Goal: Task Accomplishment & Management: Complete application form

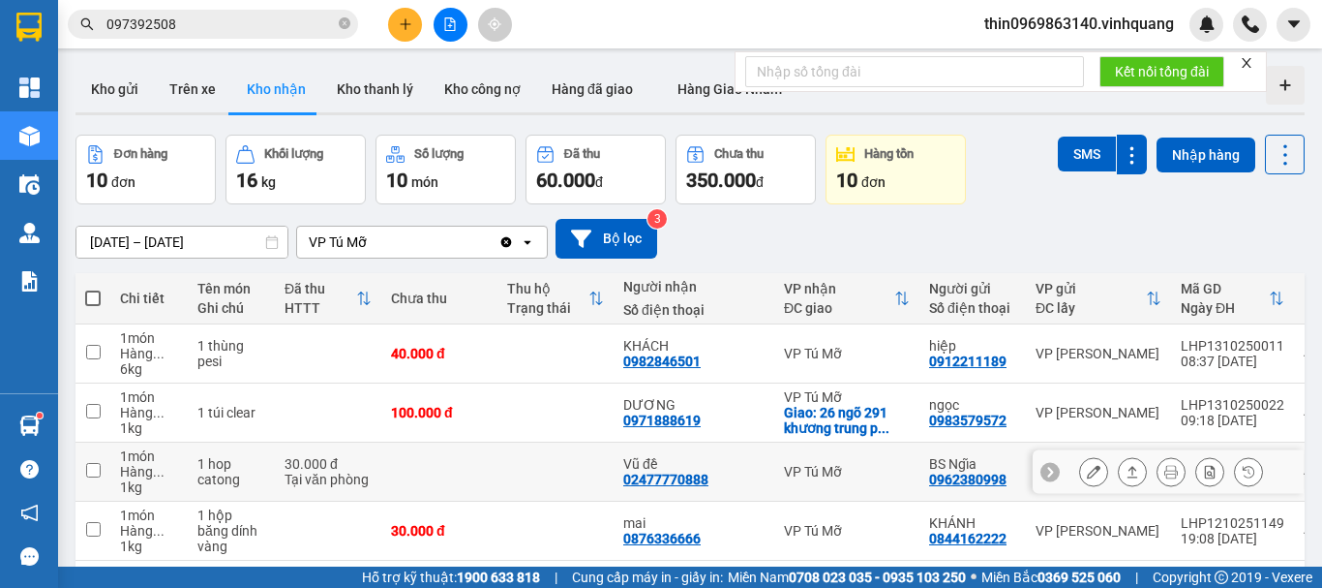
scroll to position [387, 0]
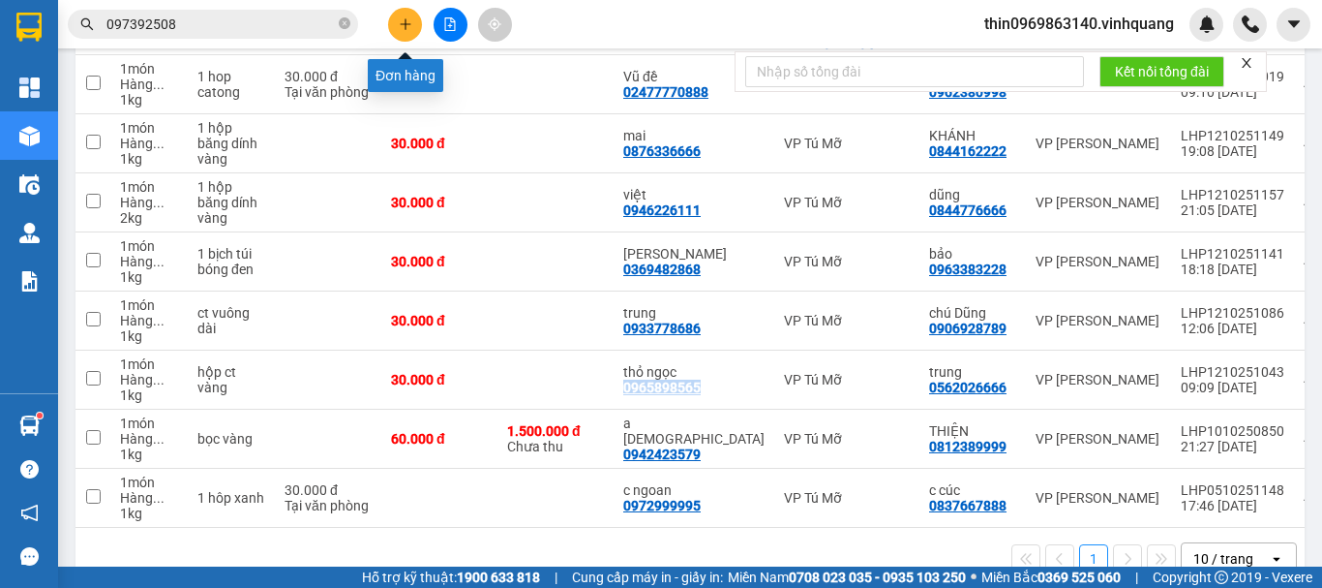
click at [402, 22] on icon "plus" at bounding box center [406, 24] width 14 height 14
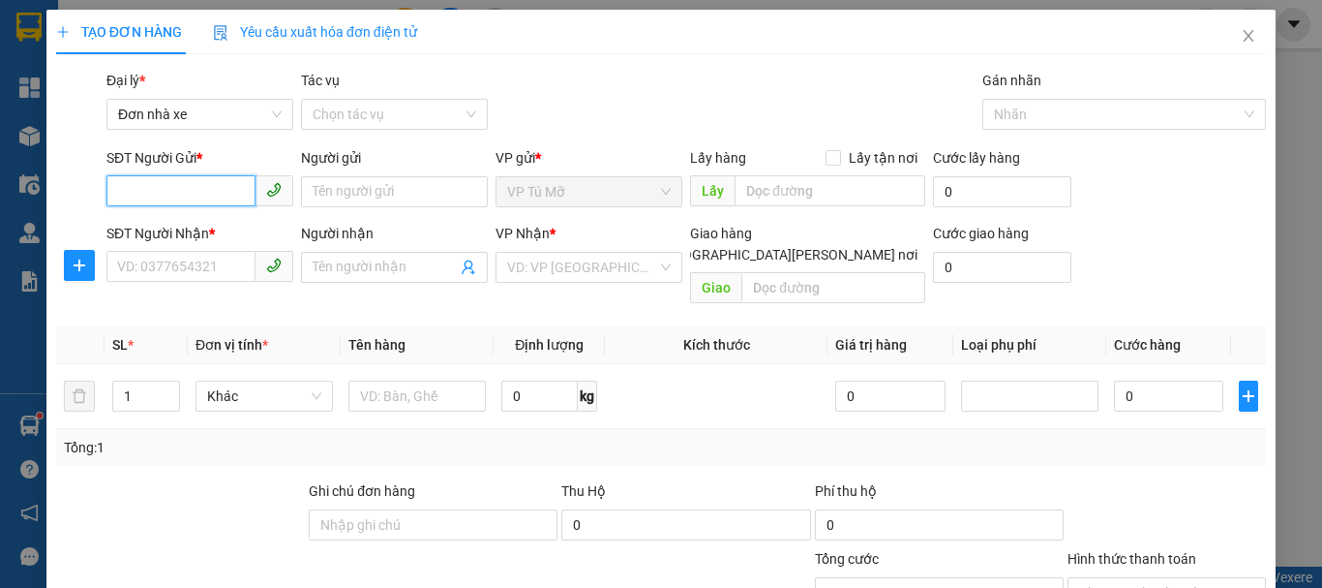
click at [204, 196] on input "SĐT Người Gửi *" at bounding box center [180, 190] width 149 height 31
type input "0978071969"
click at [183, 233] on div "0978071969 - LỰC" at bounding box center [198, 230] width 162 height 21
type input "LỰC"
type input "0988529999"
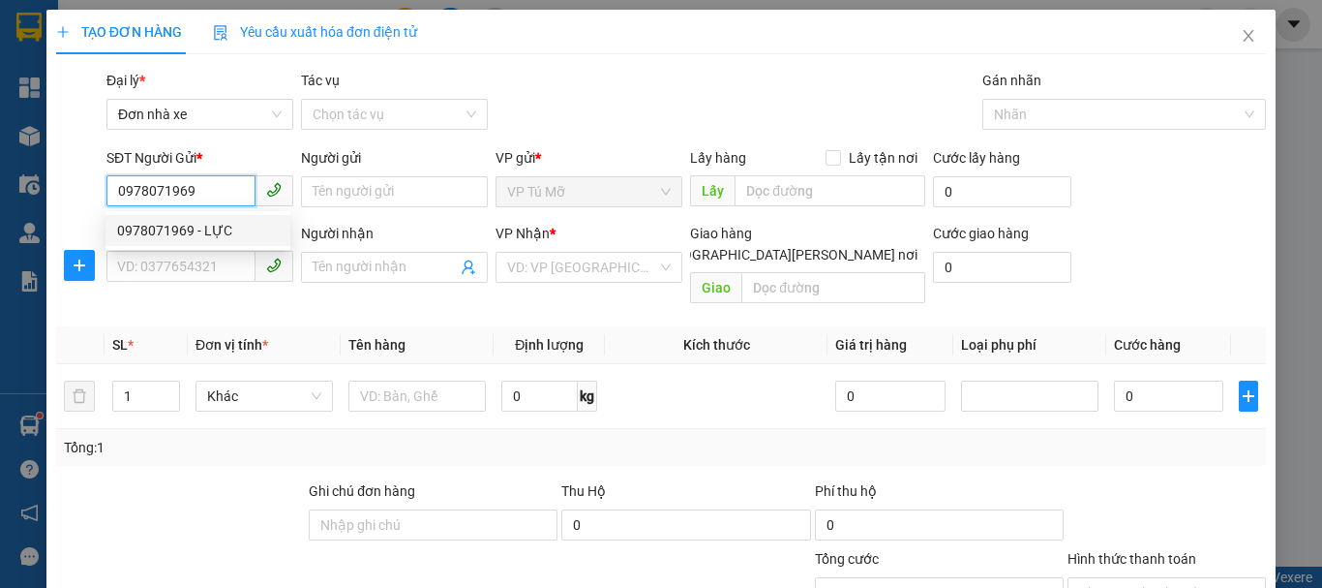
type input "THÌN"
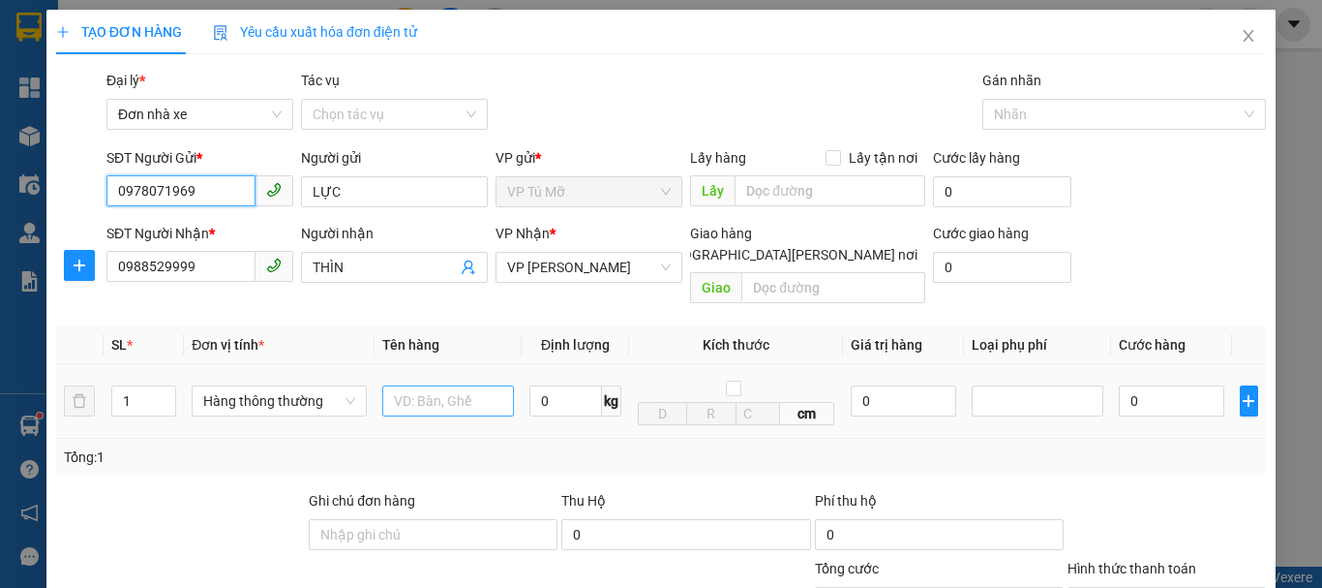
type input "0978071969"
click at [440, 390] on input "text" at bounding box center [448, 400] width 132 height 31
type input "hộp ct vàng"
click at [586, 387] on input "0" at bounding box center [566, 400] width 73 height 31
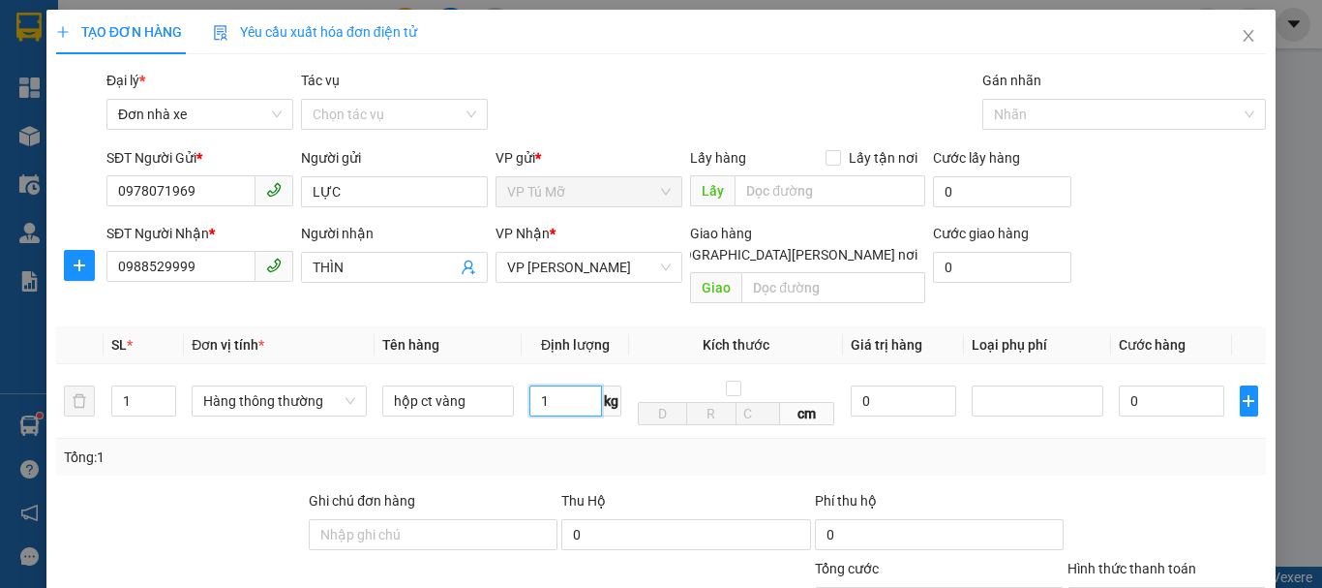
scroll to position [277, 0]
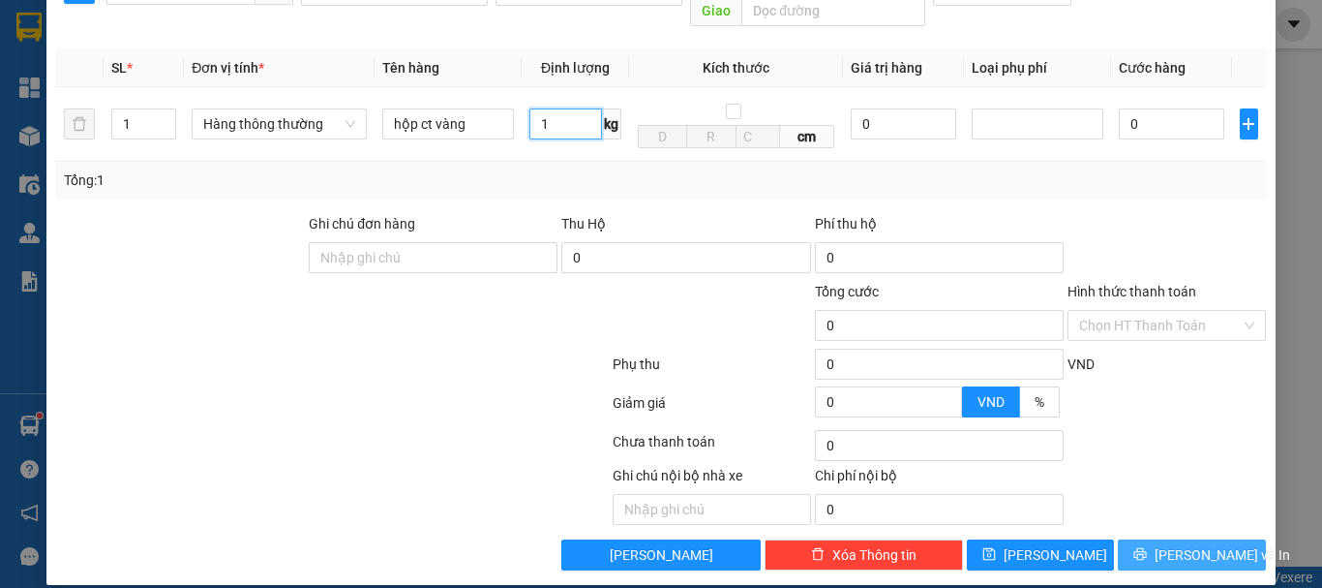
type input "1"
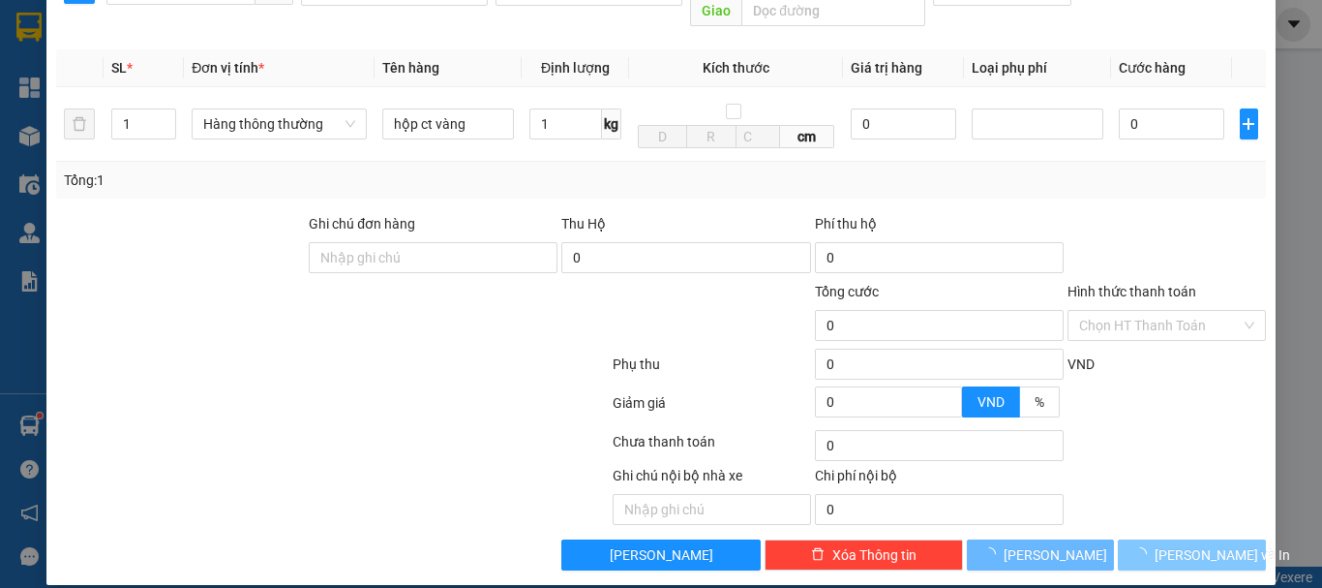
click at [1130, 539] on button "[PERSON_NAME] và In" at bounding box center [1192, 554] width 148 height 31
type input "30.000"
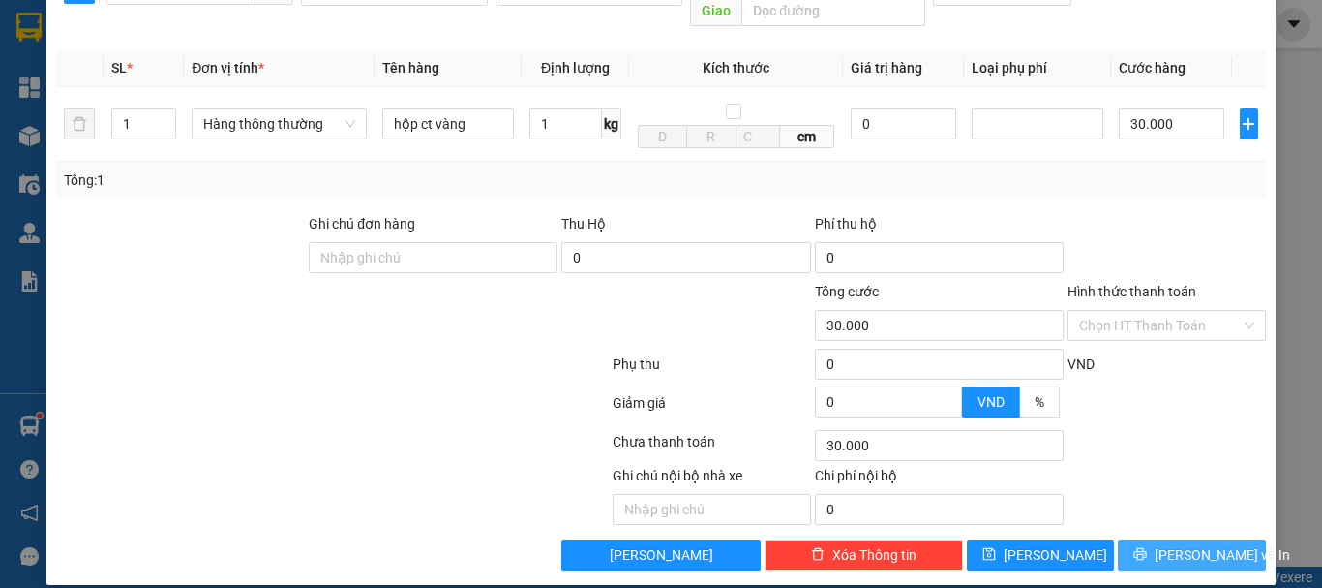
click at [1130, 539] on button "[PERSON_NAME] và In" at bounding box center [1192, 554] width 148 height 31
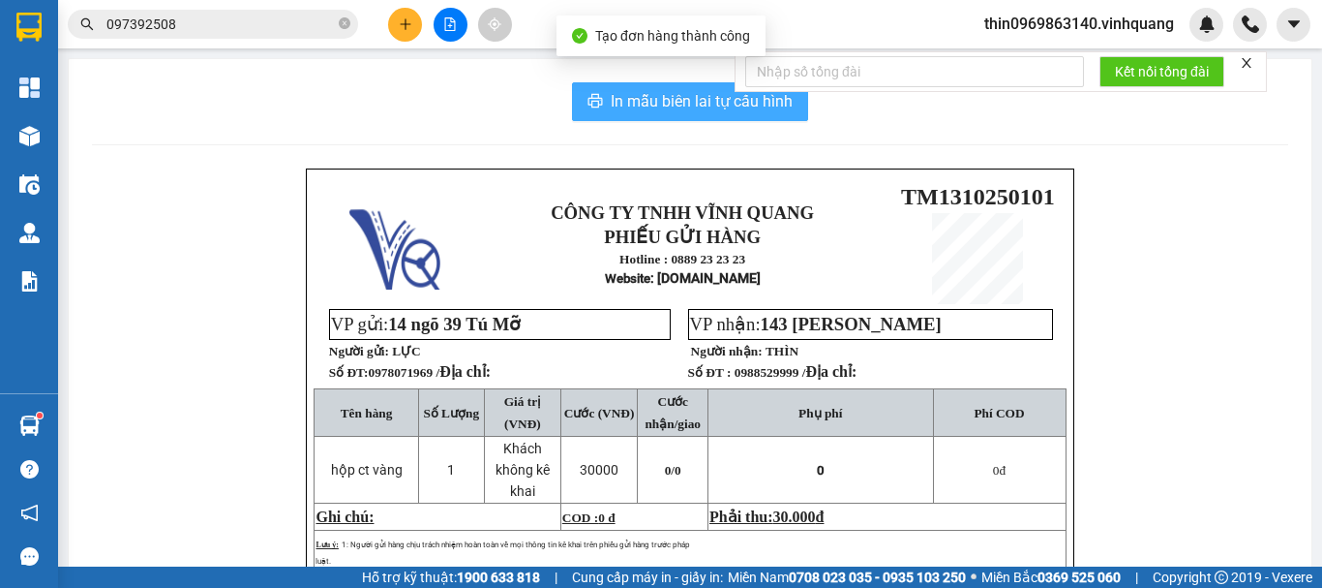
click at [700, 102] on span "In mẫu biên lai tự cấu hình" at bounding box center [702, 101] width 182 height 24
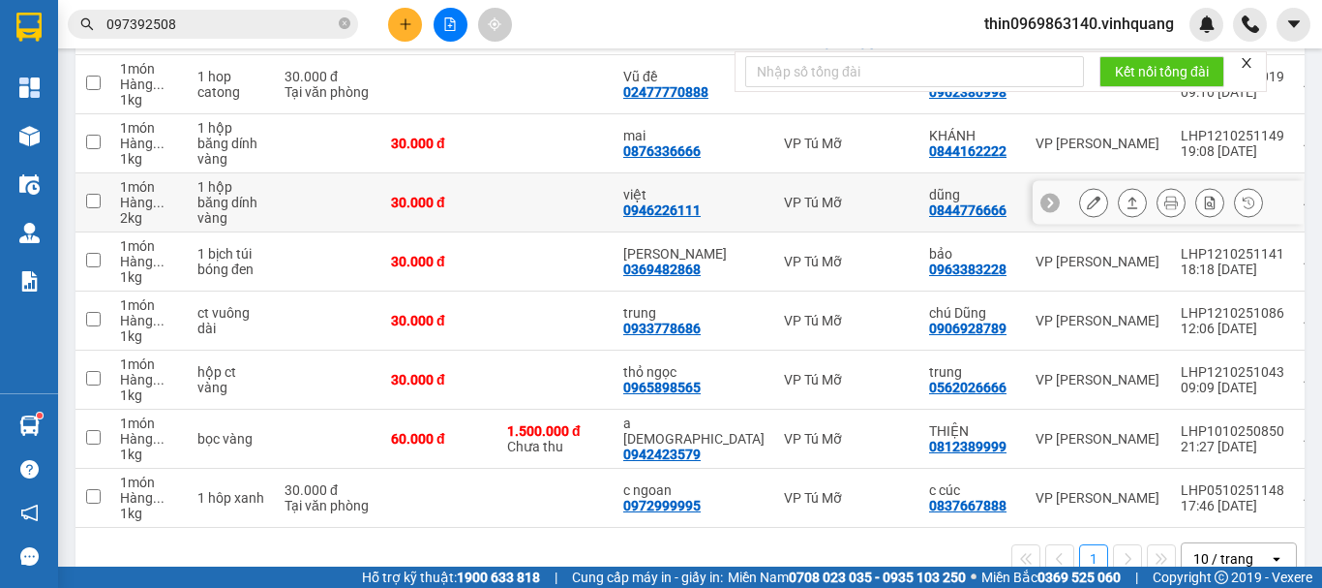
scroll to position [436, 0]
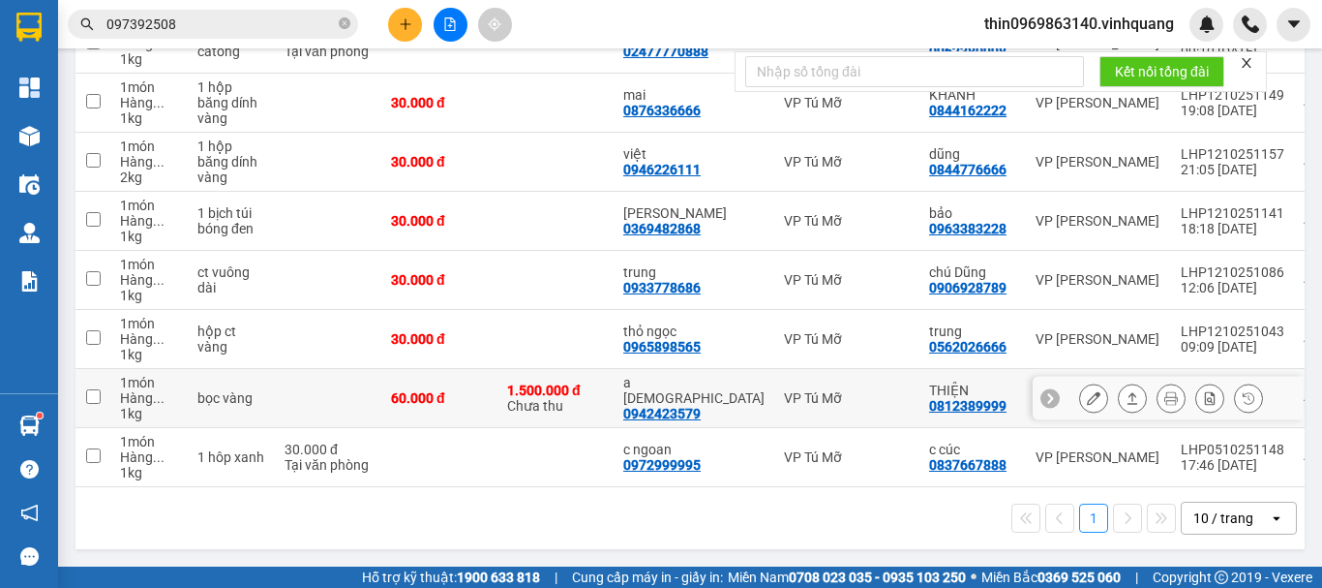
click at [666, 406] on div "0942423579" at bounding box center [661, 413] width 77 height 15
copy div "0942423579"
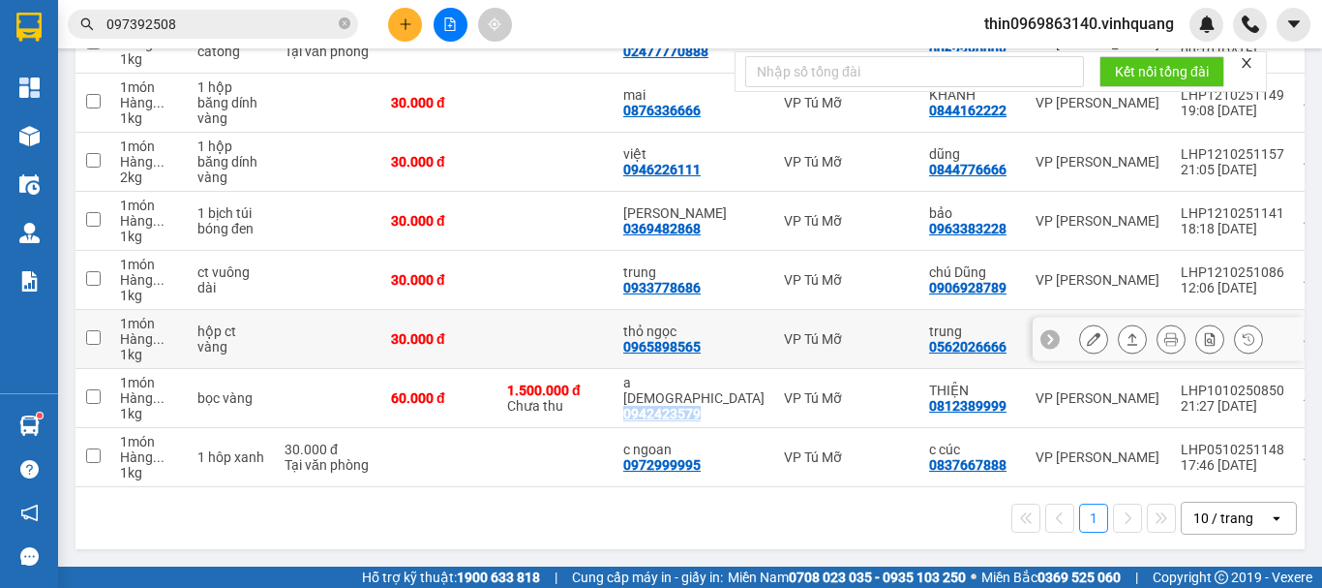
click at [100, 330] on input "checkbox" at bounding box center [93, 337] width 15 height 15
checkbox input "true"
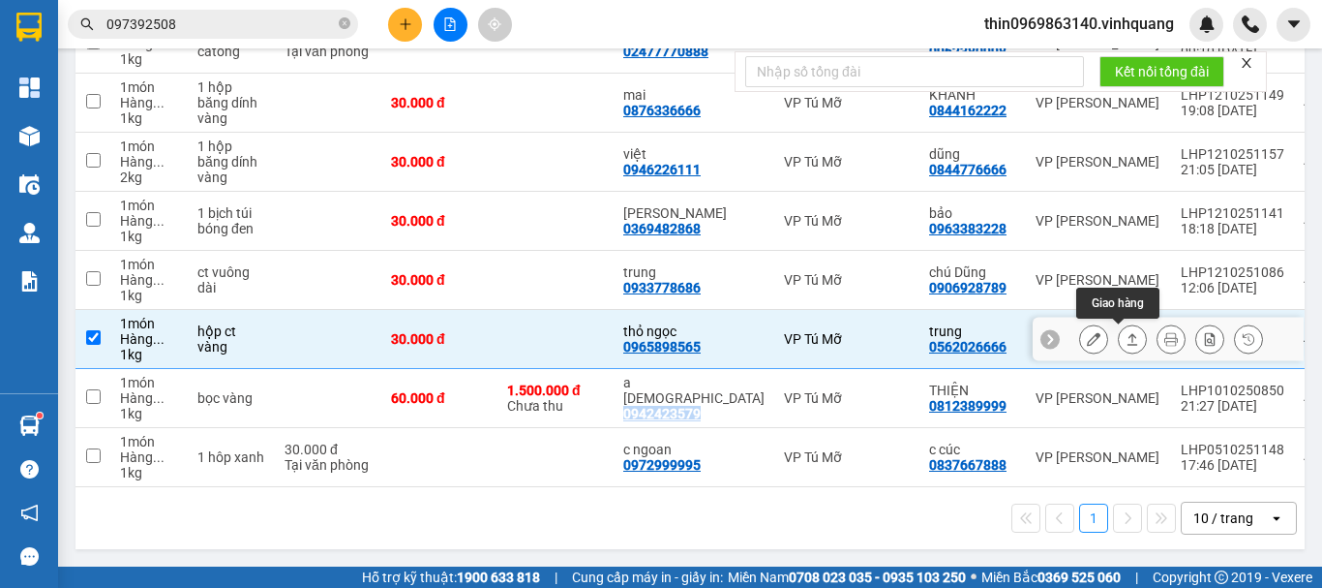
click at [1126, 332] on icon at bounding box center [1133, 339] width 14 height 14
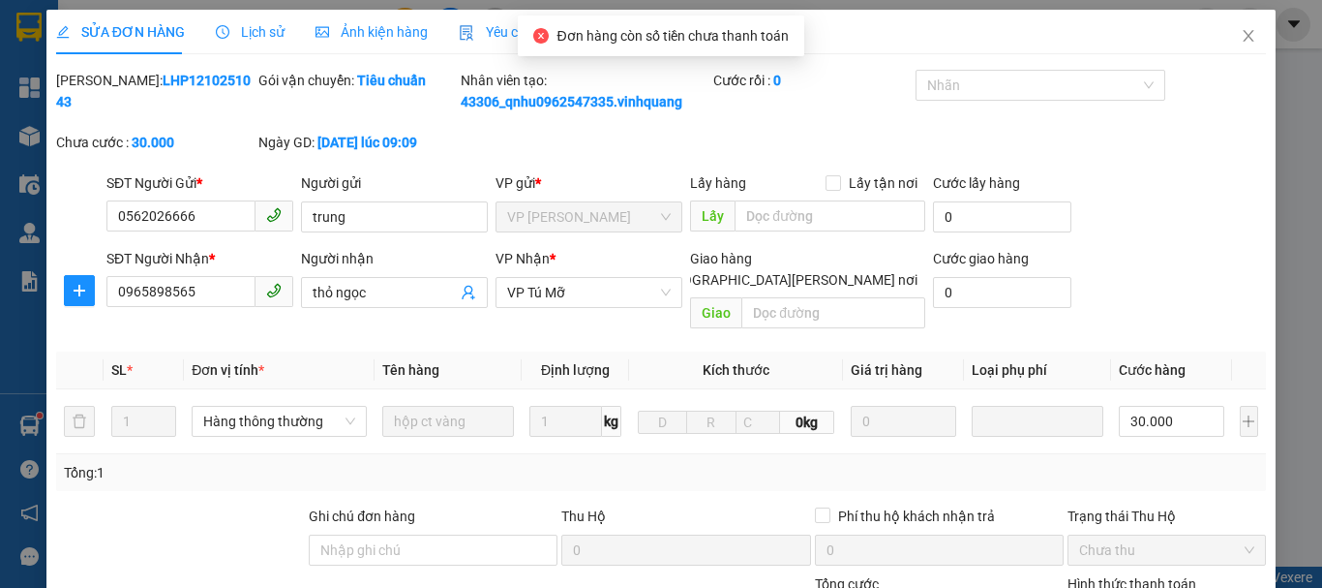
type input "0562026666"
type input "trung"
type input "0965898565"
type input "thỏ ngọc"
type input "0"
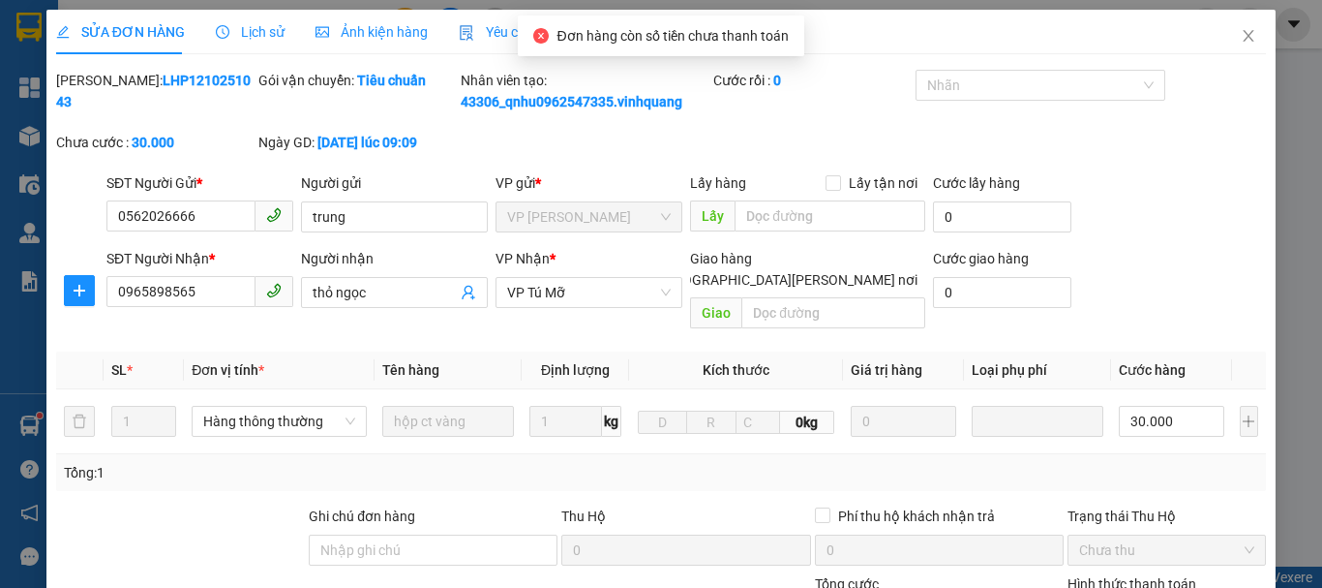
type input "30.000"
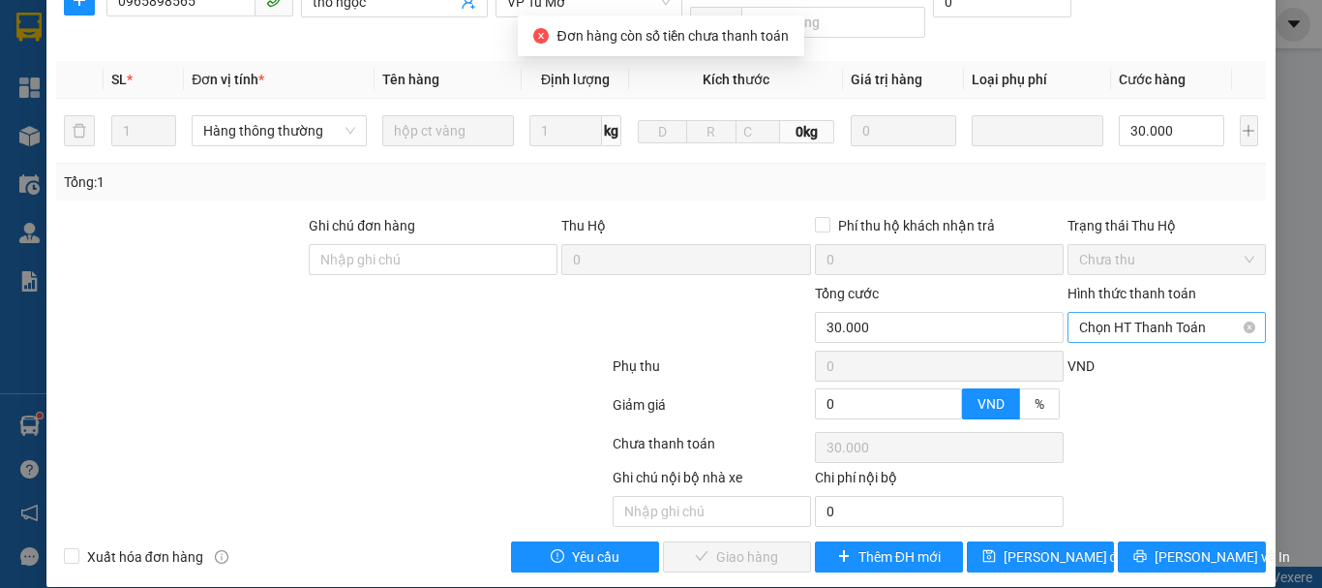
click at [1131, 313] on span "Chọn HT Thanh Toán" at bounding box center [1166, 327] width 175 height 29
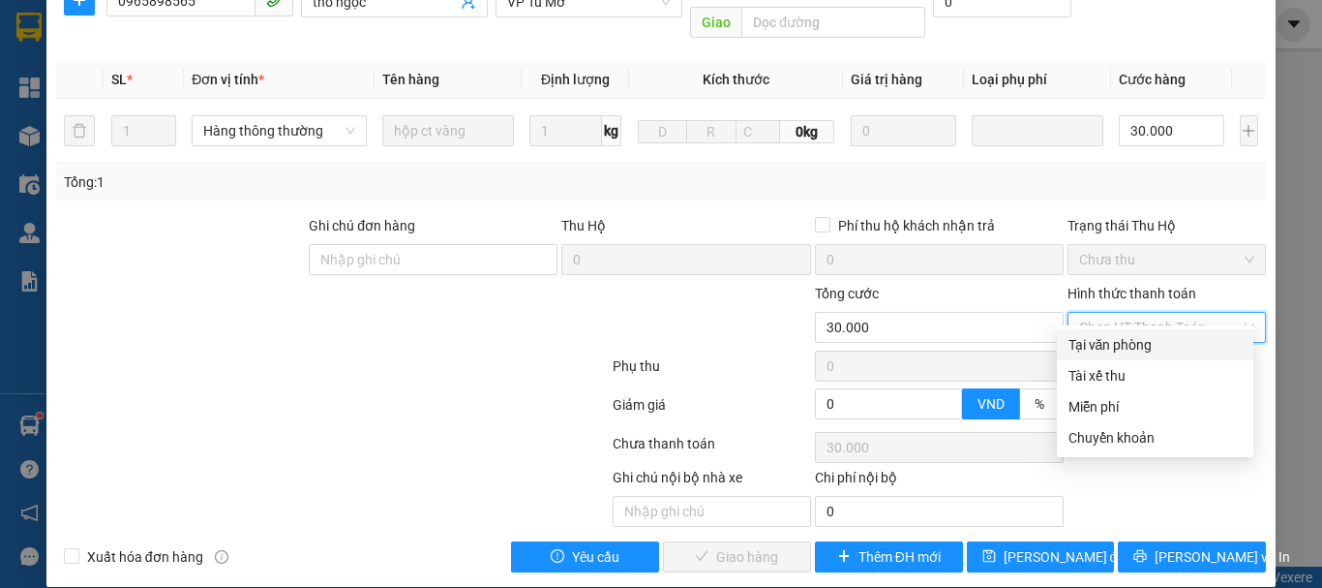
click at [1107, 337] on div "Tại văn phòng" at bounding box center [1155, 344] width 173 height 21
type input "0"
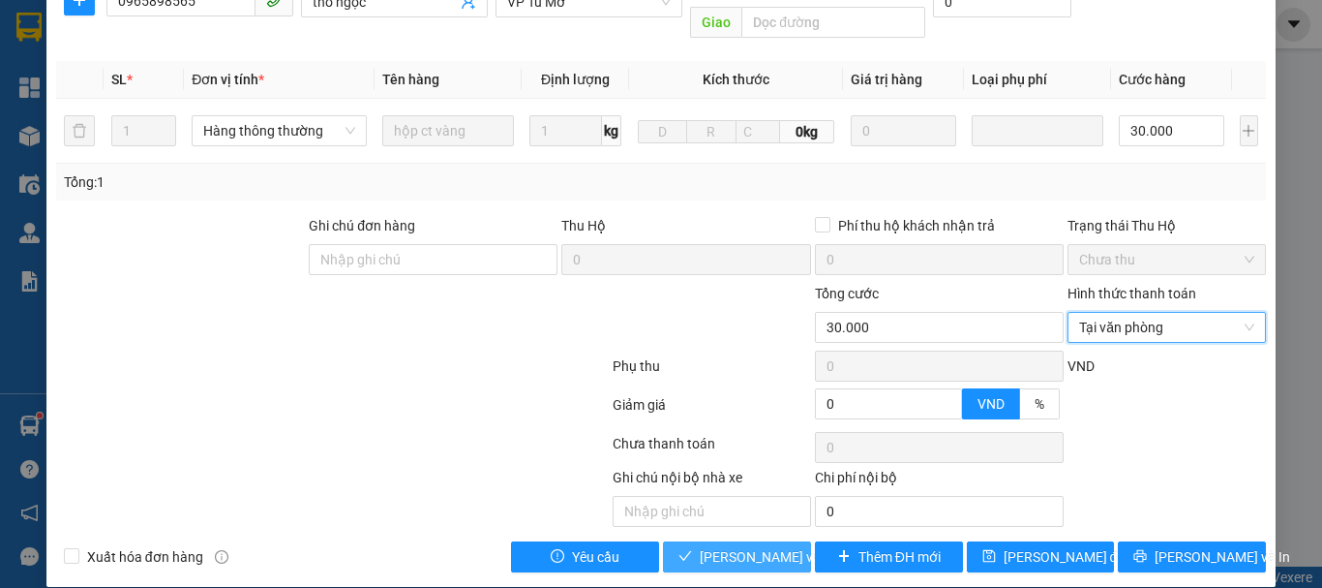
click at [732, 546] on span "Lưu và Giao hàng" at bounding box center [830, 556] width 261 height 21
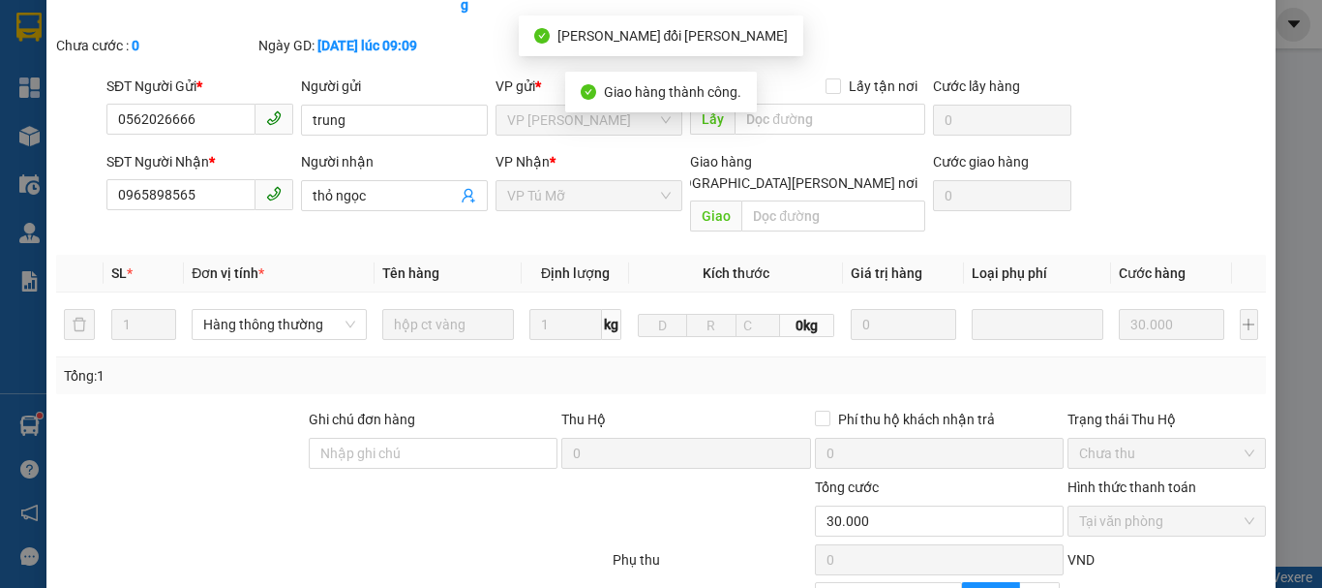
scroll to position [0, 0]
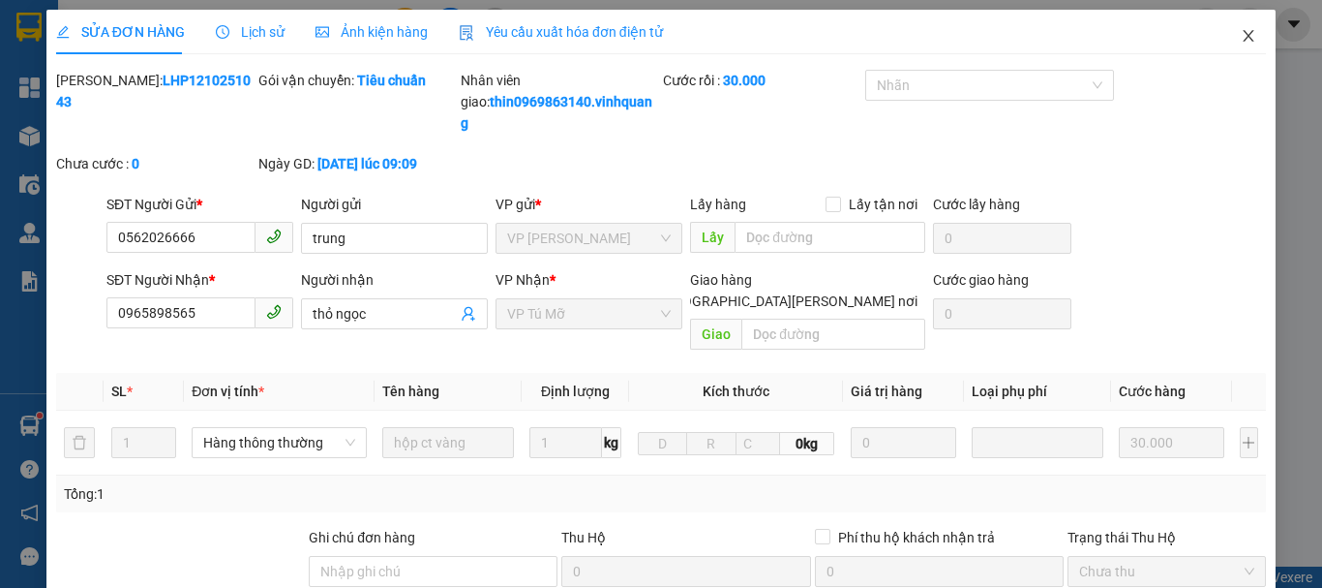
click at [1244, 41] on icon "close" at bounding box center [1249, 36] width 11 height 12
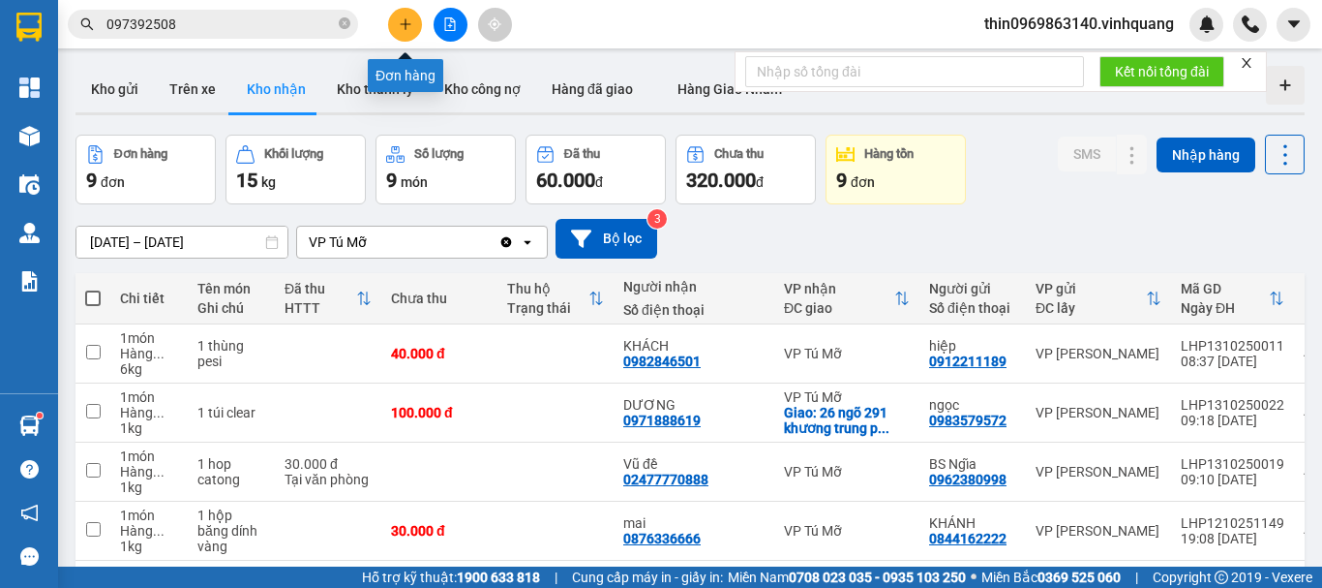
click at [402, 27] on icon "plus" at bounding box center [406, 24] width 14 height 14
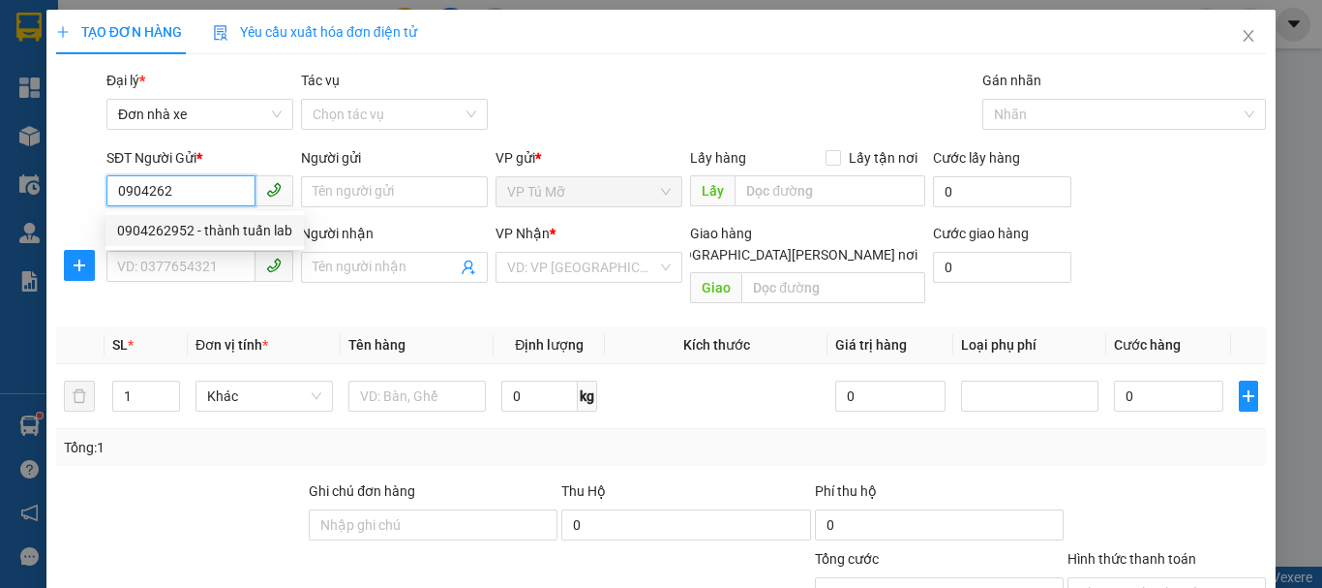
click at [222, 229] on div "0904262952 - thành tuấn lab" at bounding box center [204, 230] width 175 height 21
type input "0904262952"
type input "thành tuấn lab"
type input "0886369889"
type input "Quân"
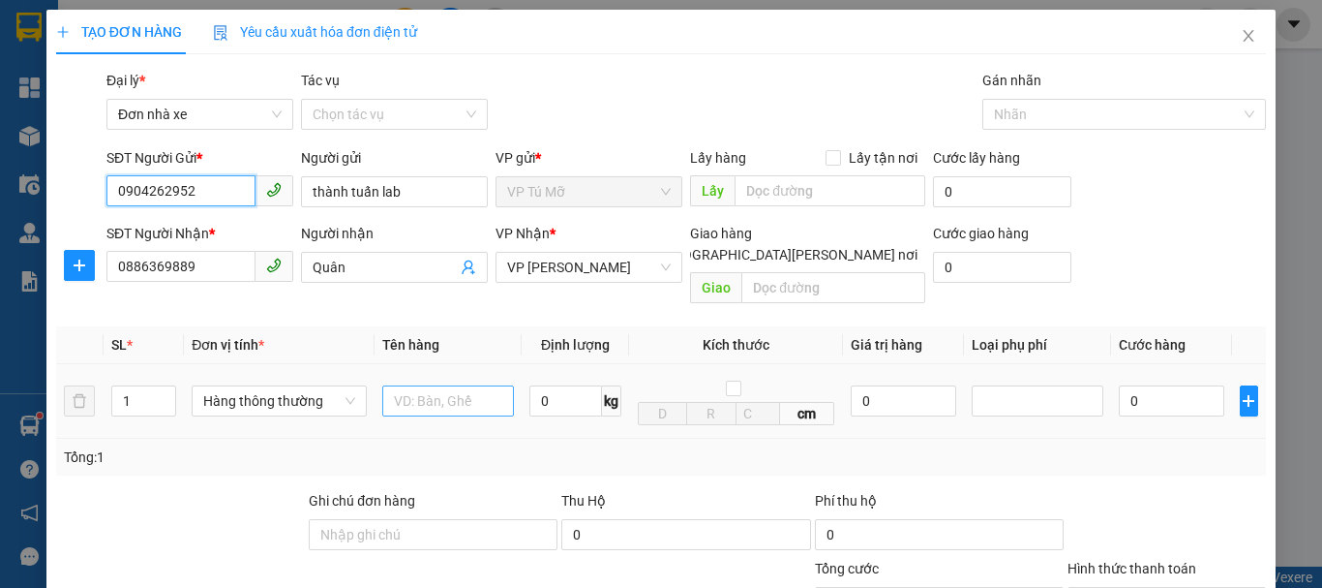
type input "0904262952"
click at [429, 386] on input "text" at bounding box center [448, 400] width 132 height 31
type input "hộp đỏ"
click at [565, 385] on input "0" at bounding box center [566, 400] width 73 height 31
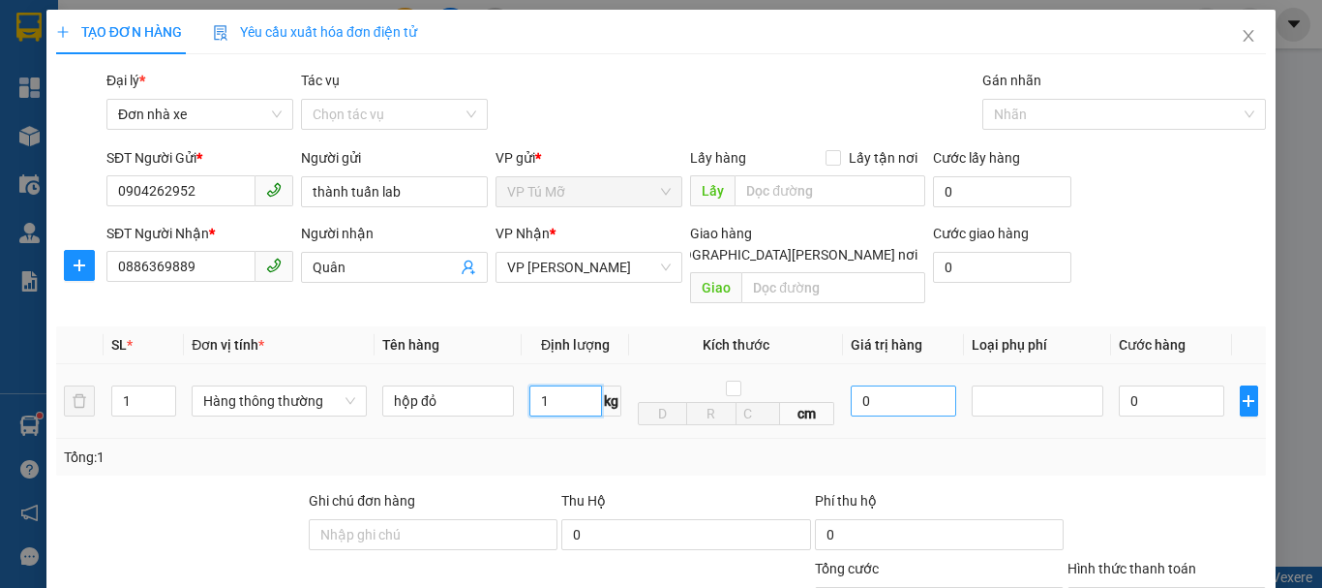
scroll to position [277, 0]
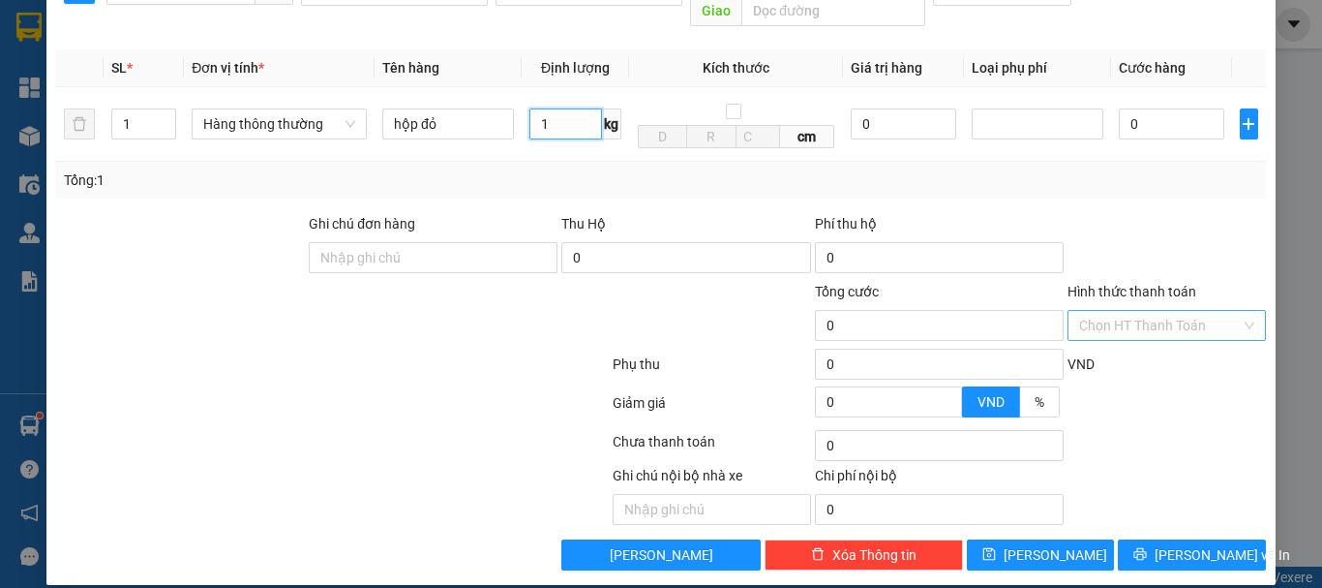
type input "1"
click at [1137, 311] on input "Hình thức thanh toán" at bounding box center [1160, 325] width 162 height 29
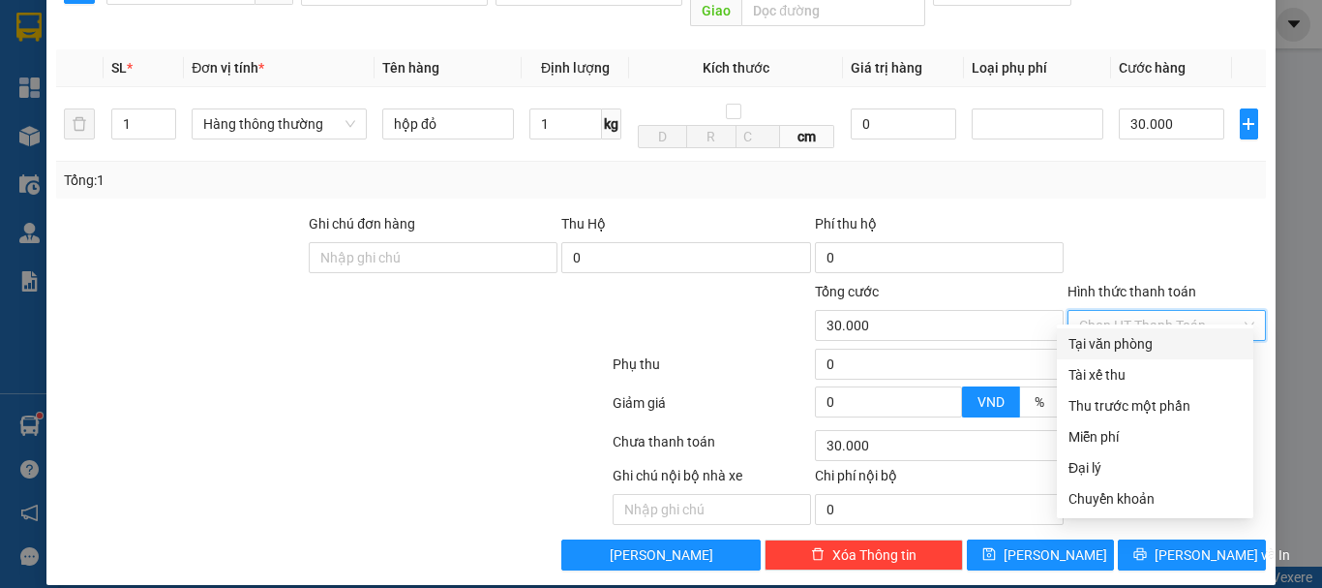
type input "30.000"
click at [1122, 342] on div "Tại văn phòng" at bounding box center [1155, 343] width 173 height 21
type input "0"
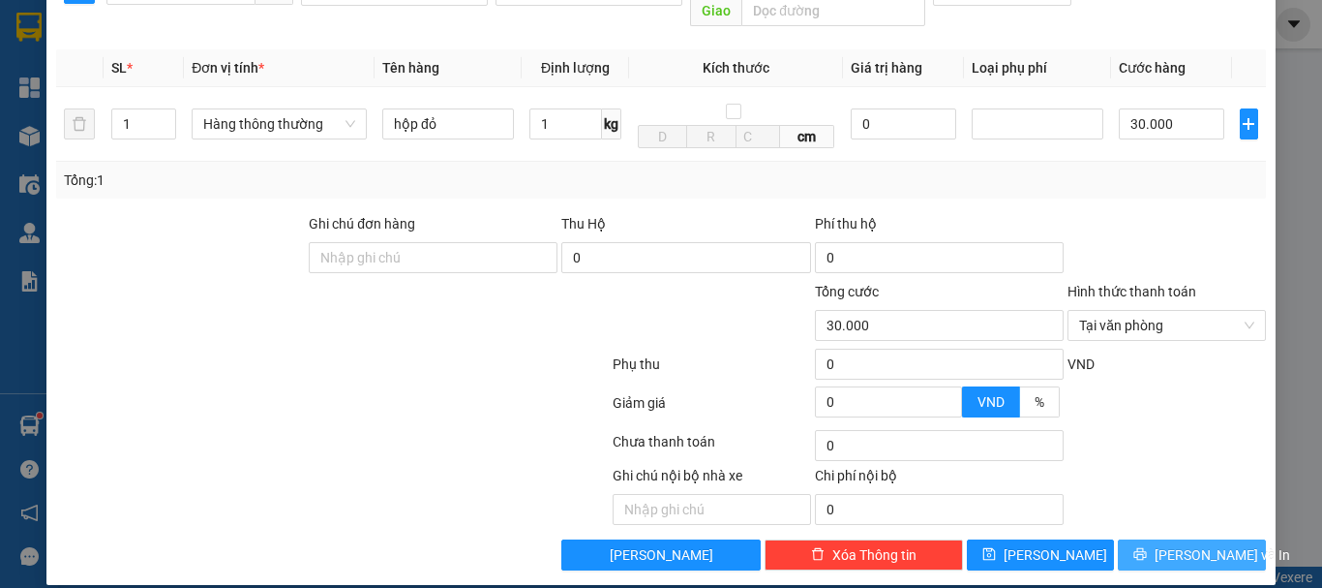
click at [1184, 544] on span "Lưu và In" at bounding box center [1223, 554] width 136 height 21
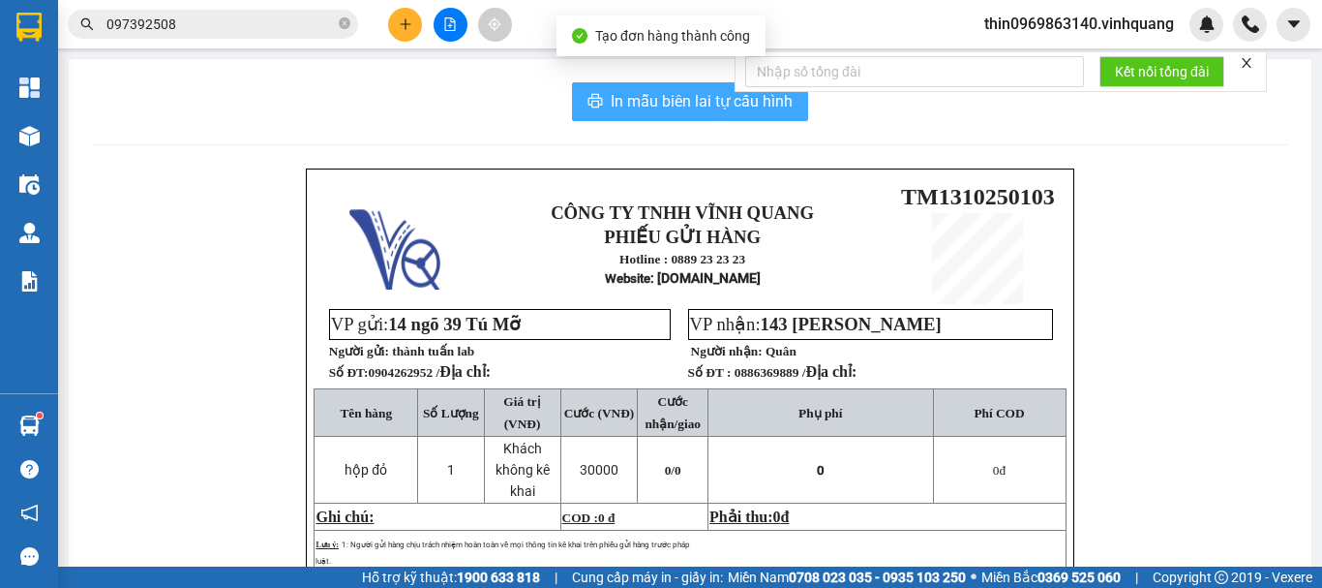
click at [696, 103] on span "In mẫu biên lai tự cấu hình" at bounding box center [702, 101] width 182 height 24
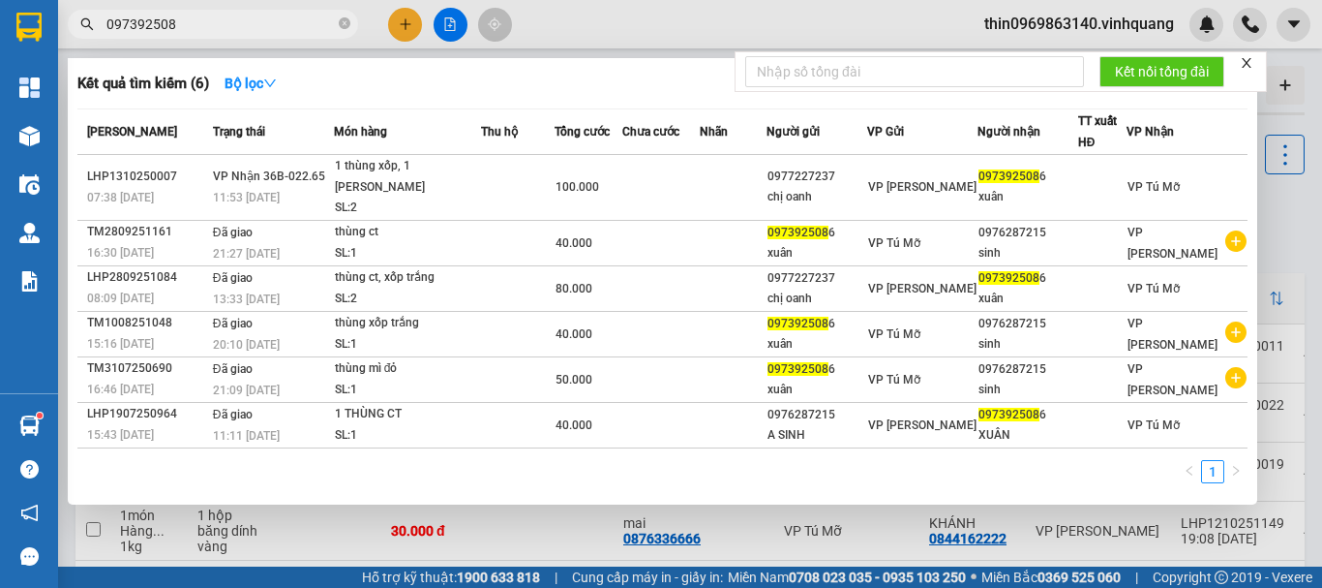
click at [182, 30] on input "097392508" at bounding box center [220, 24] width 228 height 21
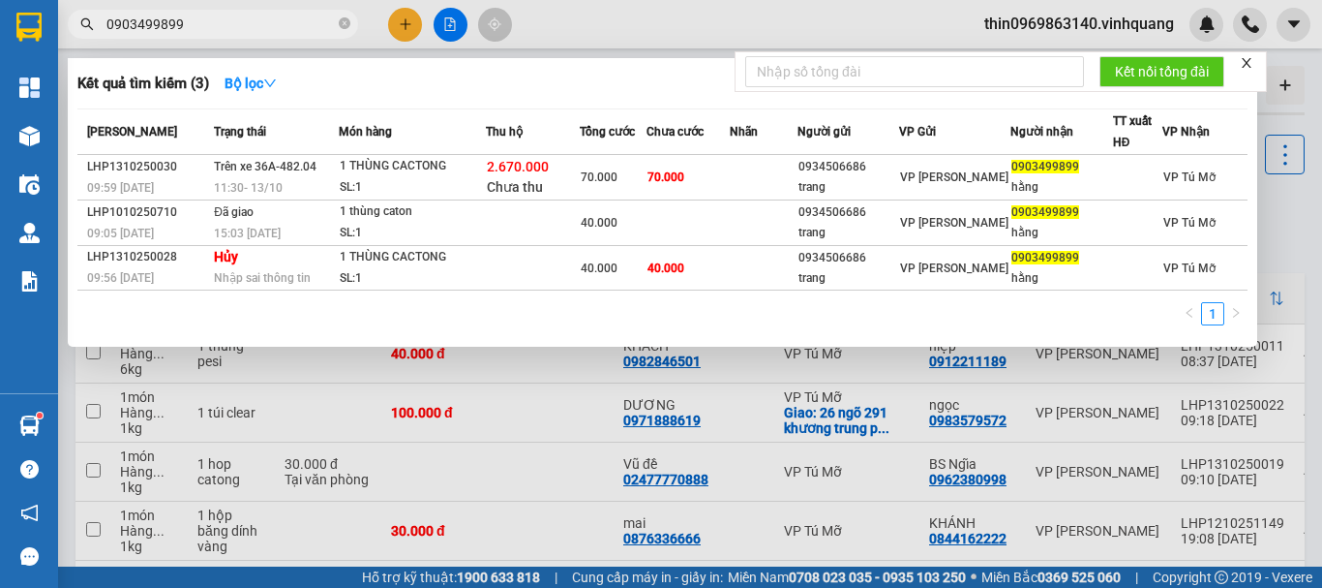
type input "0903499899"
click at [1257, 62] on form "Kết nối tổng đài" at bounding box center [1001, 71] width 532 height 41
click at [1250, 62] on icon "close" at bounding box center [1247, 63] width 10 height 10
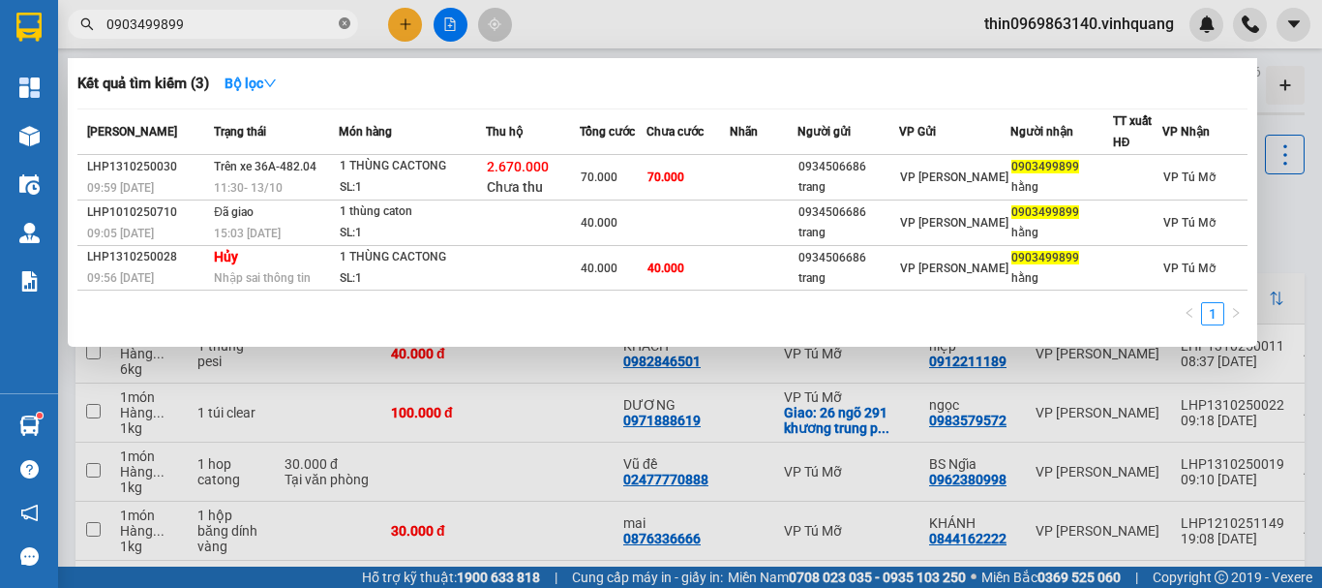
click at [342, 25] on icon "close-circle" at bounding box center [345, 23] width 12 height 12
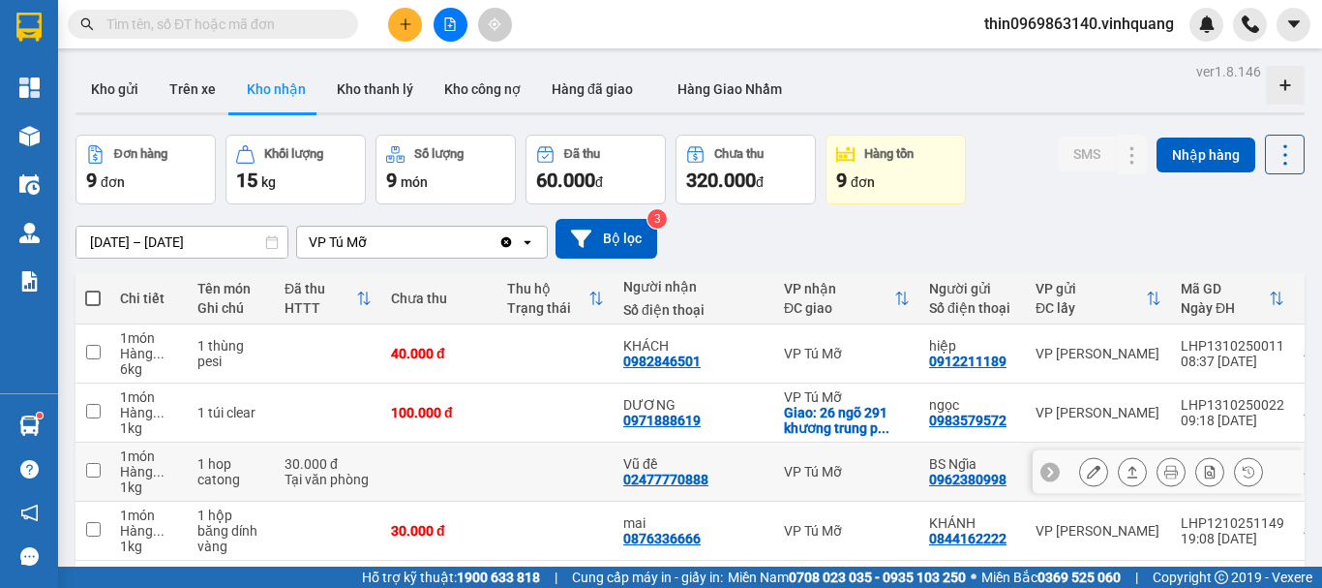
click at [93, 463] on input "checkbox" at bounding box center [93, 470] width 15 height 15
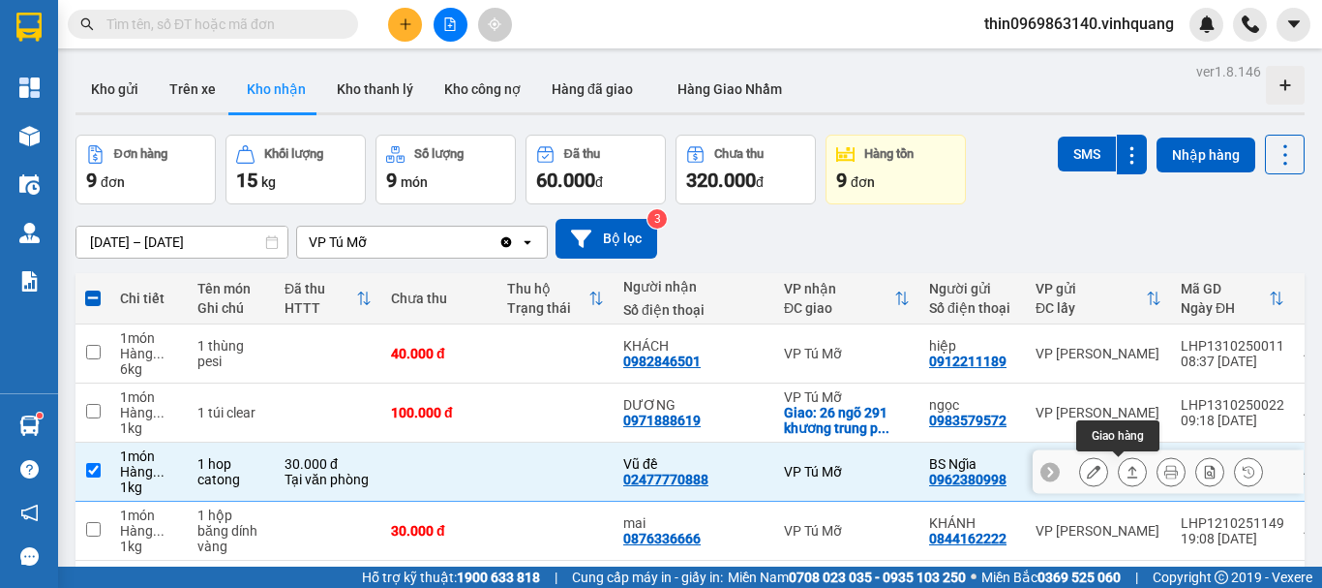
click at [1126, 465] on icon at bounding box center [1133, 472] width 14 height 14
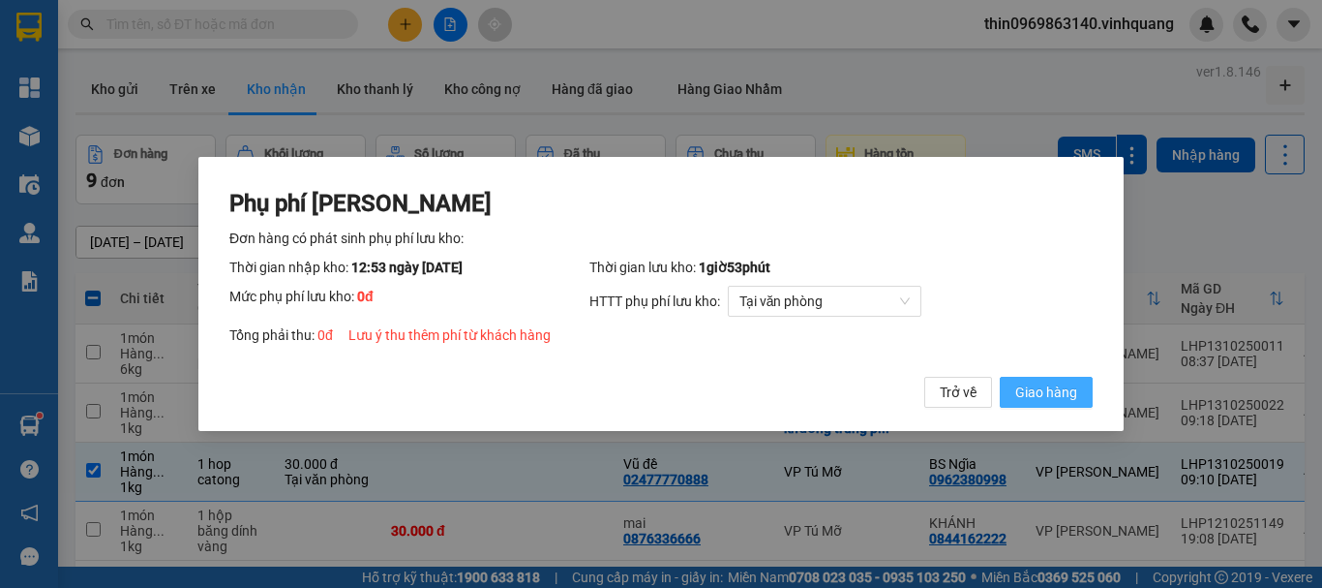
click at [1011, 393] on button "Giao hàng" at bounding box center [1046, 392] width 93 height 31
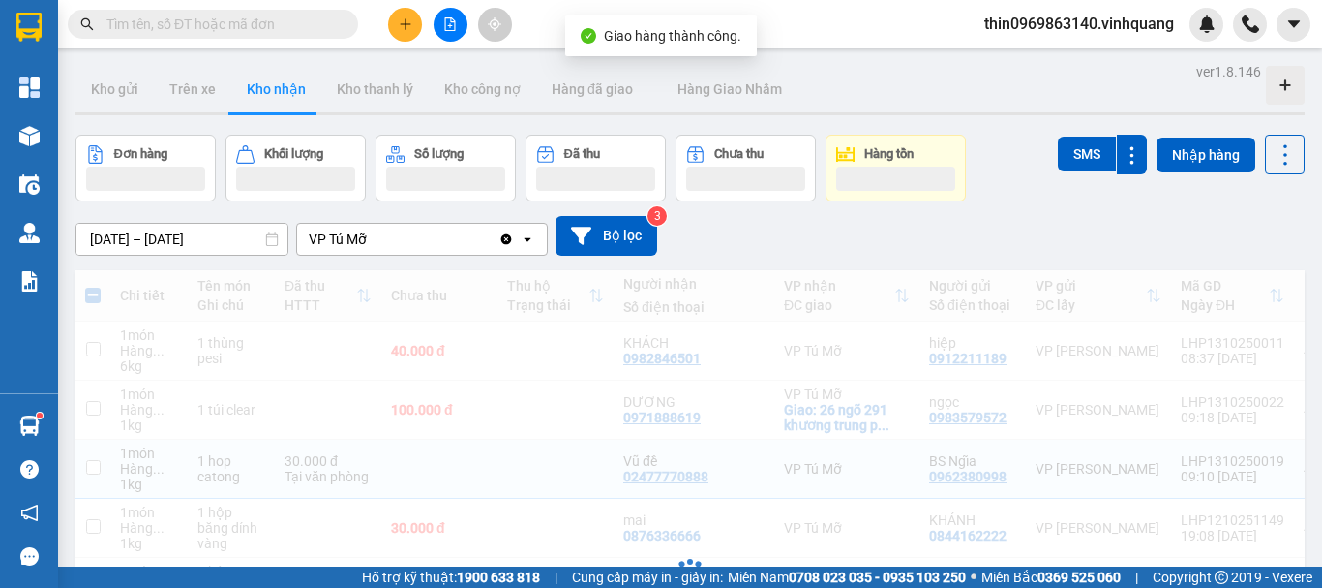
checkbox input "false"
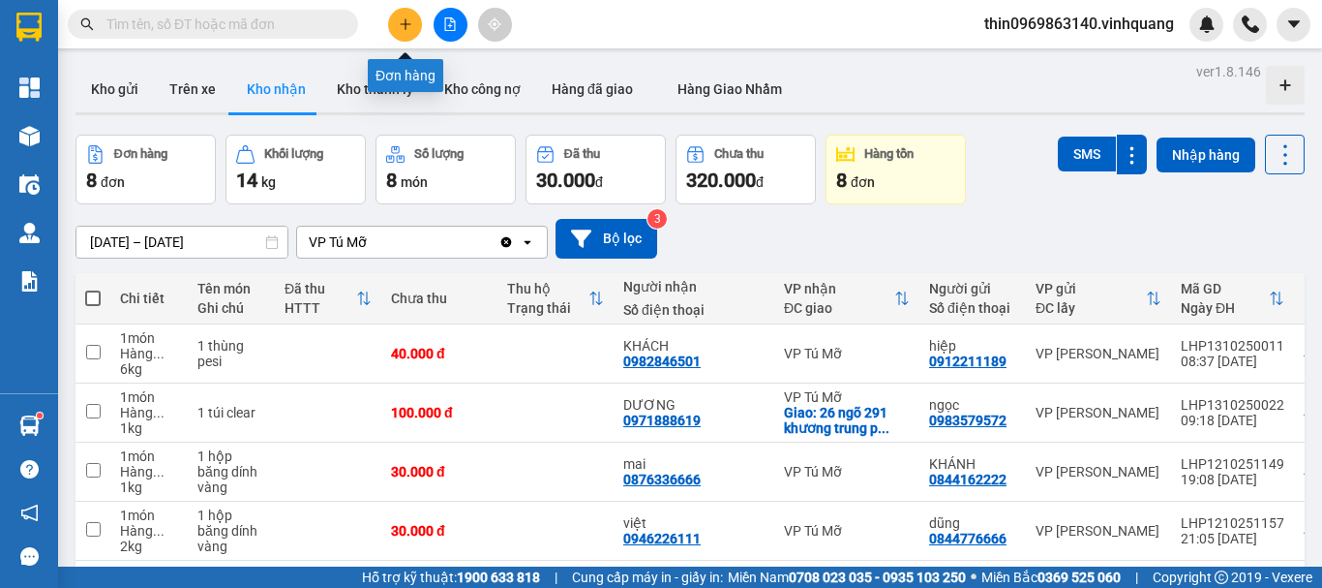
click at [395, 26] on button at bounding box center [405, 25] width 34 height 34
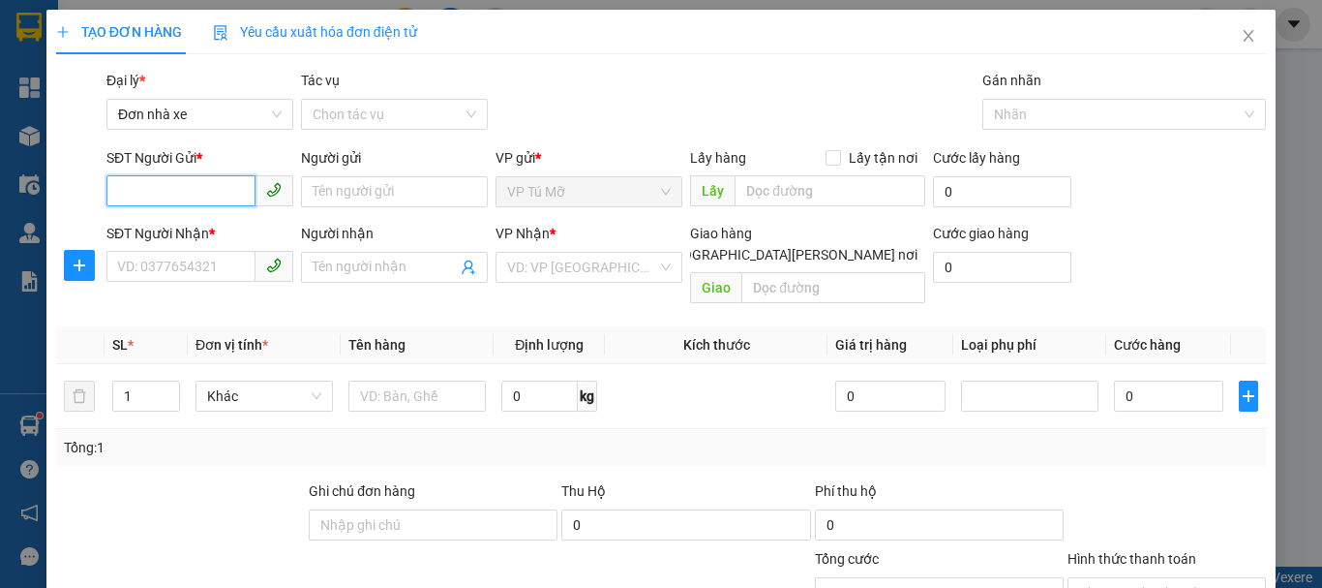
click at [182, 195] on input "SĐT Người Gửi *" at bounding box center [180, 190] width 149 height 31
click at [221, 230] on div "0987690319 - cầu" at bounding box center [198, 230] width 162 height 21
type input "0987690319"
type input "cầu"
type input "0889336636"
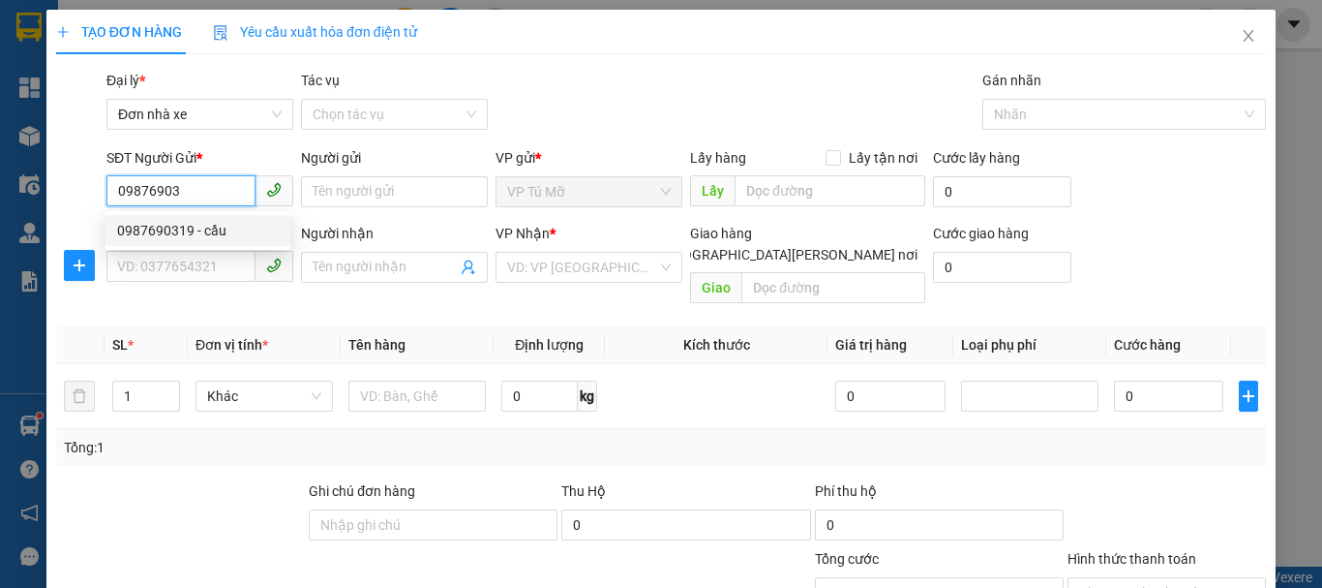
type input "dũng"
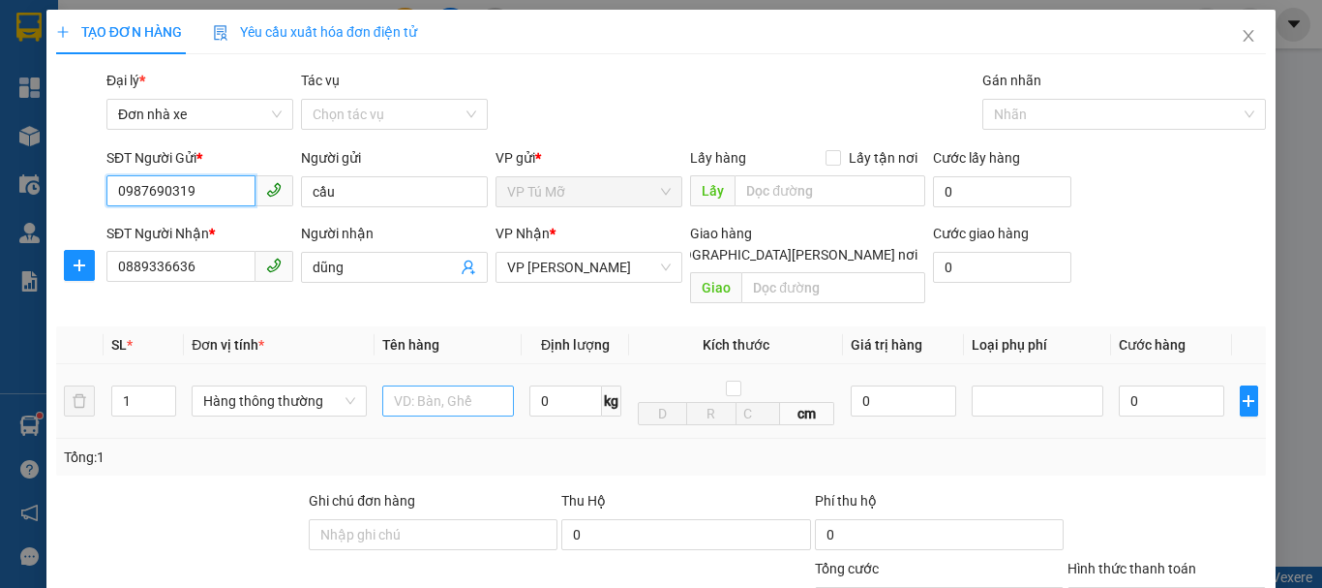
type input "0987690319"
click at [473, 385] on input "text" at bounding box center [448, 400] width 132 height 31
type input "bọc trắng nhỏ"
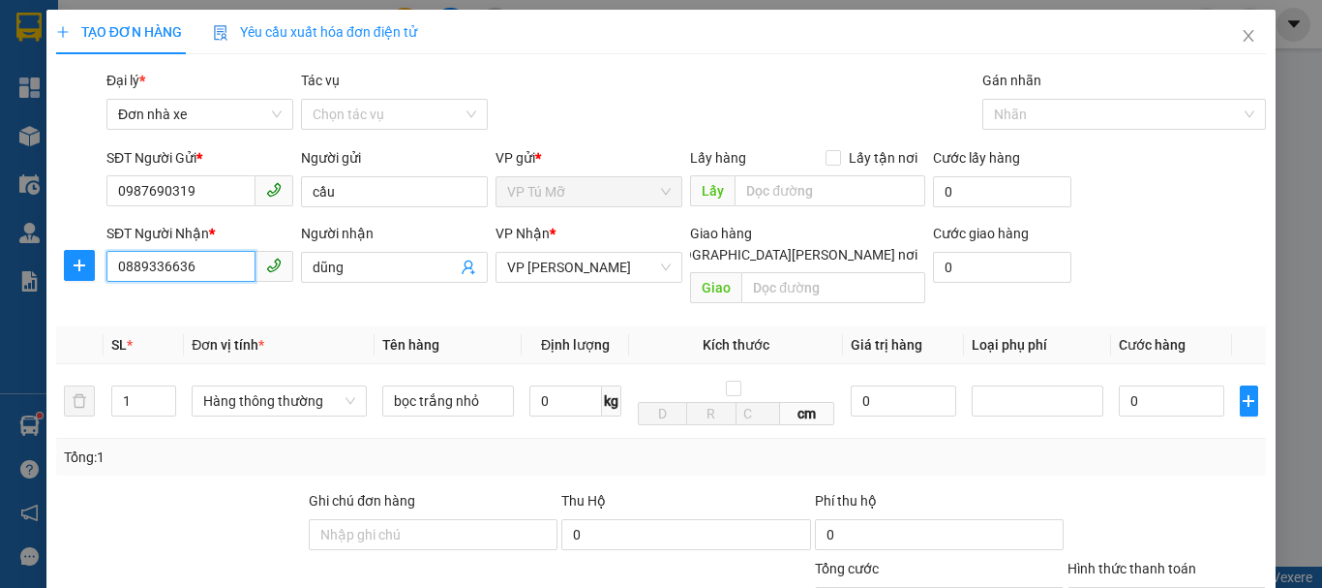
click at [195, 269] on input "0889336636" at bounding box center [180, 266] width 149 height 31
type input "0793636336"
click at [366, 261] on input "dũng" at bounding box center [385, 267] width 144 height 21
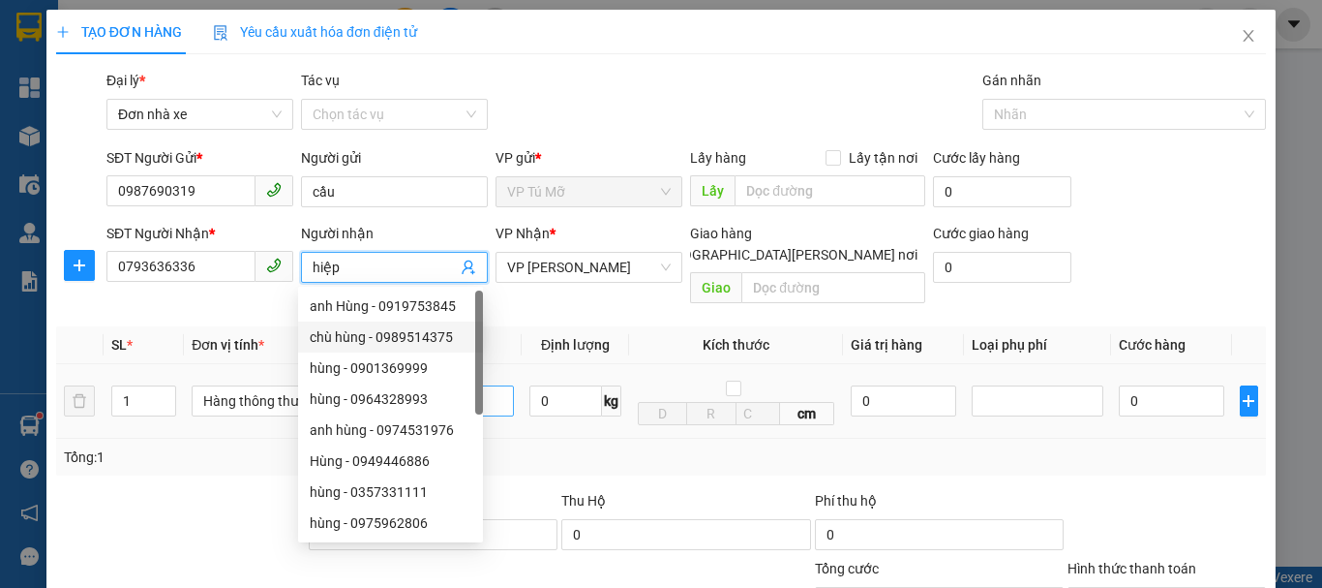
type input "hiệp"
click at [502, 385] on input "bọc trắng nhỏ" at bounding box center [448, 400] width 132 height 31
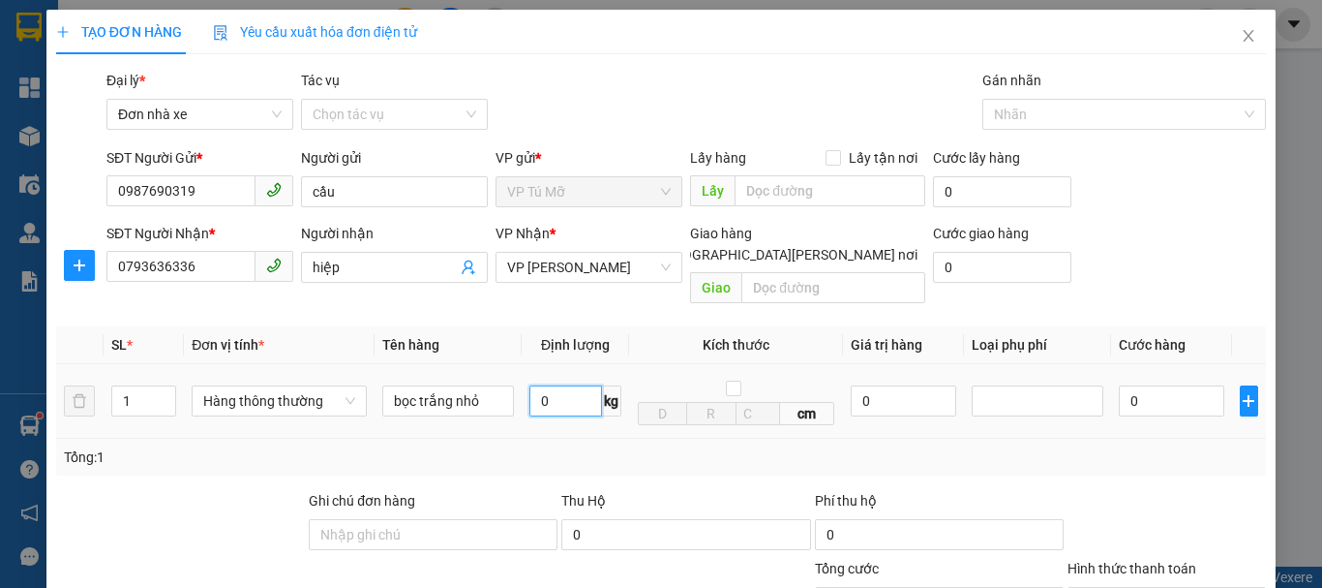
click at [558, 385] on input "0" at bounding box center [566, 400] width 73 height 31
type input "1"
type input "30.000"
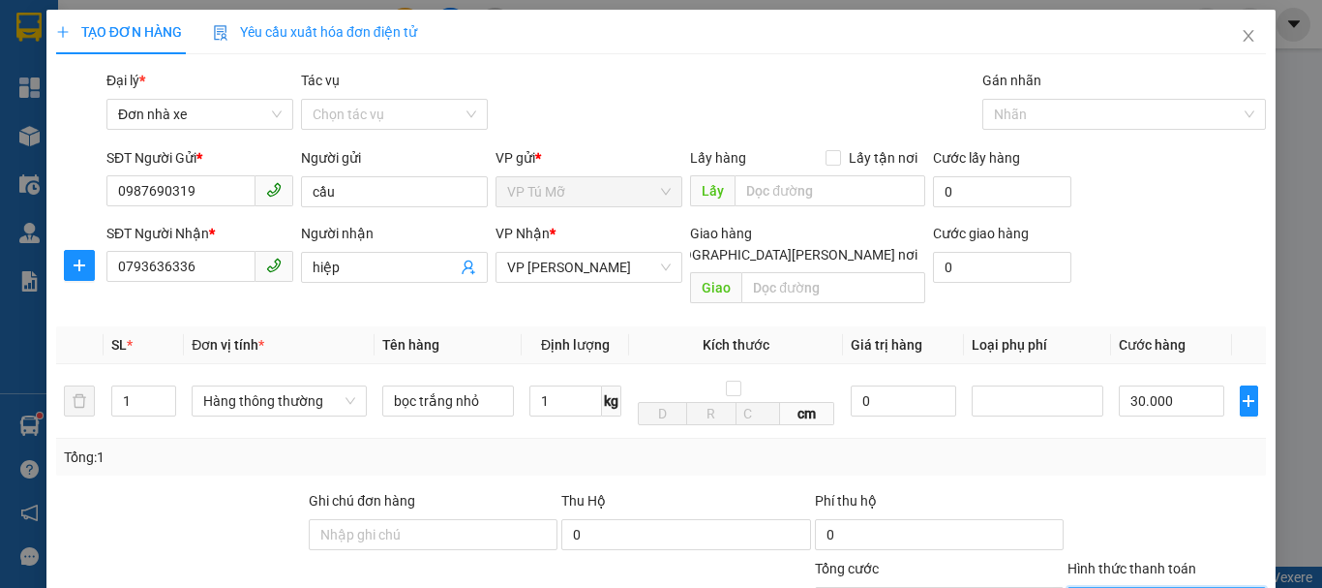
type input "30.000"
type input "0"
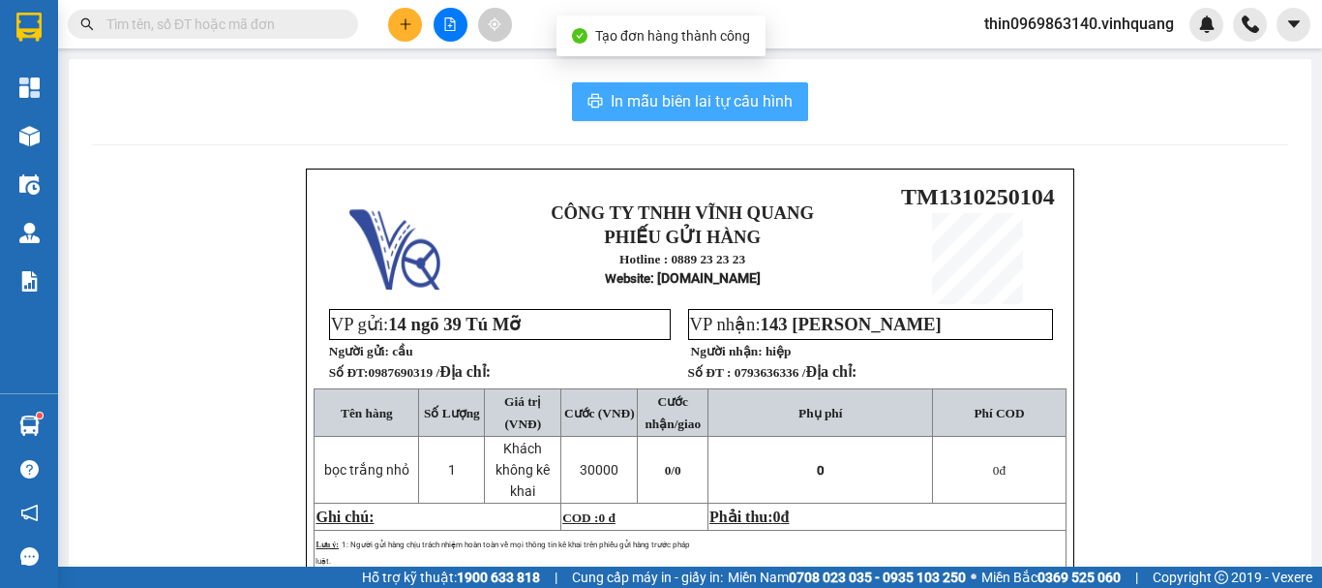
click at [646, 110] on span "In mẫu biên lai tự cấu hình" at bounding box center [702, 101] width 182 height 24
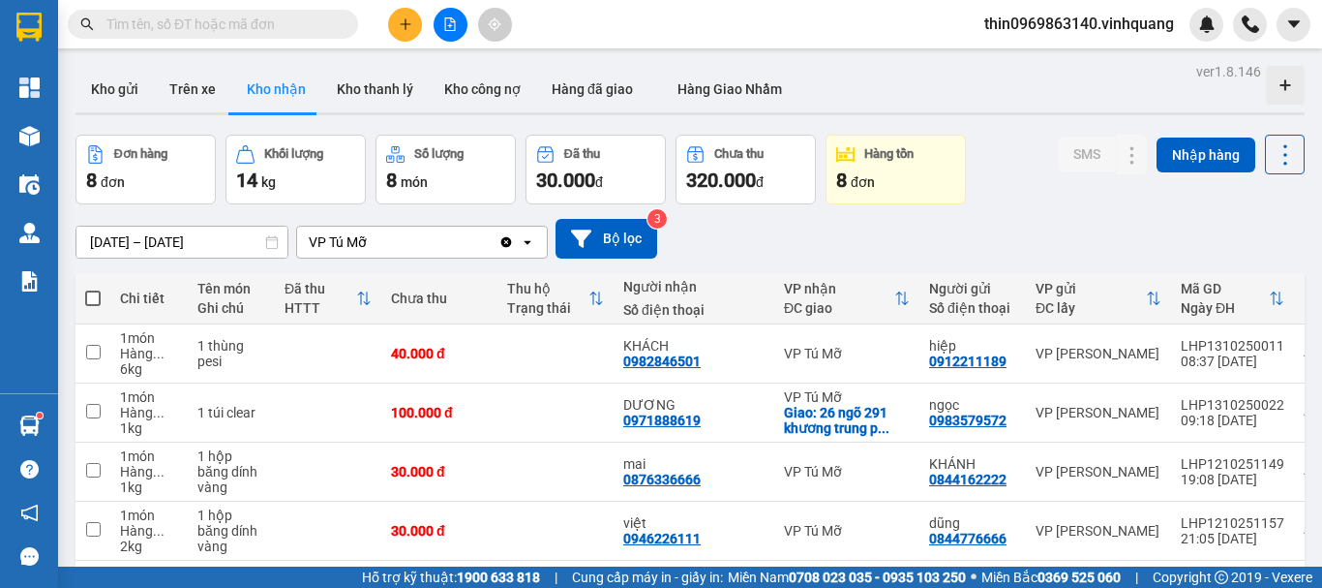
click at [269, 26] on input "text" at bounding box center [220, 24] width 228 height 21
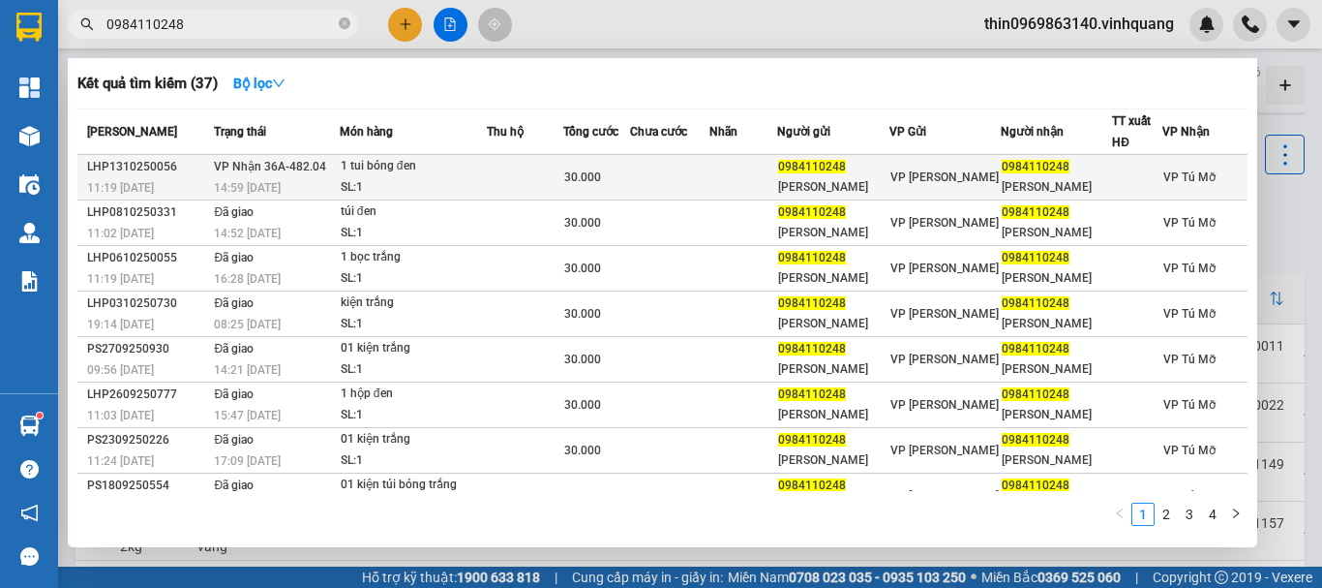
type input "0984110248"
click at [432, 173] on div "1 tui bóng đen" at bounding box center [413, 166] width 145 height 21
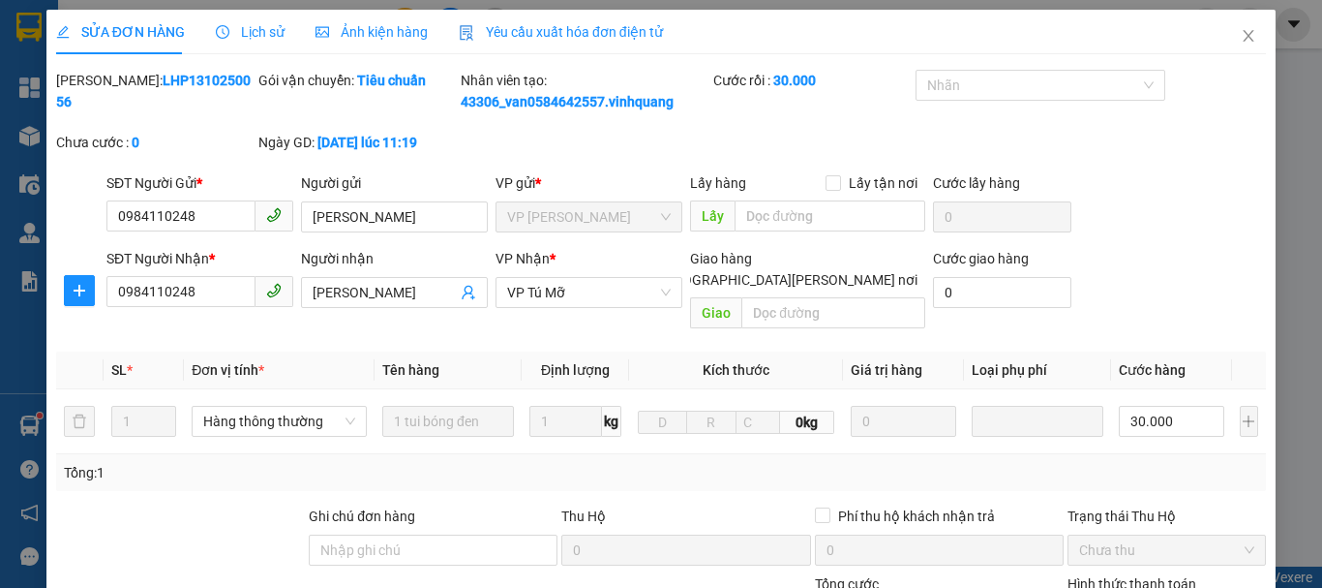
click at [1230, 46] on span "Close" at bounding box center [1249, 37] width 54 height 54
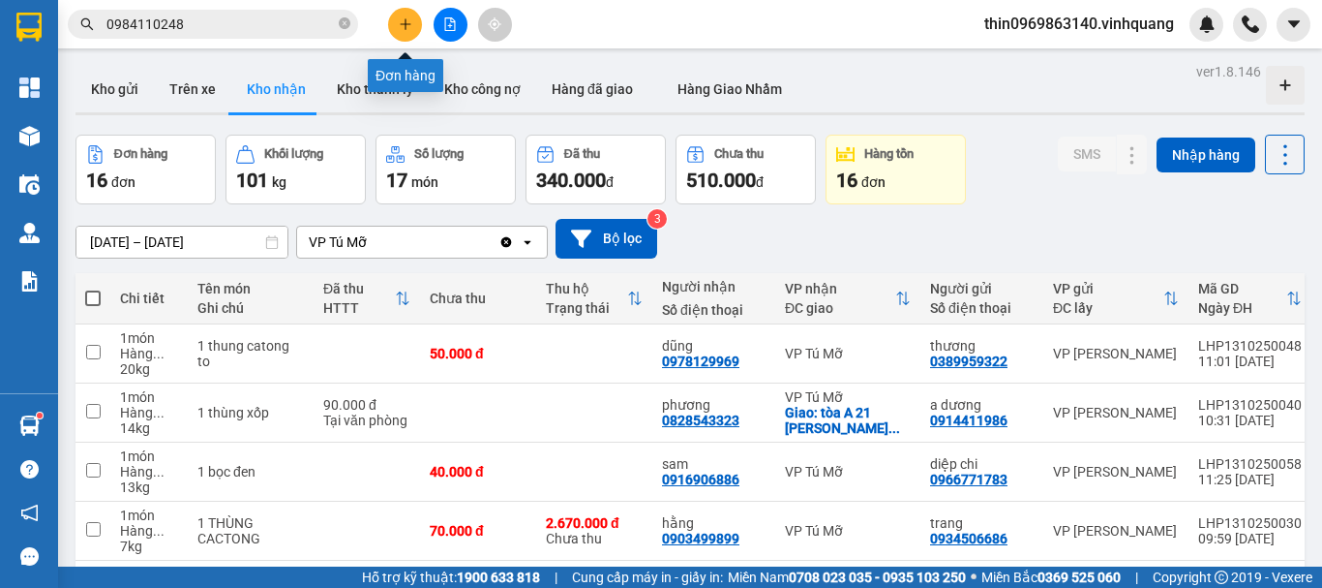
click at [410, 30] on icon "plus" at bounding box center [406, 24] width 14 height 14
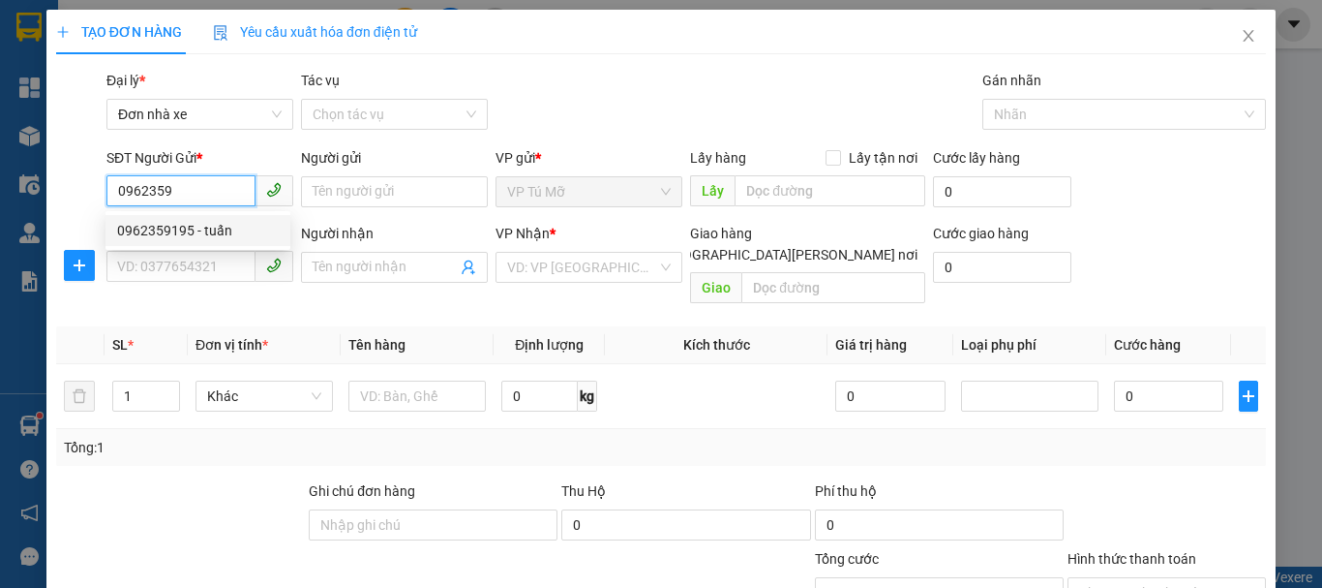
click at [227, 232] on div "0962359195 - tuấn" at bounding box center [198, 230] width 162 height 21
type input "0962359195"
type input "tuấn"
type input "0886812366"
type input "ngọc hiếu"
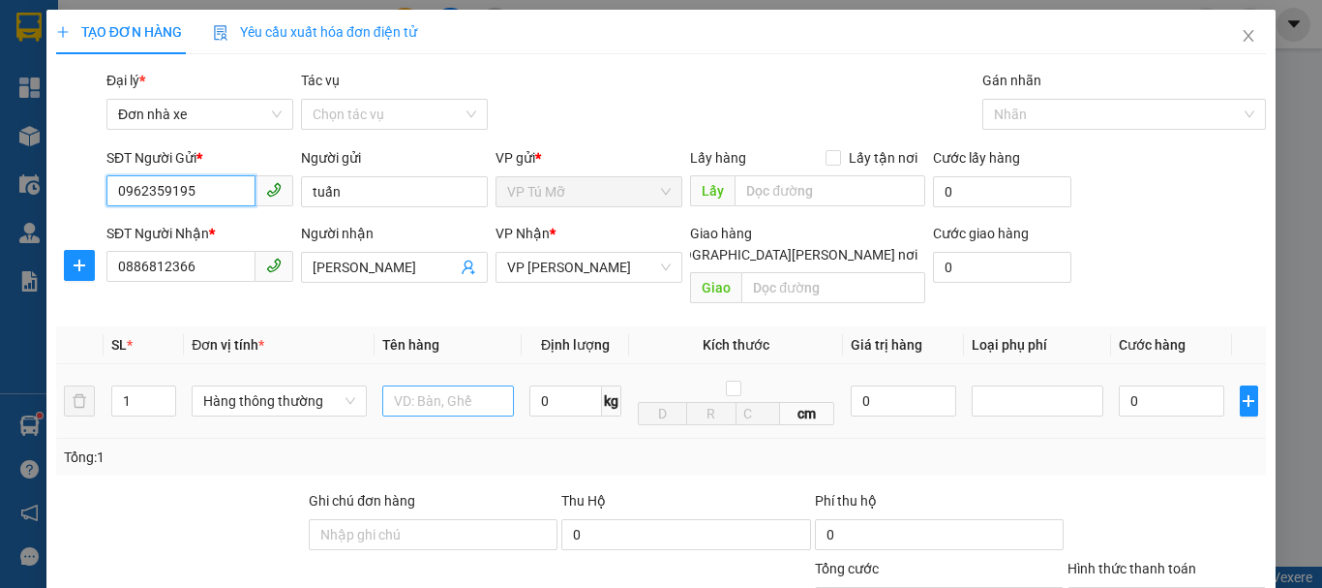
type input "0962359195"
click at [449, 385] on input "text" at bounding box center [448, 400] width 132 height 31
type input "hộp ct"
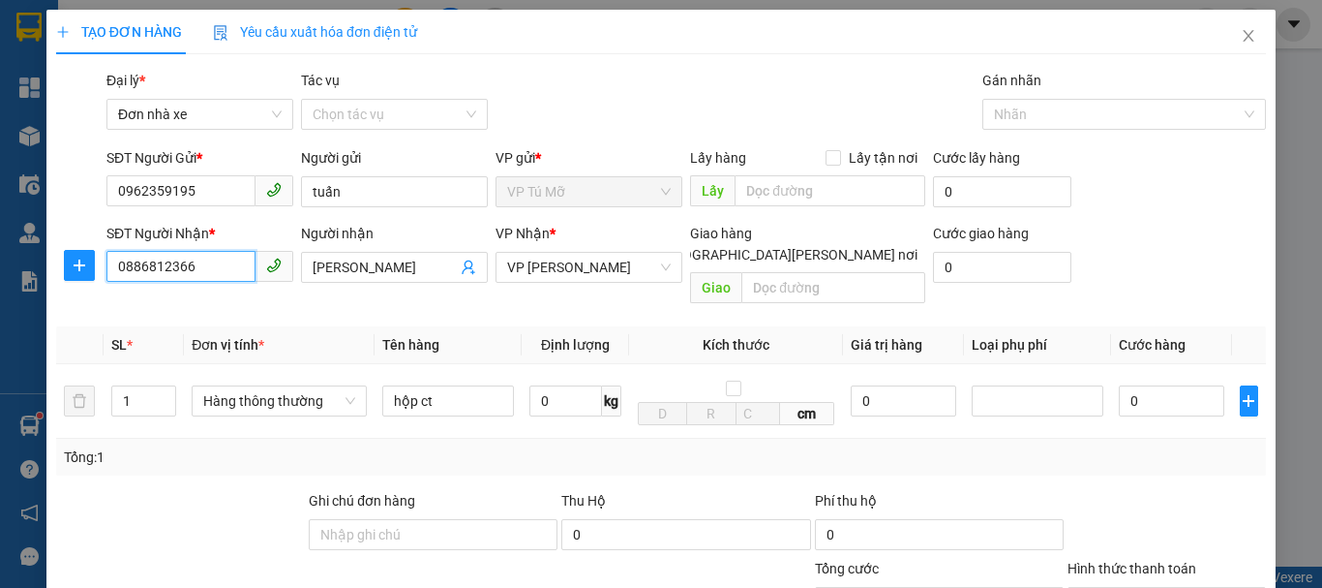
click at [205, 266] on input "0886812366" at bounding box center [180, 266] width 149 height 31
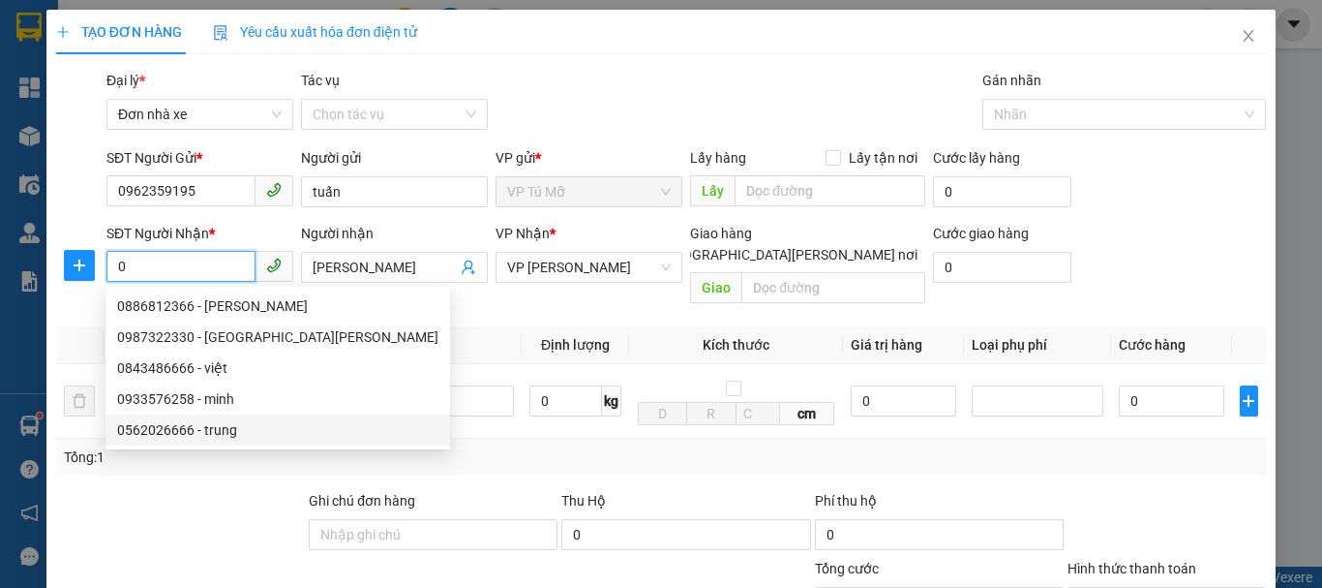
click at [154, 427] on div "0562026666 - trung" at bounding box center [277, 429] width 321 height 21
type input "0562026666"
type input "trung"
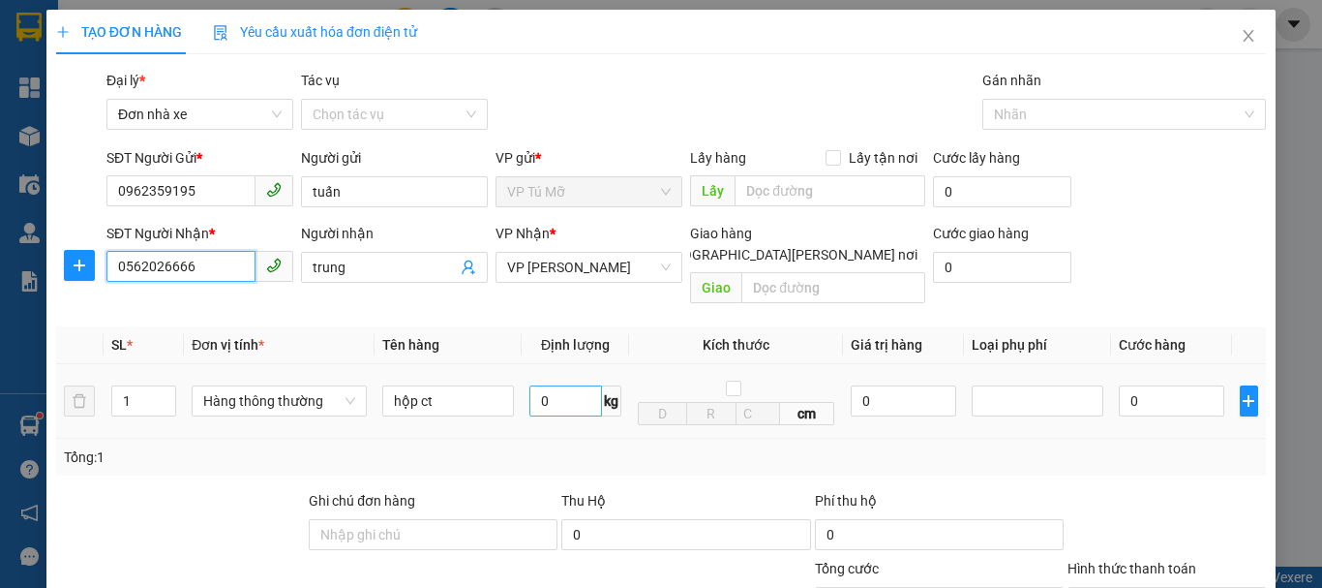
type input "0562026666"
click at [550, 385] on input "0" at bounding box center [566, 400] width 73 height 31
type input "1"
type input "30.000"
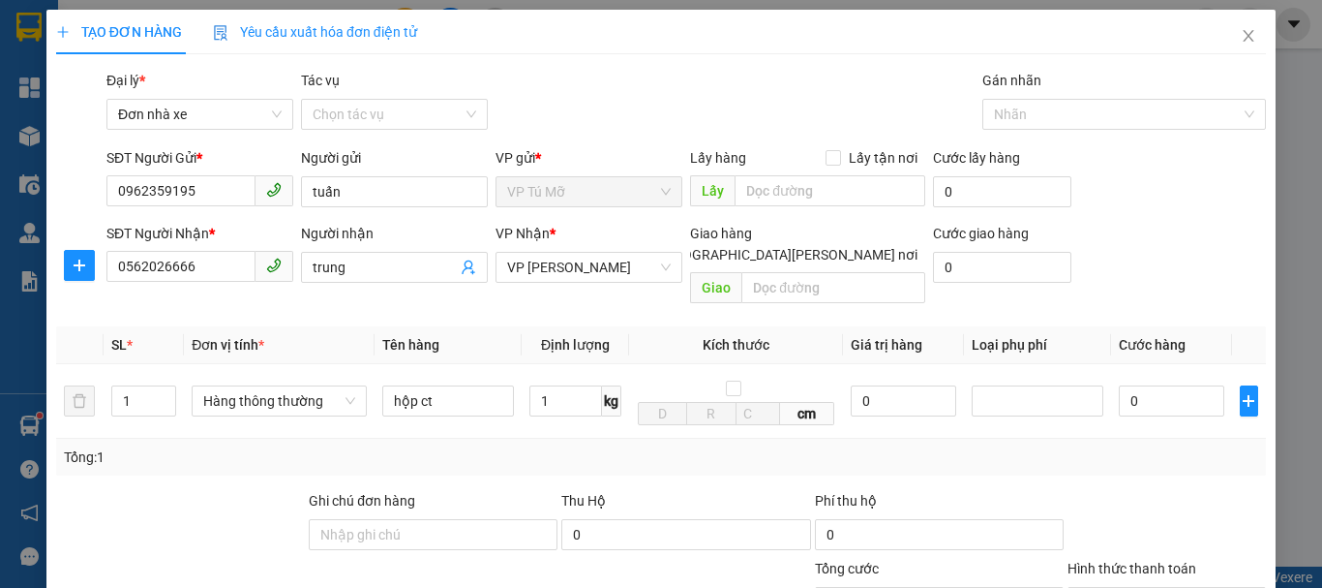
type input "30.000"
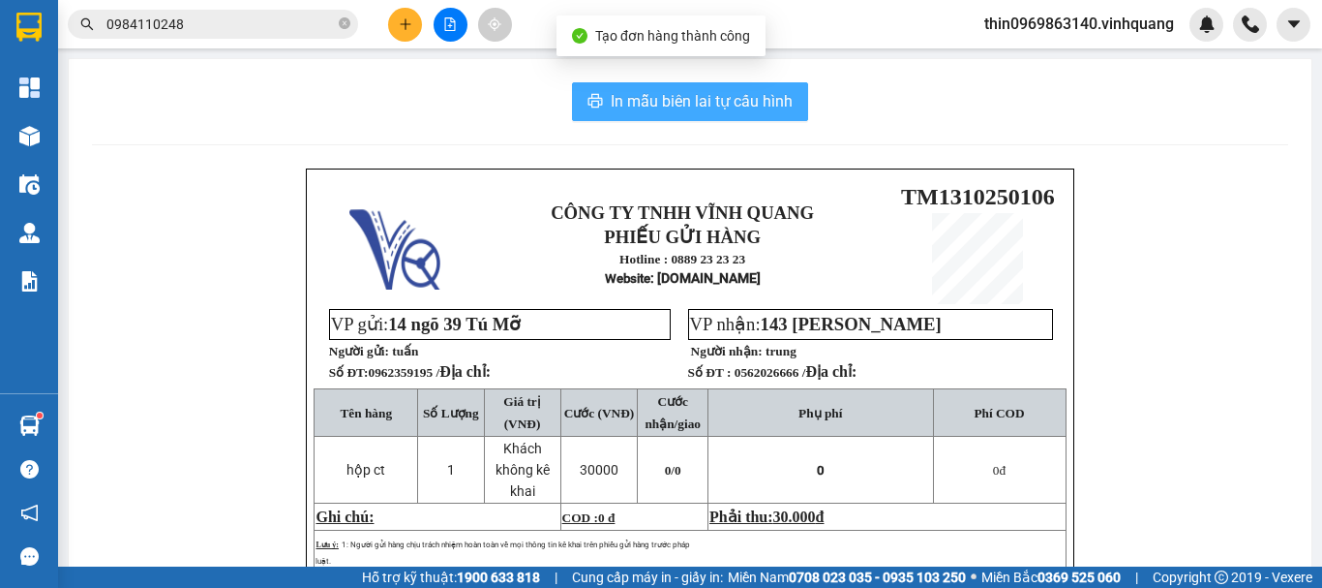
click at [701, 94] on span "In mẫu biên lai tự cấu hình" at bounding box center [702, 101] width 182 height 24
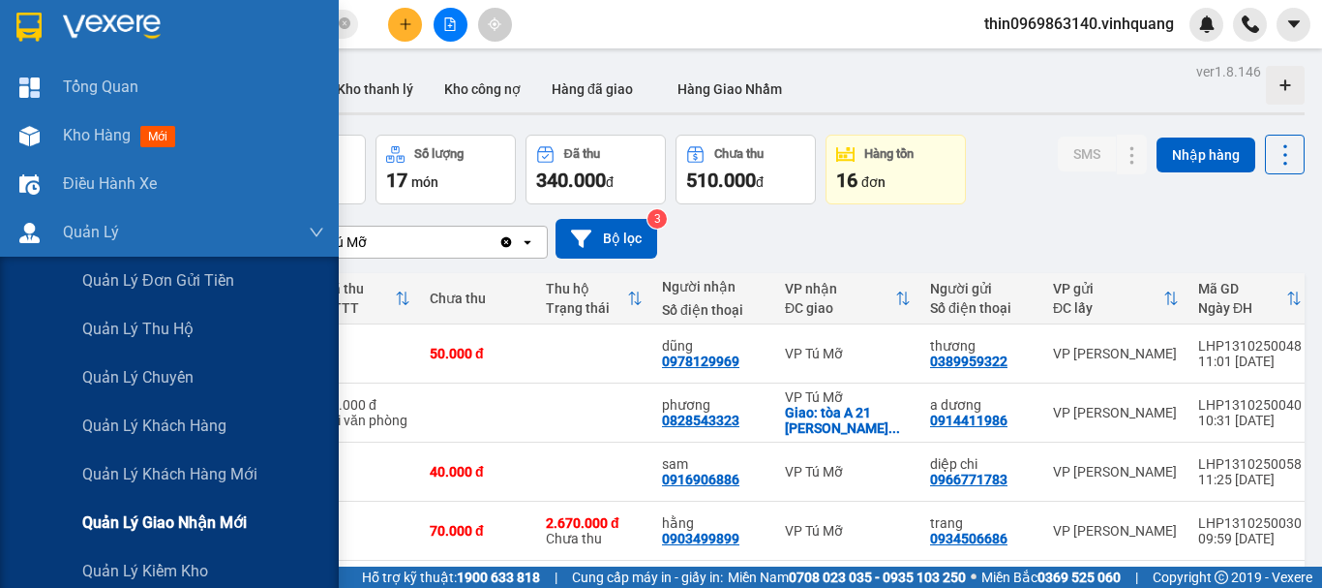
click at [195, 524] on span "Quản lý giao nhận mới" at bounding box center [164, 522] width 165 height 24
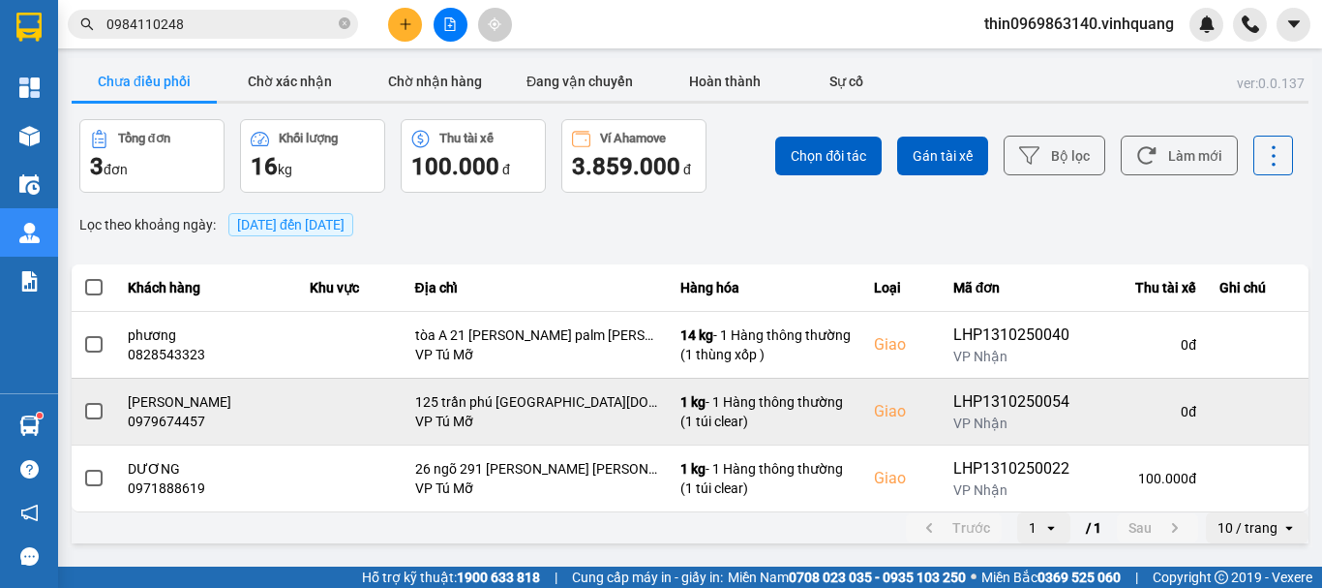
click at [96, 411] on span at bounding box center [93, 411] width 17 height 17
click at [83, 401] on input "checkbox" at bounding box center [83, 401] width 0 height 0
click at [1196, 416] on icon at bounding box center [1197, 412] width 14 height 14
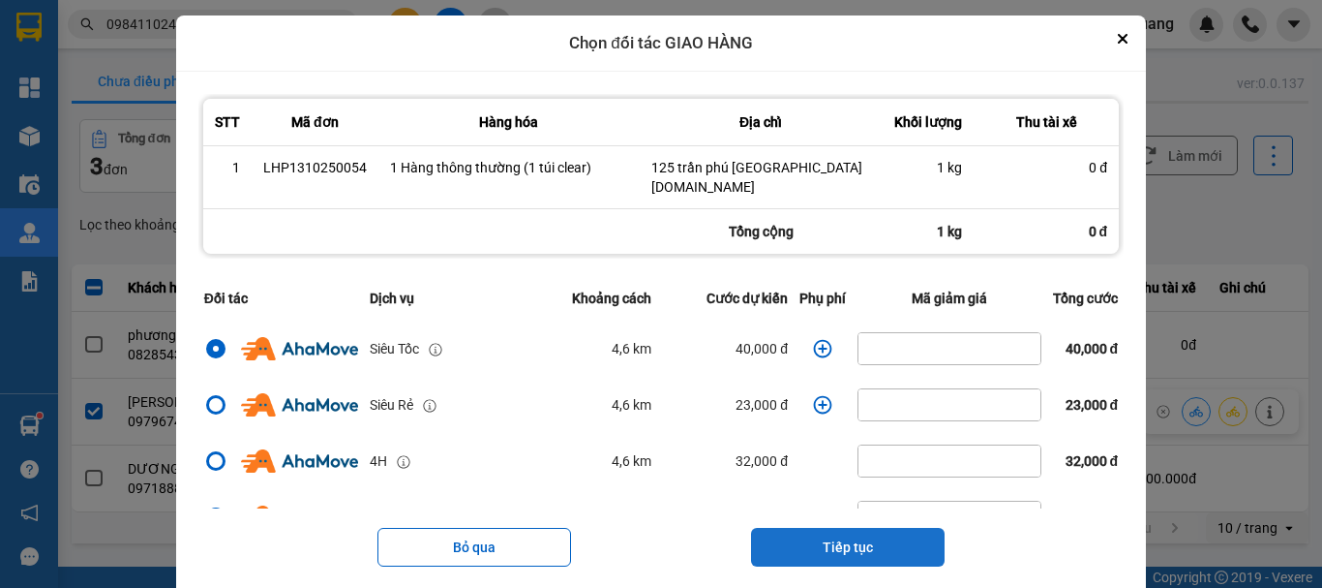
click at [840, 532] on button "Tiếp tục" at bounding box center [848, 547] width 194 height 39
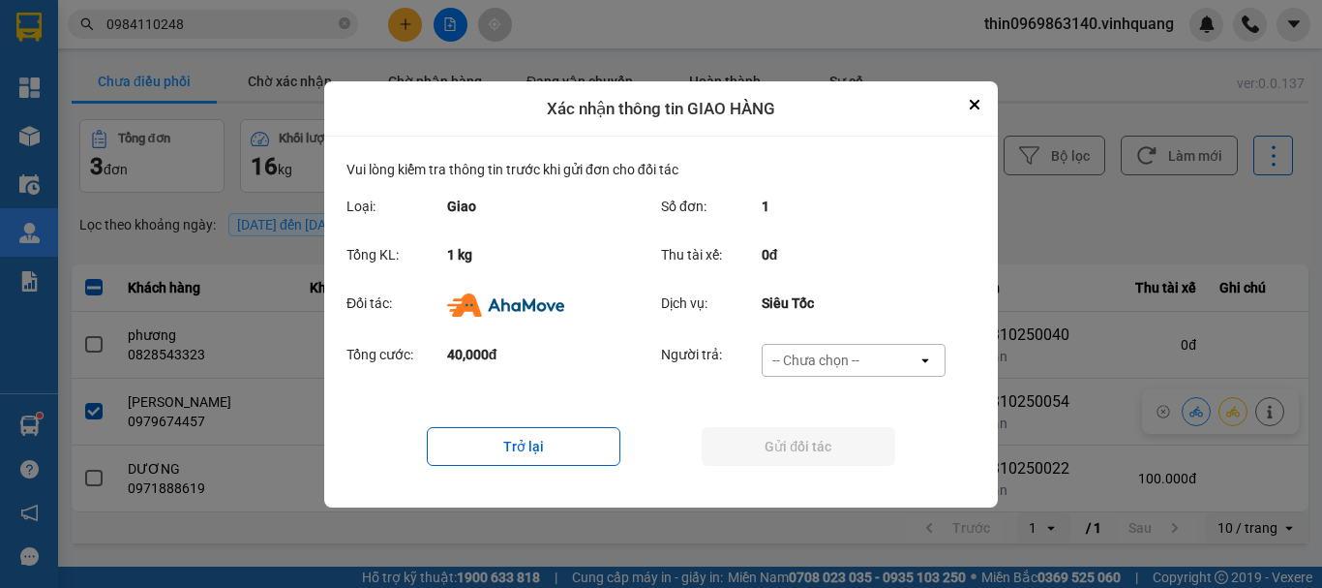
click at [820, 361] on div "-- Chưa chọn --" at bounding box center [816, 359] width 87 height 19
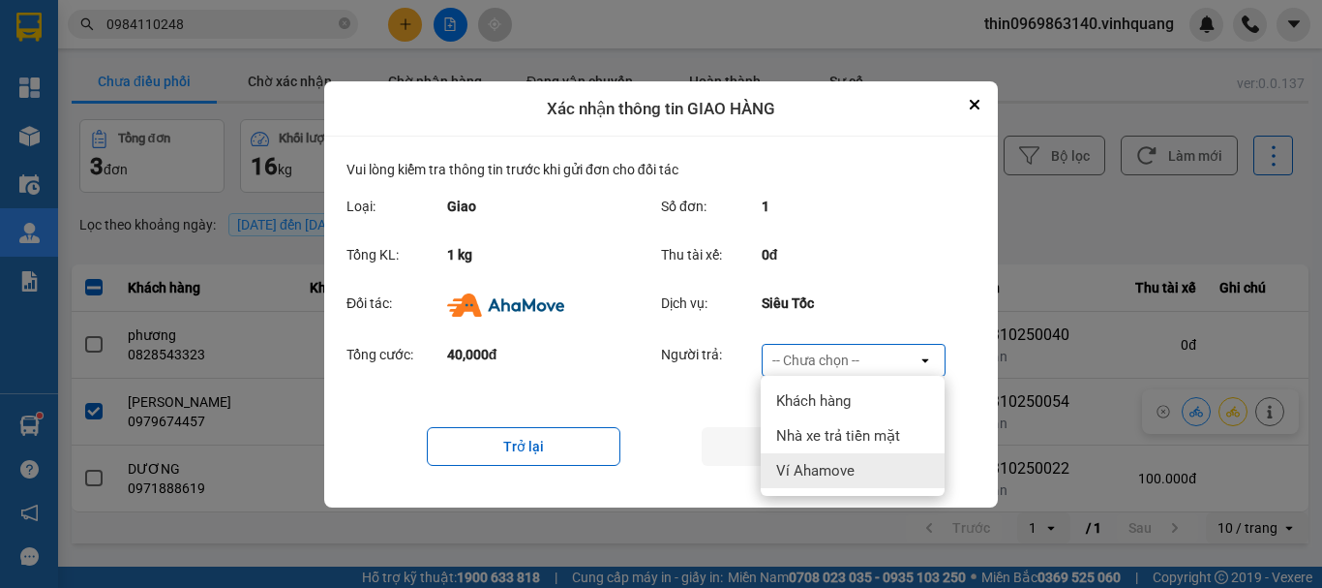
click at [806, 465] on span "Ví Ahamove" at bounding box center [815, 470] width 78 height 19
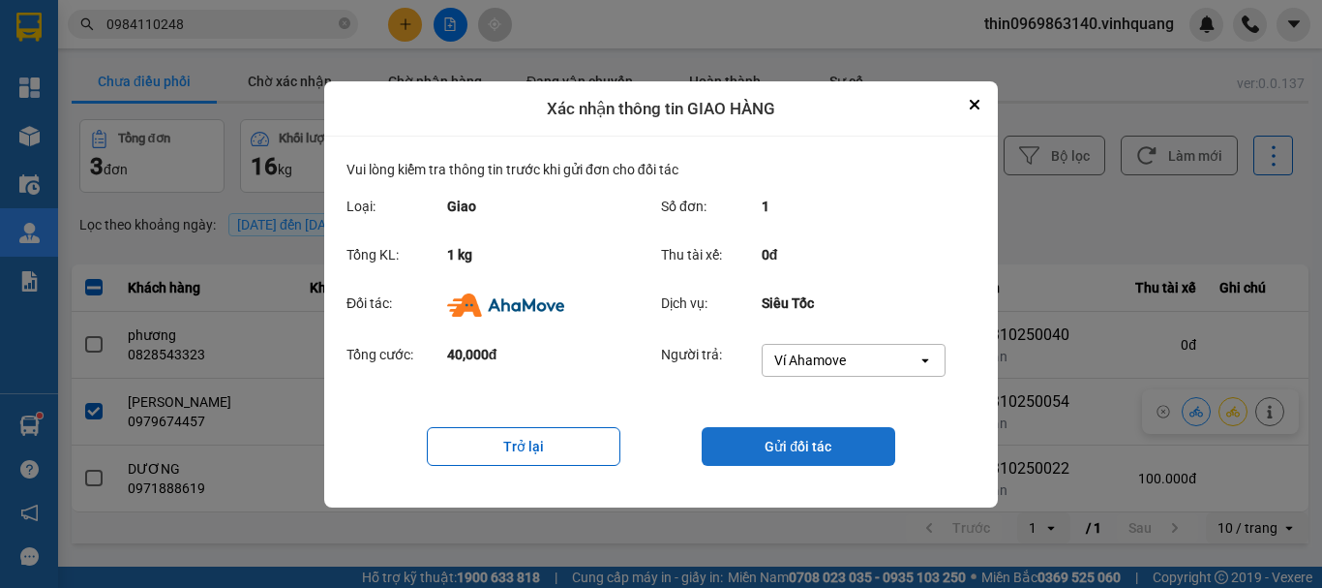
click at [807, 441] on button "Gửi đối tác" at bounding box center [799, 446] width 194 height 39
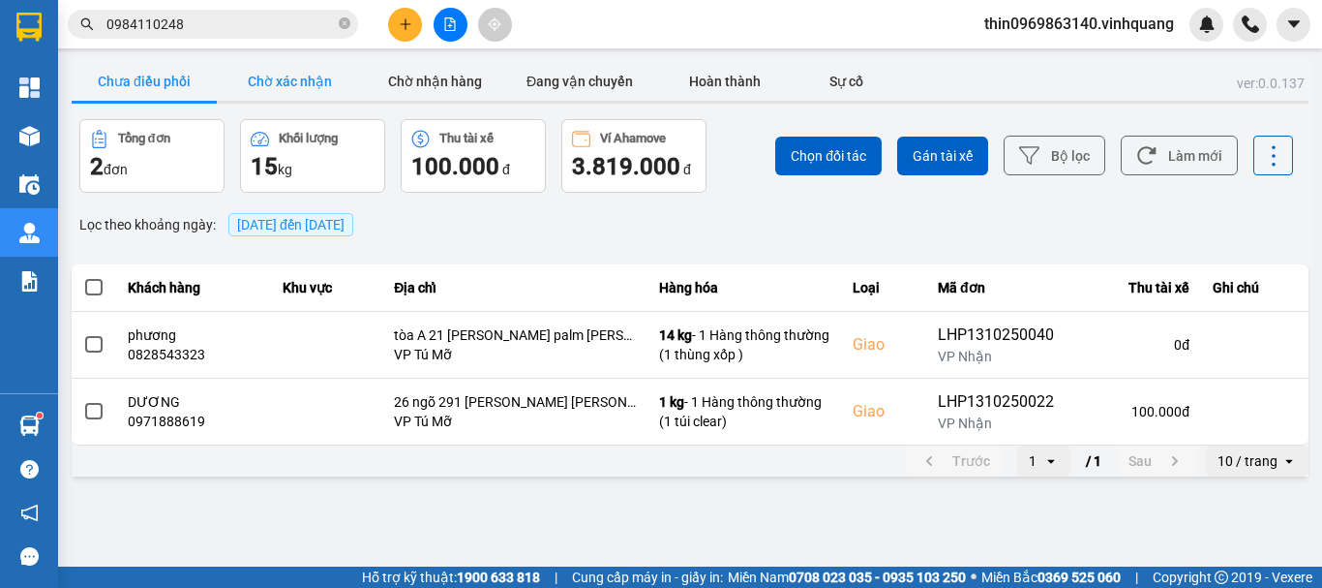
click at [295, 78] on button "Chờ xác nhận" at bounding box center [289, 81] width 145 height 39
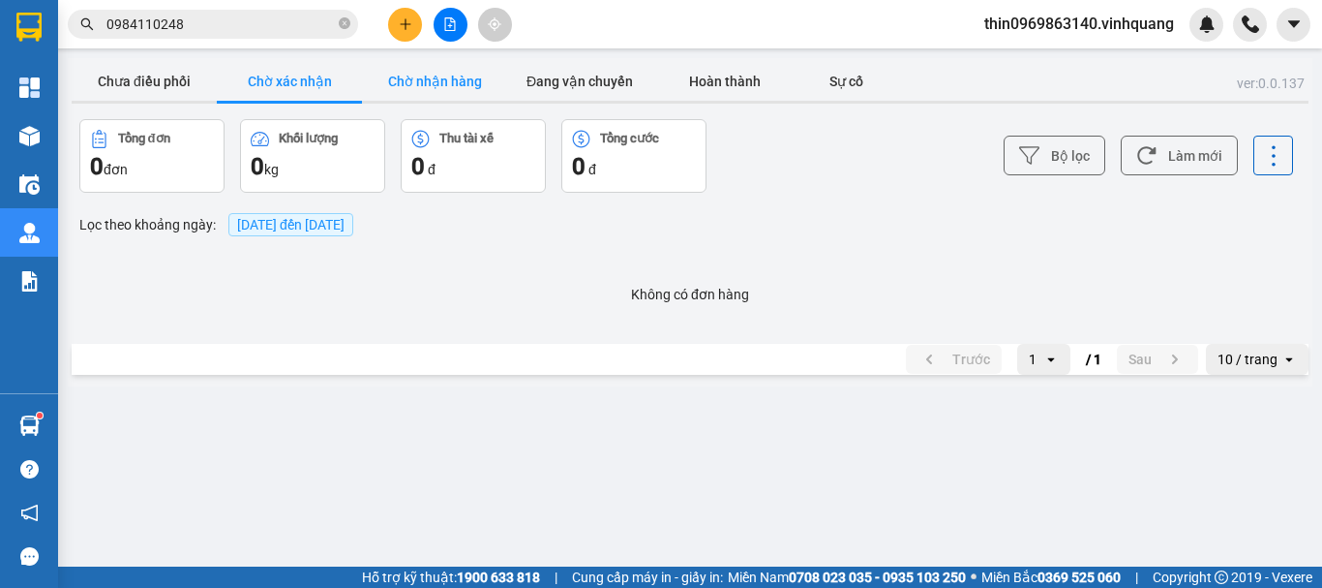
click at [455, 83] on button "Chờ nhận hàng" at bounding box center [434, 81] width 145 height 39
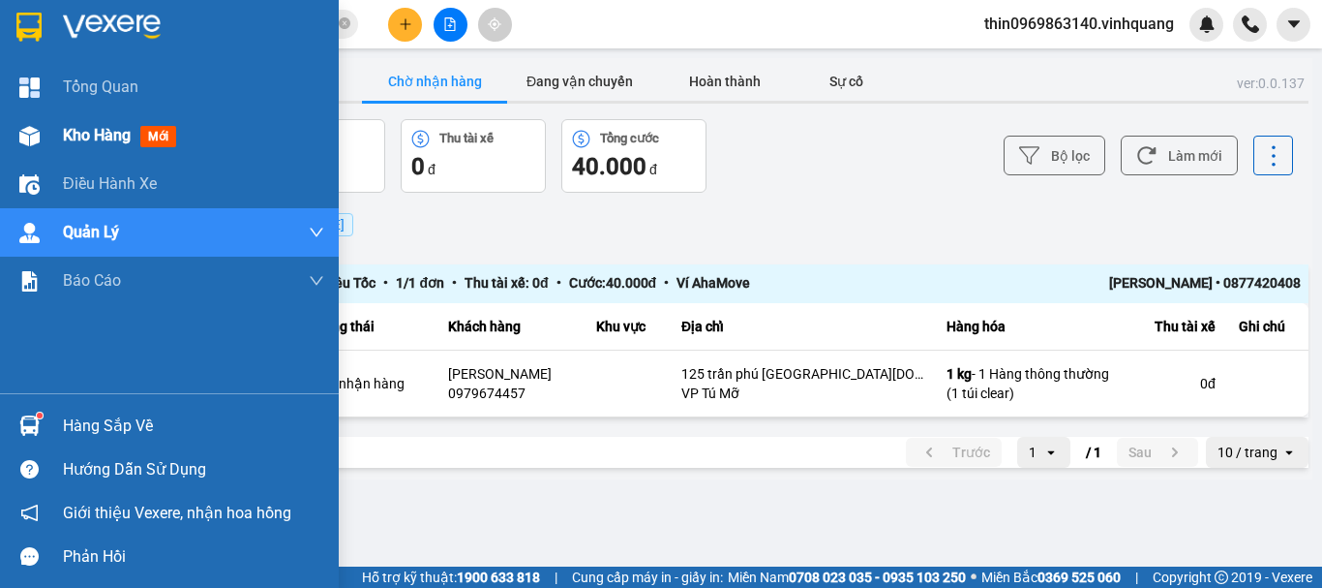
click at [94, 136] on span "Kho hàng" at bounding box center [97, 135] width 68 height 18
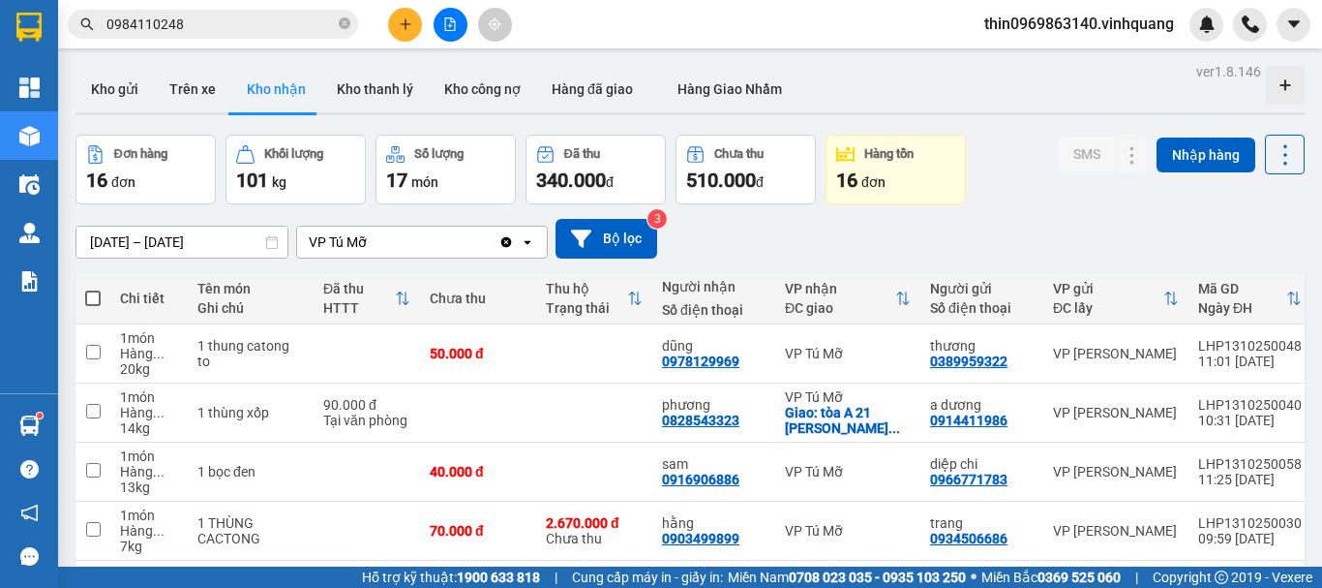
click at [338, 19] on span "0984110248" at bounding box center [213, 24] width 290 height 29
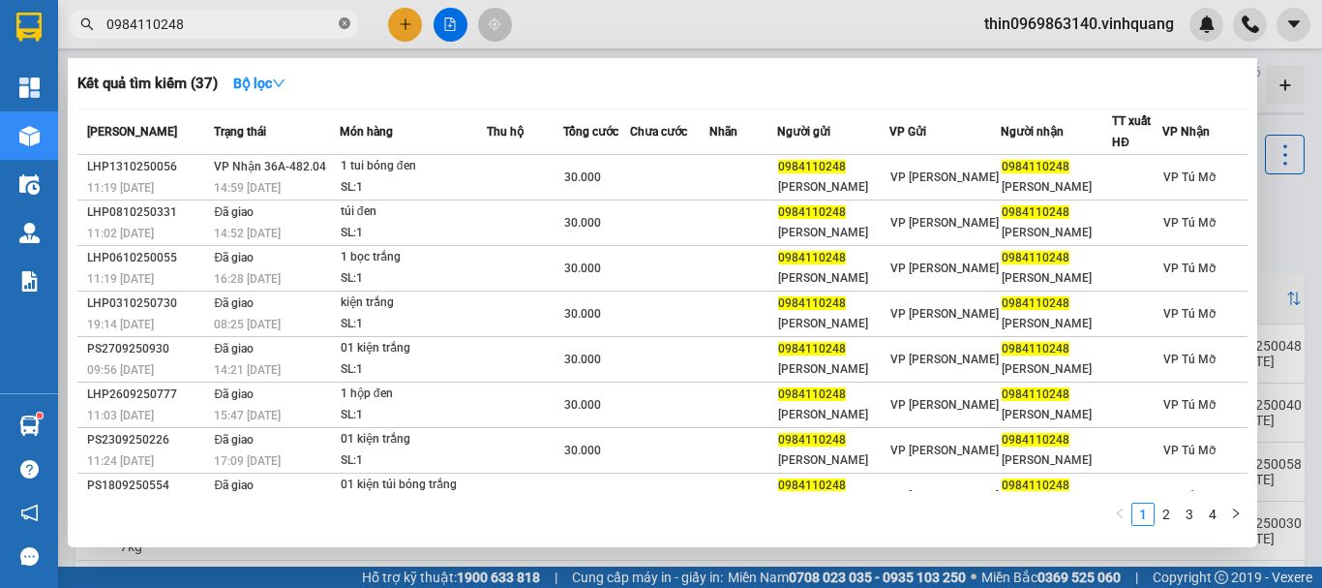
click at [349, 24] on icon "close-circle" at bounding box center [345, 23] width 12 height 12
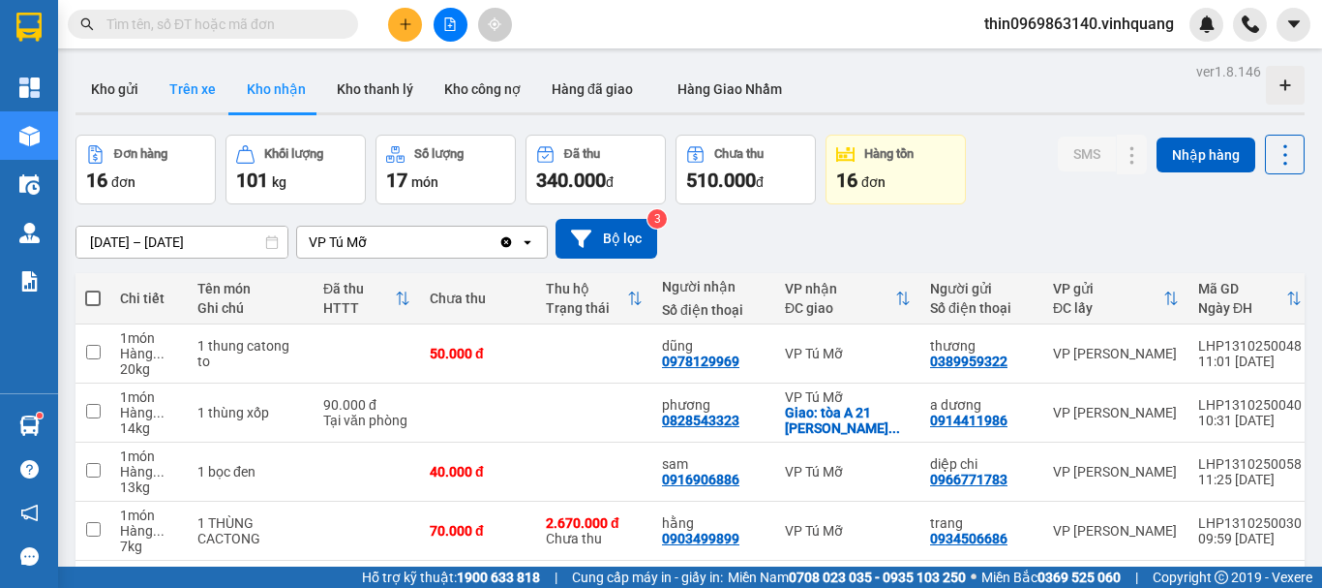
click at [178, 90] on button "Trên xe" at bounding box center [192, 89] width 77 height 46
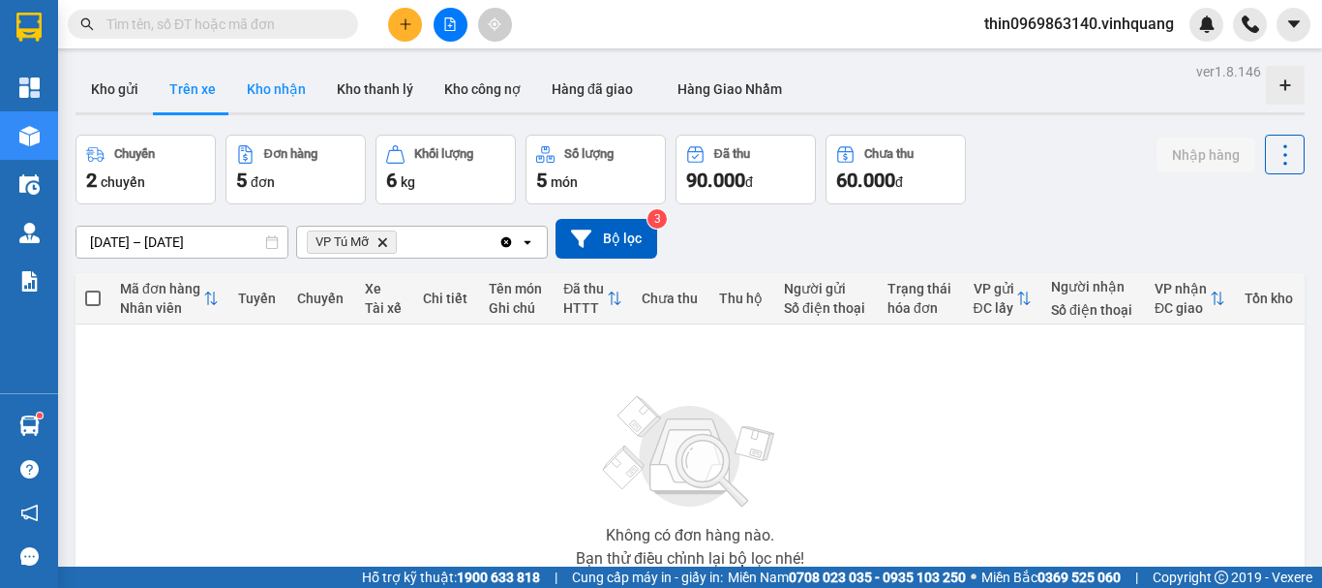
click at [267, 88] on button "Kho nhận" at bounding box center [276, 89] width 90 height 46
type input "05/10/2025 – 13/10/2025"
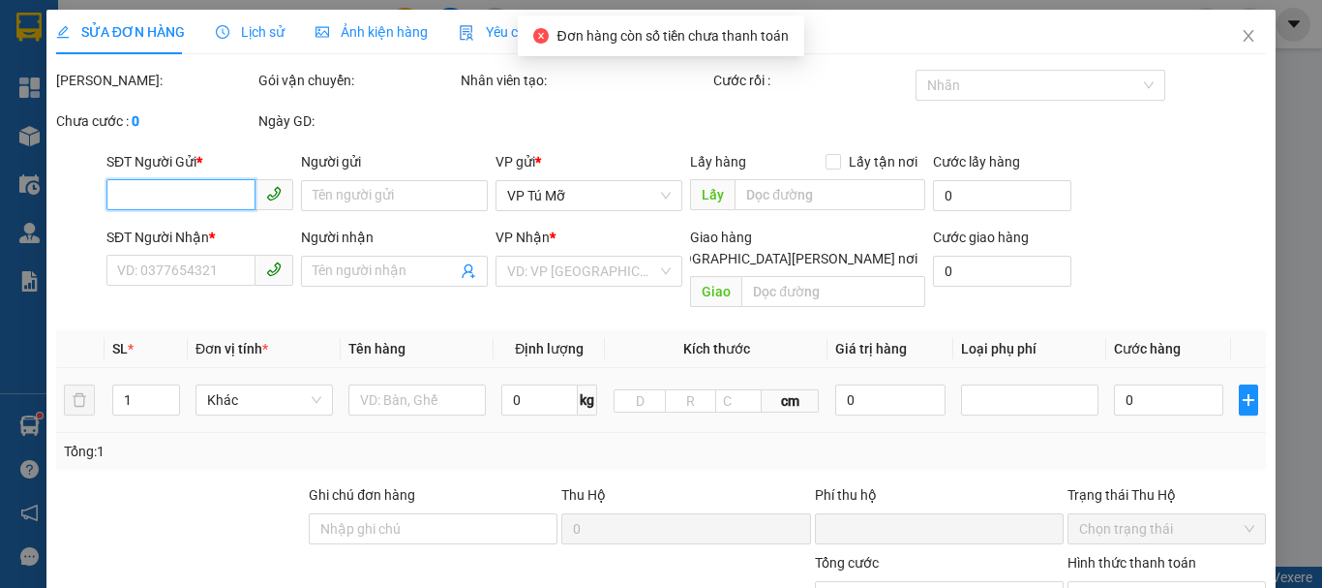
type input "0966771783"
type input "diệp chi"
type input "0344851907"
type input "hutrúc quỳnh"
type input "TỰ LẤY TẠI VP"
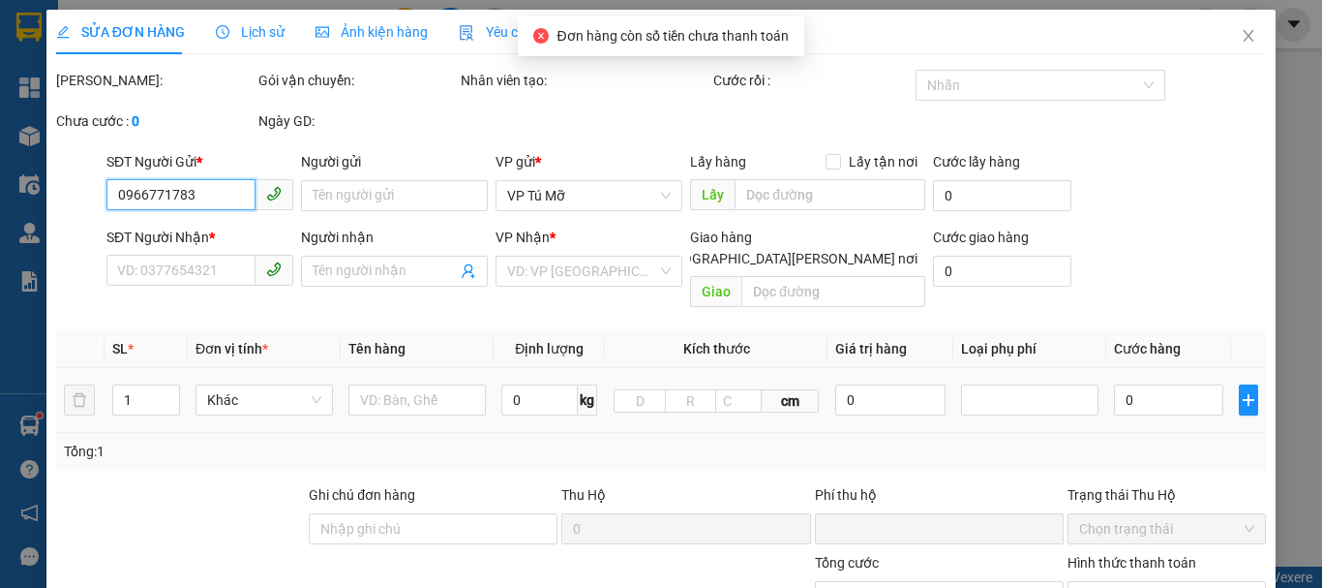
type input "0"
type input "30.000"
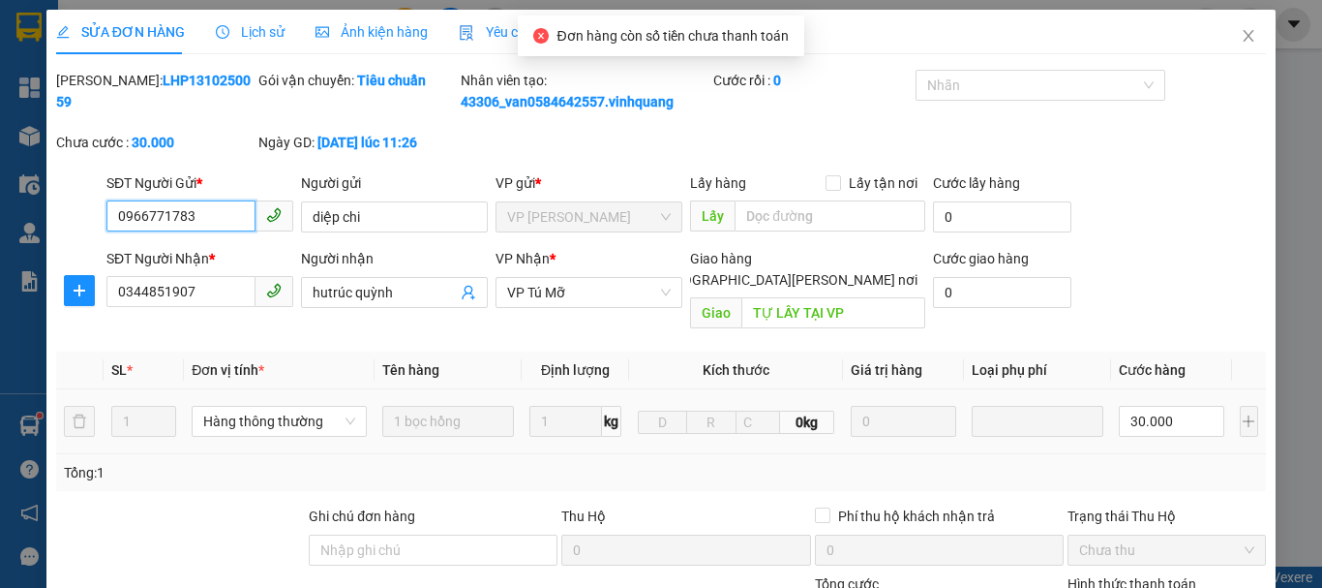
type input "0"
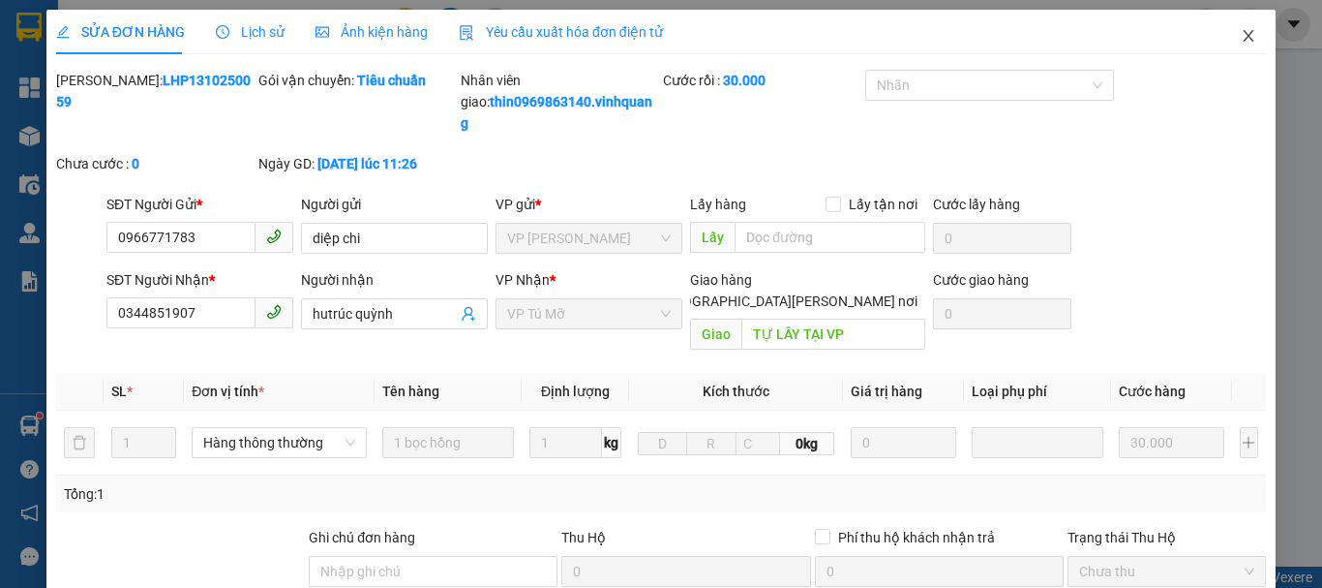
click at [1241, 40] on icon "close" at bounding box center [1248, 35] width 15 height 15
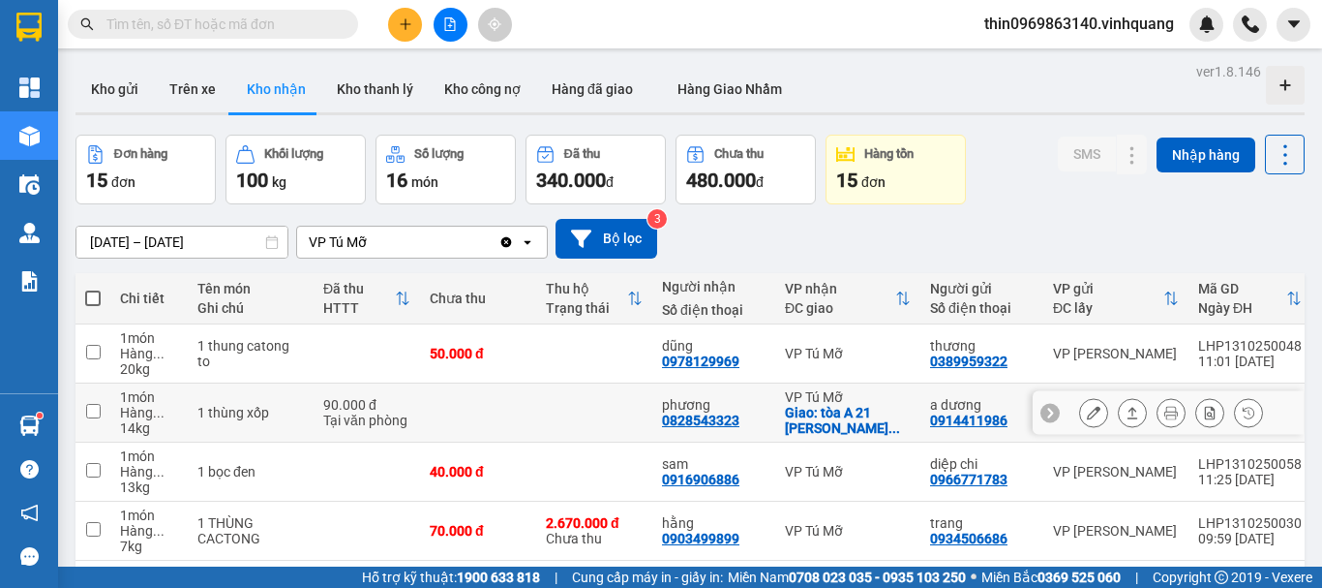
click at [662, 412] on div "0828543323" at bounding box center [700, 419] width 77 height 15
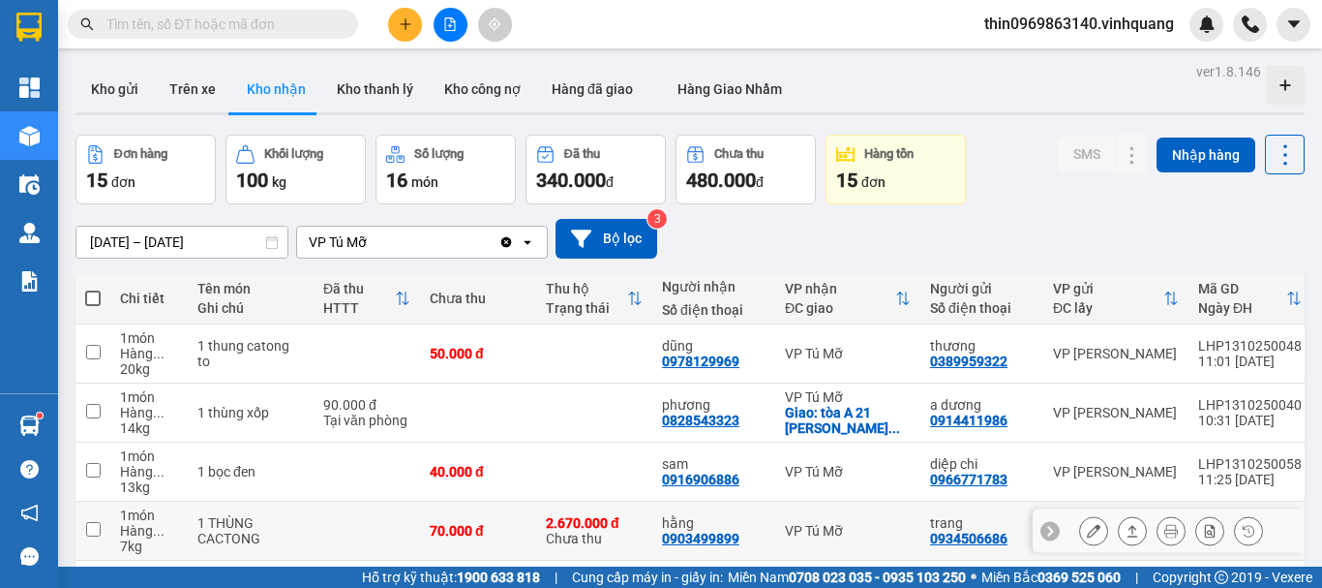
click at [662, 539] on div "0903499899" at bounding box center [700, 538] width 77 height 15
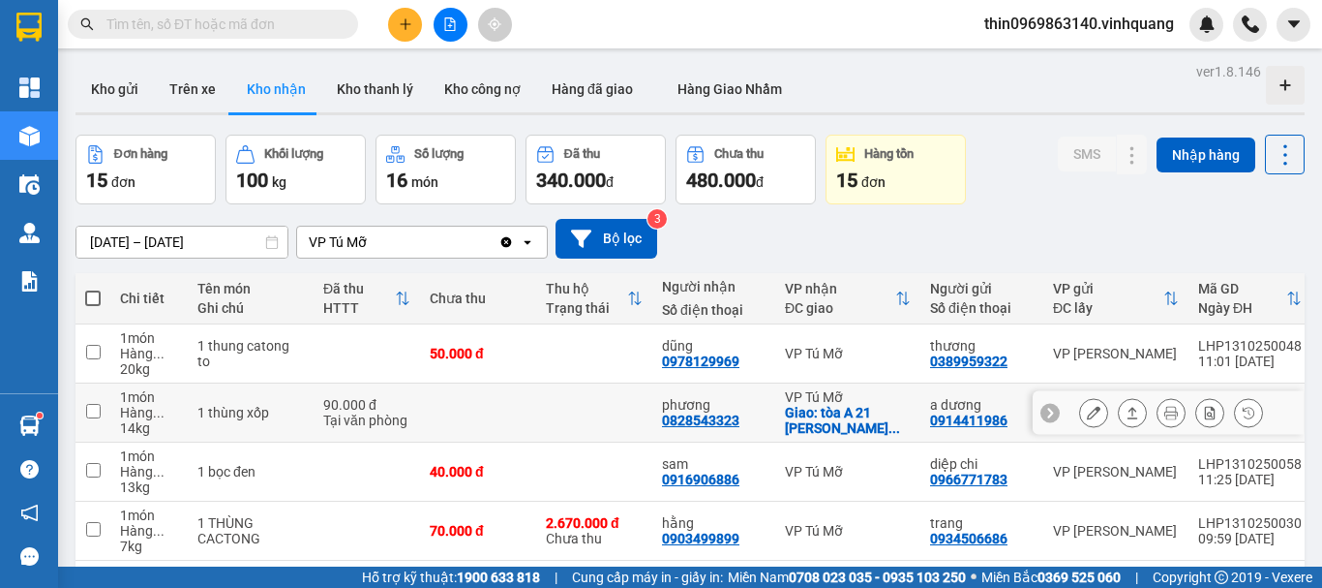
click at [662, 421] on div "0828543323" at bounding box center [700, 419] width 77 height 15
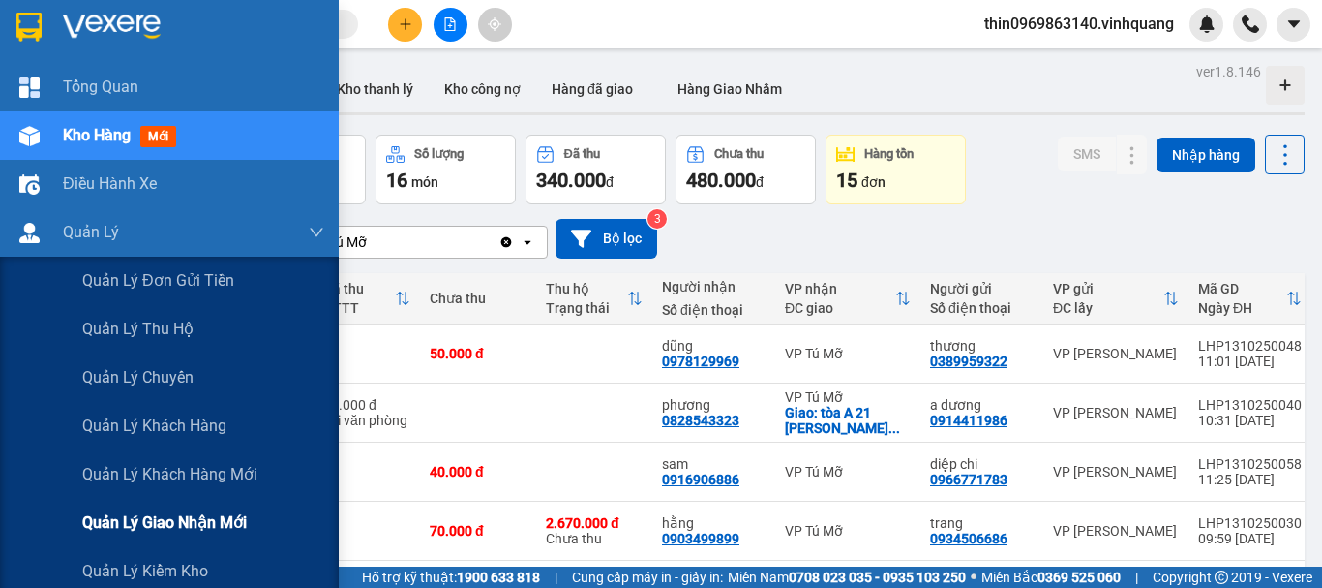
click at [239, 519] on span "Quản lý giao nhận mới" at bounding box center [164, 522] width 165 height 24
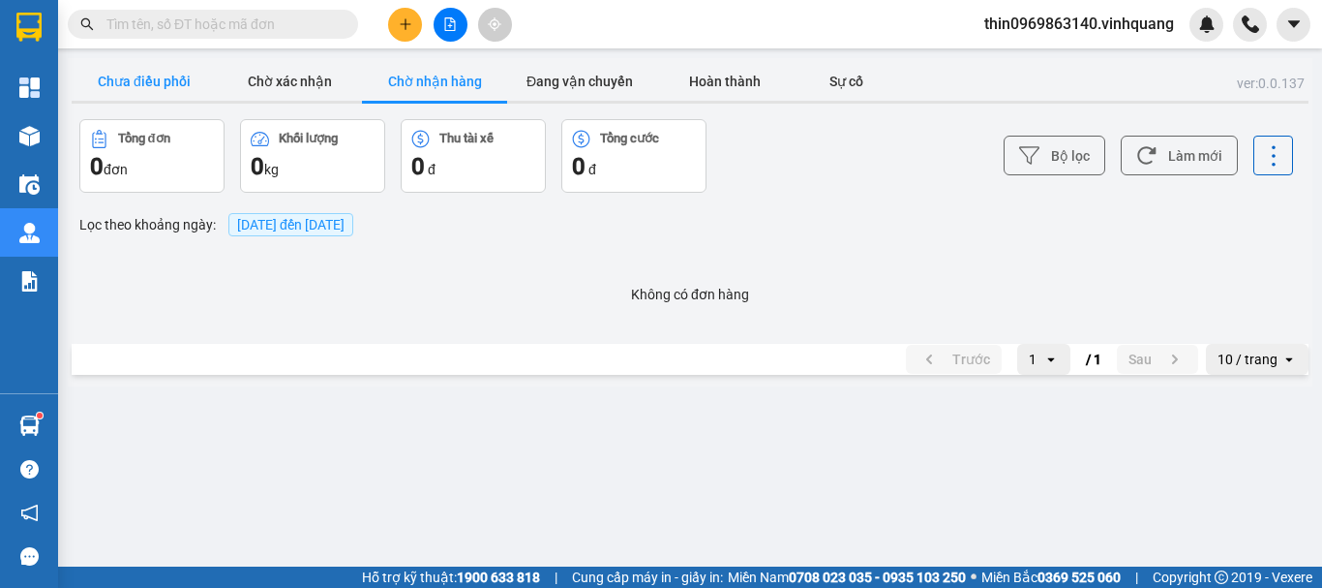
click at [122, 79] on button "Chưa điều phối" at bounding box center [144, 81] width 145 height 39
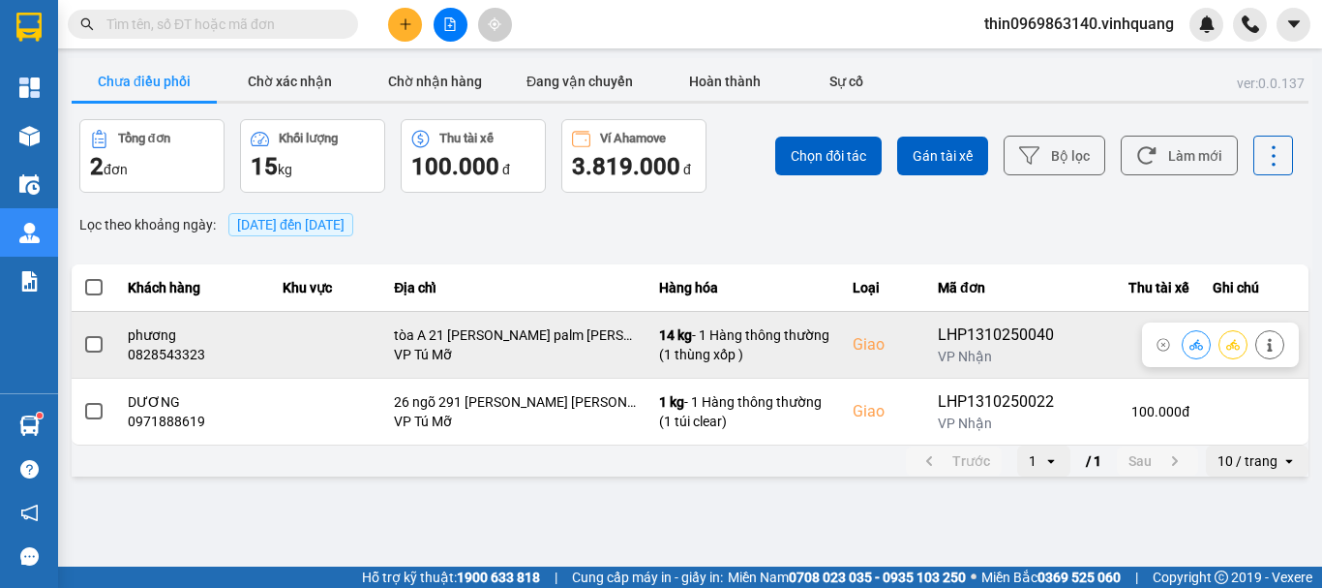
click at [97, 342] on span at bounding box center [93, 344] width 17 height 17
click at [83, 334] on input "checkbox" at bounding box center [83, 334] width 0 height 0
click at [1209, 343] on button at bounding box center [1196, 344] width 27 height 34
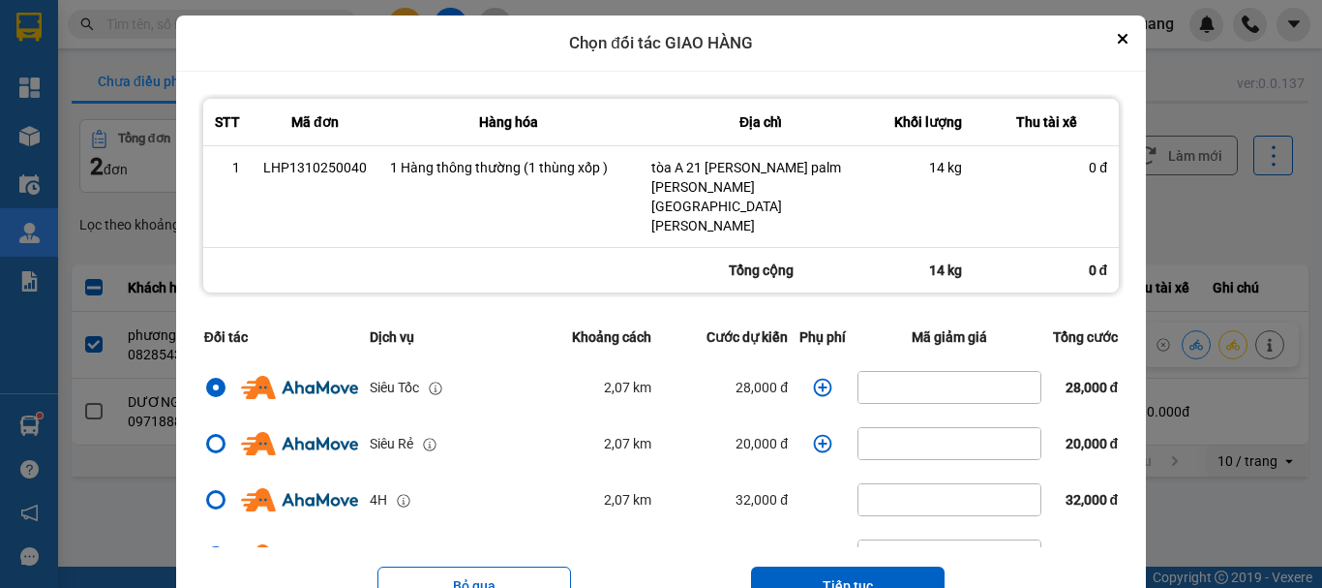
click at [813, 378] on icon "dialog" at bounding box center [822, 387] width 19 height 19
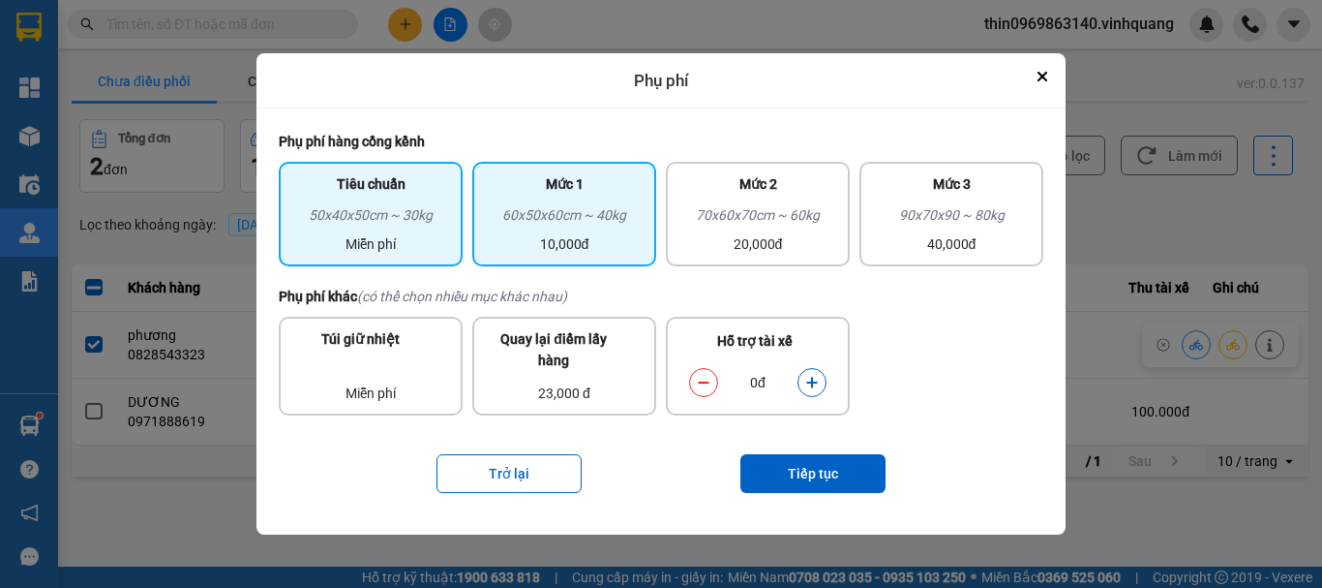
click at [601, 238] on div "10,000đ" at bounding box center [564, 243] width 161 height 21
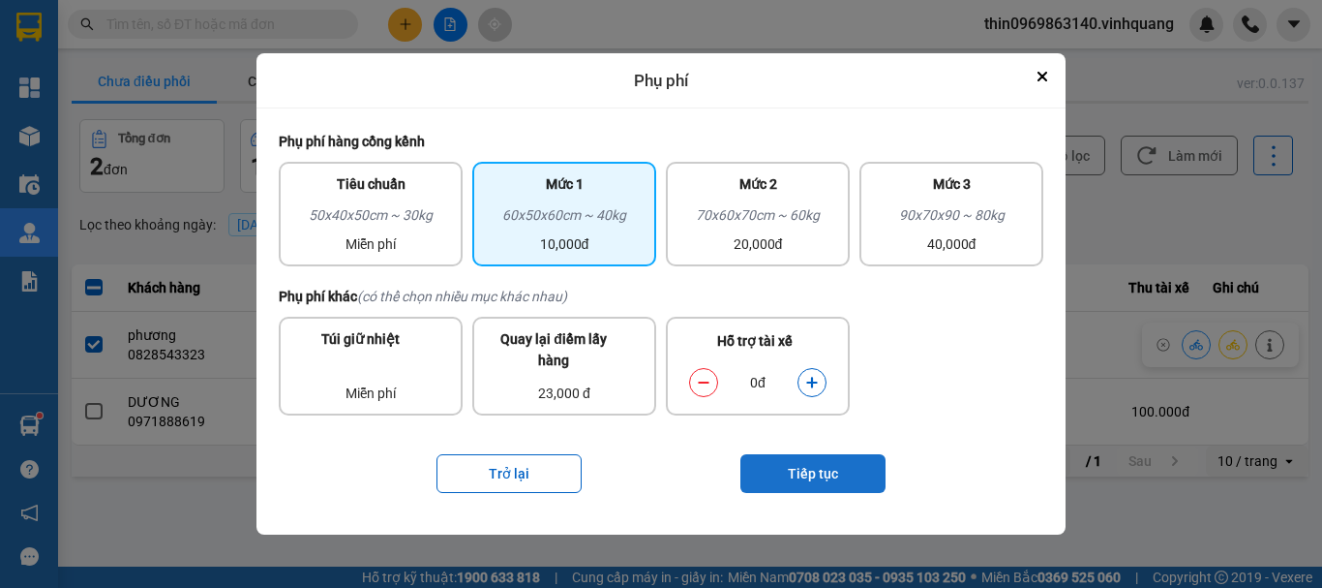
click at [839, 476] on button "Tiếp tục" at bounding box center [813, 473] width 145 height 39
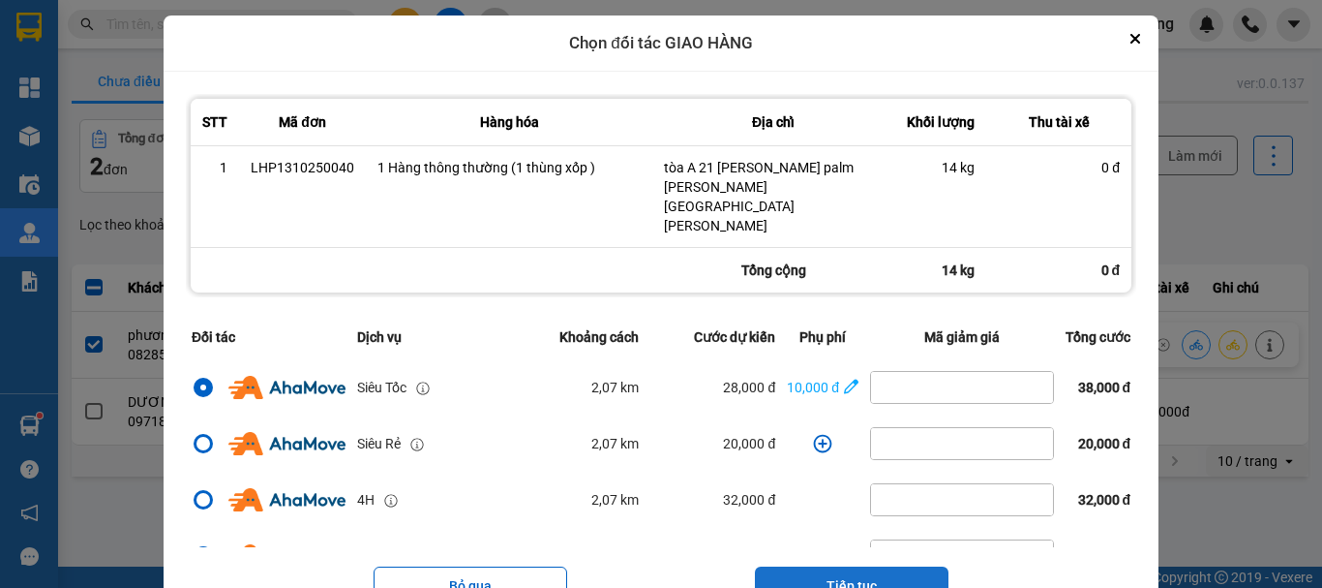
click at [842, 566] on button "Tiếp tục" at bounding box center [852, 585] width 194 height 39
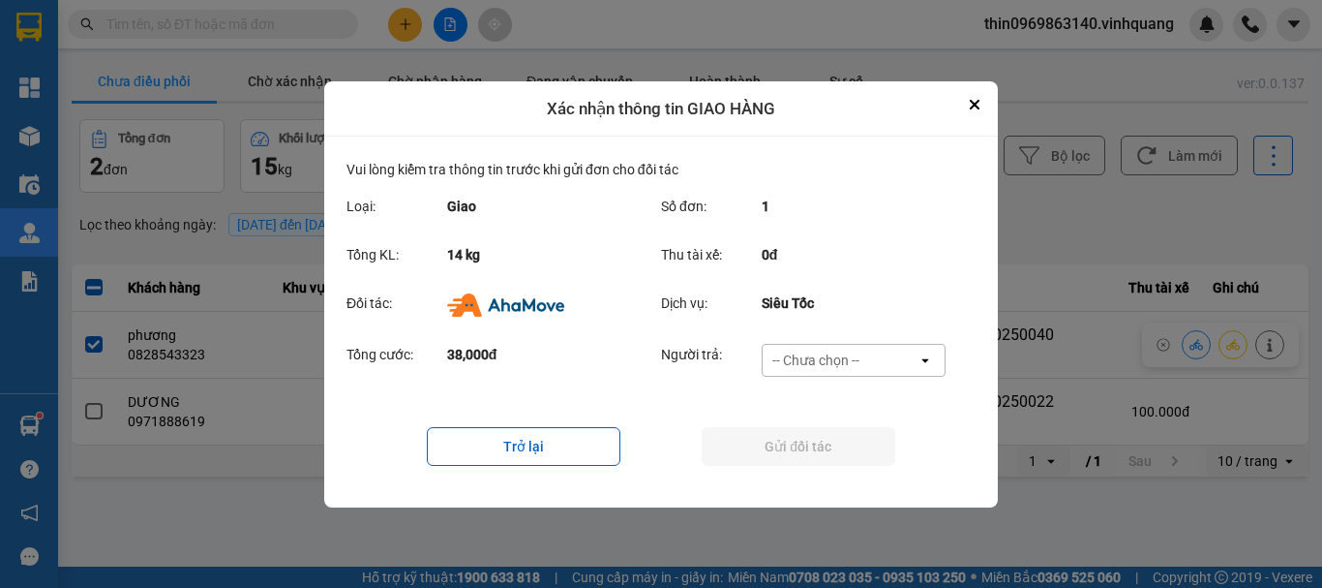
click at [837, 357] on div "-- Chưa chọn --" at bounding box center [816, 359] width 87 height 19
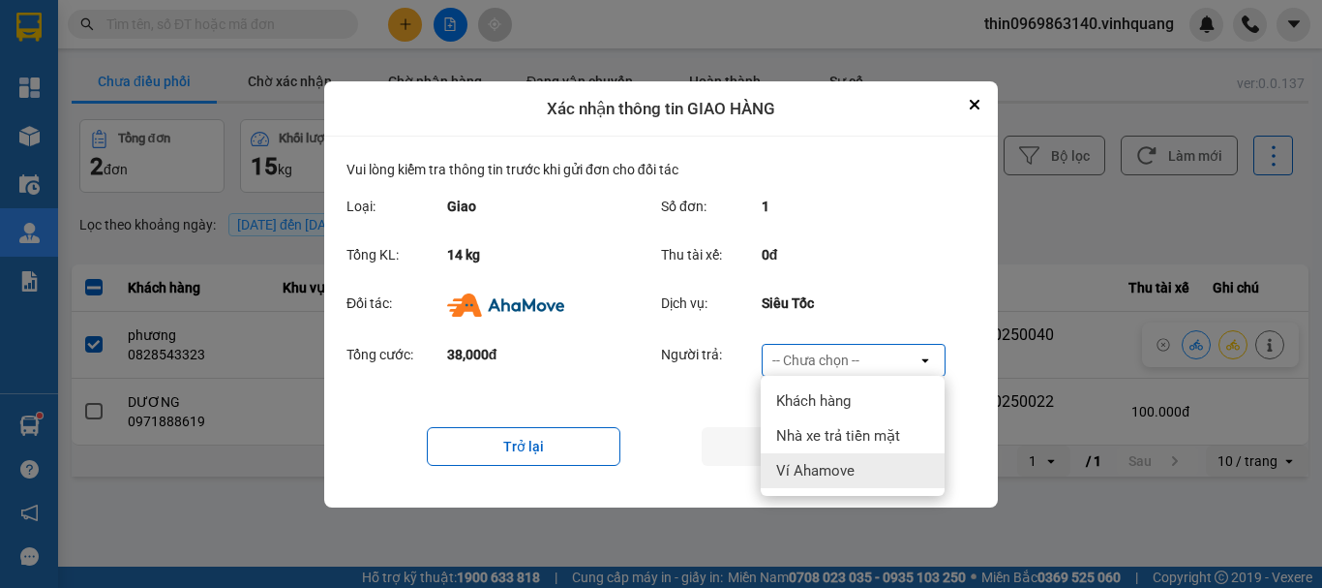
click at [811, 471] on span "Ví Ahamove" at bounding box center [815, 470] width 78 height 19
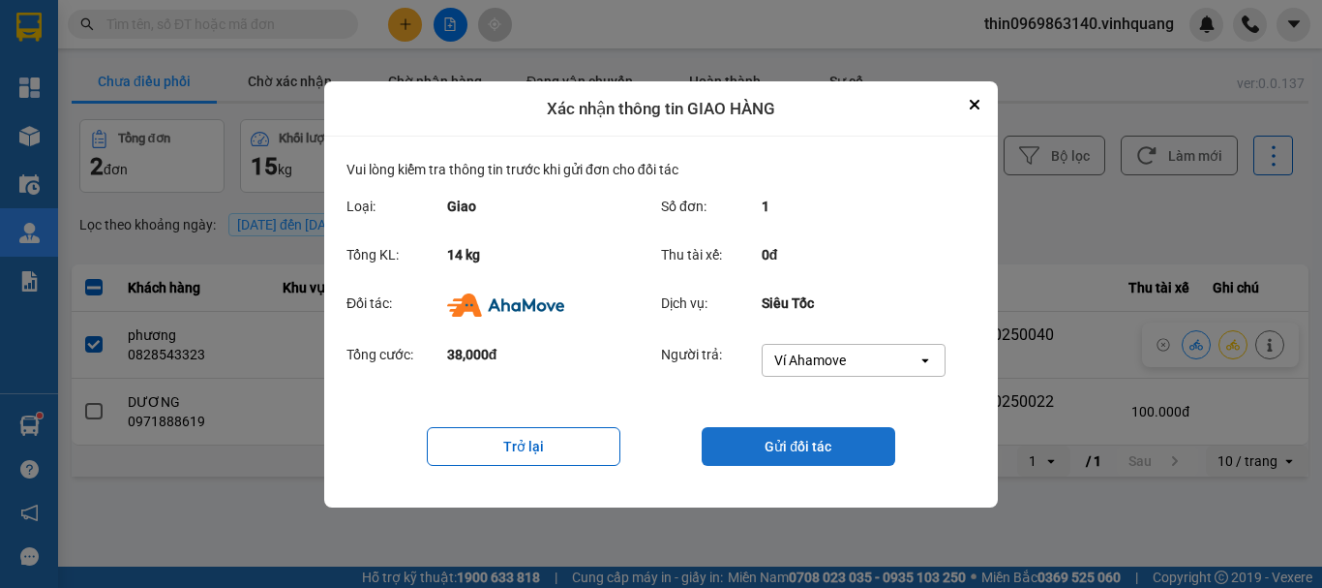
click at [814, 454] on button "Gửi đối tác" at bounding box center [799, 446] width 194 height 39
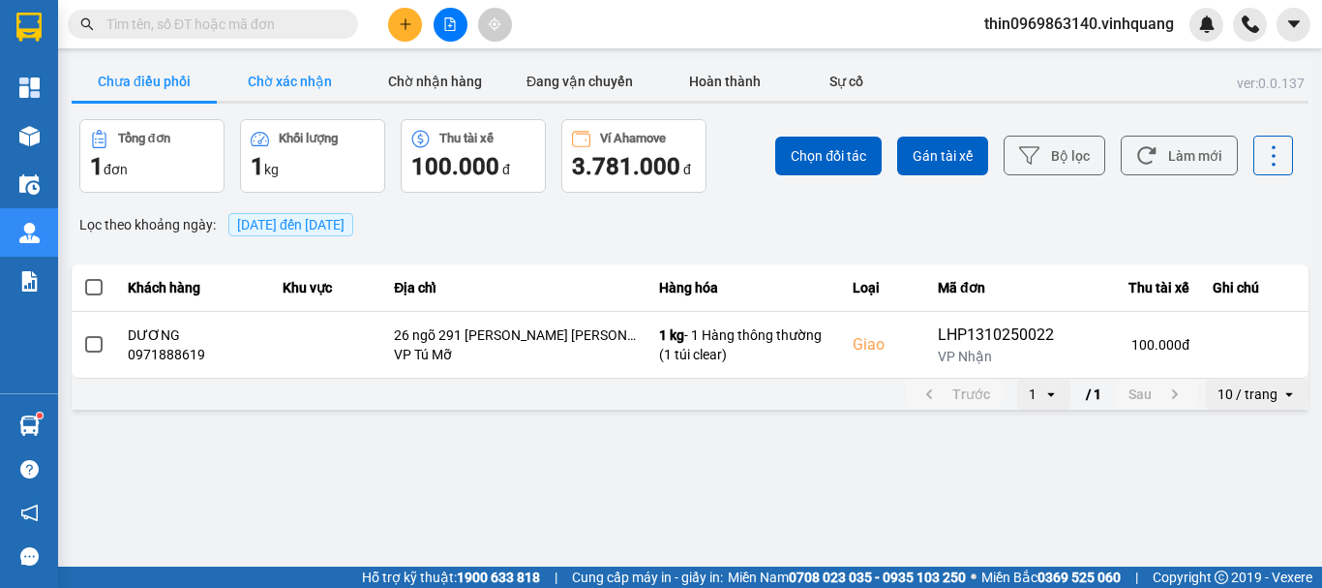
click at [309, 87] on button "Chờ xác nhận" at bounding box center [289, 81] width 145 height 39
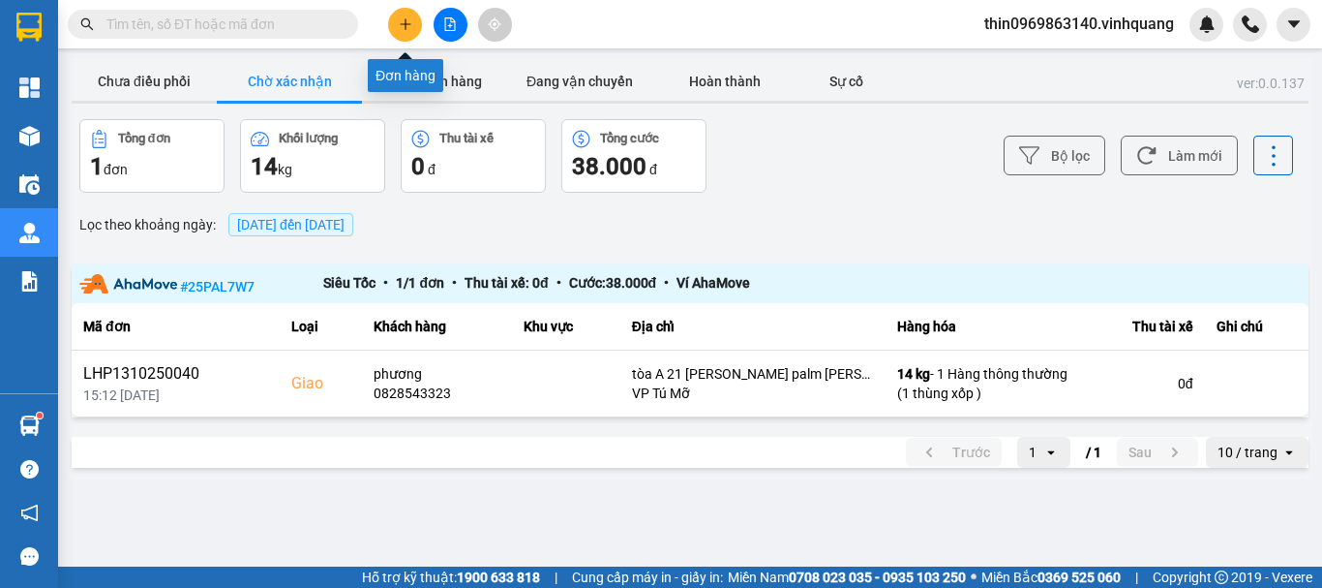
click at [393, 13] on button at bounding box center [405, 25] width 34 height 34
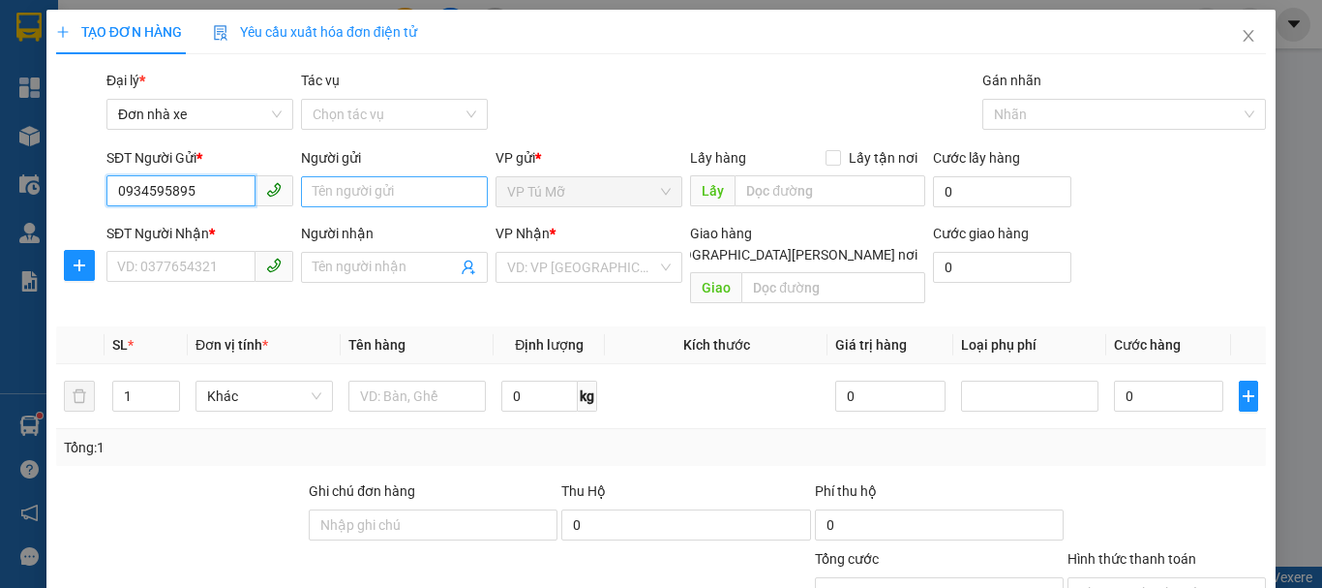
type input "0934595895"
click at [328, 198] on input "Người gửi" at bounding box center [394, 191] width 187 height 31
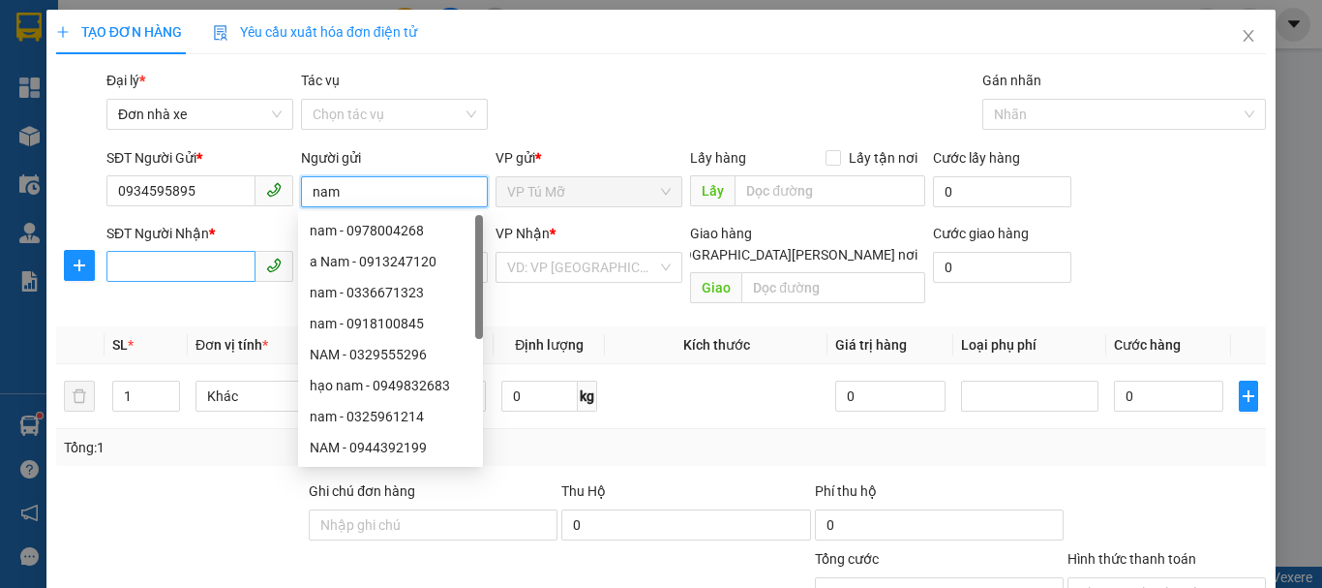
type input "nam"
click at [187, 266] on input "SĐT Người Nhận *" at bounding box center [180, 266] width 149 height 31
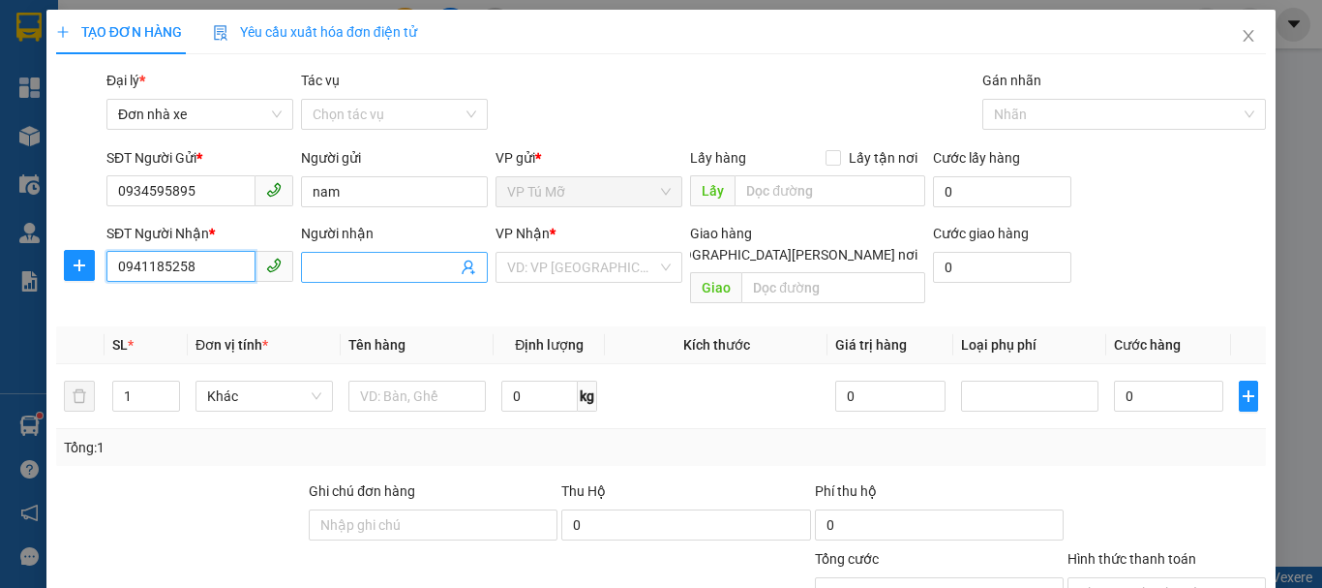
type input "0941185258"
click at [345, 261] on input "Người nhận" at bounding box center [385, 267] width 144 height 21
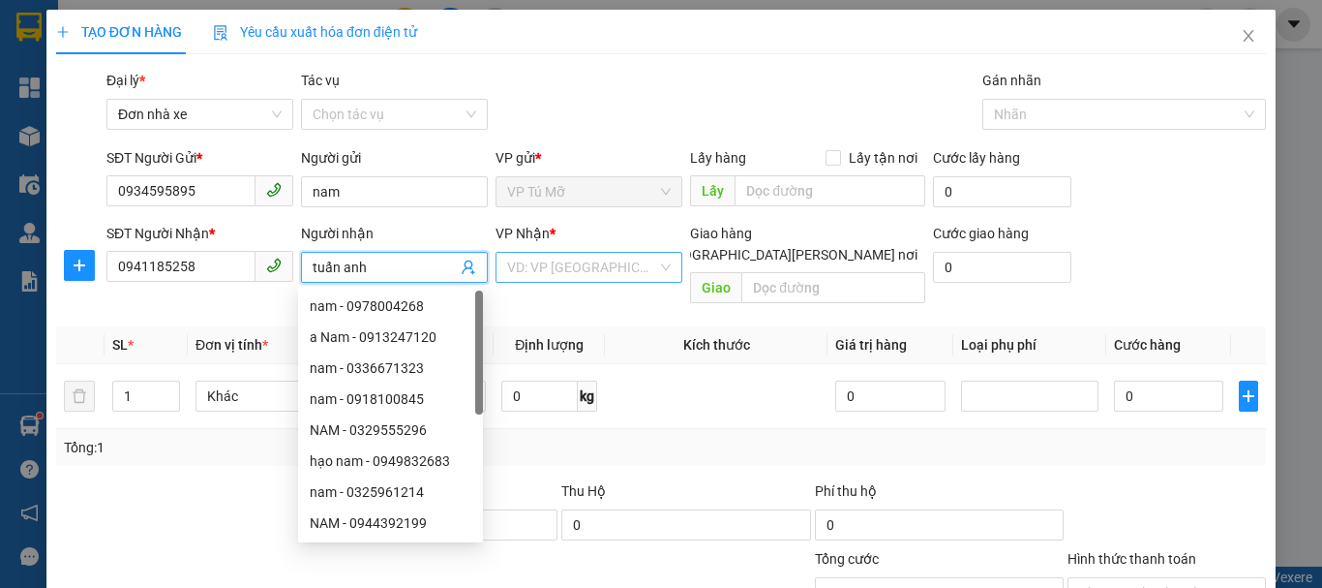
type input "tuấn anh"
click at [565, 269] on input "search" at bounding box center [582, 267] width 150 height 29
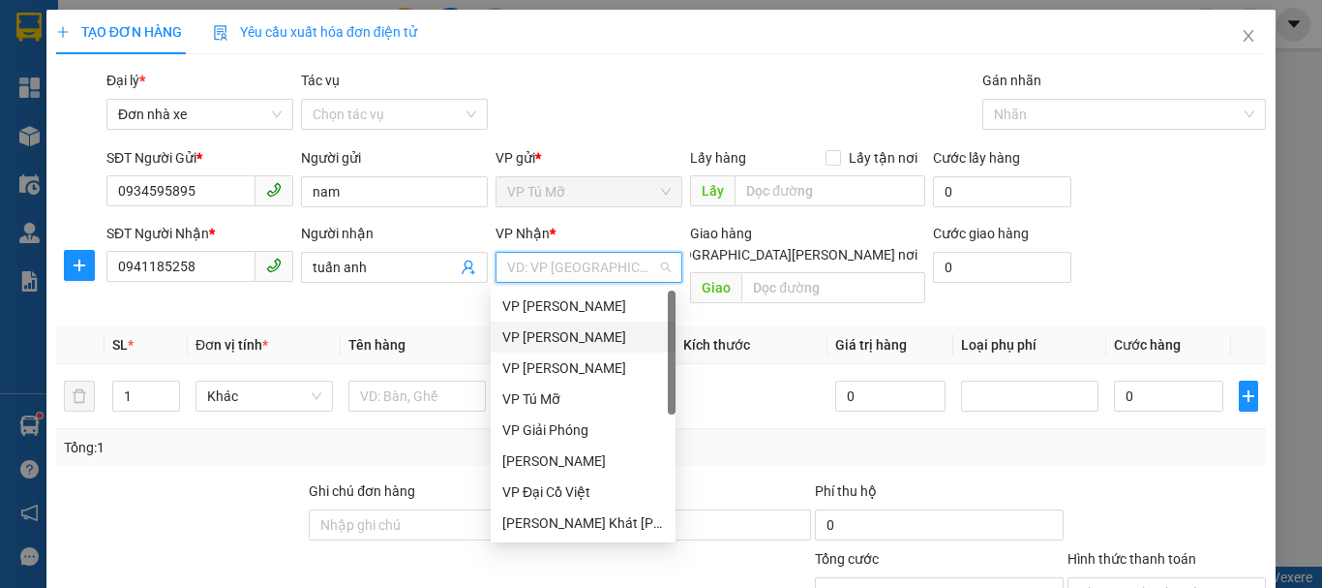
drag, startPoint x: 596, startPoint y: 339, endPoint x: 851, endPoint y: 276, distance: 262.3
click at [598, 338] on div "VP LÊ HỒNG PHONG" at bounding box center [583, 336] width 162 height 21
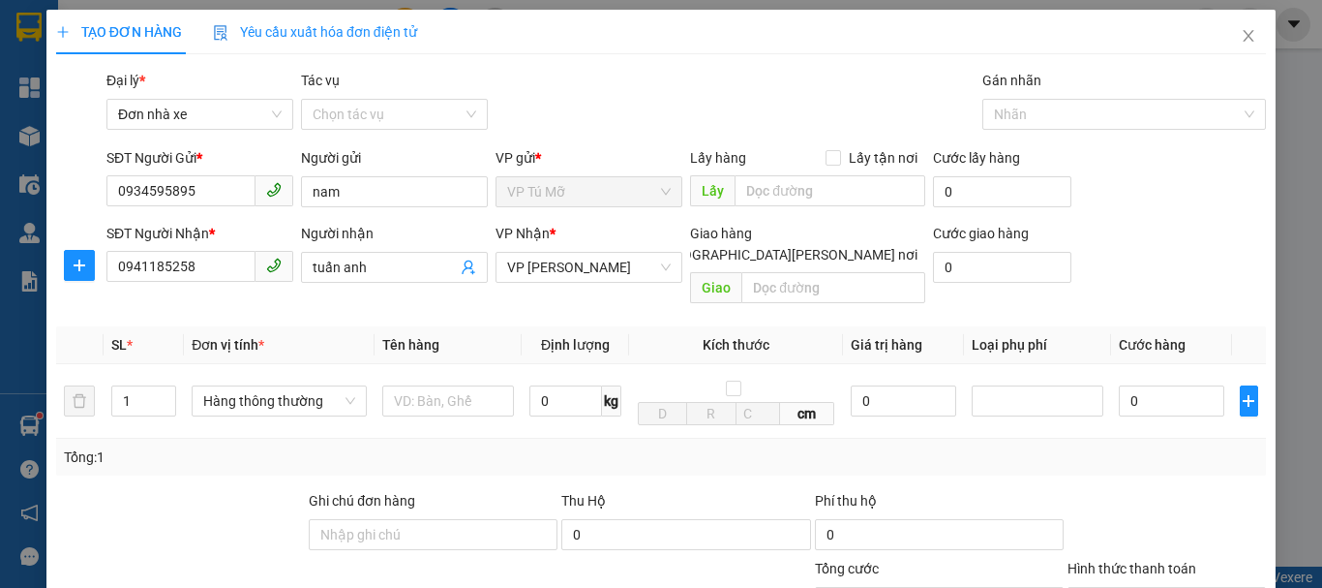
click at [652, 247] on input "Giao tận nơi" at bounding box center [645, 254] width 14 height 14
checkbox input "true"
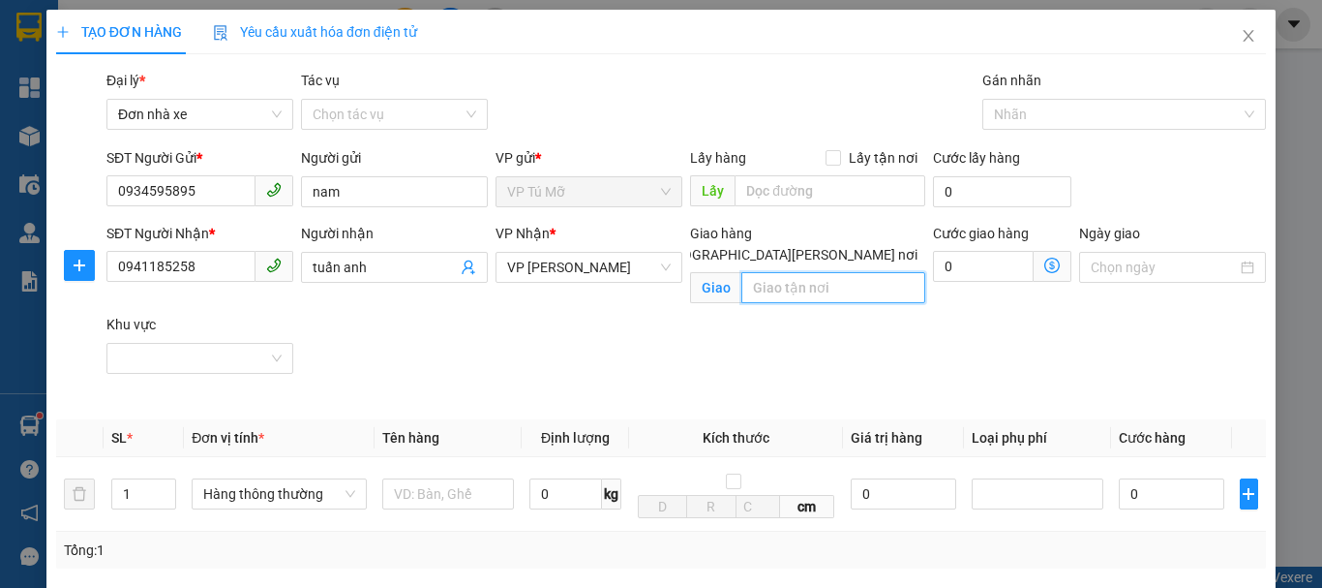
click at [779, 272] on input "text" at bounding box center [834, 287] width 184 height 31
type input "khu nghỉ dưỡng vlasta sầm sơn th"
click at [1045, 264] on icon "dollar-circle" at bounding box center [1052, 265] width 15 height 15
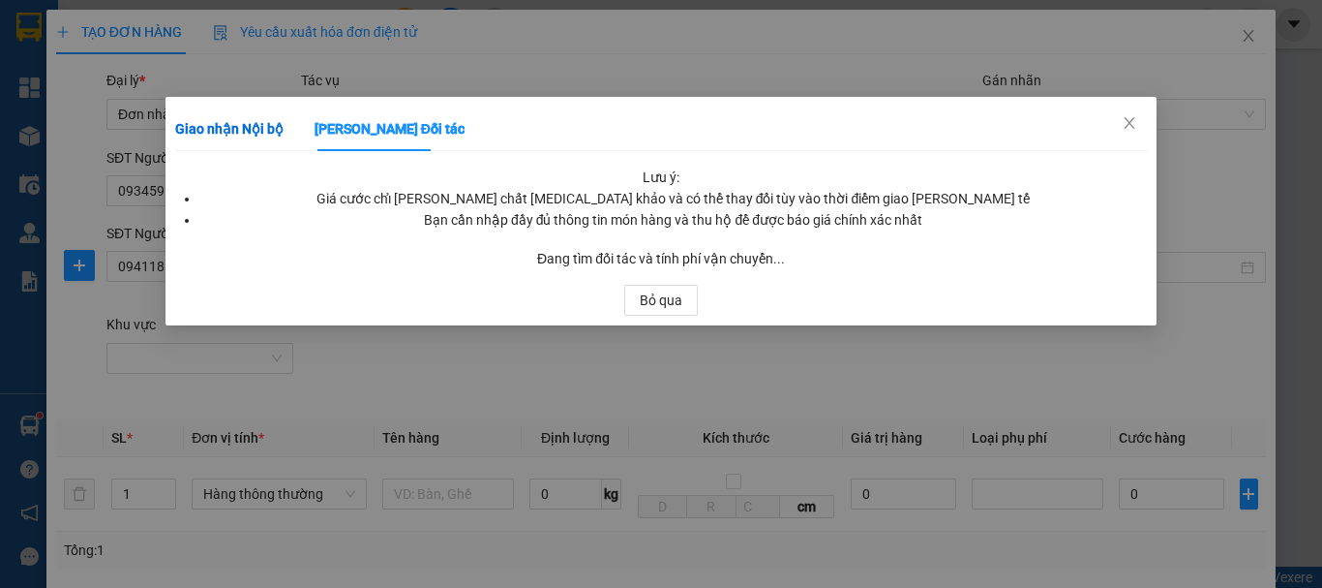
click at [250, 129] on b "Giao nhận Nội bộ" at bounding box center [229, 128] width 108 height 15
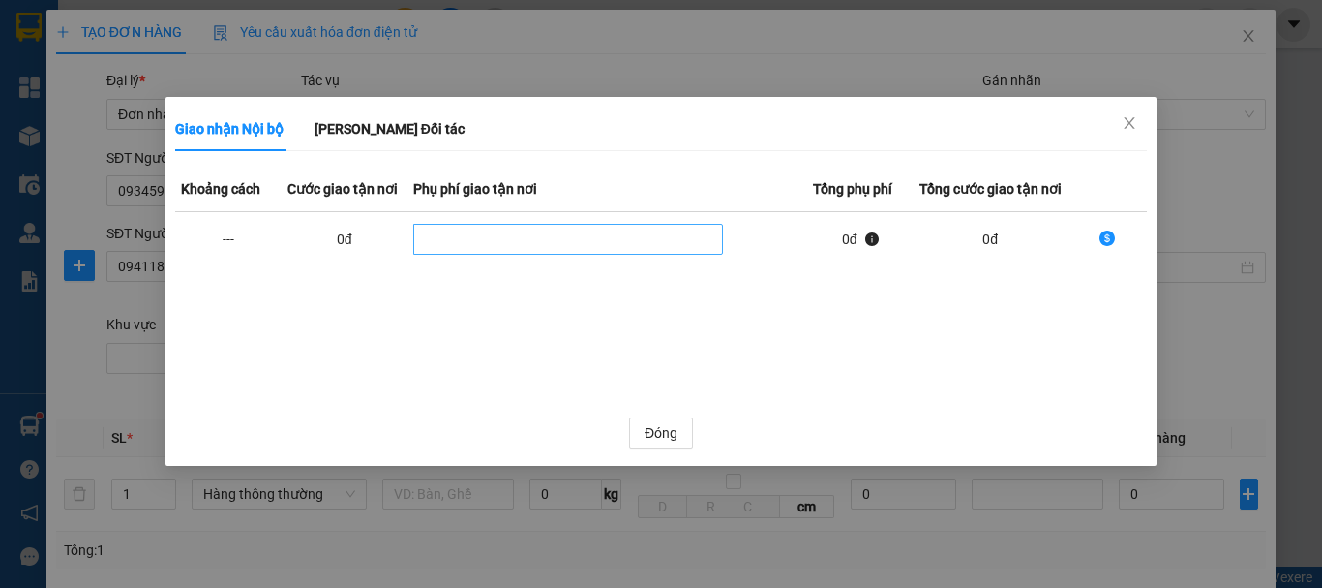
click at [597, 246] on div "dollar-circle" at bounding box center [568, 239] width 301 height 23
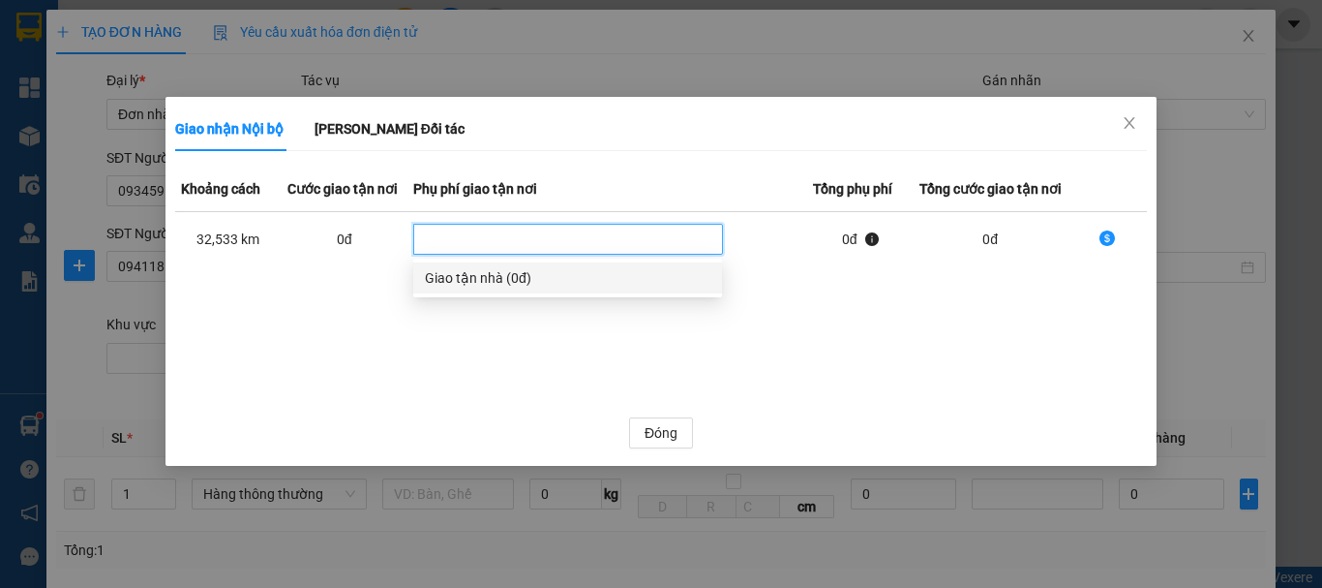
click at [1109, 228] on td "dollar-circle" at bounding box center [1108, 239] width 80 height 55
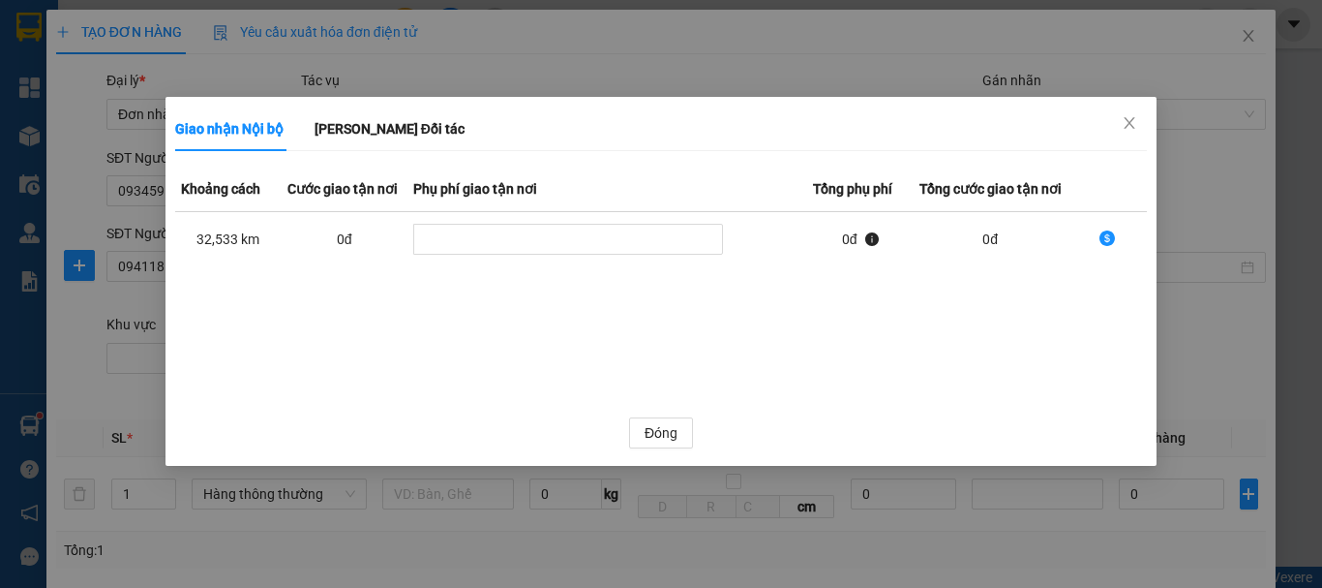
click at [1107, 236] on icon "dollar-circle" at bounding box center [1107, 237] width 15 height 15
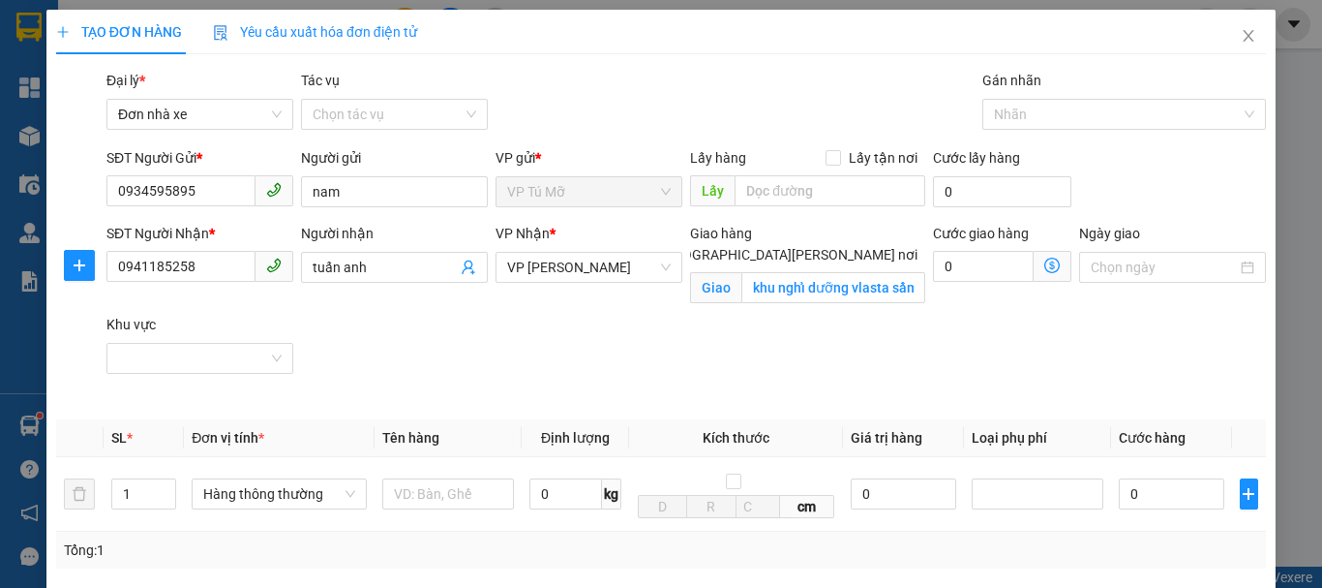
click at [1047, 266] on icon "dollar-circle" at bounding box center [1052, 265] width 15 height 15
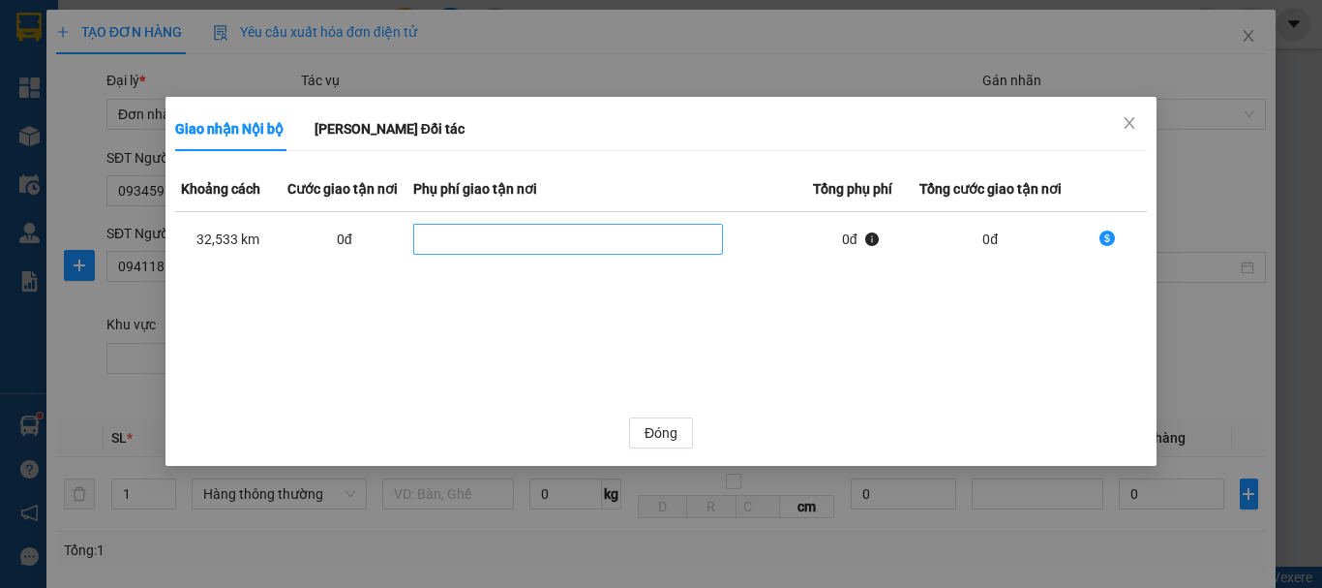
click at [644, 237] on div "dollar-circle" at bounding box center [568, 239] width 301 height 23
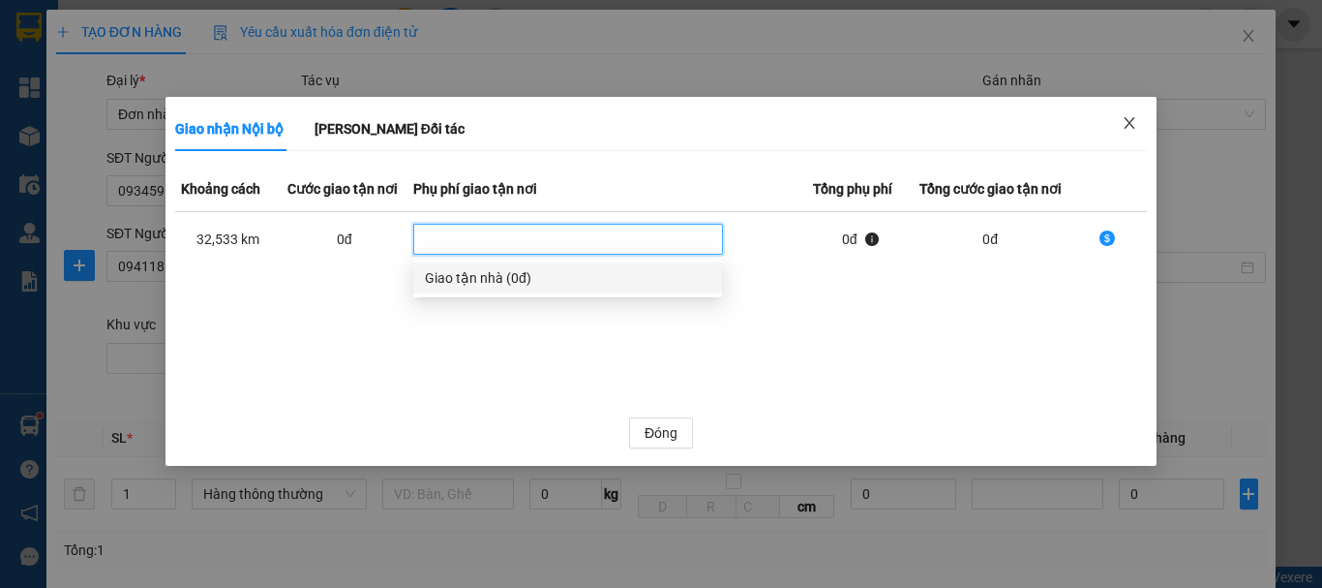
click at [1131, 129] on icon "close" at bounding box center [1129, 122] width 15 height 15
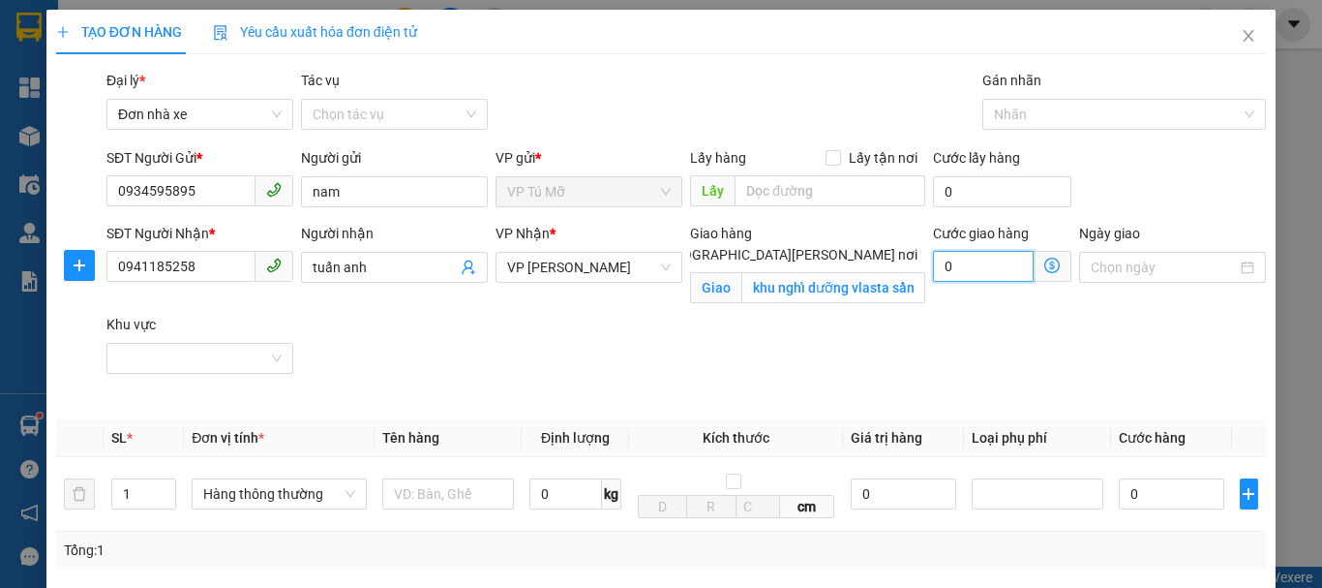
click at [952, 269] on input "0" at bounding box center [983, 266] width 101 height 31
type input "1"
type input "15"
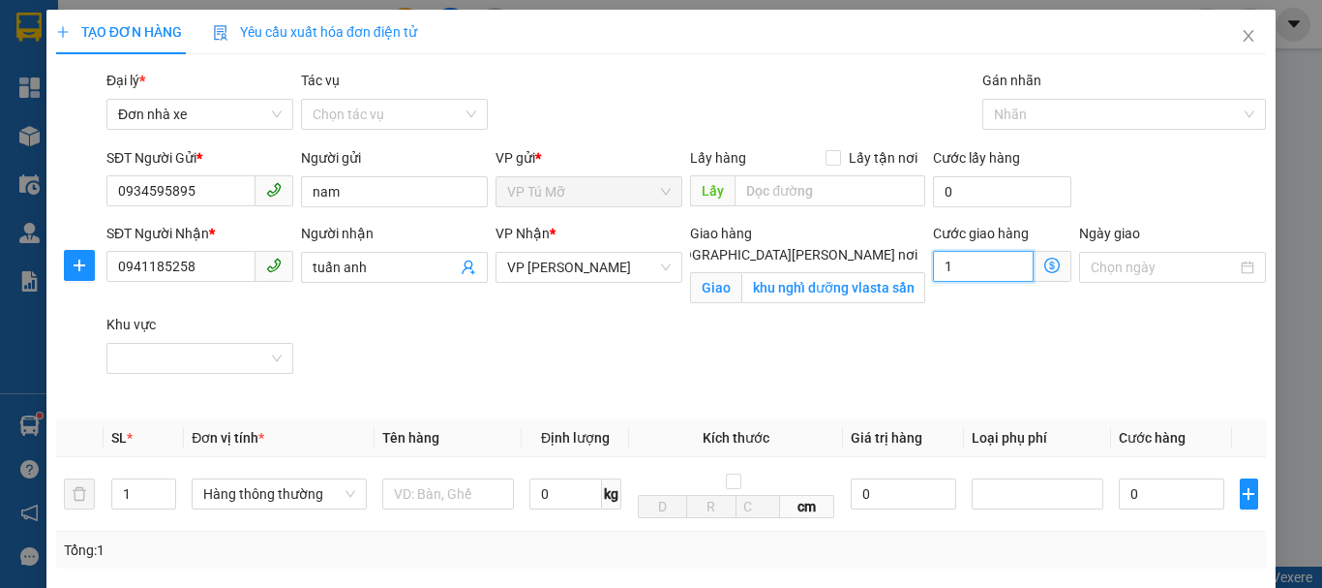
type input "15"
type input "150"
type input "1.500"
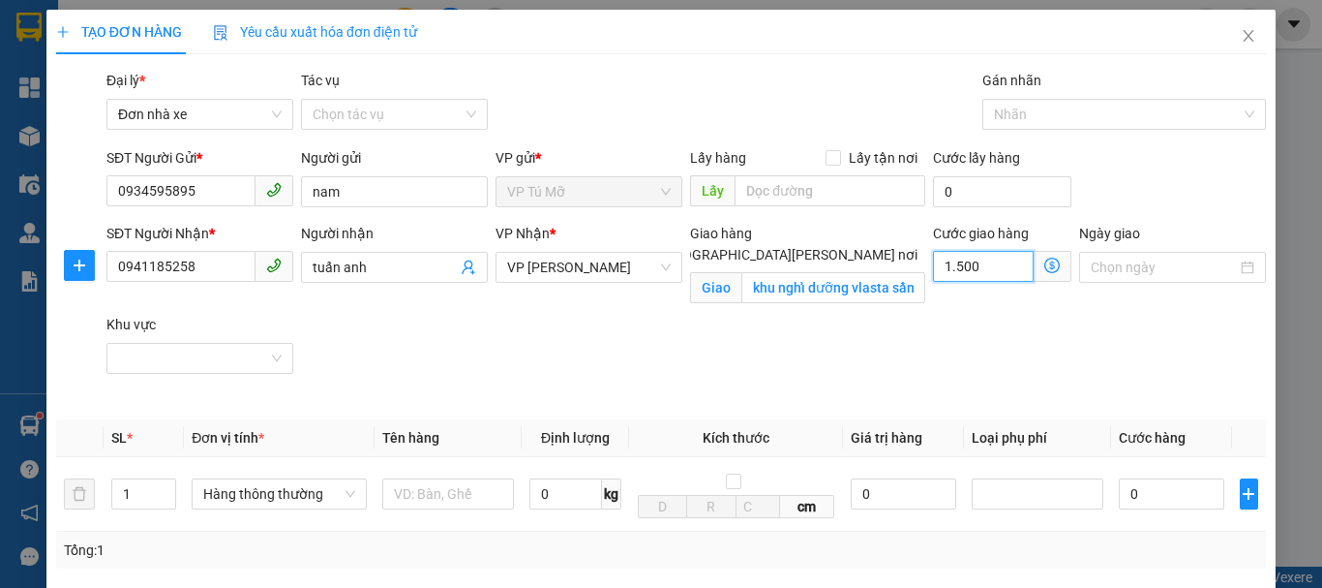
type input "1.500"
type input "15.000"
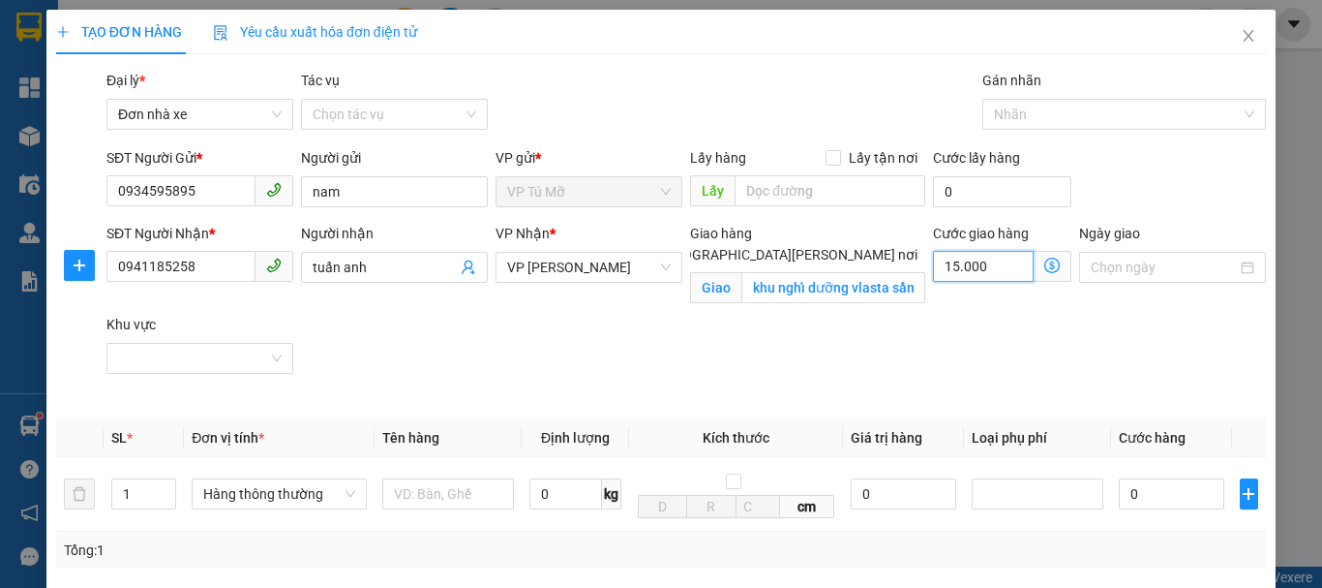
type input "150.000"
click at [832, 272] on input "khu nghỉ dưỡng vlasta sầm sơn th" at bounding box center [834, 287] width 184 height 31
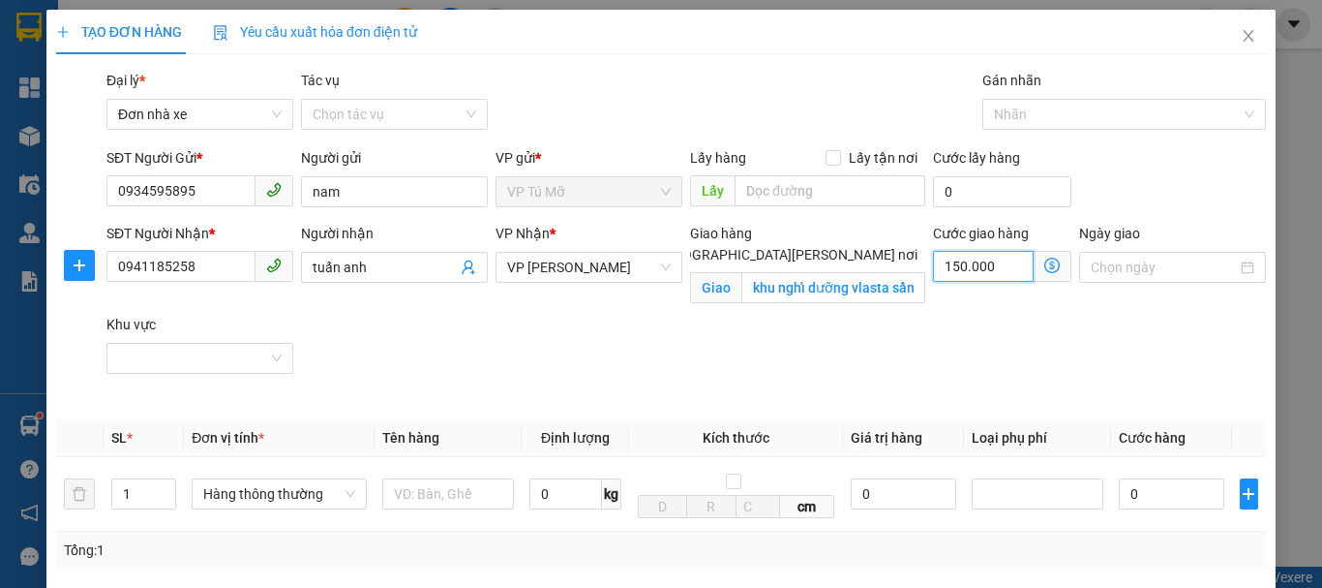
click at [996, 271] on input "150.000" at bounding box center [983, 266] width 101 height 31
drag, startPoint x: 996, startPoint y: 271, endPoint x: 981, endPoint y: 258, distance: 20.6
click at [996, 270] on input "150.000" at bounding box center [983, 266] width 101 height 31
type input "1"
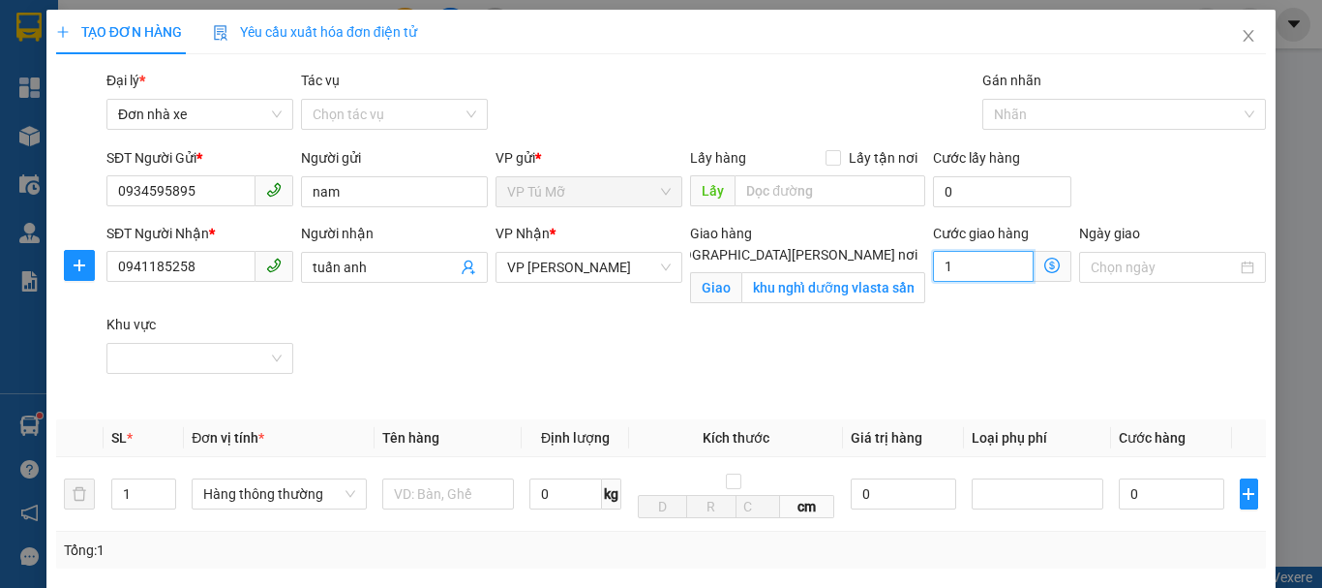
type input "1"
type input "17"
type input "175"
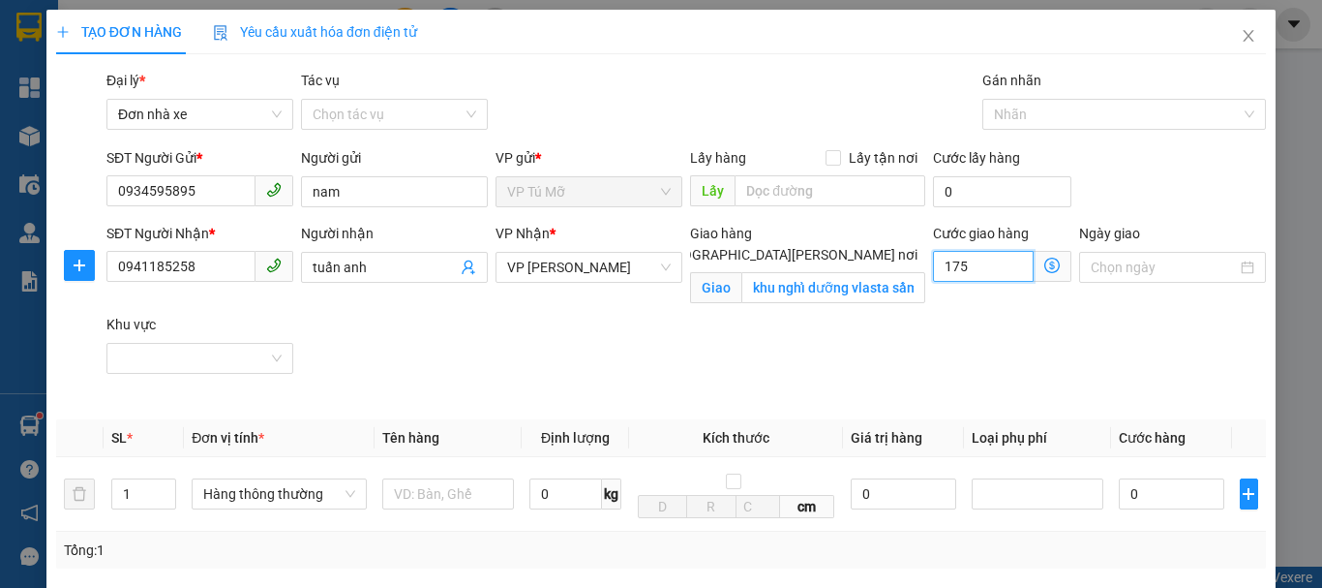
type input "175"
type input "1.750"
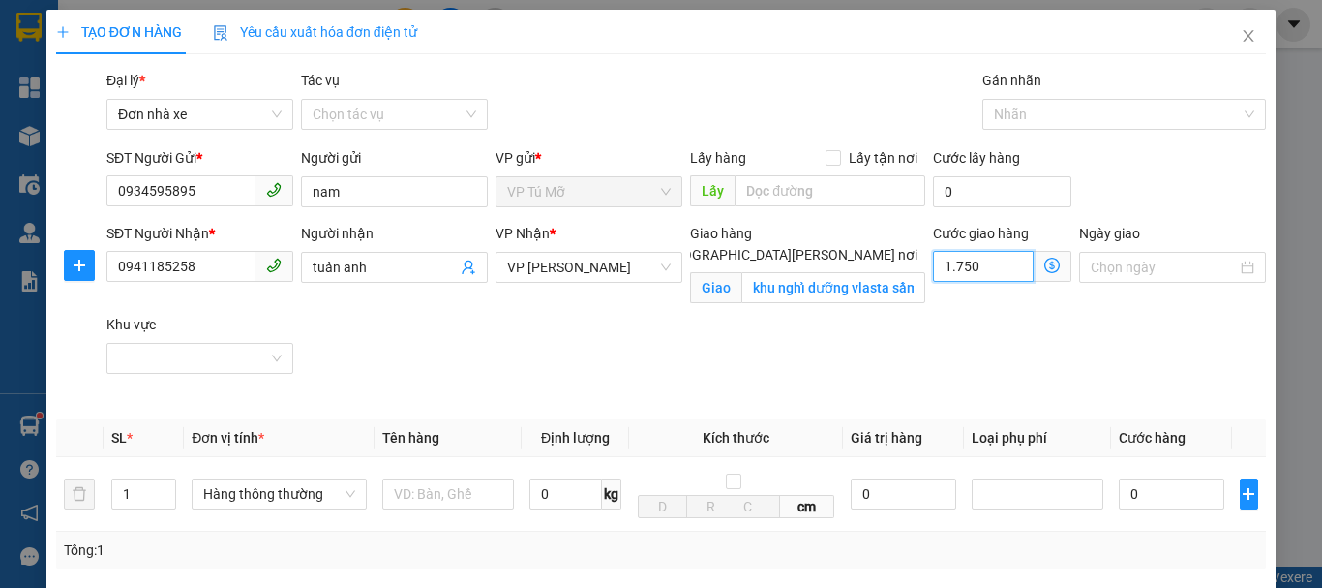
type input "17.500"
type input "175.000"
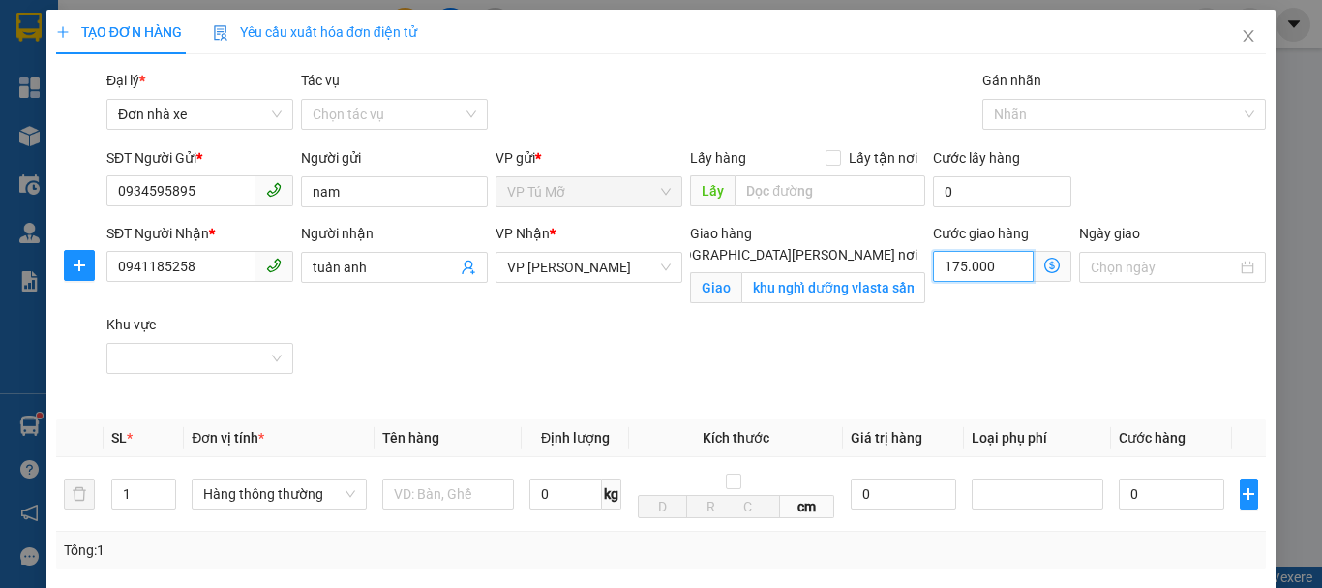
type input "175.000"
click at [455, 499] on input "text" at bounding box center [448, 493] width 132 height 31
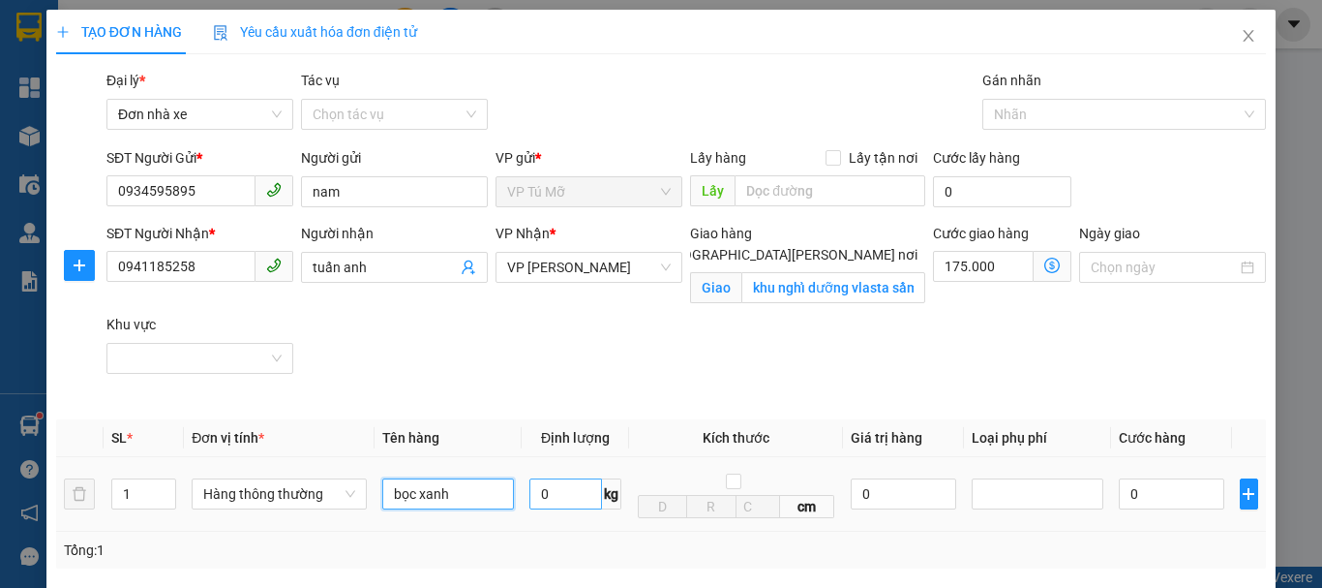
type input "bọc xanh"
click at [564, 498] on input "0" at bounding box center [566, 493] width 73 height 31
type input "1"
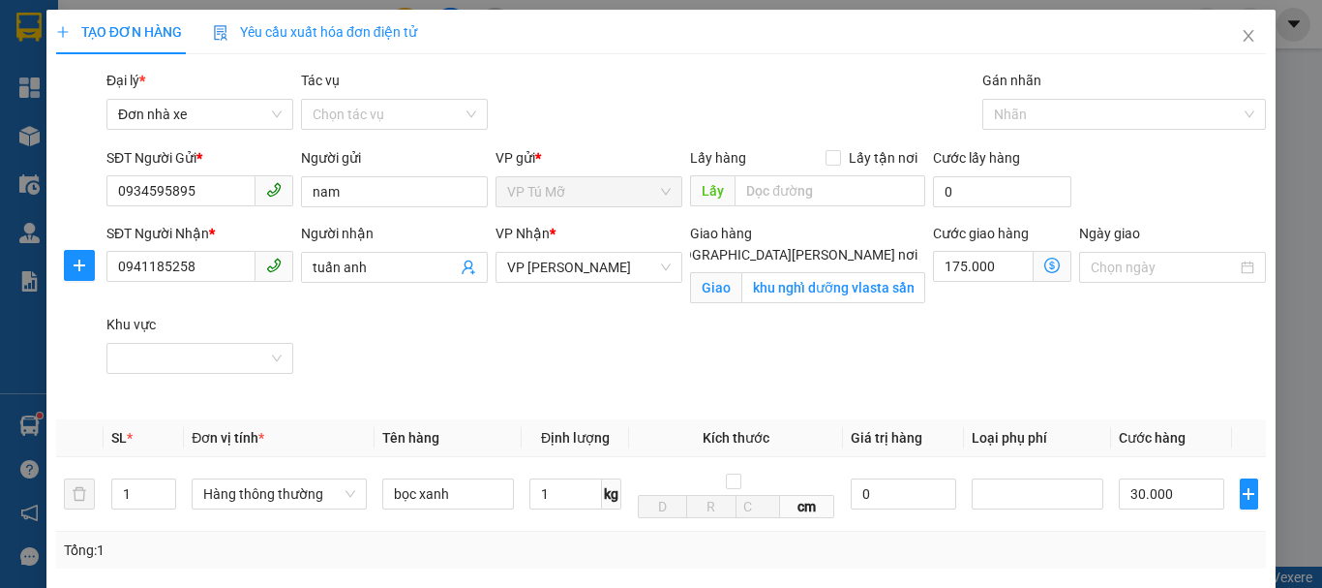
type input "30.000"
type input "205.000"
type input "0"
click at [622, 253] on span "VP LÊ HỒNG PHONG" at bounding box center [589, 267] width 164 height 29
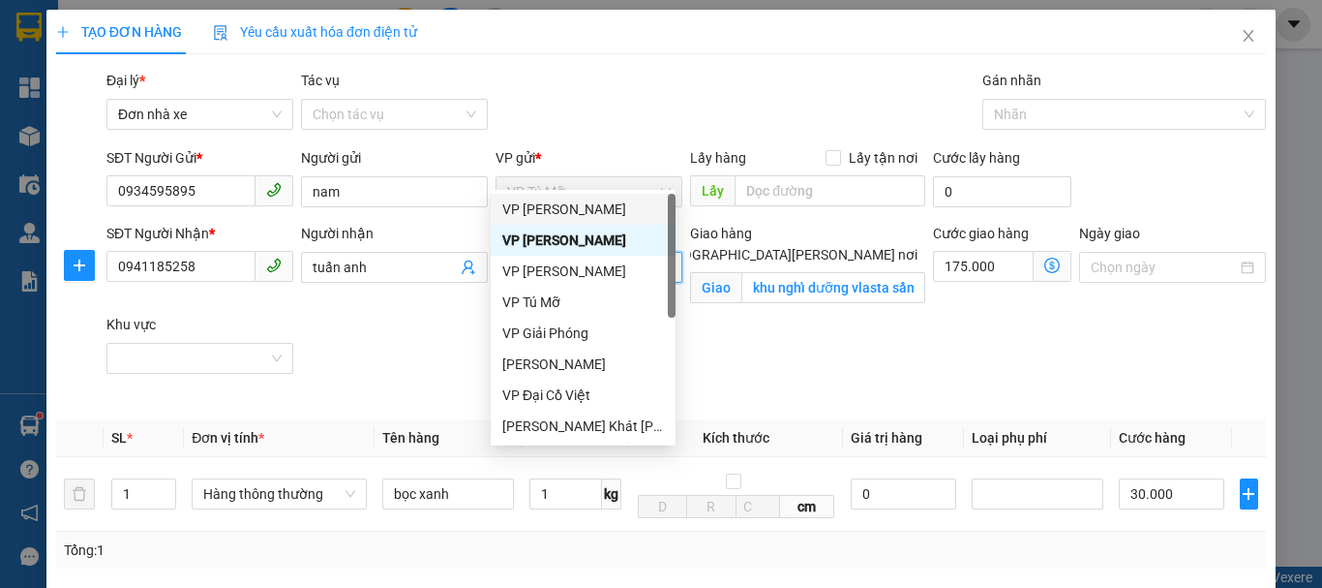
click at [614, 208] on div "VP QUANG TRUNG" at bounding box center [583, 208] width 162 height 21
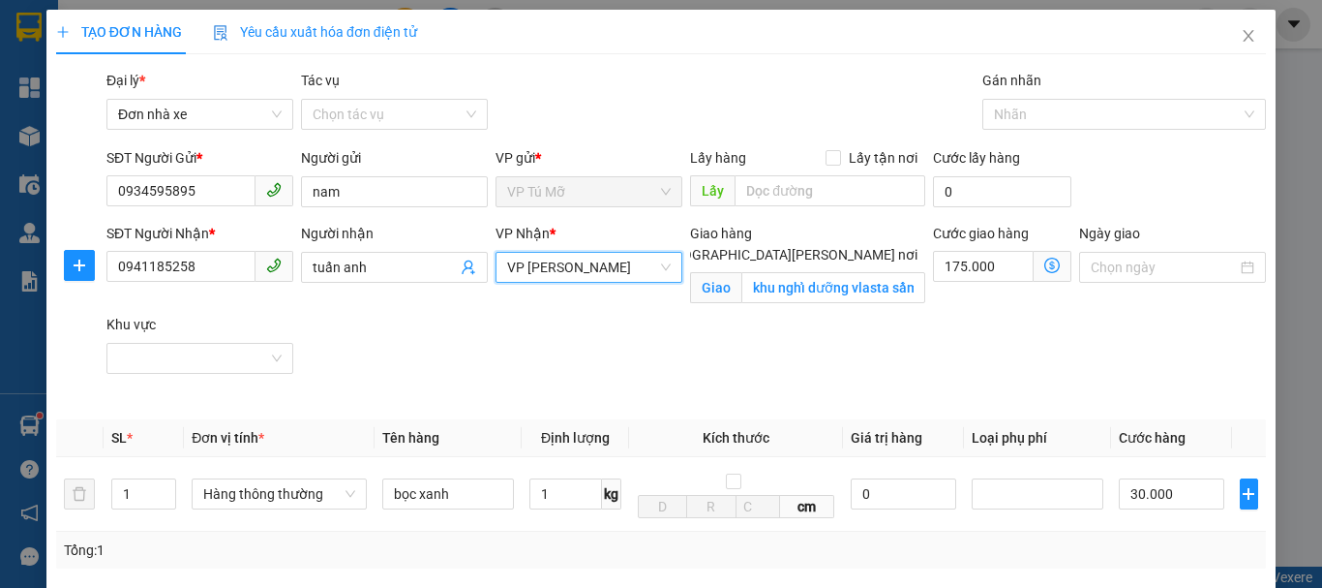
click at [652, 247] on input "Giao tận nơi" at bounding box center [645, 254] width 14 height 14
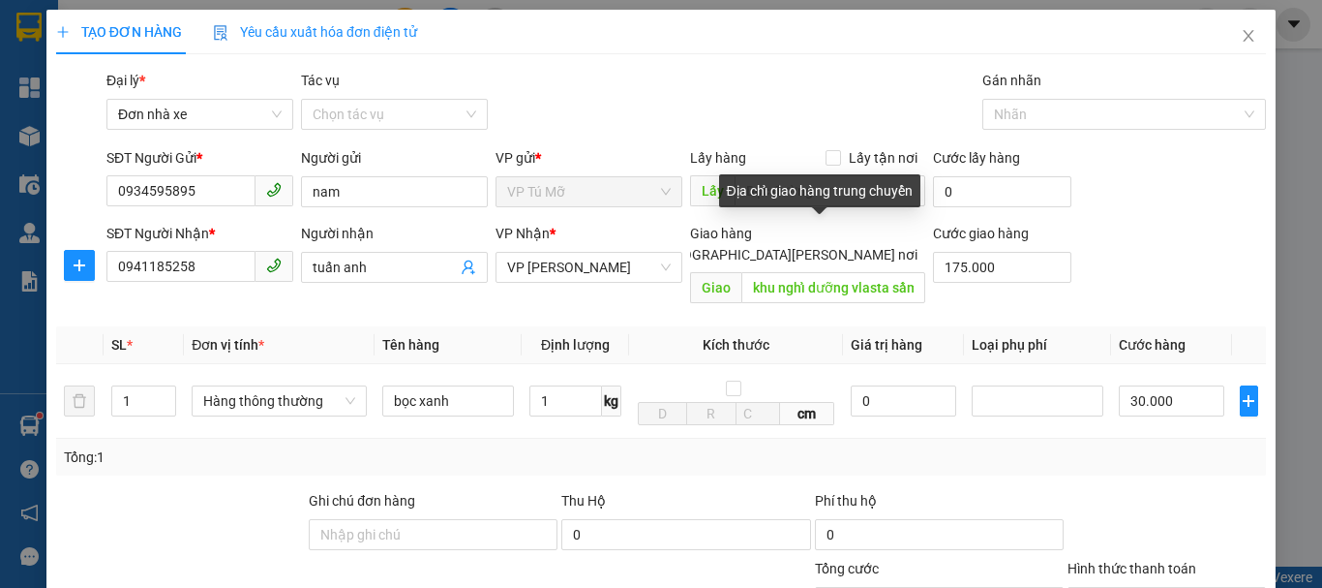
click at [652, 247] on input "Giao tận nơi" at bounding box center [645, 254] width 14 height 14
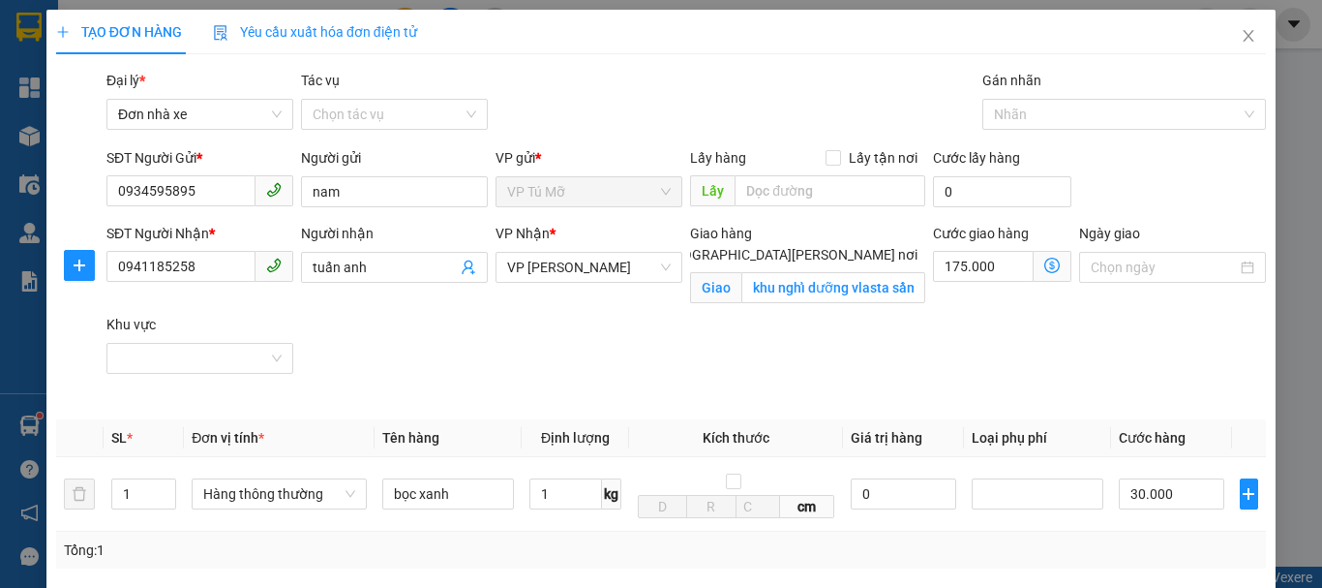
click at [652, 247] on input "Giao tận nơi" at bounding box center [645, 254] width 14 height 14
checkbox input "false"
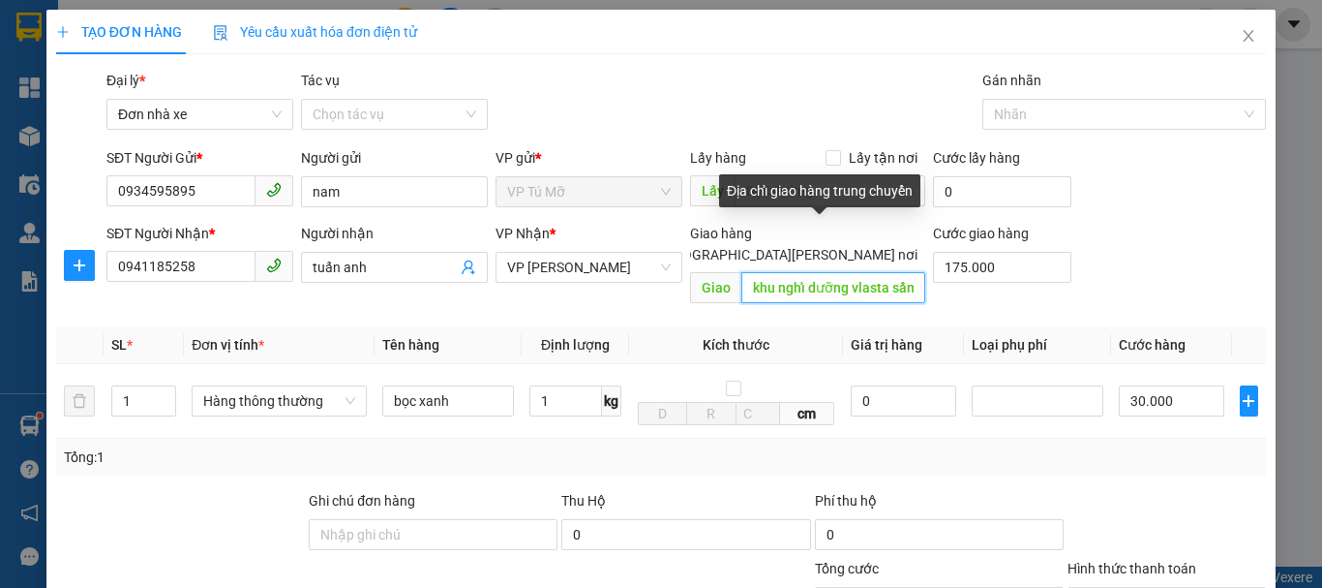
click at [819, 272] on input "khu nghỉ dưỡng vlasta sầm sơn th" at bounding box center [834, 287] width 184 height 31
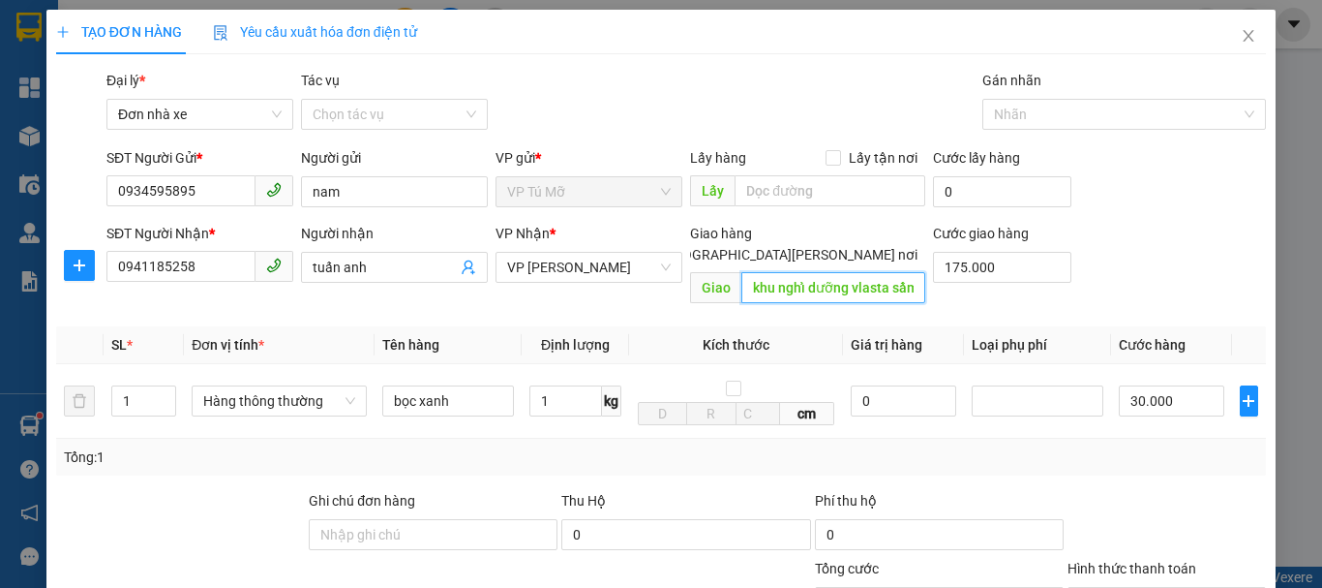
click at [819, 272] on input "khu nghỉ dưỡng vlasta sầm sơn th" at bounding box center [834, 287] width 184 height 31
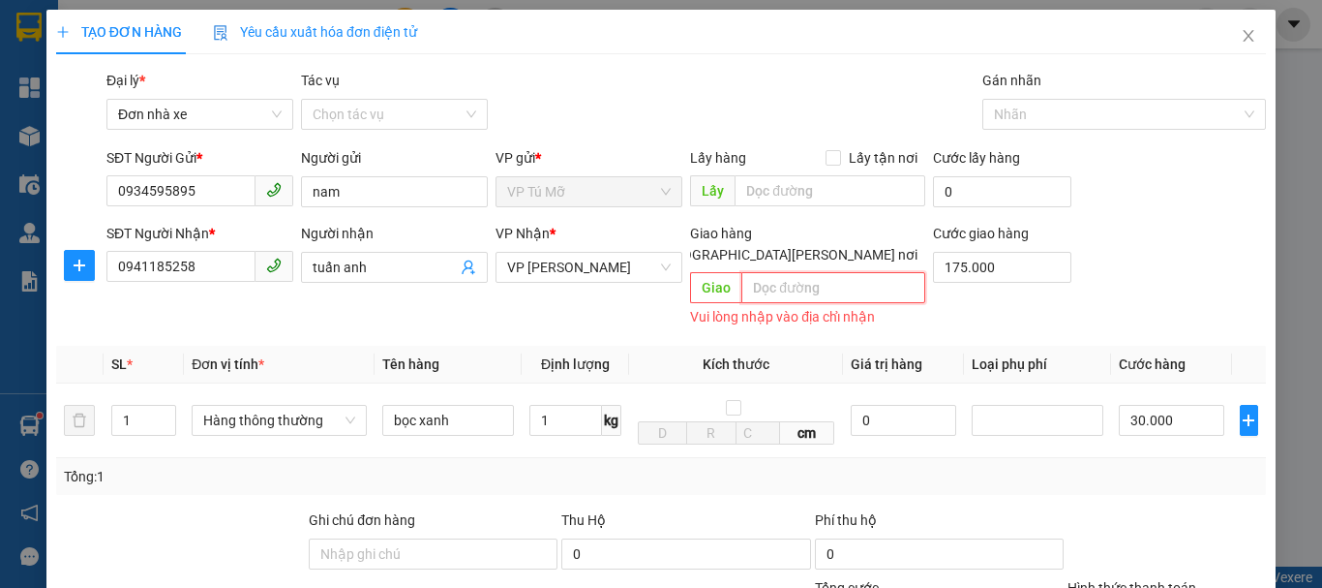
click at [819, 272] on input "text" at bounding box center [834, 287] width 184 height 31
click at [988, 252] on input "175.000" at bounding box center [1002, 267] width 138 height 31
type input "30.000"
type input "0"
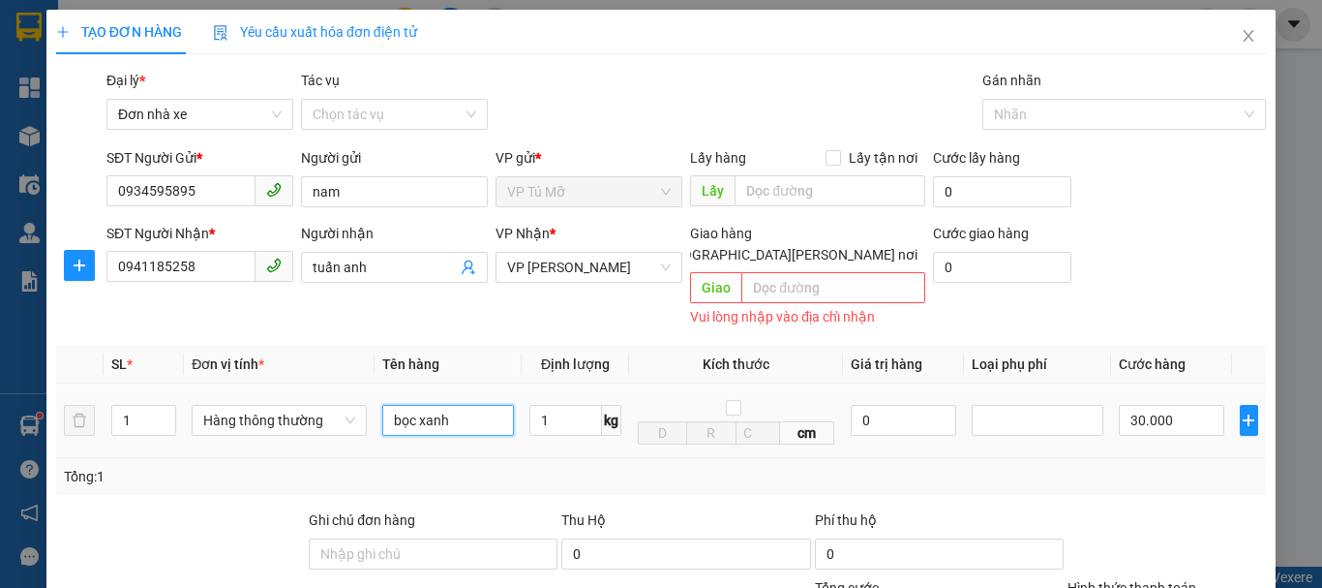
click at [489, 405] on input "bọc xanh" at bounding box center [448, 420] width 132 height 31
click at [586, 405] on input "1" at bounding box center [566, 420] width 73 height 31
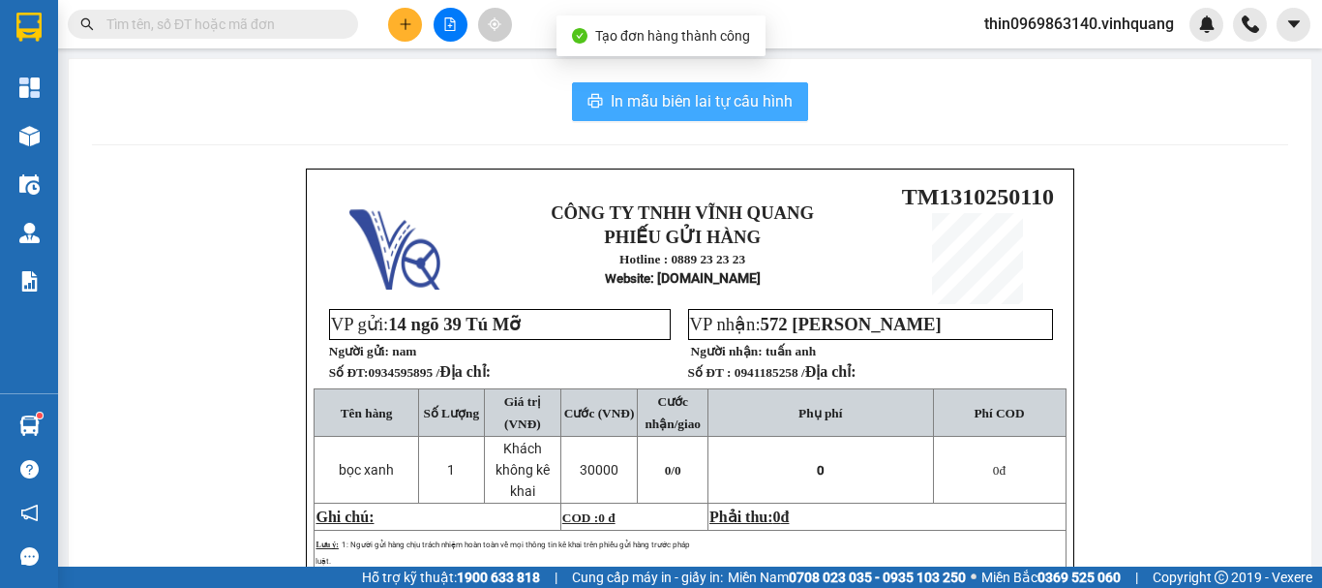
click at [649, 99] on span "In mẫu biên lai tự cấu hình" at bounding box center [702, 101] width 182 height 24
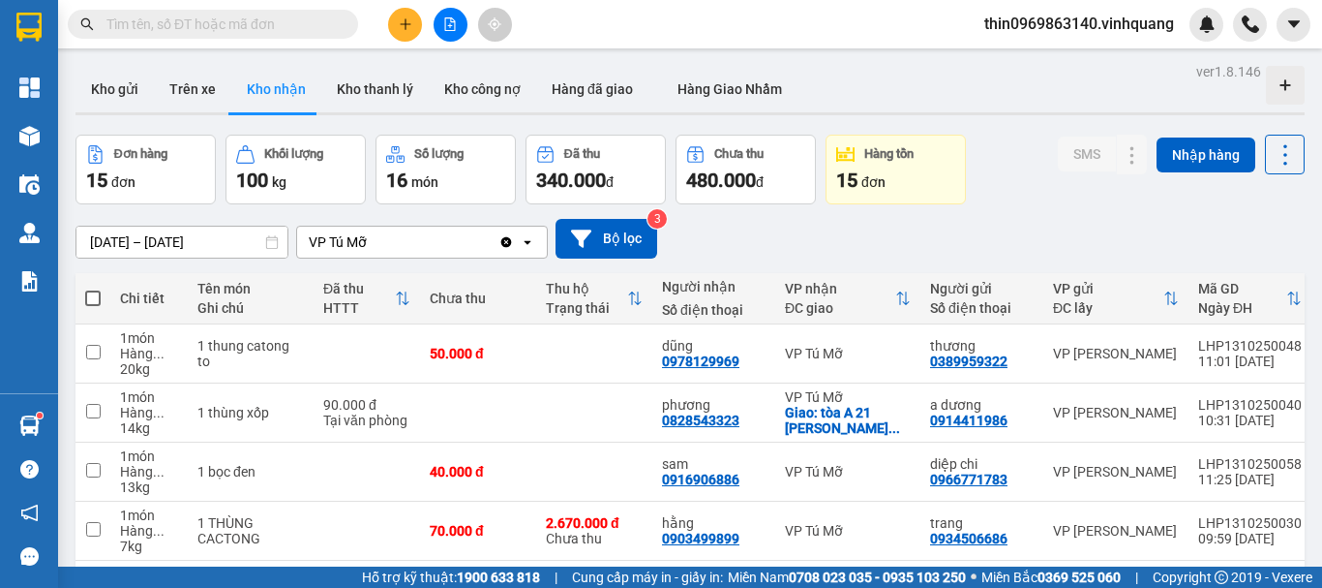
click at [187, 18] on input "text" at bounding box center [220, 24] width 228 height 21
type input "0"
click at [400, 17] on icon "plus" at bounding box center [406, 24] width 14 height 14
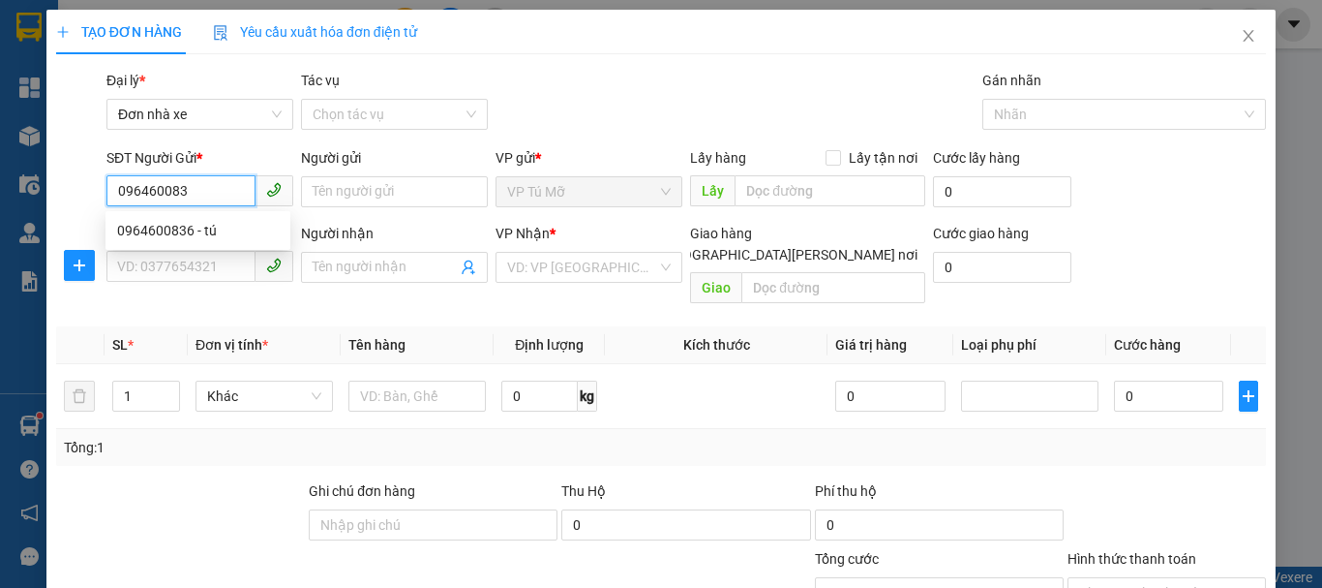
type input "0964600836"
click at [202, 238] on div "0964600836 - tú" at bounding box center [198, 230] width 162 height 21
type input "tú"
type input "0967686472"
type input "hoàng phúc"
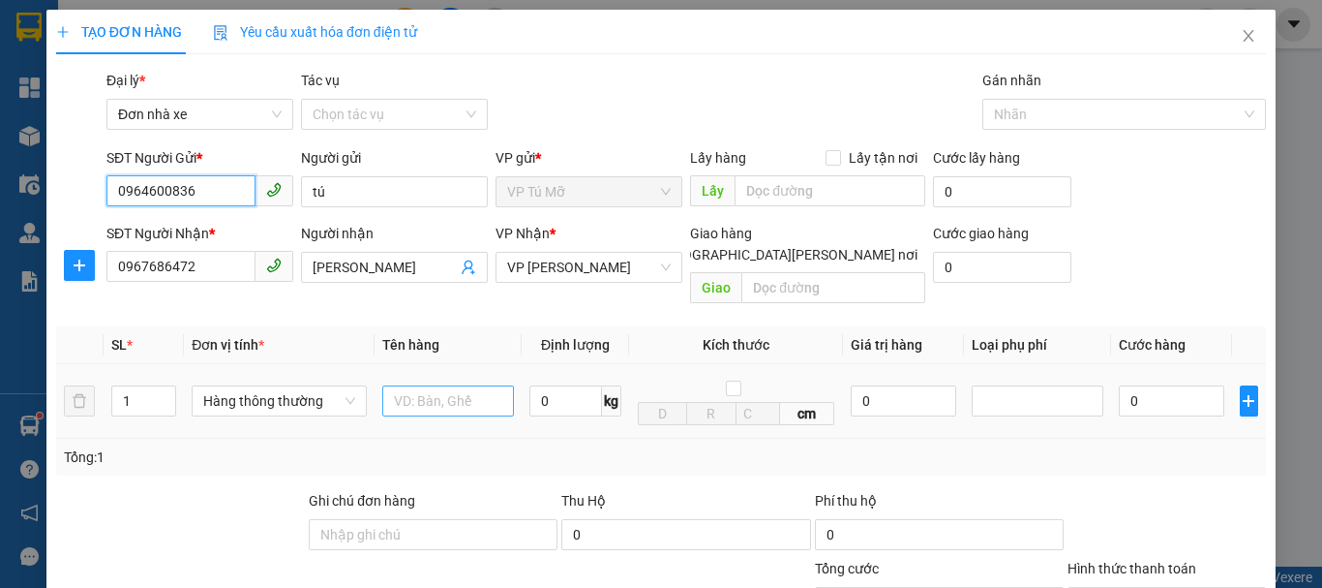
type input "0964600836"
drag, startPoint x: 436, startPoint y: 386, endPoint x: 404, endPoint y: 357, distance: 43.2
click at [436, 385] on input "text" at bounding box center [448, 400] width 132 height 31
type input "túi đen"
click at [542, 388] on input "0" at bounding box center [566, 400] width 73 height 31
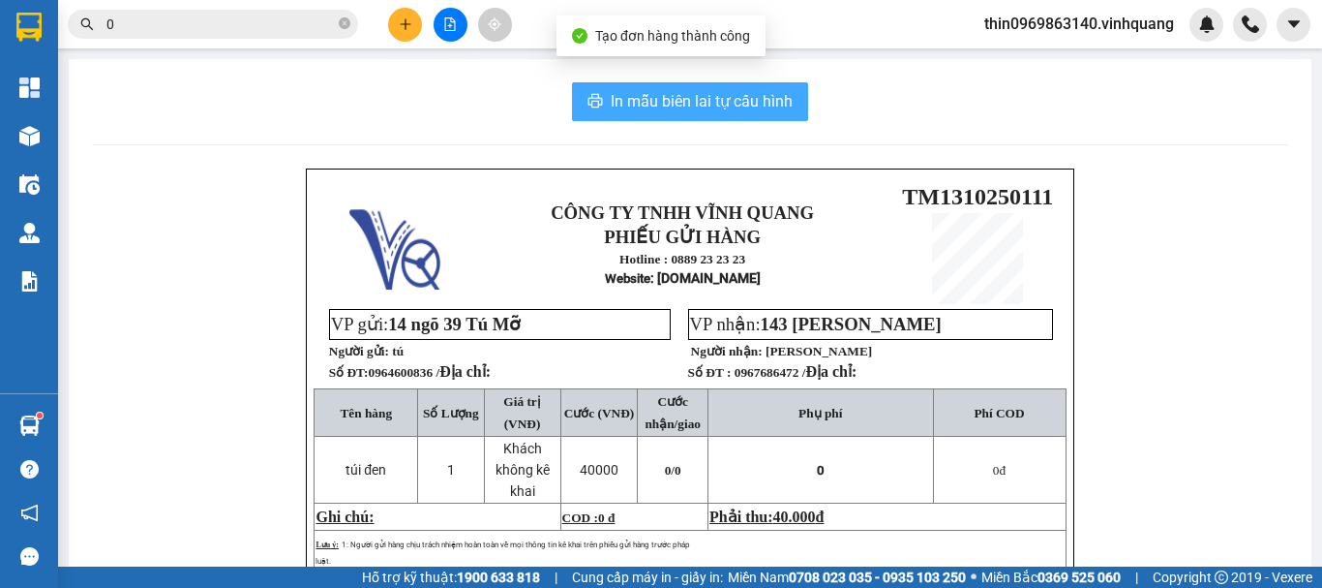
click at [655, 95] on span "In mẫu biên lai tự cấu hình" at bounding box center [702, 101] width 182 height 24
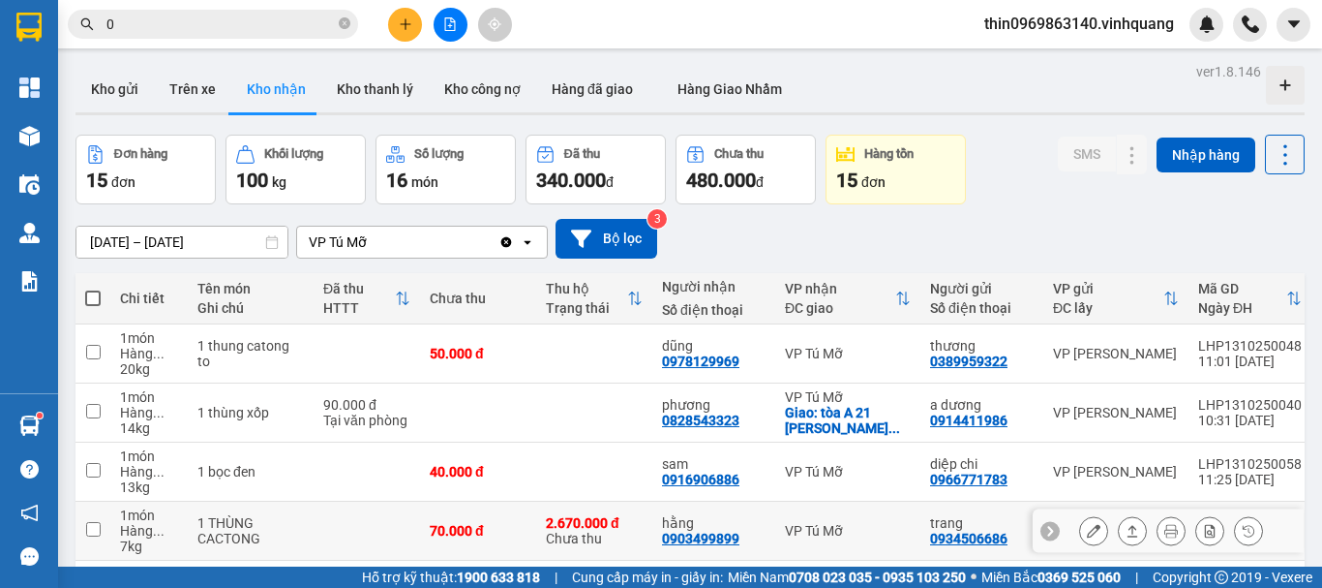
click at [95, 531] on input "checkbox" at bounding box center [93, 529] width 15 height 15
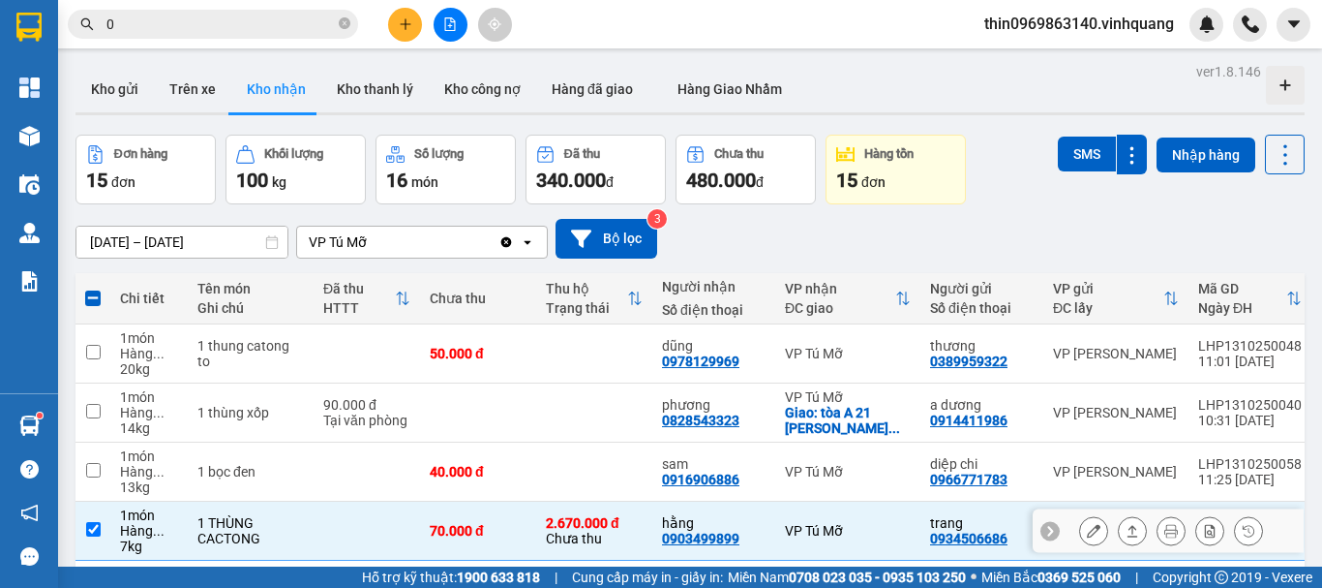
click at [1126, 529] on icon at bounding box center [1133, 531] width 14 height 14
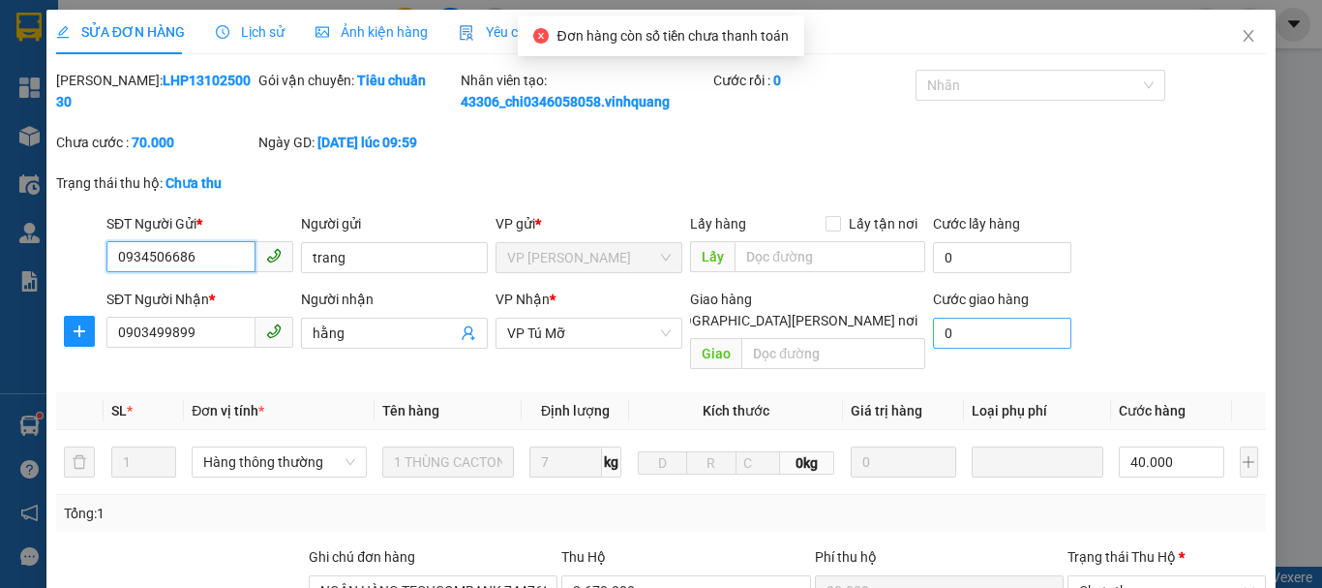
type input "0934506686"
type input "trang"
type input "0903499899"
type input "hằng"
type input "NGÂN HÀNG TECHCOMBANK 7447686868 TRẦN THÙY TRANG"
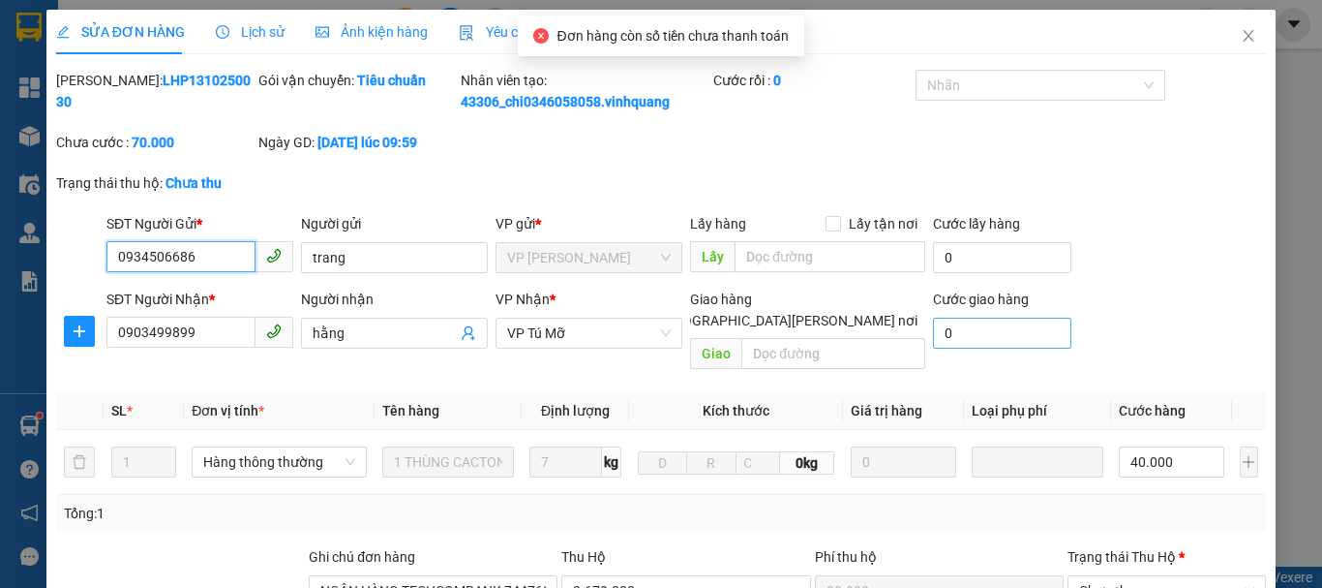
type input "30.000"
type input "70.000"
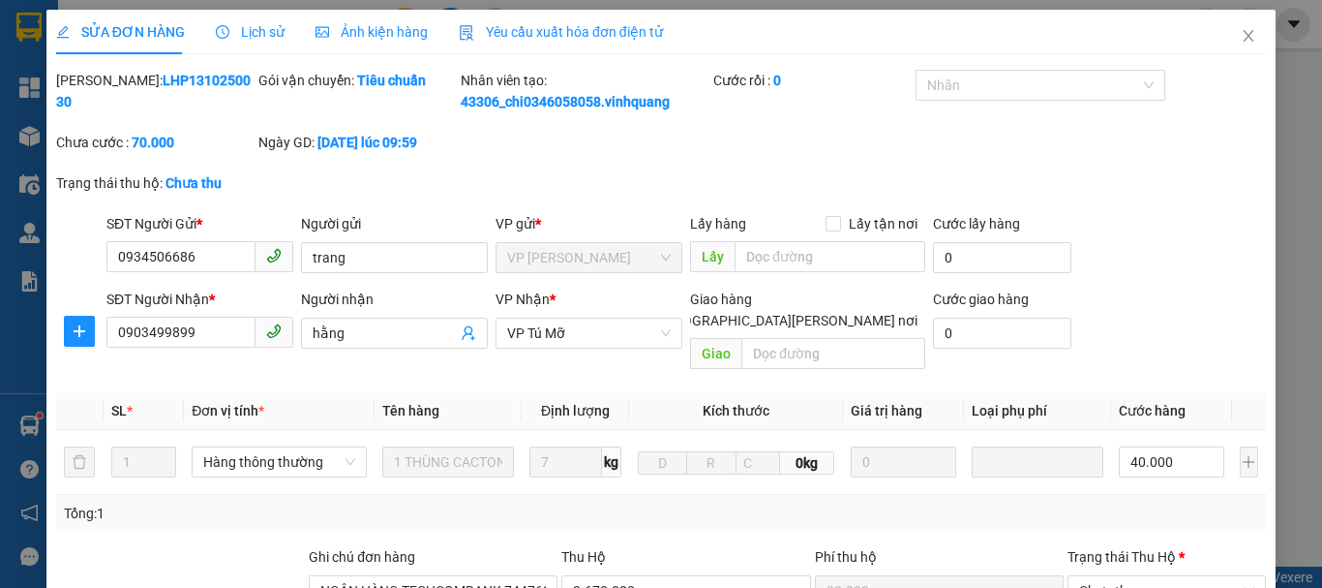
type input "0"
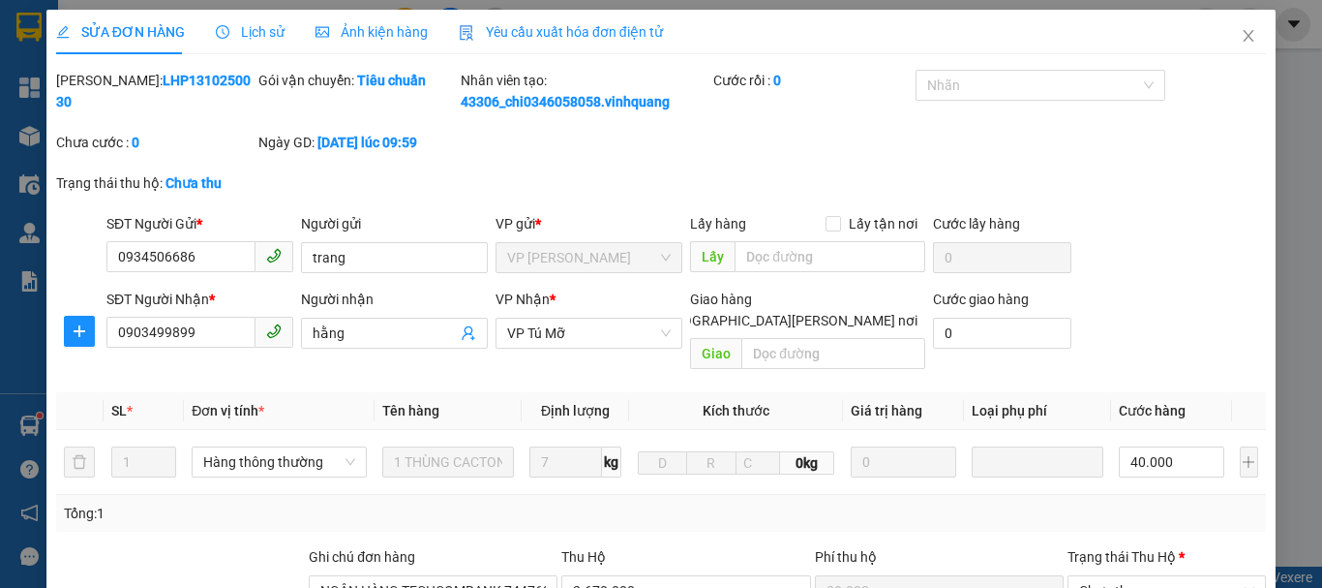
click at [1145, 576] on span "Chưa thu" at bounding box center [1166, 590] width 175 height 29
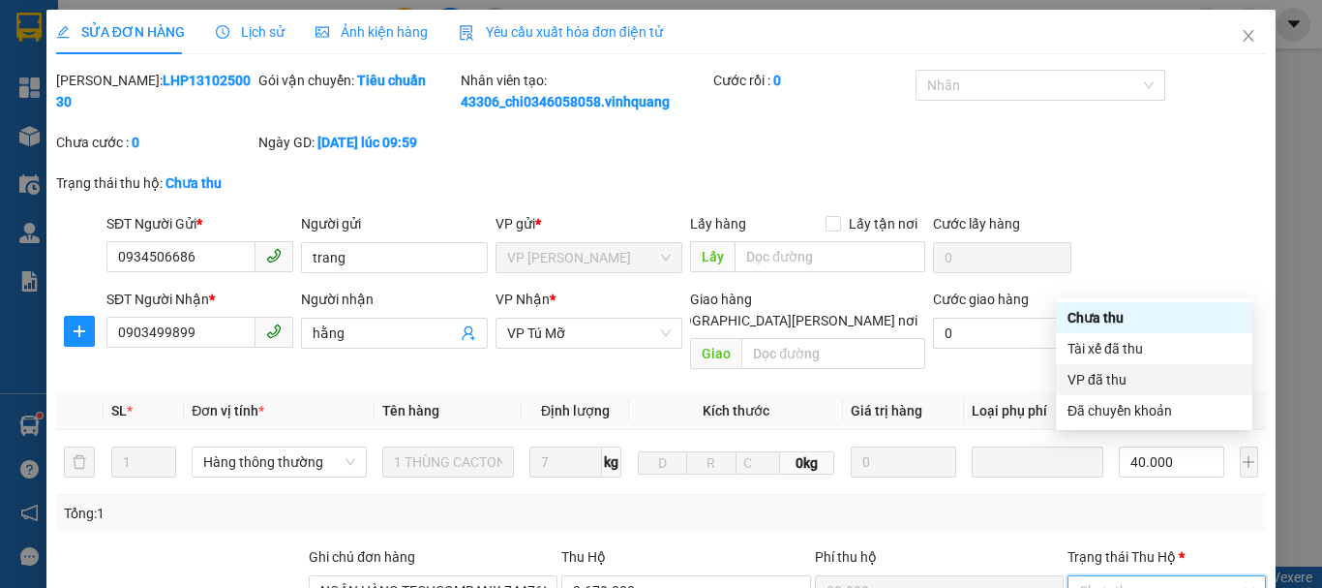
click at [1124, 381] on div "VP đã thu" at bounding box center [1154, 379] width 173 height 21
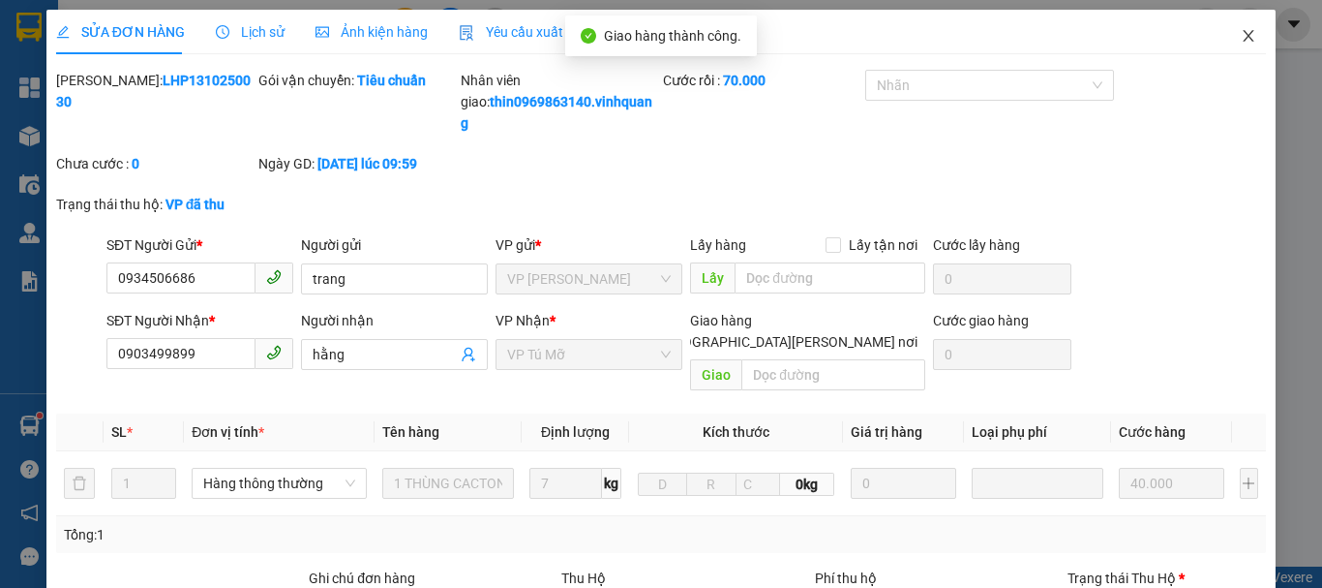
click at [1241, 40] on icon "close" at bounding box center [1248, 35] width 15 height 15
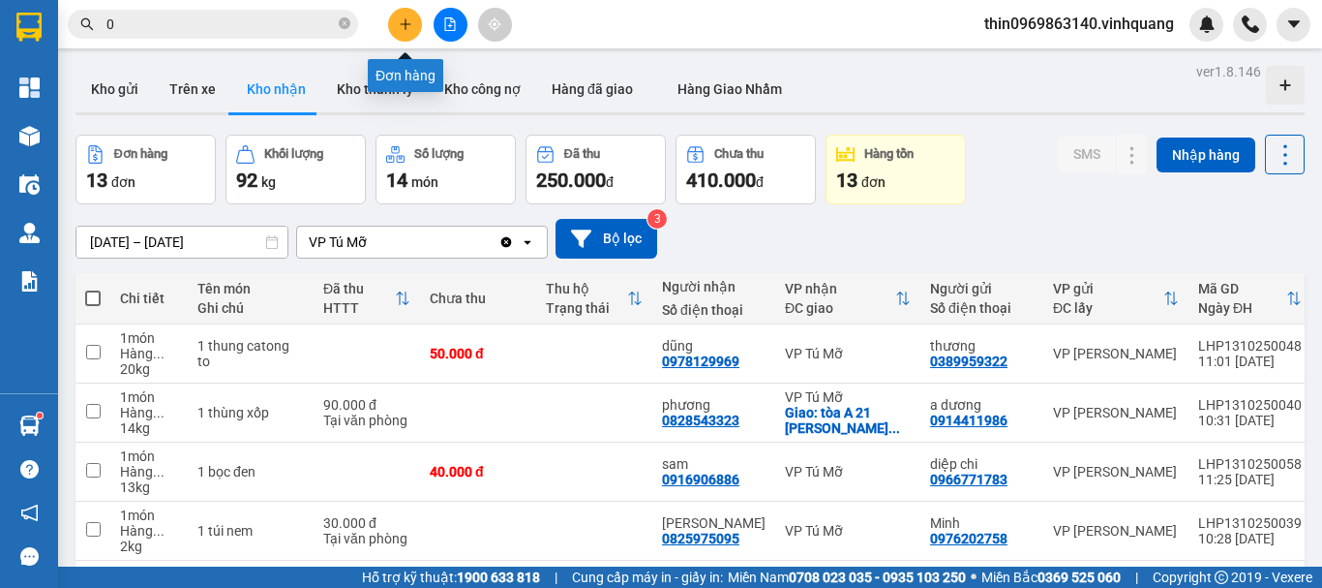
click at [399, 30] on icon "plus" at bounding box center [406, 24] width 14 height 14
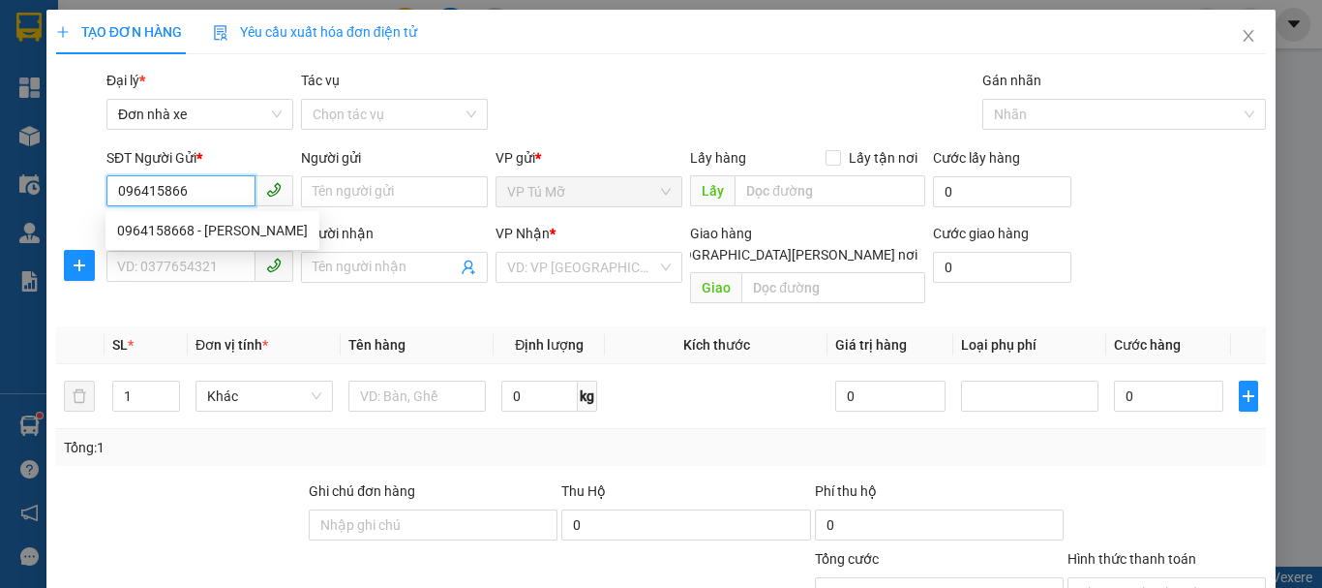
type input "0964158668"
click at [215, 228] on div "0964158668 - DUY TUẤN" at bounding box center [212, 230] width 191 height 21
type input "DUY TUẤN"
type input "0888778666"
type input "mùi"
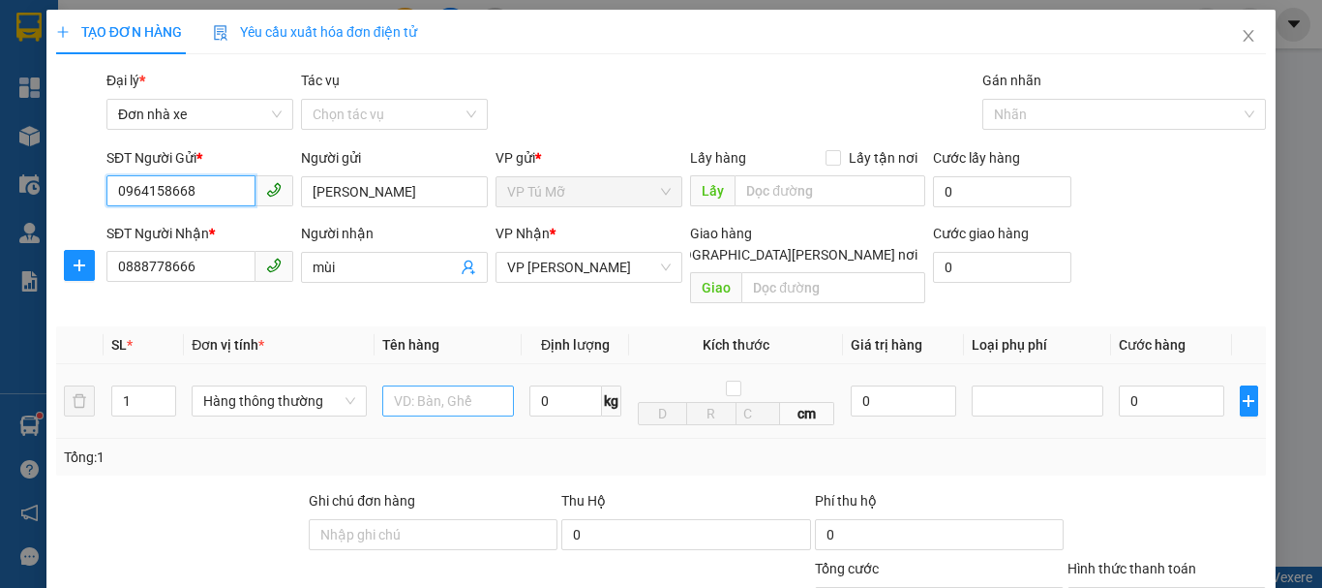
type input "0964158668"
click at [425, 385] on input "text" at bounding box center [448, 400] width 132 height 31
click at [427, 385] on input "text" at bounding box center [448, 400] width 132 height 31
type input "hộp ct"
click at [552, 385] on input "0" at bounding box center [566, 400] width 73 height 31
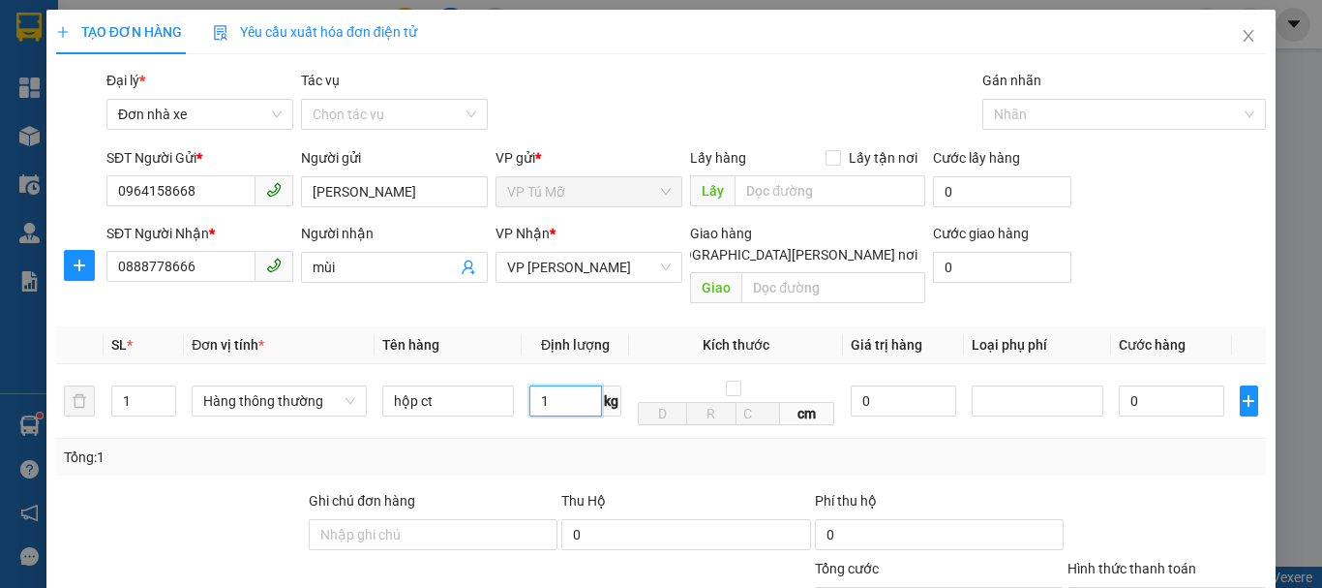
type input "1"
type input "30.000"
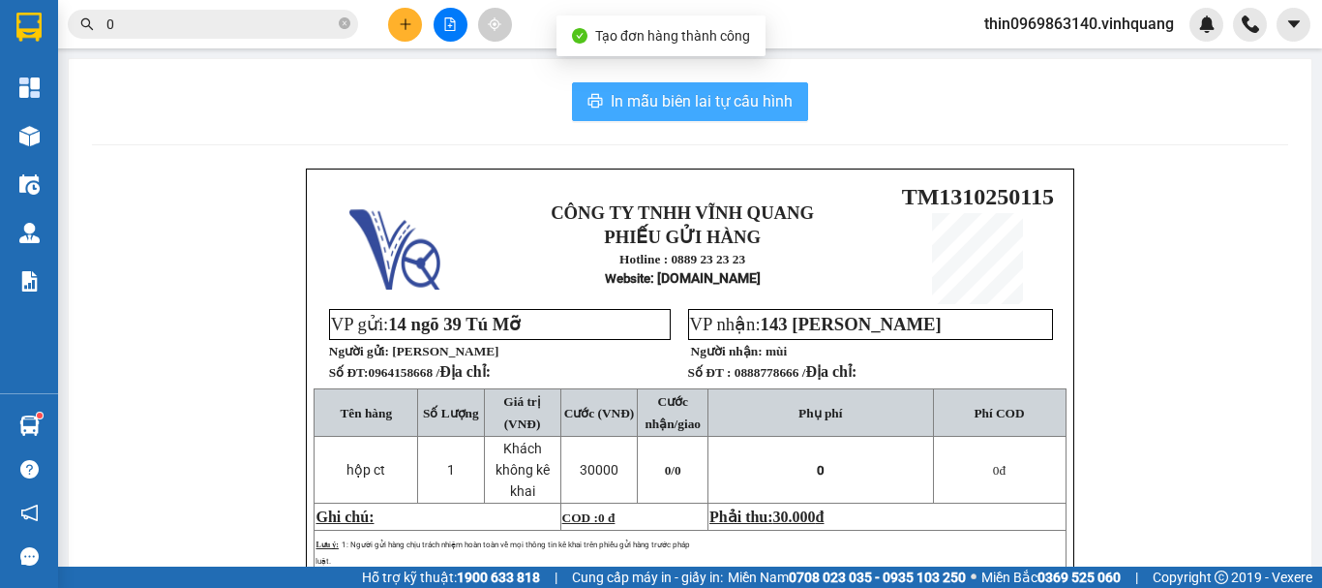
click at [599, 96] on button "In mẫu biên lai tự cấu hình" at bounding box center [690, 101] width 236 height 39
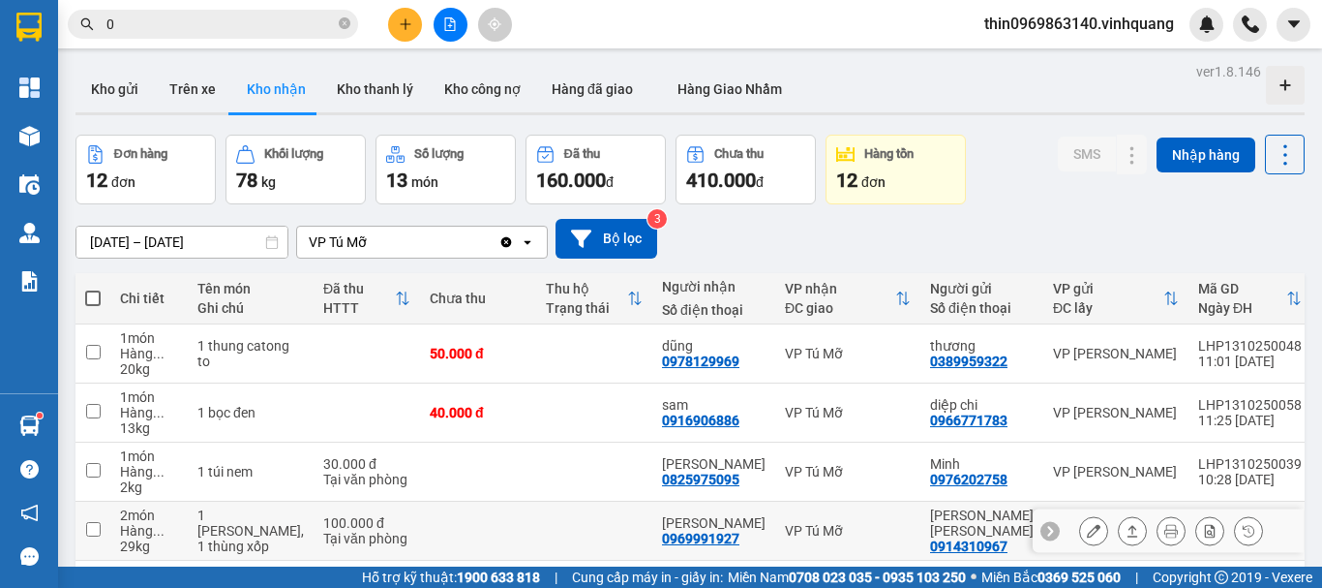
click at [91, 525] on input "checkbox" at bounding box center [93, 529] width 15 height 15
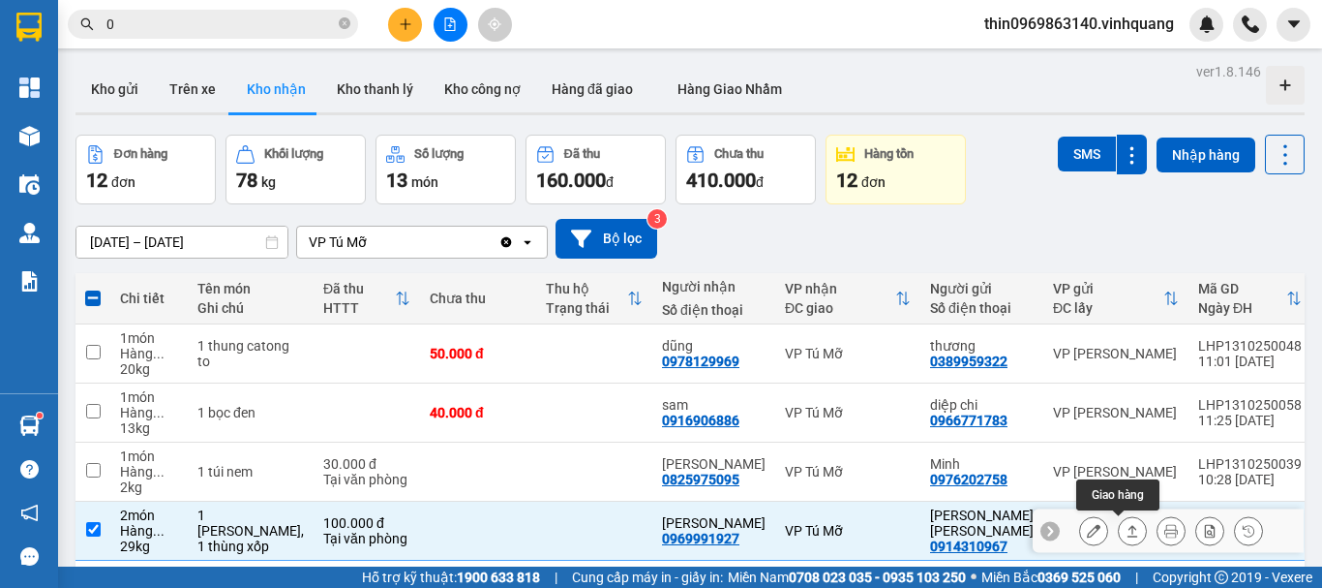
click at [1119, 531] on button at bounding box center [1132, 531] width 27 height 34
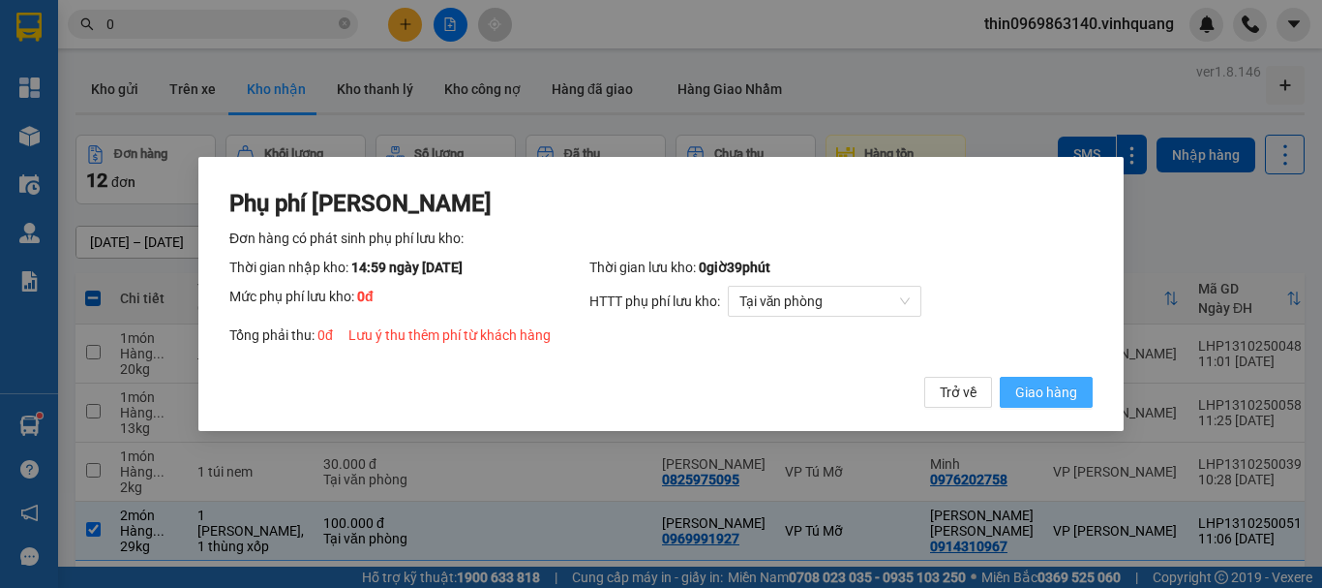
drag, startPoint x: 1032, startPoint y: 394, endPoint x: 1015, endPoint y: 379, distance: 22.7
click at [1030, 392] on span "Giao hàng" at bounding box center [1047, 391] width 62 height 21
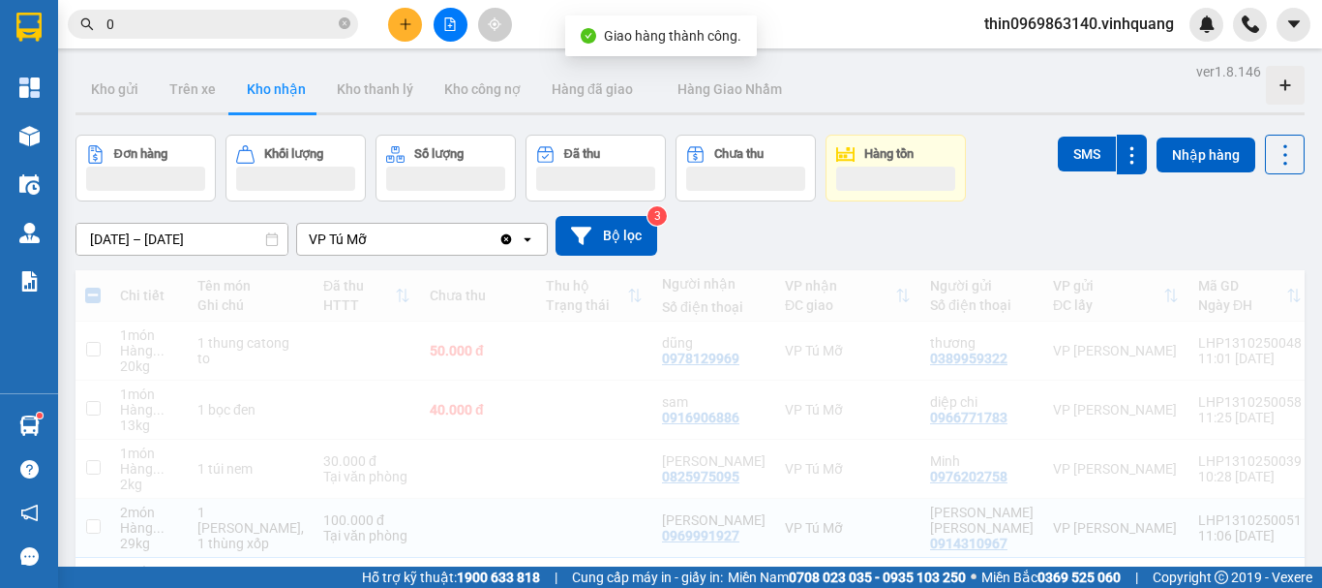
checkbox input "false"
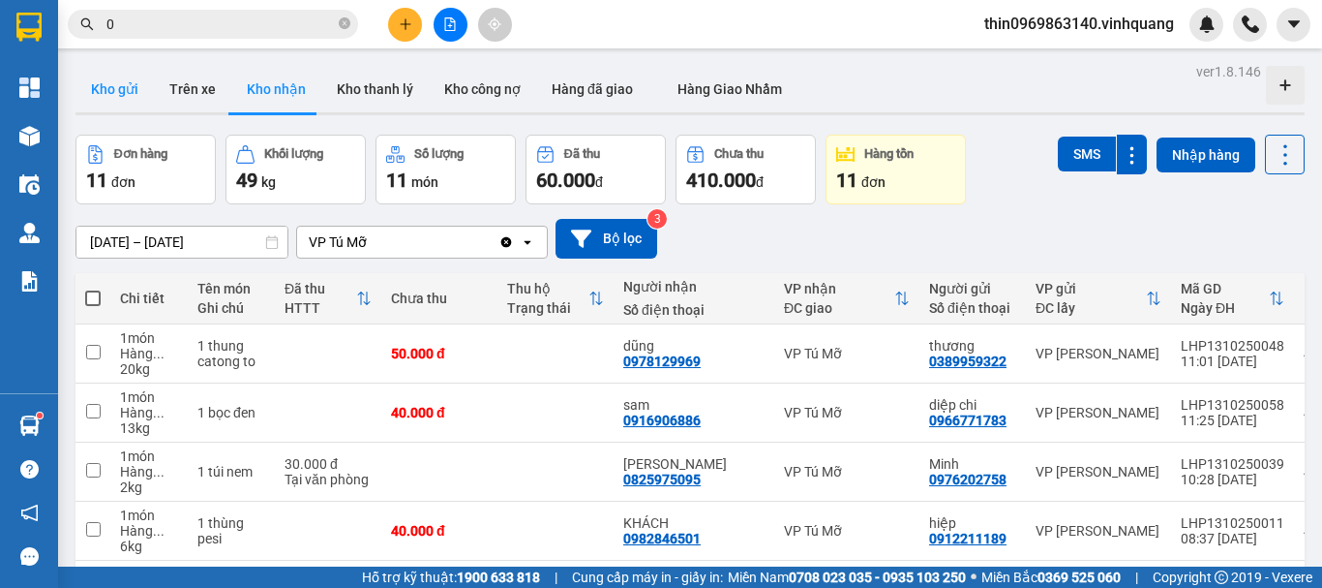
click at [111, 92] on button "Kho gửi" at bounding box center [115, 89] width 78 height 46
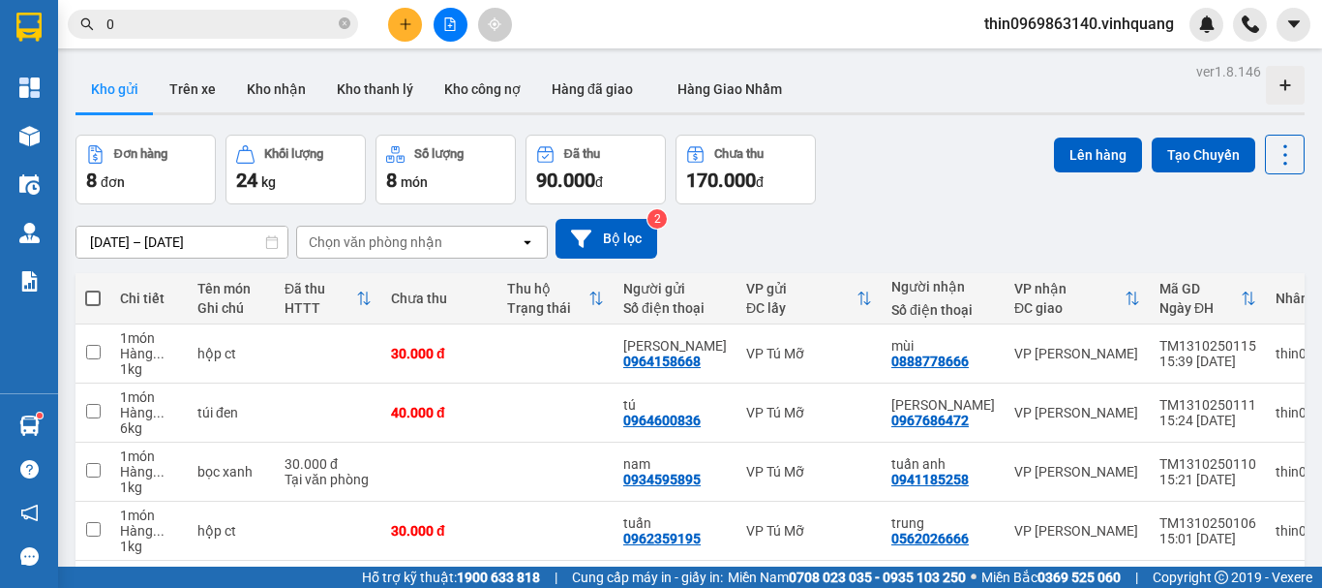
click at [92, 296] on span at bounding box center [92, 297] width 15 height 15
click at [93, 288] on input "checkbox" at bounding box center [93, 288] width 0 height 0
checkbox input "true"
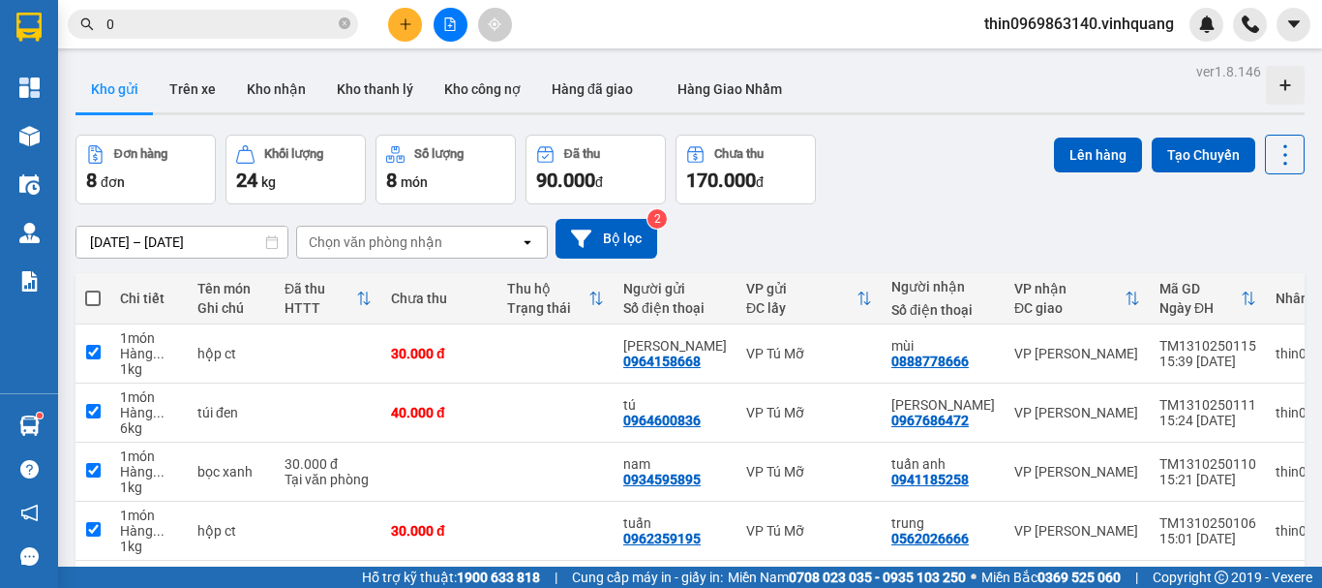
checkbox input "true"
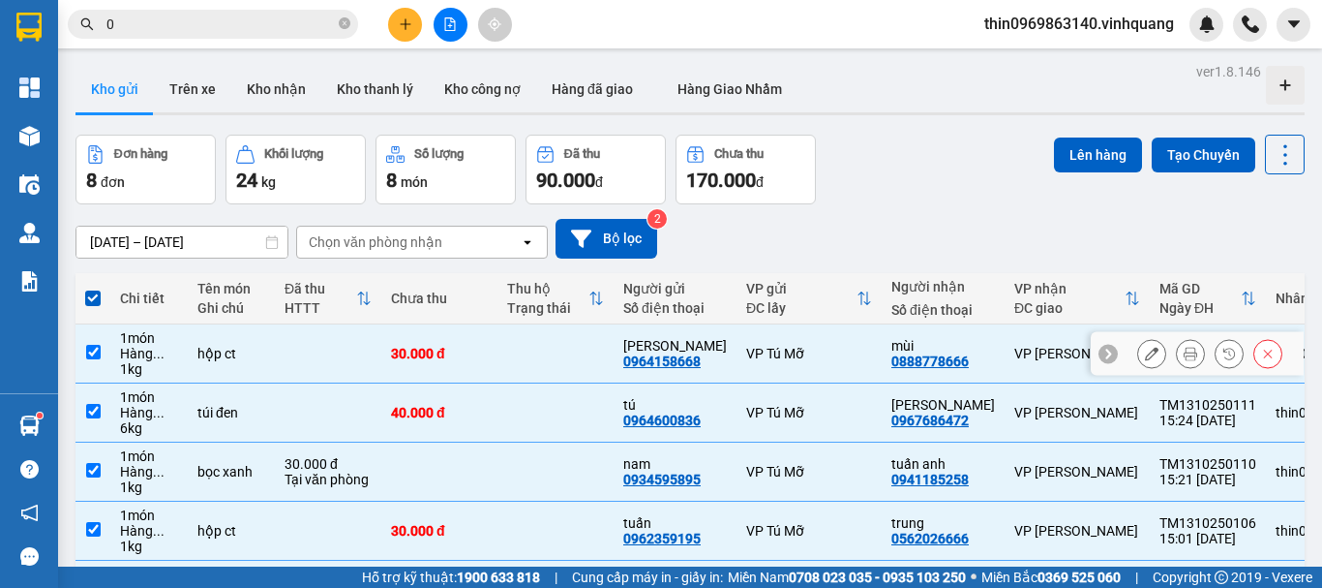
drag, startPoint x: 91, startPoint y: 354, endPoint x: 95, endPoint y: 415, distance: 61.1
click at [92, 357] on input "checkbox" at bounding box center [93, 352] width 15 height 15
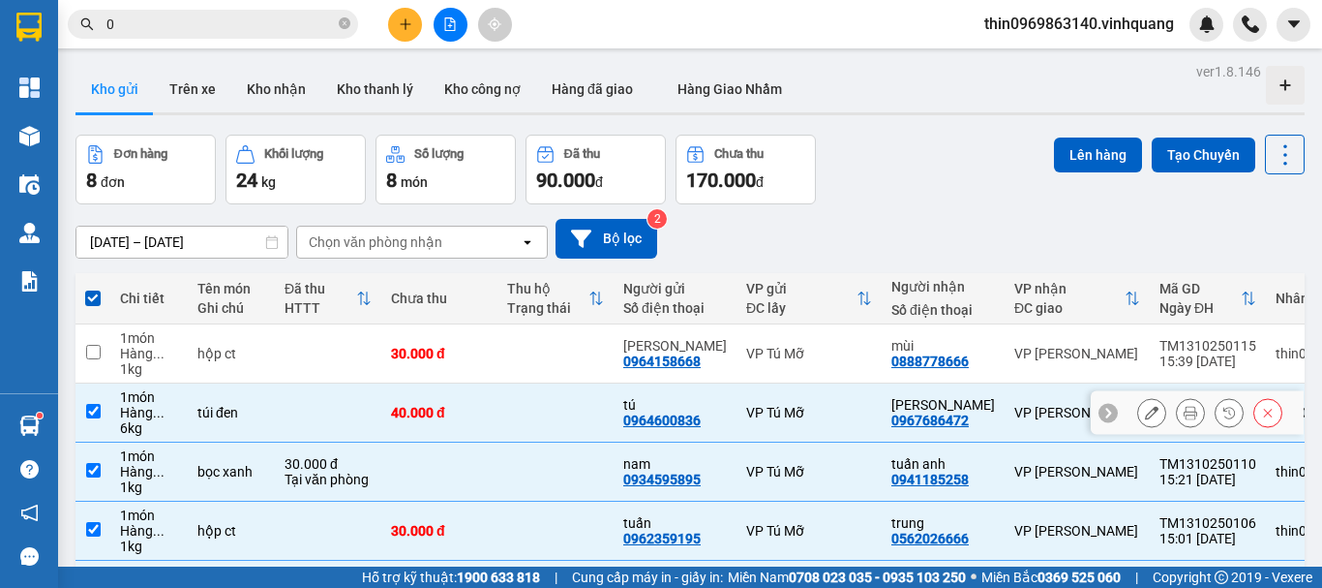
click at [95, 415] on input "checkbox" at bounding box center [93, 411] width 15 height 15
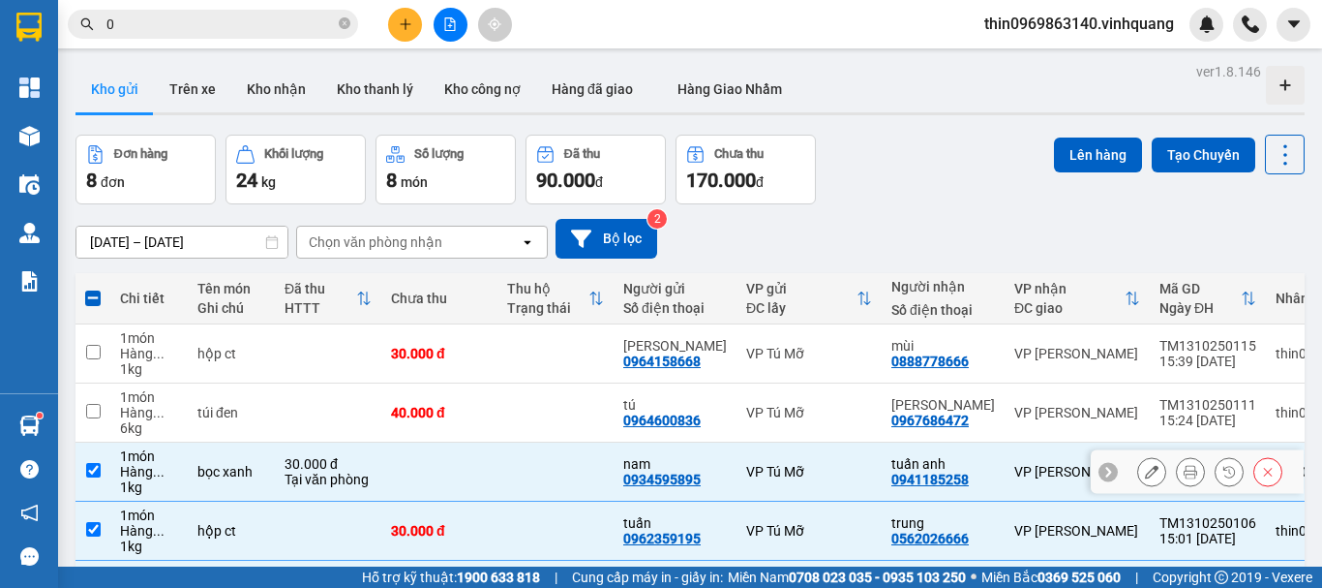
click at [88, 479] on td at bounding box center [93, 471] width 35 height 59
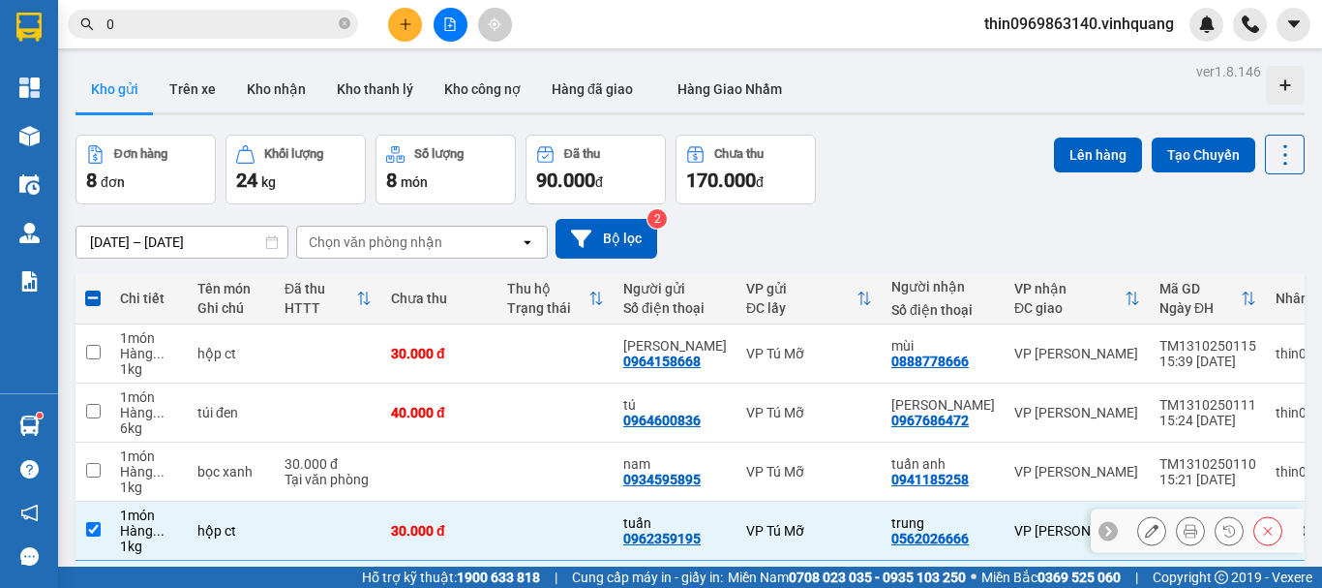
click at [93, 529] on input "checkbox" at bounding box center [93, 529] width 15 height 15
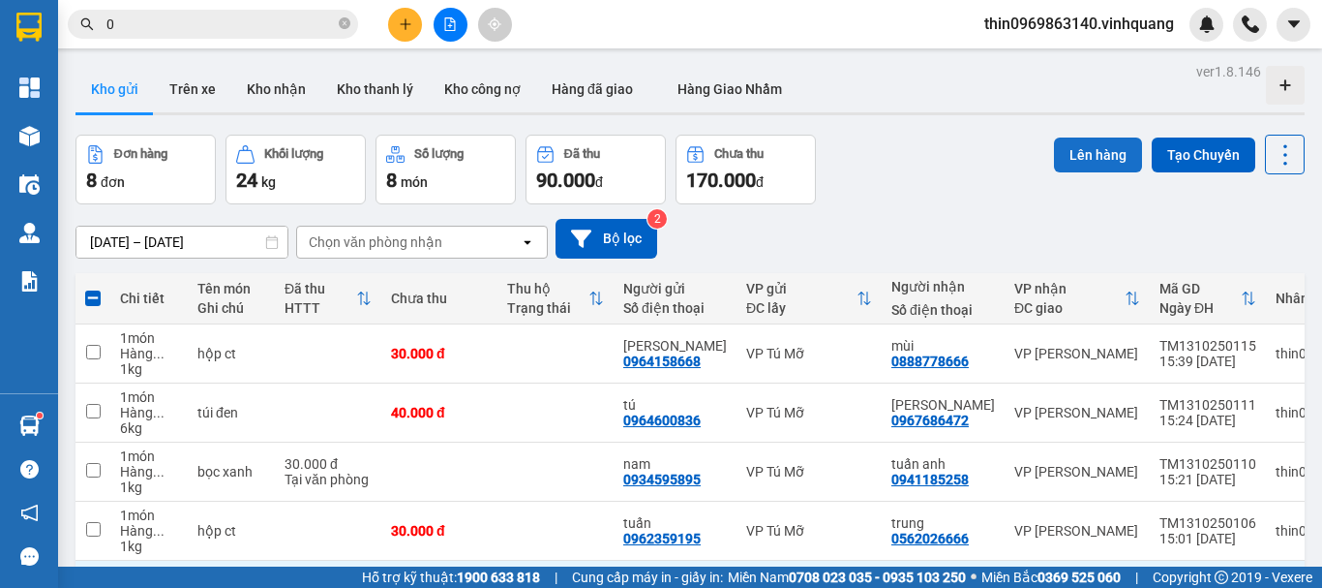
click at [1094, 151] on button "Lên hàng" at bounding box center [1098, 154] width 88 height 35
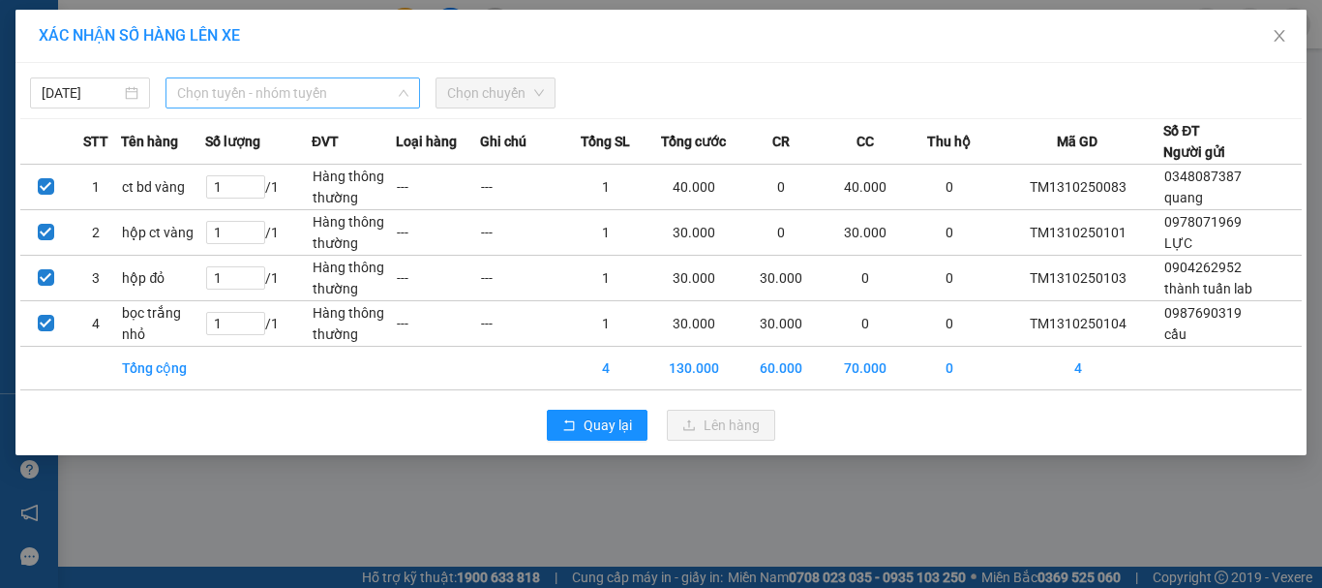
click at [318, 90] on span "Chọn tuyến - nhóm tuyến" at bounding box center [292, 92] width 231 height 29
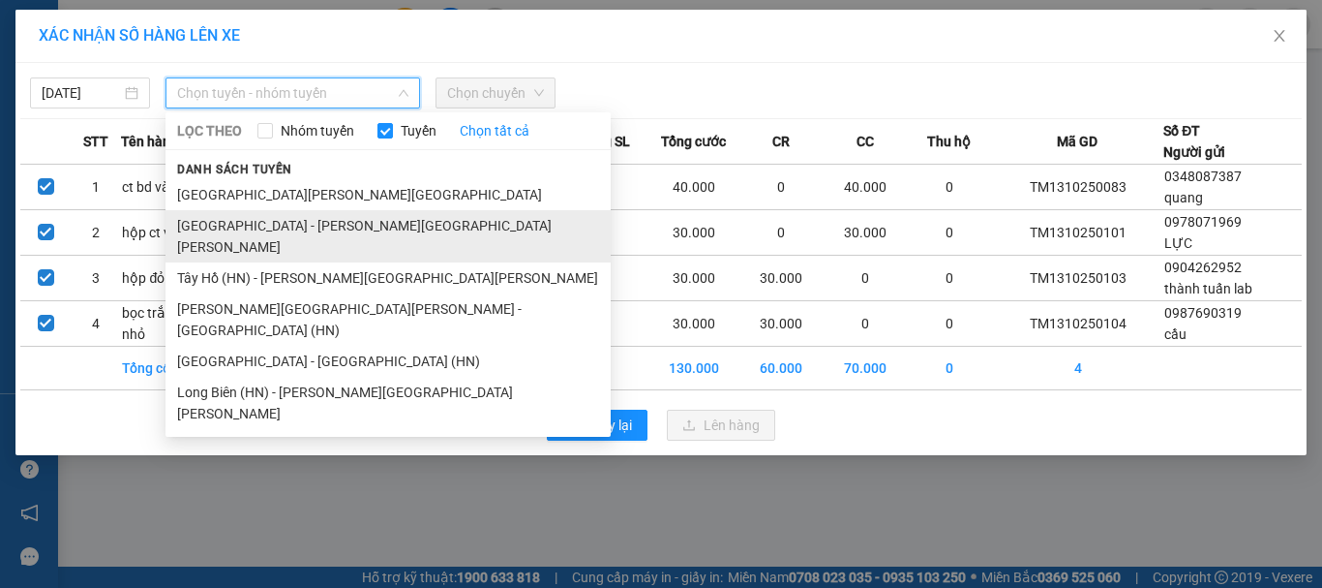
click at [261, 226] on li "Hà Nội - Thanh Hóa" at bounding box center [388, 236] width 445 height 52
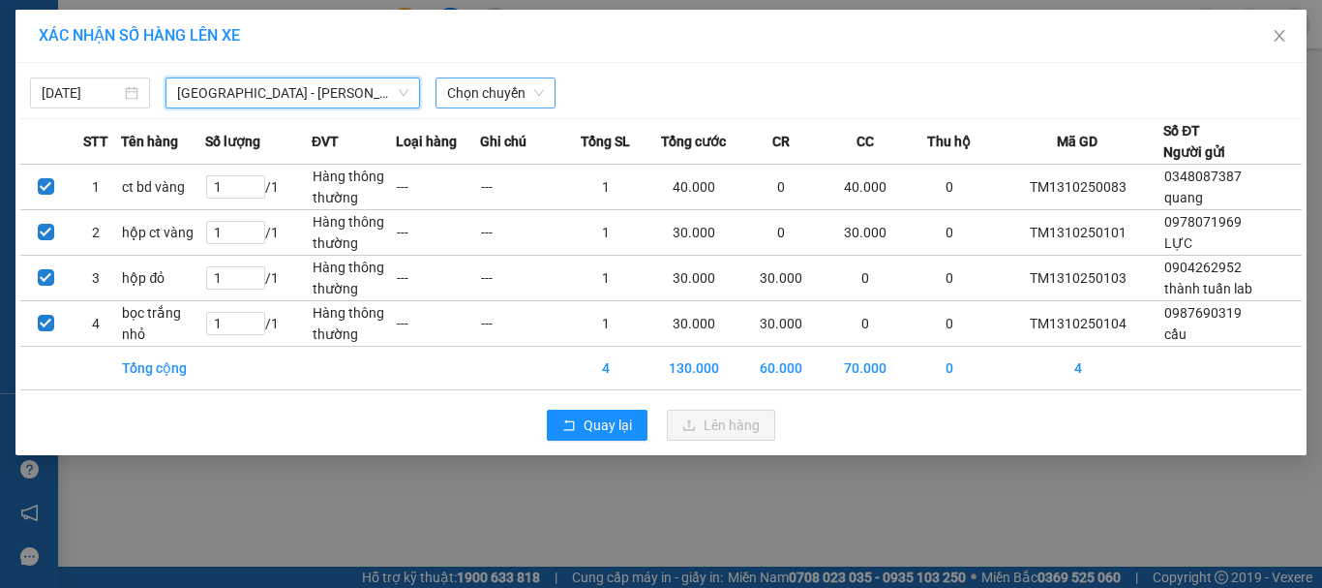
click at [479, 84] on span "Chọn chuyến" at bounding box center [495, 92] width 97 height 29
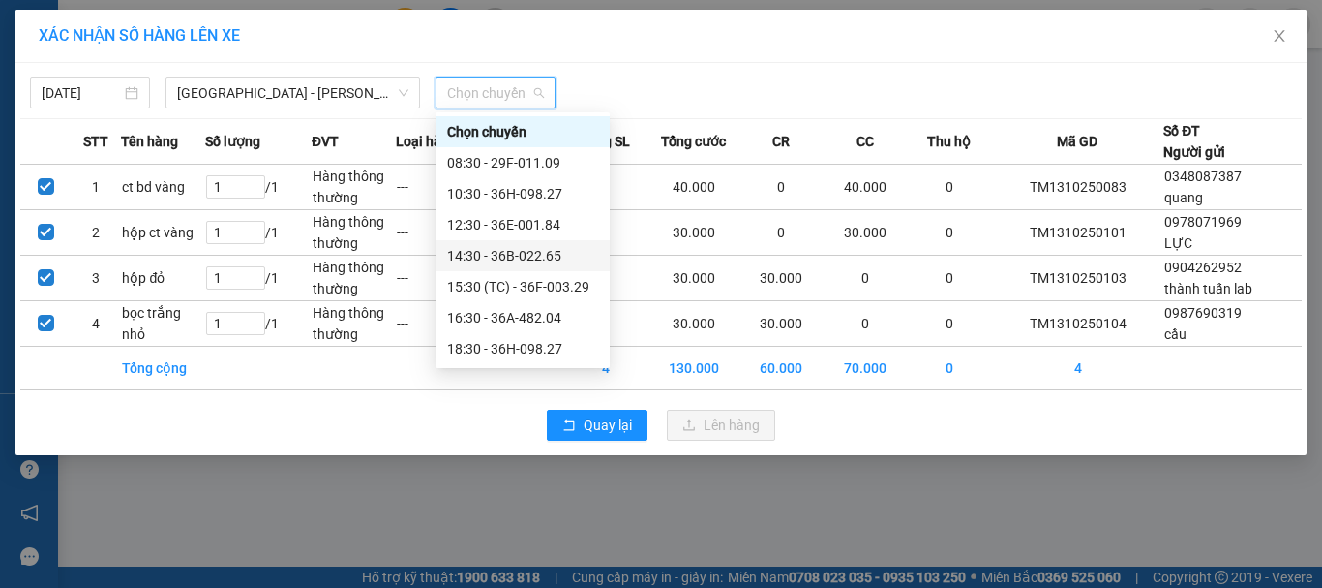
click at [529, 262] on div "14:30 - 36B-022.65" at bounding box center [522, 255] width 151 height 21
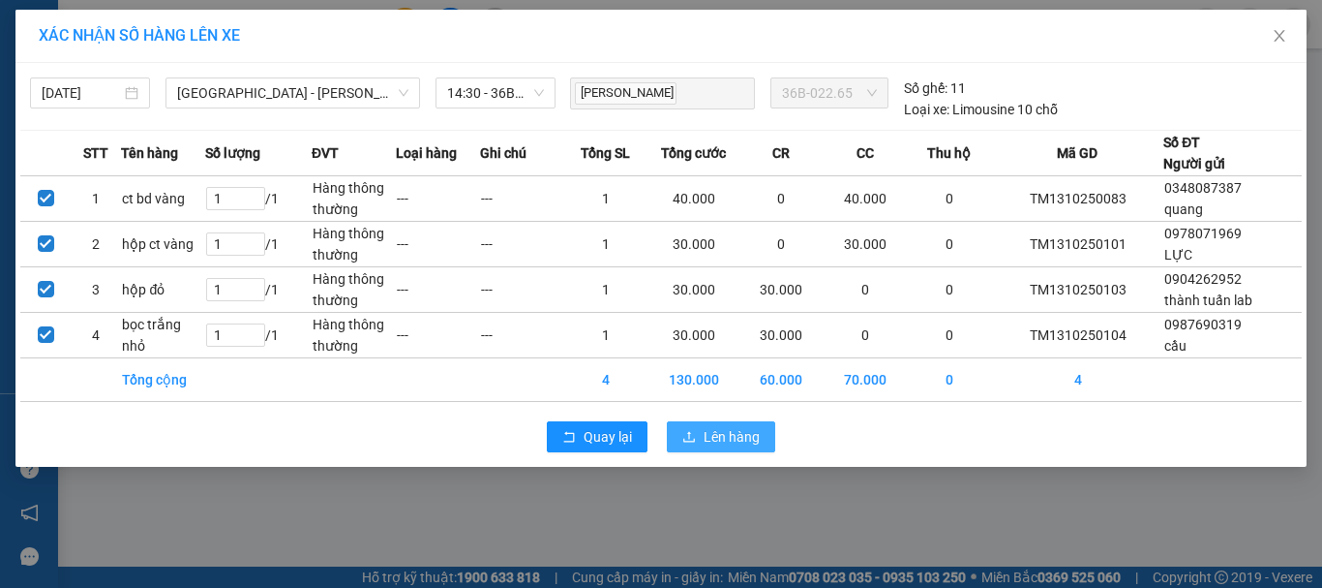
click at [758, 443] on span "Lên hàng" at bounding box center [732, 436] width 56 height 21
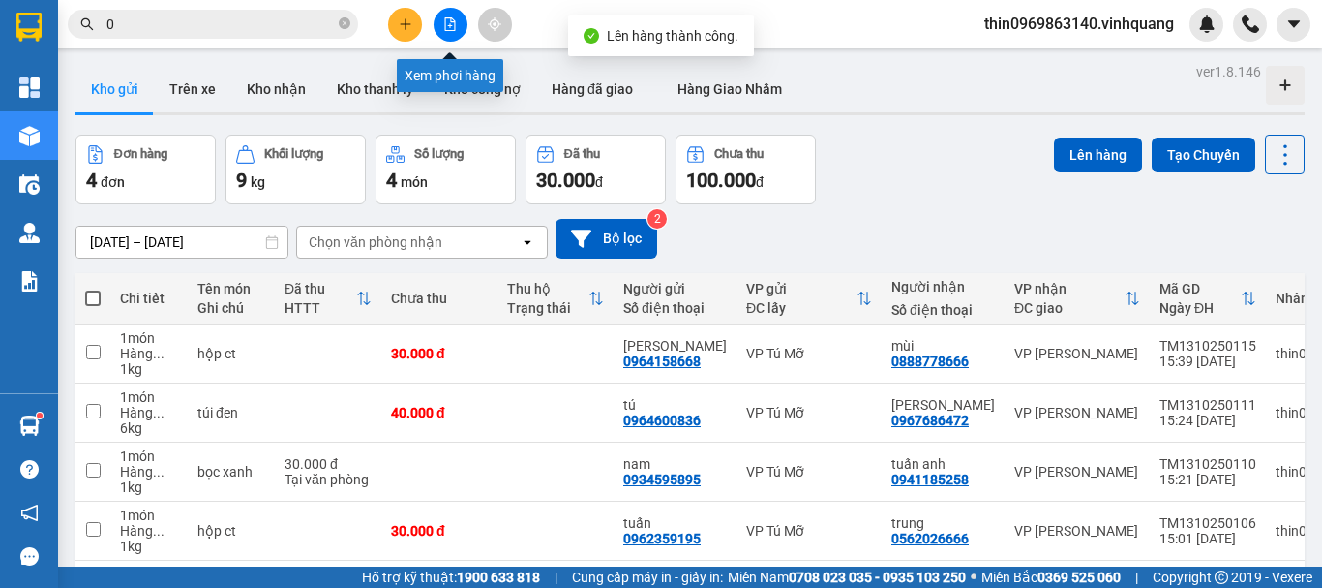
click at [449, 24] on icon "file-add" at bounding box center [450, 24] width 14 height 14
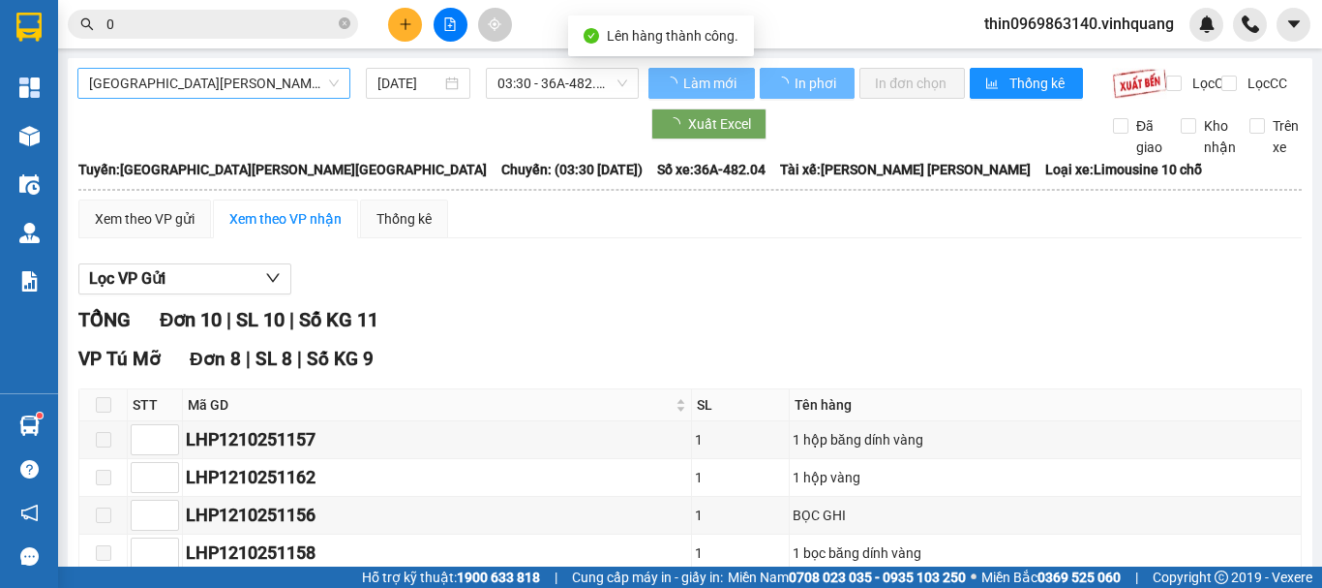
click at [134, 87] on span "Thanh Hóa - Hà Nội" at bounding box center [214, 83] width 250 height 29
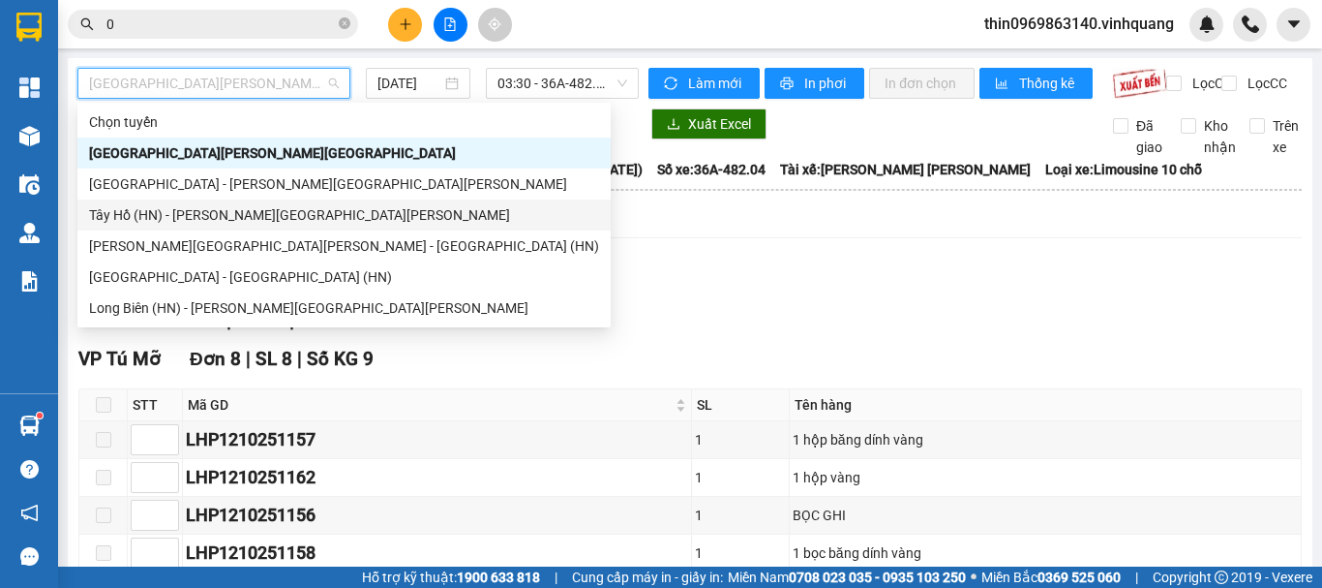
click at [154, 209] on div "Tây Hồ (HN) - Thanh Hóa" at bounding box center [344, 214] width 510 height 21
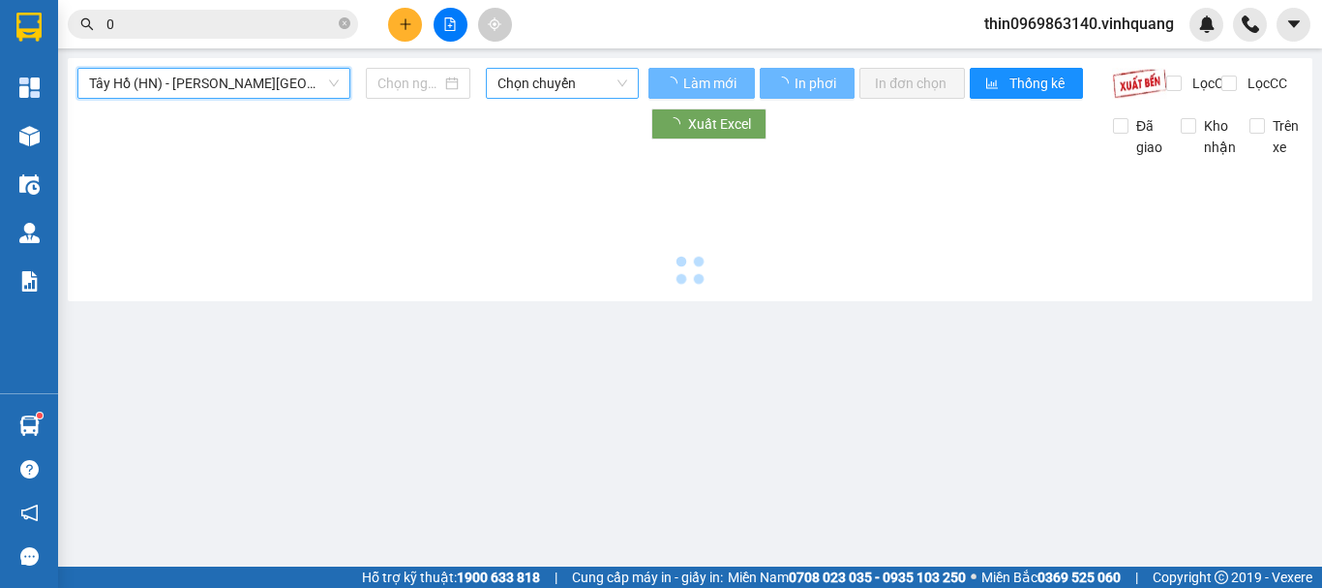
type input "13/10/2025"
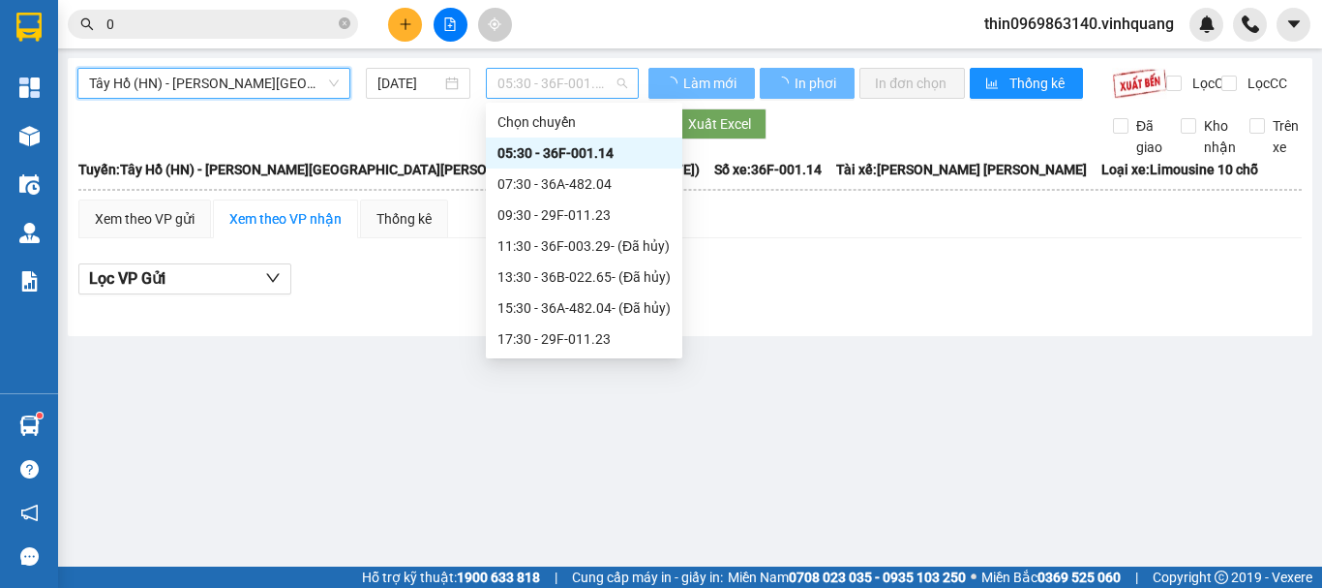
click at [538, 86] on span "05:30 - 36F-001.14" at bounding box center [563, 83] width 130 height 29
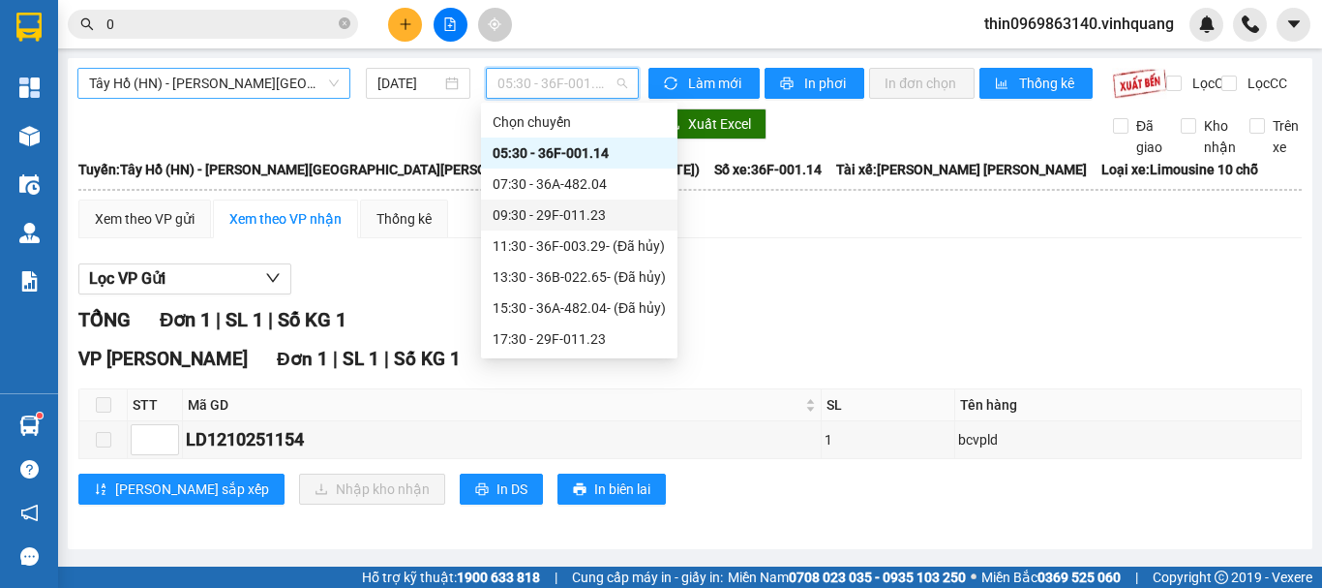
click at [253, 95] on span "Tây Hồ (HN) - Thanh Hóa" at bounding box center [214, 83] width 250 height 29
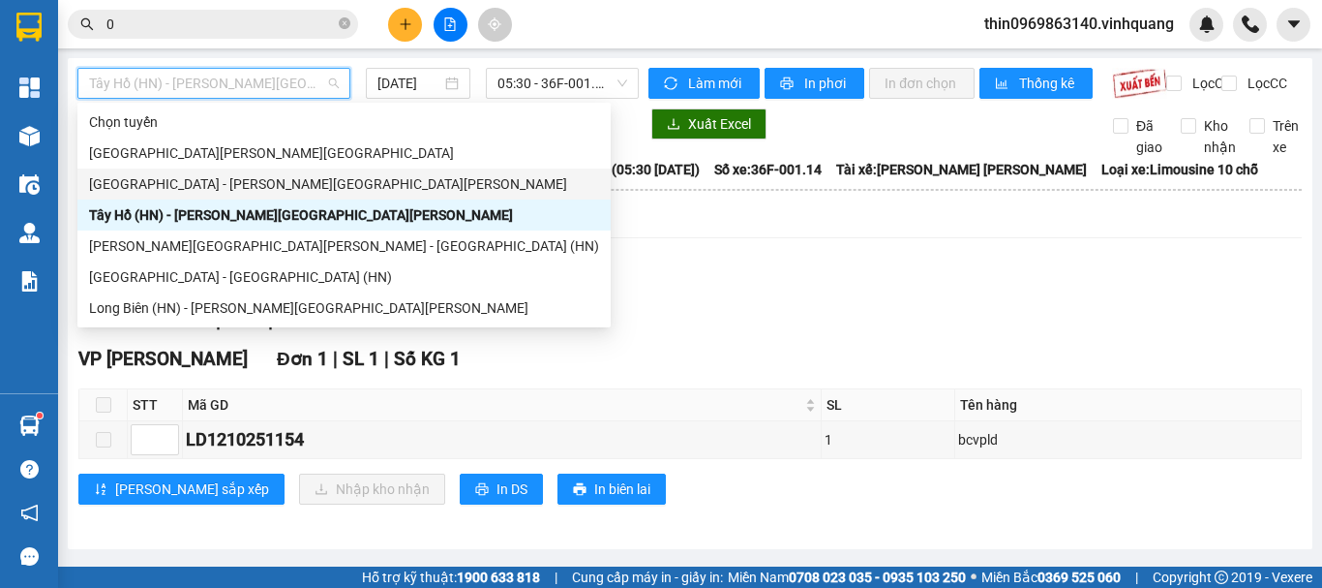
click at [195, 178] on div "Hà Nội - Thanh Hóa" at bounding box center [344, 183] width 510 height 21
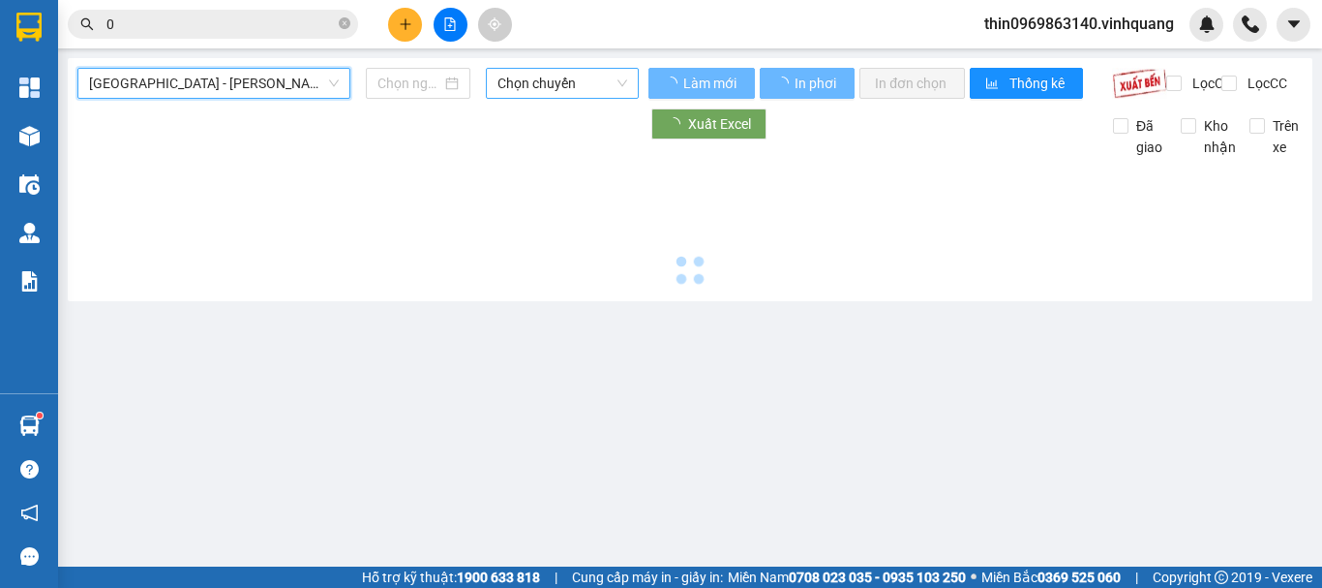
type input "13/10/2025"
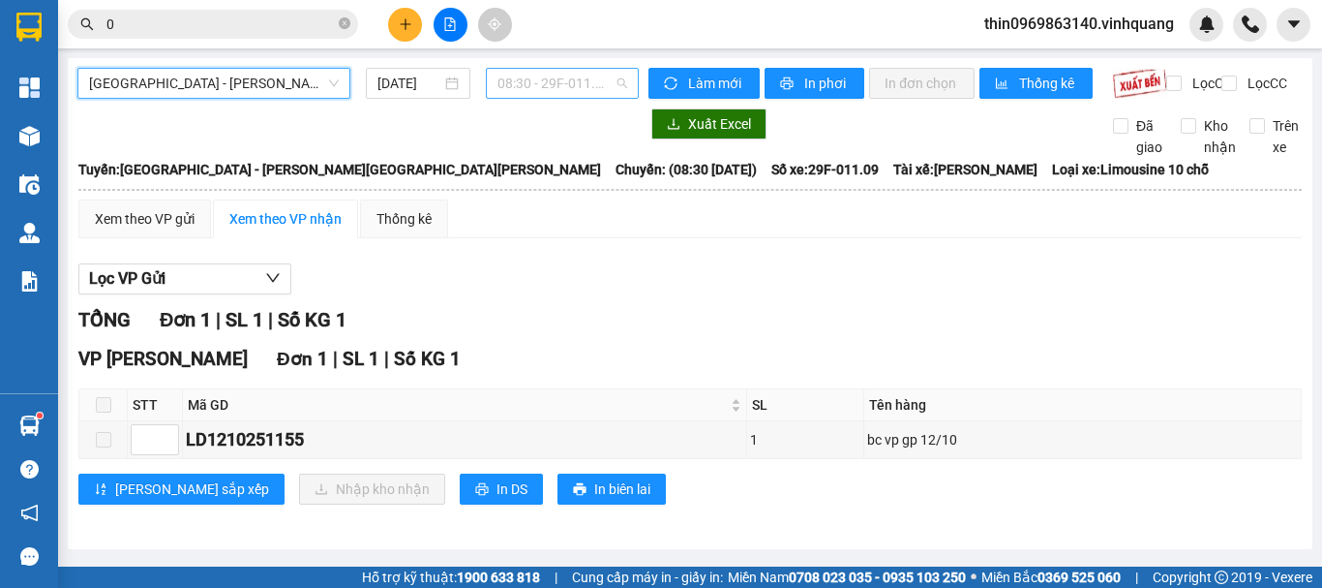
click at [558, 83] on span "08:30 - 29F-011.09" at bounding box center [563, 83] width 130 height 29
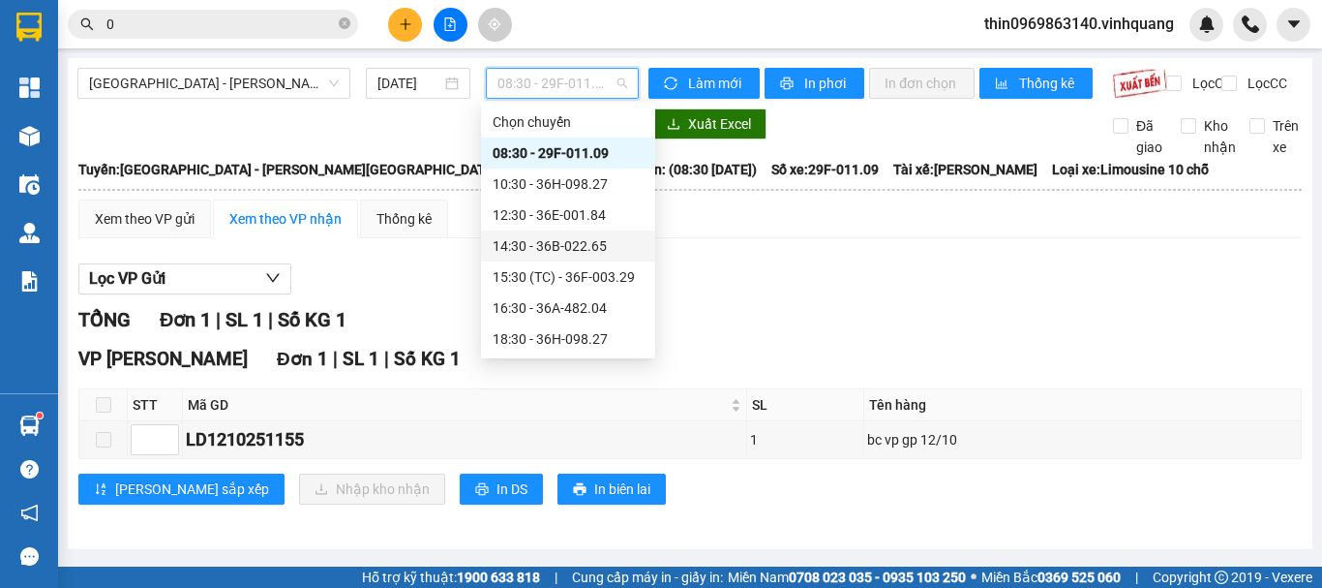
click at [547, 240] on div "14:30 - 36B-022.65" at bounding box center [568, 245] width 151 height 21
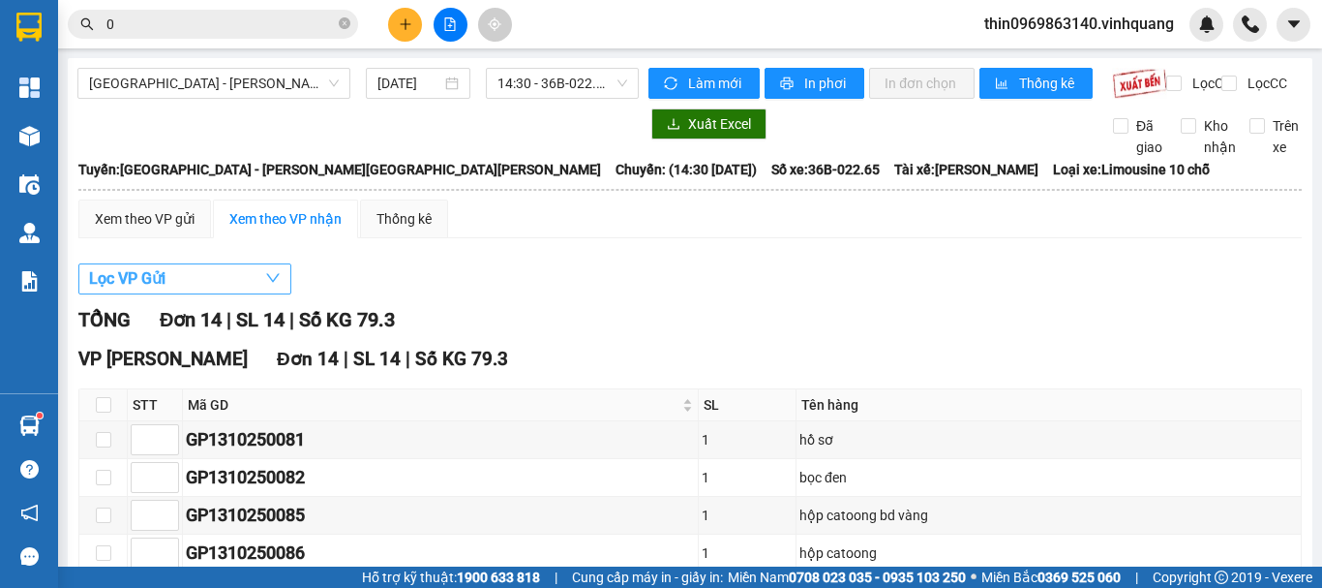
click at [183, 286] on button "Lọc VP Gửi" at bounding box center [184, 278] width 213 height 31
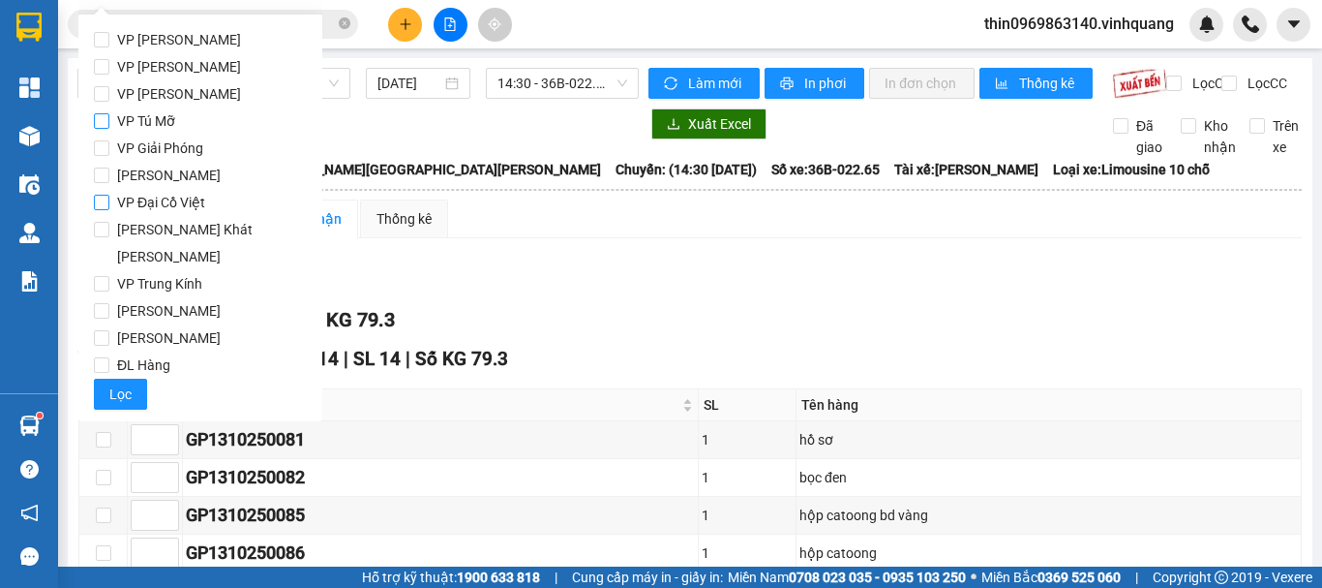
drag, startPoint x: 105, startPoint y: 120, endPoint x: 129, endPoint y: 205, distance: 88.6
click at [105, 119] on input "VP Tú Mỡ" at bounding box center [101, 120] width 15 height 15
click at [128, 383] on span "Lọc" at bounding box center [120, 393] width 22 height 21
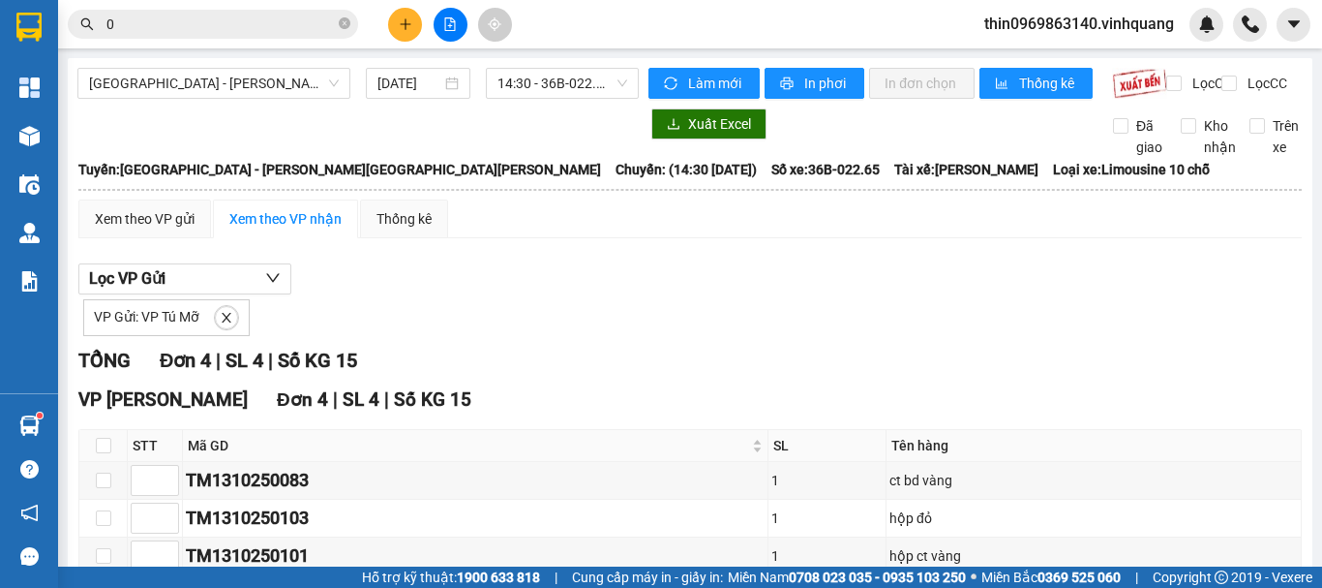
click at [210, 25] on input "0" at bounding box center [220, 24] width 228 height 21
drag, startPoint x: 210, startPoint y: 25, endPoint x: 221, endPoint y: 30, distance: 11.7
click at [212, 26] on input "0" at bounding box center [220, 24] width 228 height 21
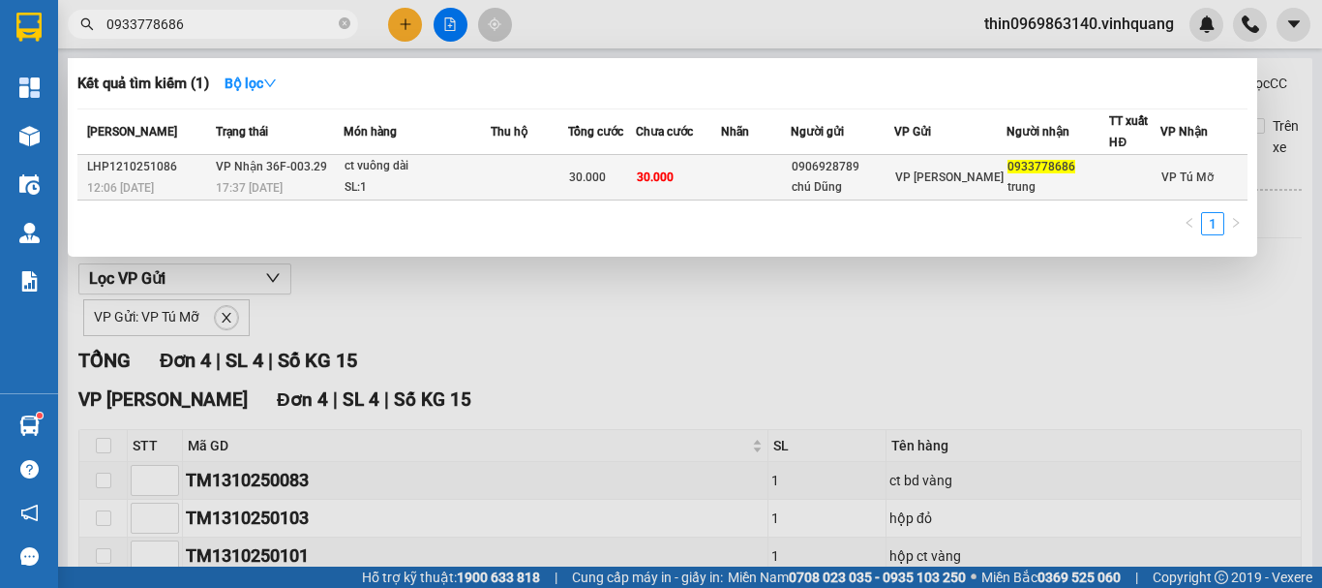
type input "0933778686"
click at [549, 174] on td at bounding box center [530, 178] width 78 height 46
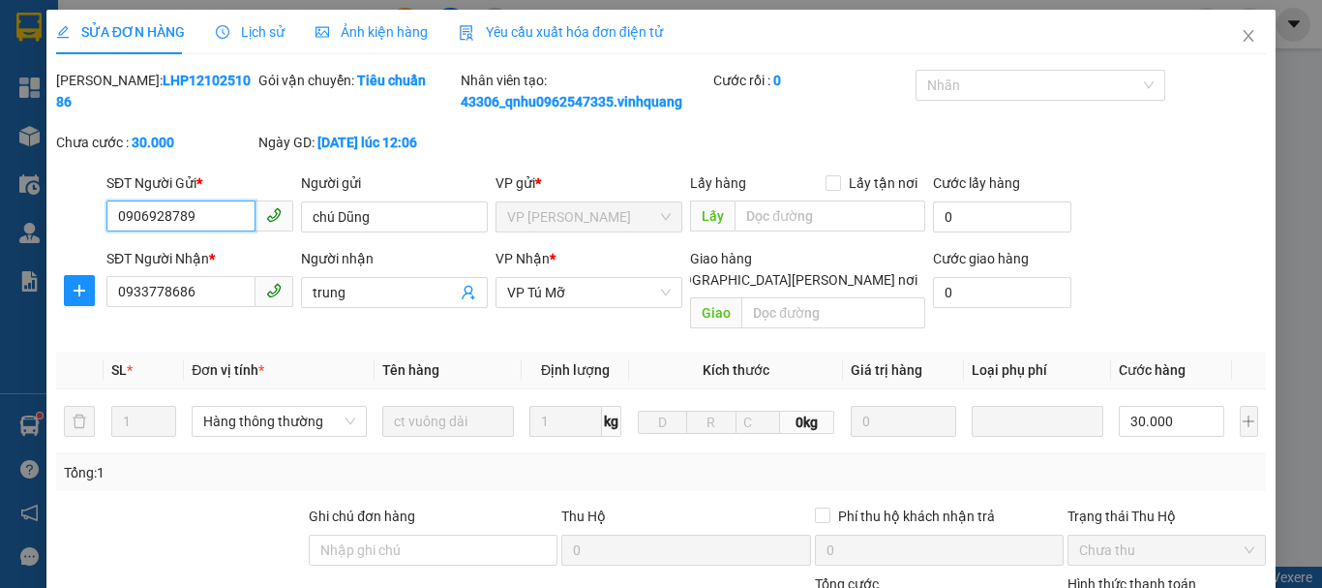
type input "0906928789"
type input "chú Dũng"
type input "0933778686"
type input "trung"
type input "0"
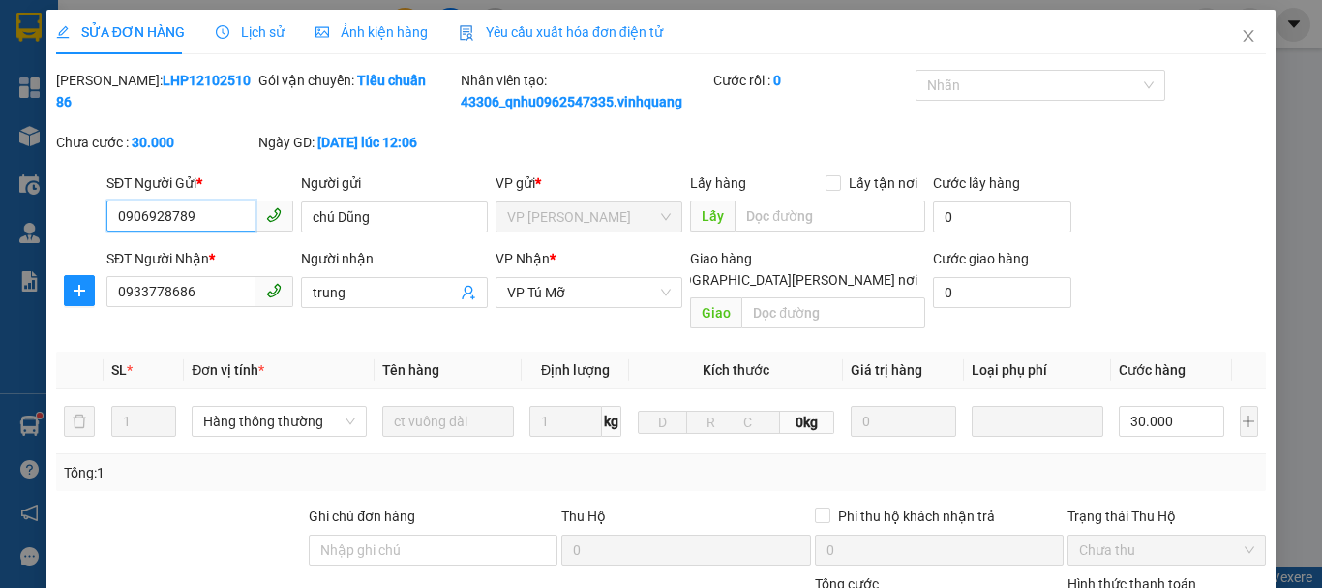
type input "30.000"
type input "0"
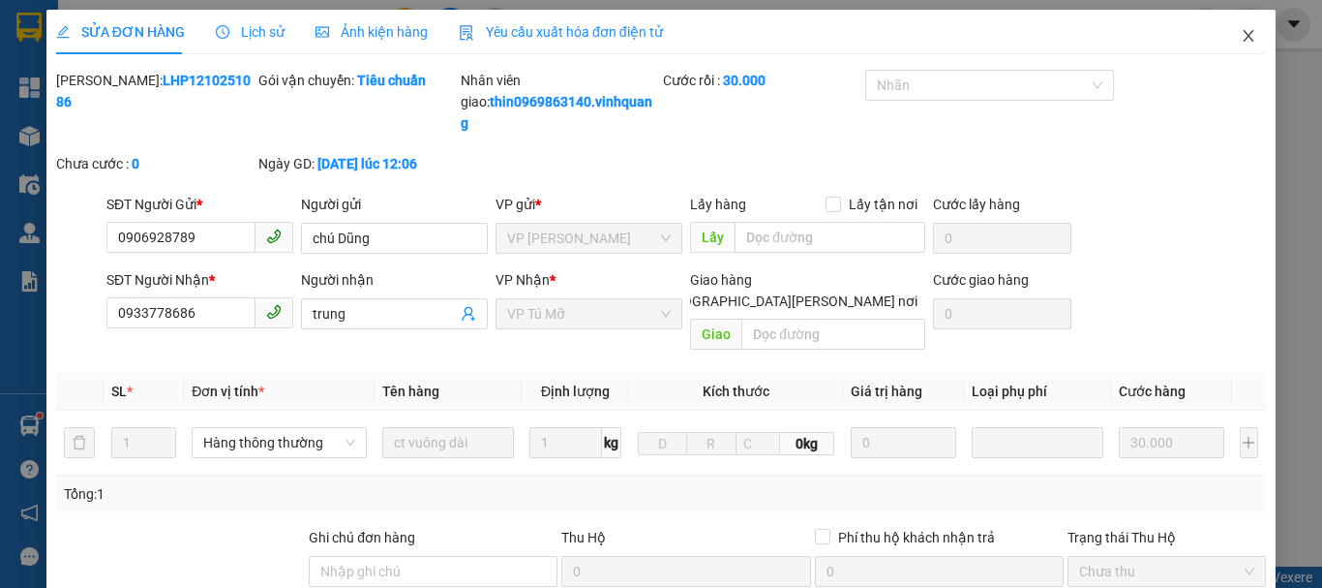
click at [1241, 44] on icon "close" at bounding box center [1248, 35] width 15 height 15
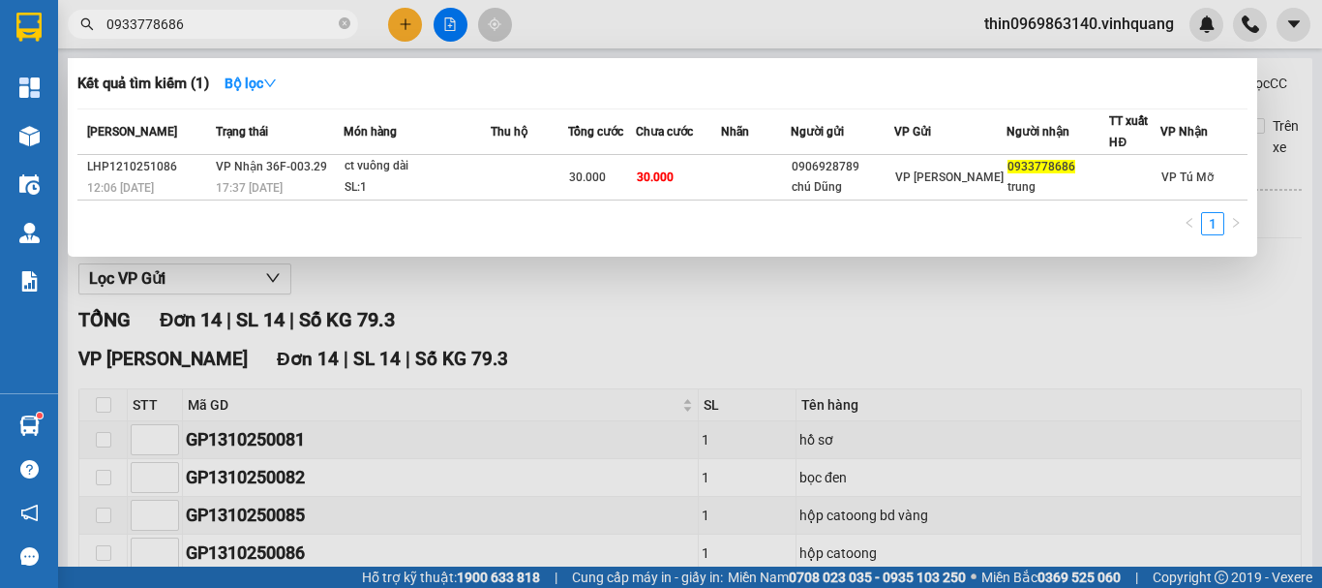
click at [200, 36] on span "0933778686" at bounding box center [213, 24] width 290 height 29
click at [201, 34] on input "0933778686" at bounding box center [220, 24] width 228 height 21
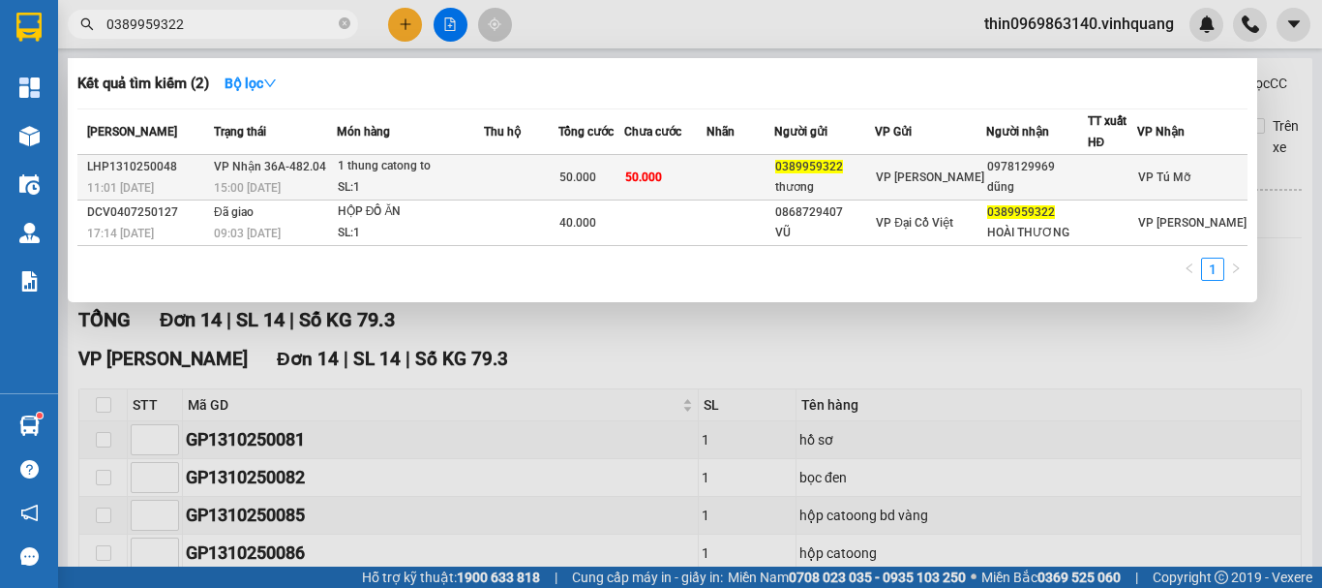
type input "0389959322"
click at [739, 186] on td at bounding box center [740, 178] width 67 height 46
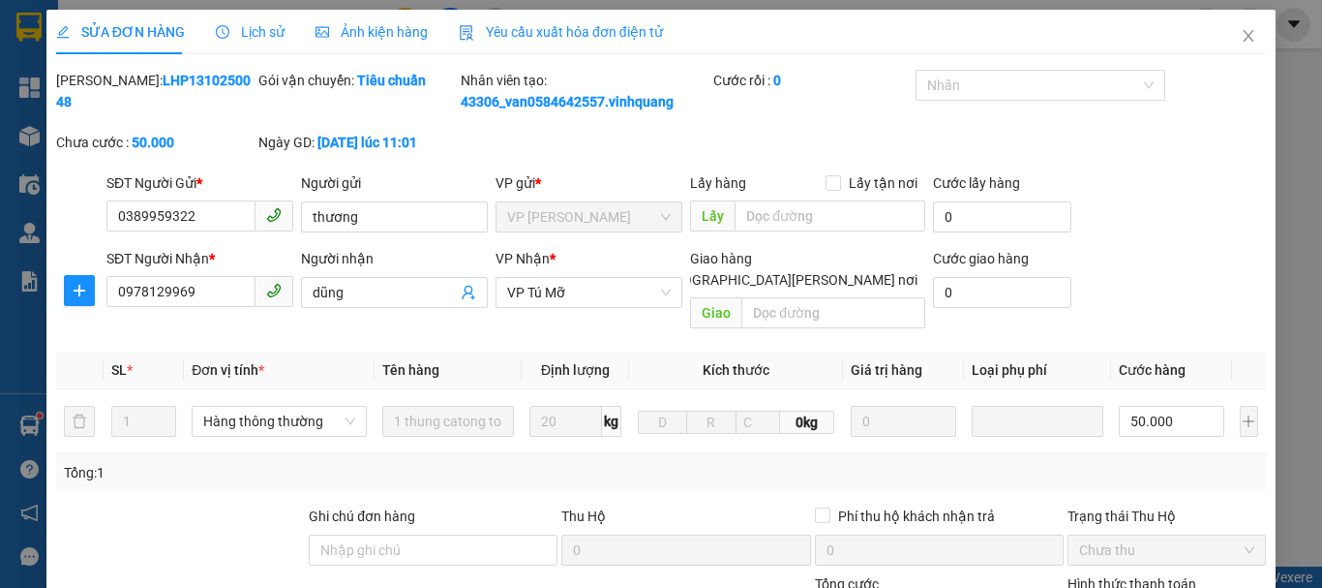
type input "0389959322"
type input "thương"
type input "0978129969"
type input "dũng"
type input "0"
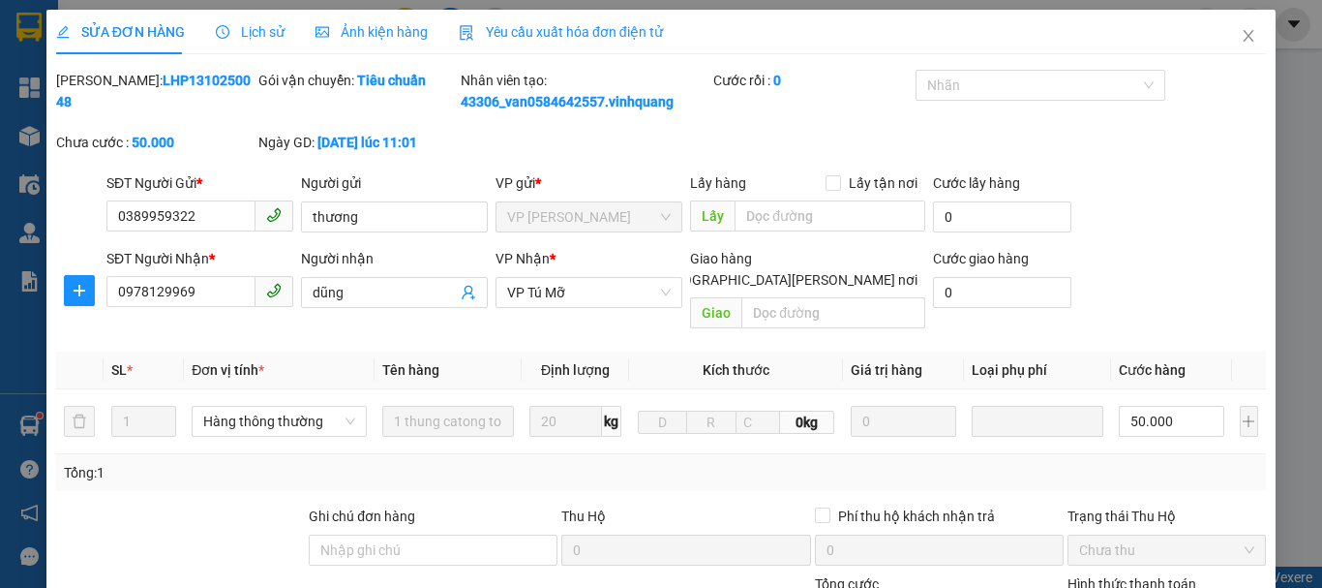
type input "50.000"
type input "0"
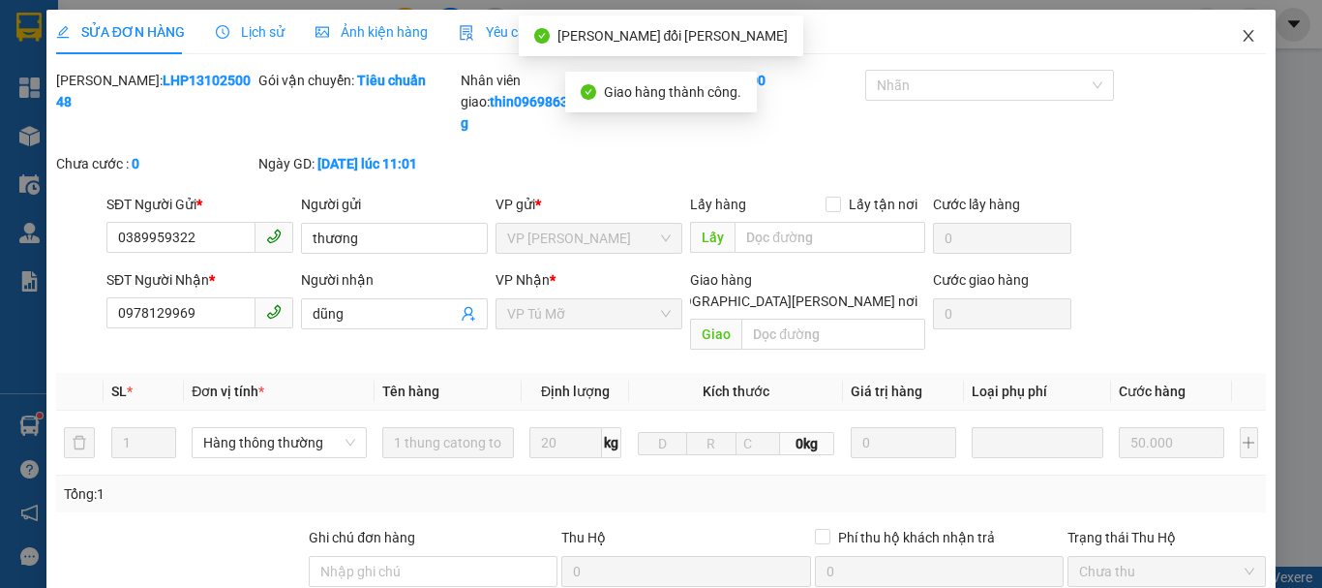
click at [1241, 33] on icon "close" at bounding box center [1248, 35] width 15 height 15
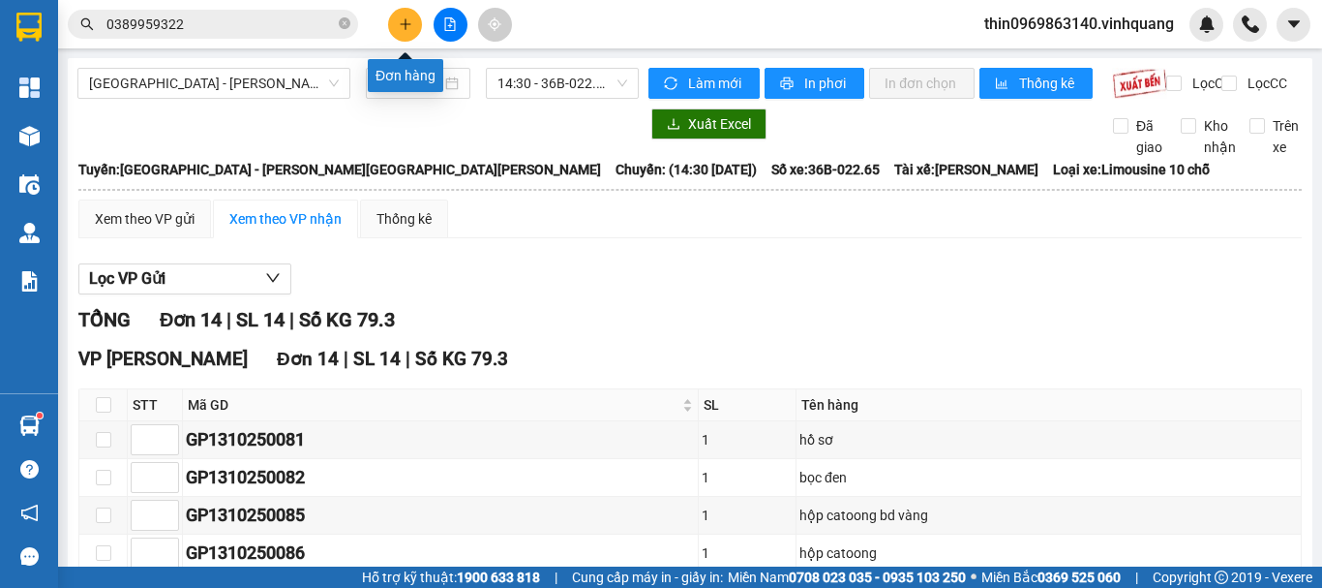
click at [406, 26] on icon "plus" at bounding box center [405, 23] width 1 height 11
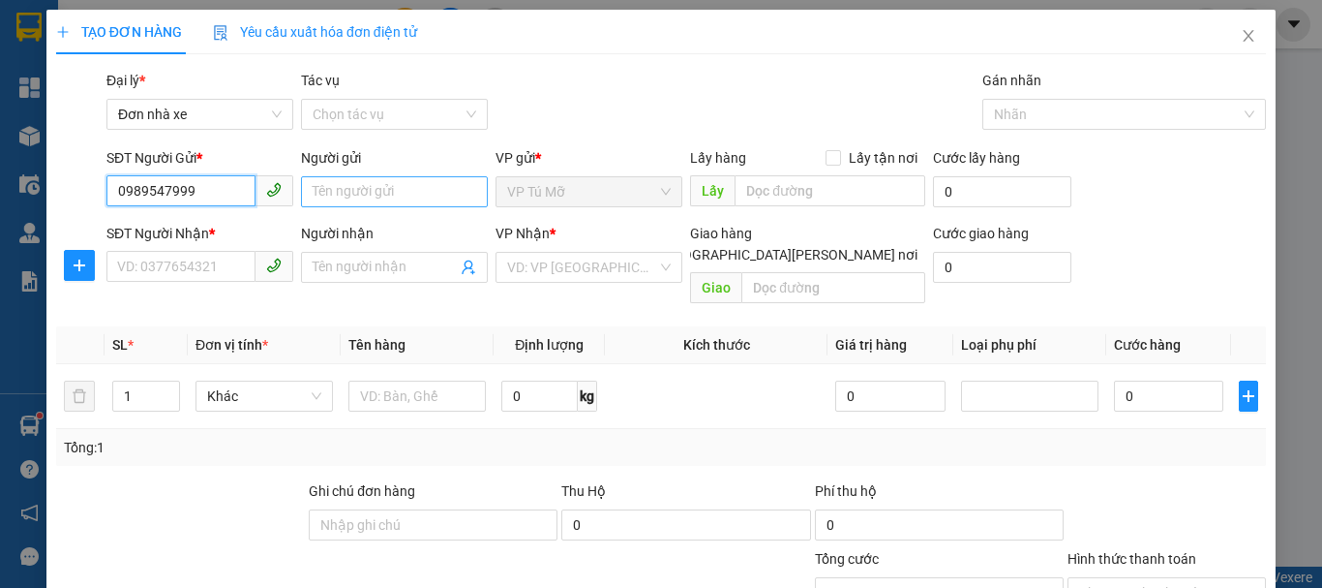
type input "0989547999"
click at [335, 196] on input "Người gửi" at bounding box center [394, 191] width 187 height 31
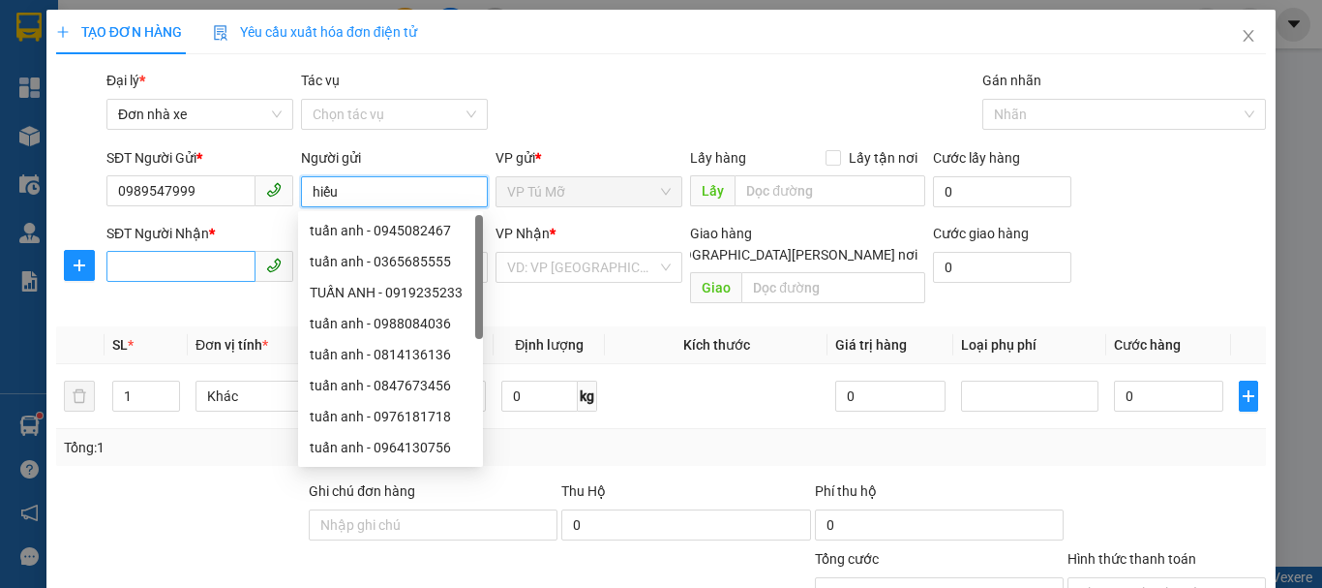
type input "hiếu"
click at [194, 269] on input "SĐT Người Nhận *" at bounding box center [180, 266] width 149 height 31
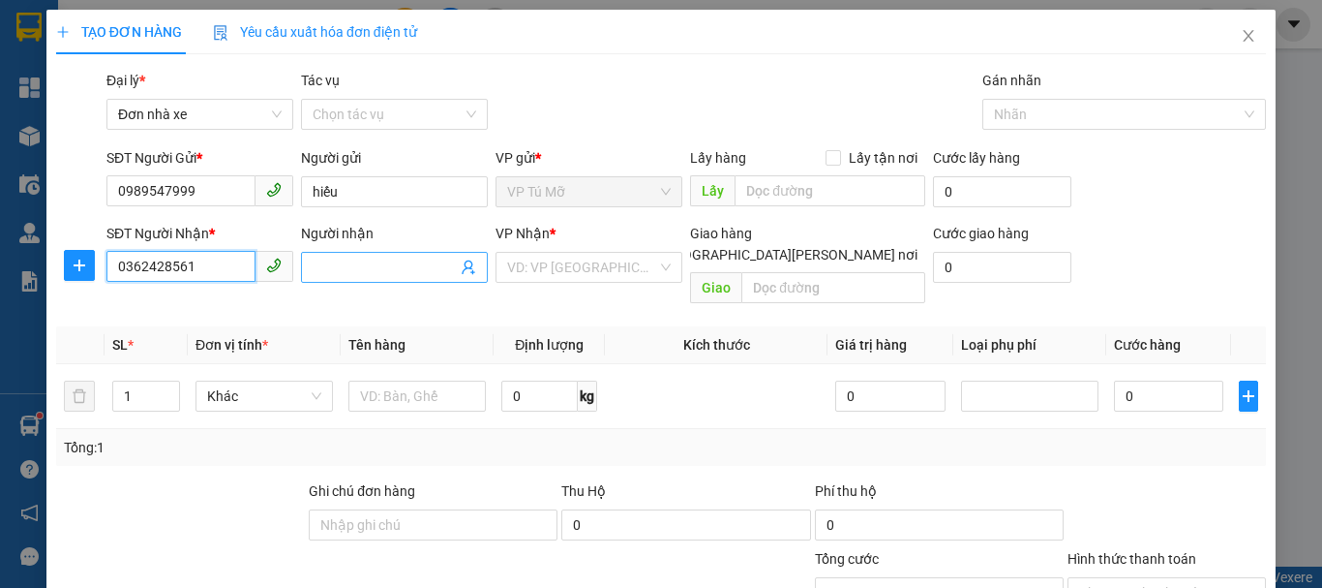
type input "0362428561"
click at [371, 258] on input "Người nhận" at bounding box center [385, 267] width 144 height 21
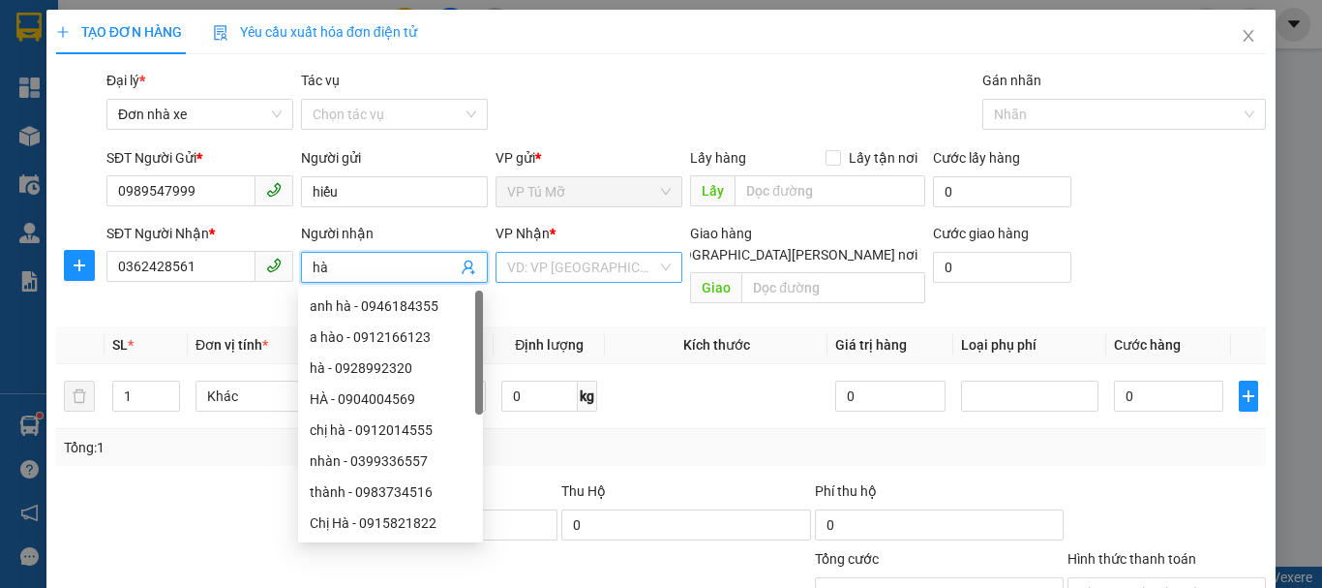
type input "hà"
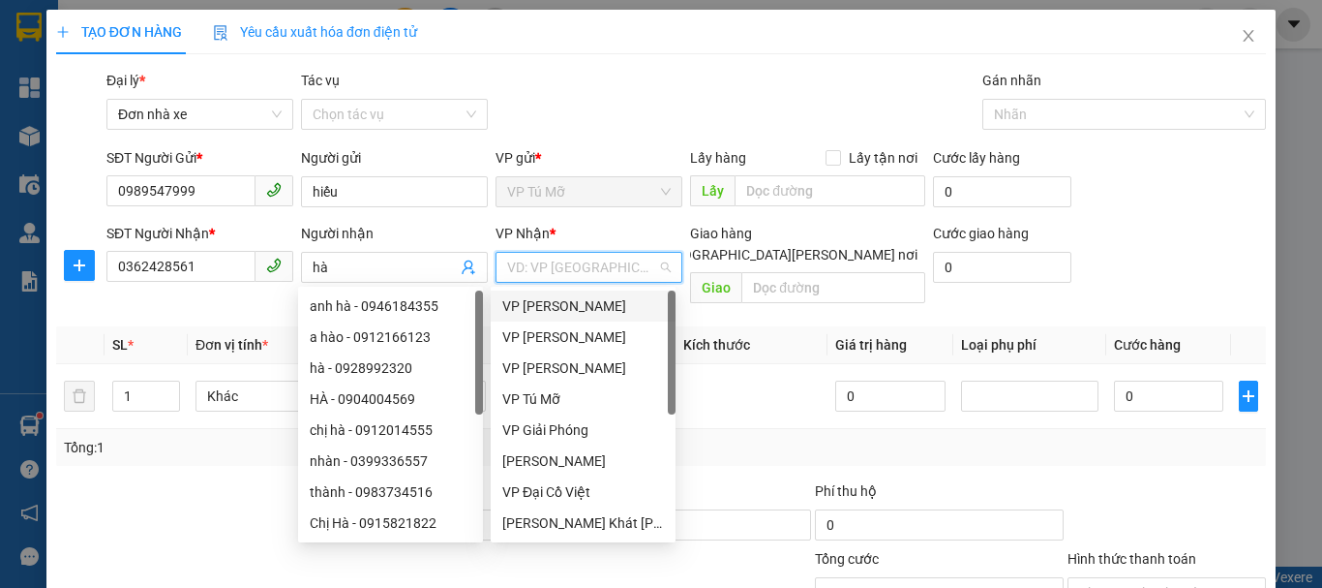
click at [538, 271] on input "search" at bounding box center [582, 267] width 150 height 29
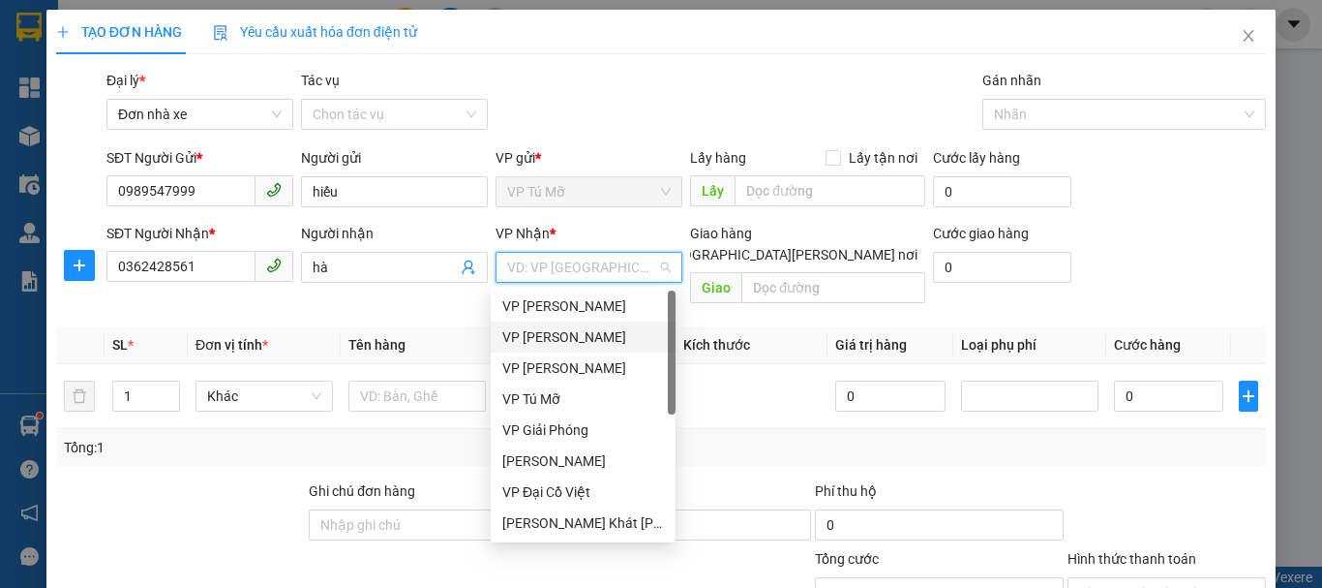
click at [575, 340] on div "VP LÊ HỒNG PHONG" at bounding box center [583, 336] width 162 height 21
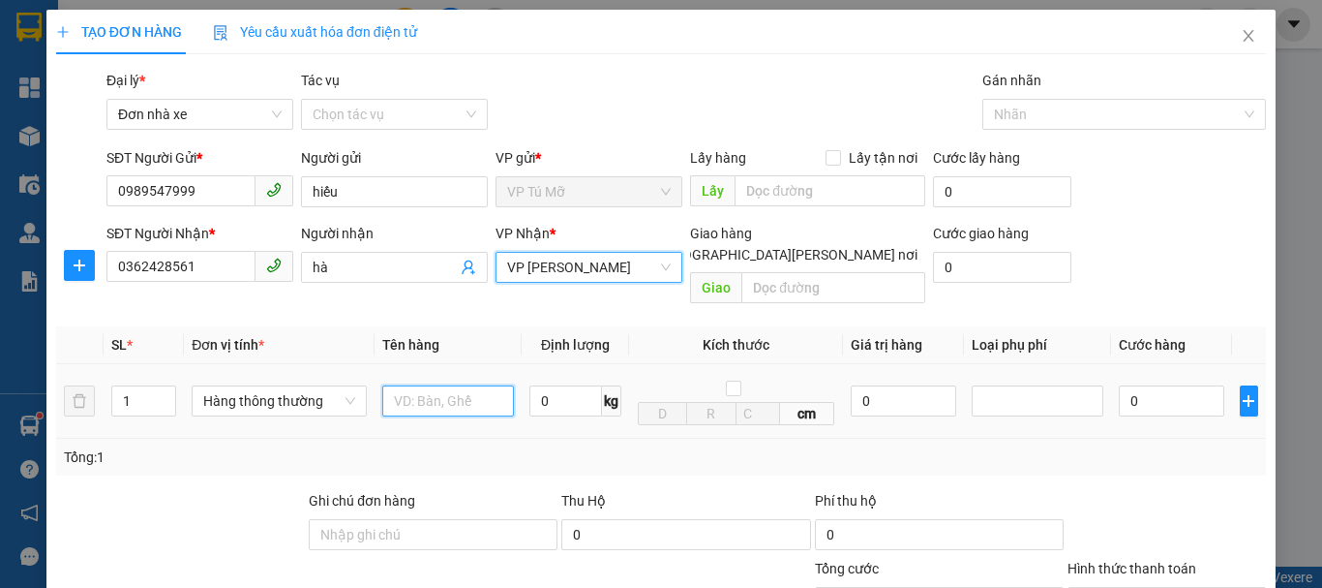
click at [402, 385] on input "text" at bounding box center [448, 400] width 132 height 31
type input "bọc bd vàng"
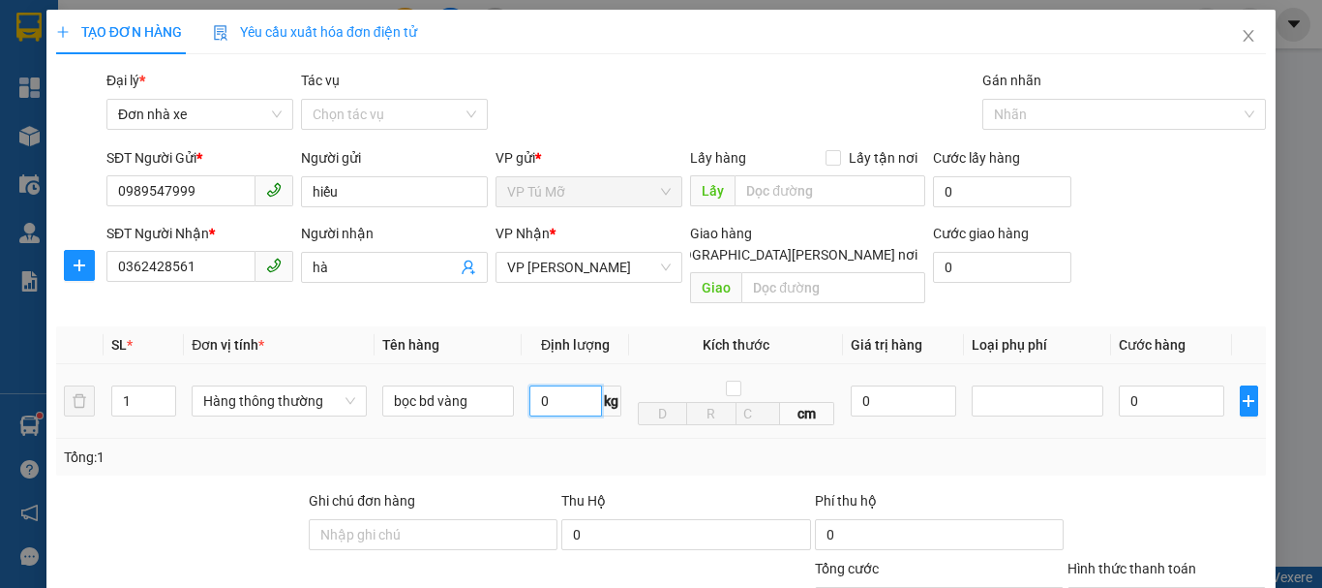
click at [552, 386] on input "0" at bounding box center [566, 400] width 73 height 31
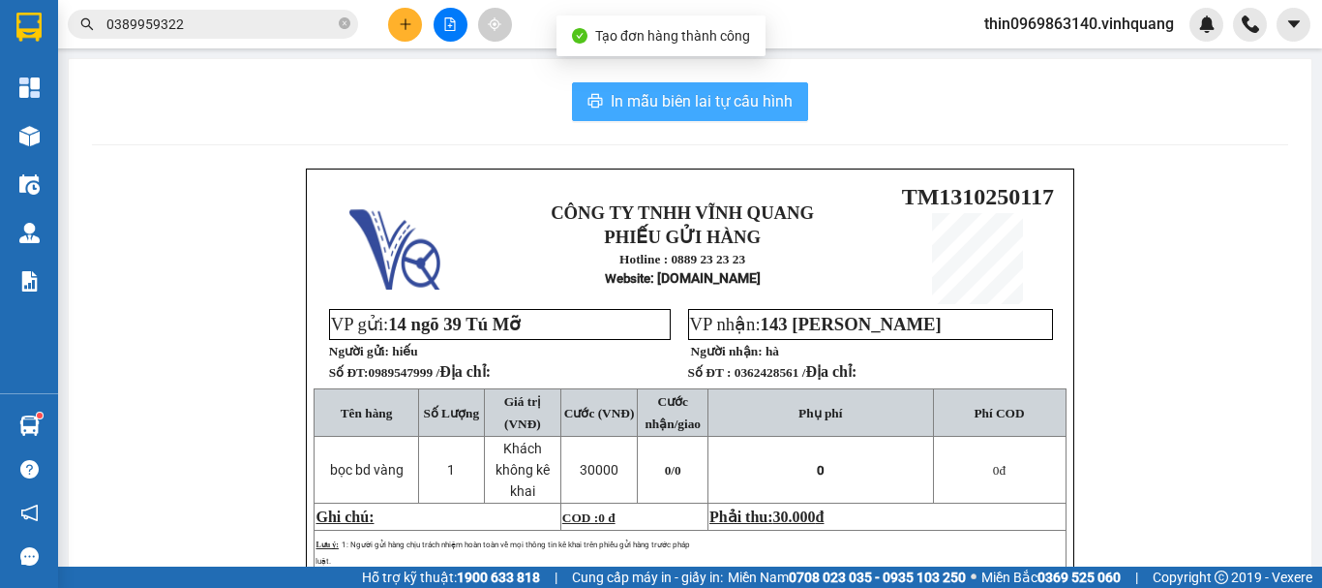
click at [683, 102] on span "In mẫu biên lai tự cấu hình" at bounding box center [702, 101] width 182 height 24
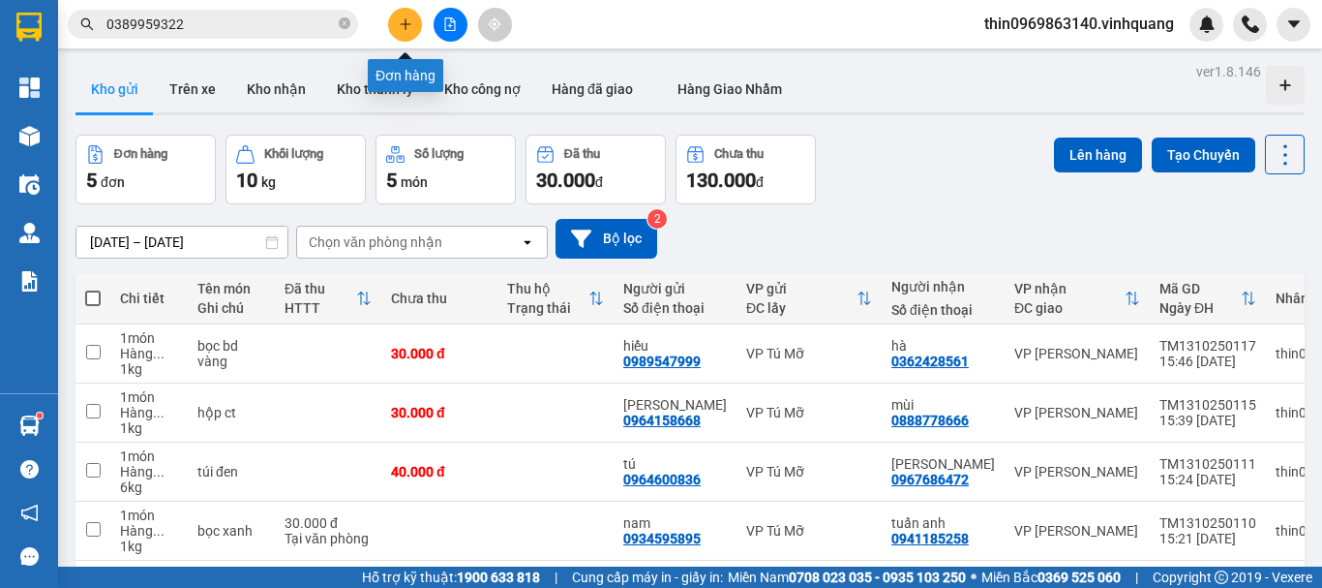
click at [392, 17] on button at bounding box center [405, 25] width 34 height 34
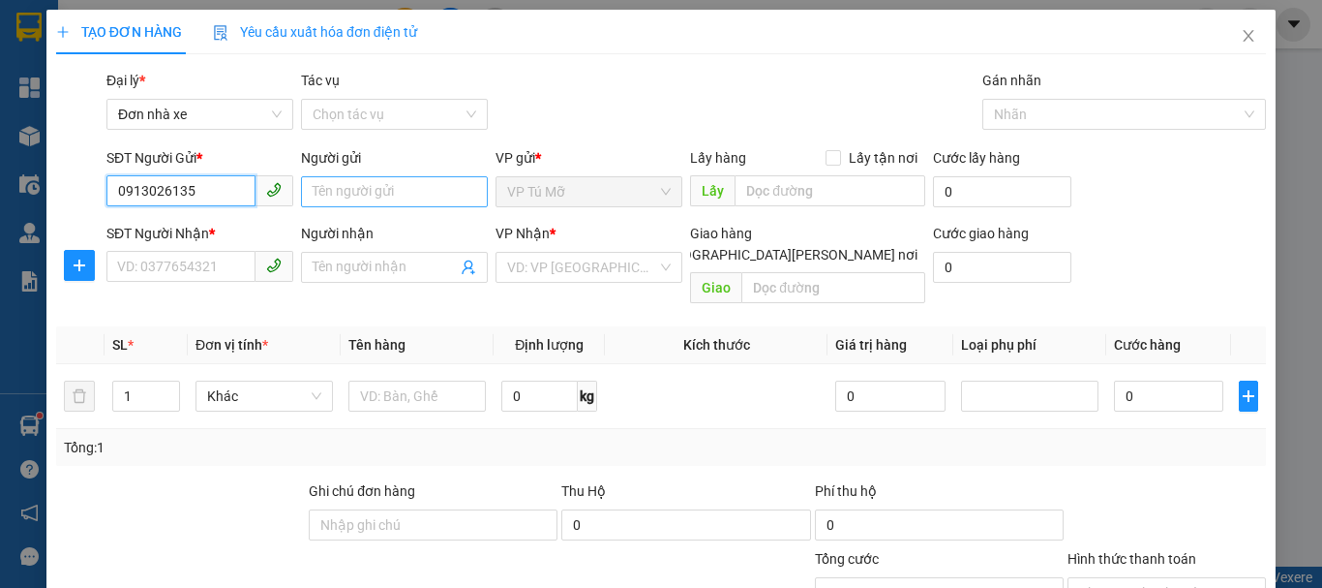
type input "0913026135"
click at [401, 190] on input "Người gửi" at bounding box center [394, 191] width 187 height 31
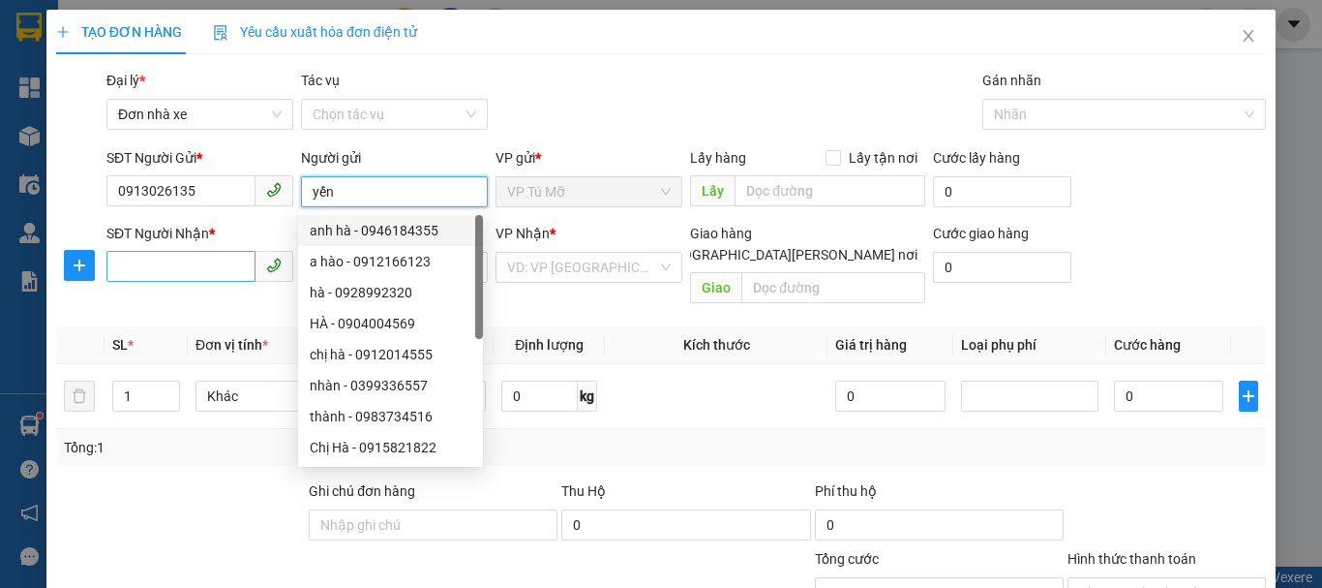
type input "yến"
click at [243, 266] on input "SĐT Người Nhận *" at bounding box center [180, 266] width 149 height 31
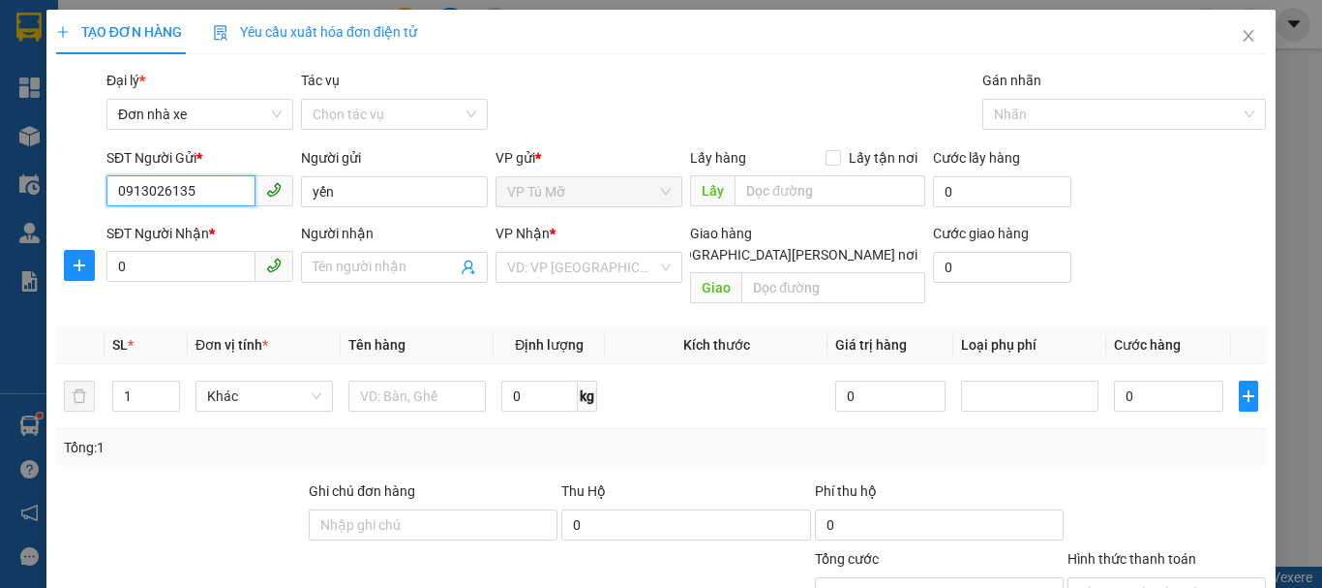
click at [210, 183] on input "0913026135" at bounding box center [180, 190] width 149 height 31
click at [169, 274] on input "0" at bounding box center [180, 266] width 149 height 31
paste input "913026135"
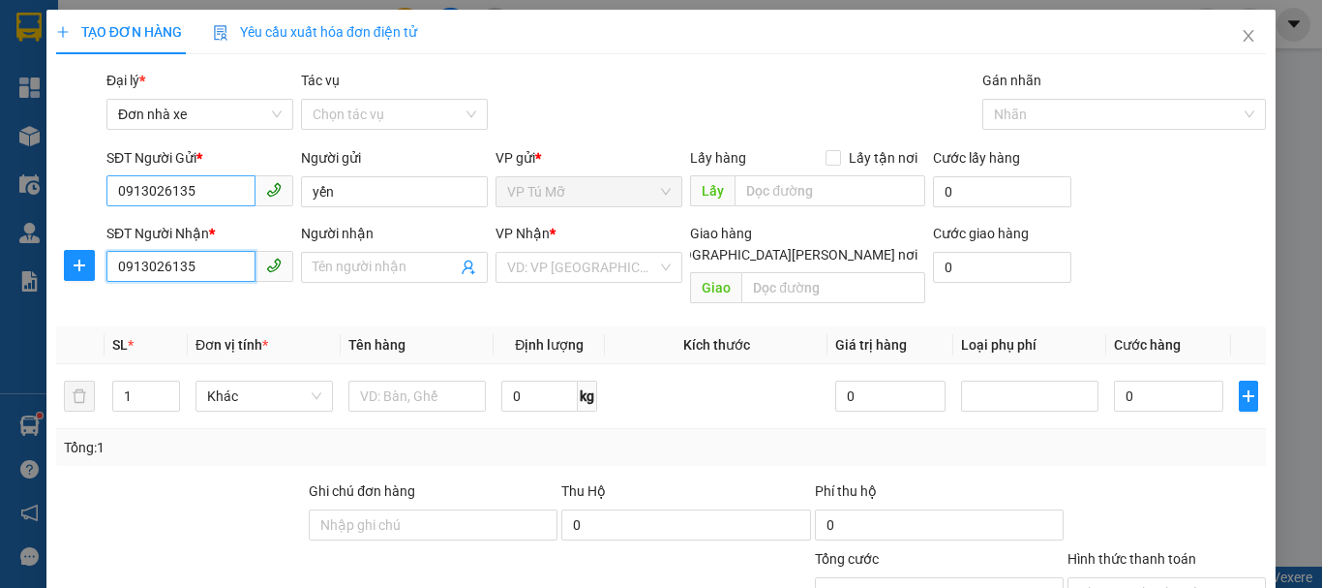
type input "0913026135"
click at [200, 184] on input "0913026135" at bounding box center [180, 190] width 149 height 31
type input "0366785606"
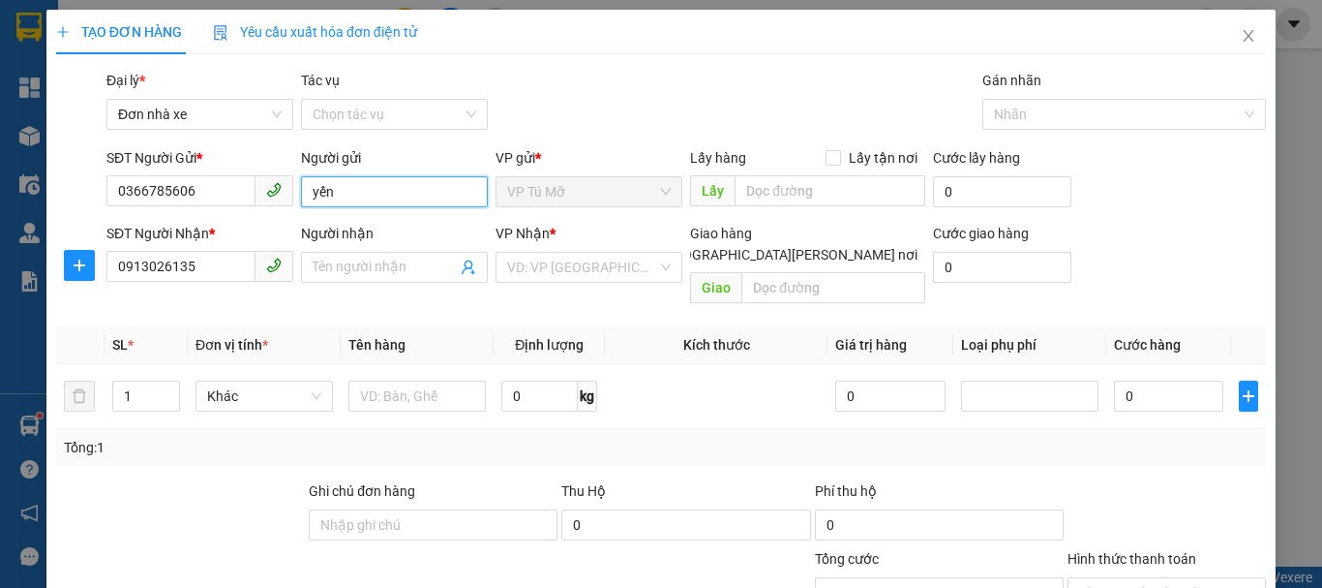
click at [387, 198] on input "yến" at bounding box center [394, 191] width 187 height 31
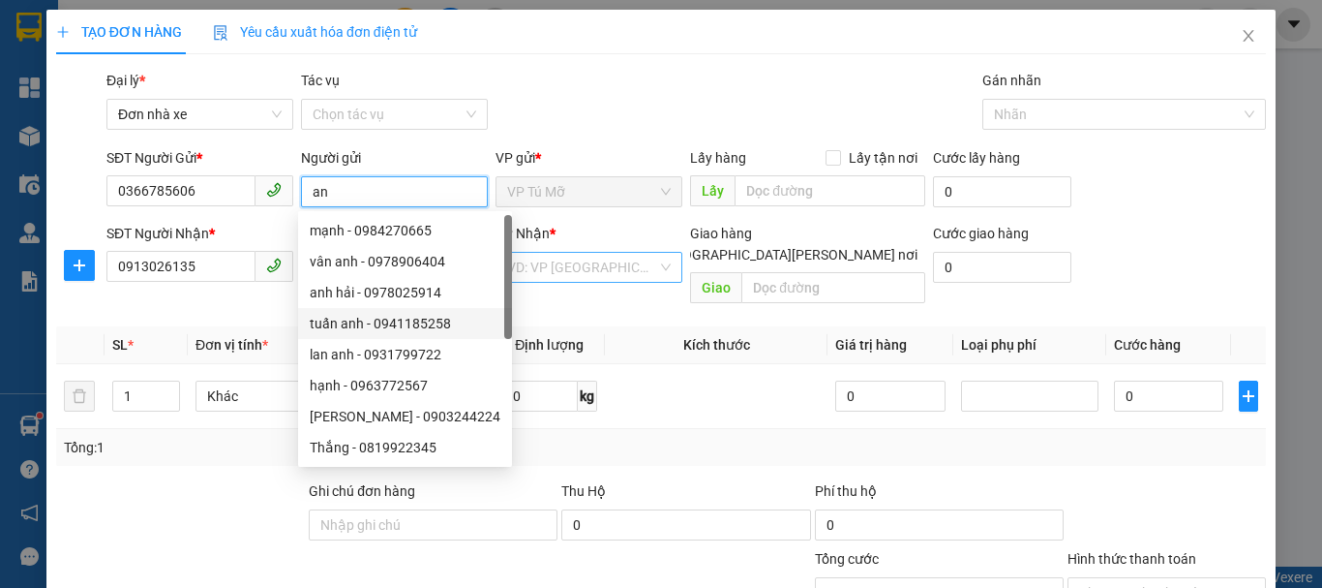
type input "an"
click at [566, 271] on input "search" at bounding box center [582, 267] width 150 height 29
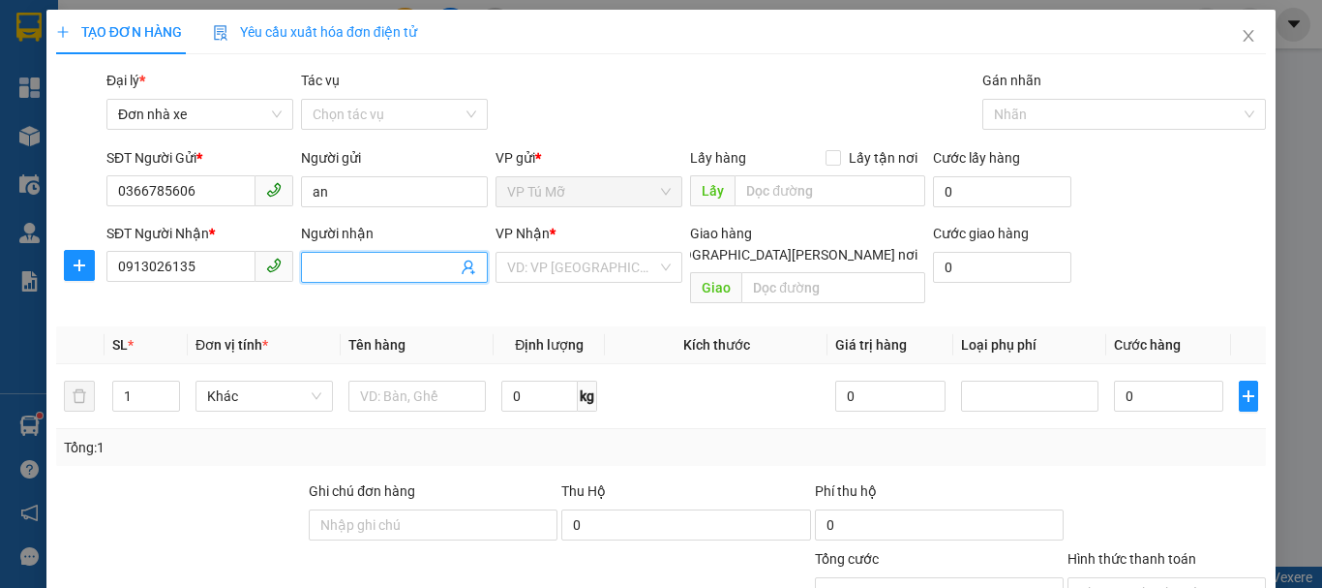
click at [364, 257] on input "Người nhận" at bounding box center [385, 267] width 144 height 21
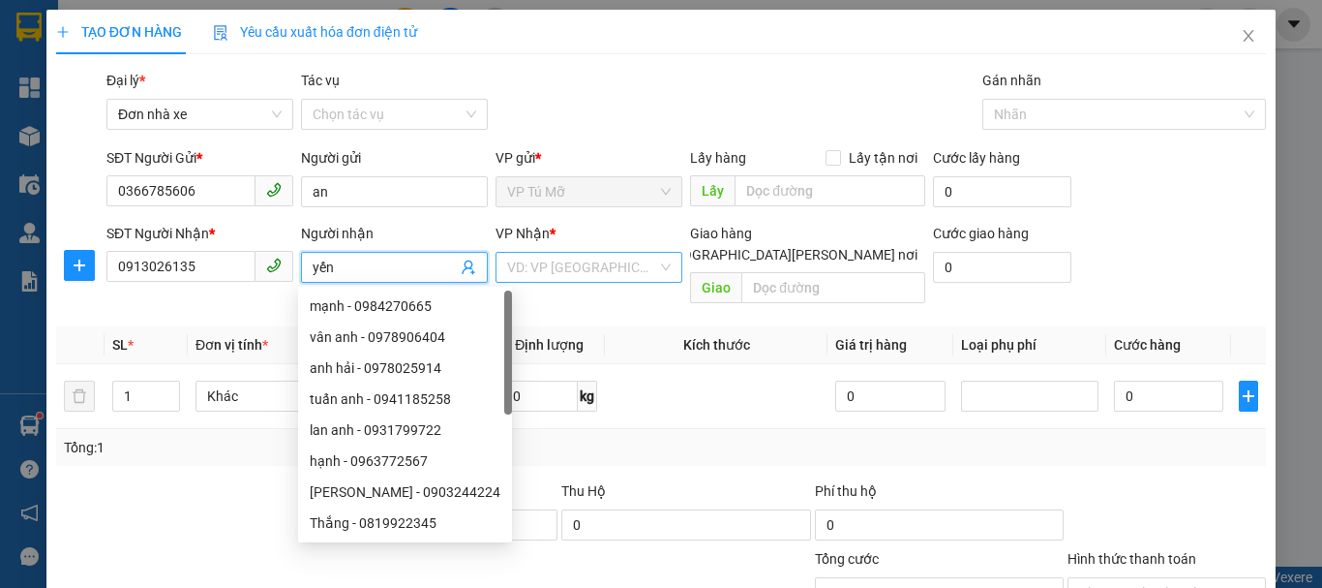
type input "yến"
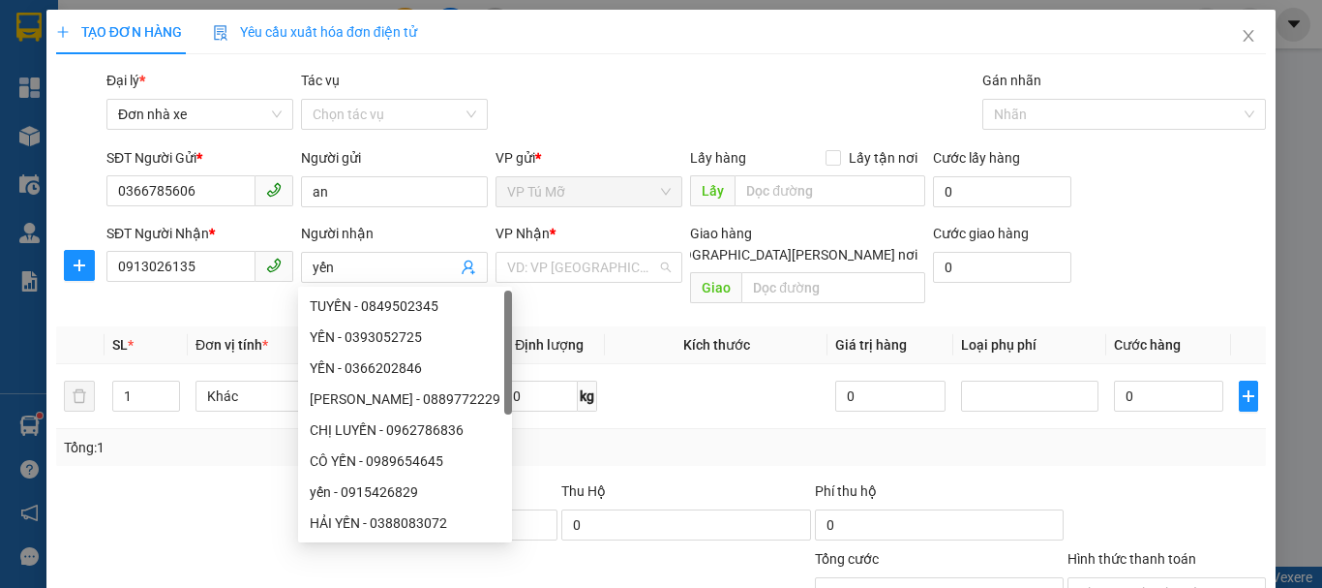
drag, startPoint x: 525, startPoint y: 266, endPoint x: 555, endPoint y: 347, distance: 85.8
click at [526, 268] on input "search" at bounding box center [582, 267] width 150 height 29
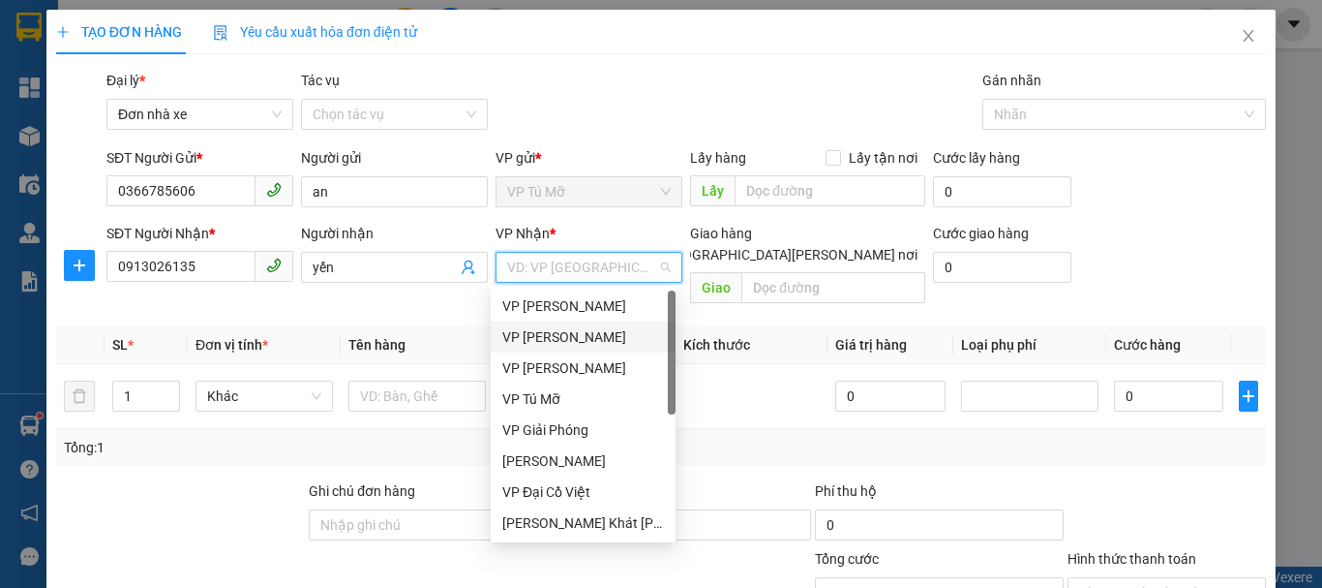
click at [563, 339] on div "VP LÊ HỒNG PHONG" at bounding box center [583, 336] width 162 height 21
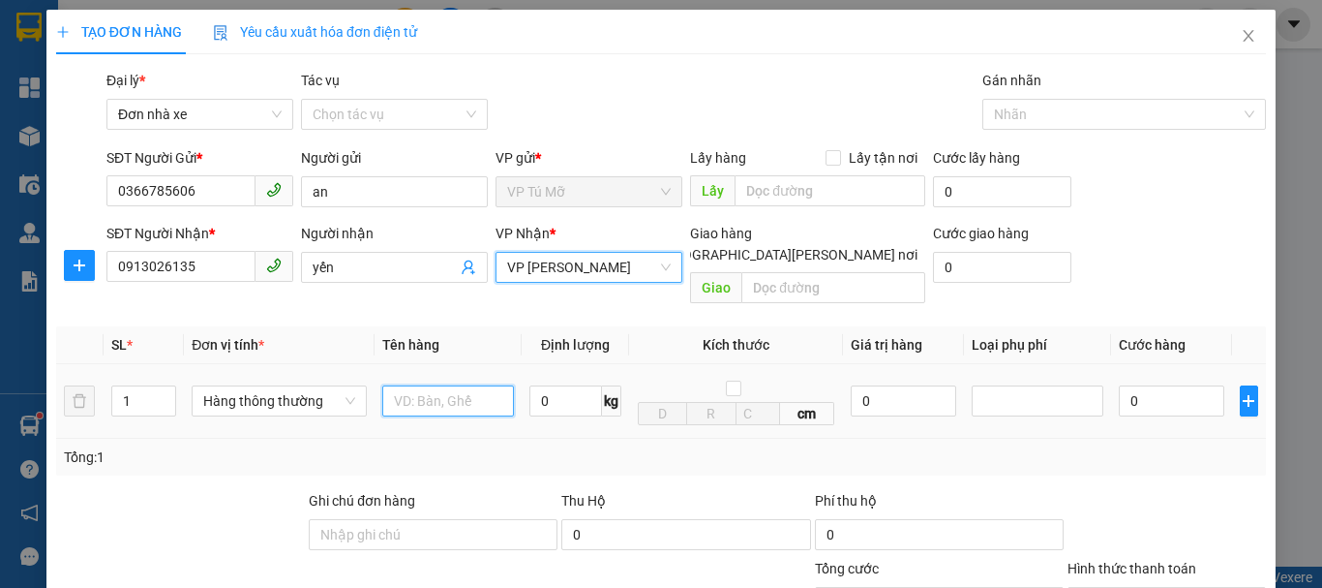
click at [428, 385] on input "text" at bounding box center [448, 400] width 132 height 31
type input "thùng ct"
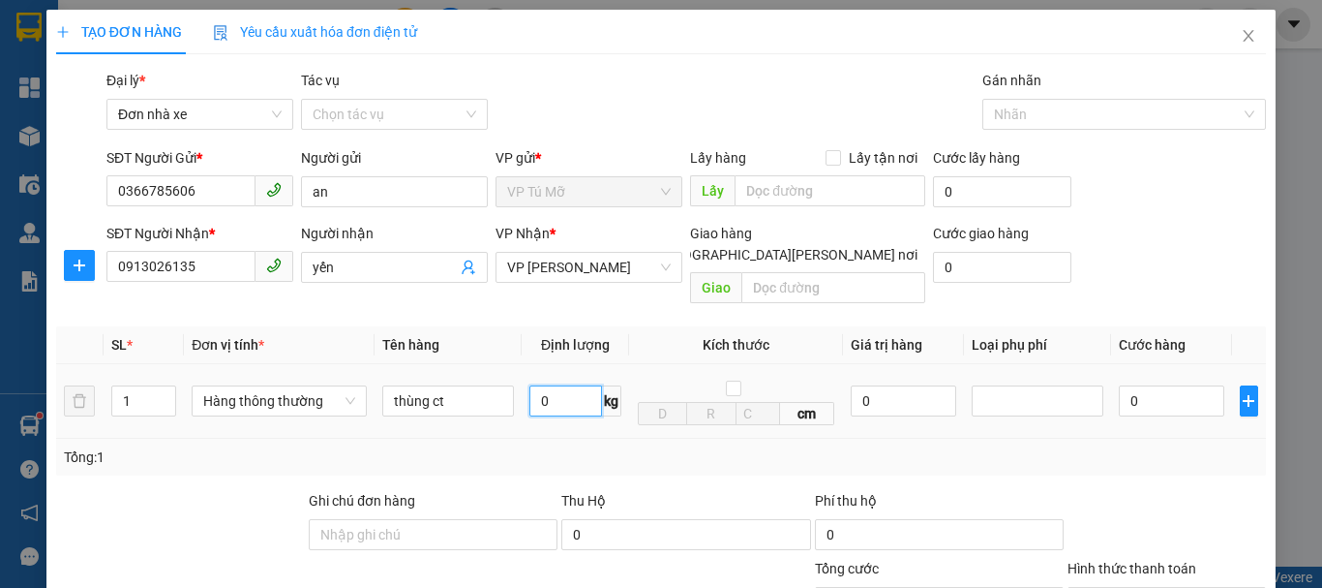
drag, startPoint x: 568, startPoint y: 393, endPoint x: 533, endPoint y: 365, distance: 44.8
click at [567, 392] on input "0" at bounding box center [566, 400] width 73 height 31
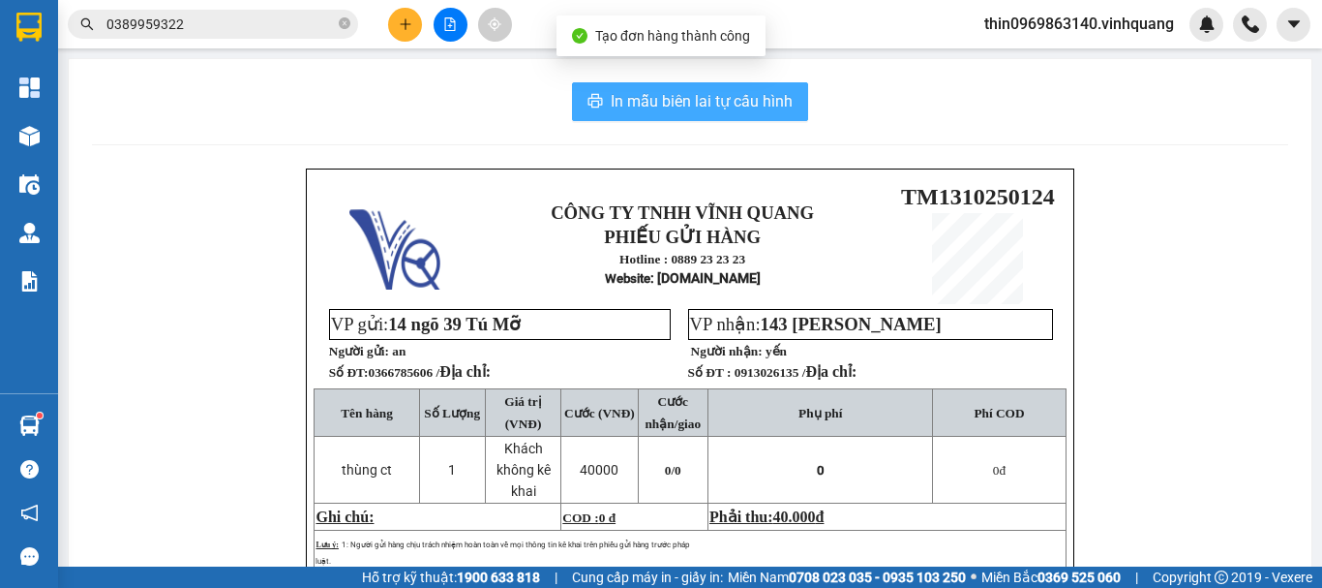
click at [632, 111] on span "In mẫu biên lai tự cấu hình" at bounding box center [702, 101] width 182 height 24
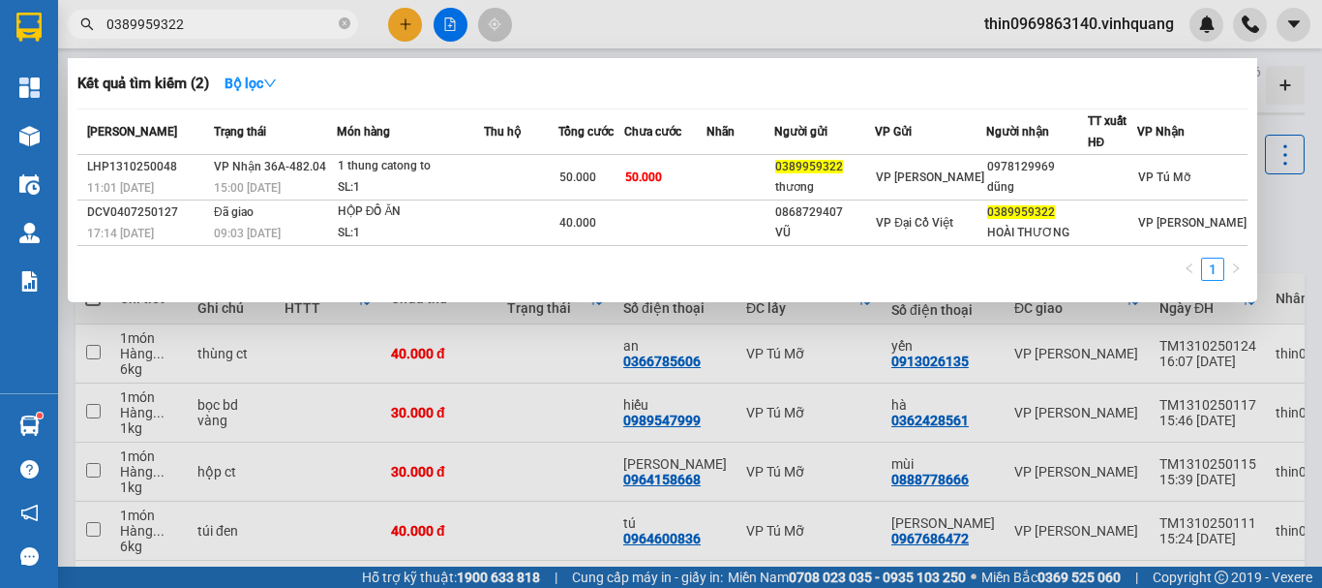
click at [195, 20] on input "0389959322" at bounding box center [220, 24] width 228 height 21
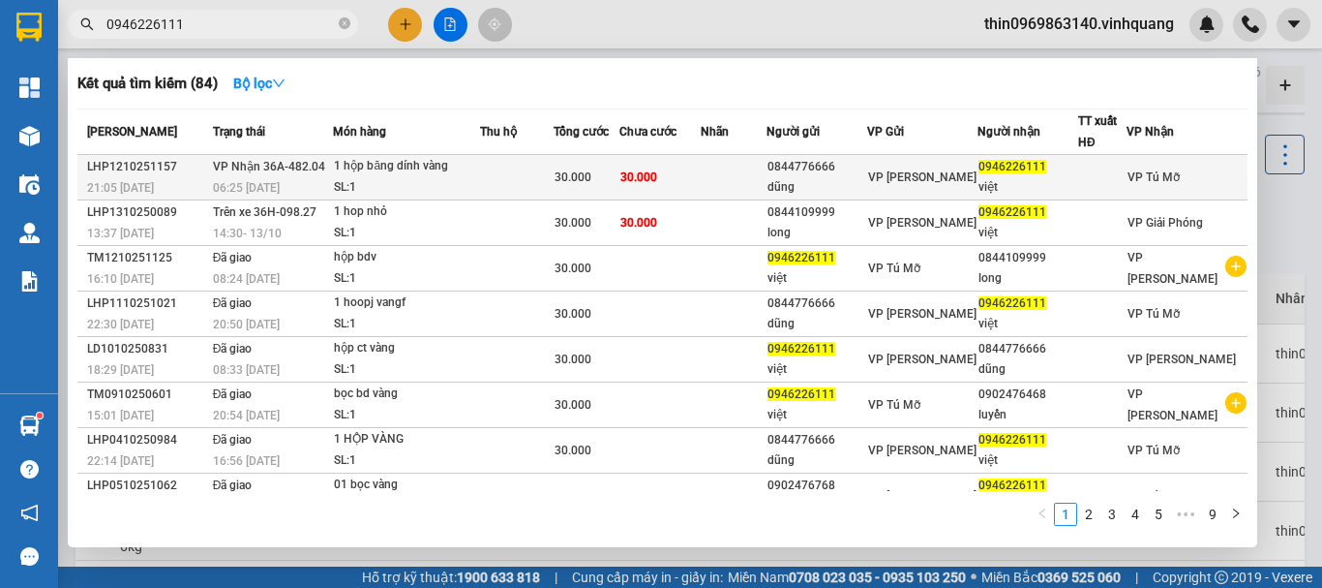
type input "0946226111"
click at [532, 182] on td at bounding box center [517, 178] width 74 height 46
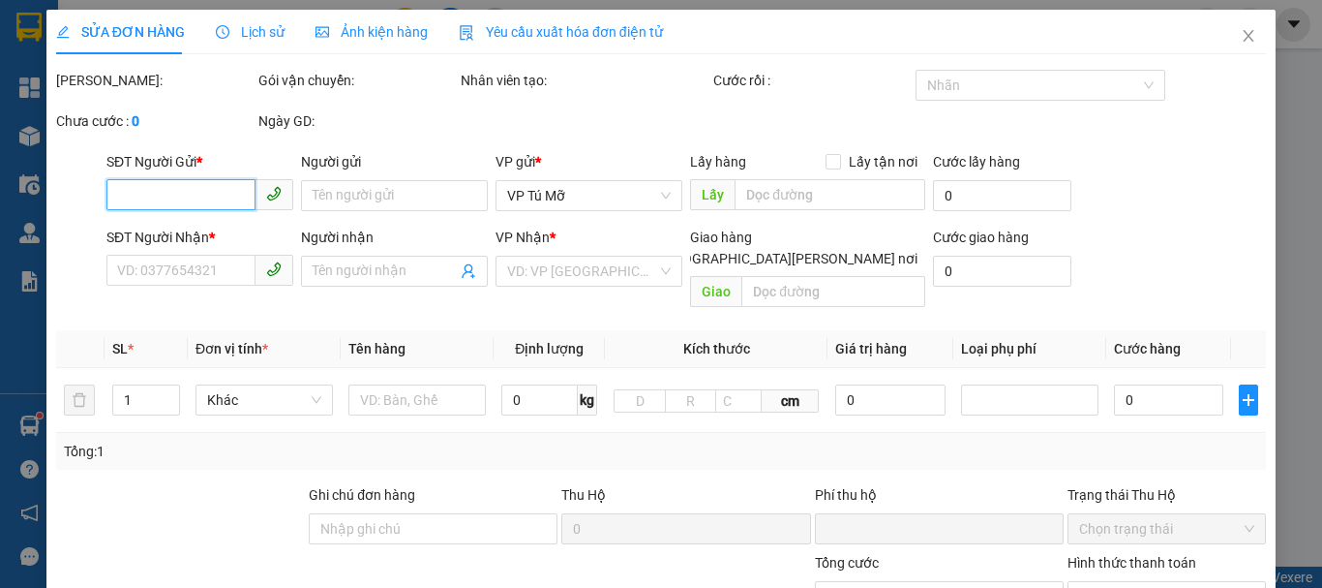
type input "0844776666"
type input "dũng"
type input "0946226111"
type input "việt"
type input "0"
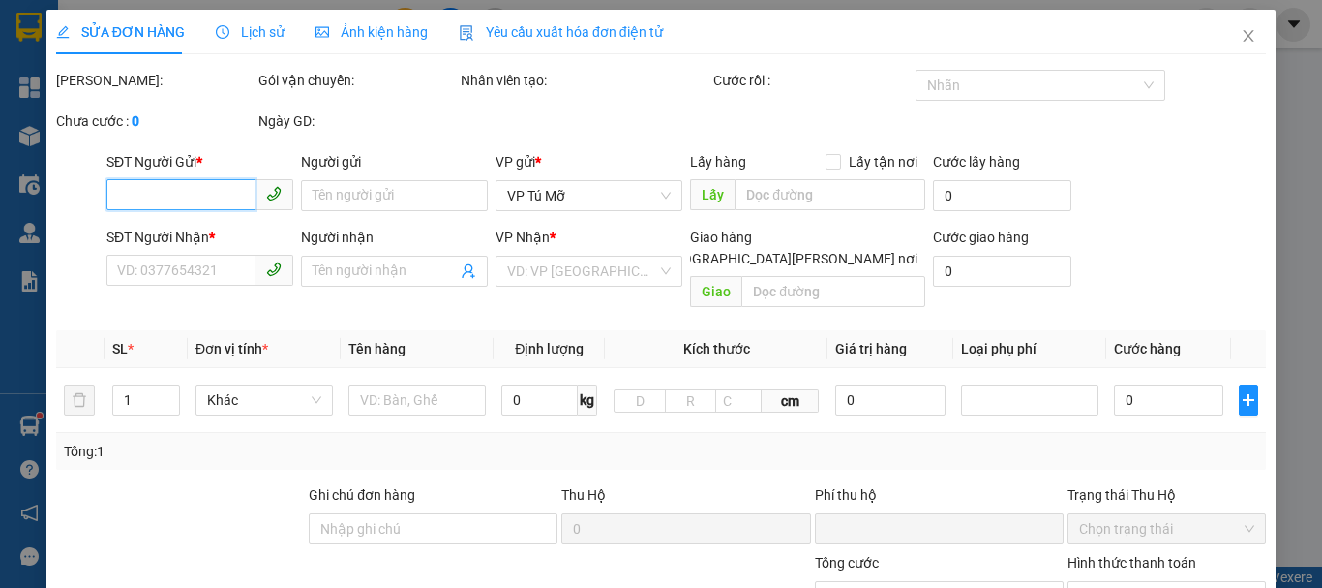
type input "30.000"
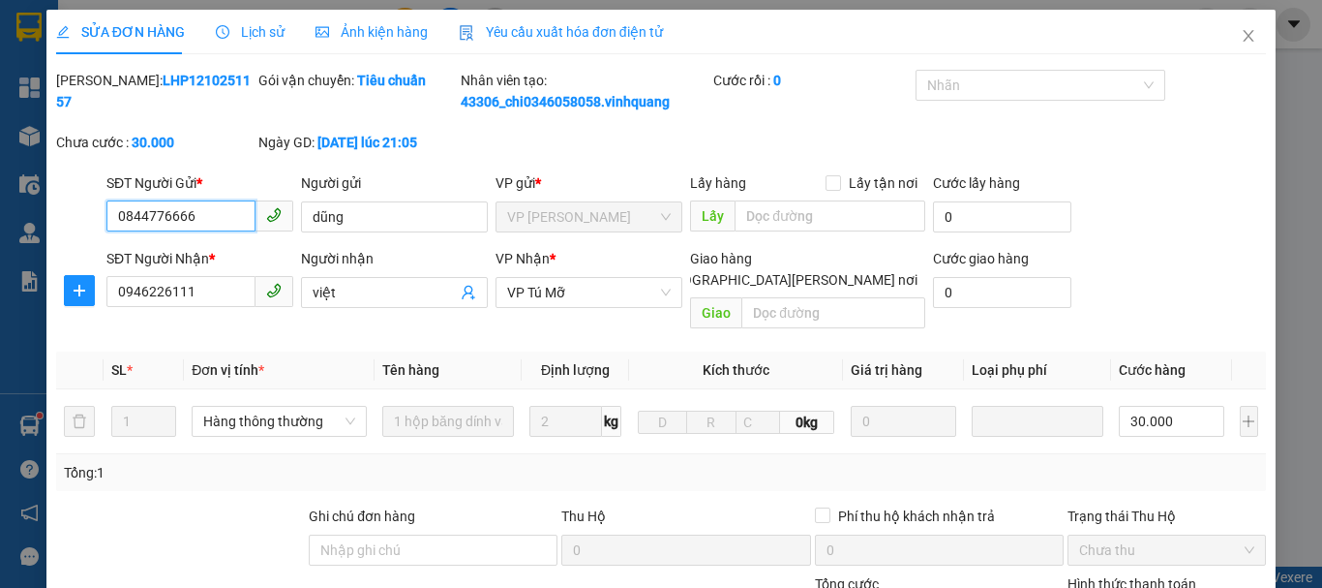
type input "0"
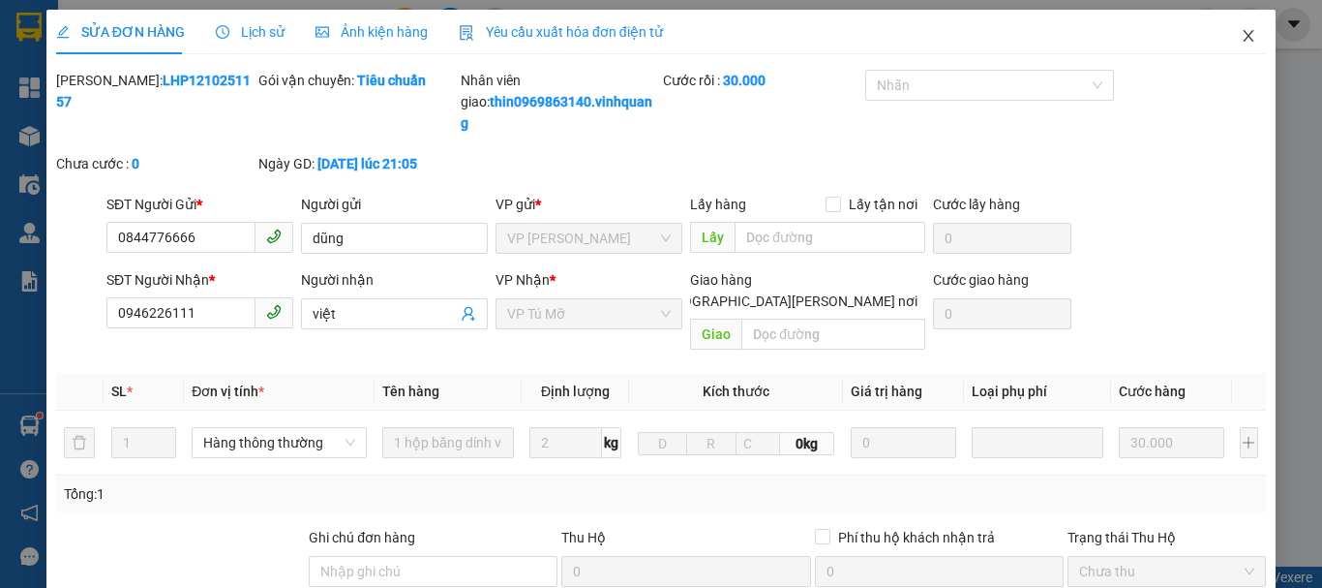
click at [1244, 40] on icon "close" at bounding box center [1249, 36] width 11 height 12
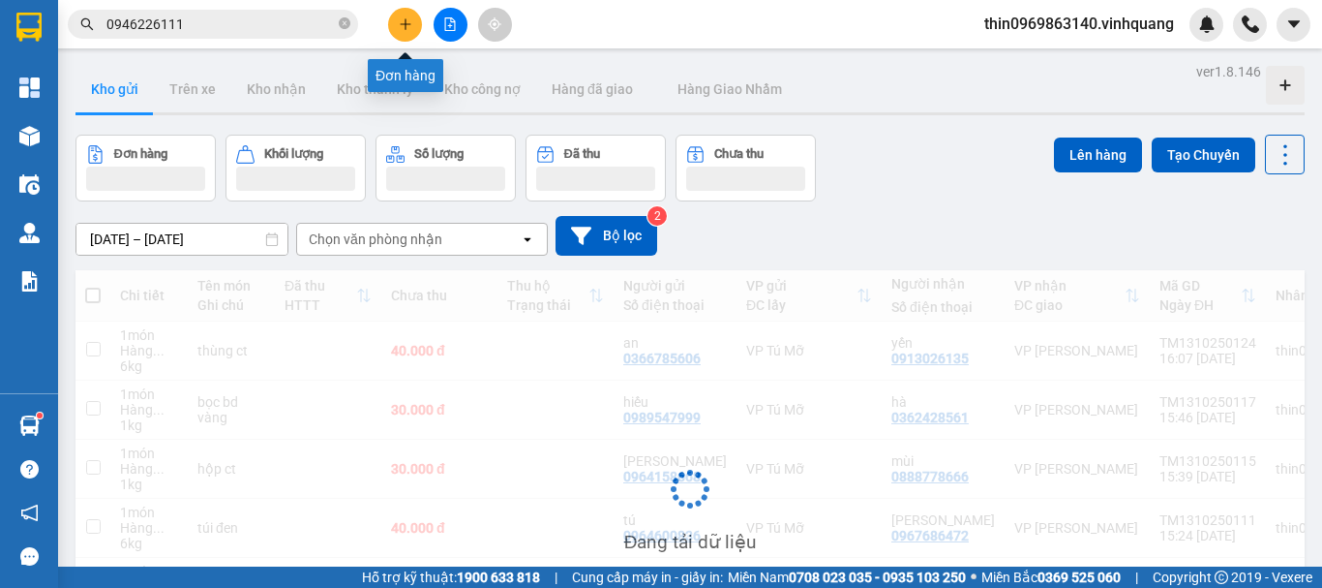
click at [404, 19] on icon "plus" at bounding box center [406, 24] width 14 height 14
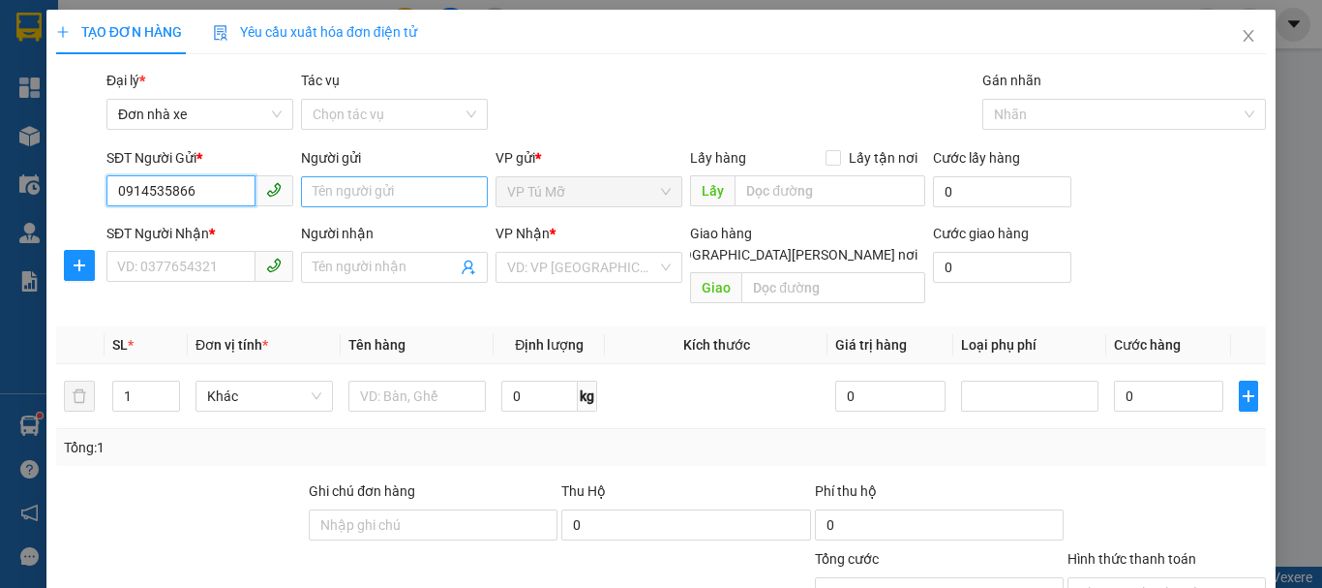
type input "0914535866"
click at [384, 192] on input "Người gửi" at bounding box center [394, 191] width 187 height 31
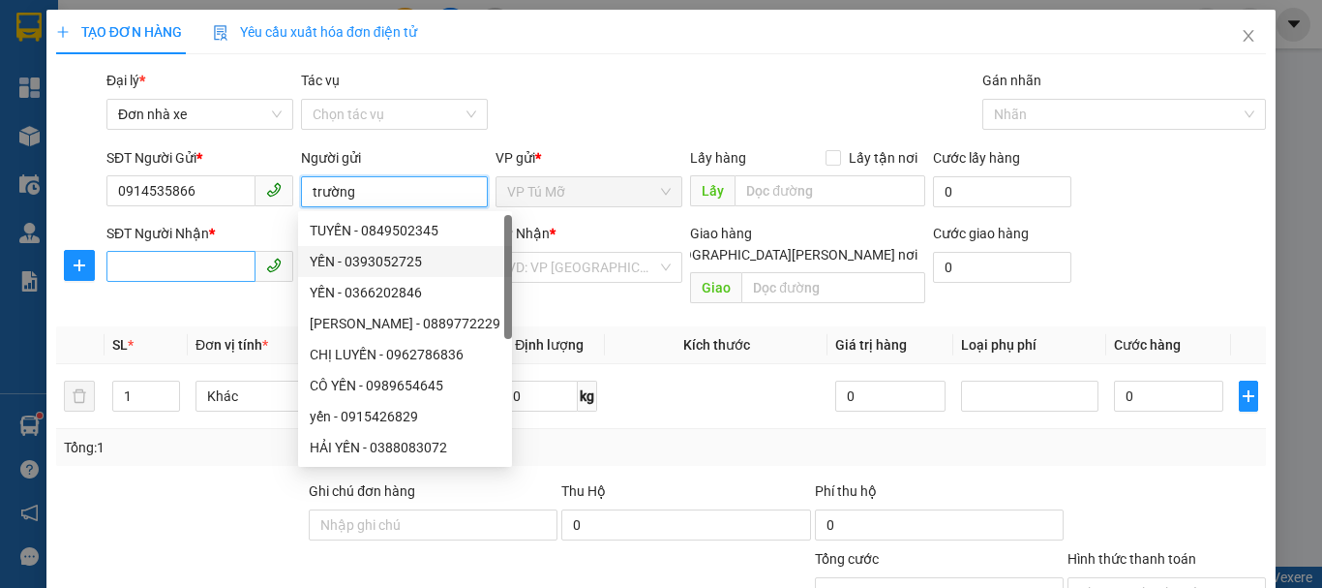
type input "trường"
click at [211, 270] on input "SĐT Người Nhận *" at bounding box center [180, 266] width 149 height 31
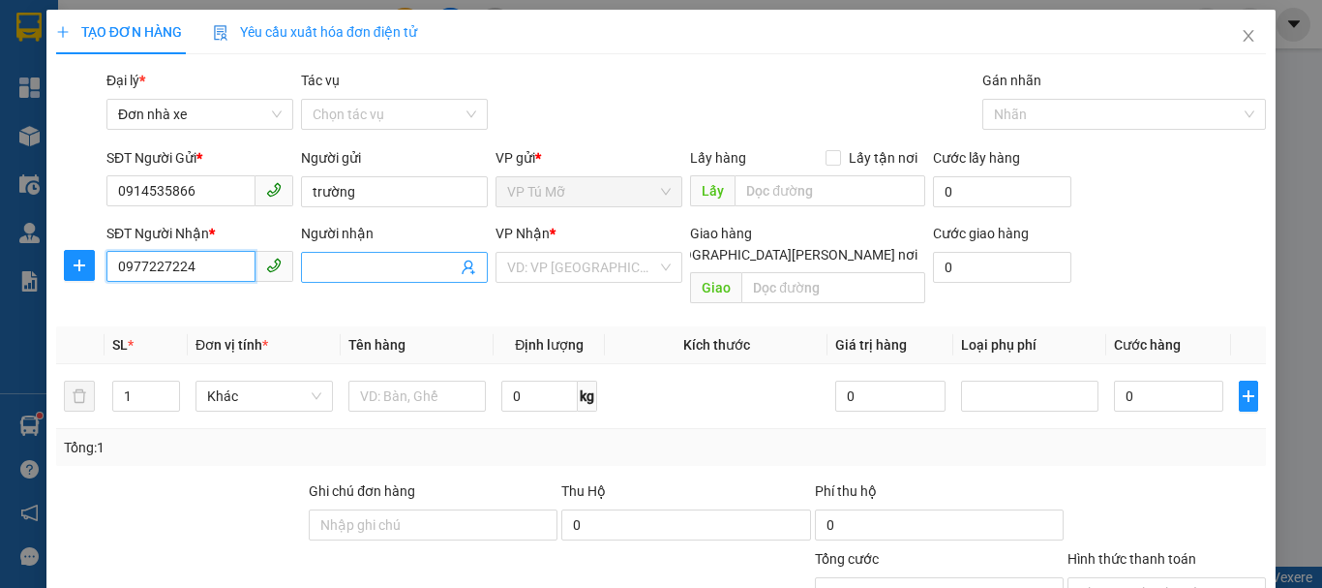
type input "0977227224"
click at [337, 268] on input "Người nhận" at bounding box center [385, 267] width 144 height 21
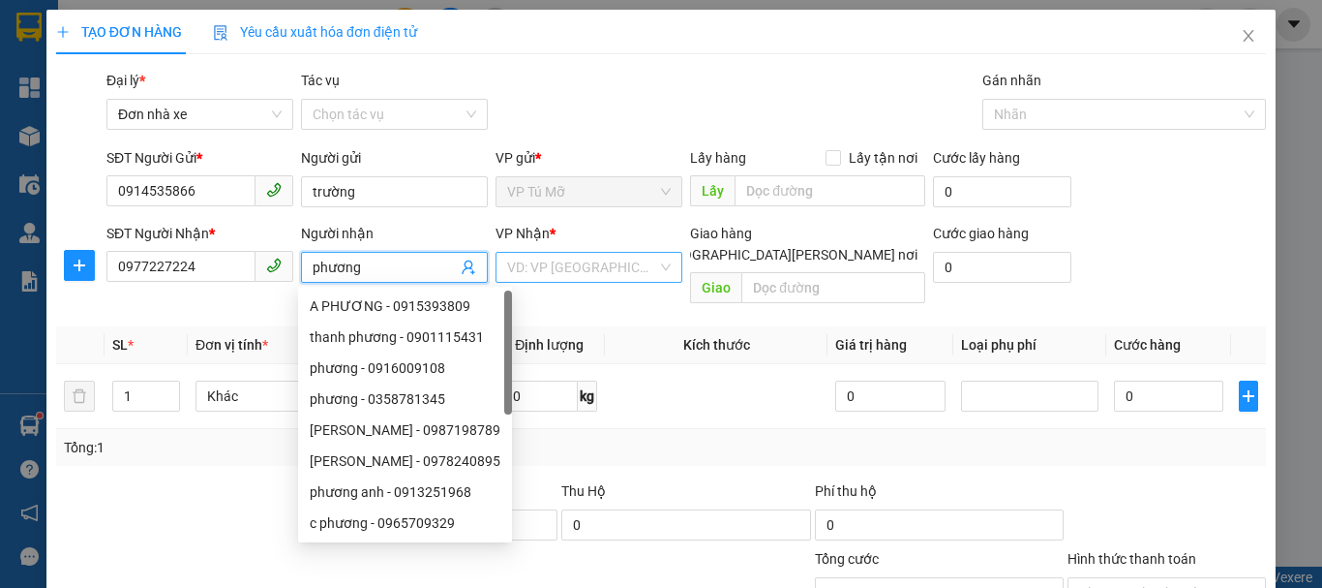
type input "phương"
click at [548, 276] on input "search" at bounding box center [582, 267] width 150 height 29
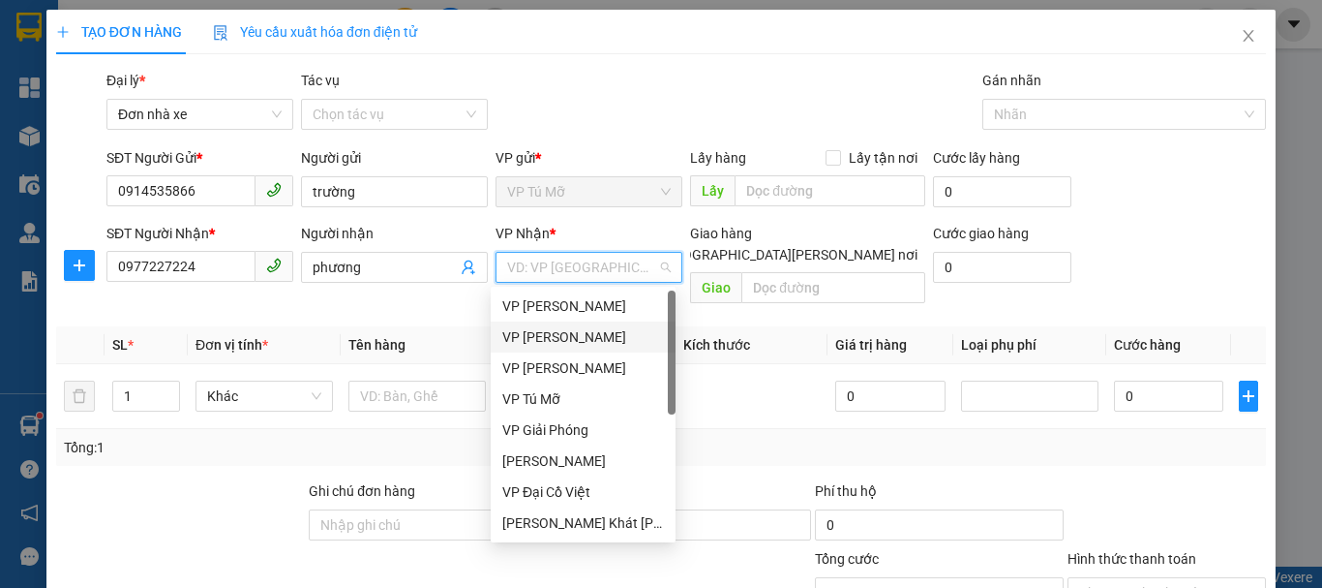
click at [596, 331] on div "VP LÊ HỒNG PHONG" at bounding box center [583, 336] width 162 height 21
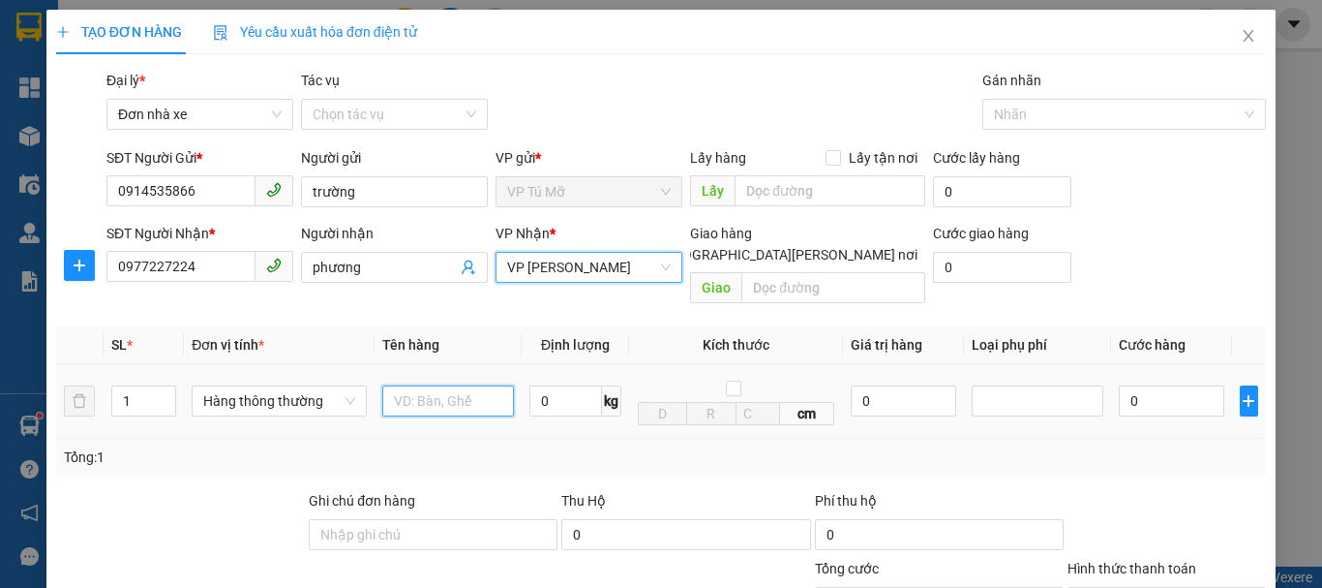
click at [387, 385] on input "text" at bounding box center [448, 400] width 132 height 31
type input "bọc trắng nhỏ"
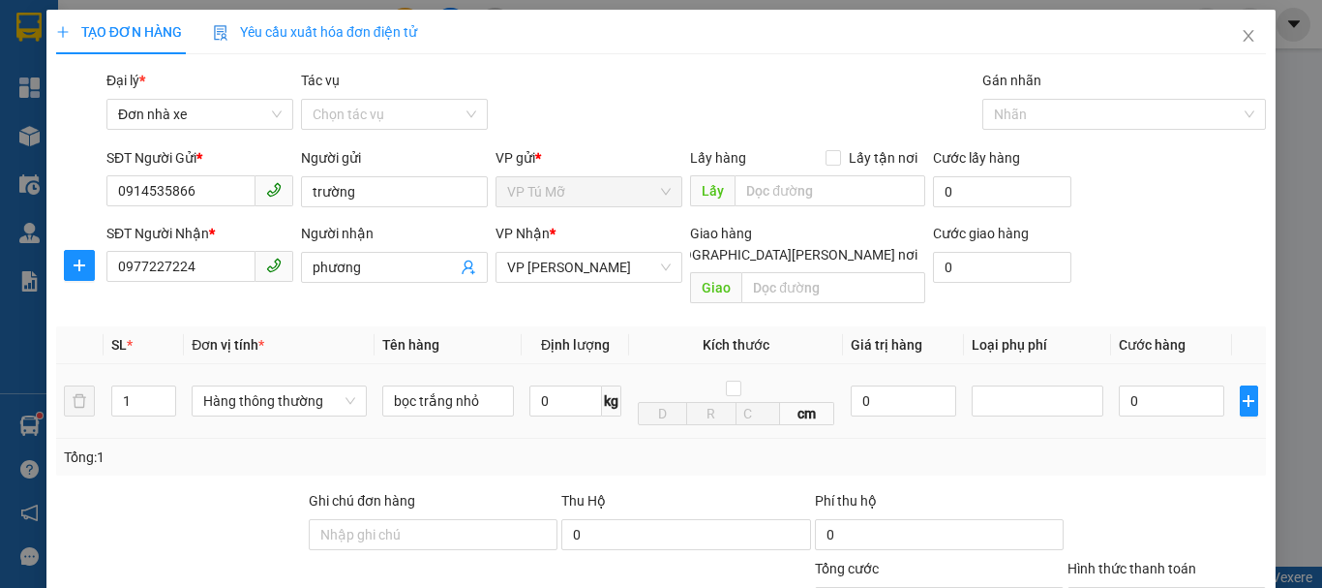
click at [561, 364] on td "0 kg" at bounding box center [575, 401] width 107 height 75
click at [558, 385] on input "0" at bounding box center [566, 400] width 73 height 31
type input "1"
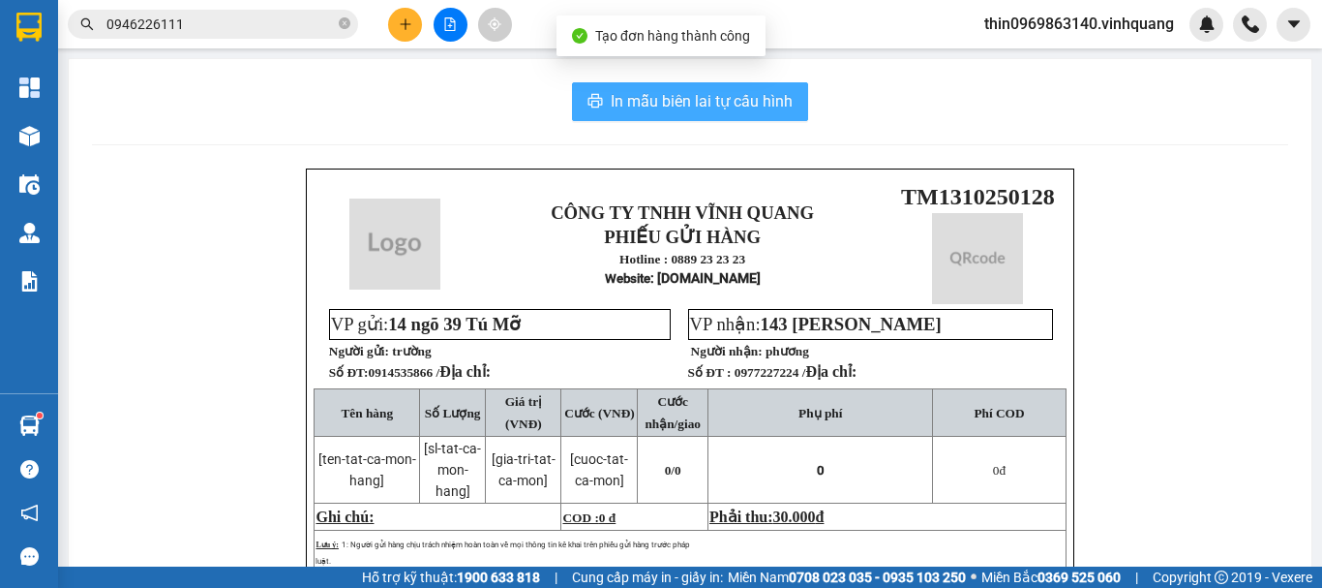
click at [617, 102] on span "In mẫu biên lai tự cấu hình" at bounding box center [702, 101] width 182 height 24
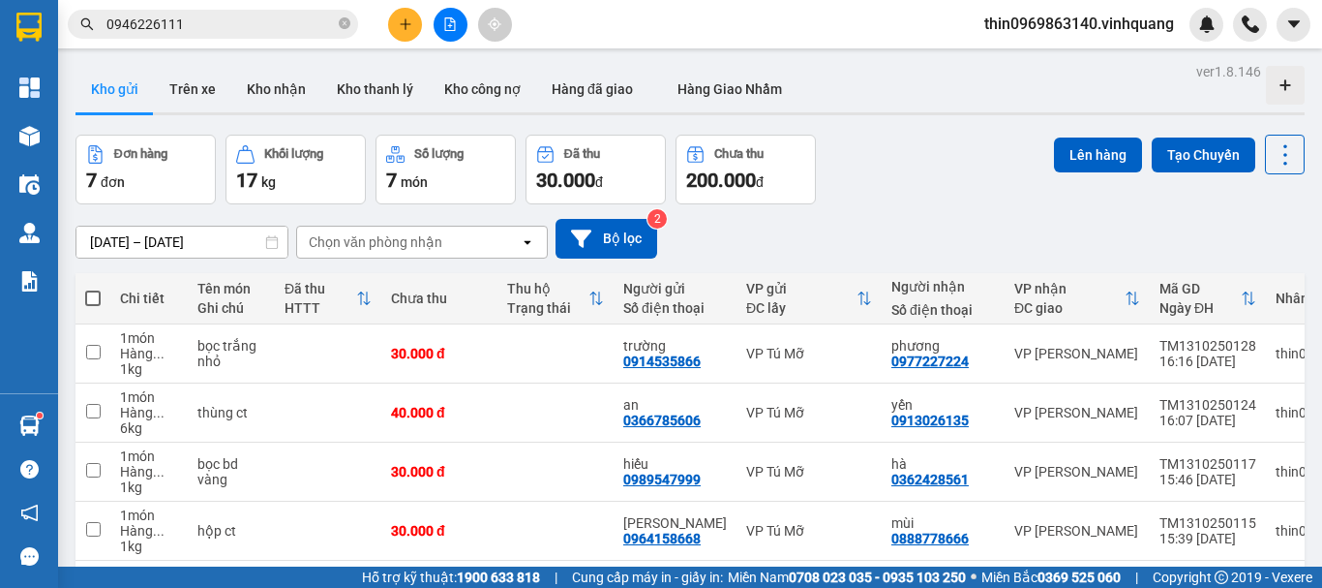
click at [99, 298] on span at bounding box center [92, 297] width 15 height 15
click at [93, 288] on input "checkbox" at bounding box center [93, 288] width 0 height 0
checkbox input "true"
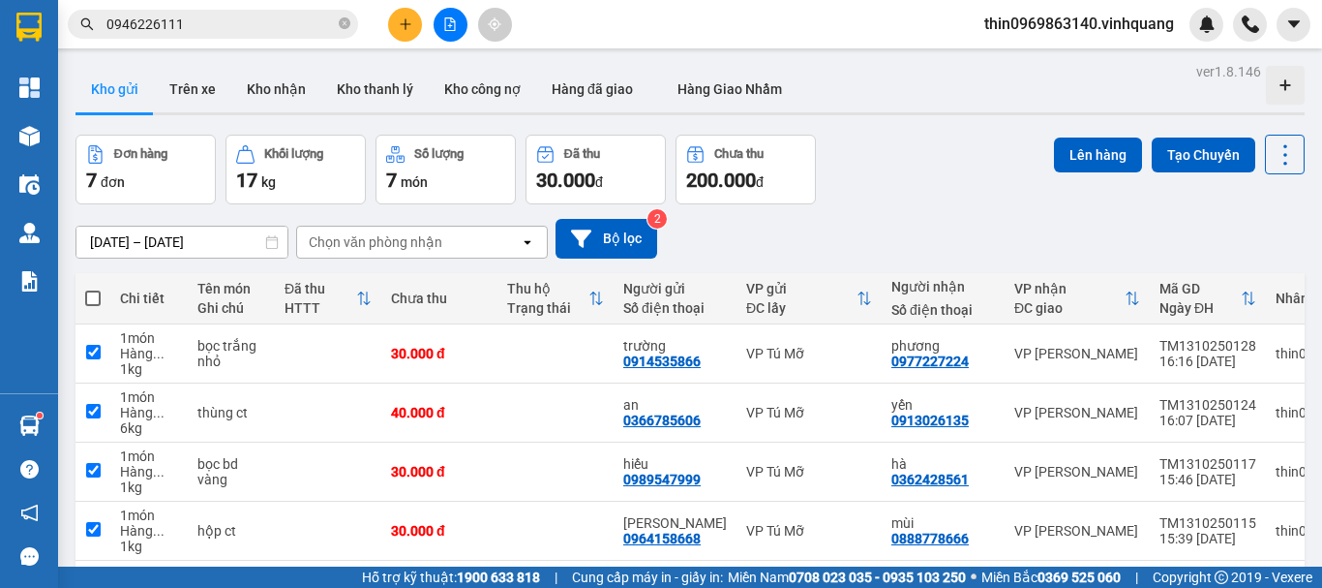
checkbox input "true"
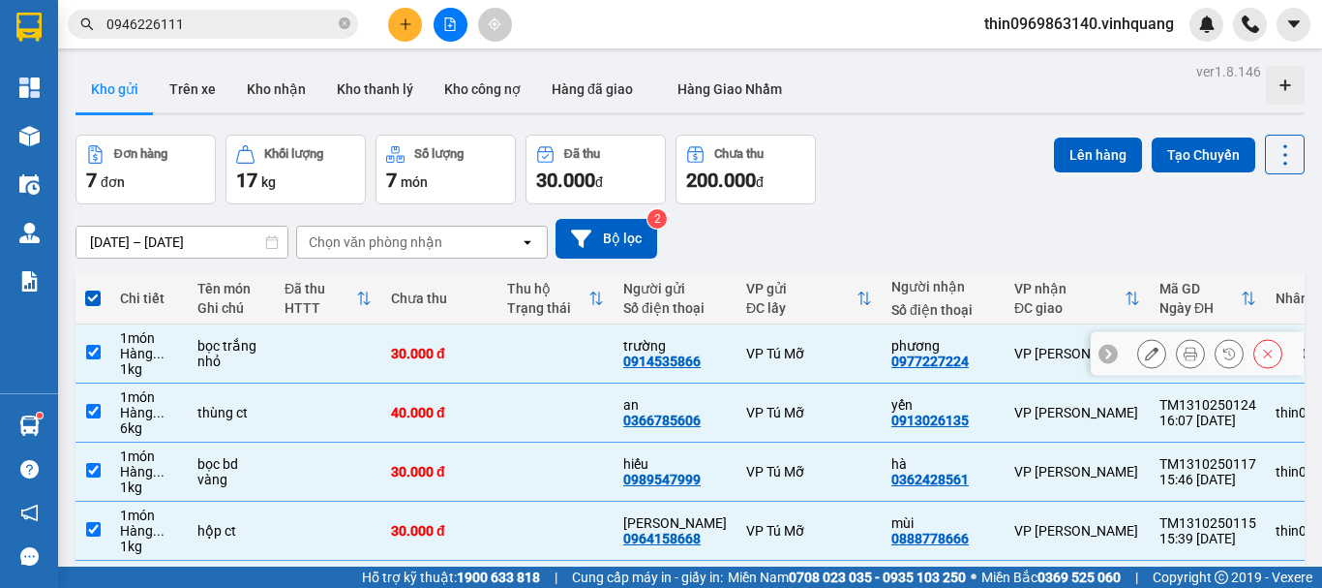
drag, startPoint x: 95, startPoint y: 353, endPoint x: 100, endPoint y: 400, distance: 46.7
click at [97, 357] on input "checkbox" at bounding box center [93, 352] width 15 height 15
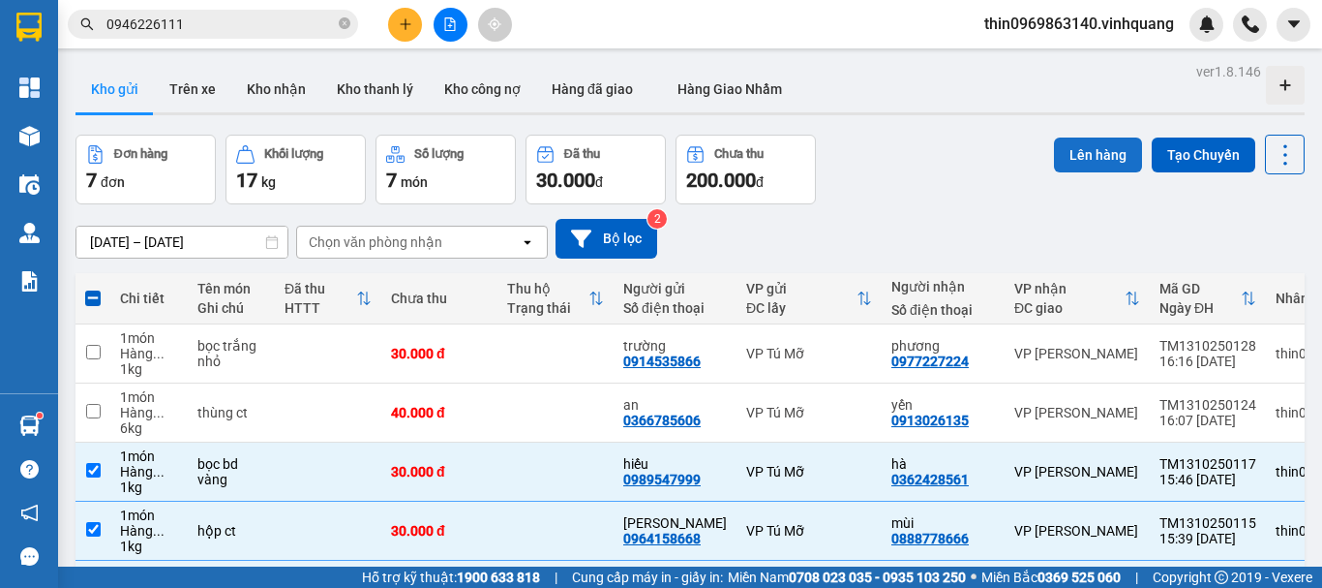
click at [1079, 164] on button "Lên hàng" at bounding box center [1098, 154] width 88 height 35
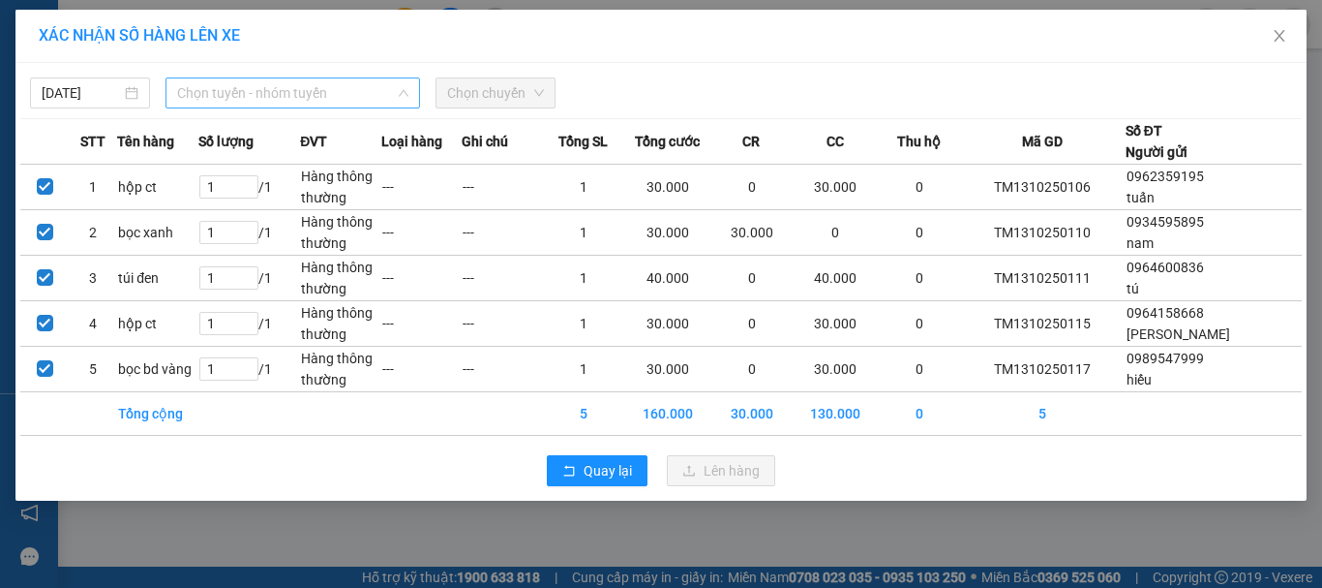
click at [334, 93] on span "Chọn tuyến - nhóm tuyến" at bounding box center [292, 92] width 231 height 29
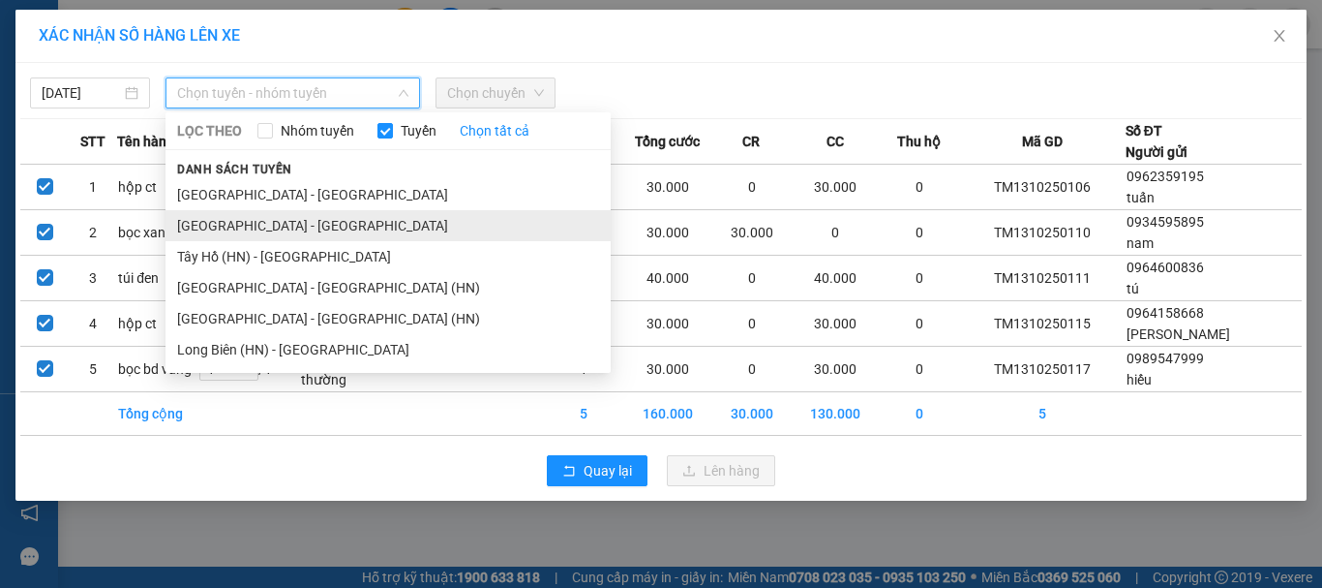
click at [266, 226] on li "[GEOGRAPHIC_DATA] - [PERSON_NAME][GEOGRAPHIC_DATA][PERSON_NAME]" at bounding box center [388, 225] width 445 height 31
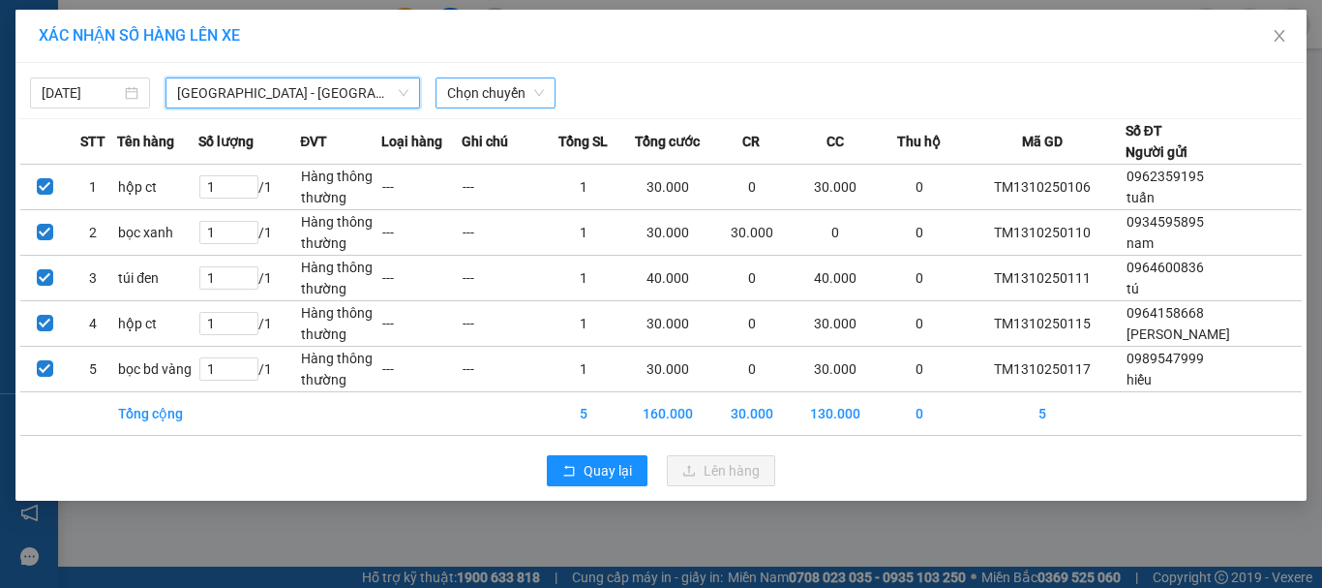
click at [489, 96] on span "Chọn chuyến" at bounding box center [495, 92] width 97 height 29
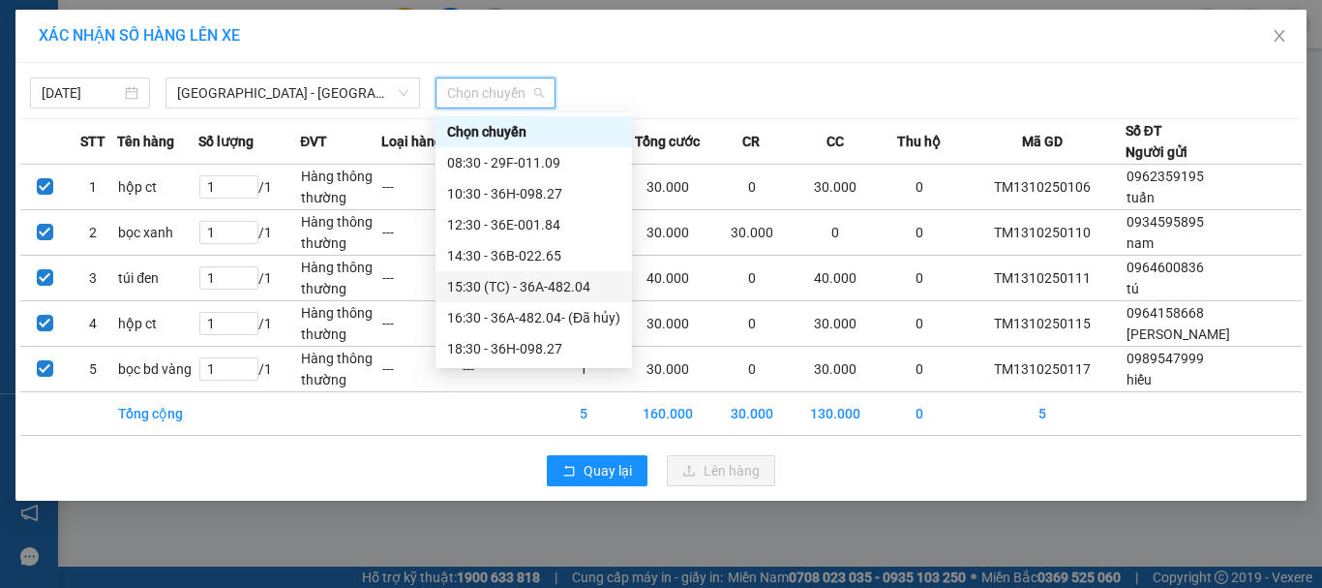
click at [542, 287] on div "15:30 (TC) - 36A-482.04" at bounding box center [533, 286] width 173 height 21
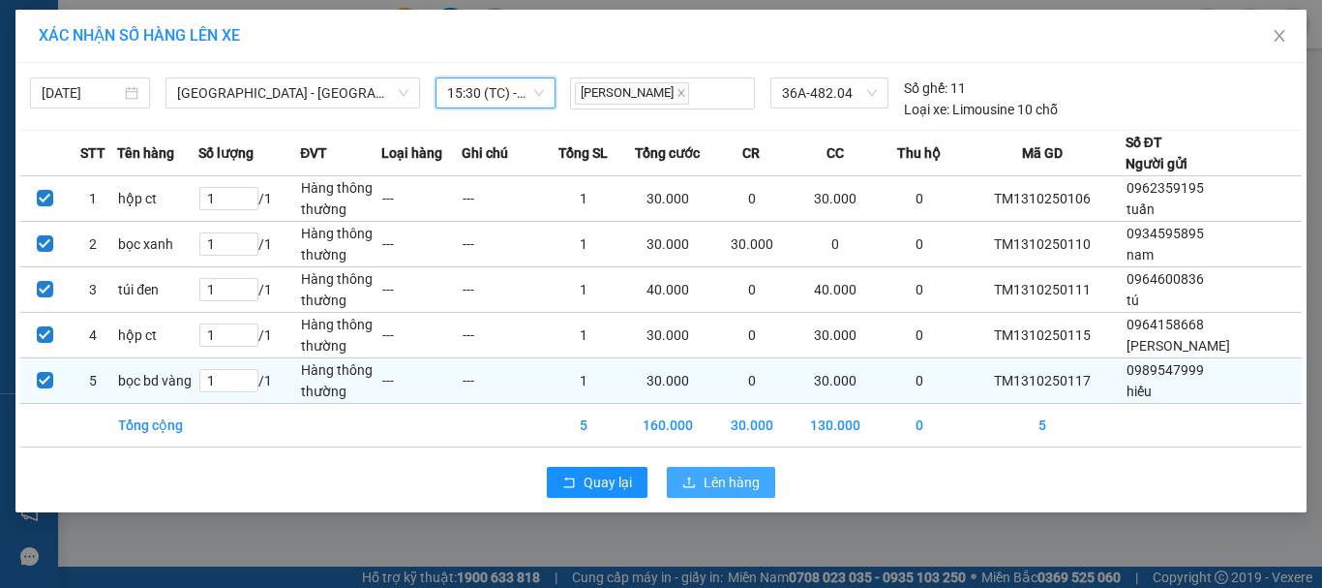
drag, startPoint x: 692, startPoint y: 479, endPoint x: 606, endPoint y: 385, distance: 127.4
click at [692, 477] on icon "upload" at bounding box center [690, 482] width 14 height 14
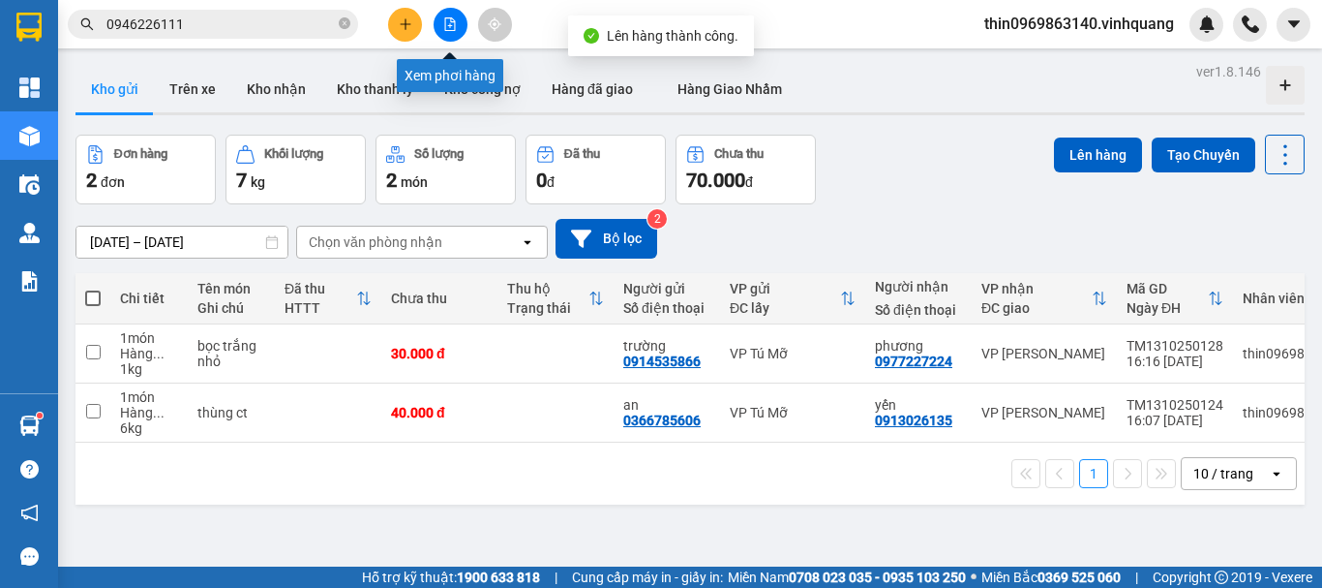
click at [444, 20] on icon "file-add" at bounding box center [450, 24] width 14 height 14
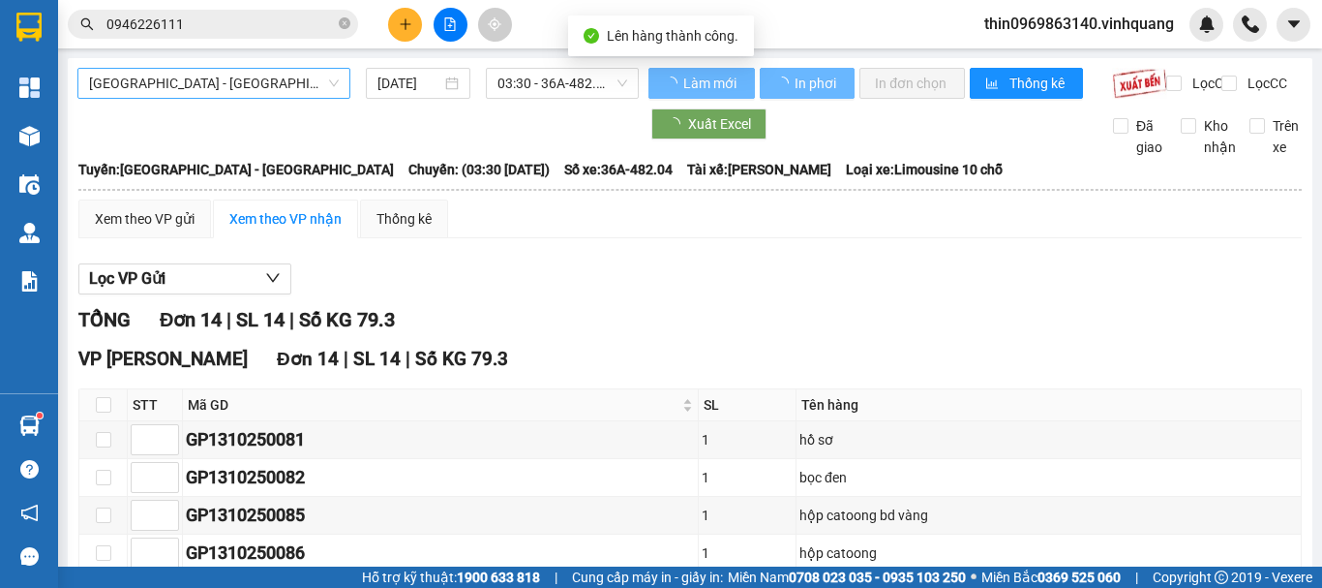
click at [216, 83] on span "[GEOGRAPHIC_DATA][PERSON_NAME][GEOGRAPHIC_DATA]" at bounding box center [214, 83] width 250 height 29
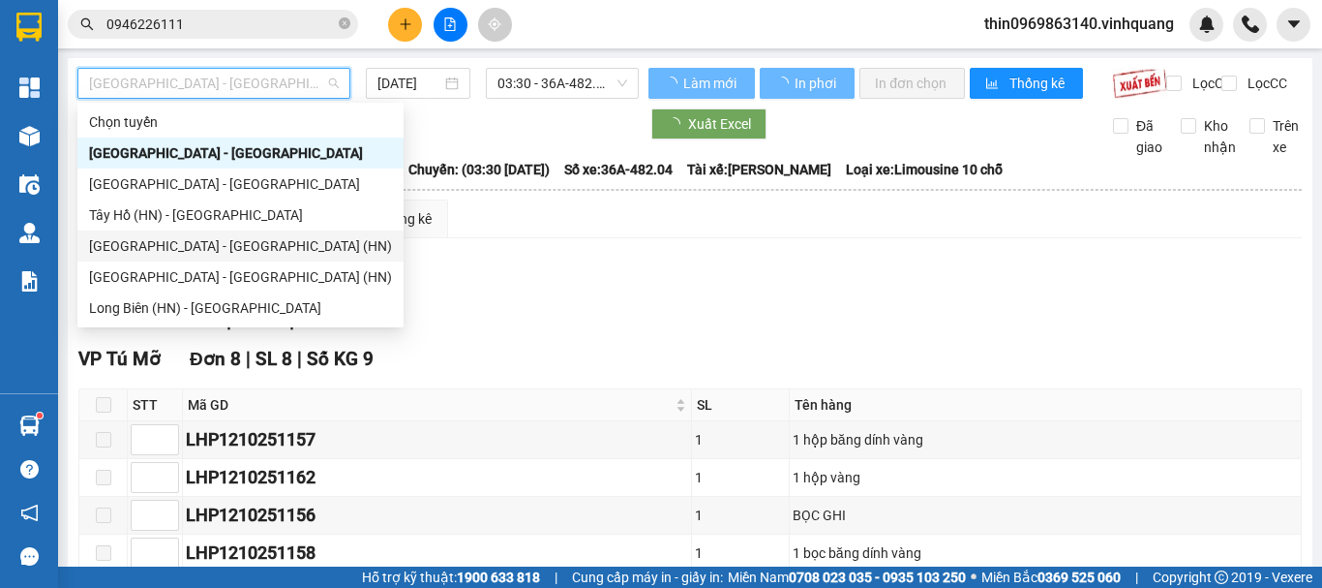
drag, startPoint x: 144, startPoint y: 211, endPoint x: 507, endPoint y: 111, distance: 376.5
click at [147, 211] on div "Tây Hồ (HN) - [GEOGRAPHIC_DATA]" at bounding box center [240, 214] width 303 height 21
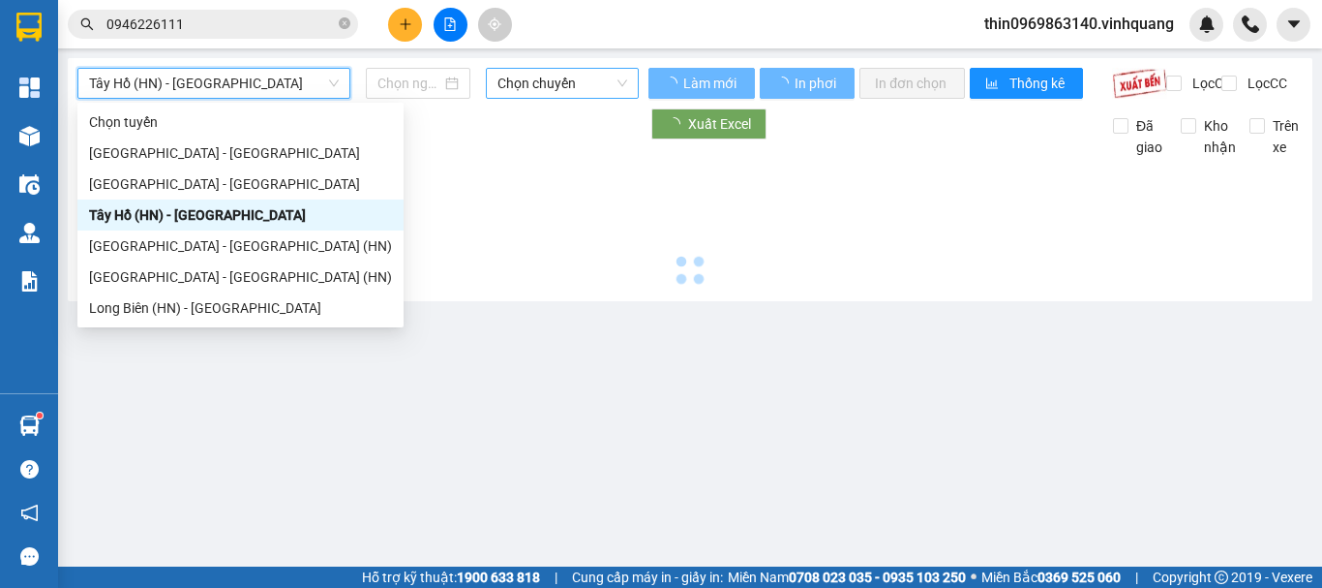
type input "[DATE]"
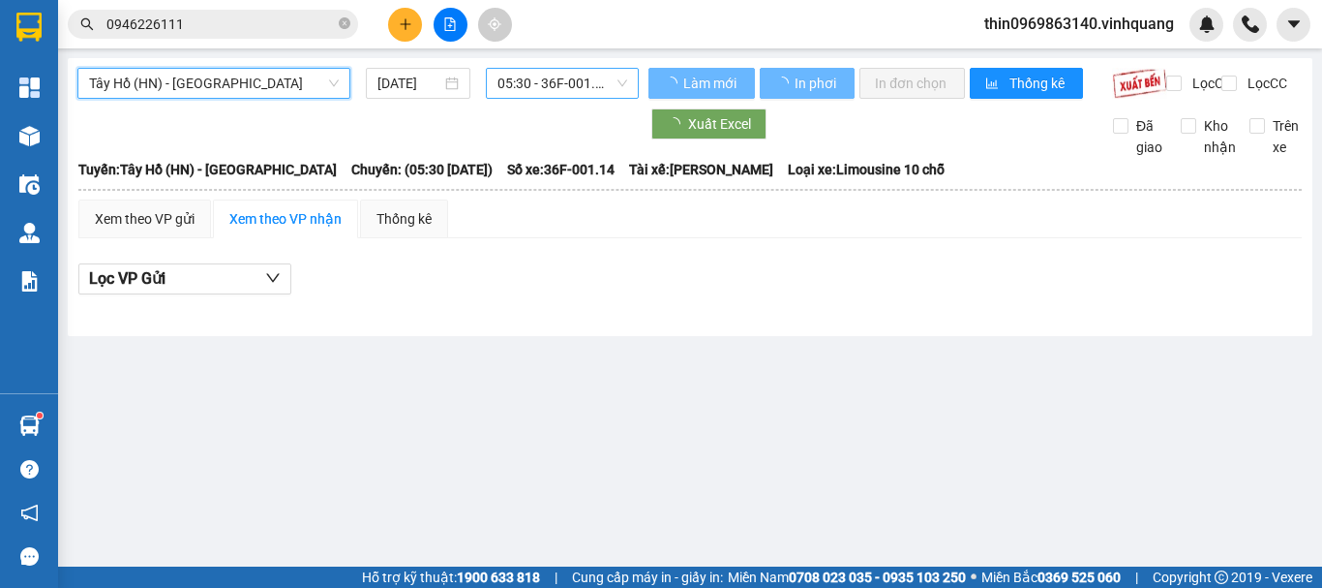
click at [533, 84] on span "05:30 - 36F-001.14" at bounding box center [563, 83] width 130 height 29
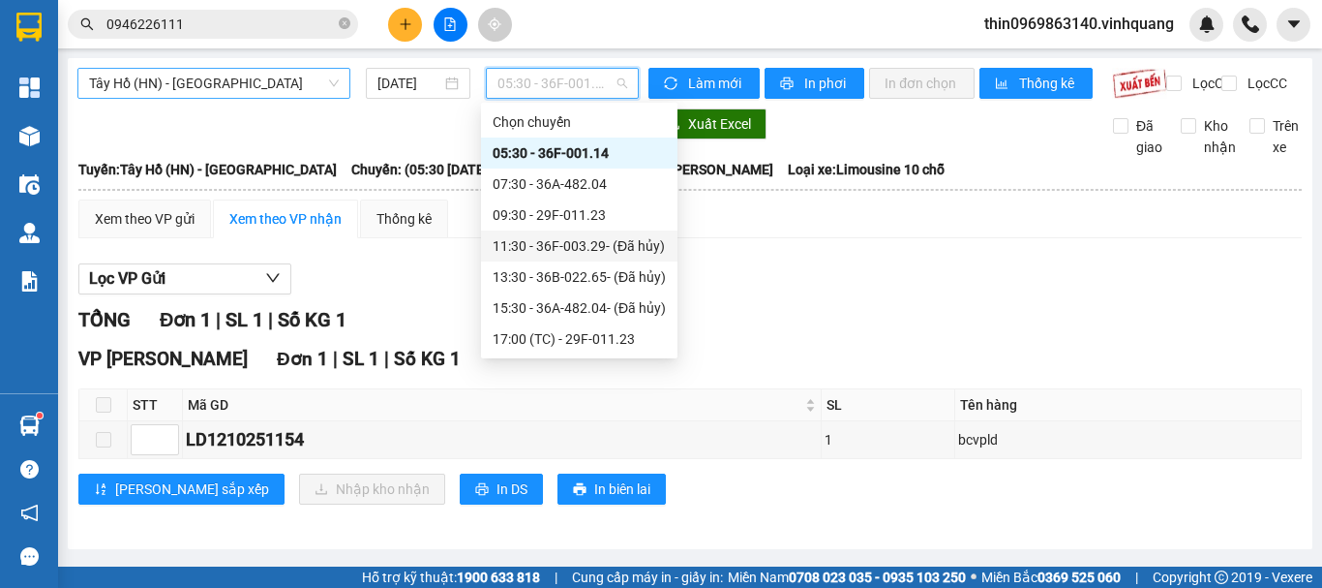
click at [186, 87] on span "Tây Hồ (HN) - [GEOGRAPHIC_DATA]" at bounding box center [214, 83] width 250 height 29
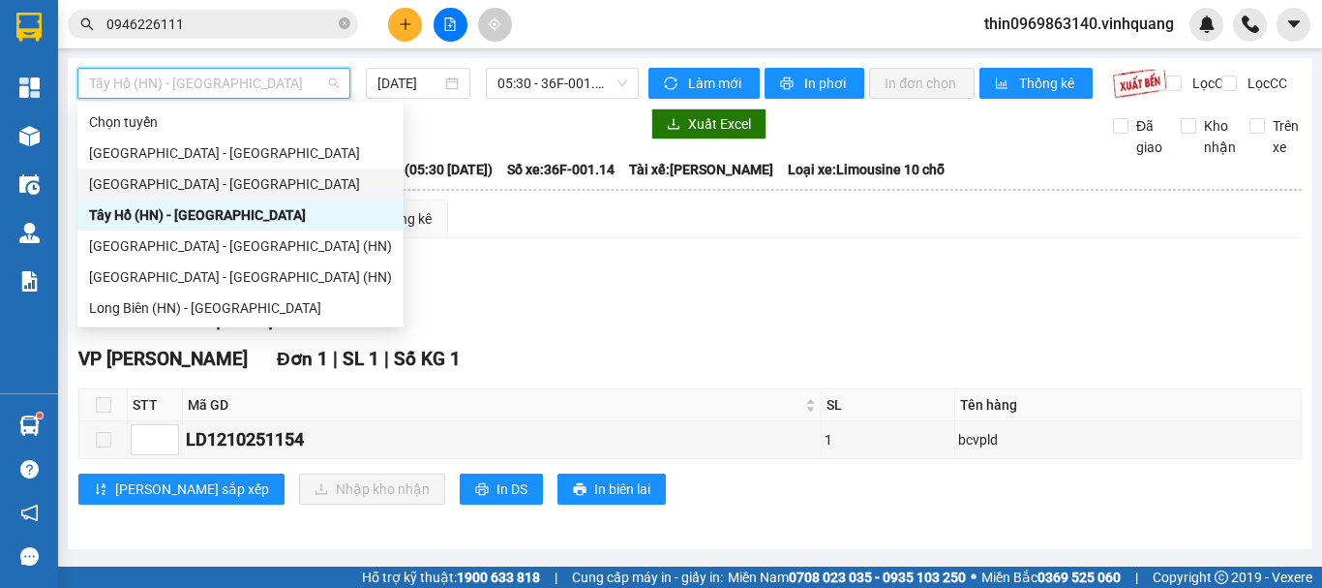
click at [144, 190] on div "[GEOGRAPHIC_DATA] - [GEOGRAPHIC_DATA]" at bounding box center [240, 183] width 303 height 21
type input "[DATE]"
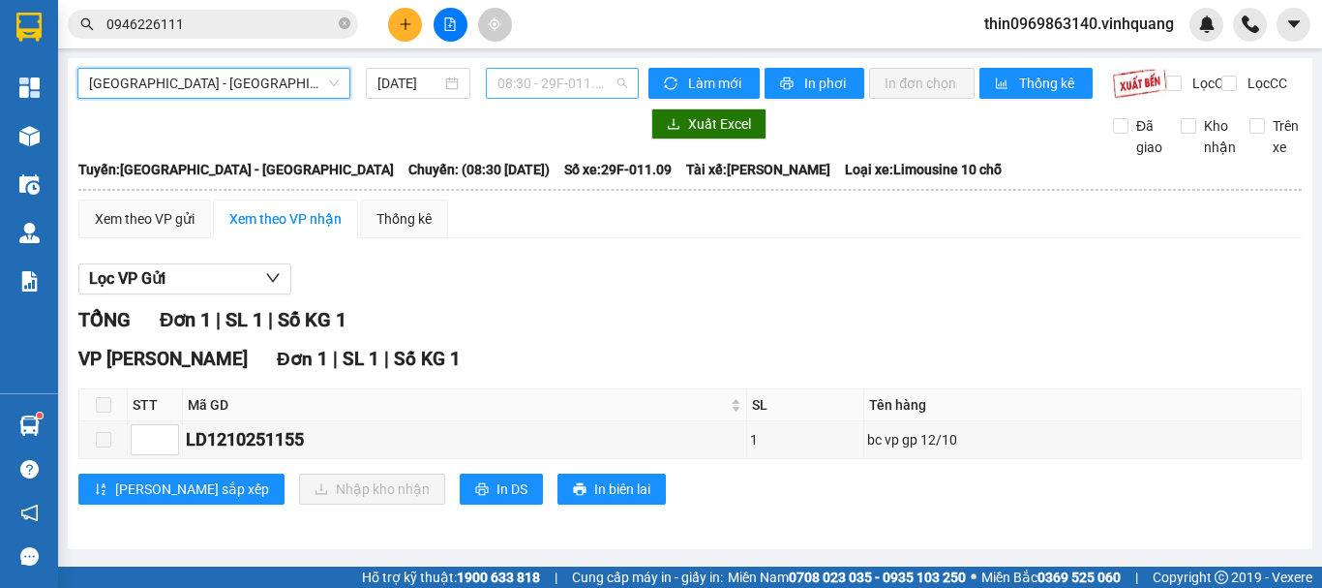
click at [565, 89] on span "08:30 - 29F-011.09" at bounding box center [563, 83] width 130 height 29
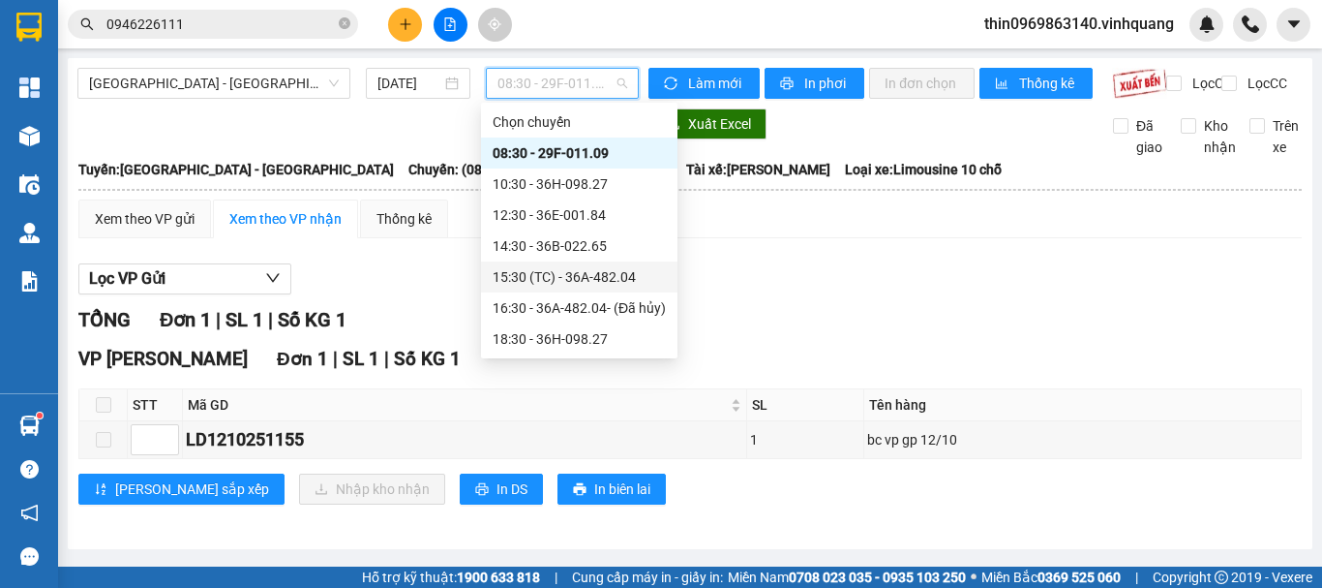
click at [555, 266] on div "15:30 (TC) - 36A-482.04" at bounding box center [579, 276] width 173 height 21
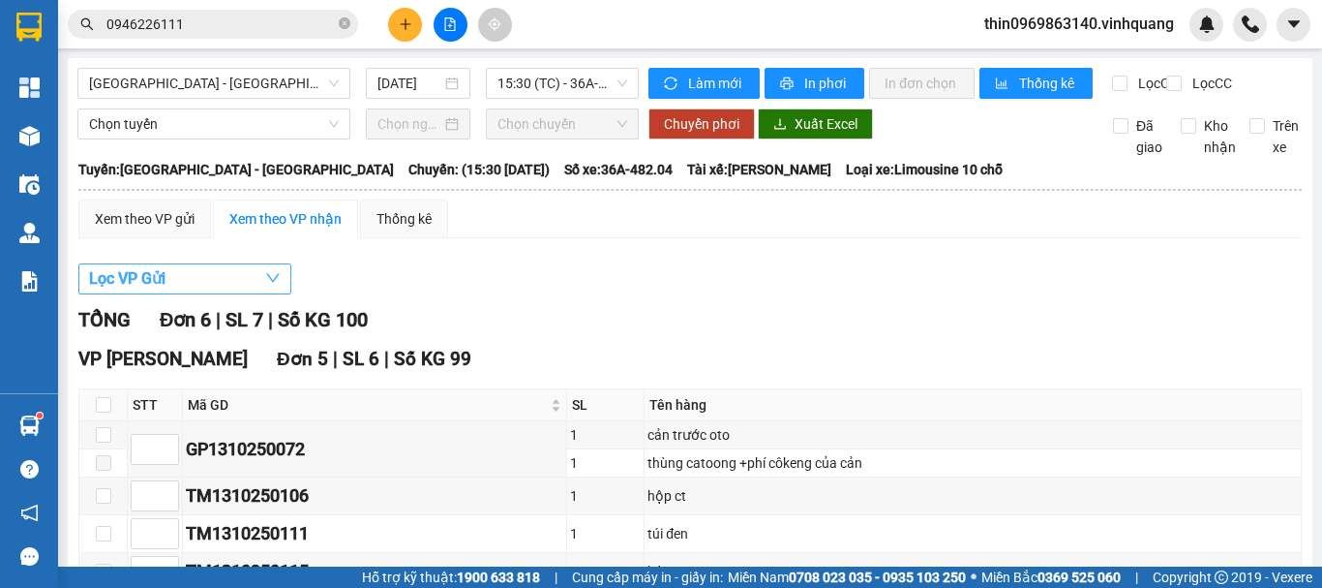
click at [164, 286] on span "Lọc VP Gửi" at bounding box center [127, 278] width 76 height 24
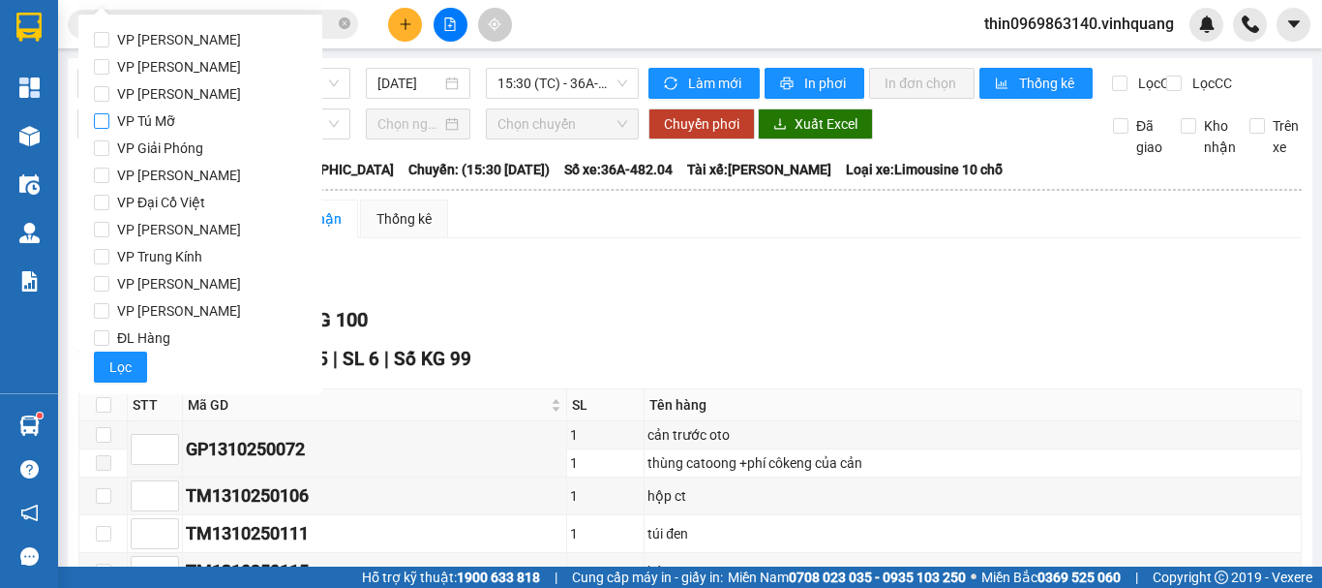
click at [101, 120] on input "VP Tú Mỡ" at bounding box center [101, 120] width 15 height 15
checkbox input "true"
click at [123, 360] on span "Lọc" at bounding box center [120, 366] width 22 height 21
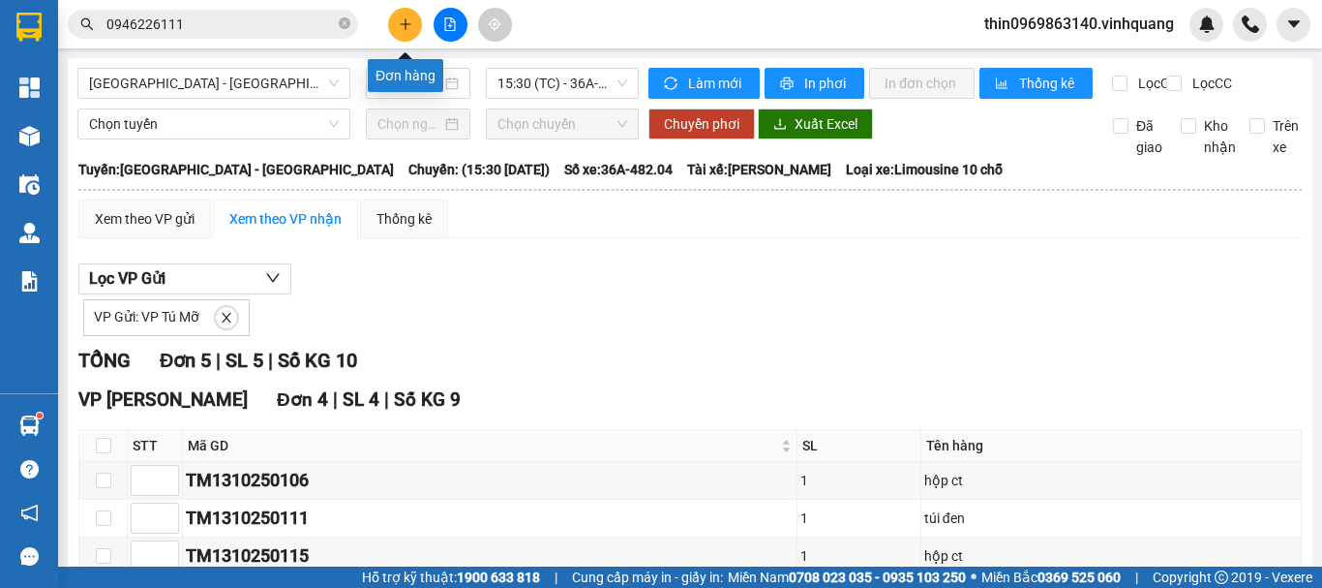
click at [412, 24] on button at bounding box center [405, 25] width 34 height 34
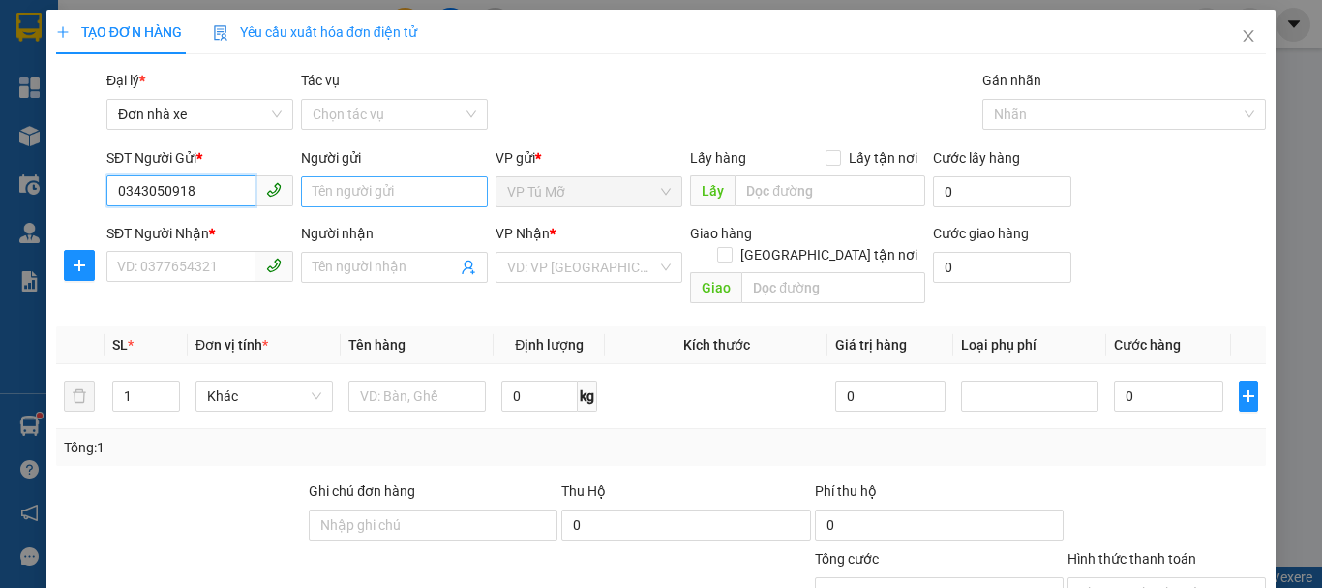
type input "0343050918"
click at [440, 194] on input "Người gửi" at bounding box center [394, 191] width 187 height 31
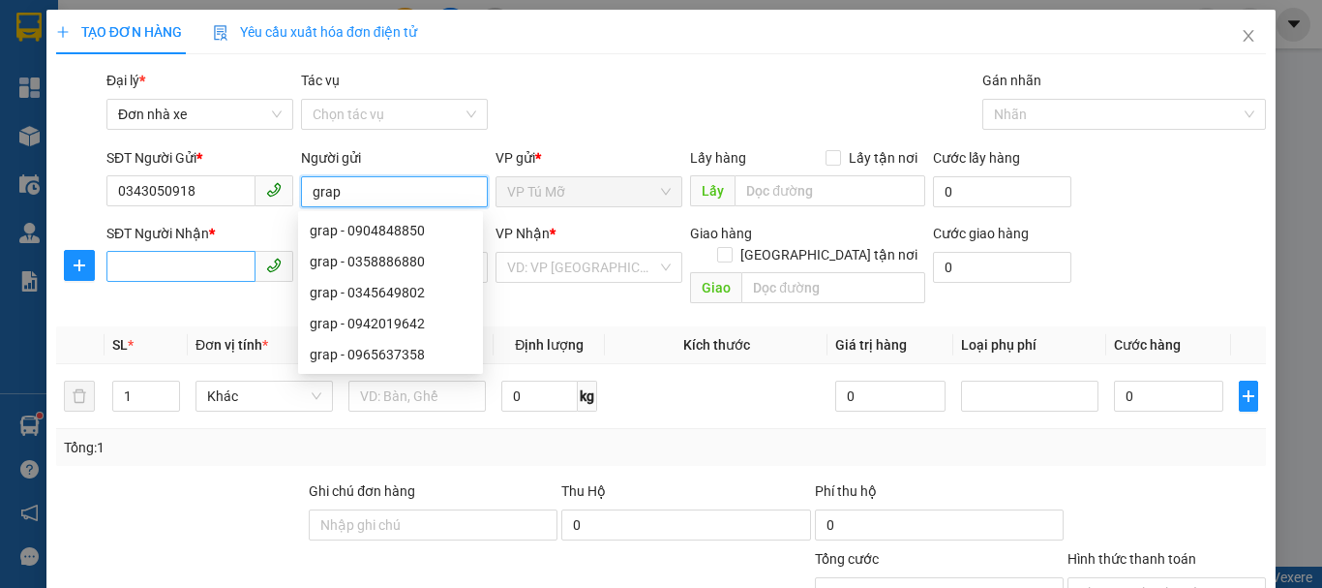
type input "grap"
click at [164, 251] on input "SĐT Người Nhận *" at bounding box center [180, 266] width 149 height 31
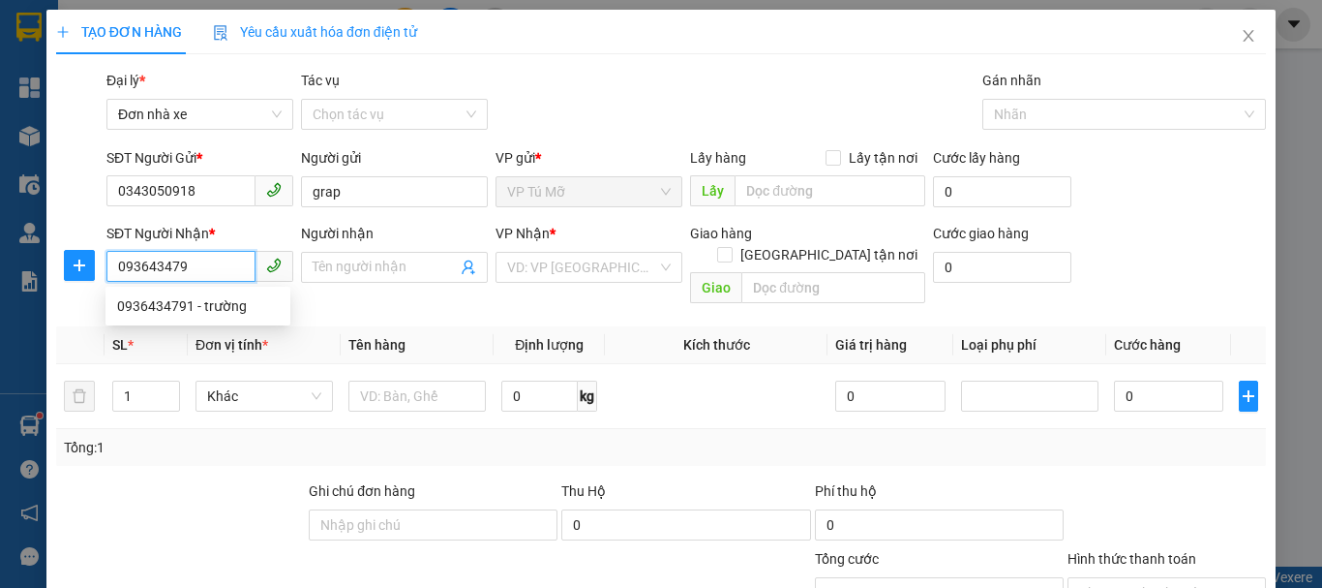
type input "0936434791"
click at [218, 306] on div "0936434791 - trường" at bounding box center [198, 305] width 162 height 21
type input "trường"
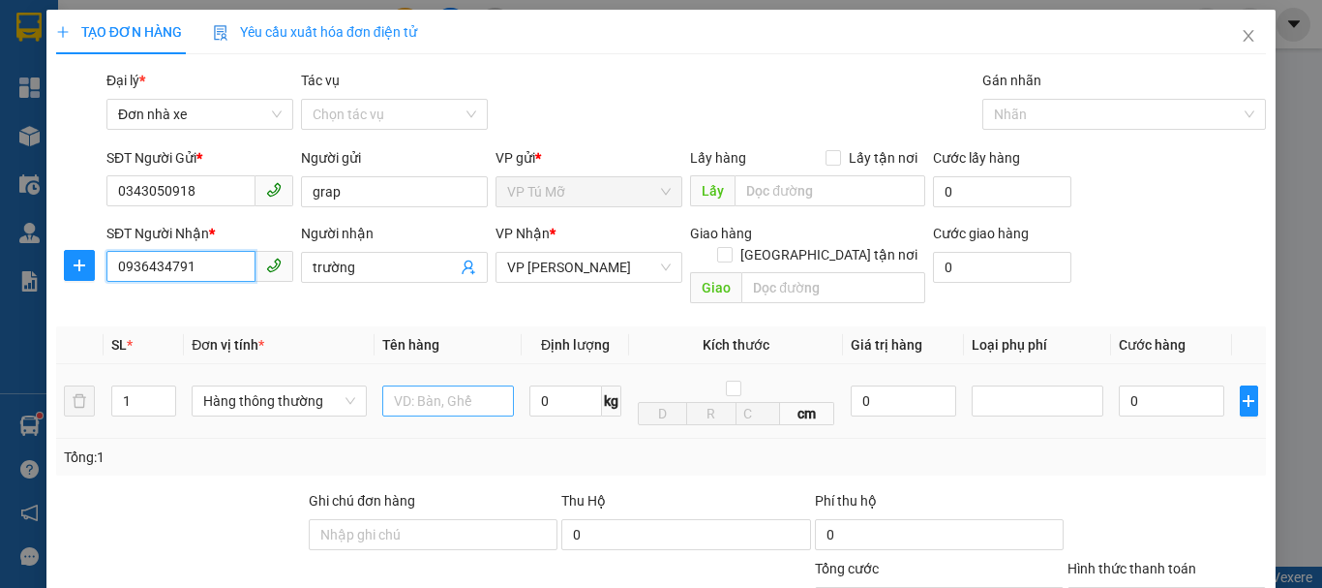
type input "0936434791"
click at [418, 385] on input "text" at bounding box center [448, 400] width 132 height 31
type input "thùng ct"
click at [570, 390] on input "0" at bounding box center [566, 400] width 73 height 31
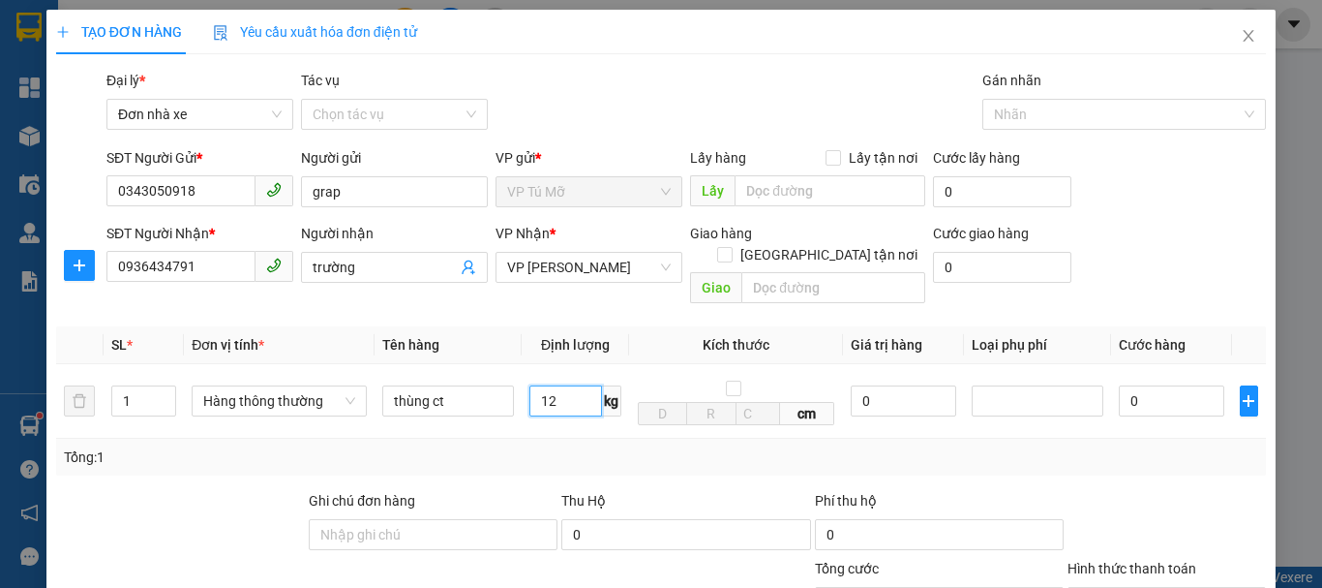
scroll to position [277, 0]
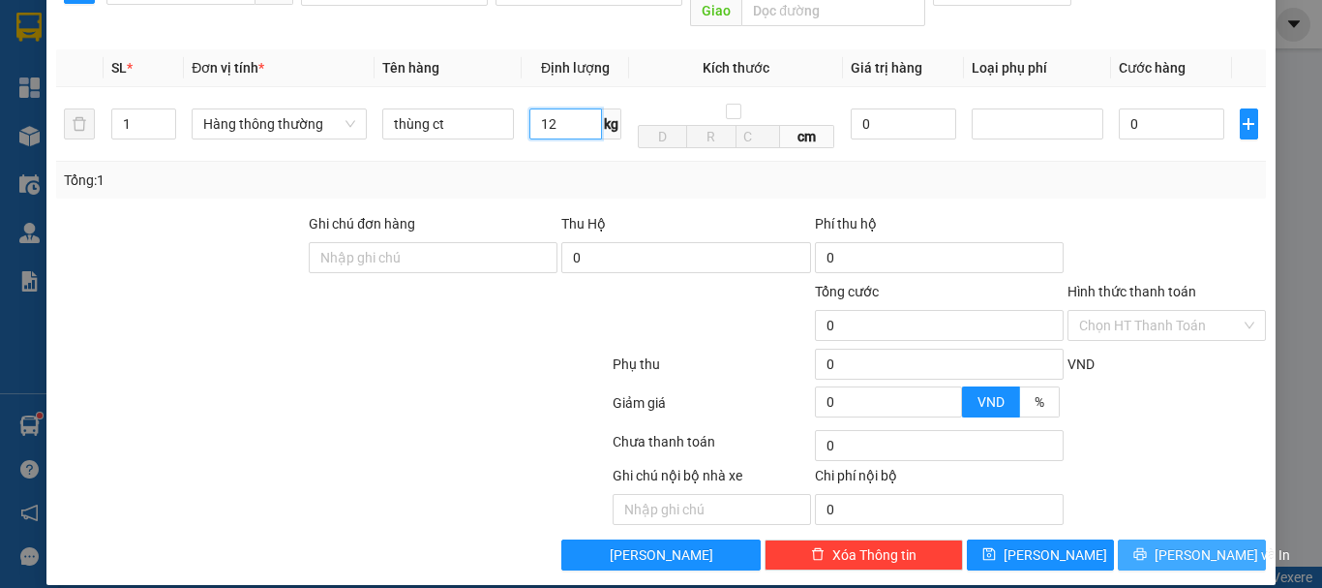
type input "12"
type input "40.000"
click at [1142, 548] on icon "printer" at bounding box center [1141, 554] width 13 height 13
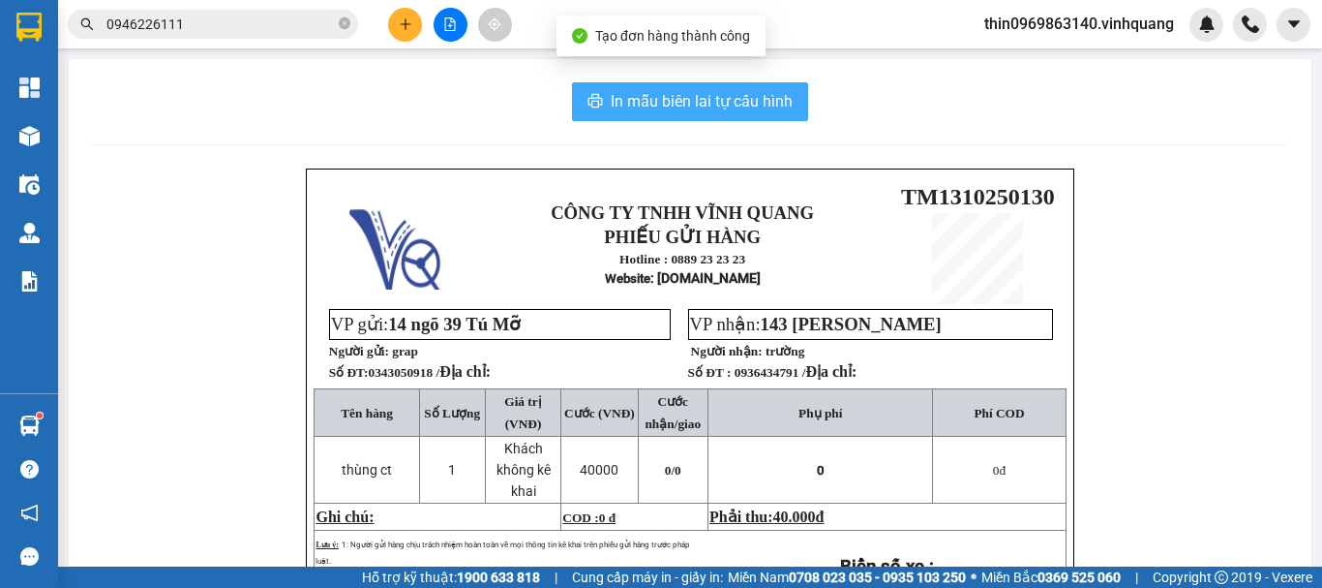
click at [712, 110] on span "In mẫu biên lai tự cấu hình" at bounding box center [702, 101] width 182 height 24
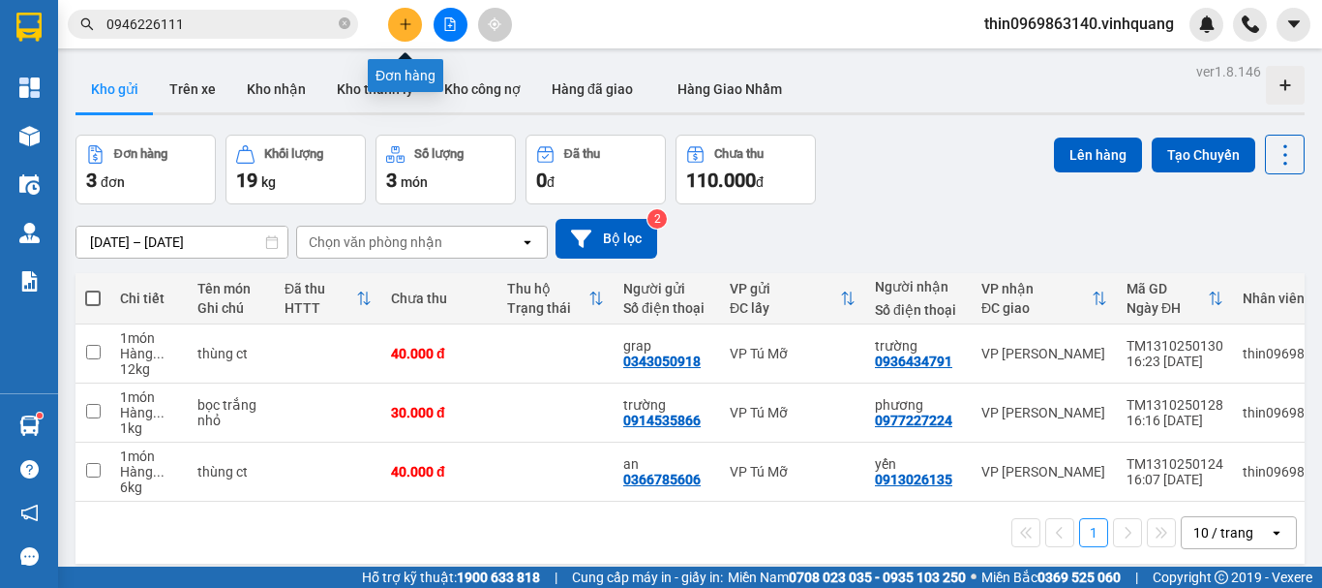
click at [408, 32] on button at bounding box center [405, 25] width 34 height 34
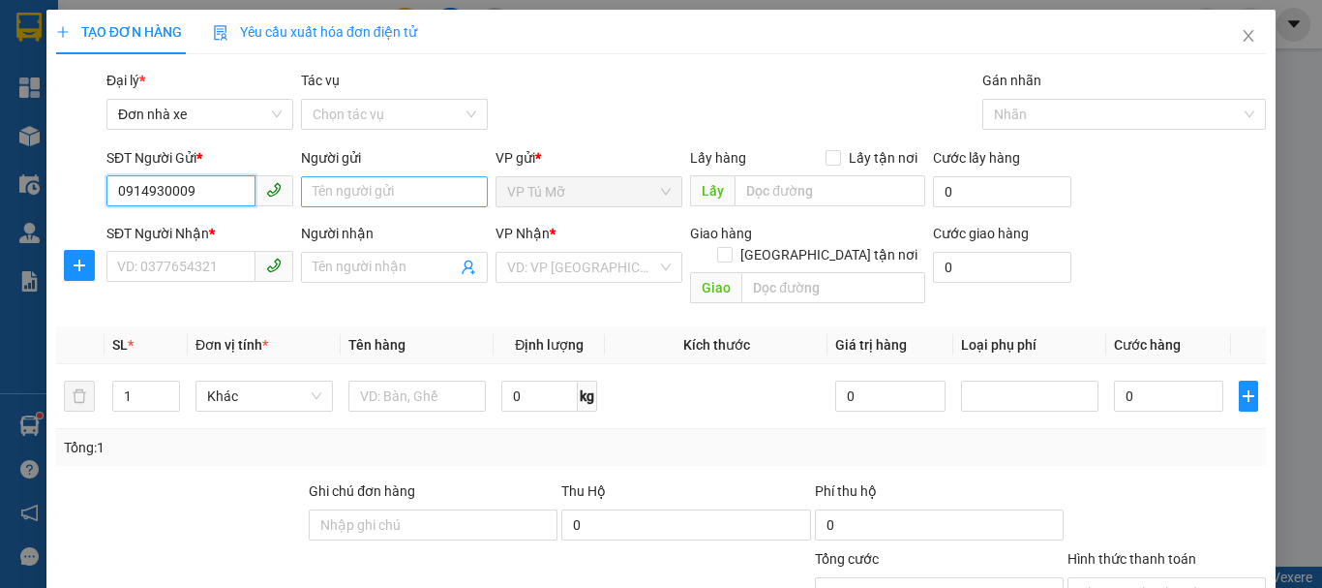
type input "0914930009"
click at [425, 202] on input "Người gửi" at bounding box center [394, 191] width 187 height 31
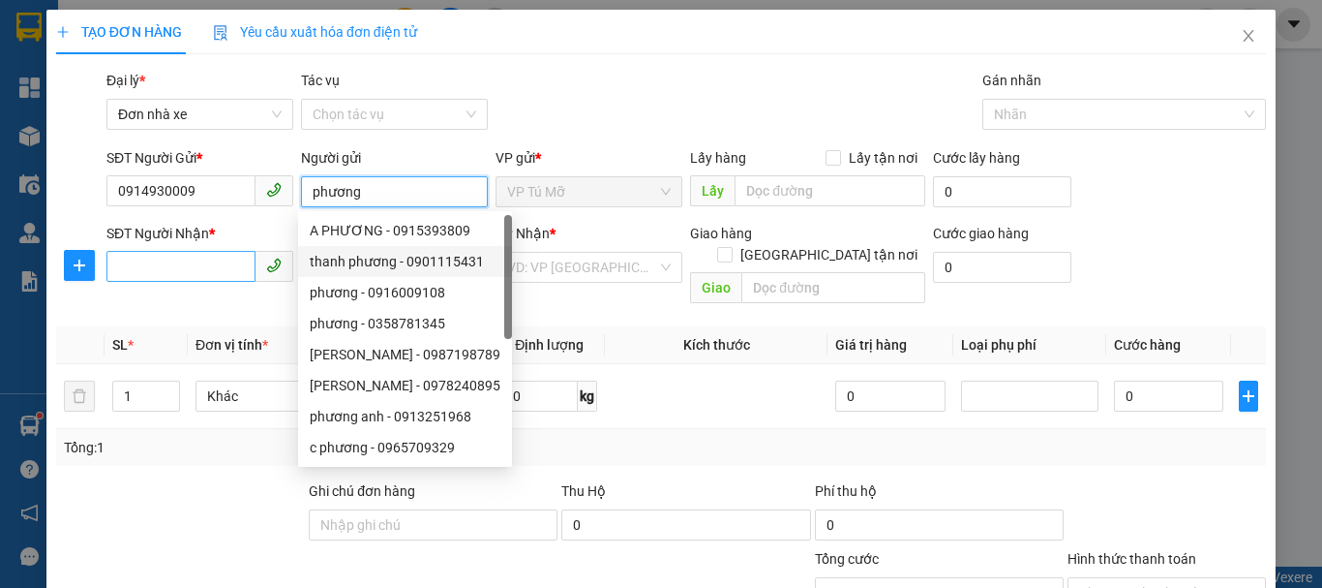
type input "phương"
click at [174, 266] on input "SĐT Người Nhận *" at bounding box center [180, 266] width 149 height 31
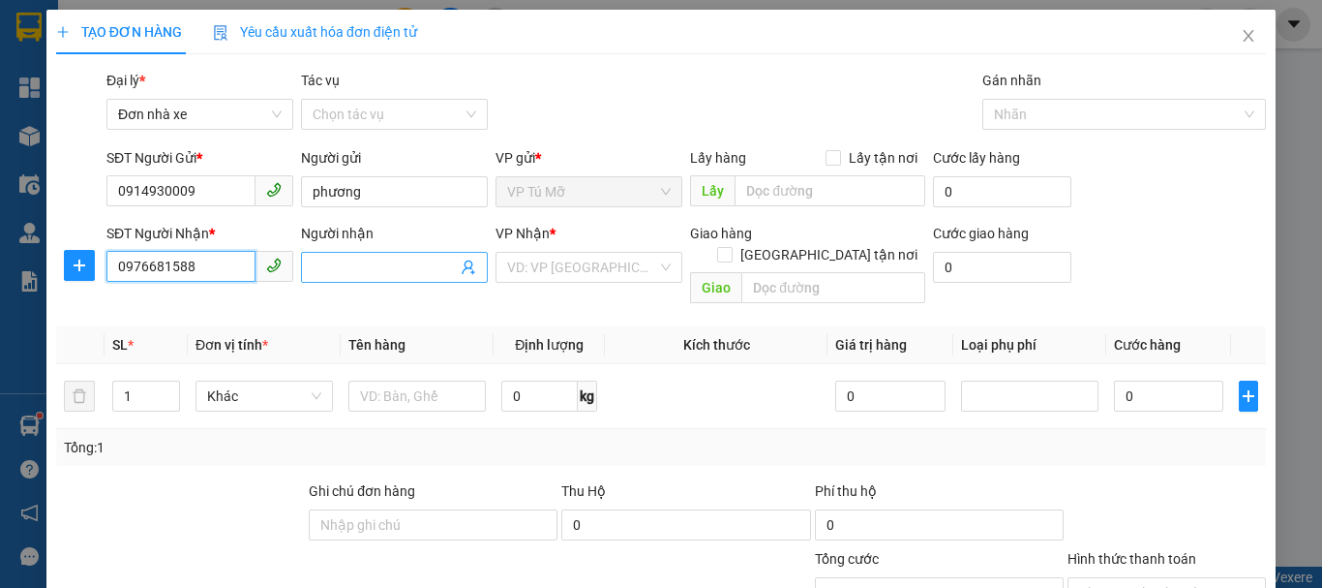
type input "0976681588"
click at [338, 269] on input "Người nhận" at bounding box center [385, 267] width 144 height 21
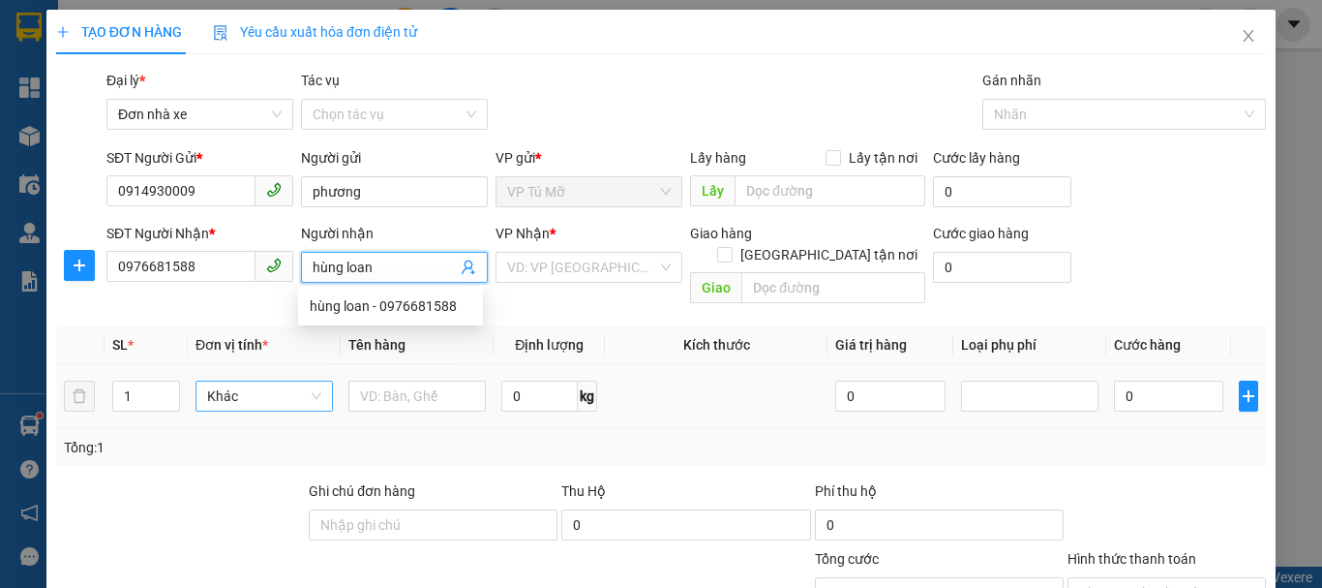
click at [263, 383] on span "Khác" at bounding box center [264, 395] width 114 height 29
type input "hùng loan"
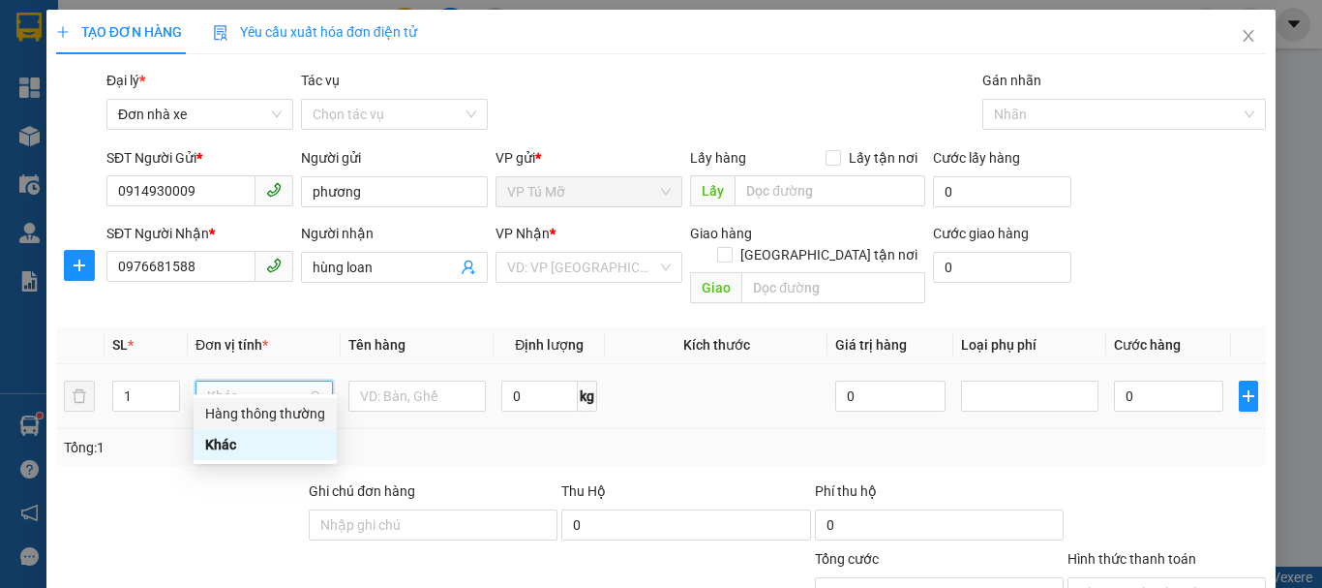
click at [262, 417] on div "Hàng thông thường" at bounding box center [265, 413] width 120 height 21
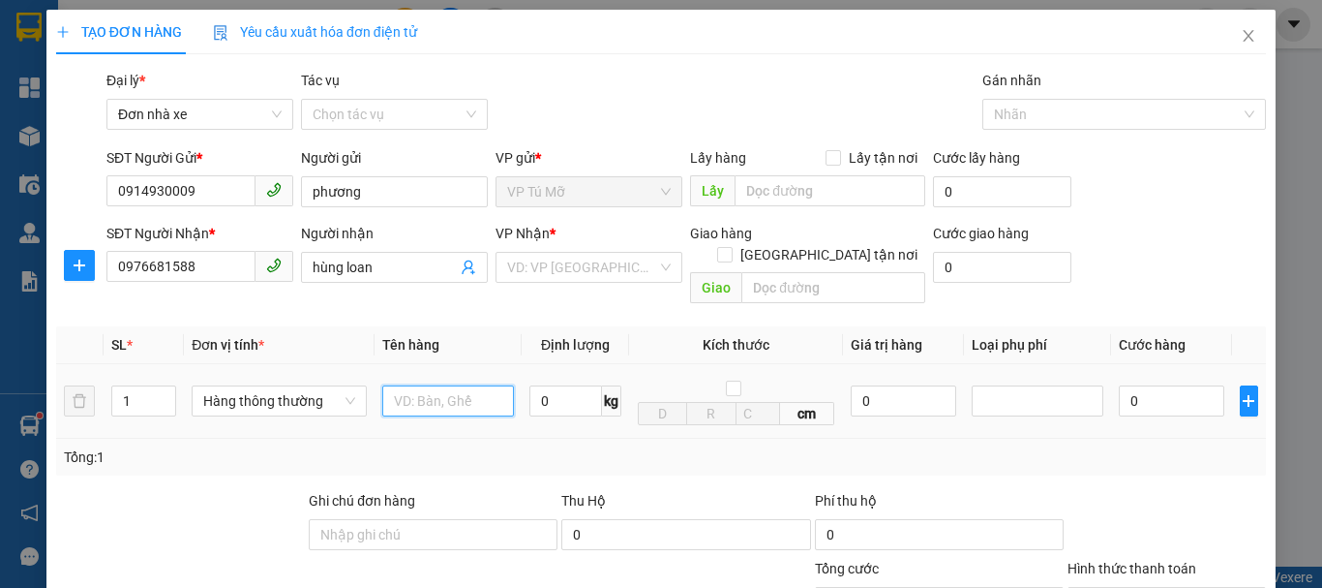
click at [432, 385] on input "text" at bounding box center [448, 400] width 132 height 31
type input "bì xanh"
click at [549, 385] on input "0" at bounding box center [566, 400] width 73 height 31
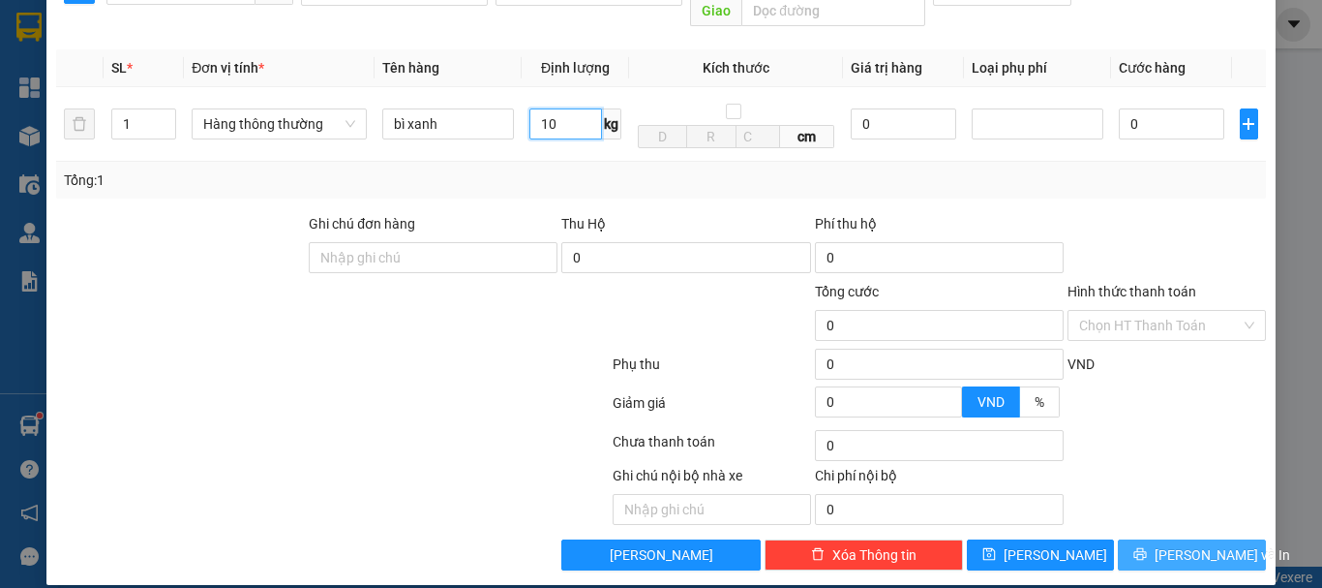
type input "10"
click at [1157, 539] on button "Lưu và In" at bounding box center [1192, 554] width 148 height 31
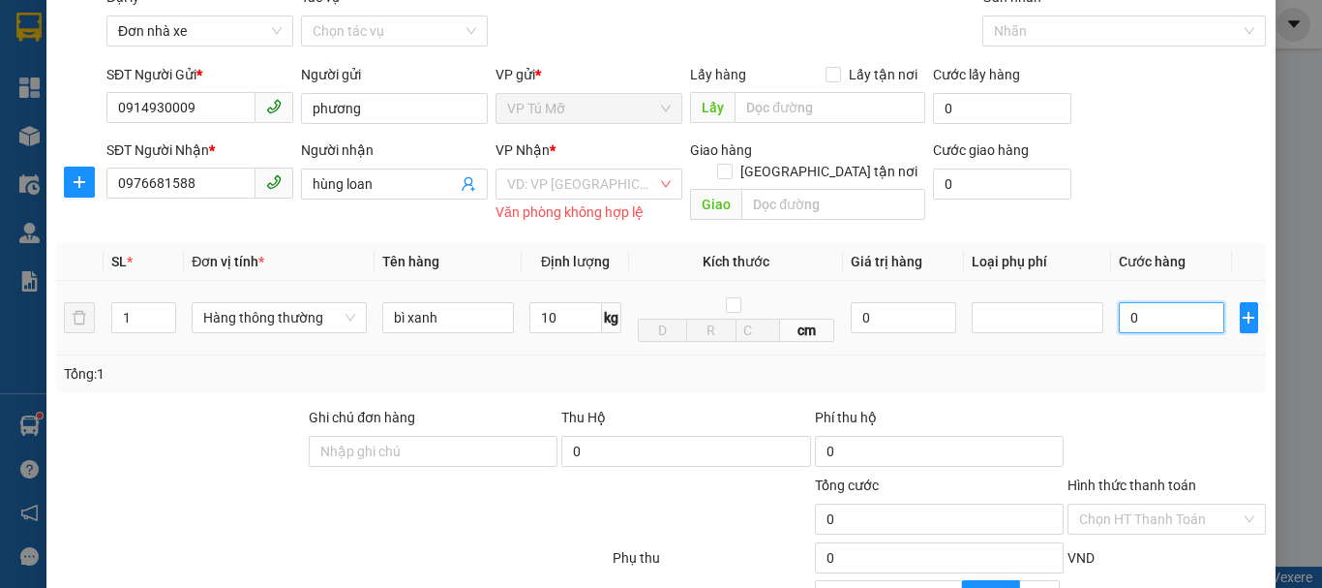
click at [1171, 328] on input "0" at bounding box center [1172, 317] width 106 height 31
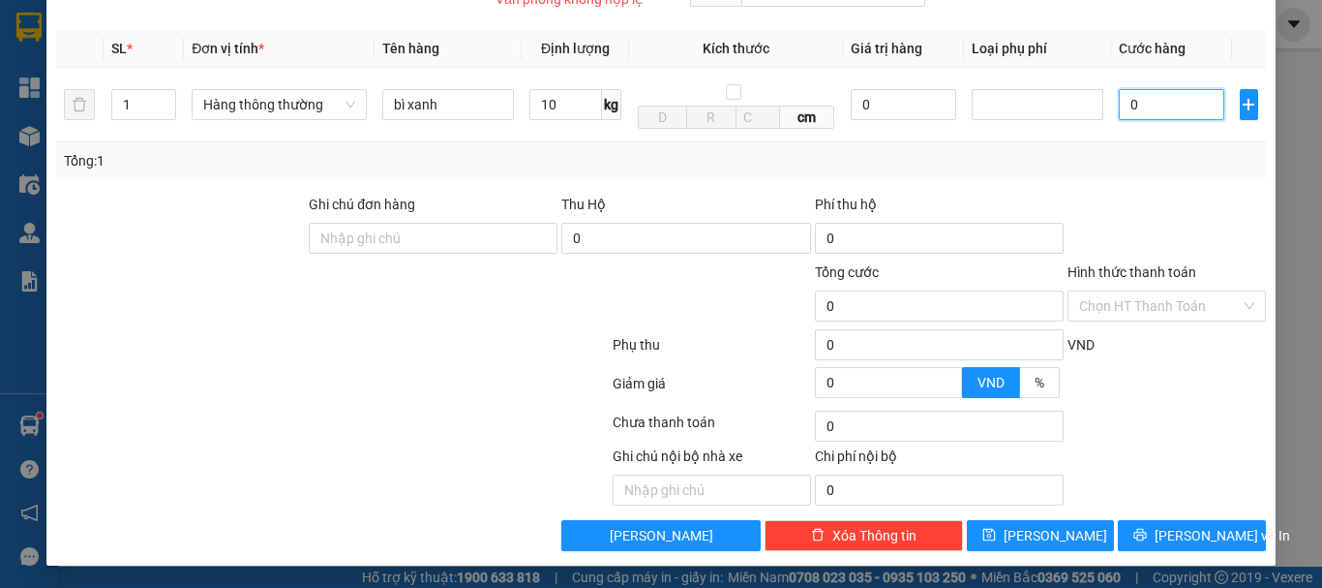
type input "4"
type input "40"
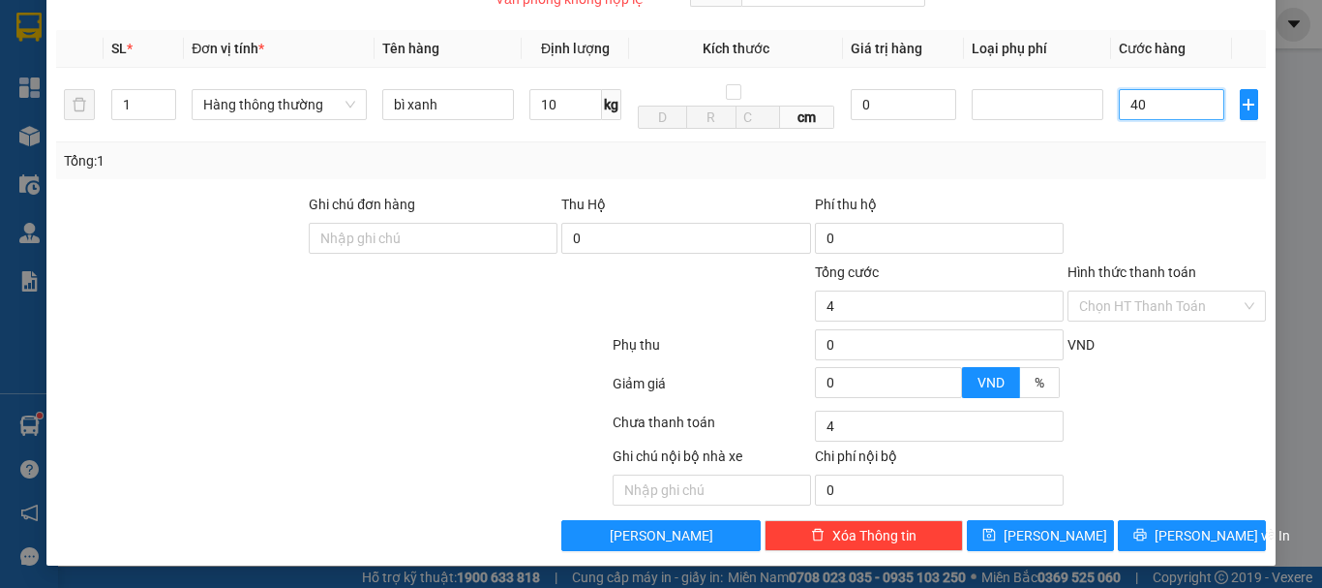
type input "40"
type input "400"
type input "4.000"
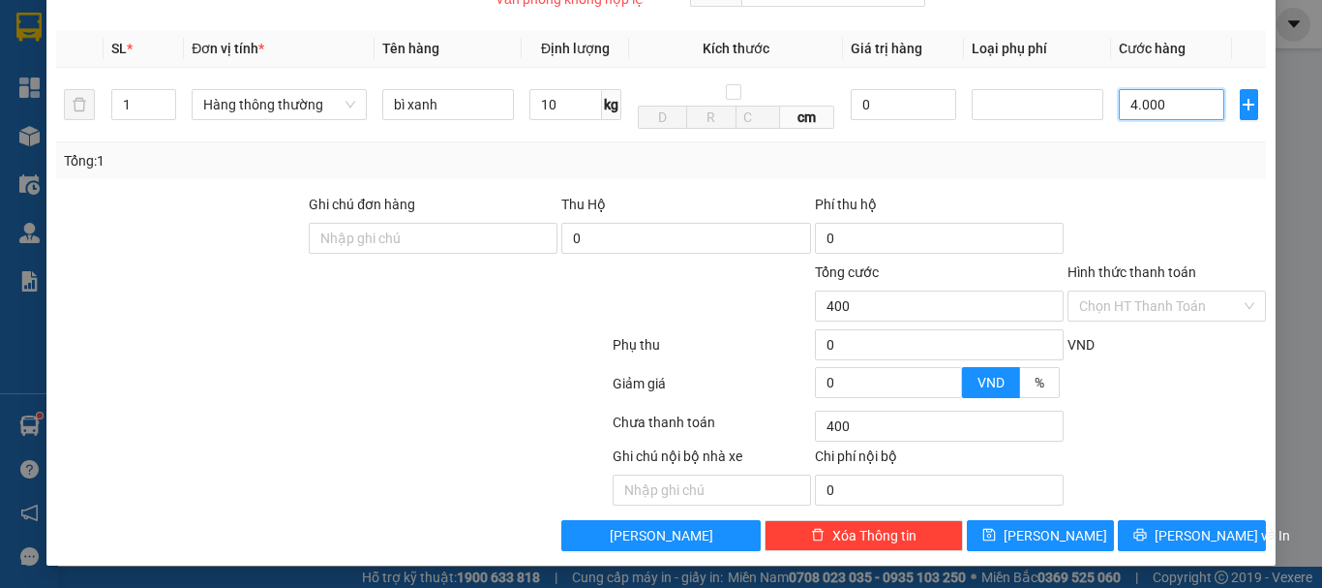
type input "4.000"
type input "40.000"
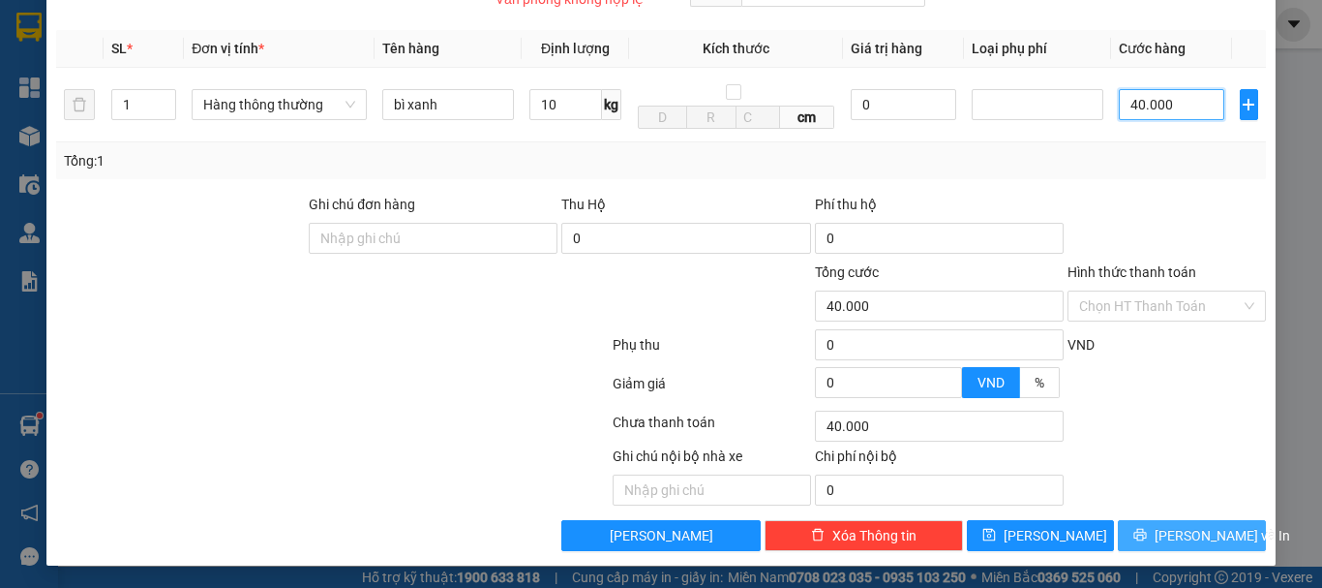
type input "40.000"
click at [1175, 529] on span "Lưu và In" at bounding box center [1223, 535] width 136 height 21
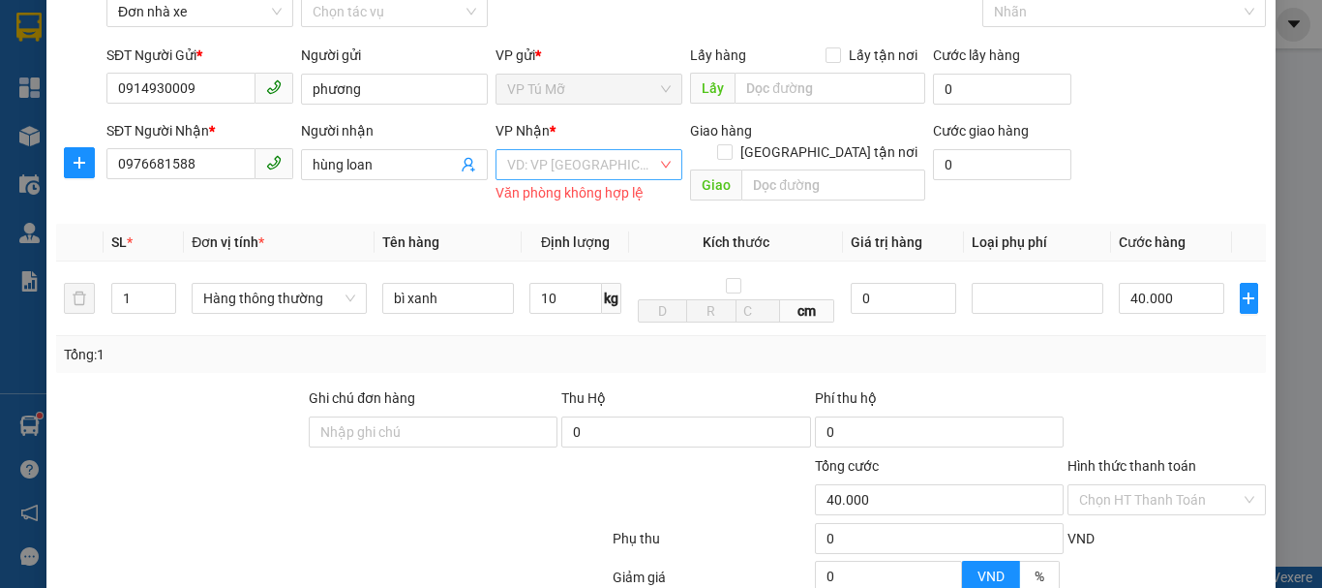
click at [544, 166] on input "search" at bounding box center [582, 164] width 150 height 29
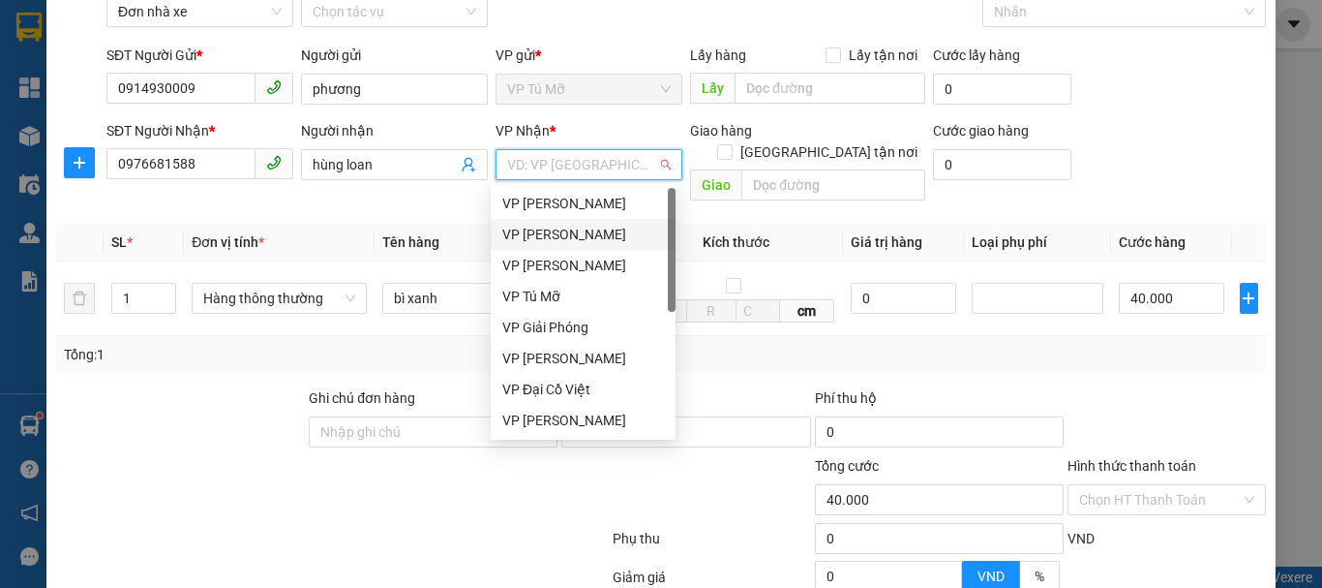
click at [595, 238] on div "VP LÊ HỒNG PHONG" at bounding box center [583, 234] width 162 height 21
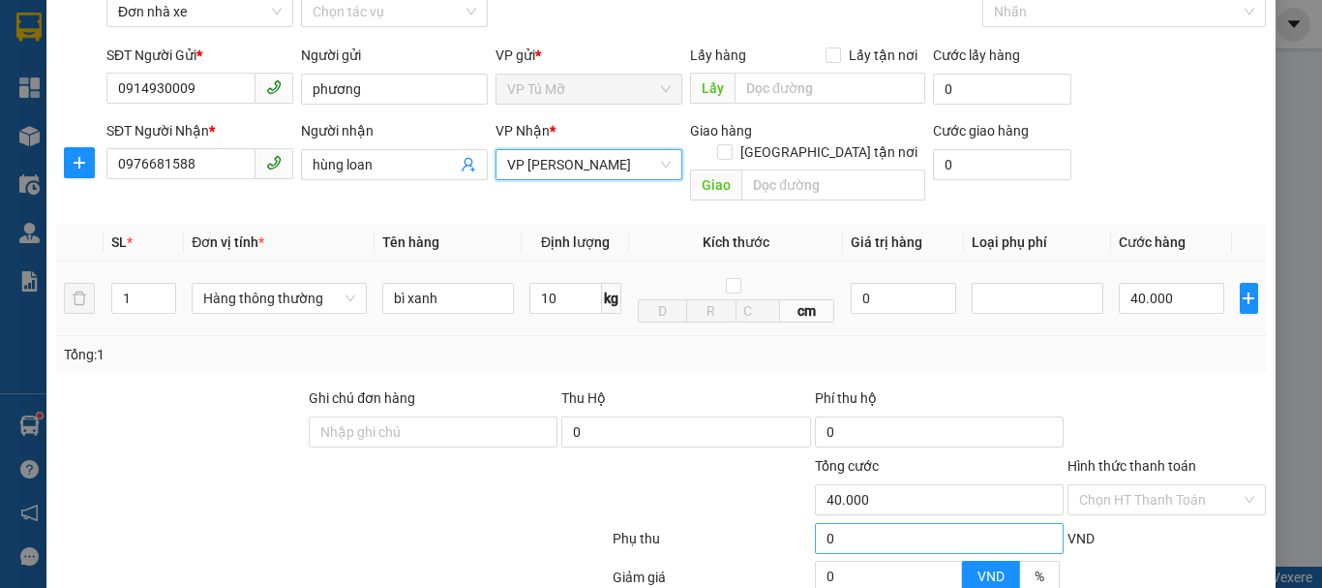
scroll to position [277, 0]
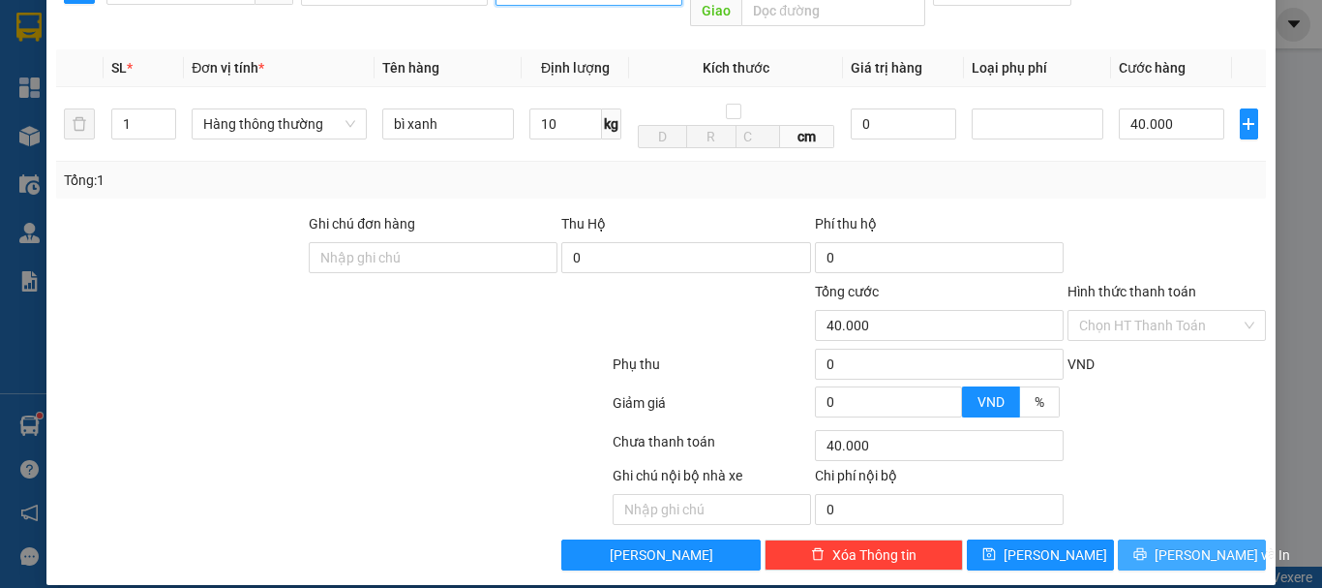
click at [1187, 544] on span "Lưu và In" at bounding box center [1223, 554] width 136 height 21
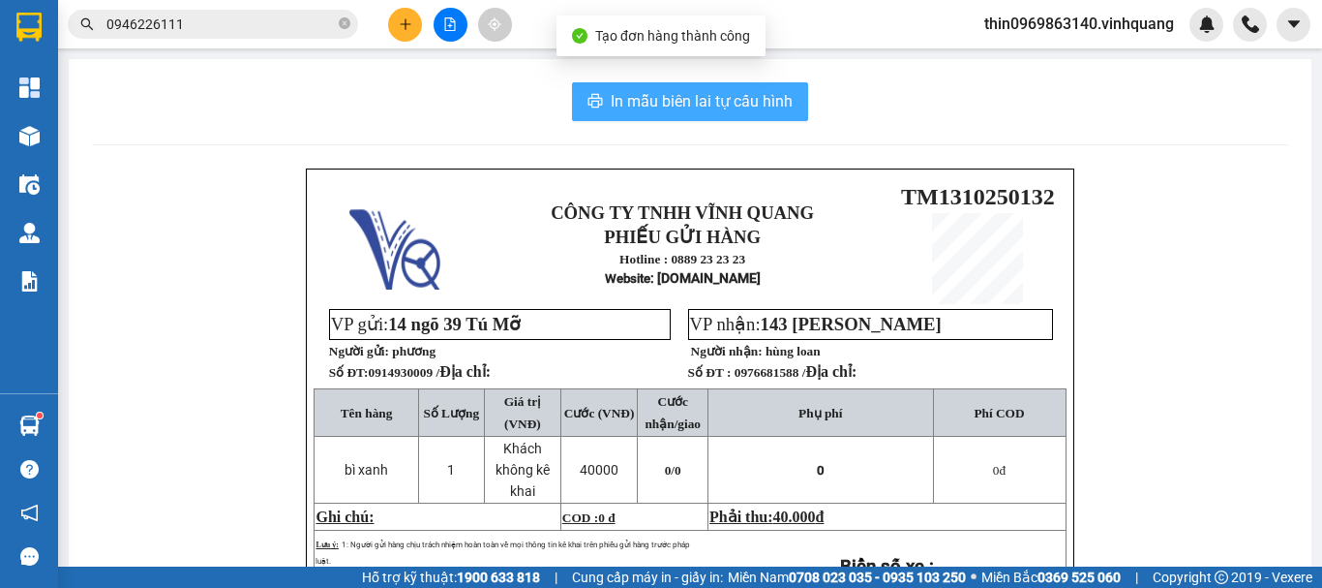
click at [655, 94] on span "In mẫu biên lai tự cấu hình" at bounding box center [702, 101] width 182 height 24
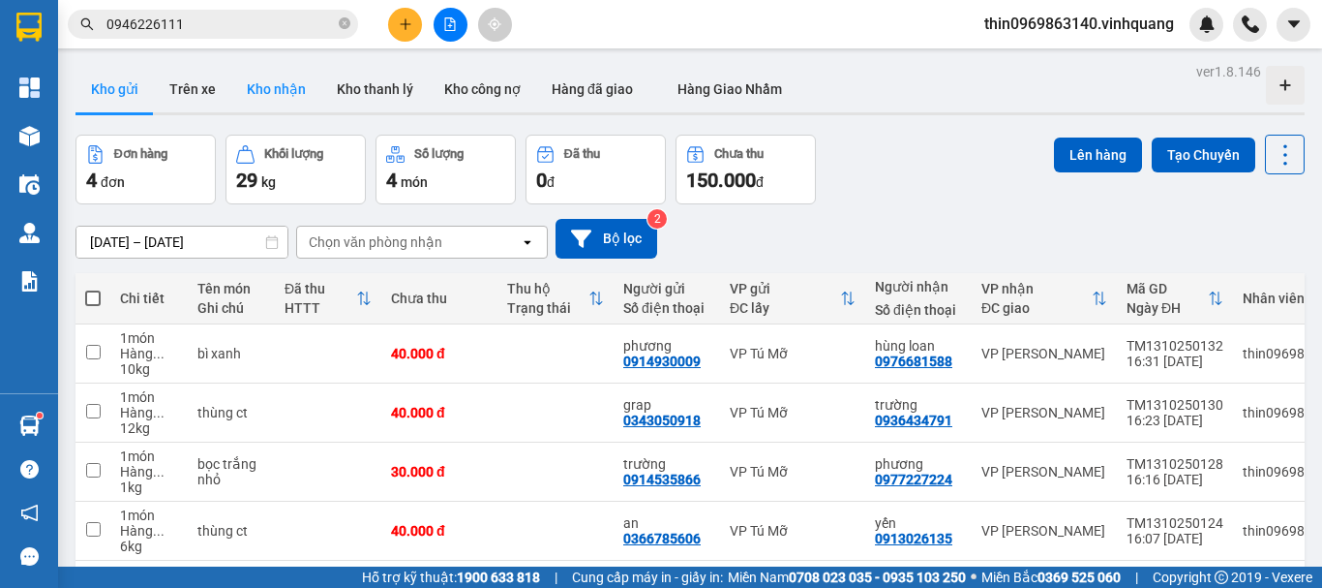
click at [265, 90] on button "Kho nhận" at bounding box center [276, 89] width 90 height 46
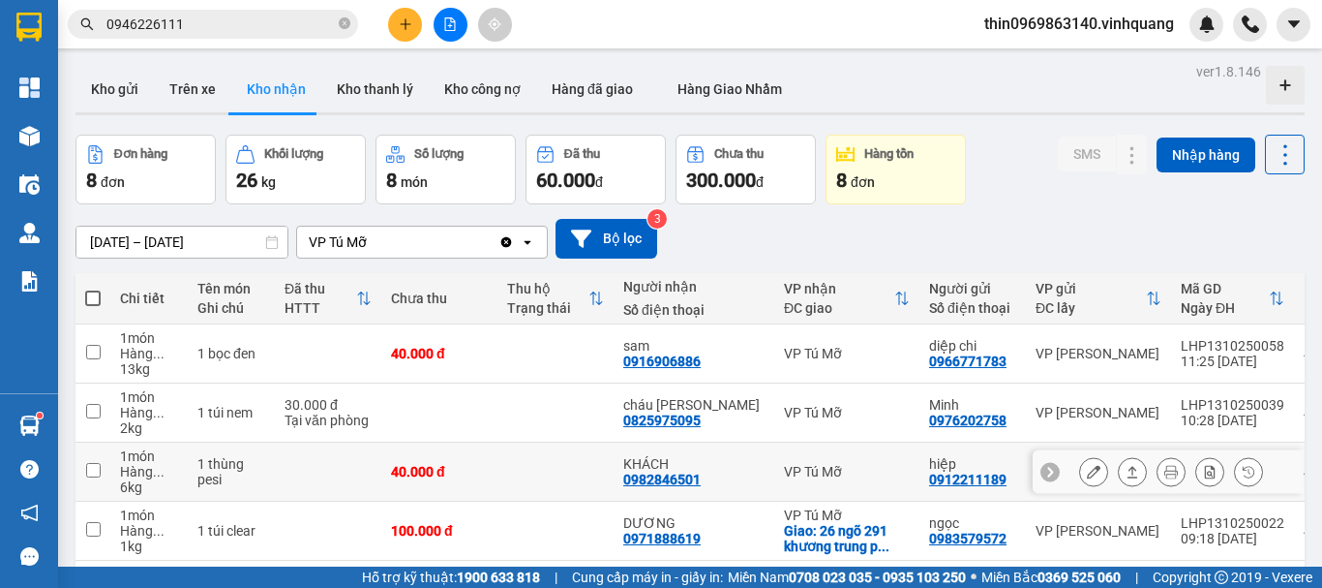
scroll to position [194, 0]
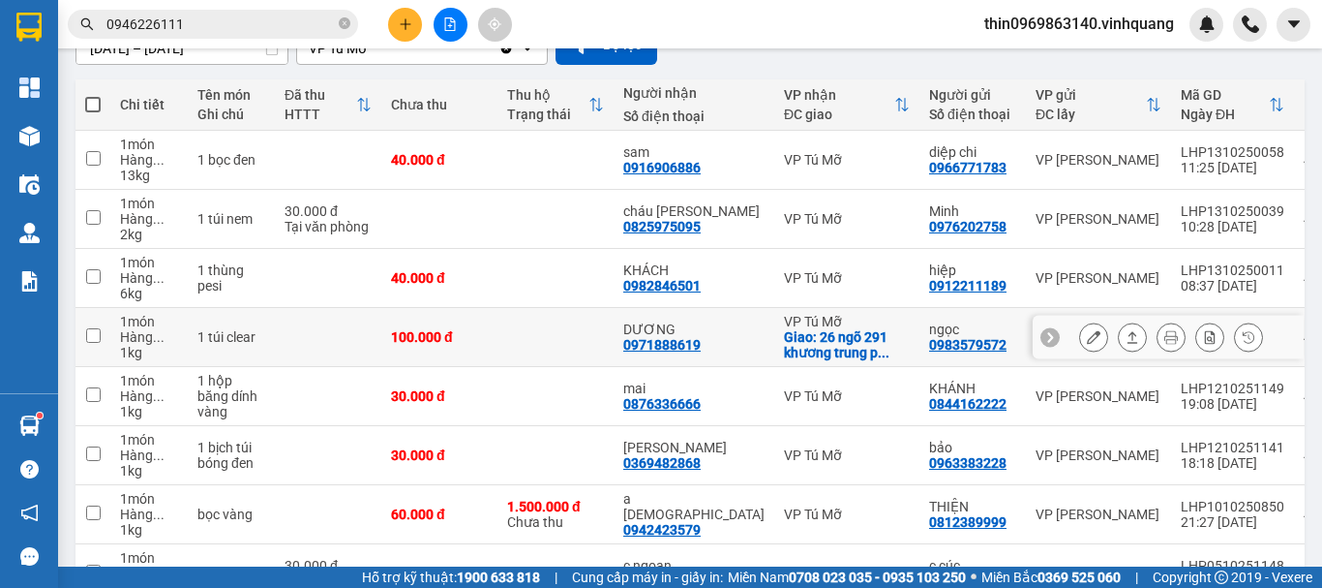
click at [96, 334] on input "checkbox" at bounding box center [93, 335] width 15 height 15
checkbox input "true"
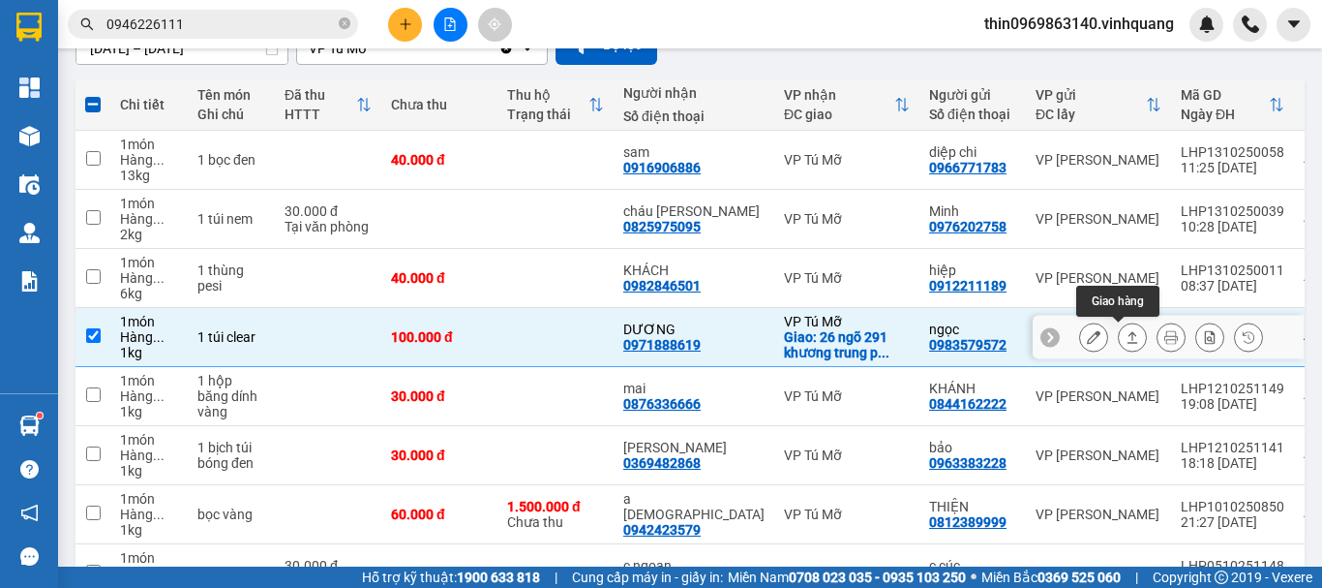
click at [1126, 338] on icon at bounding box center [1133, 337] width 14 height 14
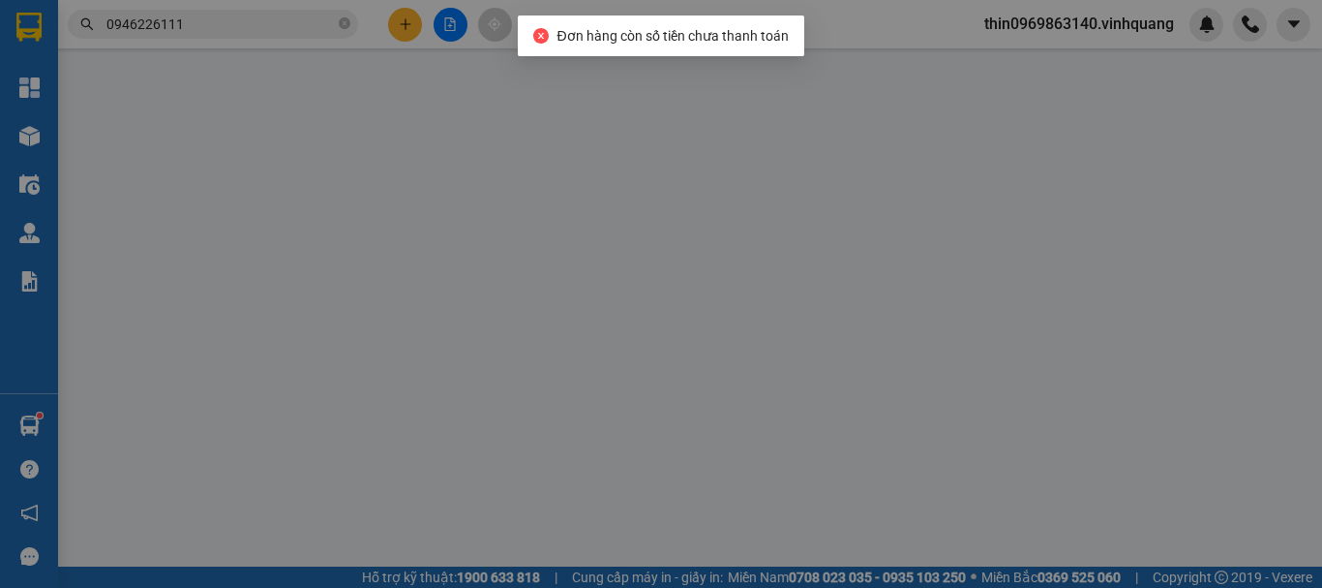
type input "0983579572"
type input "ngọc"
type input "0971888619"
type input "DƯƠNG"
checkbox input "true"
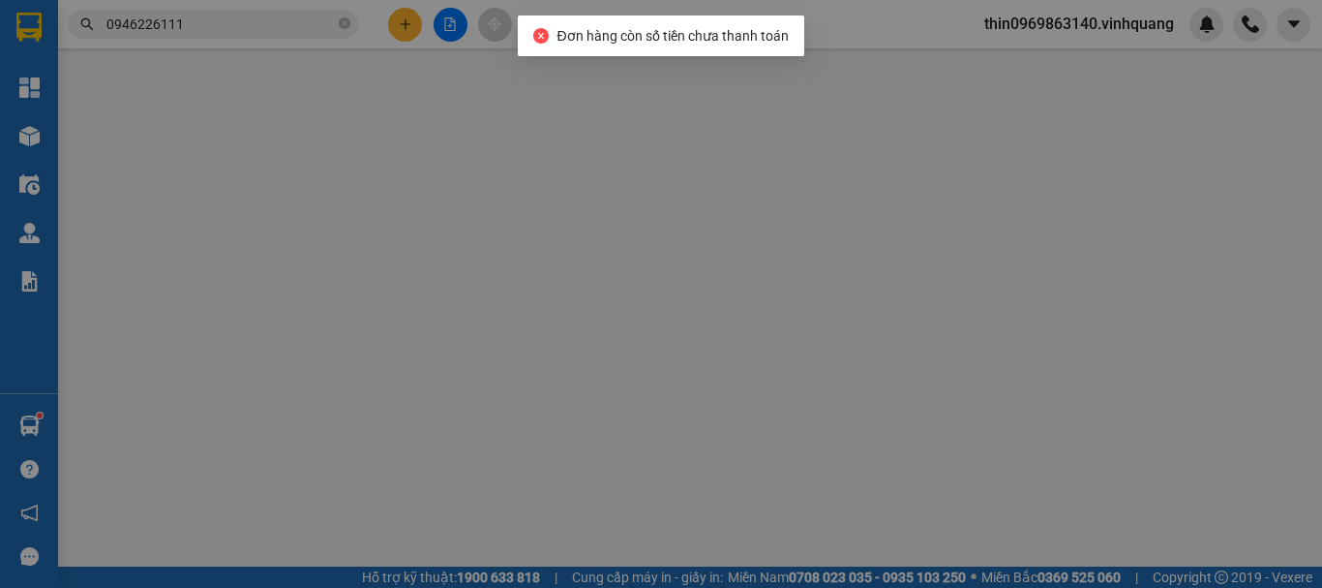
type input "26 ngõ 291 khương trung p khương đình thanh xuân .hn"
type input "0"
type input "100.000"
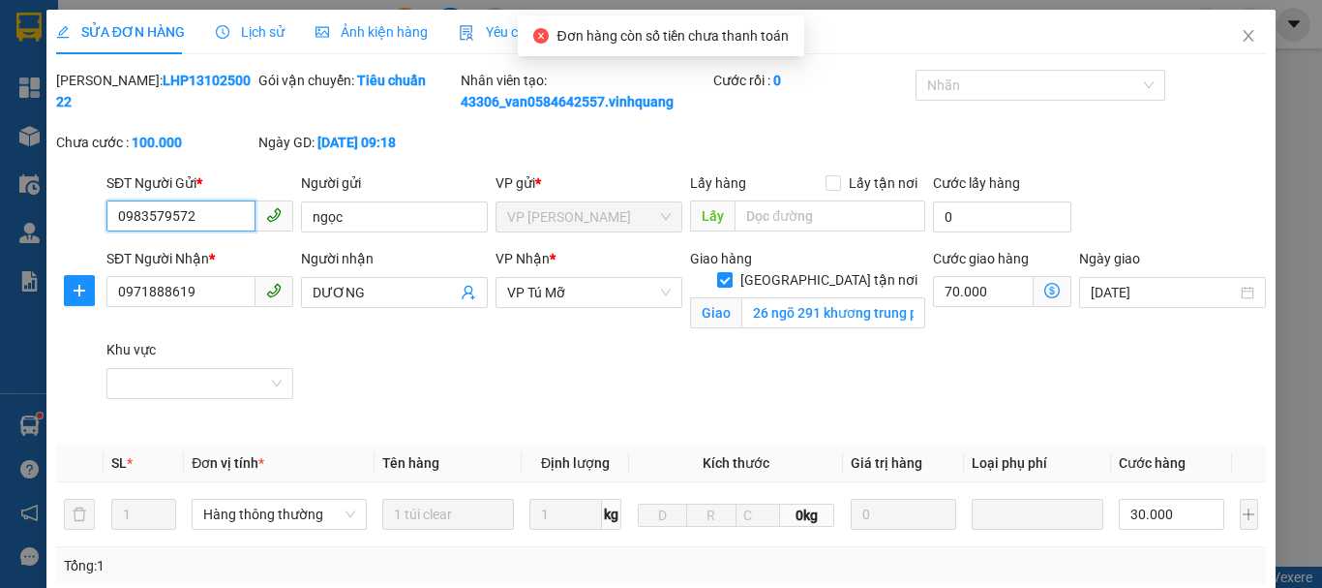
scroll to position [290, 0]
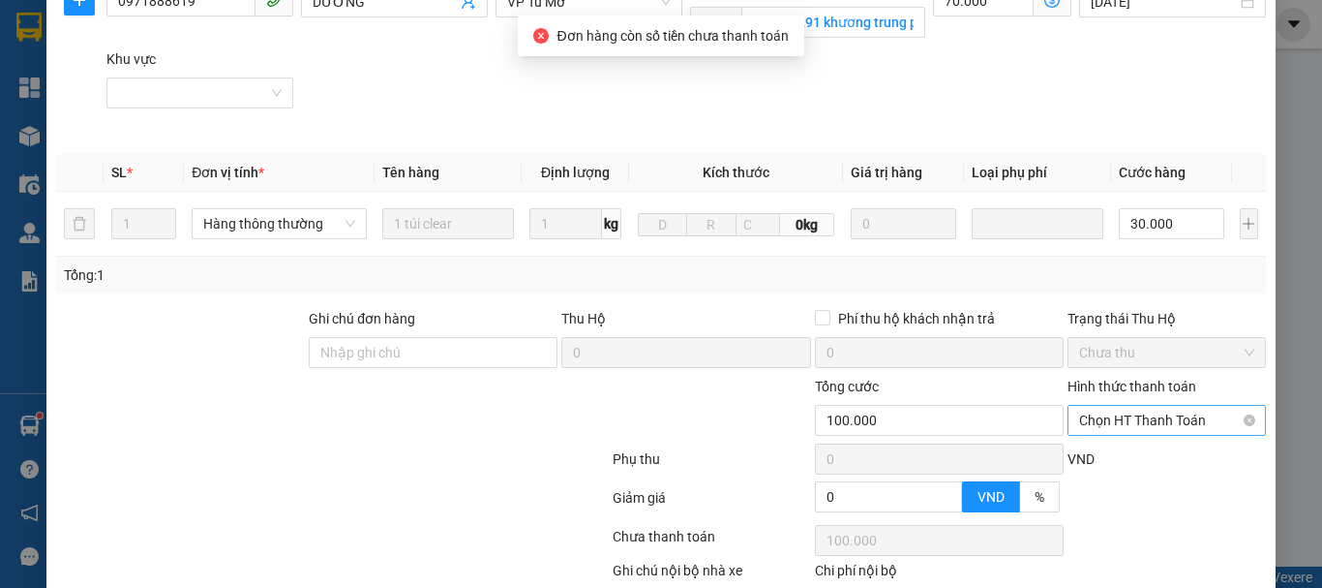
click at [1171, 419] on span "Chọn HT Thanh Toán" at bounding box center [1166, 420] width 175 height 29
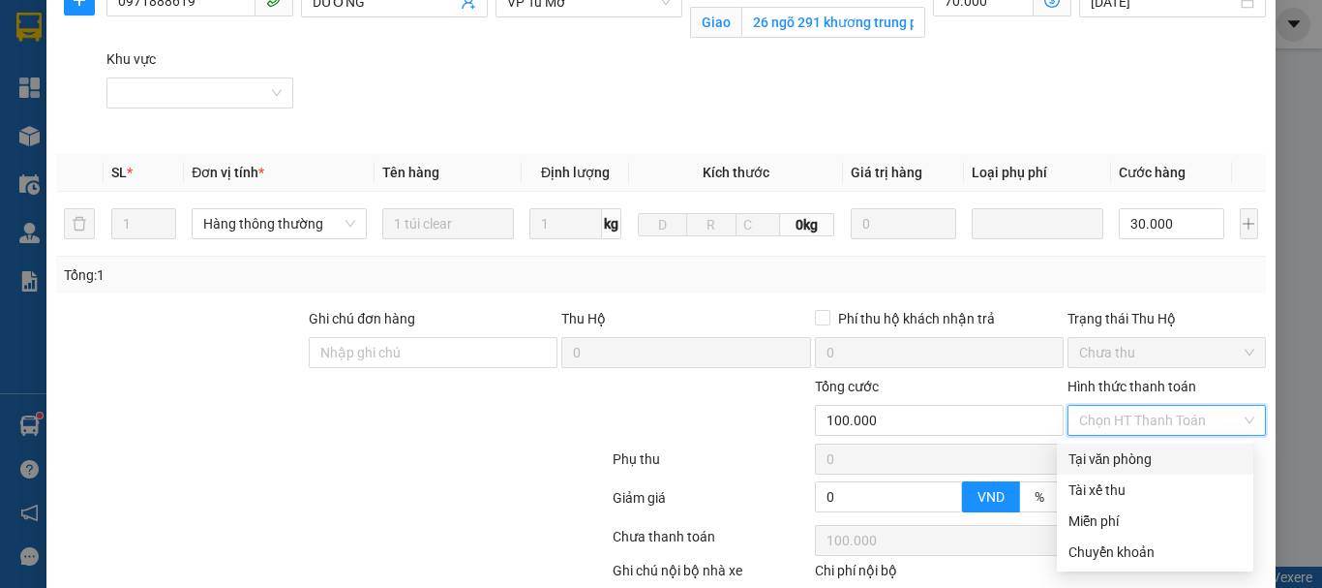
click at [1095, 461] on div "Tại văn phòng" at bounding box center [1155, 458] width 173 height 21
type input "0"
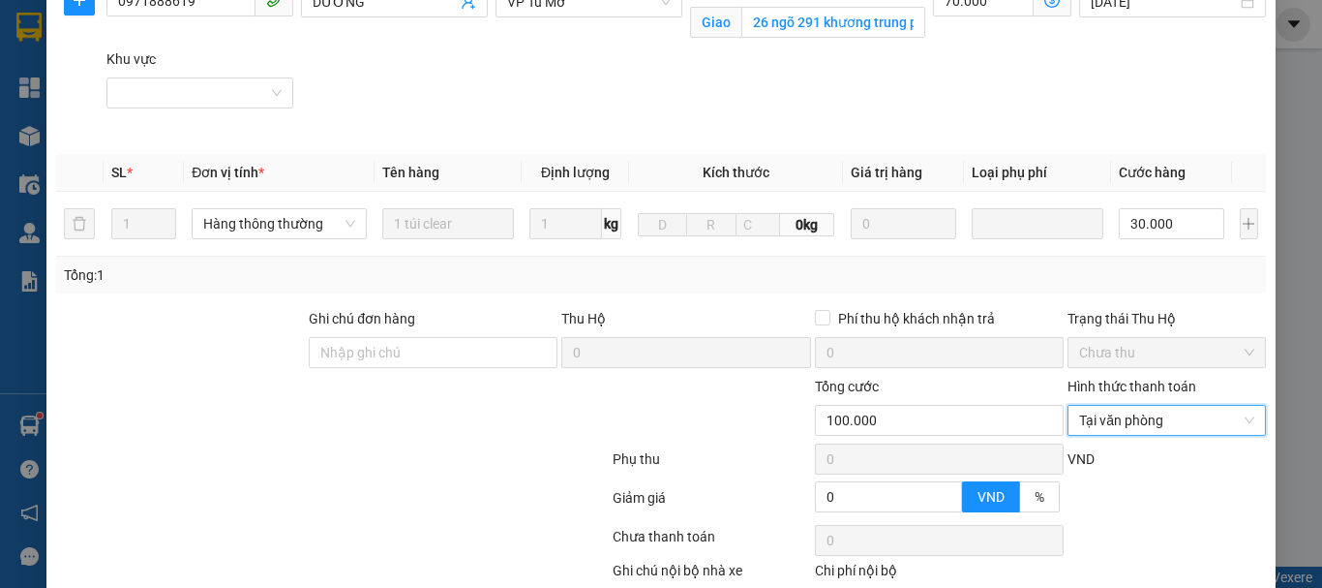
scroll to position [406, 0]
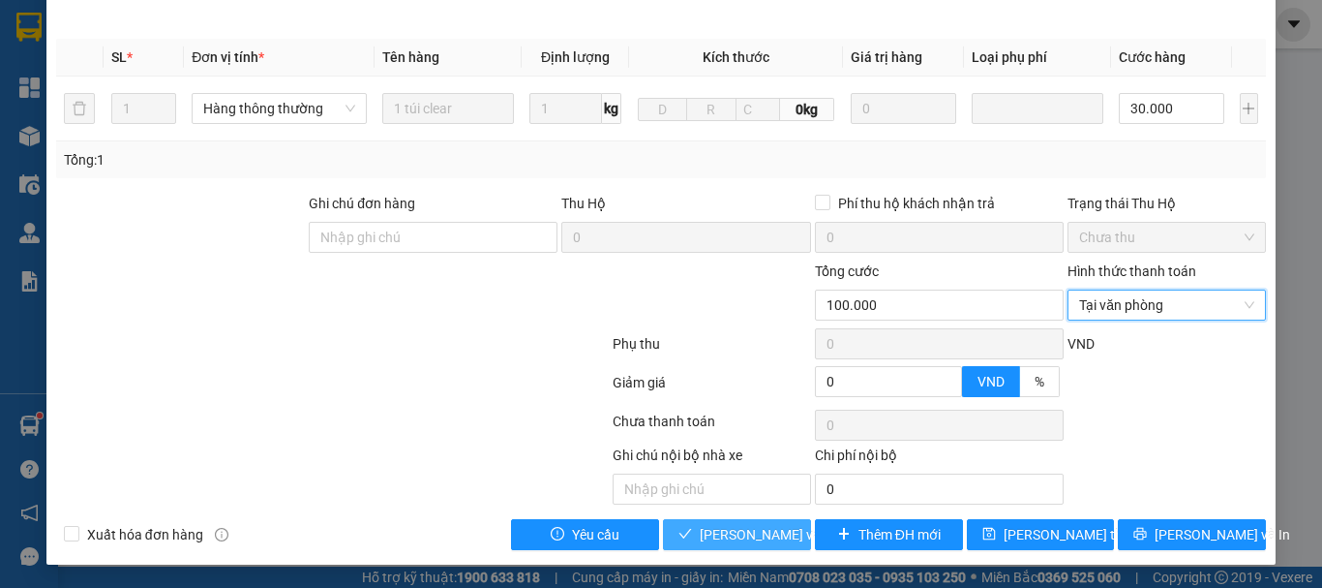
click at [740, 540] on span "Lưu và Giao hàng" at bounding box center [793, 534] width 186 height 21
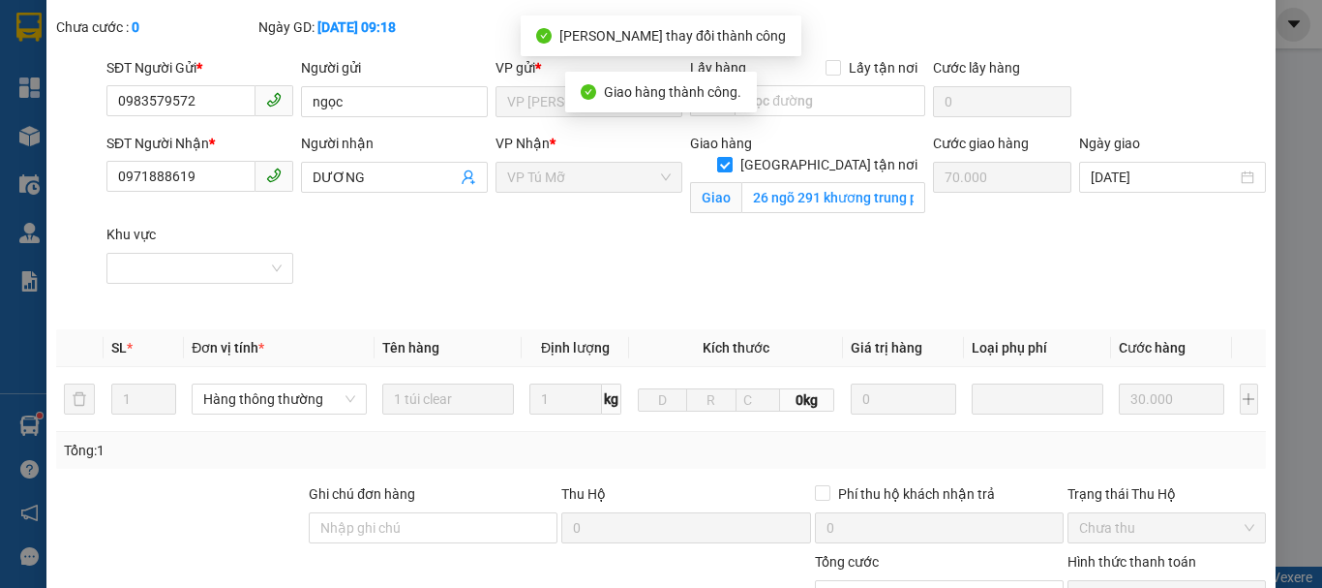
scroll to position [0, 0]
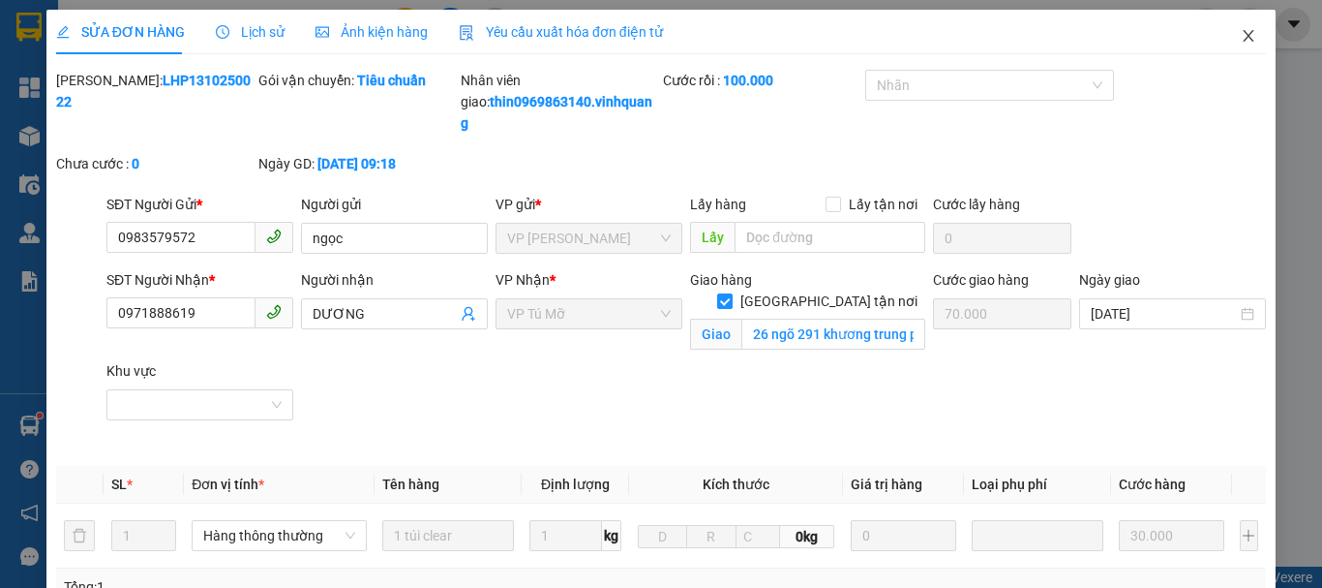
click at [1241, 39] on icon "close" at bounding box center [1248, 35] width 15 height 15
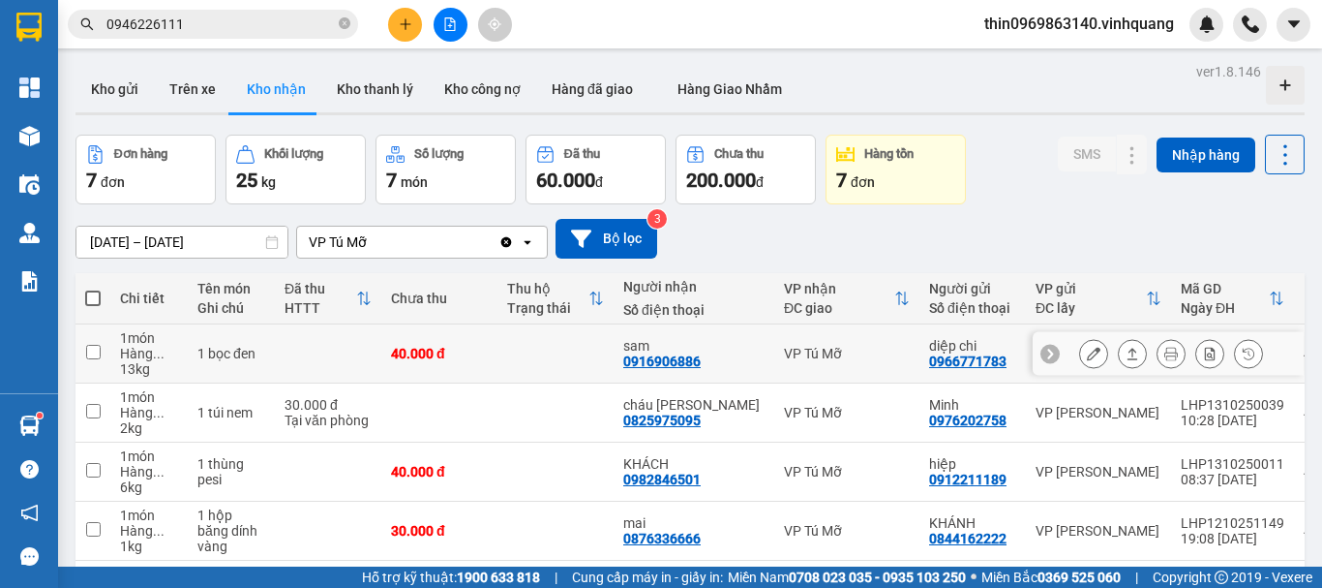
scroll to position [194, 0]
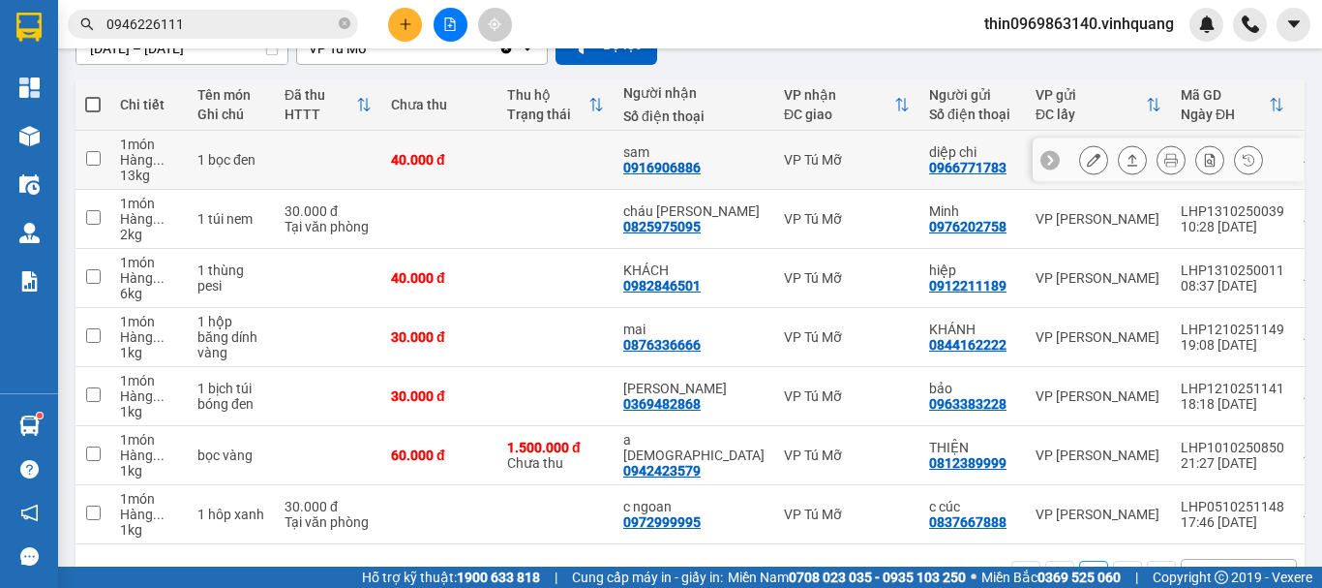
click at [96, 162] on input "checkbox" at bounding box center [93, 158] width 15 height 15
checkbox input "true"
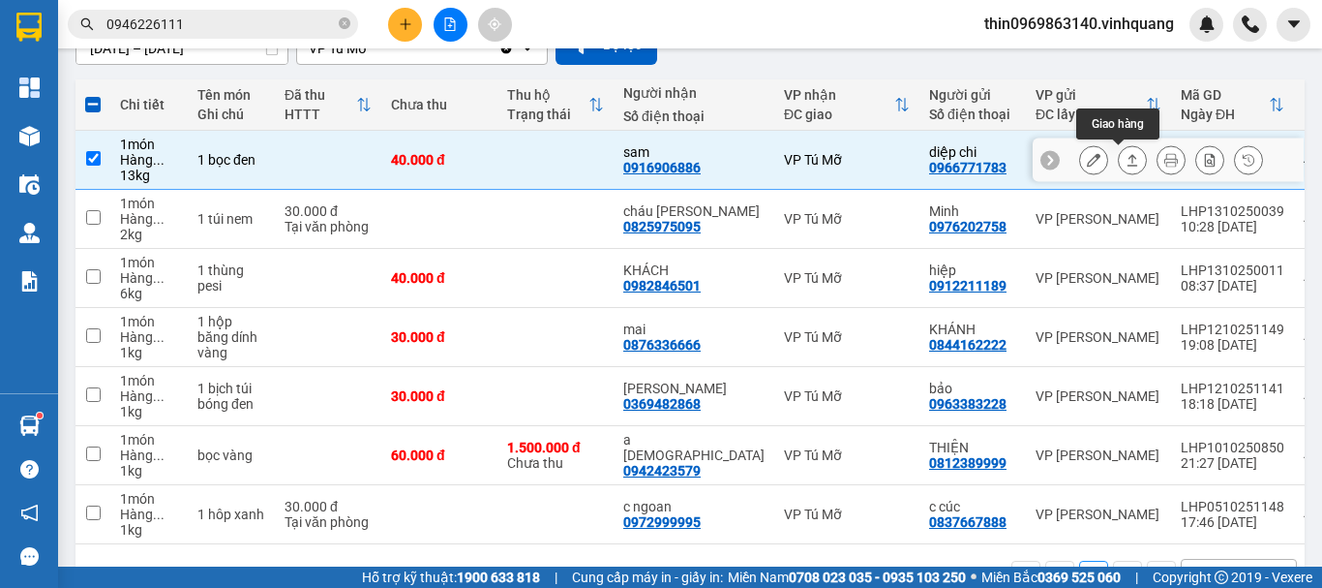
click at [1126, 164] on icon at bounding box center [1133, 160] width 14 height 14
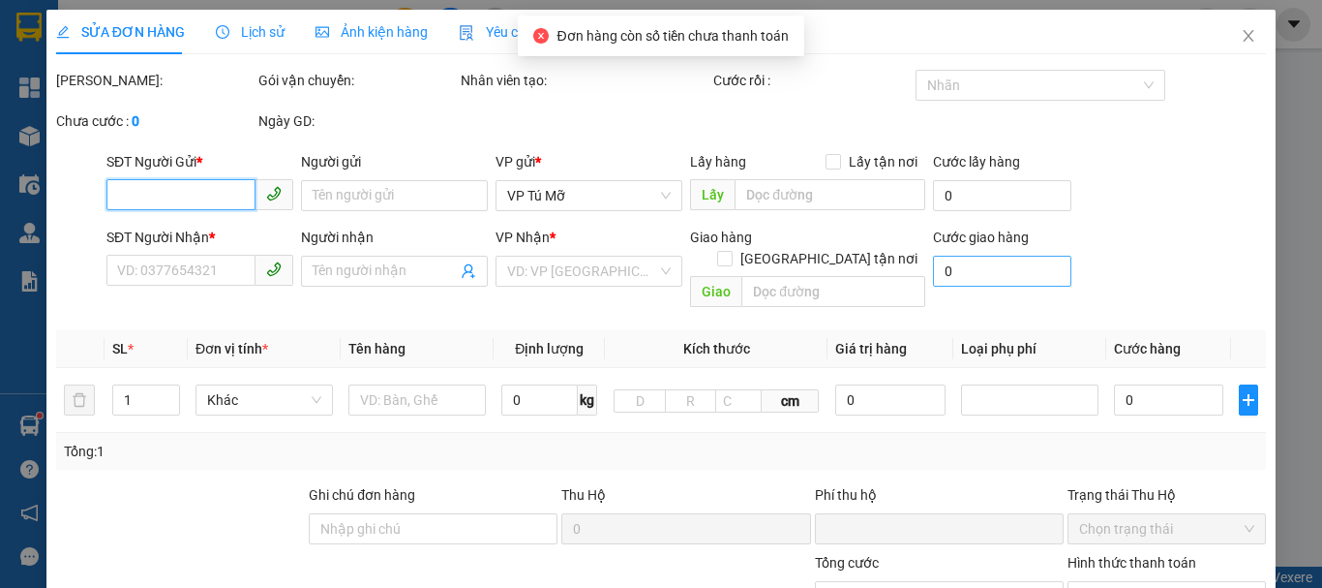
type input "0966771783"
type input "diệp chi"
type input "0916906886"
type input "sam"
type input "0"
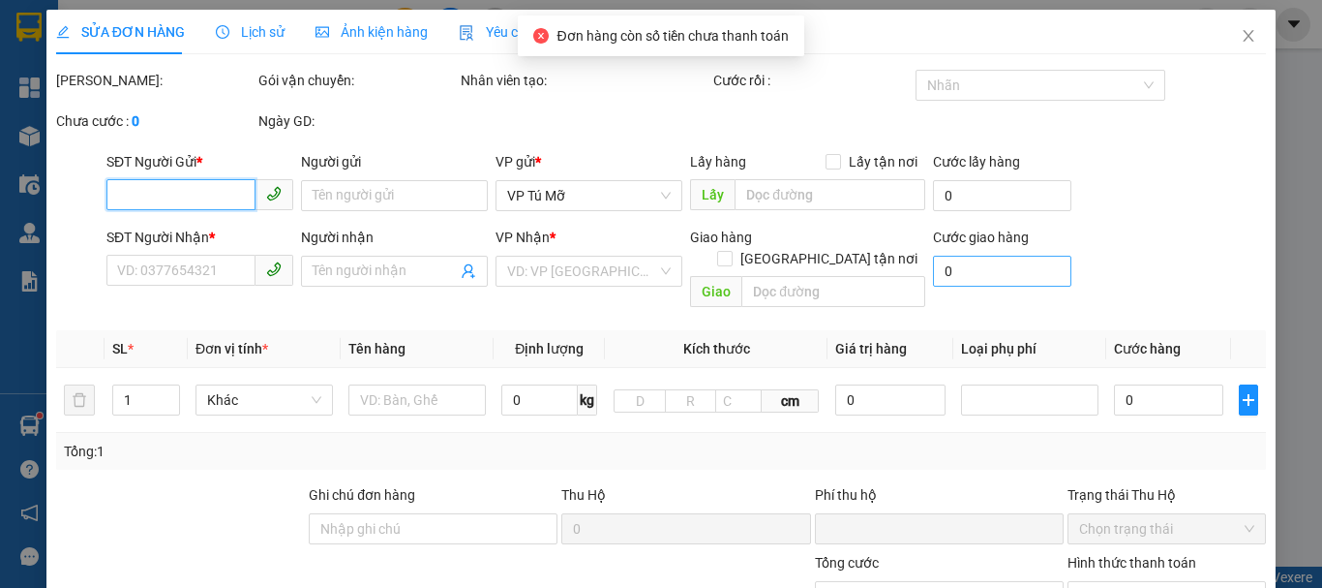
type input "40.000"
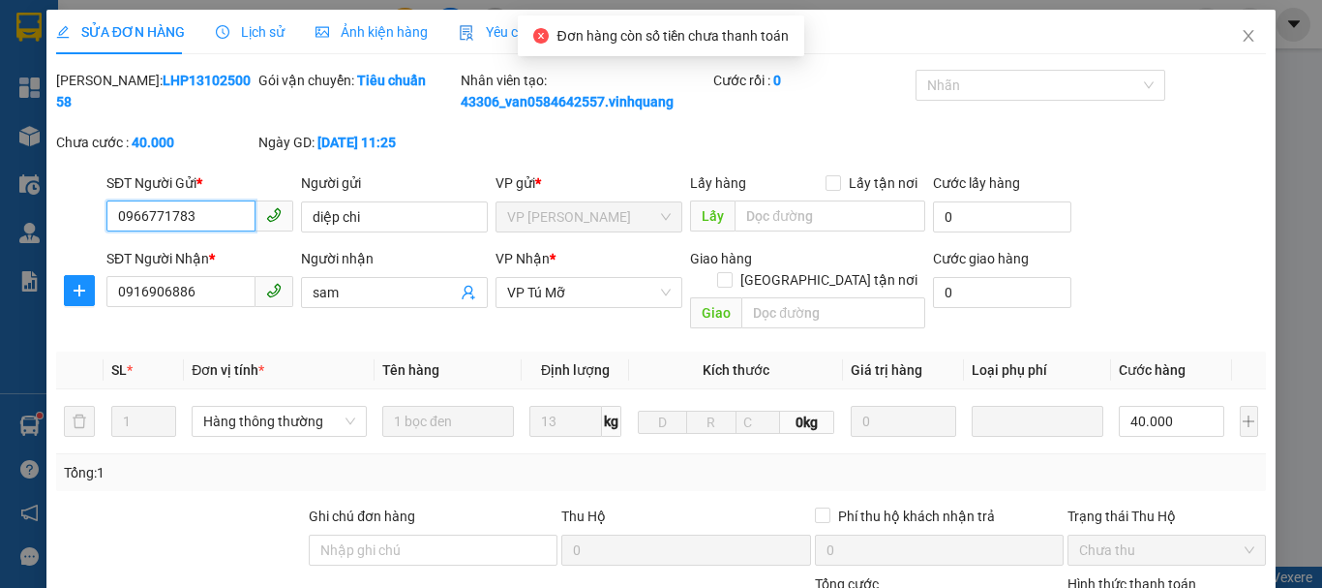
scroll to position [291, 0]
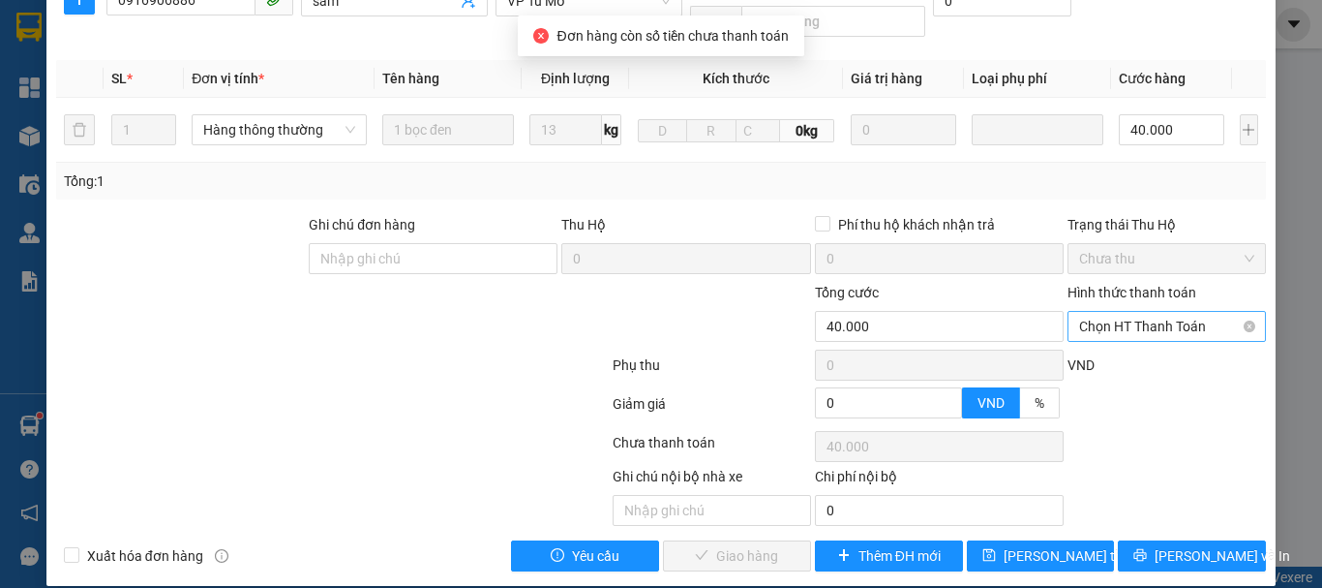
click at [1131, 312] on span "Chọn HT Thanh Toán" at bounding box center [1166, 326] width 175 height 29
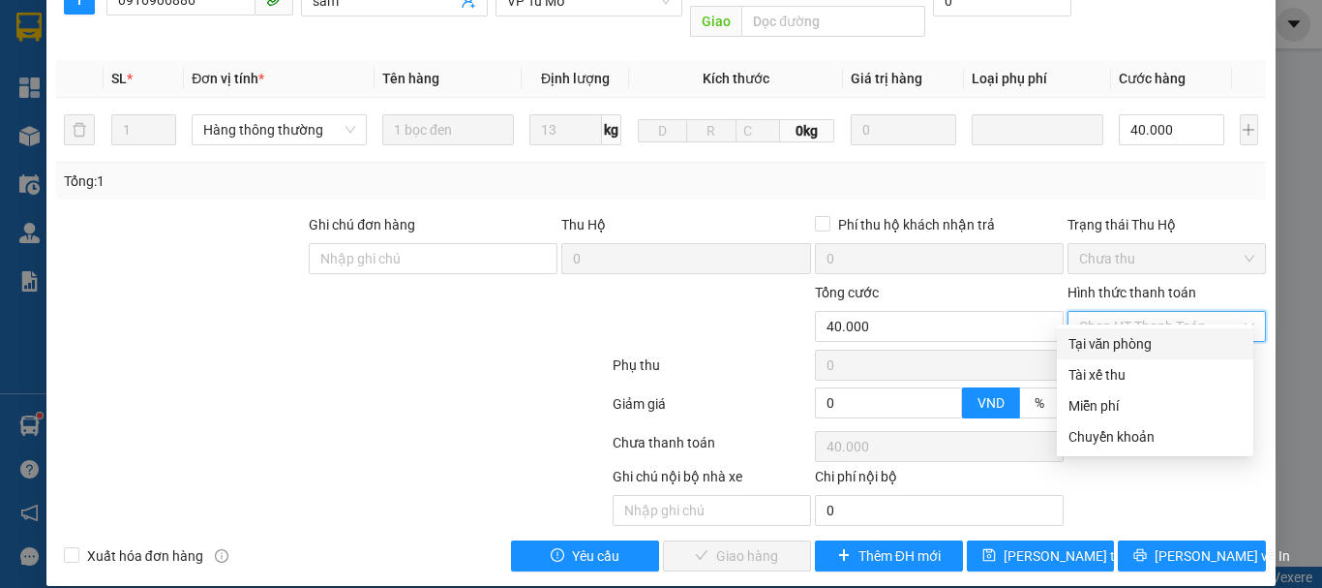
click at [1114, 340] on div "Tại văn phòng" at bounding box center [1155, 343] width 173 height 21
type input "0"
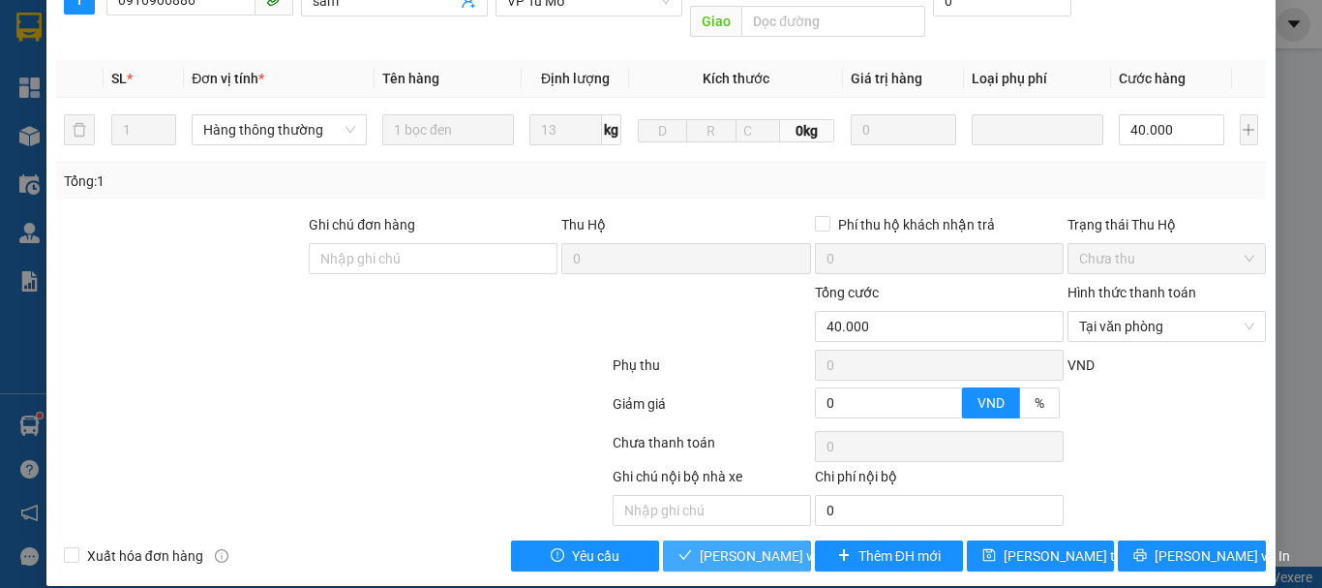
click at [742, 540] on button "Lưu và Giao hàng" at bounding box center [737, 555] width 148 height 31
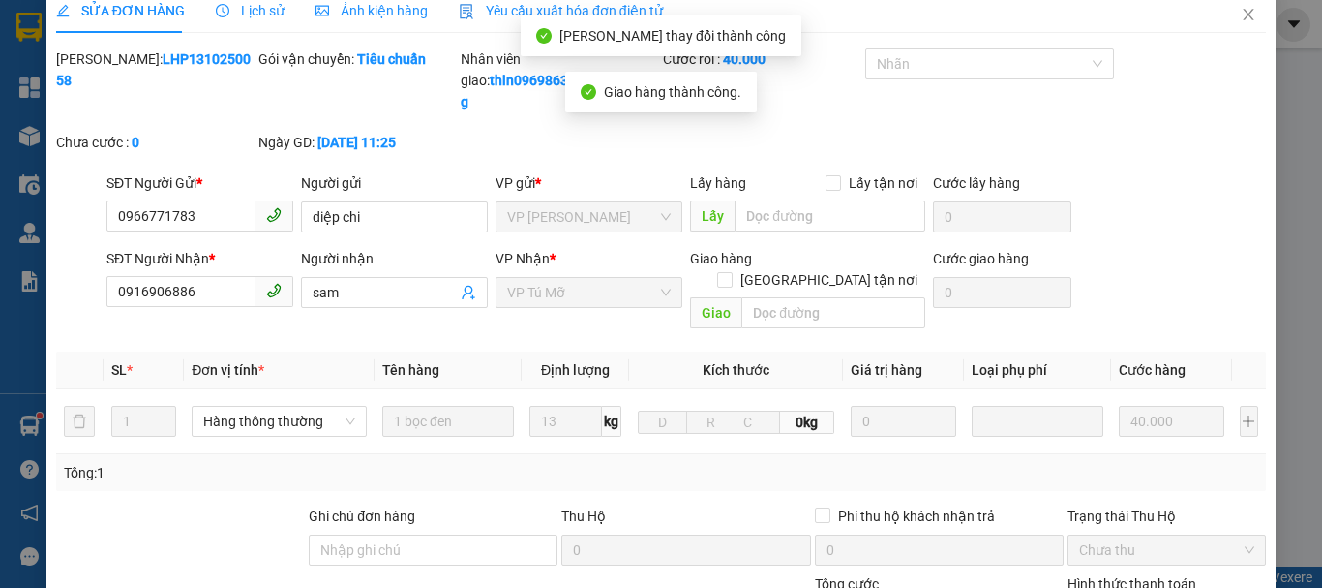
scroll to position [0, 0]
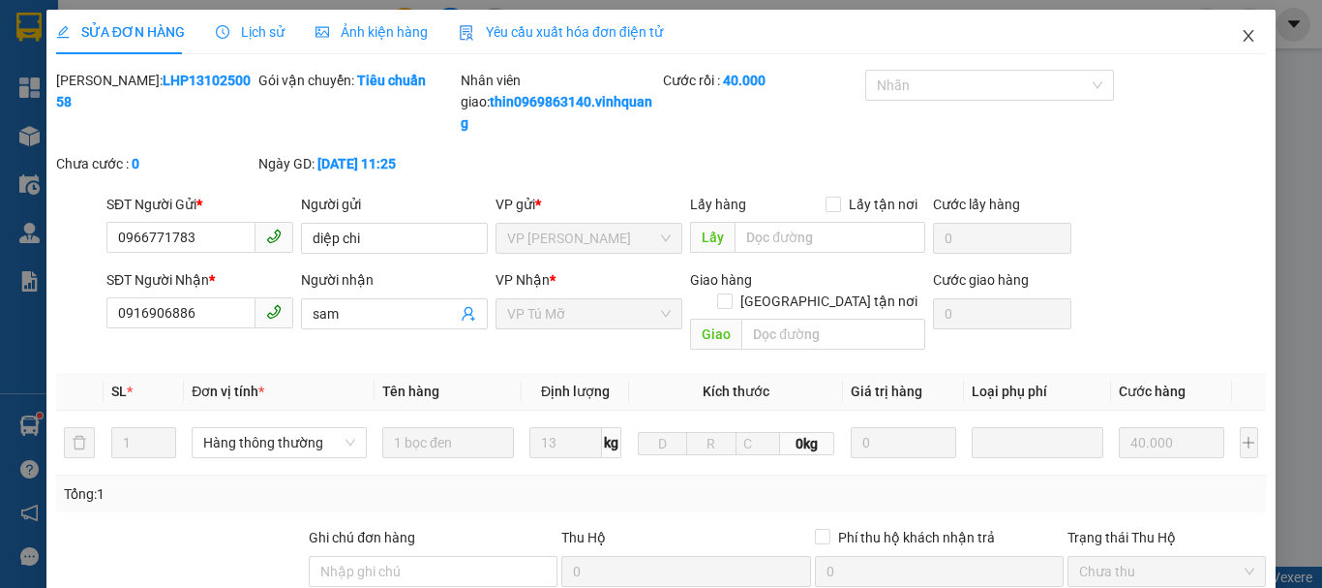
click at [1241, 37] on icon "close" at bounding box center [1248, 35] width 15 height 15
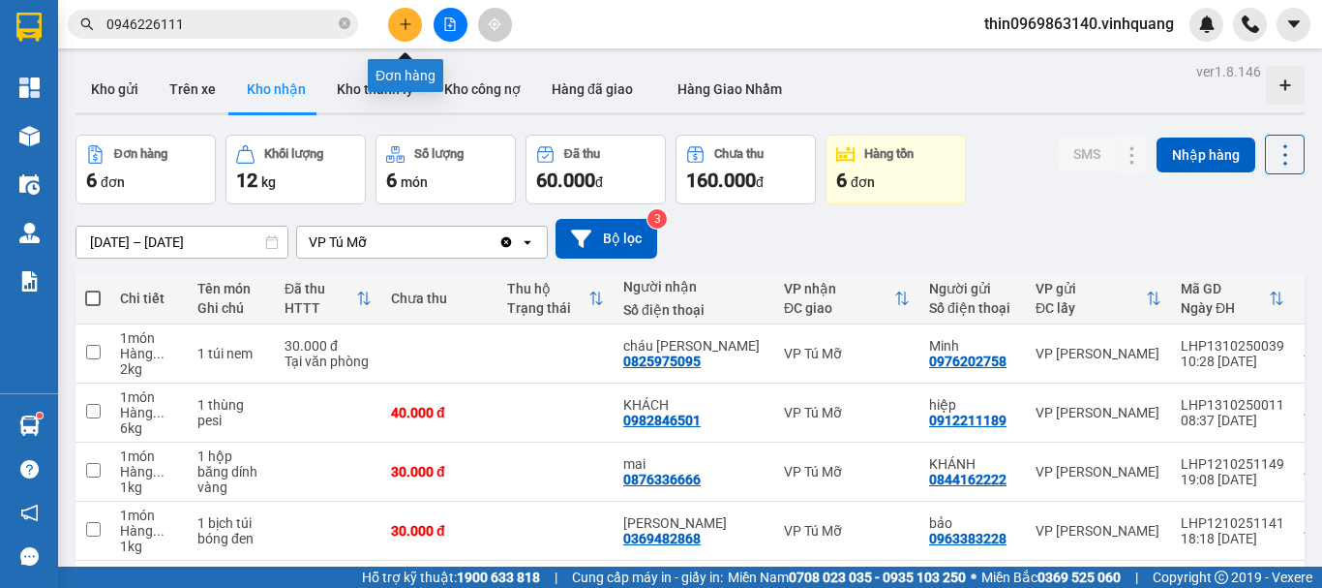
click at [397, 24] on button at bounding box center [405, 25] width 34 height 34
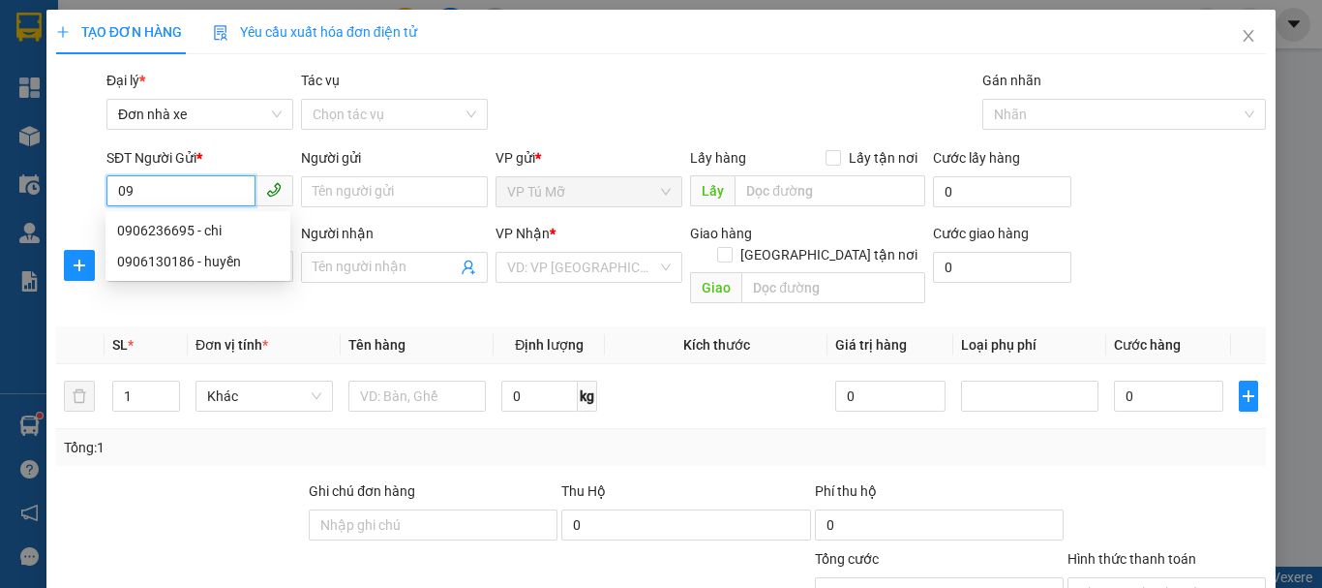
type input "0"
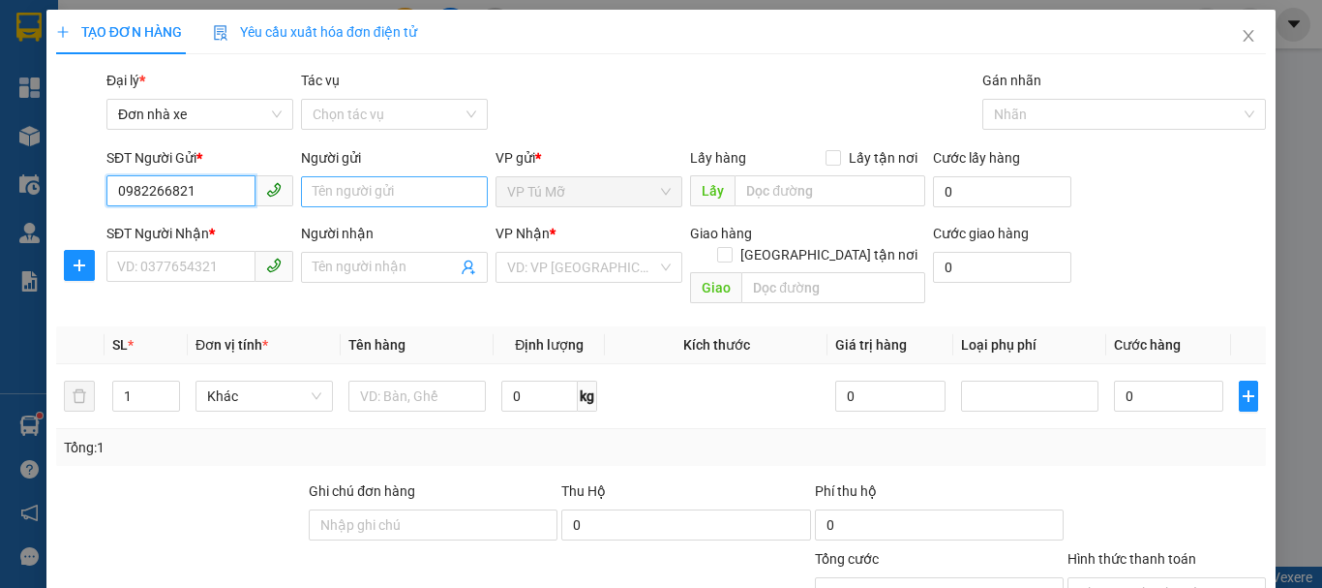
type input "0982266821"
click at [363, 195] on input "Người gửi" at bounding box center [394, 191] width 187 height 31
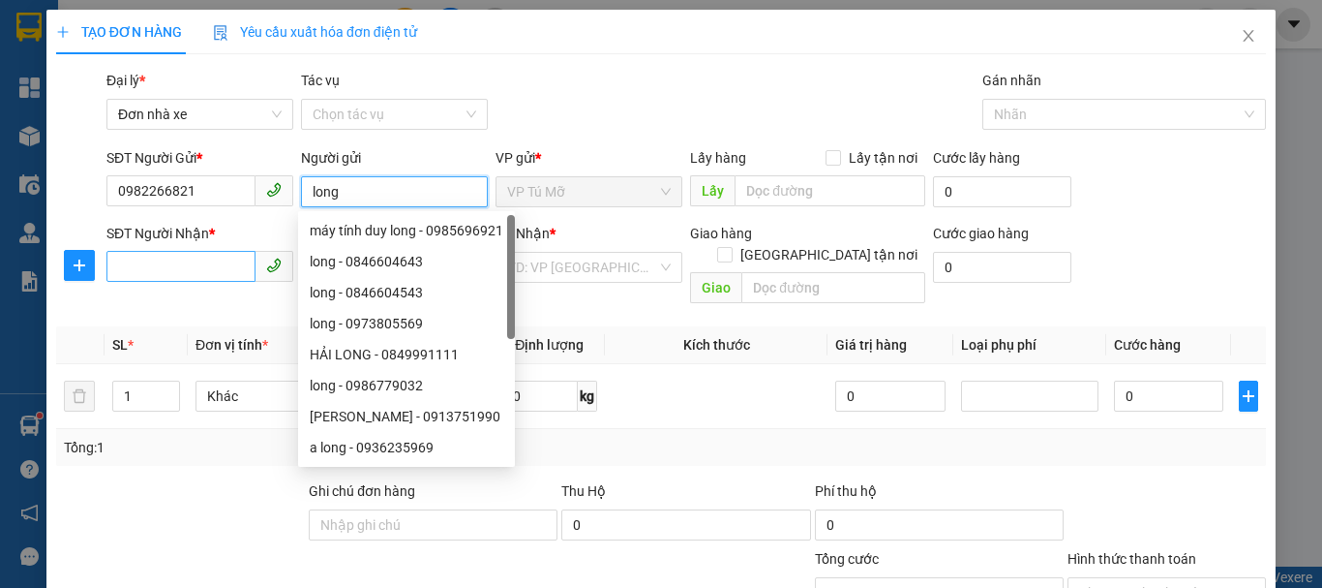
type input "long"
click at [215, 275] on input "SĐT Người Nhận *" at bounding box center [180, 266] width 149 height 31
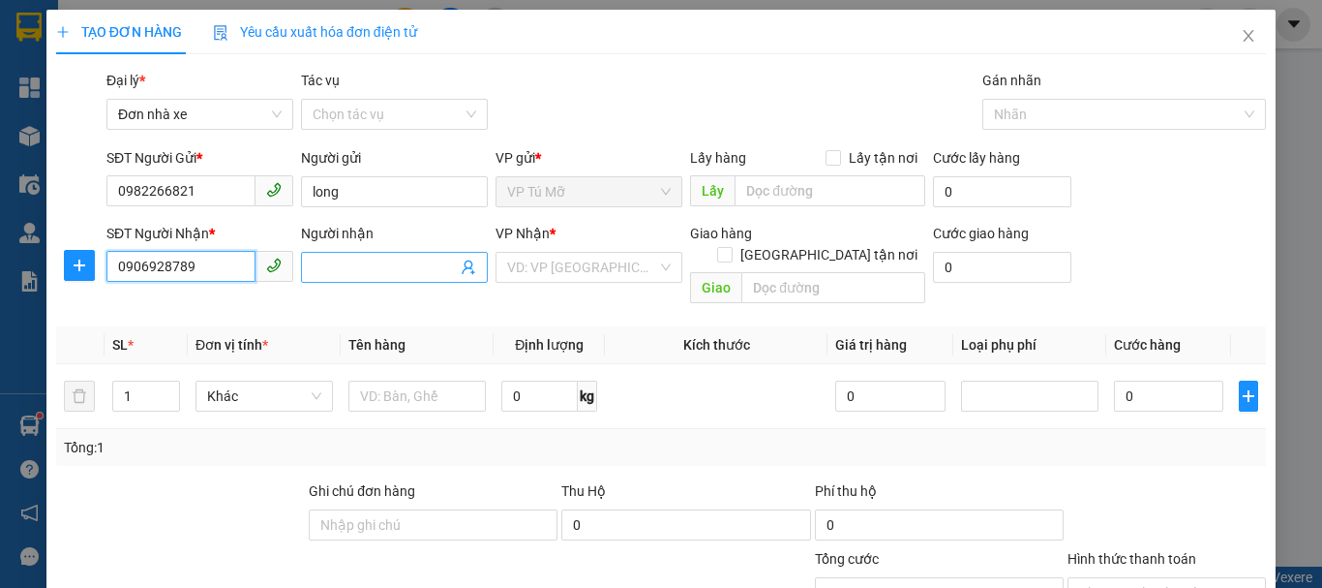
type input "0906928789"
click at [385, 269] on input "Người nhận" at bounding box center [385, 267] width 144 height 21
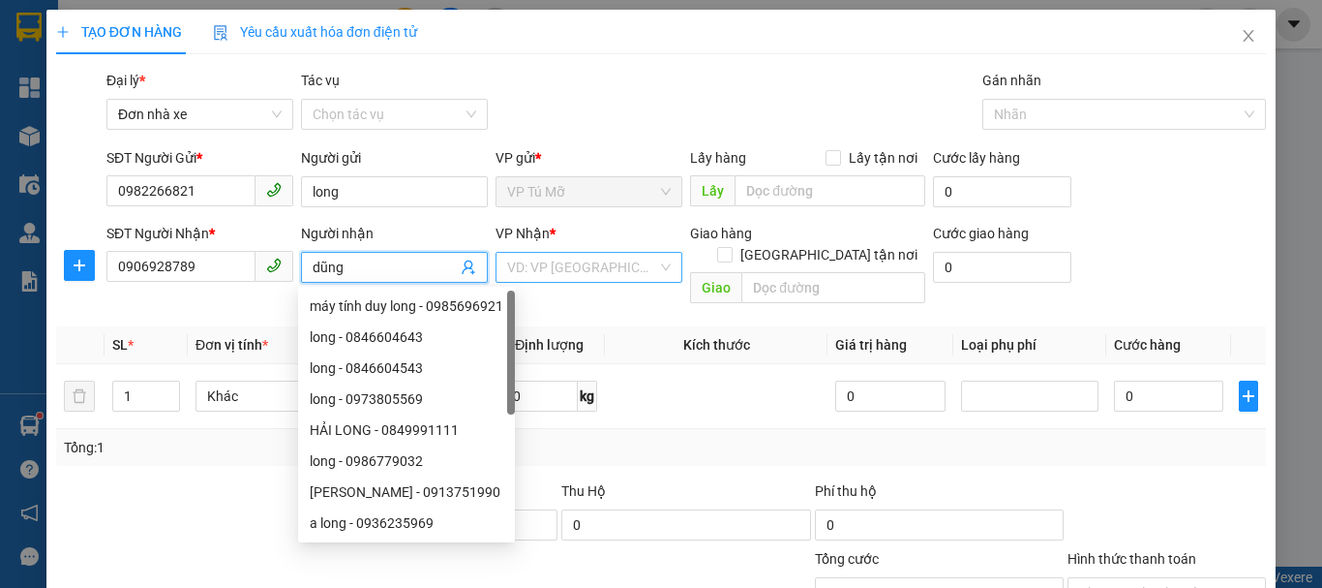
type input "dũng"
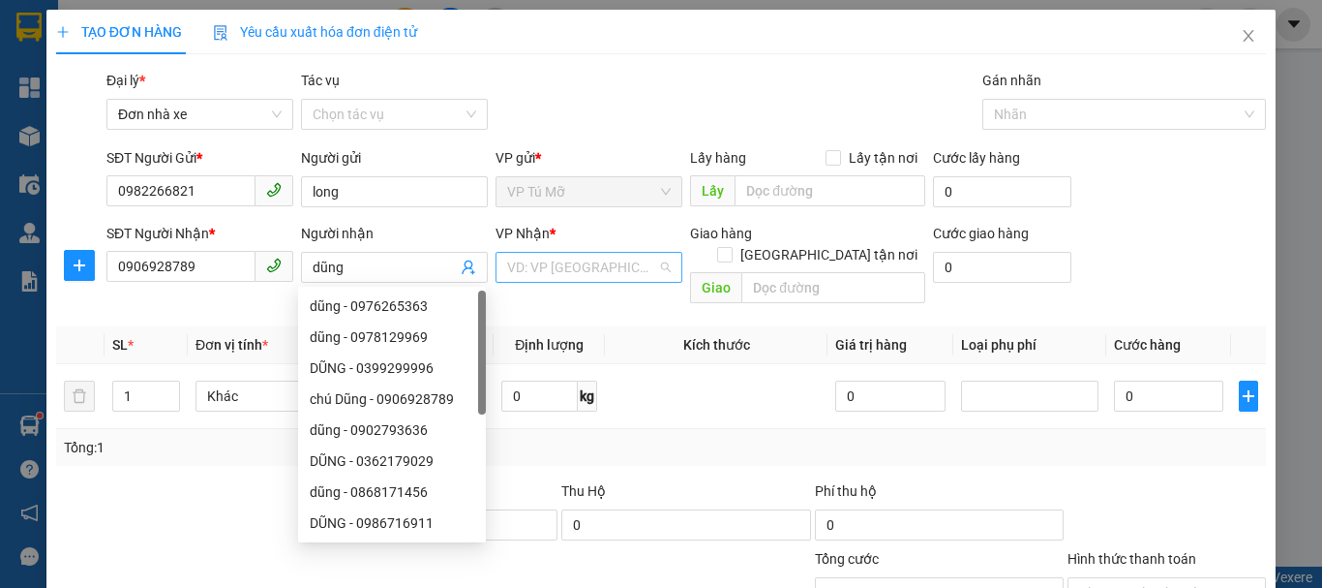
click at [541, 260] on input "search" at bounding box center [582, 267] width 150 height 29
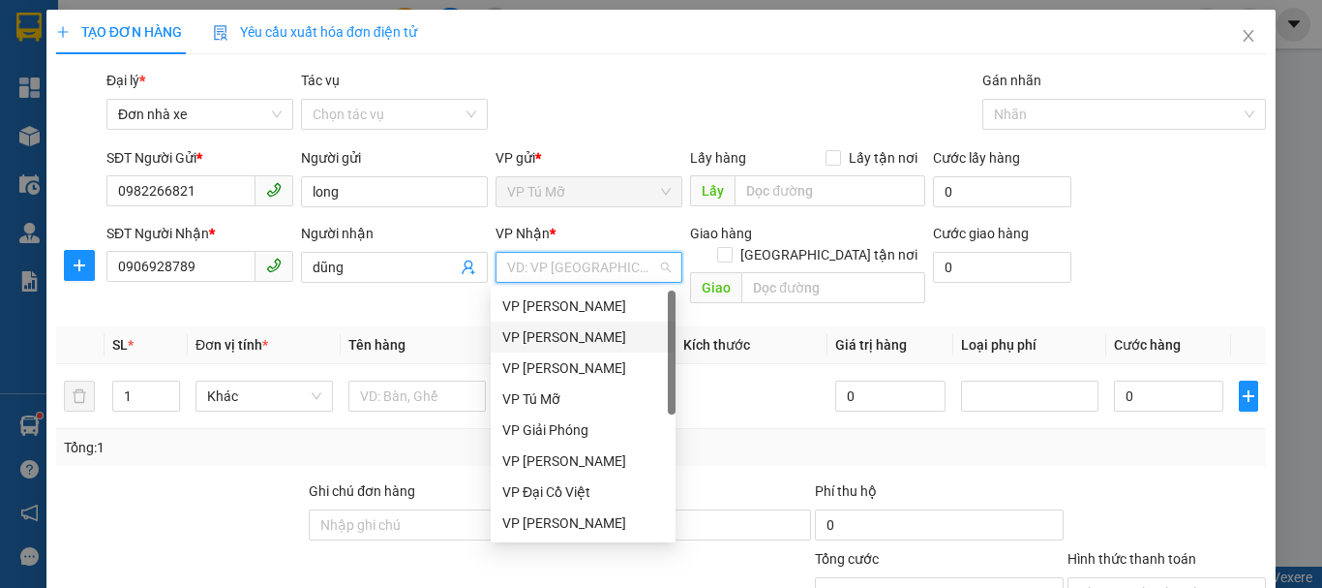
click at [613, 337] on div "VP LÊ HỒNG PHONG" at bounding box center [583, 336] width 162 height 21
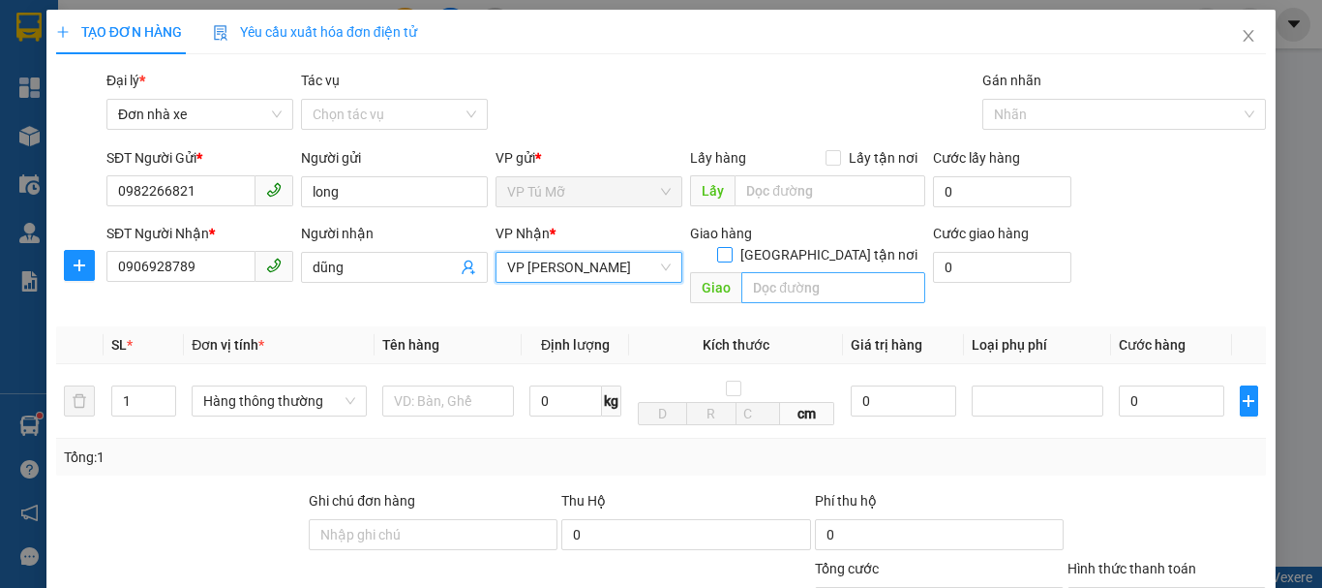
drag, startPoint x: 819, startPoint y: 232, endPoint x: 794, endPoint y: 264, distance: 40.7
click at [809, 249] on div "Giao hàng Giao tận nơi" at bounding box center [807, 248] width 235 height 50
click at [780, 277] on input "text" at bounding box center [834, 287] width 184 height 31
type input "20a/27 ngô sĩ liên hạc thành th"
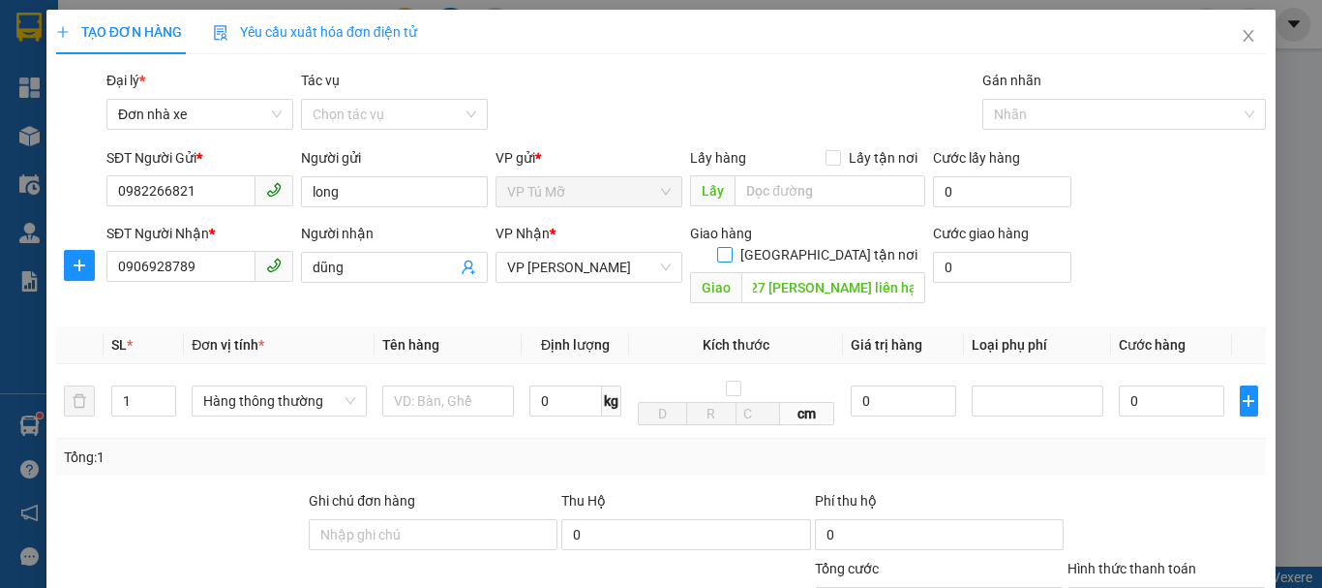
scroll to position [0, 0]
click at [731, 247] on input "Giao tận nơi" at bounding box center [724, 254] width 14 height 14
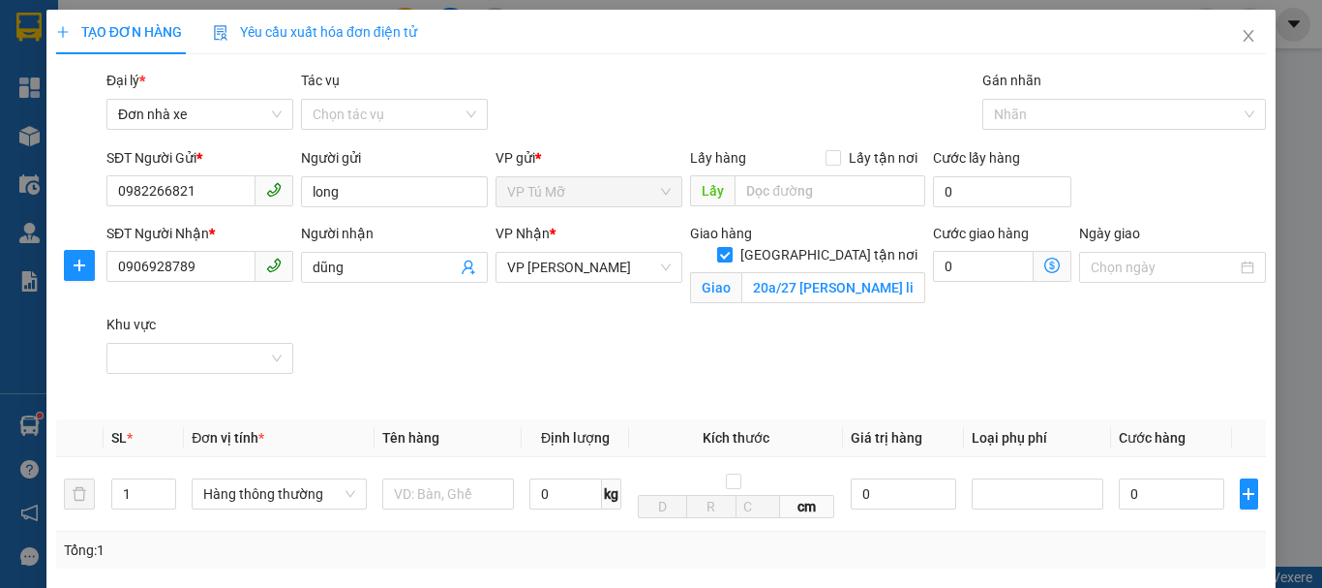
click at [1045, 262] on icon "dollar-circle" at bounding box center [1052, 265] width 15 height 15
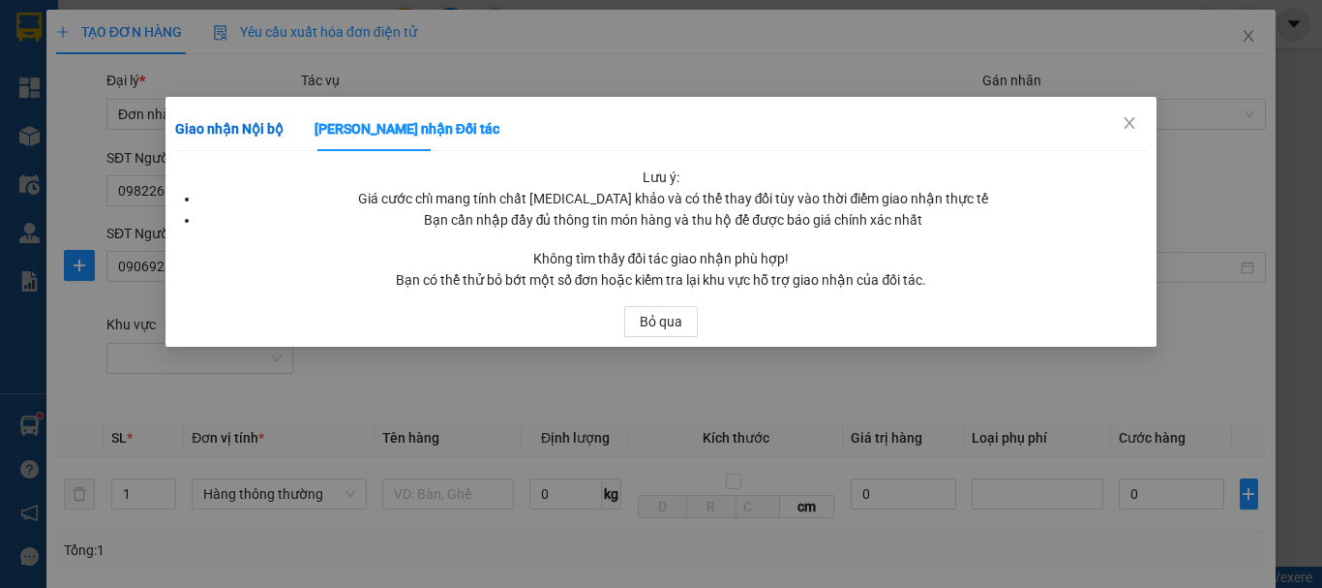
click at [249, 123] on b "Giao nhận Nội bộ" at bounding box center [229, 128] width 108 height 15
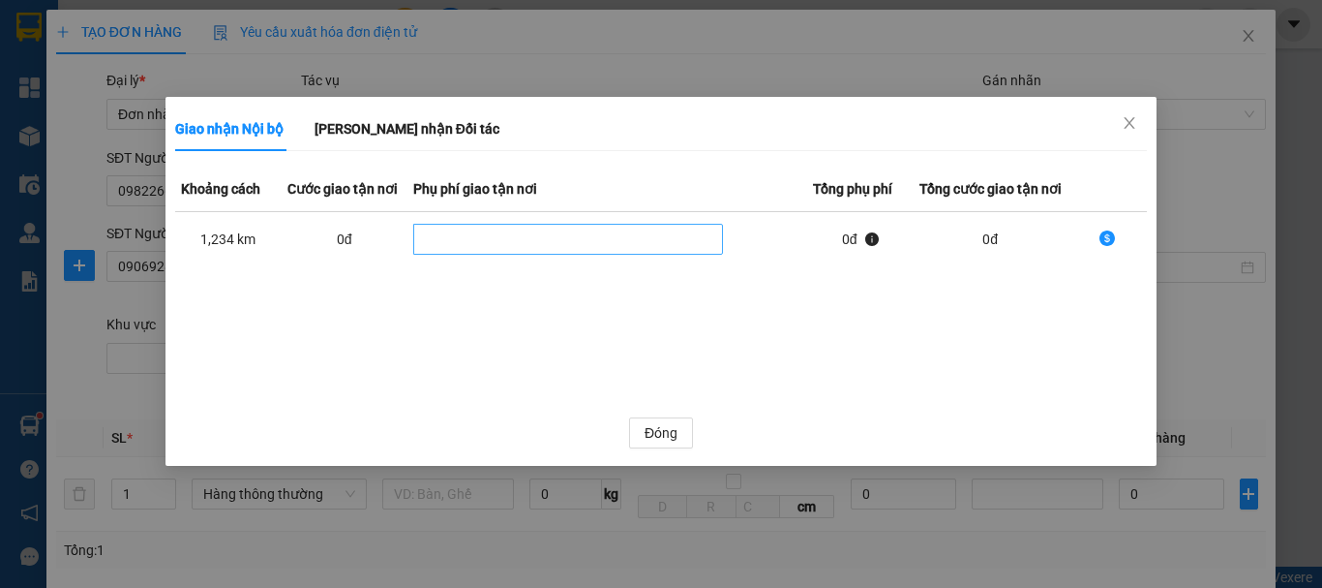
click at [560, 250] on div "dollar-circle" at bounding box center [568, 239] width 301 height 23
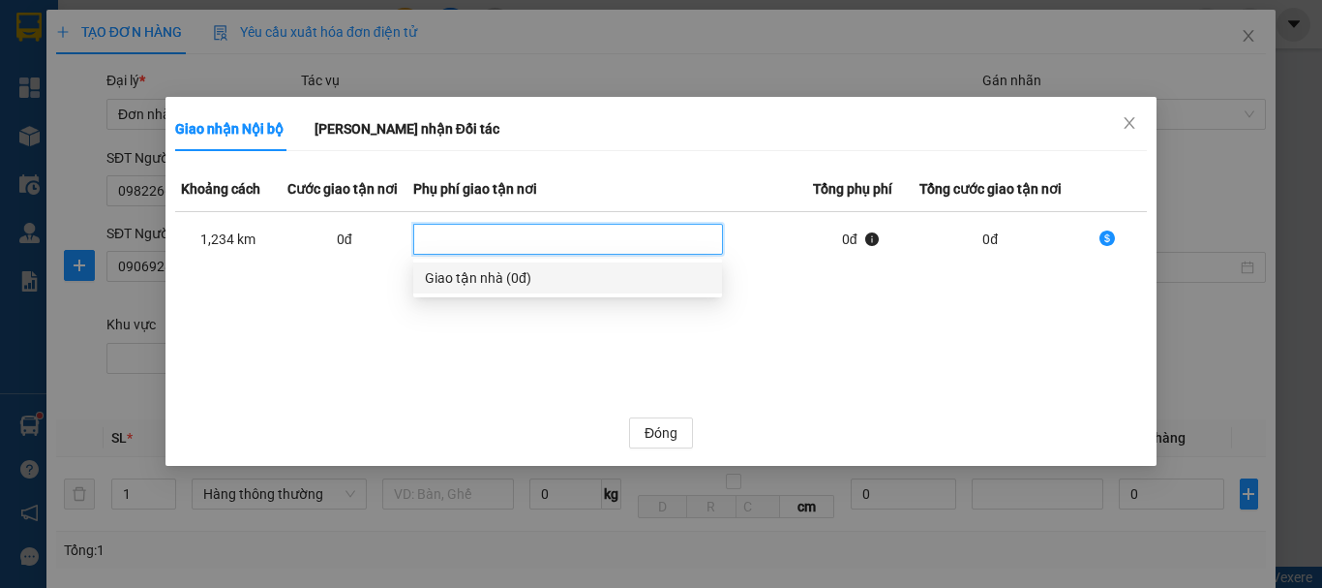
click at [978, 236] on div "0 đ" at bounding box center [991, 238] width 142 height 21
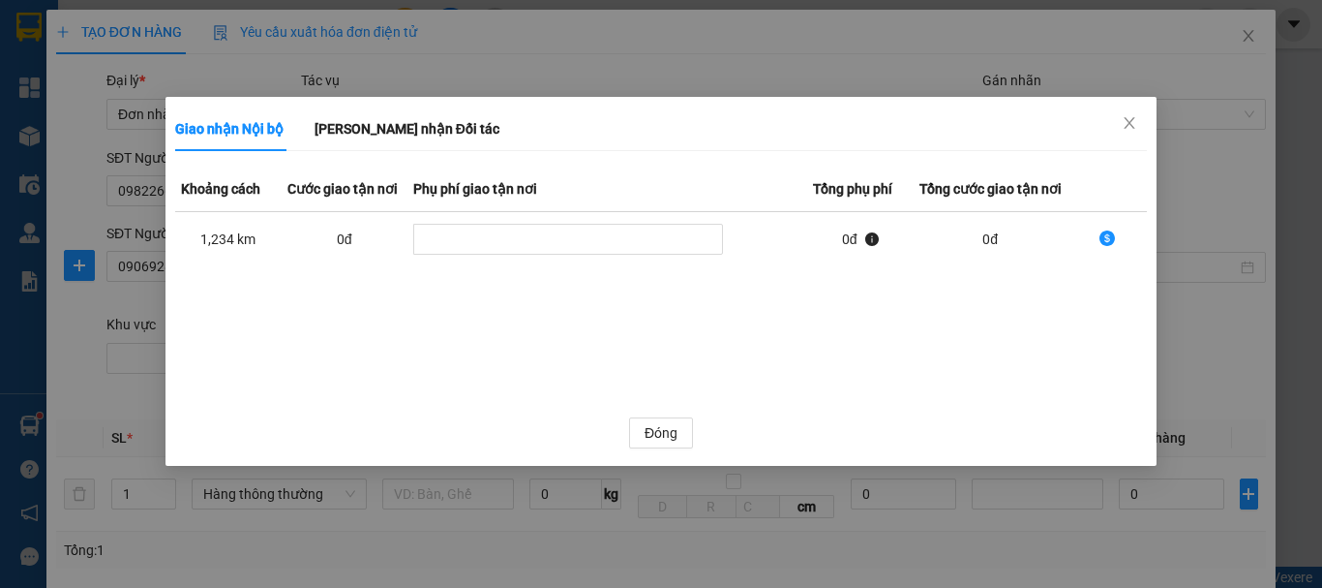
click at [1115, 239] on icon "dollar-circle" at bounding box center [1107, 237] width 15 height 15
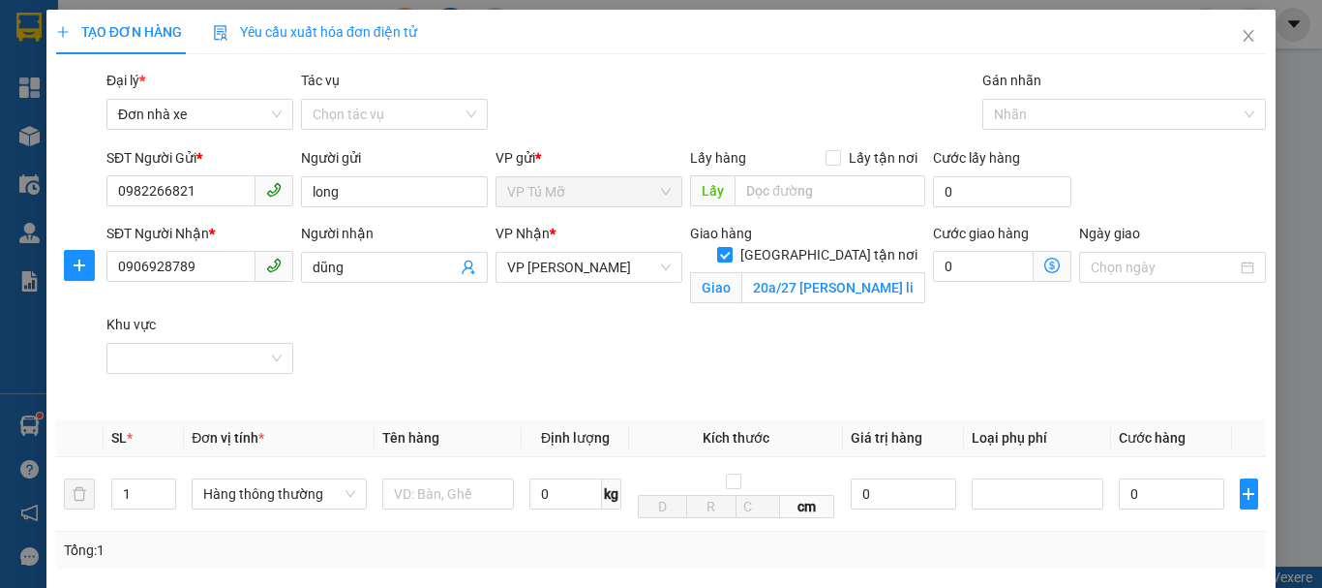
click at [1046, 265] on icon "dollar-circle" at bounding box center [1052, 265] width 15 height 15
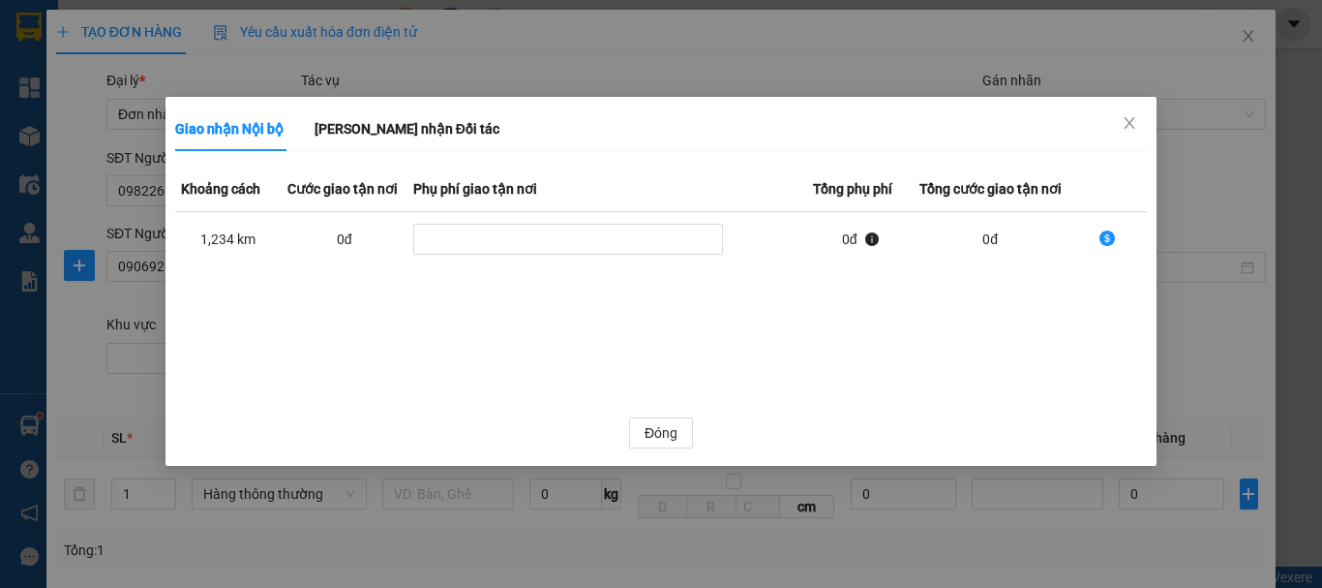
click at [947, 239] on div "0 đ" at bounding box center [991, 238] width 142 height 21
click at [1128, 123] on icon "close" at bounding box center [1129, 122] width 15 height 15
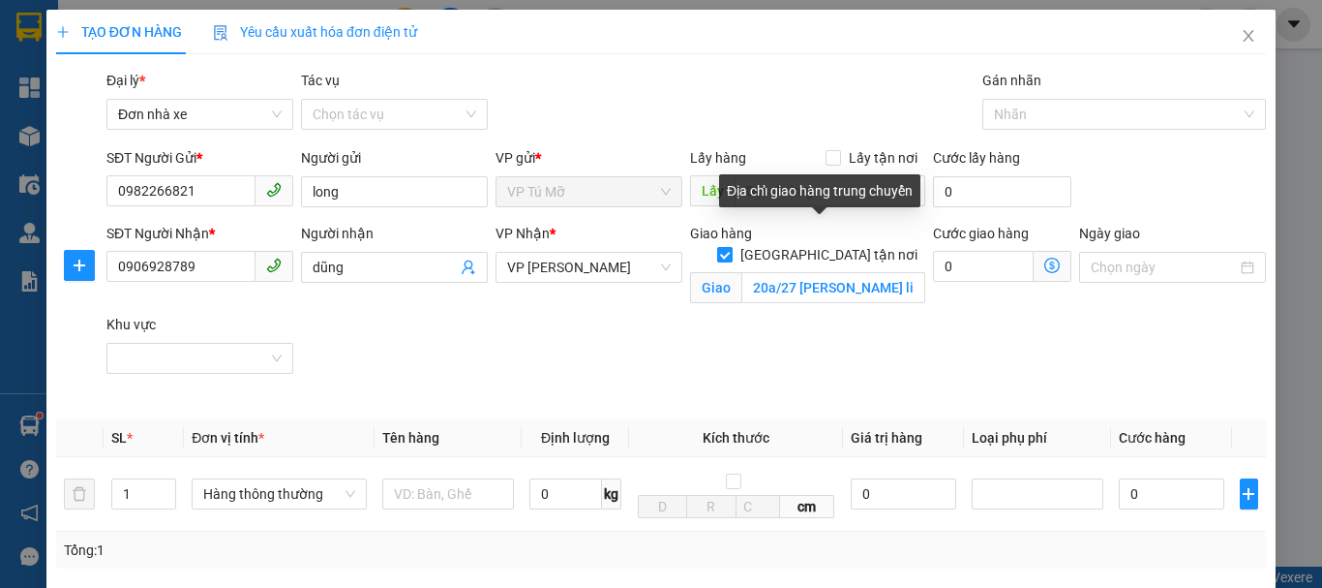
click at [731, 247] on input "Giao tận nơi" at bounding box center [724, 254] width 14 height 14
checkbox input "false"
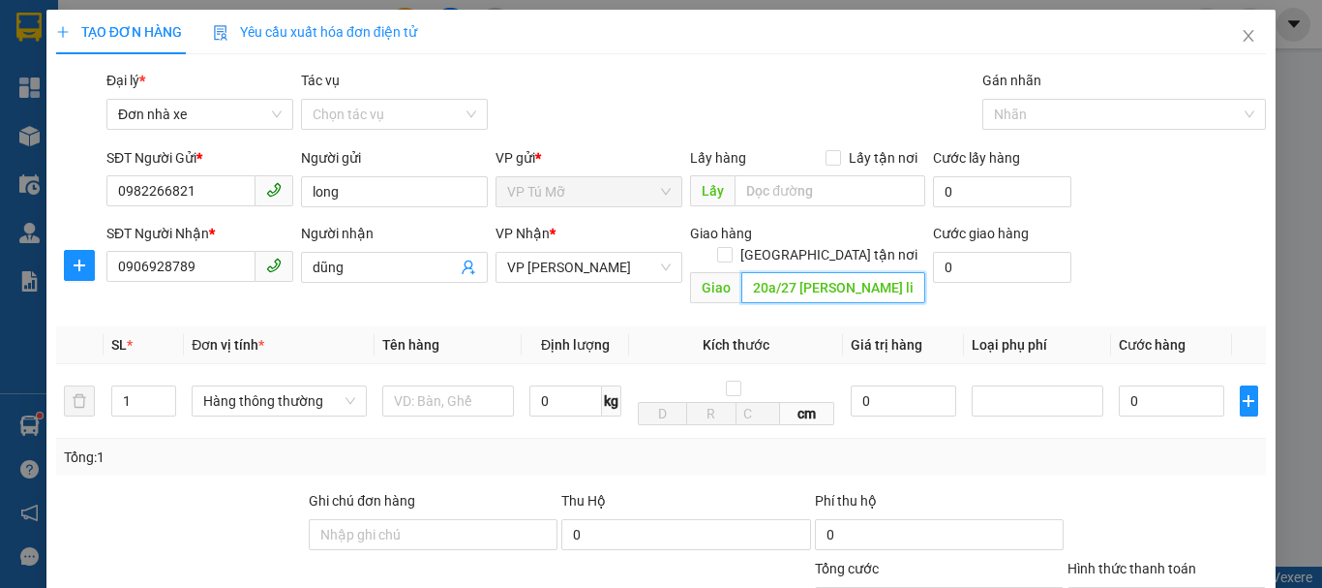
click at [783, 278] on input "20a/27 ngô sĩ liên hạc thành th" at bounding box center [834, 287] width 184 height 31
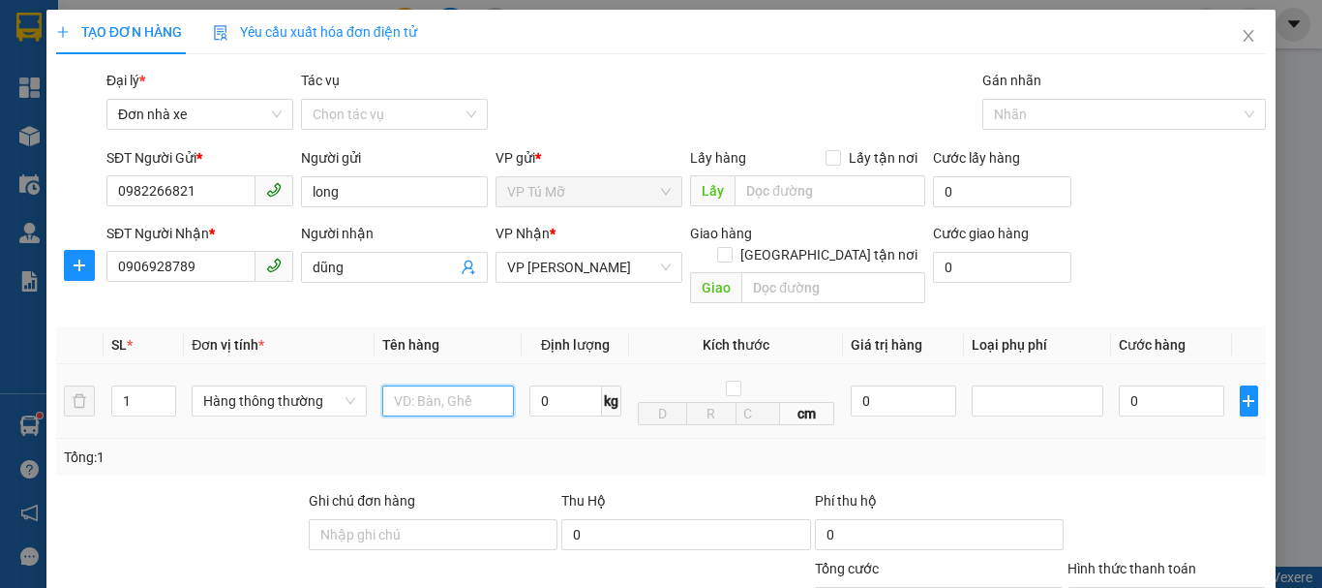
click at [441, 385] on input "text" at bounding box center [448, 400] width 132 height 31
type input "túi đỏ"
click at [561, 385] on input "0" at bounding box center [566, 400] width 73 height 31
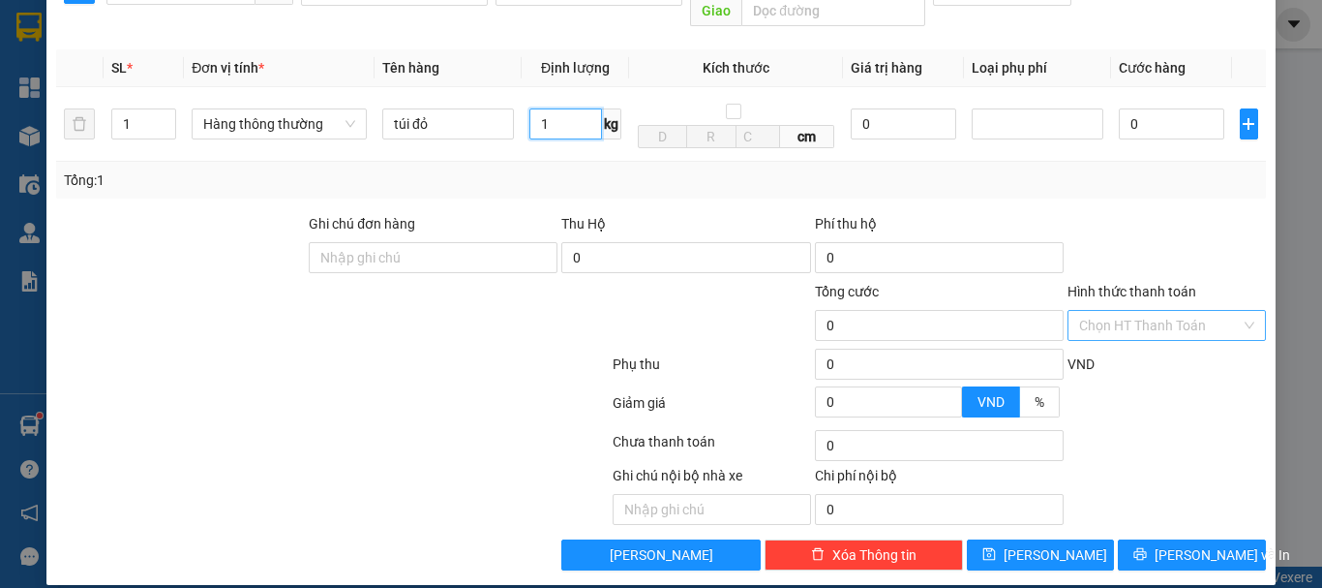
type input "1"
click at [1168, 311] on input "Hình thức thanh toán" at bounding box center [1160, 325] width 162 height 29
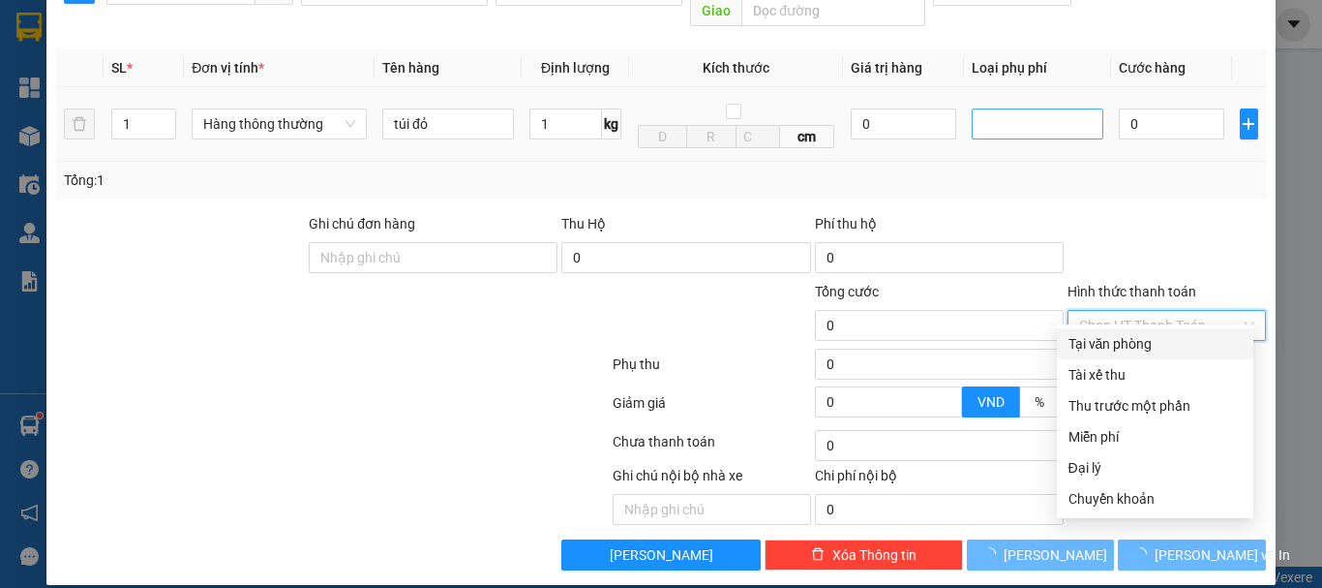
click at [1108, 345] on div "Tại văn phòng" at bounding box center [1155, 343] width 173 height 21
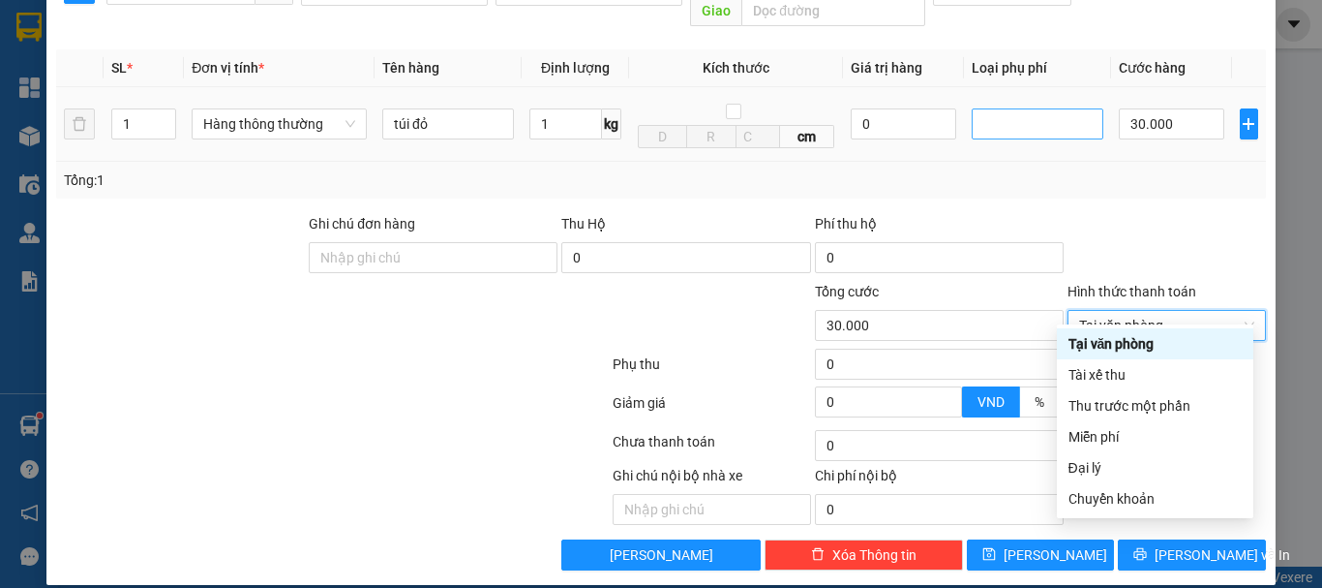
type input "30.000"
type input "0"
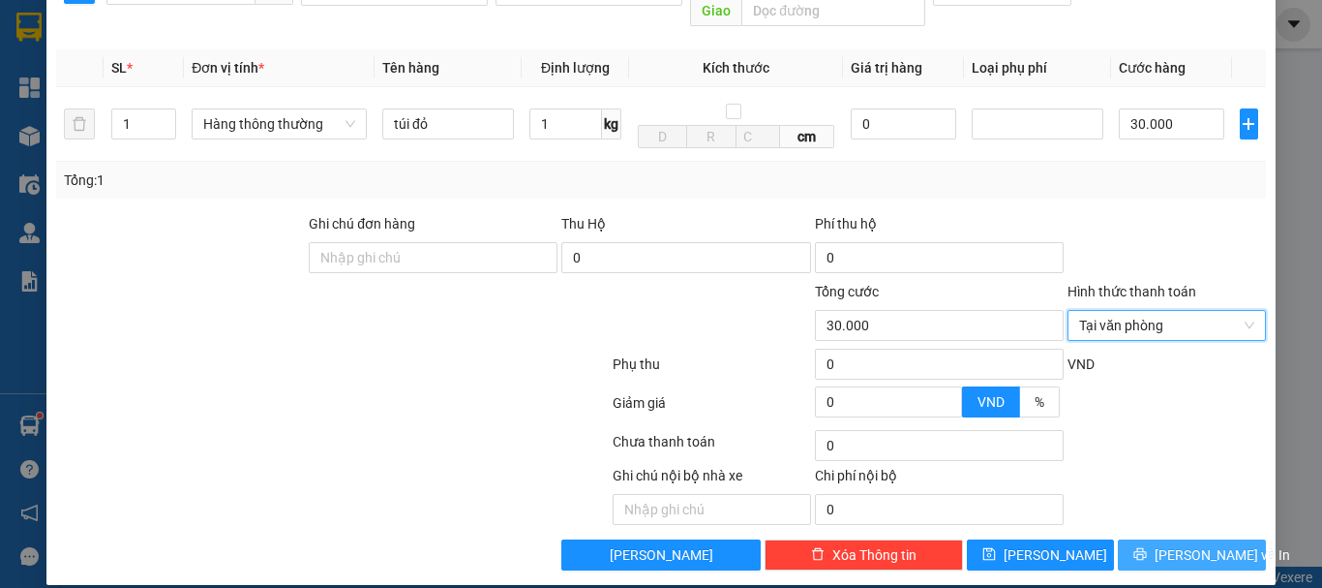
click at [1181, 544] on span "Lưu và In" at bounding box center [1223, 554] width 136 height 21
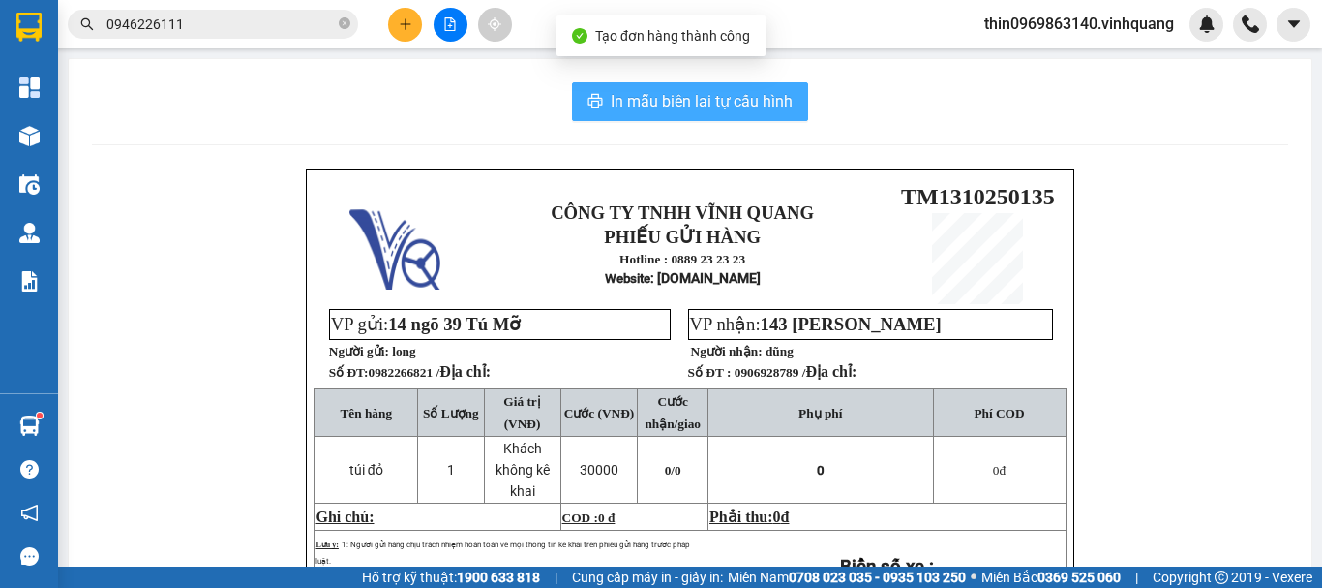
click at [671, 96] on span "In mẫu biên lai tự cấu hình" at bounding box center [702, 101] width 182 height 24
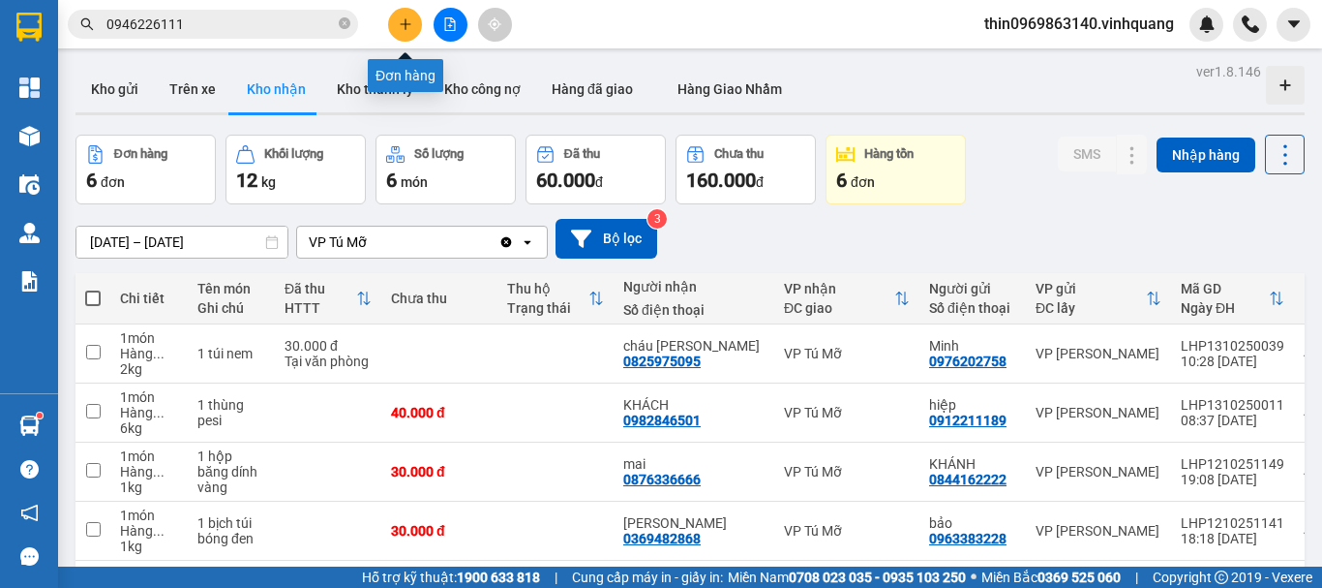
click at [403, 32] on button at bounding box center [405, 25] width 34 height 34
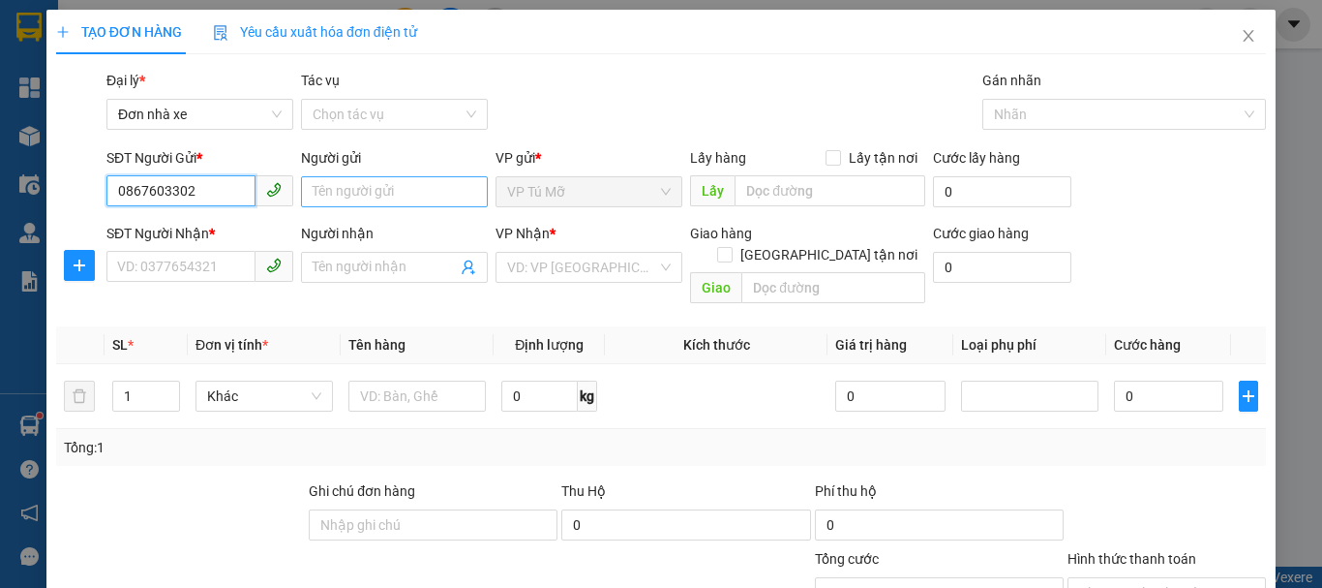
type input "0867603302"
click at [338, 194] on input "Người gửi" at bounding box center [394, 191] width 187 height 31
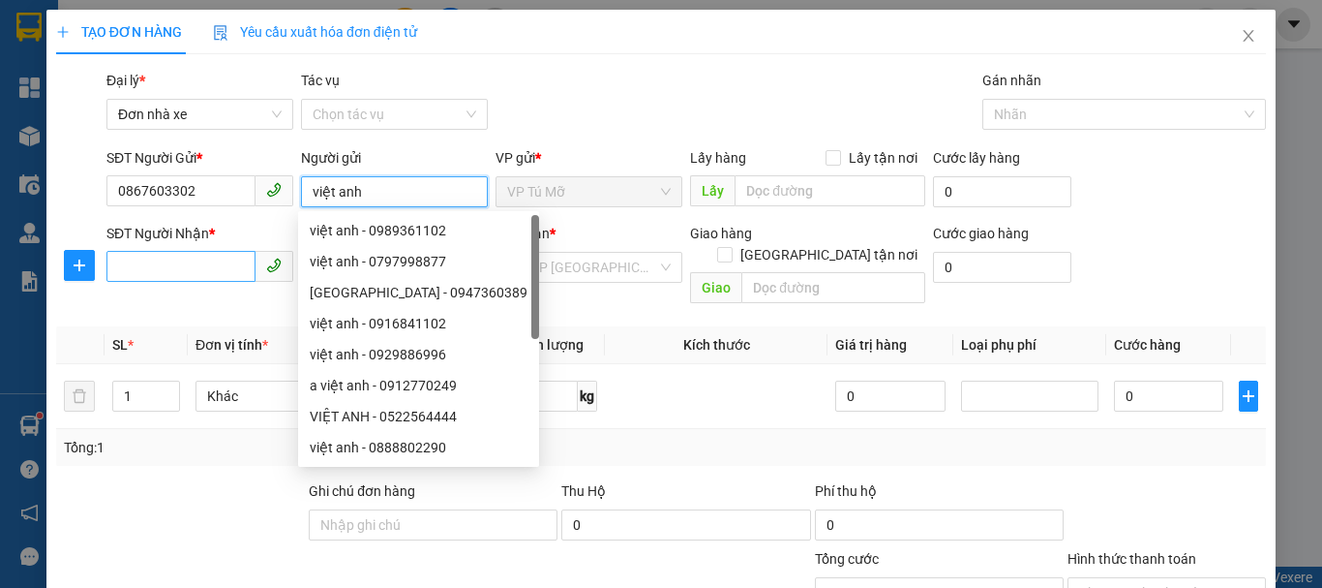
type input "việt anh"
click at [162, 264] on input "SĐT Người Nhận *" at bounding box center [180, 266] width 149 height 31
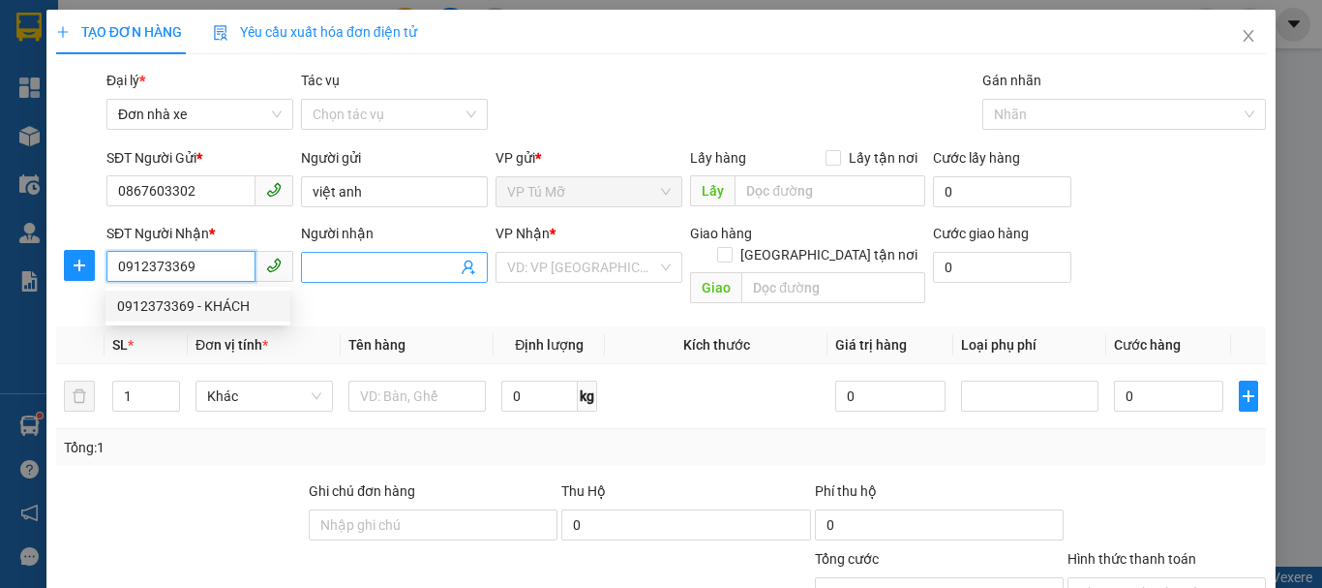
type input "0912373369"
click at [333, 273] on input "Người nhận" at bounding box center [385, 267] width 144 height 21
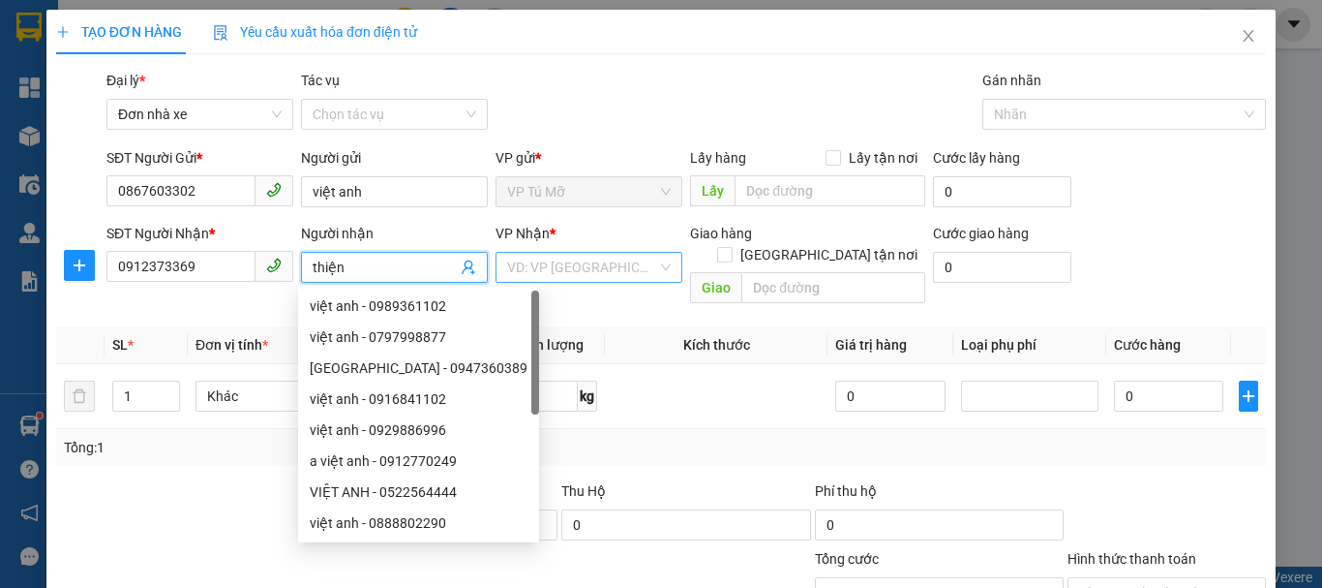
type input "thiện"
click at [569, 270] on input "search" at bounding box center [582, 267] width 150 height 29
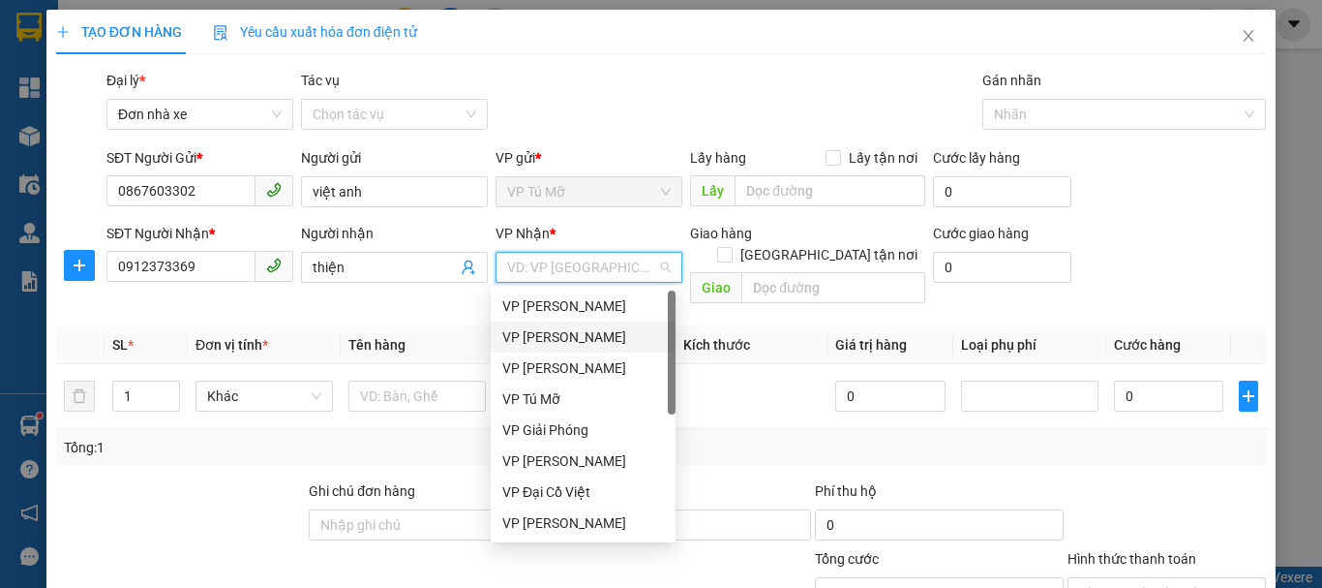
click at [566, 334] on div "VP LÊ HỒNG PHONG" at bounding box center [583, 336] width 162 height 21
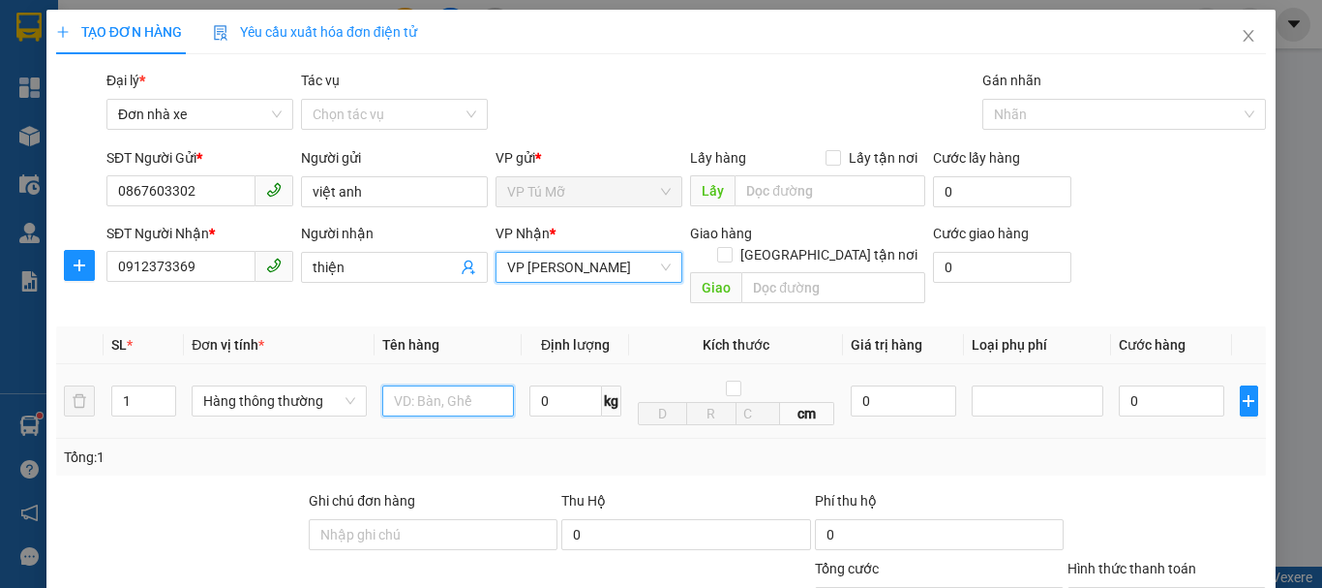
click at [442, 385] on input "text" at bounding box center [448, 400] width 132 height 31
type input "ct bd vàng"
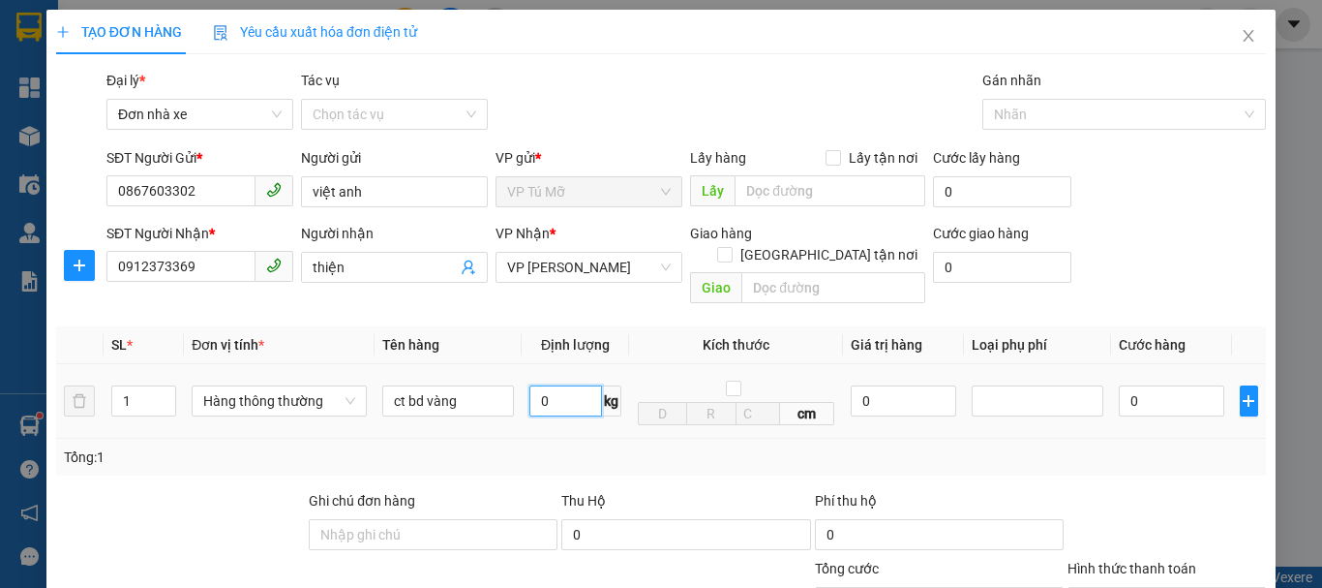
click at [543, 385] on input "0" at bounding box center [566, 400] width 73 height 31
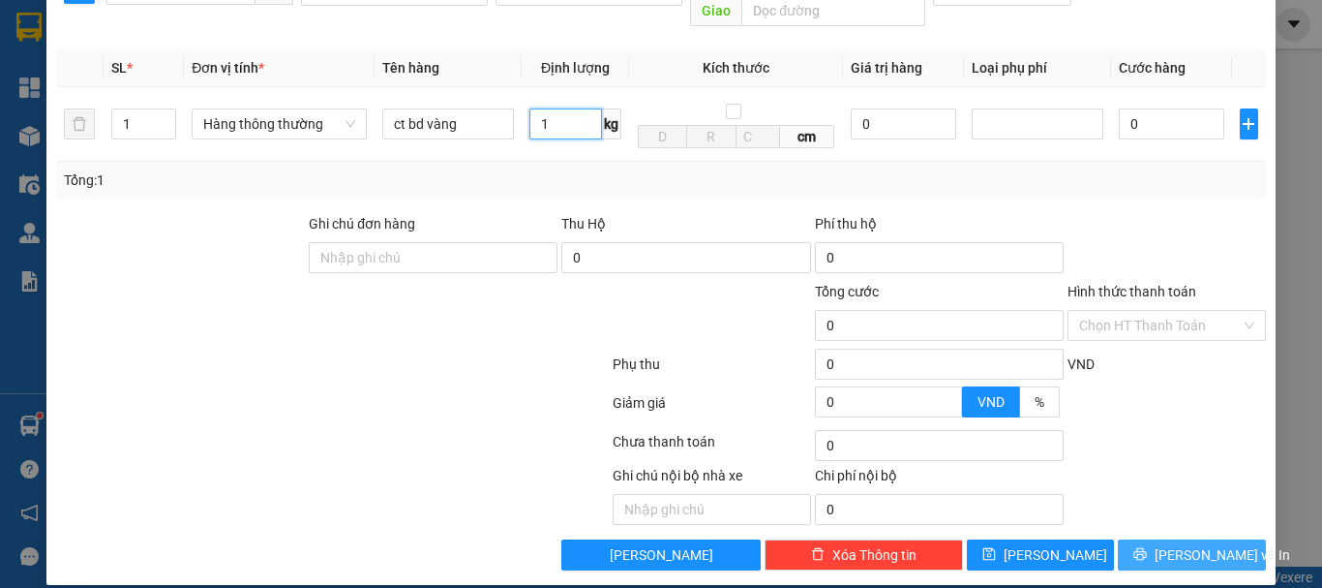
type input "1"
click at [1203, 544] on span "Lưu và In" at bounding box center [1223, 554] width 136 height 21
type input "30.000"
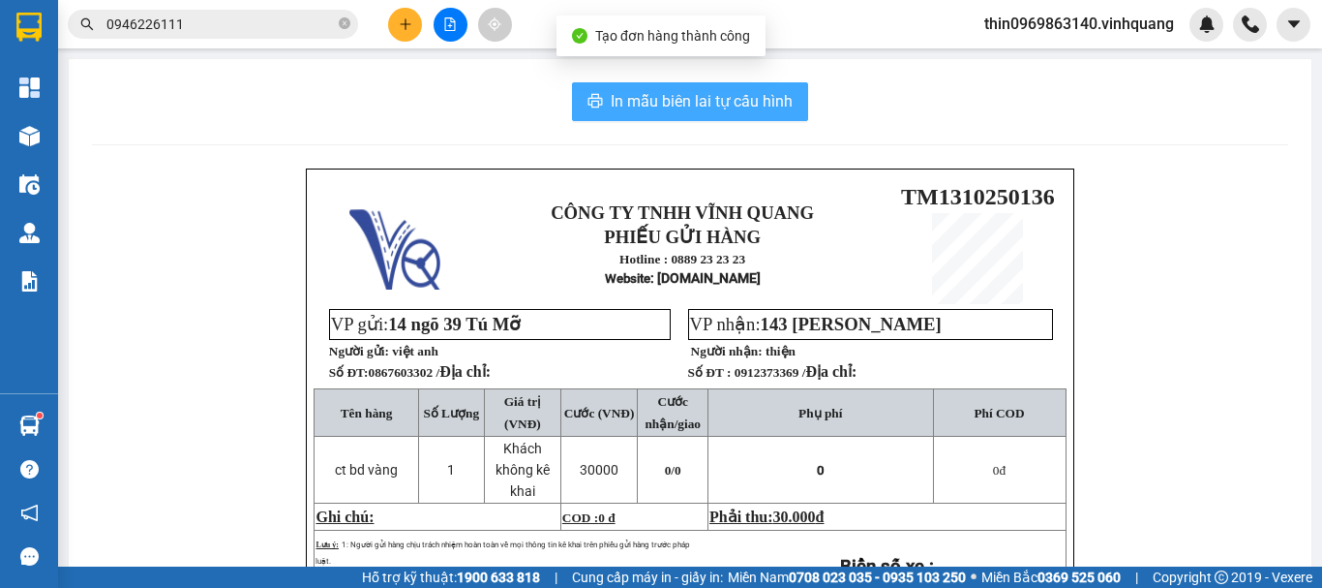
click at [686, 104] on span "In mẫu biên lai tự cấu hình" at bounding box center [702, 101] width 182 height 24
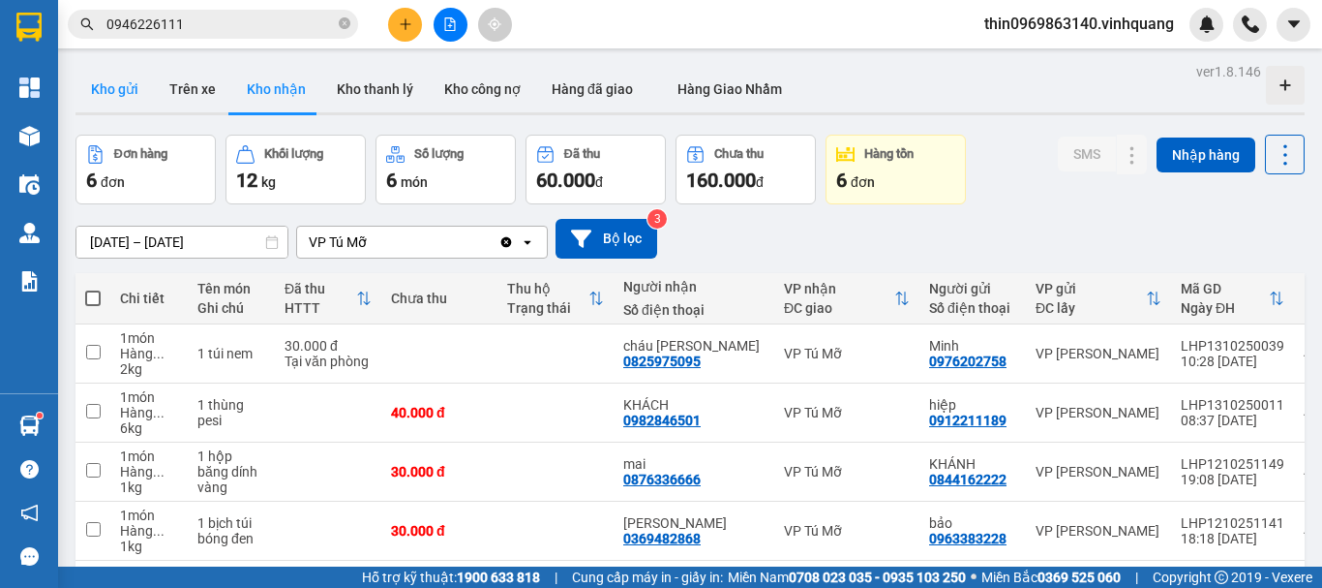
click at [94, 92] on button "Kho gửi" at bounding box center [115, 89] width 78 height 46
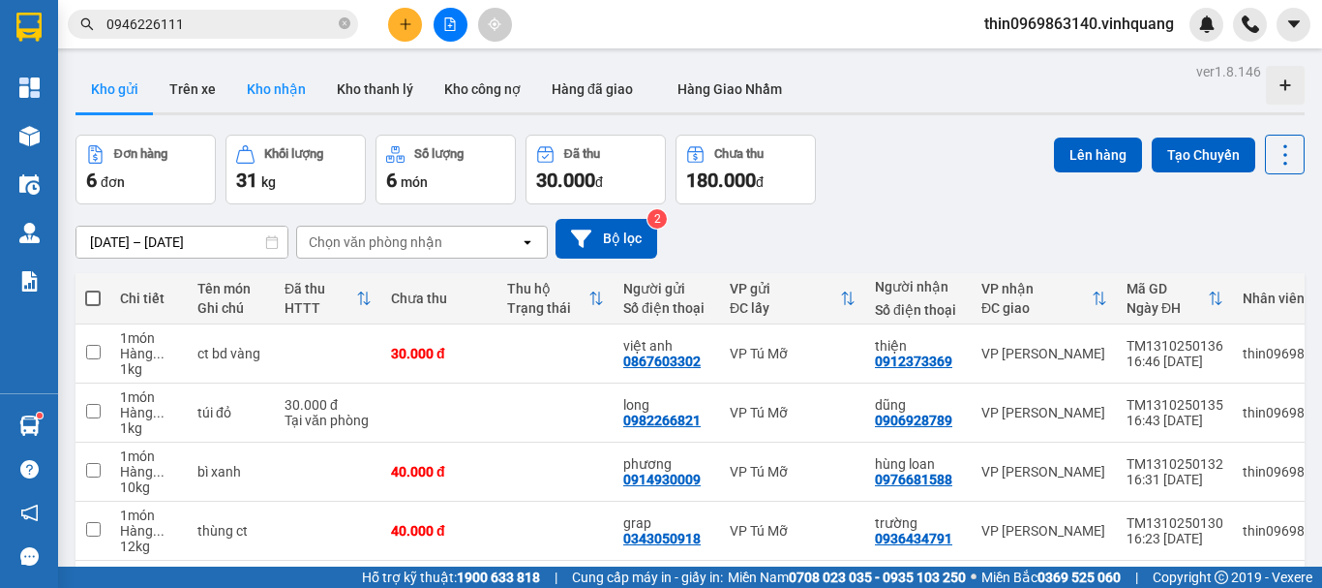
click at [284, 83] on button "Kho nhận" at bounding box center [276, 89] width 90 height 46
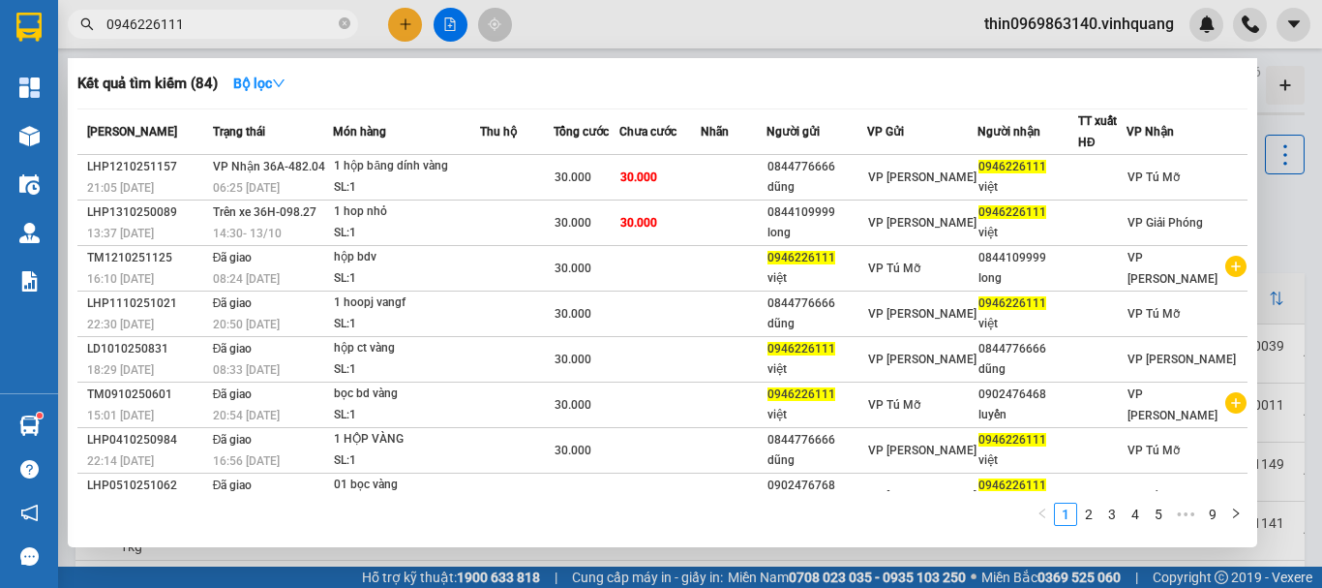
click at [181, 21] on input "0946226111" at bounding box center [220, 24] width 228 height 21
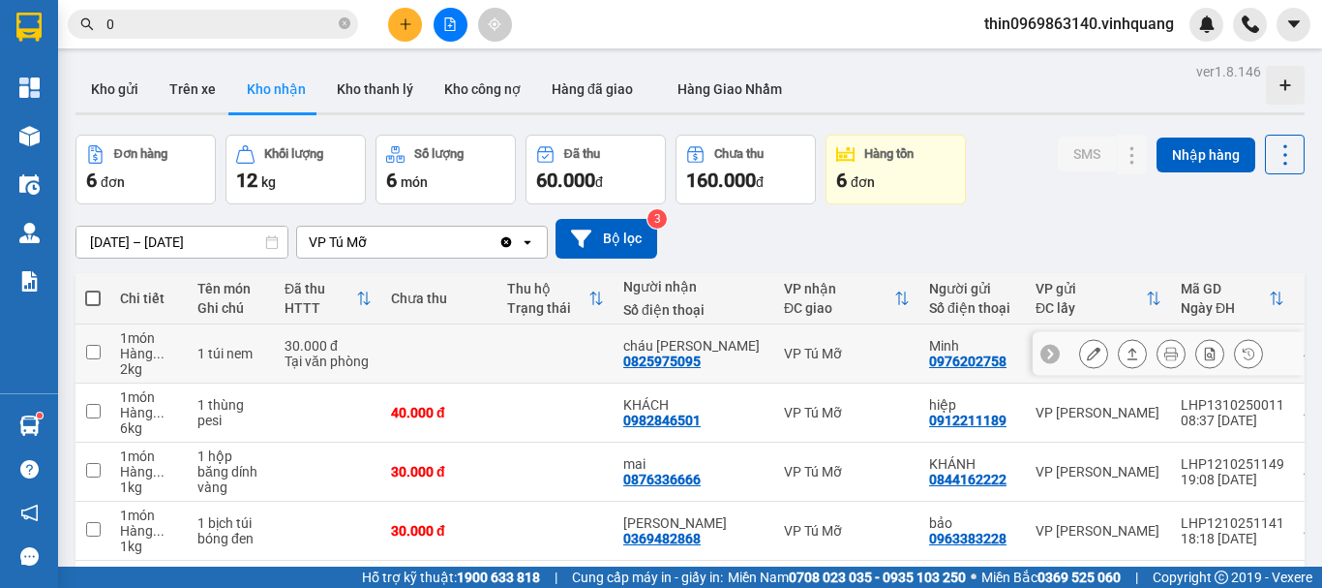
scroll to position [194, 0]
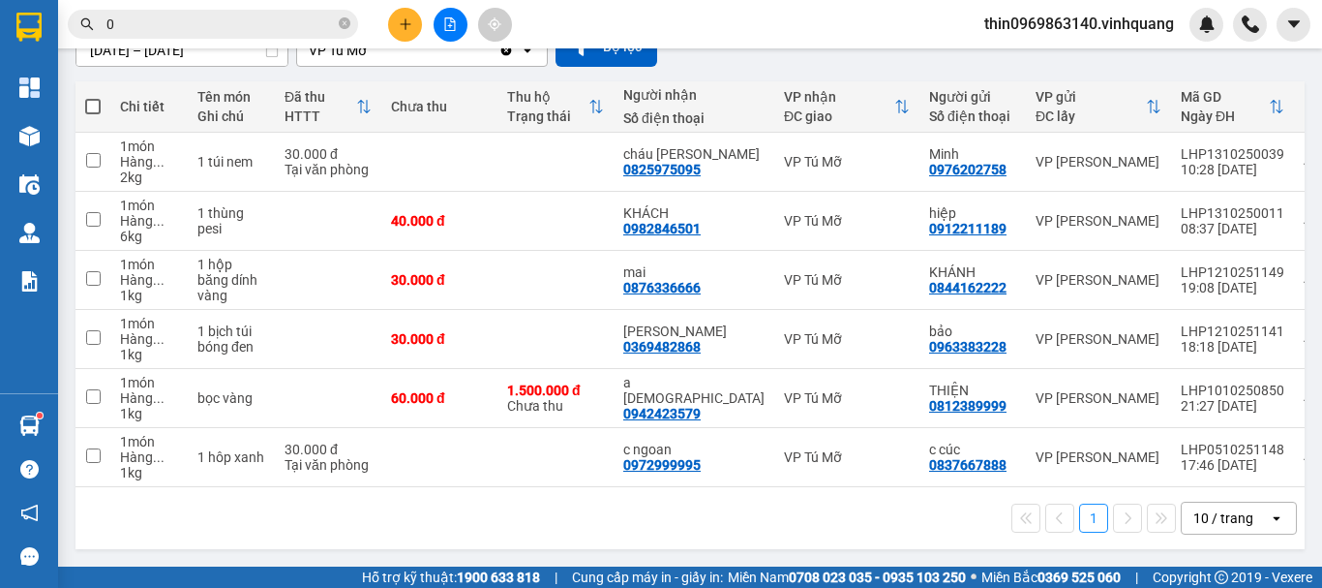
click at [172, 23] on input "0" at bounding box center [220, 24] width 228 height 21
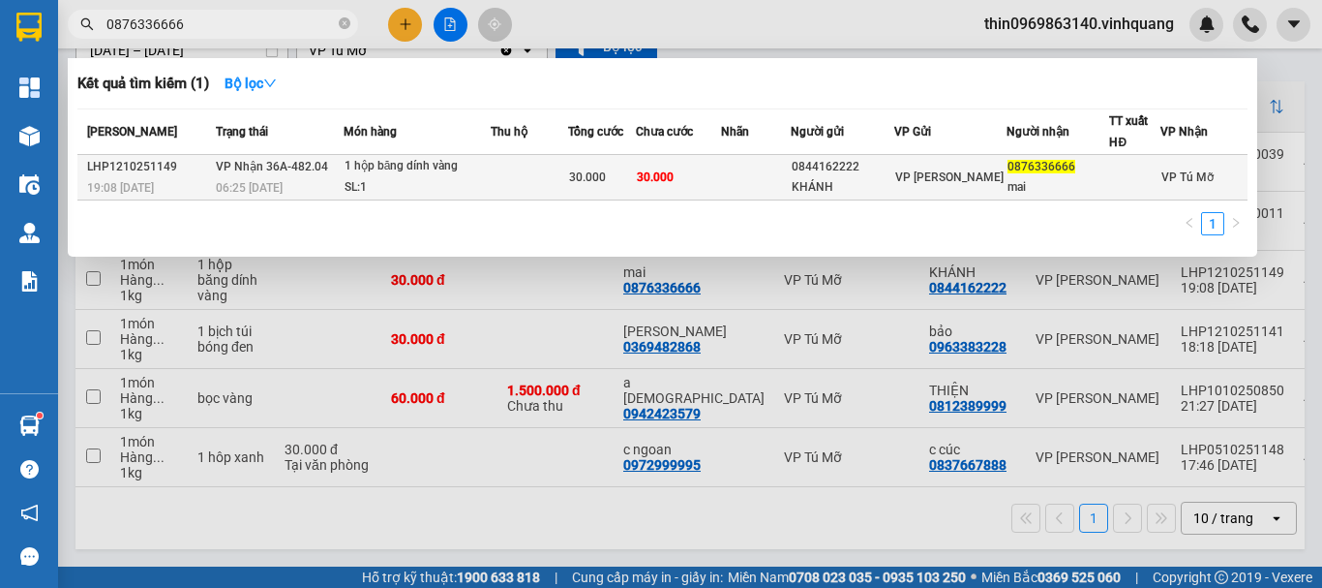
type input "0876336666"
click at [414, 167] on div "1 hộp băng dính vàng" at bounding box center [417, 166] width 145 height 21
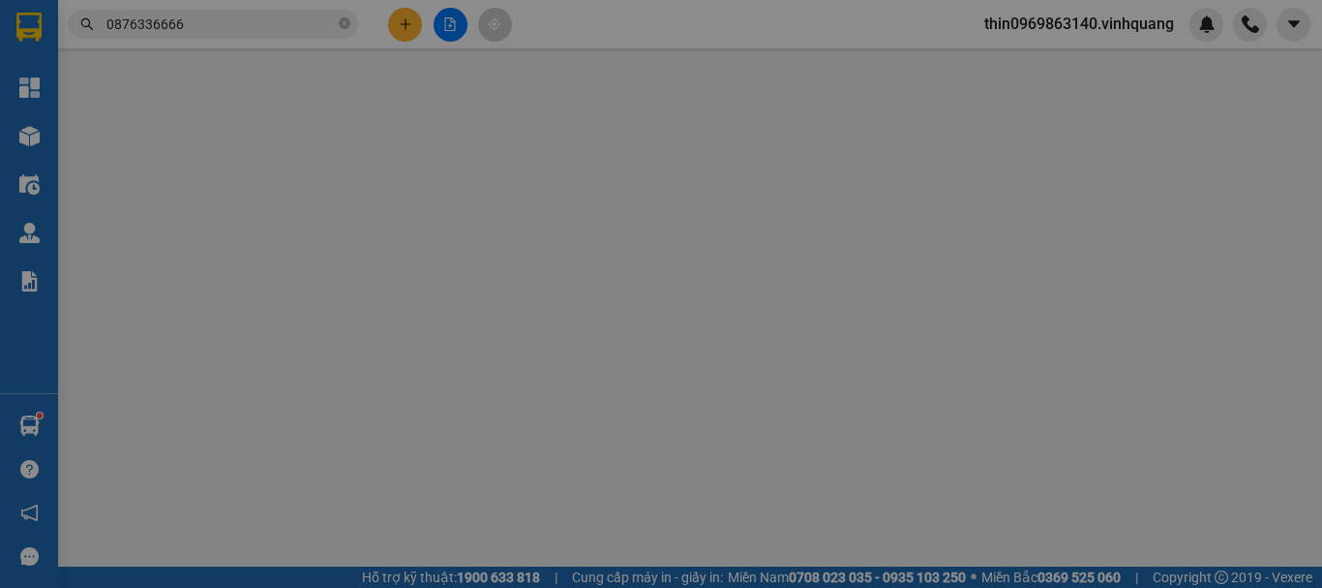
type input "0844162222"
type input "KHÁNH"
type input "0876336666"
type input "mai"
type input "0"
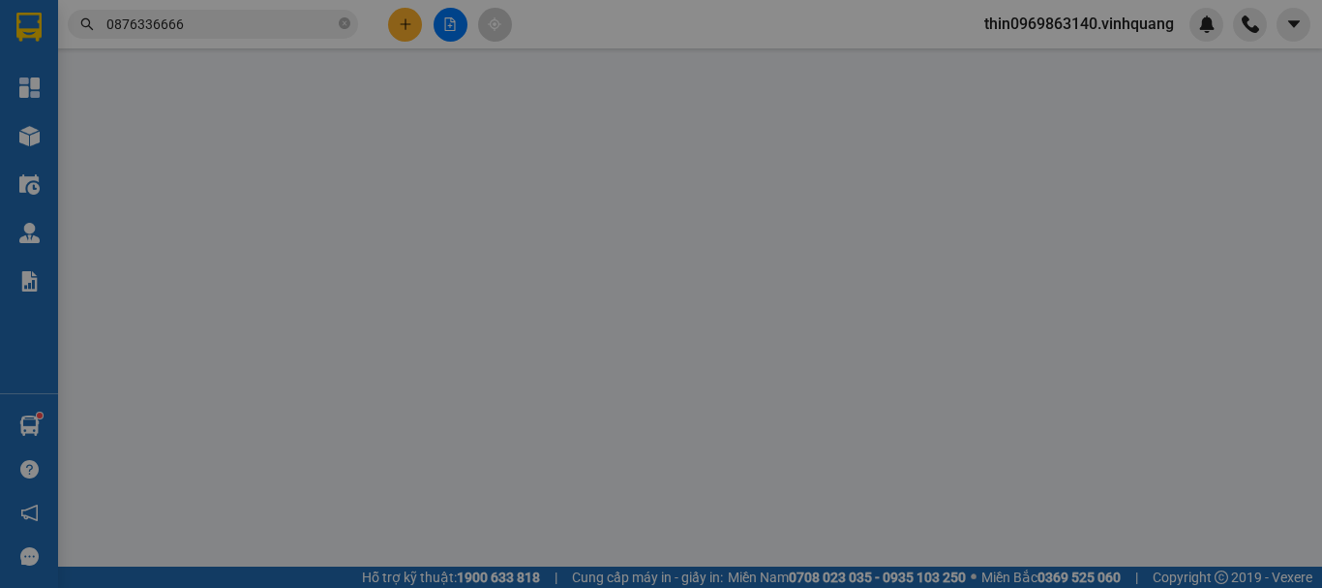
type input "30.000"
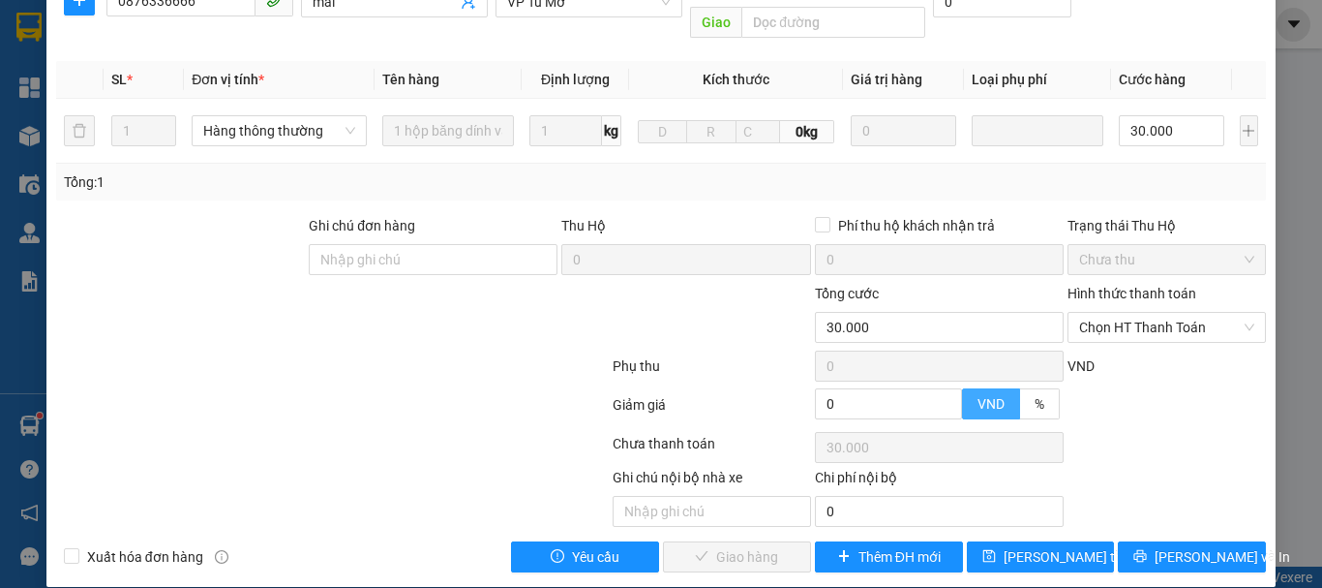
scroll to position [291, 0]
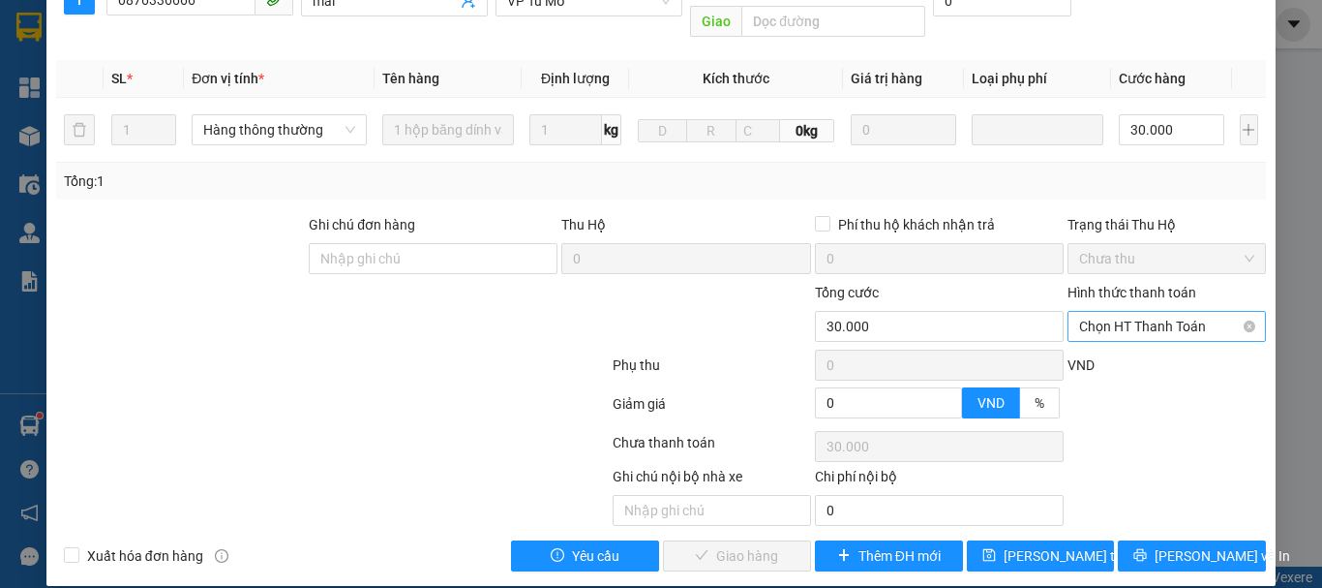
click at [1122, 312] on span "Chọn HT Thanh Toán" at bounding box center [1166, 326] width 175 height 29
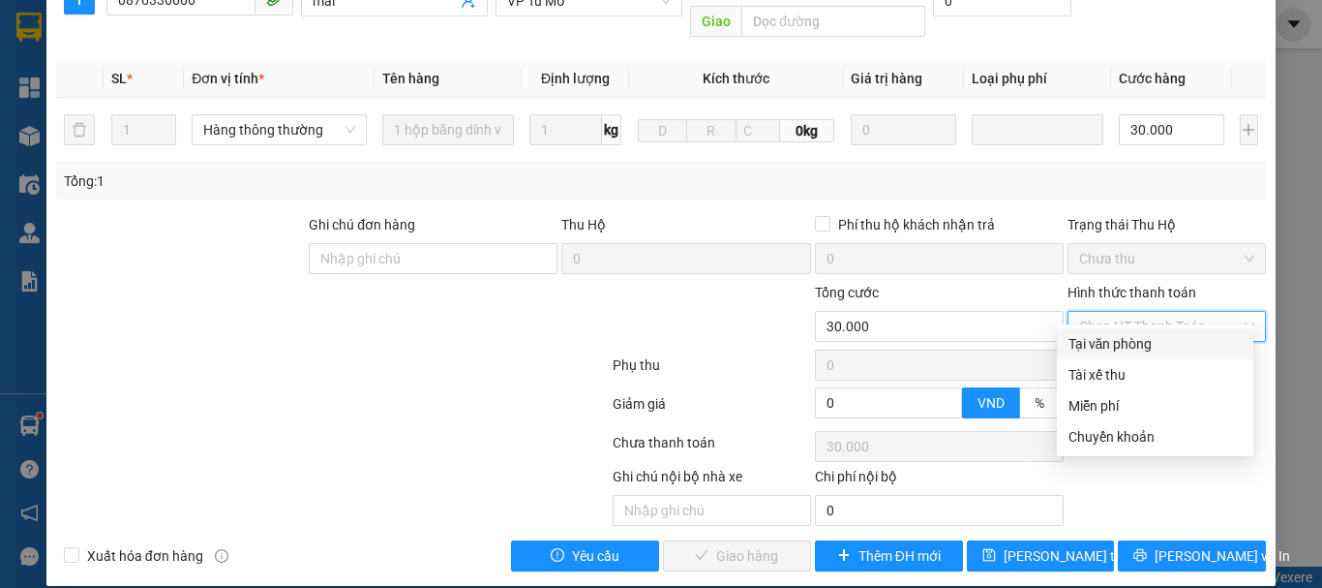
click at [1108, 343] on div "Tại văn phòng" at bounding box center [1155, 343] width 173 height 21
type input "0"
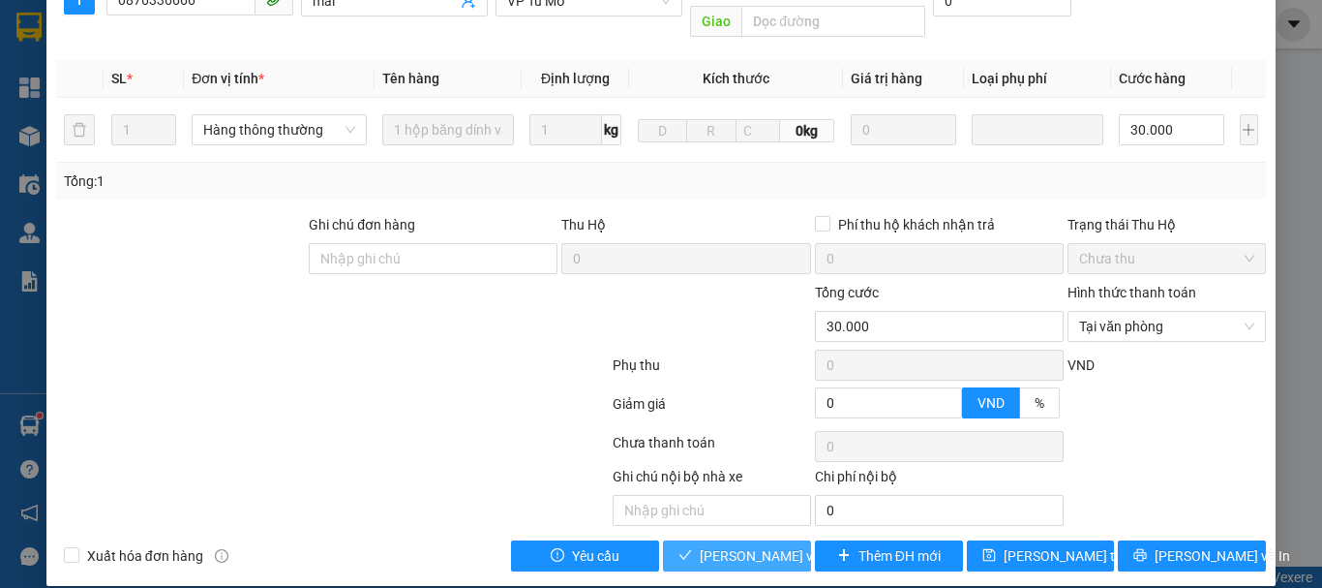
click at [737, 545] on span "Lưu và Giao hàng" at bounding box center [793, 555] width 186 height 21
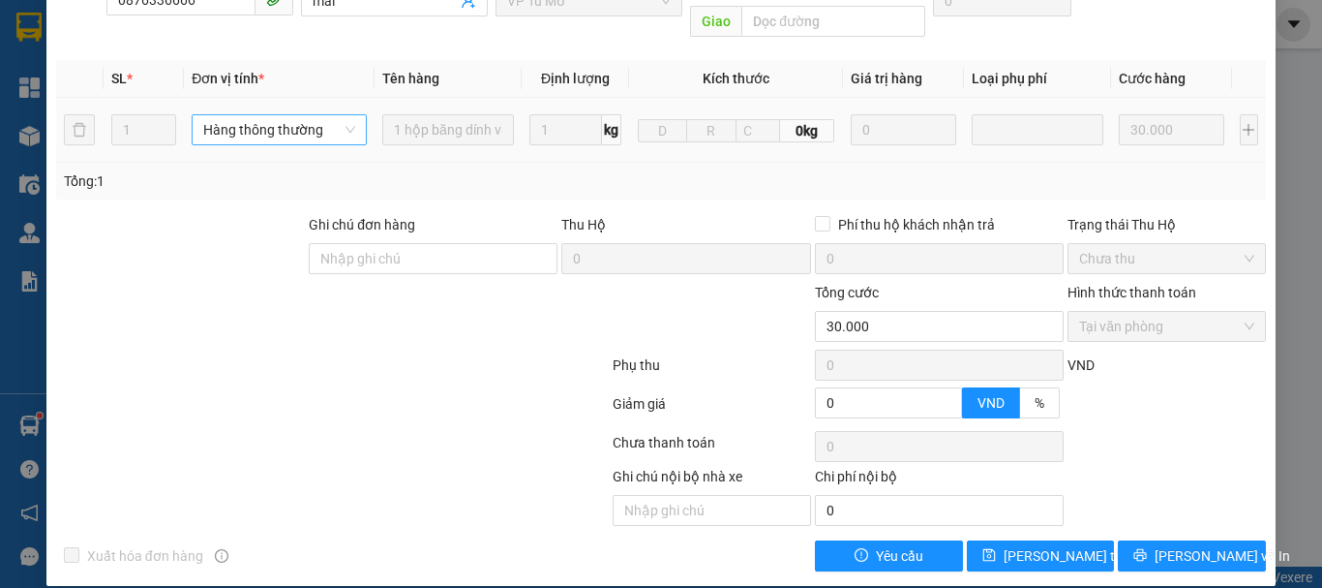
scroll to position [0, 0]
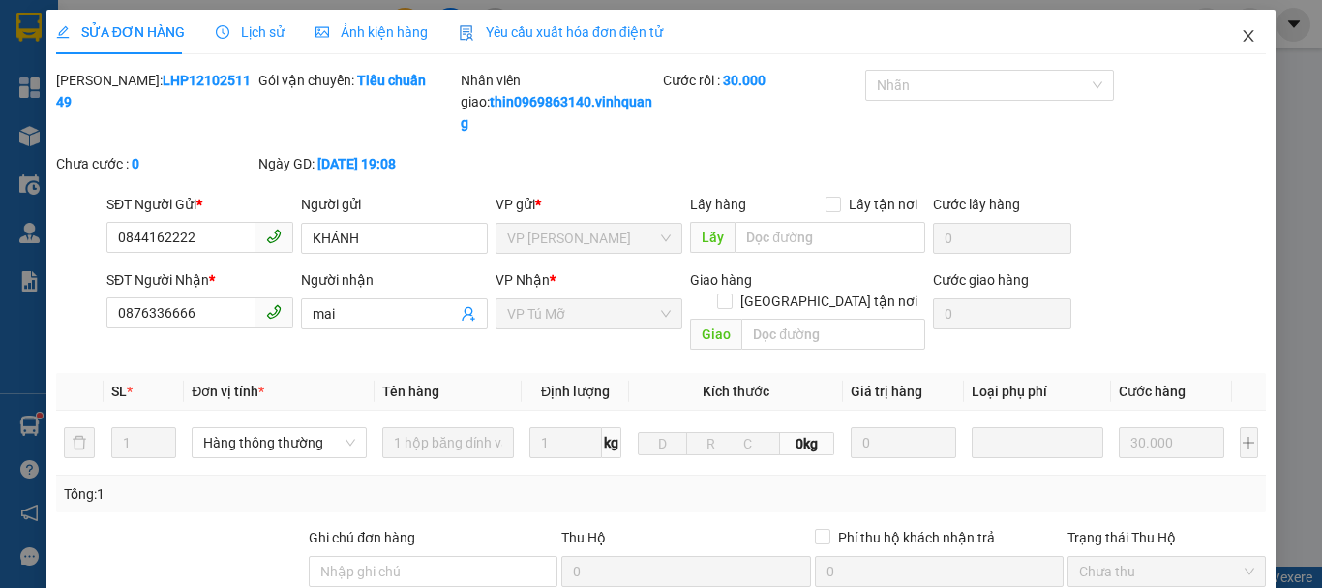
click at [1241, 40] on icon "close" at bounding box center [1248, 35] width 15 height 15
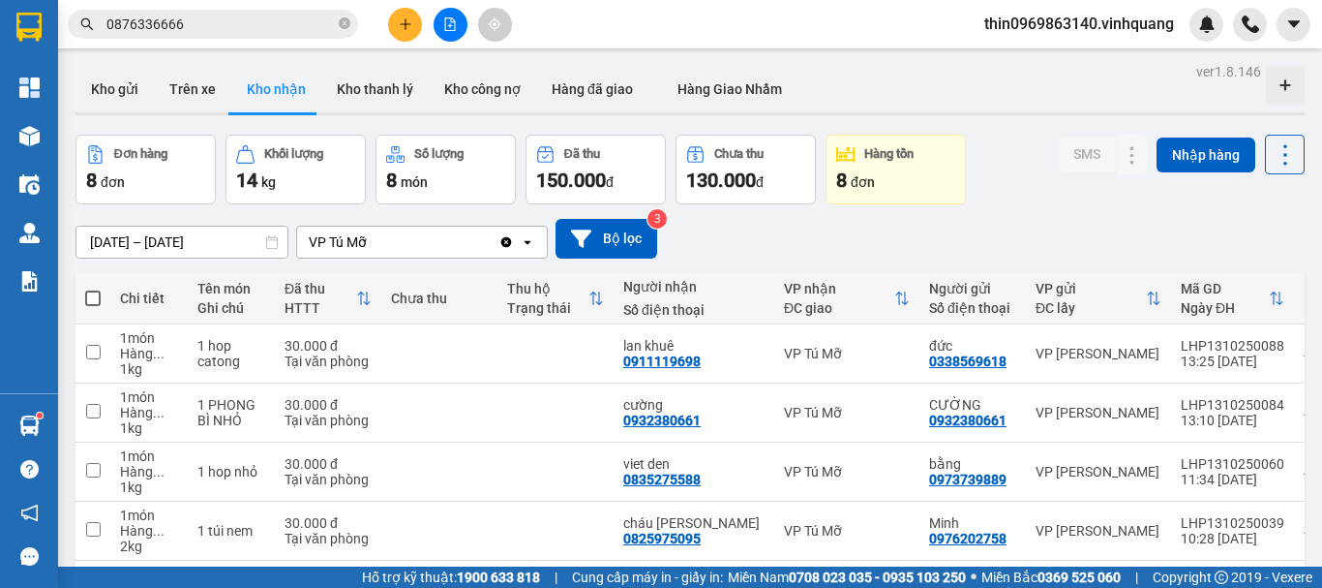
click at [398, 31] on button at bounding box center [405, 25] width 34 height 34
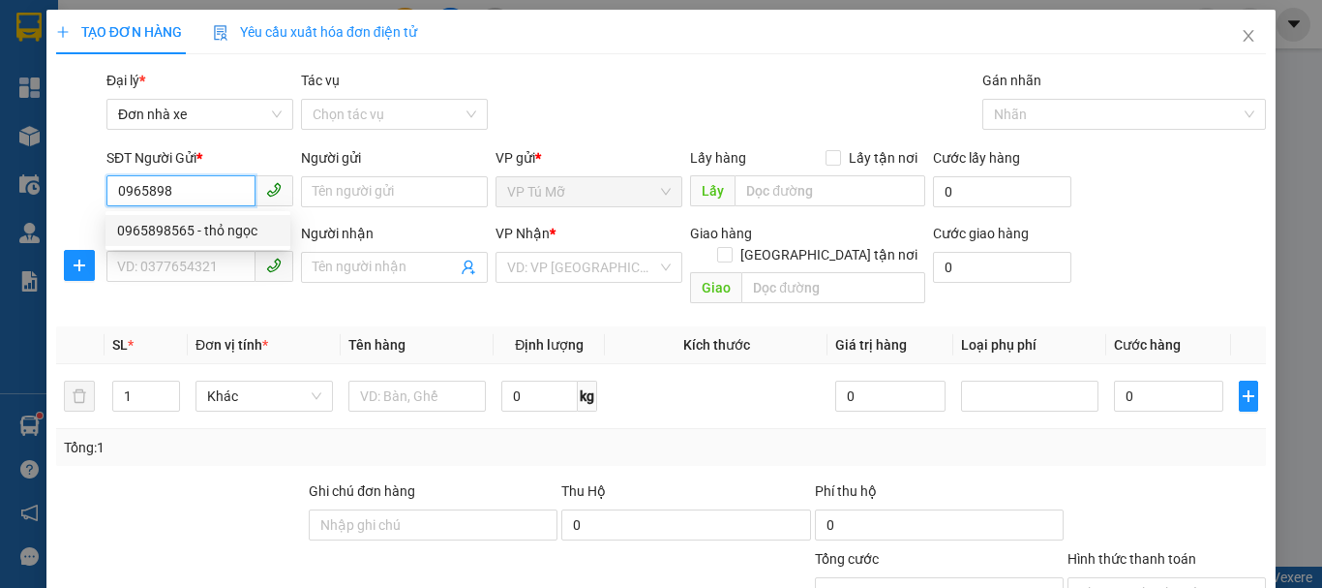
click at [223, 232] on div "0965898565 - thỏ ngọc" at bounding box center [198, 230] width 162 height 21
type input "0965898565"
type input "thỏ ngọc"
type input "0562026666"
type input "trung"
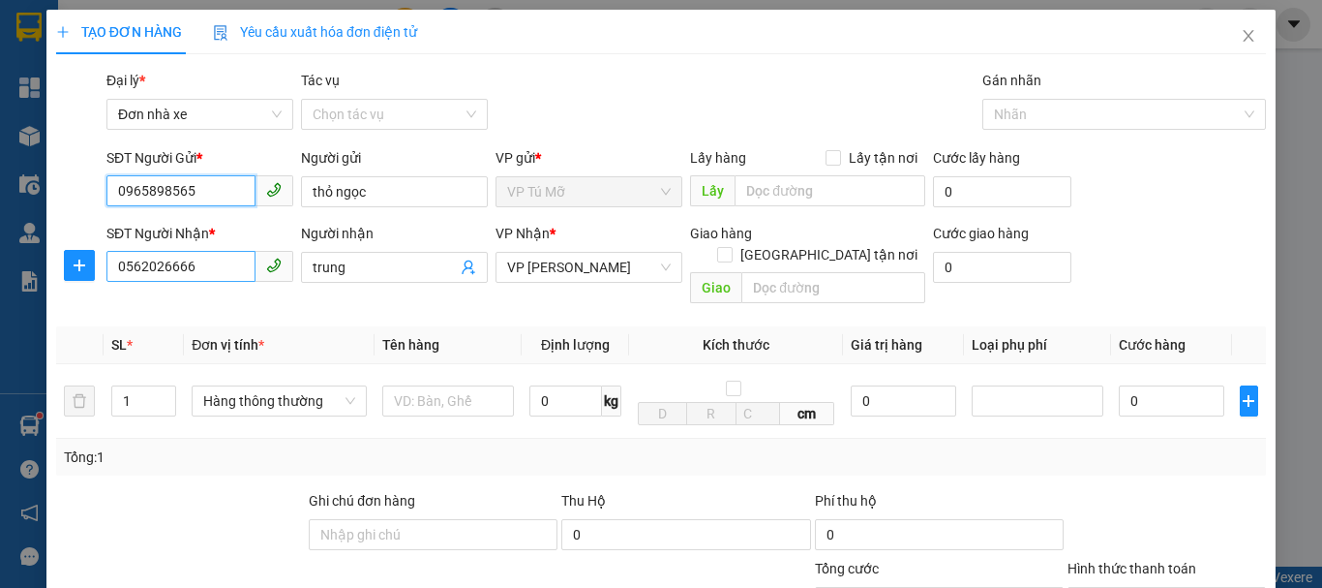
type input "0965898565"
click at [216, 278] on input "0562026666" at bounding box center [180, 266] width 149 height 31
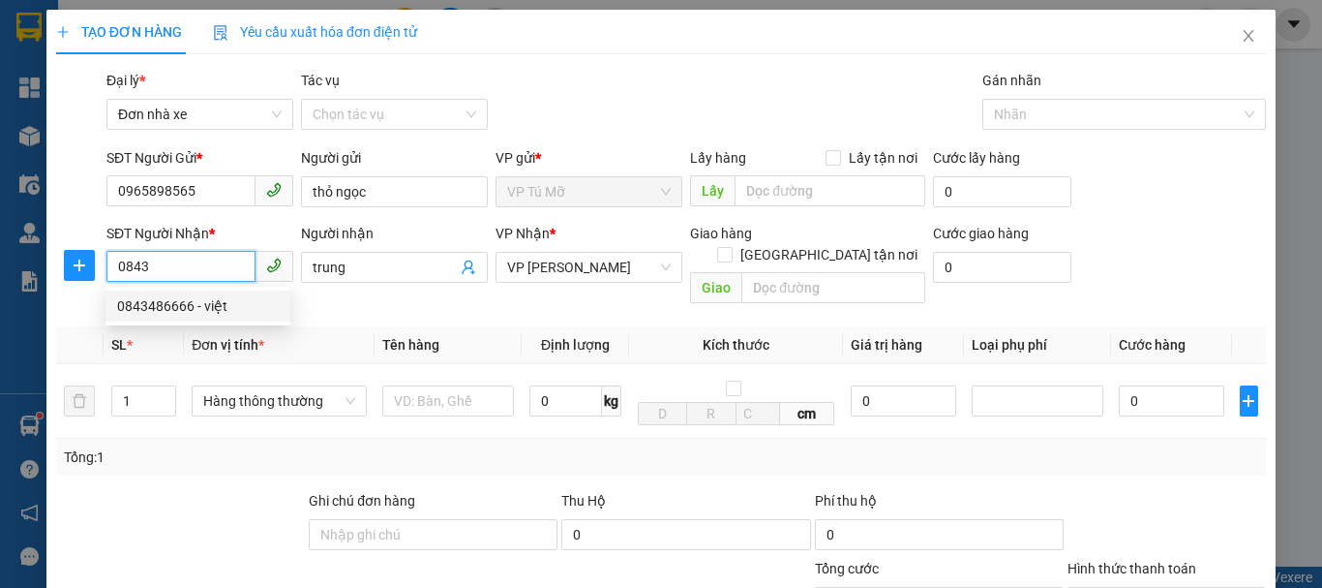
click at [209, 310] on div "0843486666 - việt" at bounding box center [198, 305] width 162 height 21
type input "0843486666"
type input "việt"
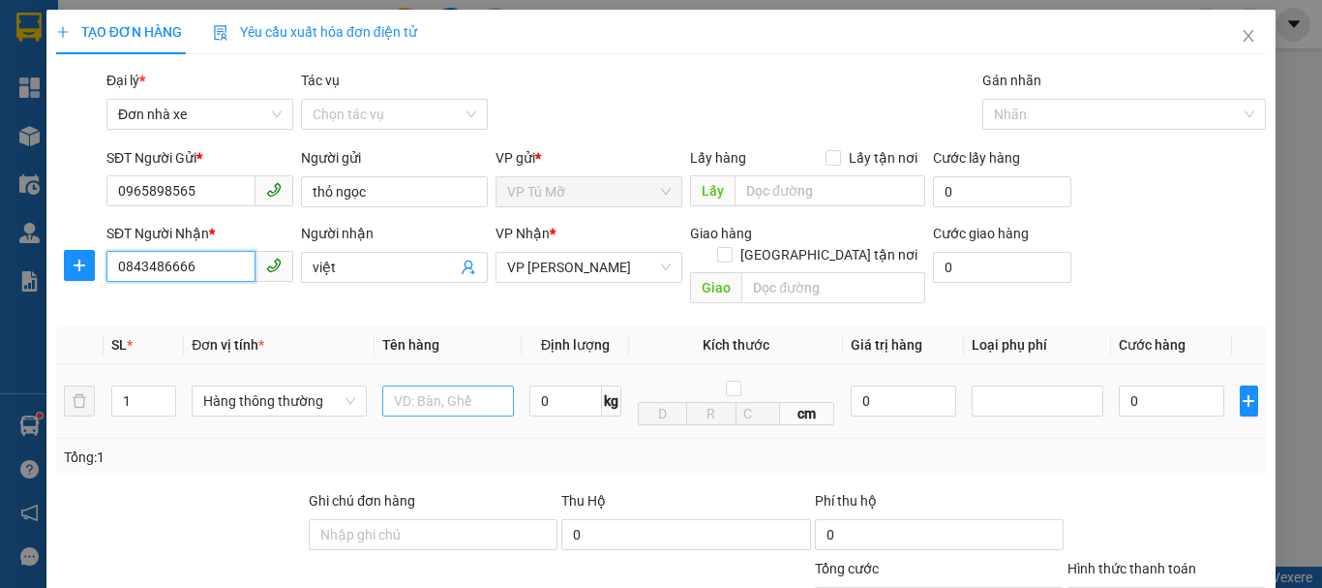
type input "0843486666"
click at [462, 385] on input "text" at bounding box center [448, 400] width 132 height 31
type input "bọc bd vàng"
click at [544, 388] on input "0" at bounding box center [566, 400] width 73 height 31
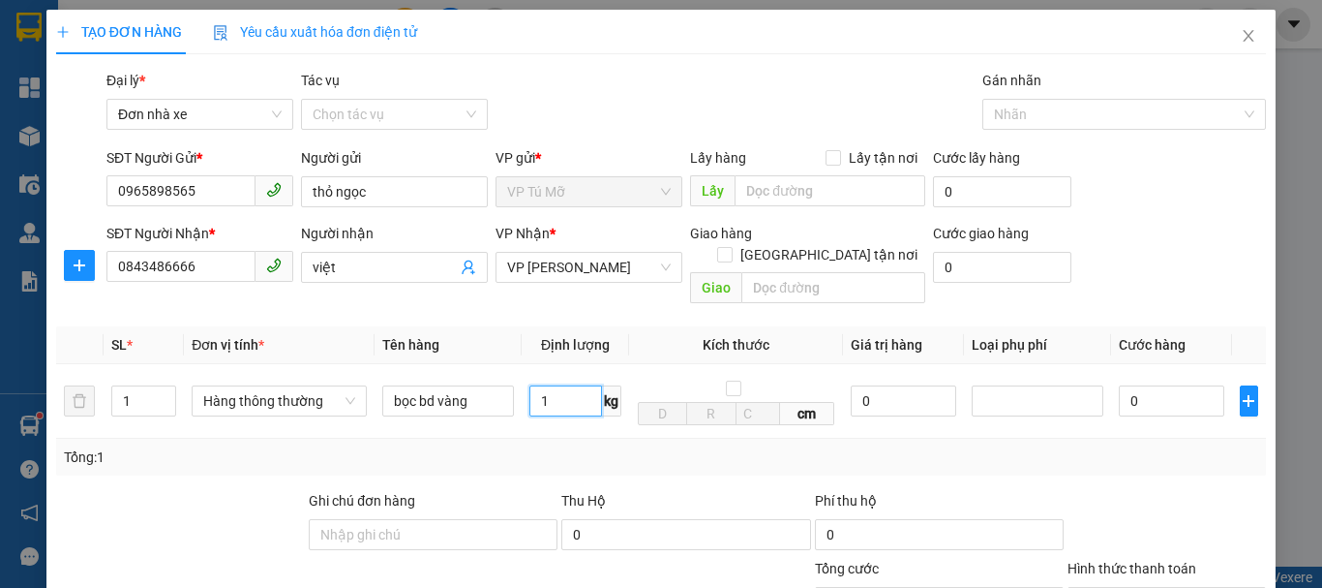
scroll to position [277, 0]
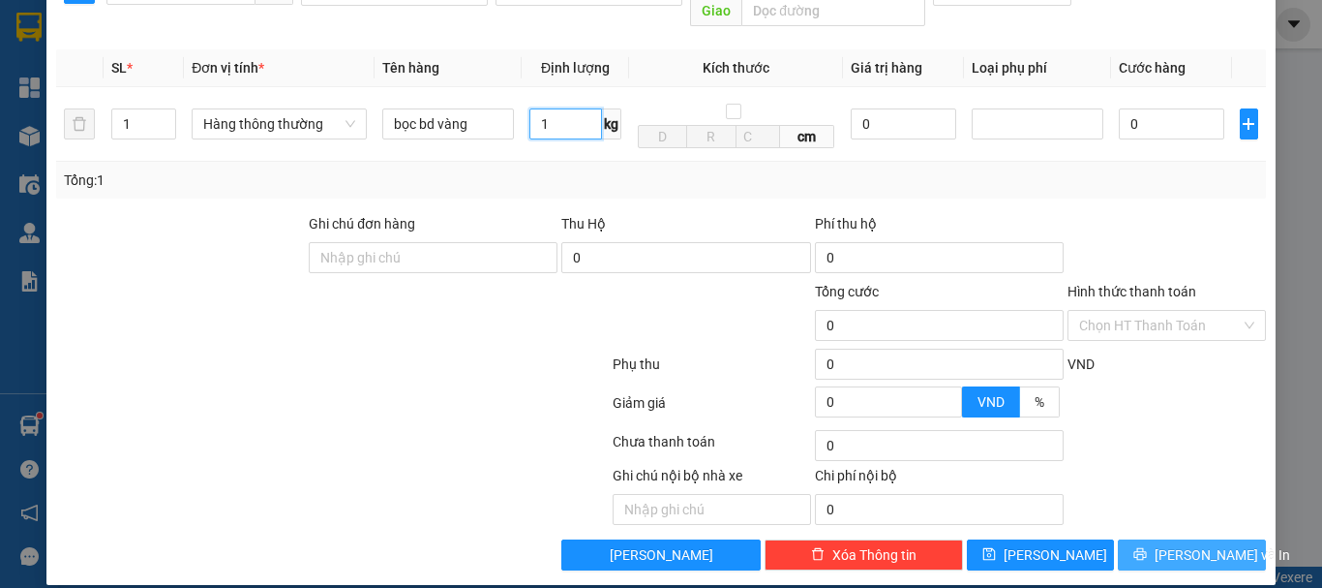
type input "1"
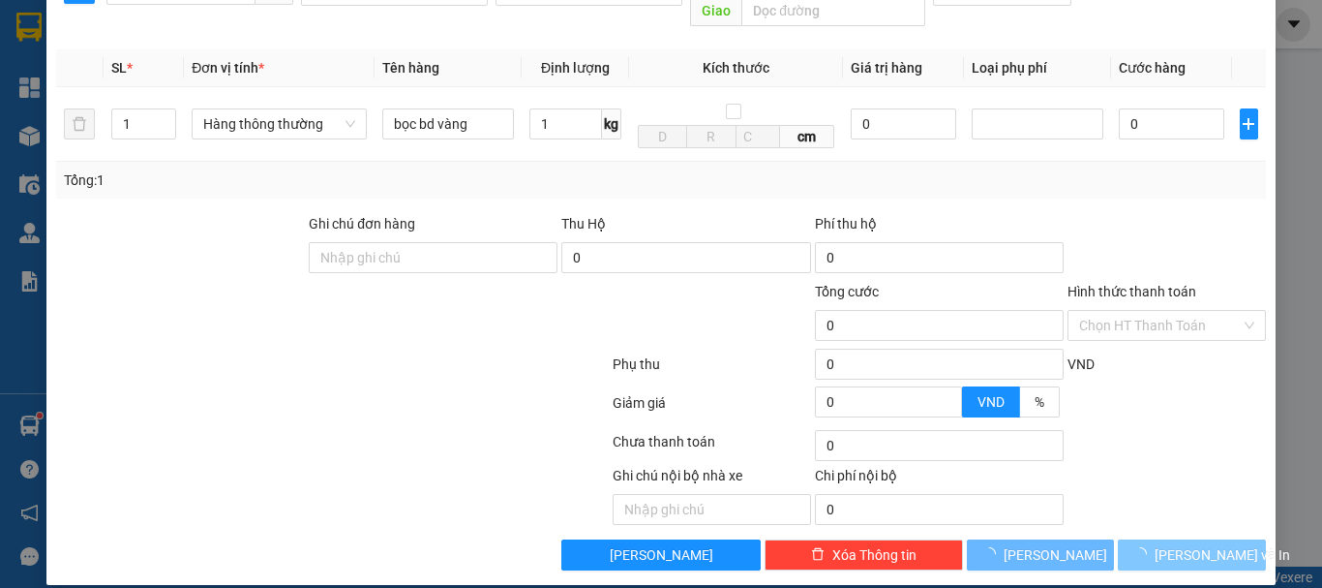
click at [1184, 544] on span "Lưu và In" at bounding box center [1223, 554] width 136 height 21
type input "30.000"
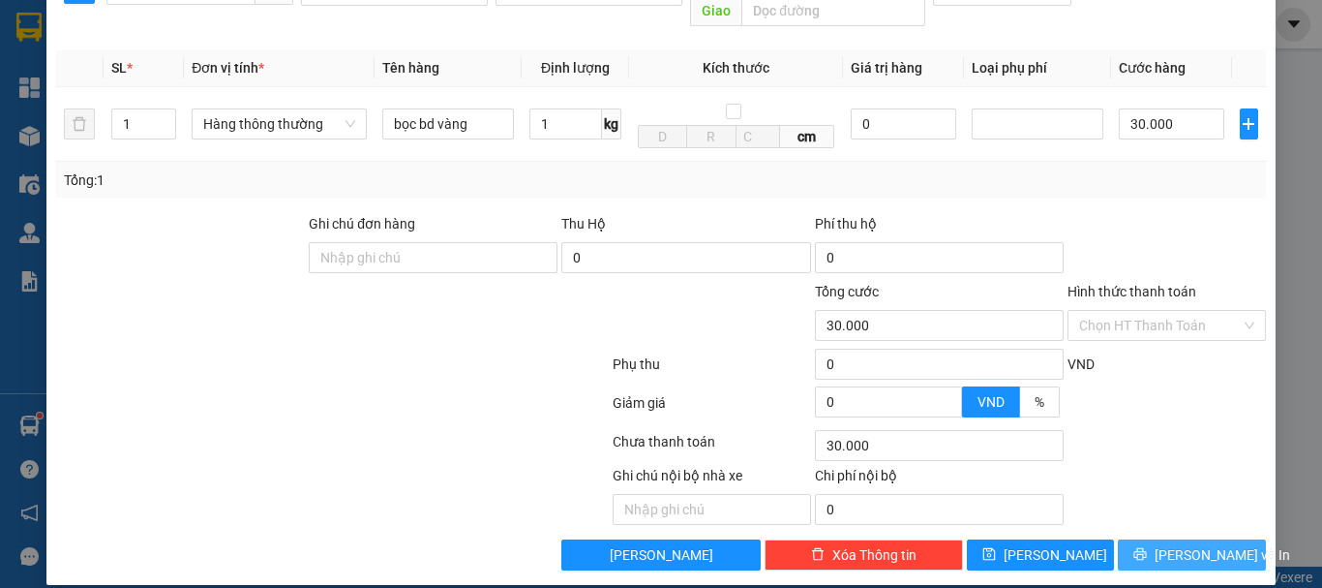
click at [1184, 544] on span "Lưu và In" at bounding box center [1223, 554] width 136 height 21
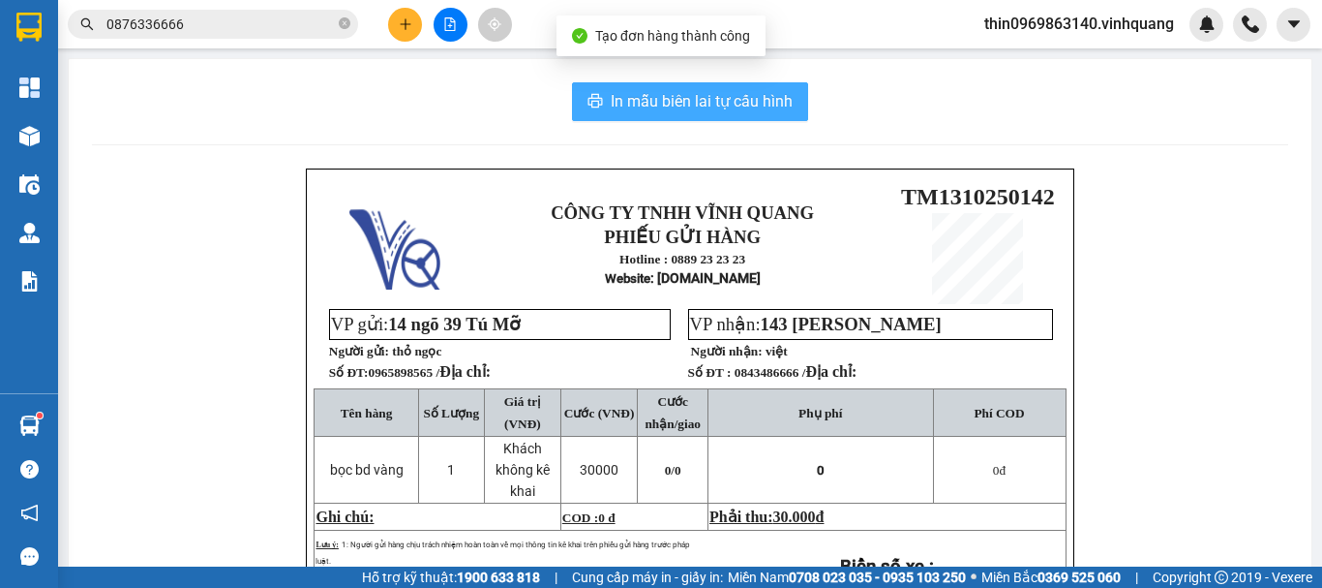
click at [696, 97] on span "In mẫu biên lai tự cấu hình" at bounding box center [702, 101] width 182 height 24
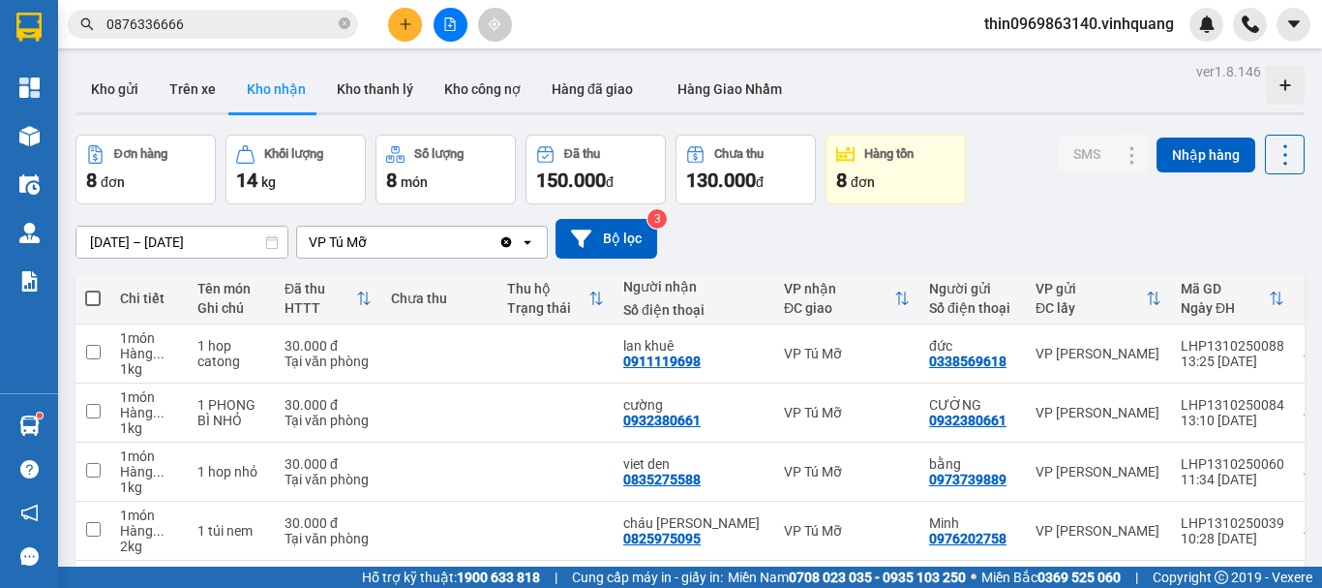
click at [410, 31] on button at bounding box center [405, 25] width 34 height 34
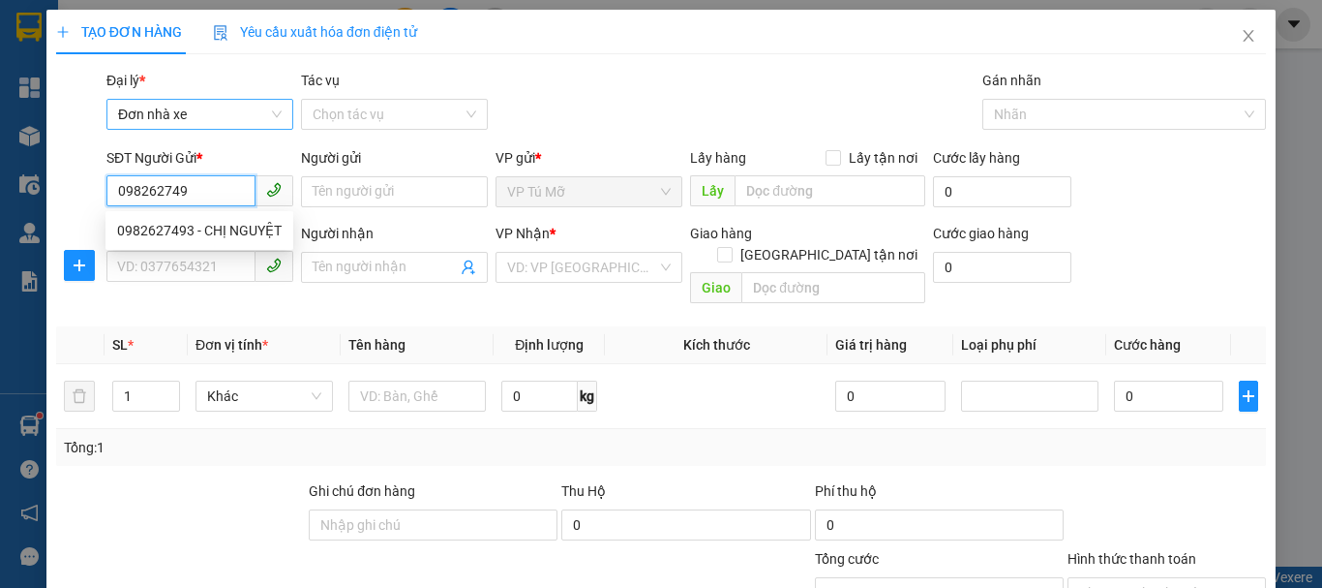
type input "0982627493"
click at [262, 235] on div "0982627493 - CHỊ NGUYỆT" at bounding box center [199, 230] width 165 height 21
type input "CHỊ NGUYỆT"
type input "0915469399"
type input "C MAI"
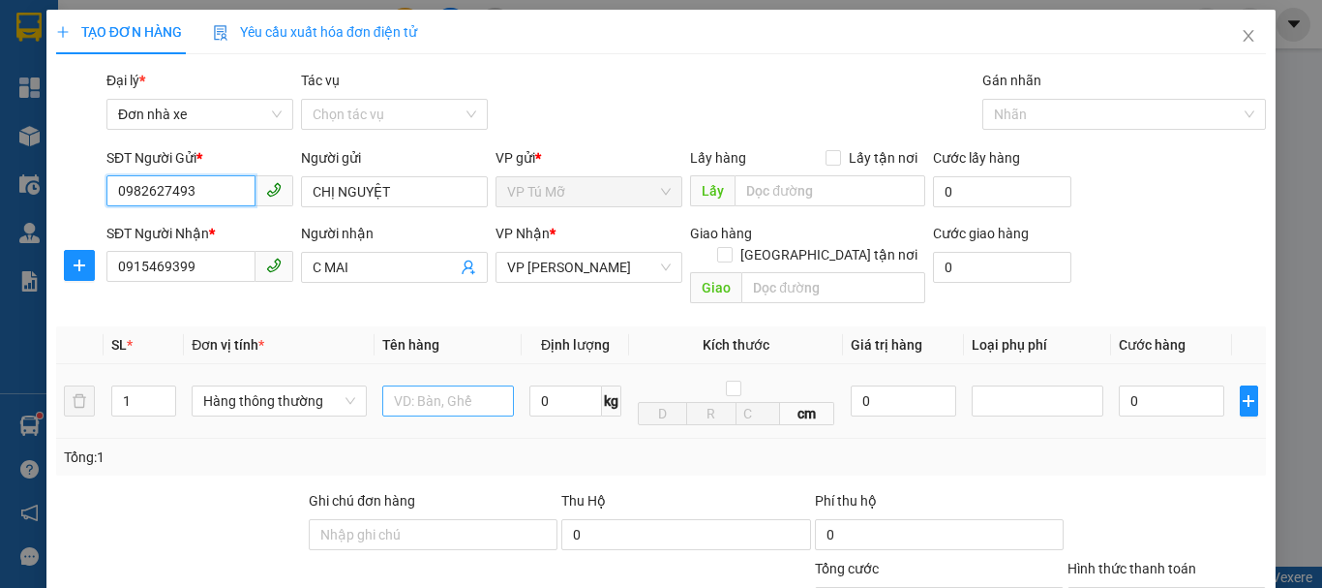
type input "0982627493"
click at [429, 385] on input "text" at bounding box center [448, 400] width 132 height 31
type input "ct trắng đỏ"
click at [571, 385] on input "0" at bounding box center [566, 400] width 73 height 31
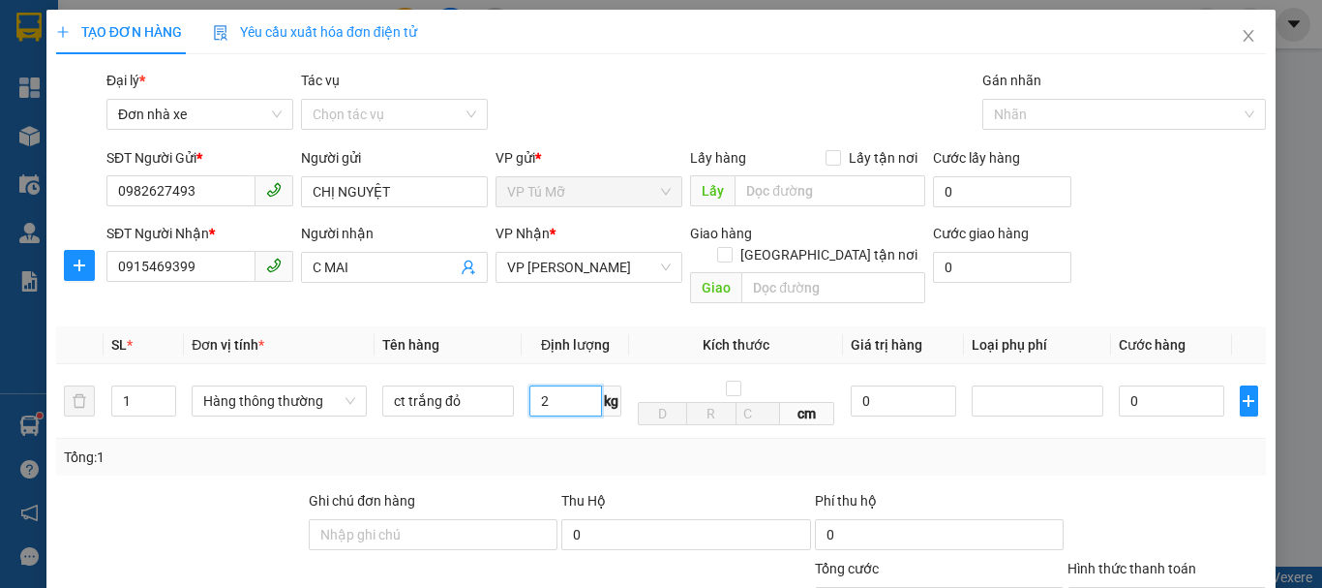
scroll to position [277, 0]
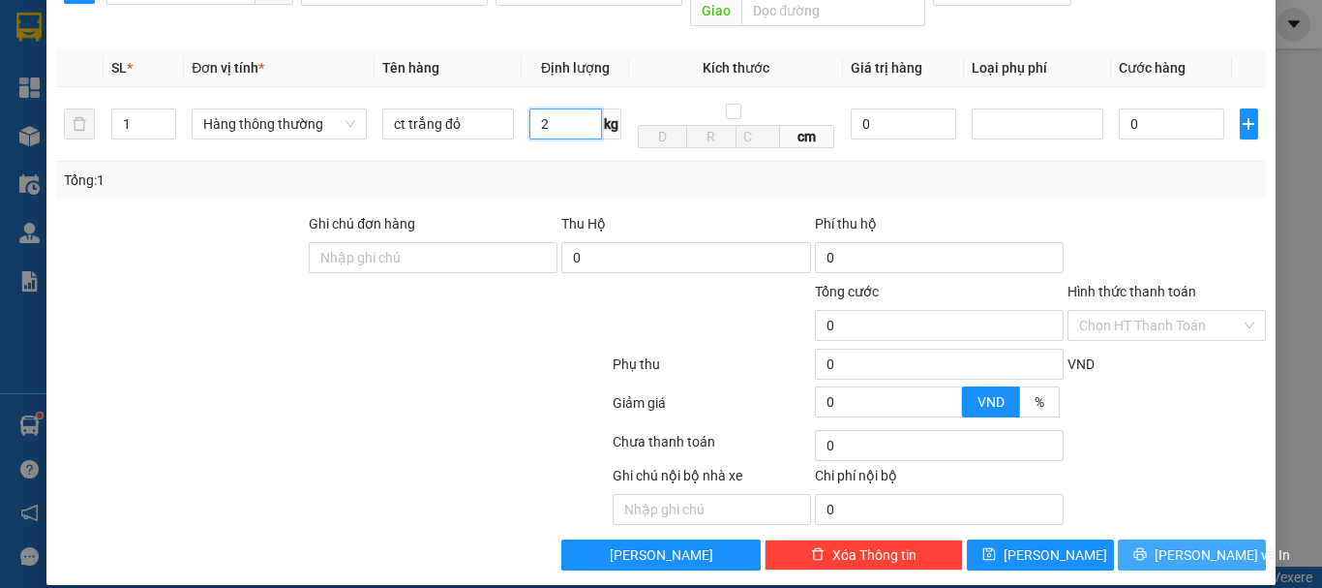
type input "2"
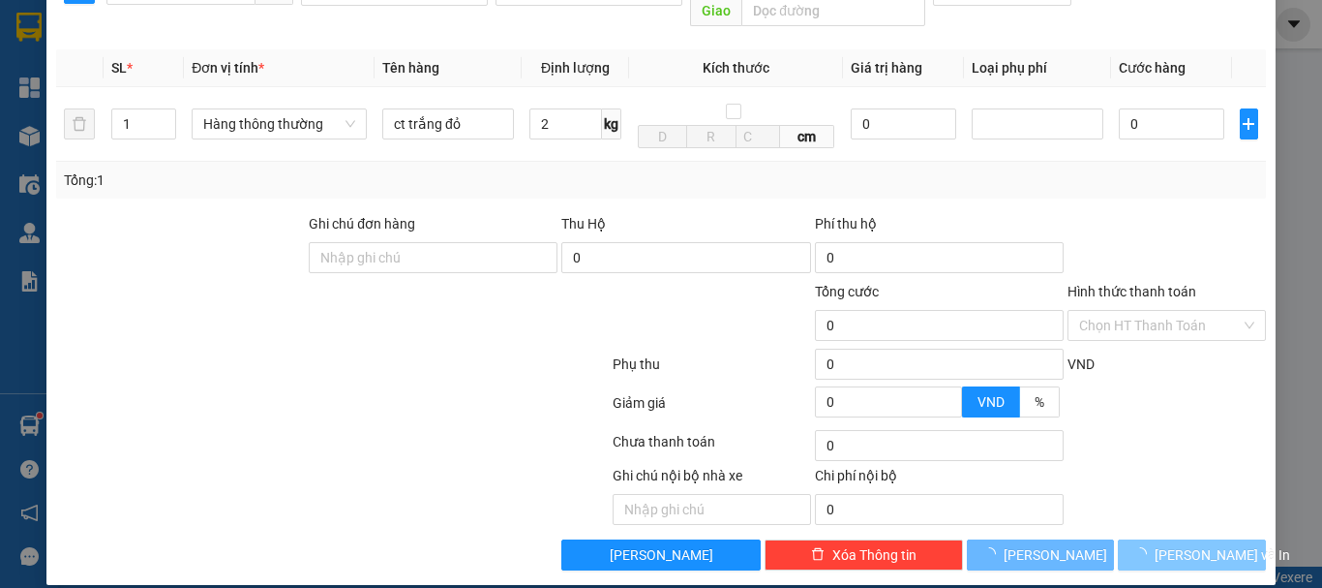
click at [1170, 544] on span "Lưu và In" at bounding box center [1223, 554] width 136 height 21
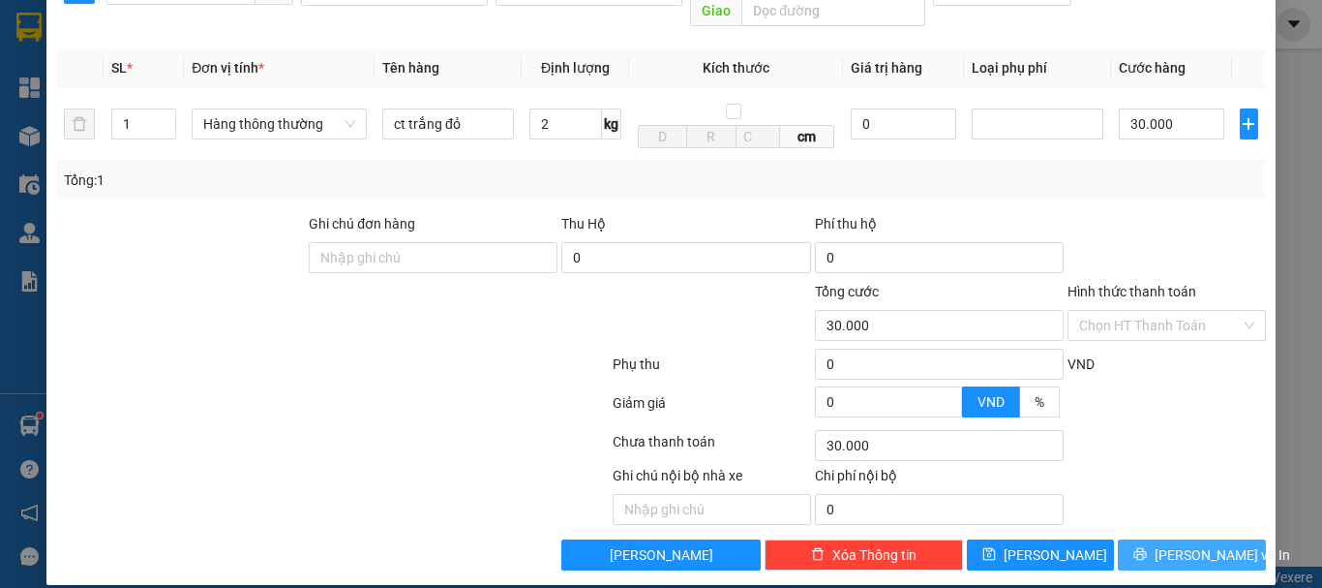
type input "30.000"
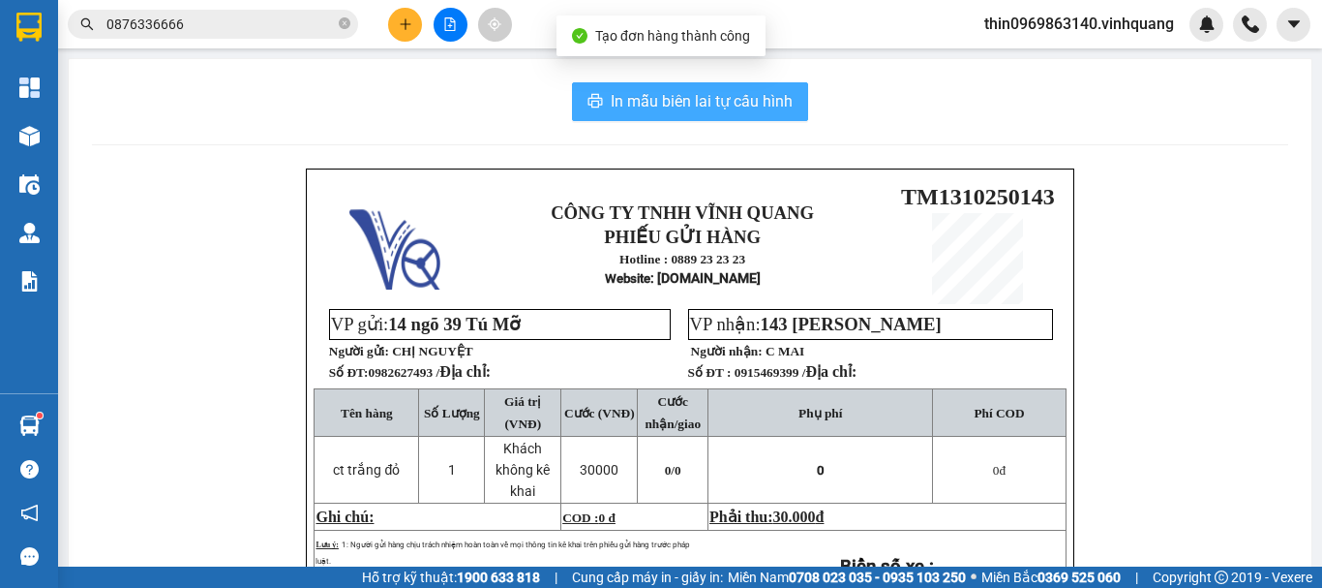
click at [629, 85] on button "In mẫu biên lai tự cấu hình" at bounding box center [690, 101] width 236 height 39
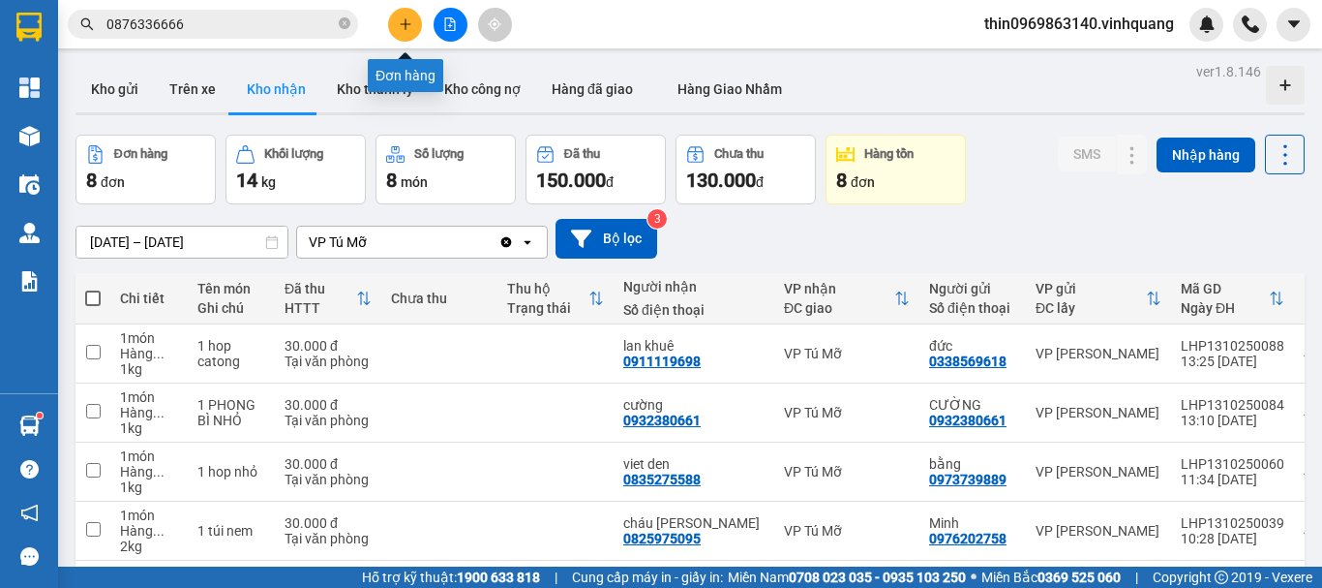
click at [394, 22] on button at bounding box center [405, 25] width 34 height 34
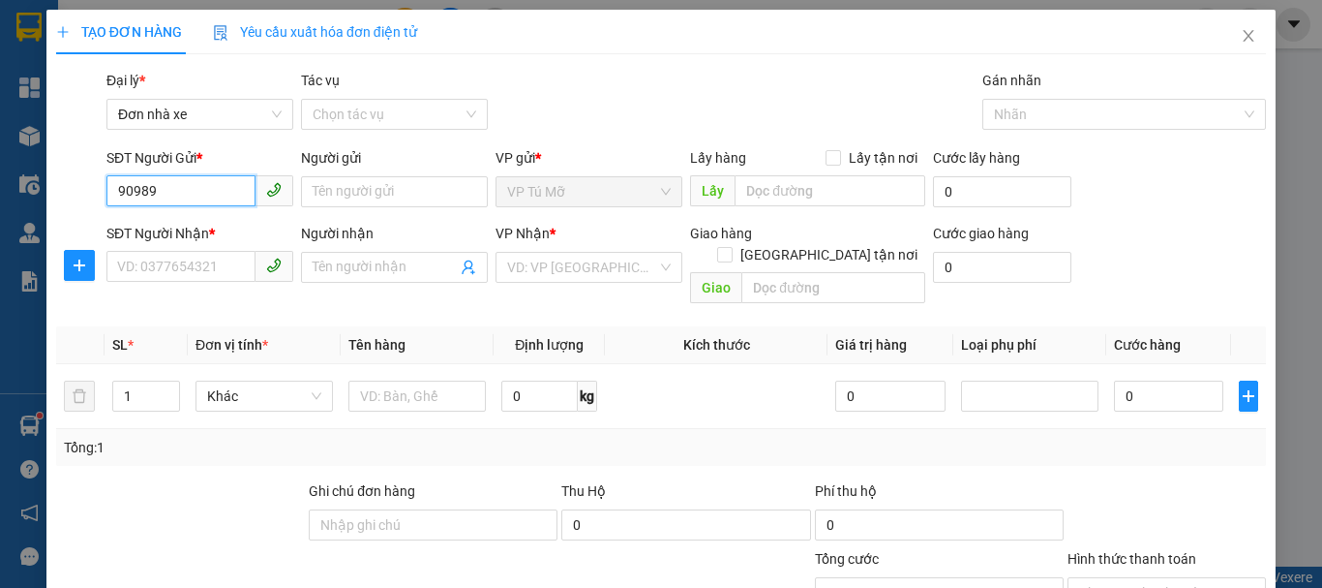
click at [115, 193] on input "90989" at bounding box center [180, 190] width 149 height 31
click at [210, 230] on div "0909897395 - CƯỜNG" at bounding box center [198, 230] width 162 height 21
type input "0909897395"
type input "CƯỜNG"
type input "0963363459"
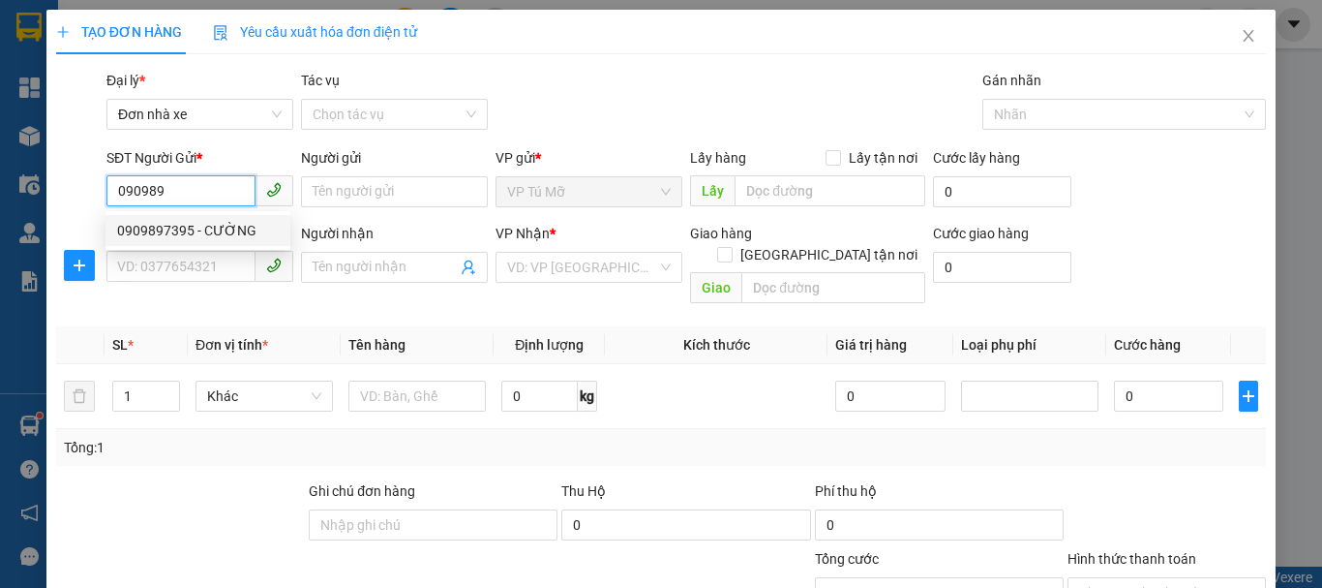
type input "Newpost"
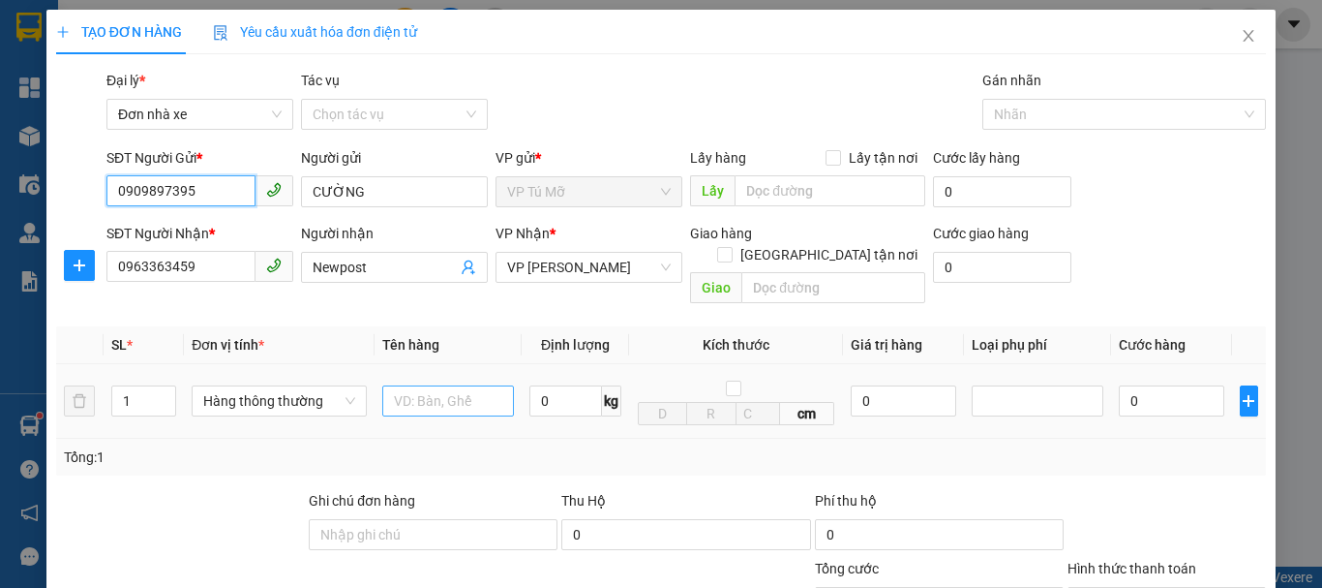
type input "0909897395"
click at [432, 385] on input "text" at bounding box center [448, 400] width 132 height 31
type input "bọc trắng"
click at [551, 385] on input "0" at bounding box center [566, 400] width 73 height 31
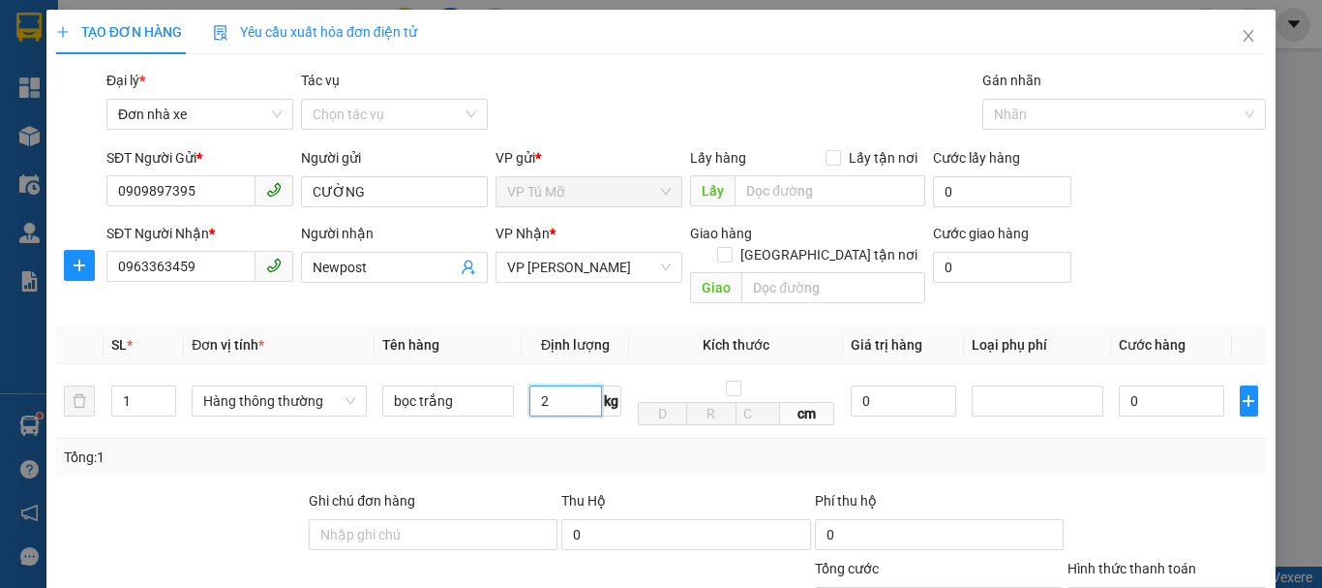
scroll to position [277, 0]
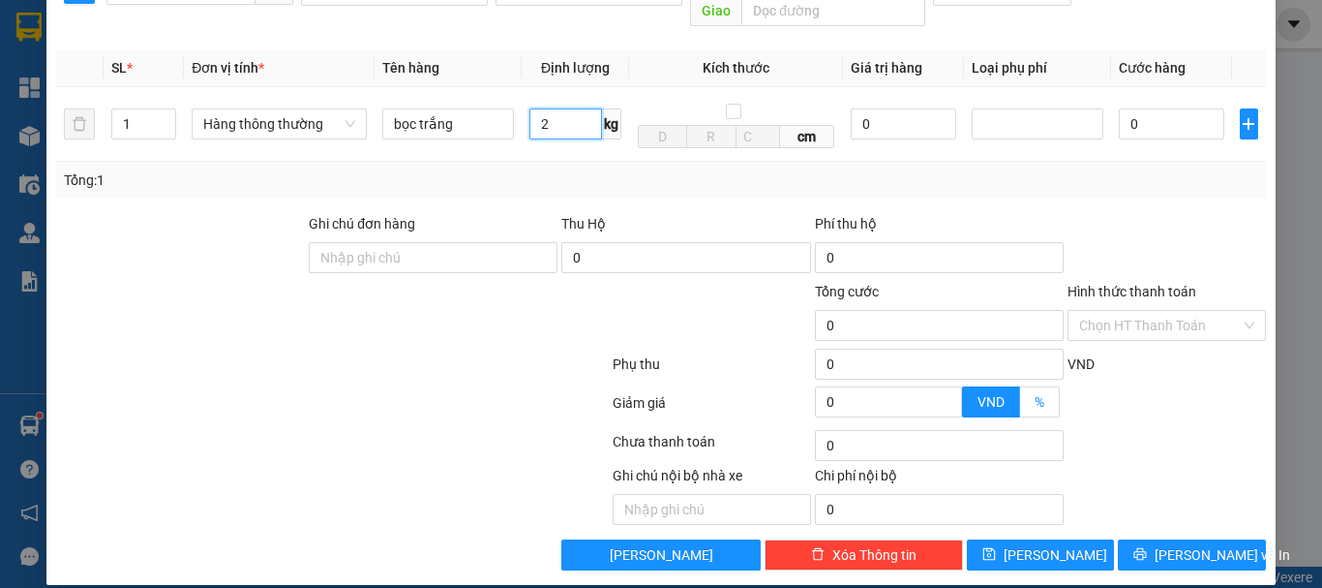
type input "2"
click at [1035, 394] on span "%" at bounding box center [1040, 401] width 10 height 15
click at [1020, 407] on input "%" at bounding box center [1020, 407] width 0 height 0
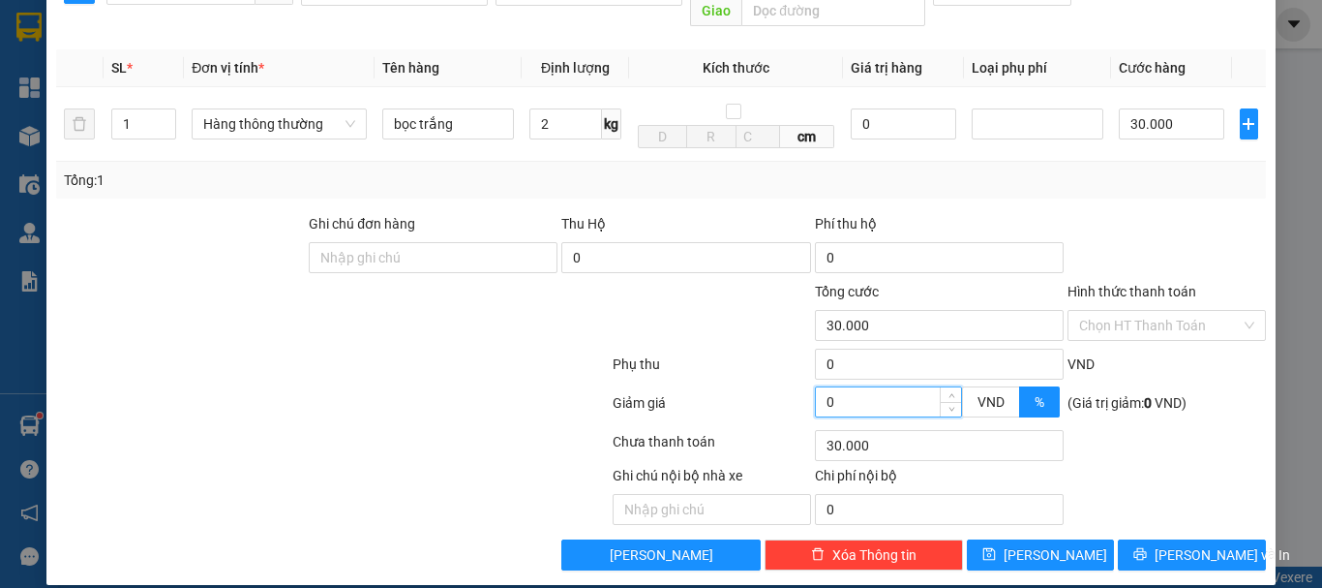
type input "30.000"
click at [866, 388] on input "0" at bounding box center [888, 401] width 145 height 29
type input "2"
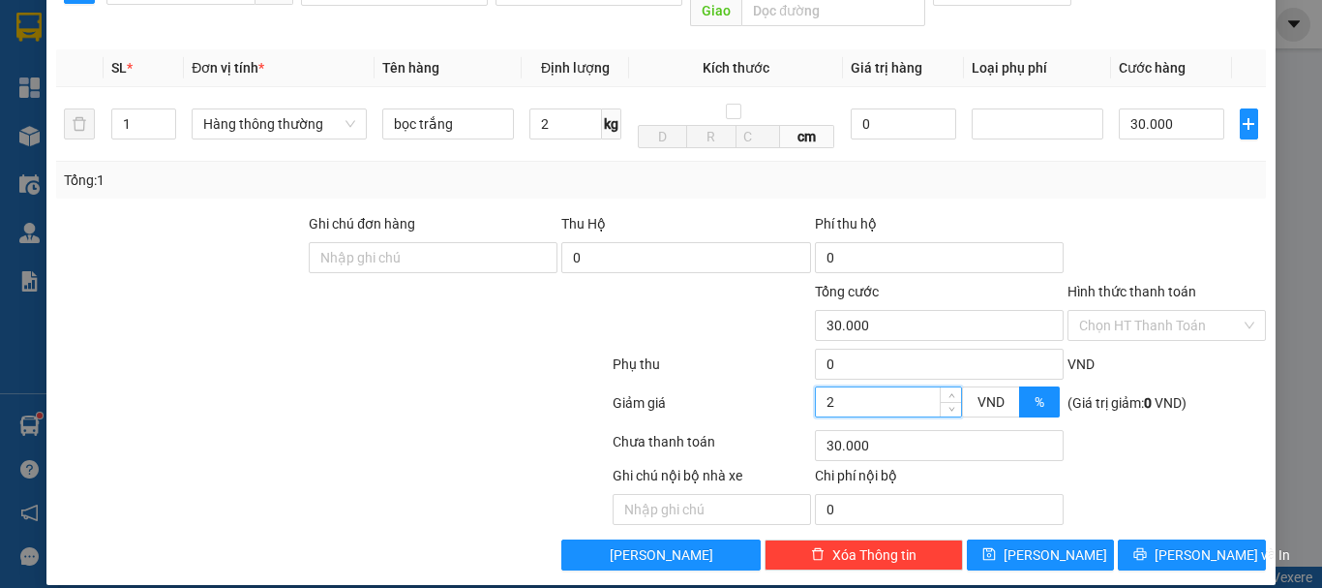
type input "29.000"
type input "20"
type input "24.000"
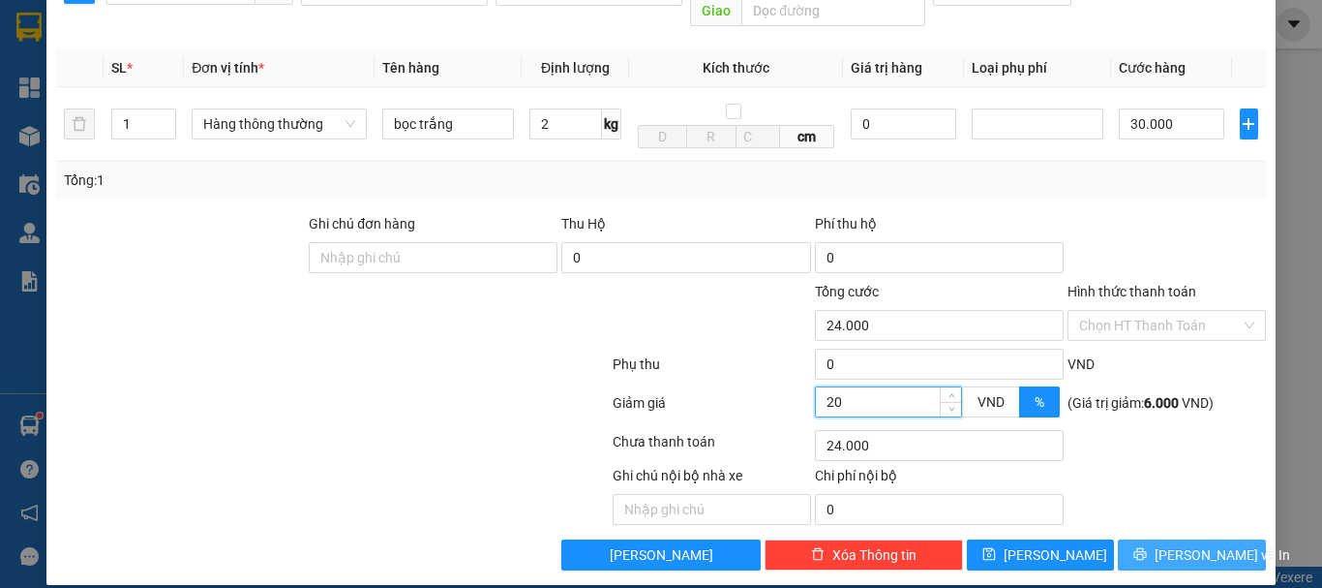
type input "20"
click at [1172, 544] on span "Lưu và In" at bounding box center [1223, 554] width 136 height 21
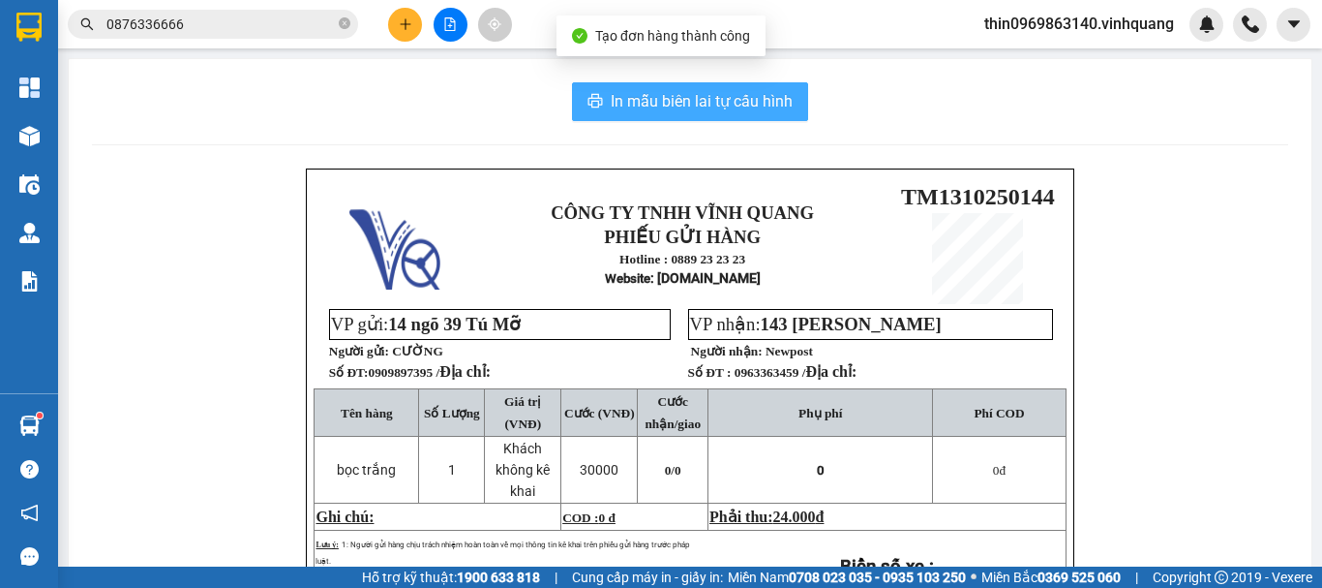
click at [631, 105] on span "In mẫu biên lai tự cấu hình" at bounding box center [702, 101] width 182 height 24
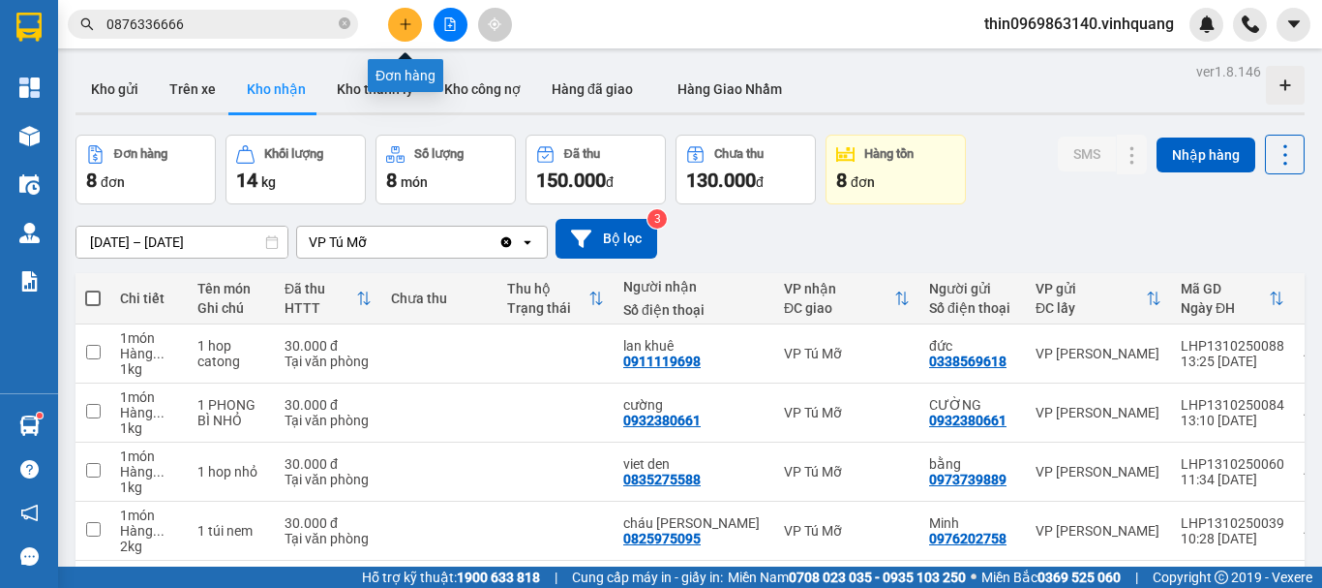
click at [409, 35] on button at bounding box center [405, 25] width 34 height 34
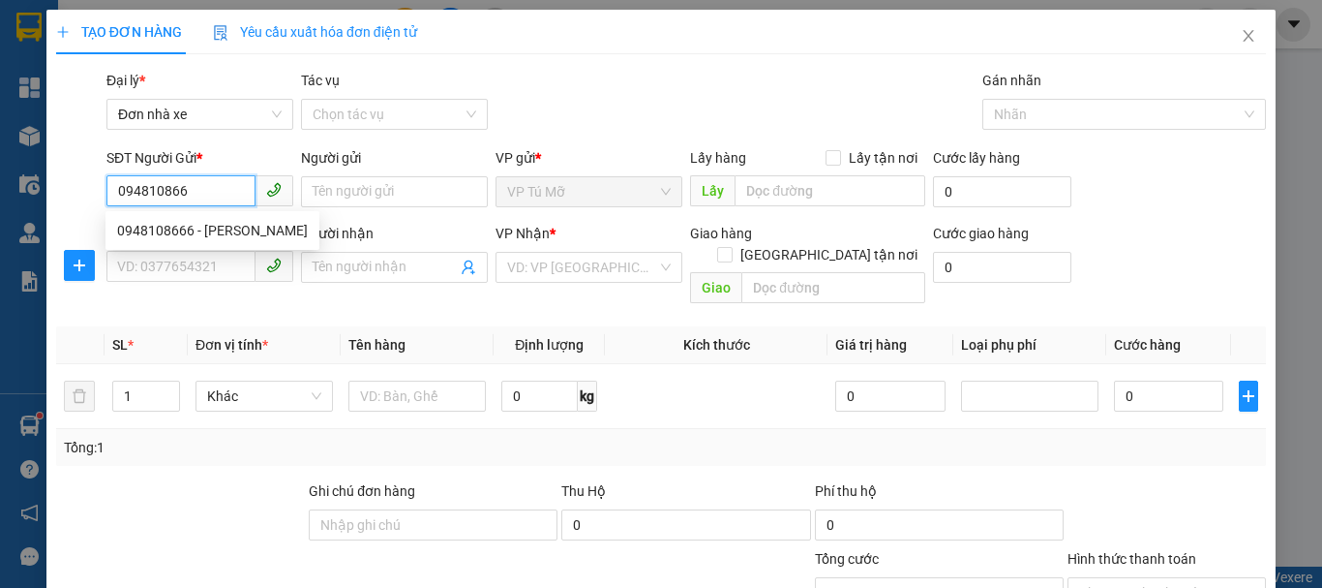
type input "0948108666"
click at [231, 226] on div "0948108666 - PHƯƠNG QUỲNH" at bounding box center [212, 230] width 191 height 21
type input "PHƯƠNG QUỲNH"
type input "0969290989"
type input "tùng"
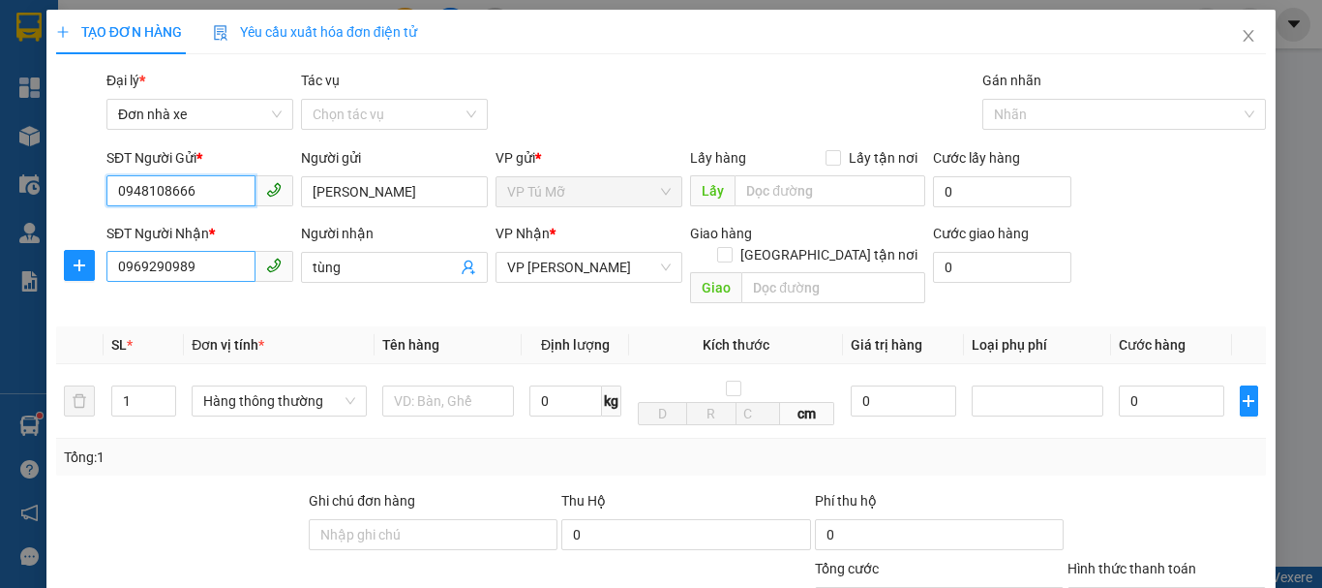
type input "0948108666"
click at [211, 263] on input "0969290989" at bounding box center [180, 266] width 149 height 31
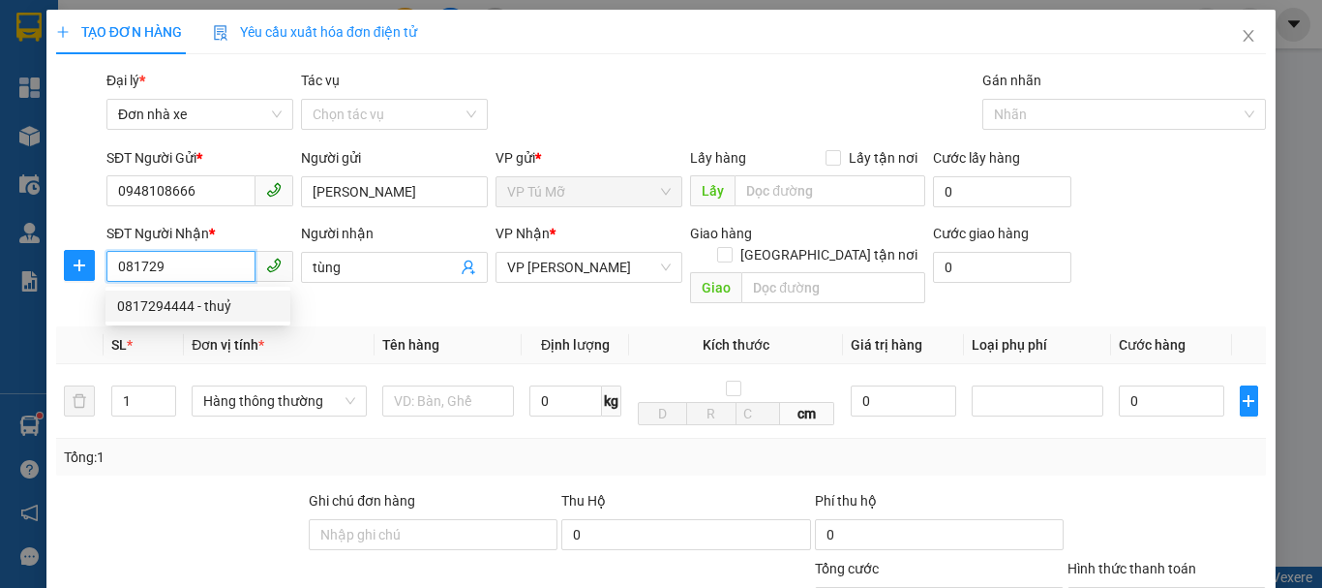
click at [206, 305] on div "0817294444 - thuỷ" at bounding box center [198, 305] width 162 height 21
type input "0817294444"
type input "thuỷ"
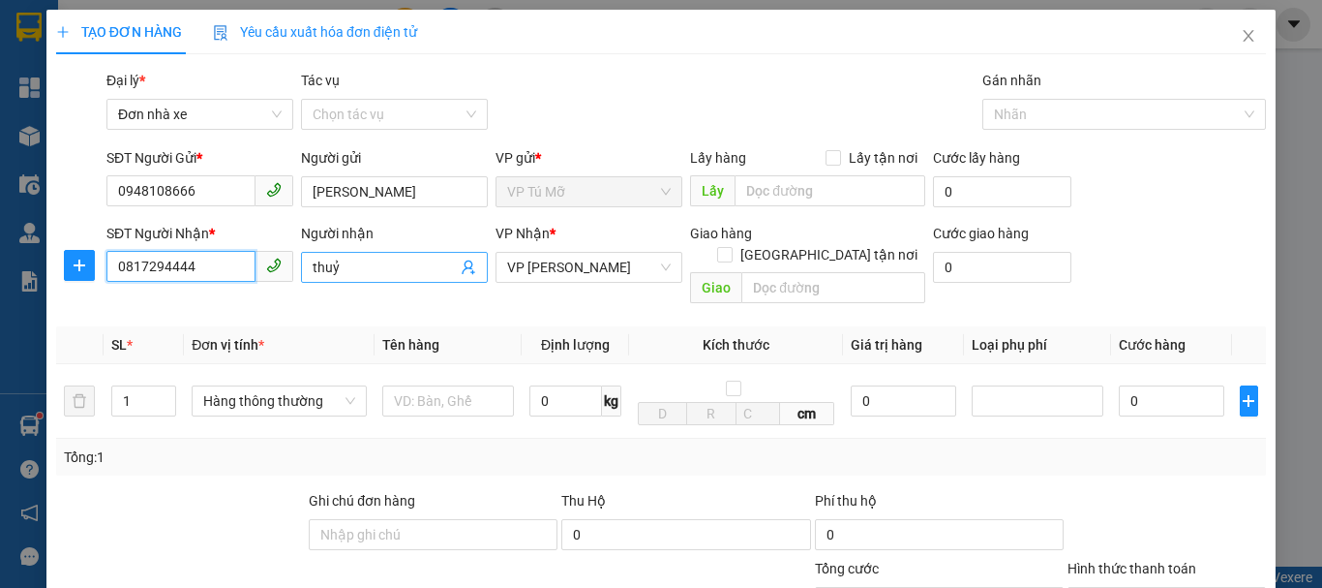
type input "0817294444"
click at [361, 267] on input "thuỷ" at bounding box center [385, 267] width 144 height 21
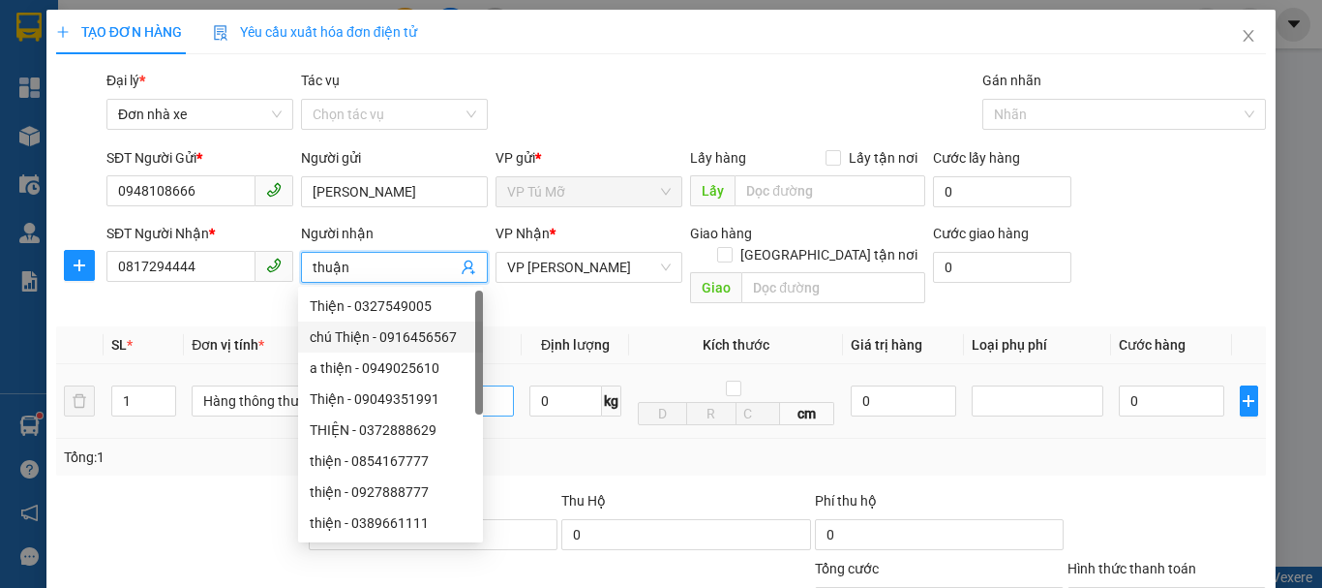
type input "thuận"
click at [485, 378] on body "Kết quả tìm kiếm ( 1 ) Bộ lọc Mã ĐH Trạng thái Món hàng Thu hộ Tổng cước Chưa c…" at bounding box center [661, 294] width 1322 height 588
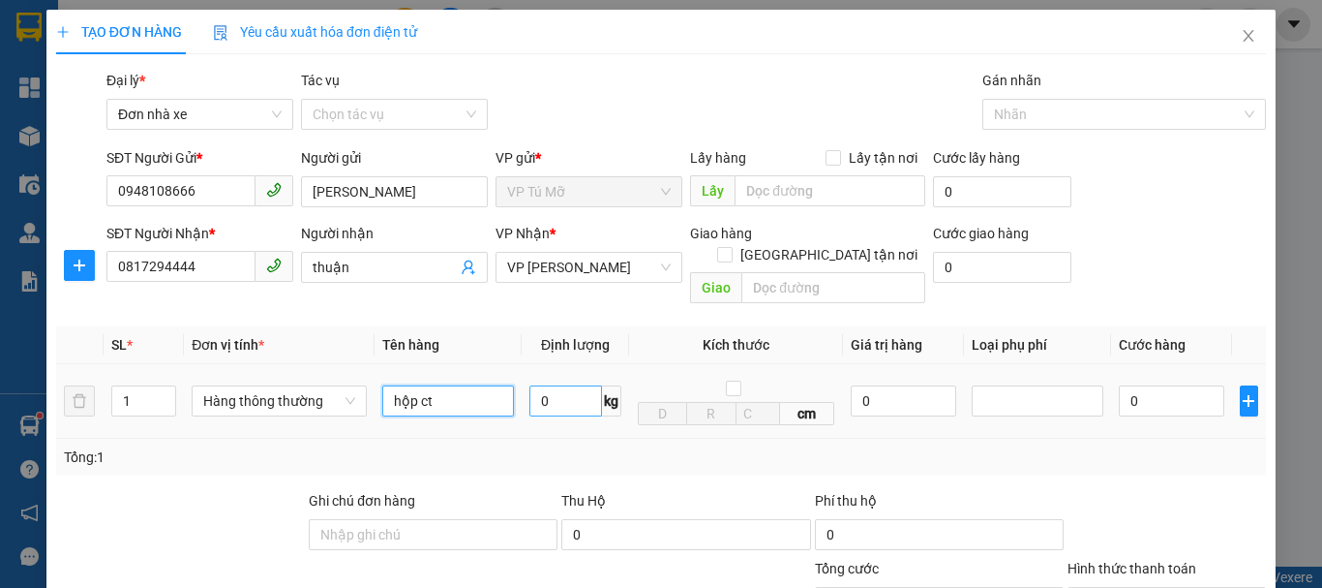
type input "hộp ct"
click at [569, 385] on input "0" at bounding box center [566, 400] width 73 height 31
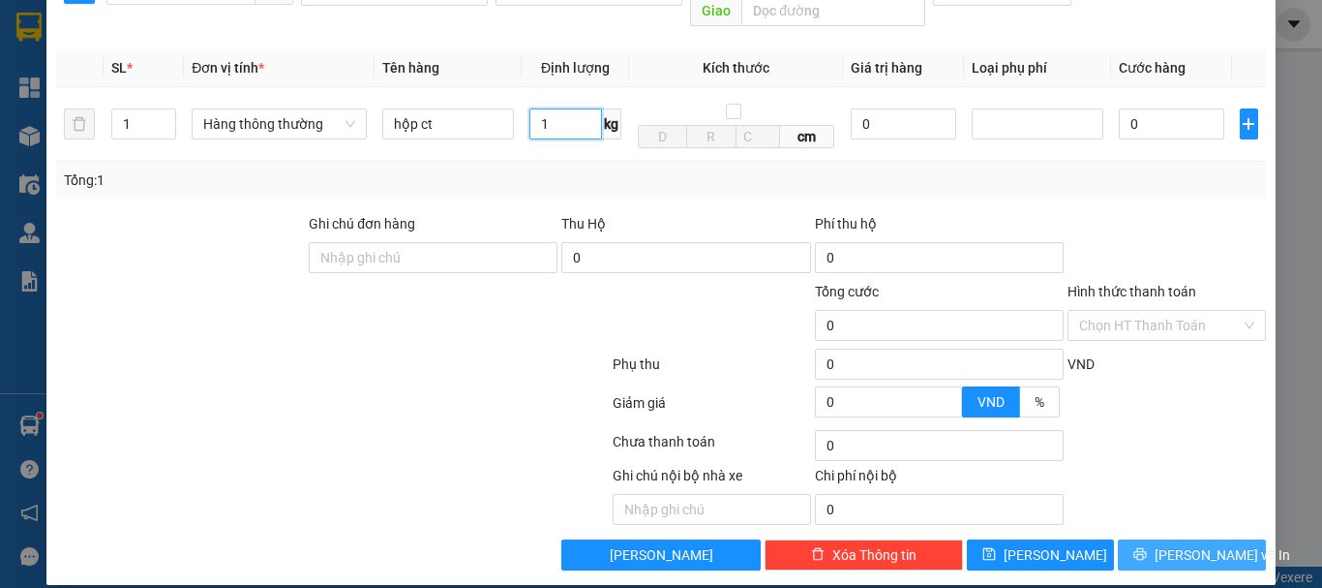
type input "1"
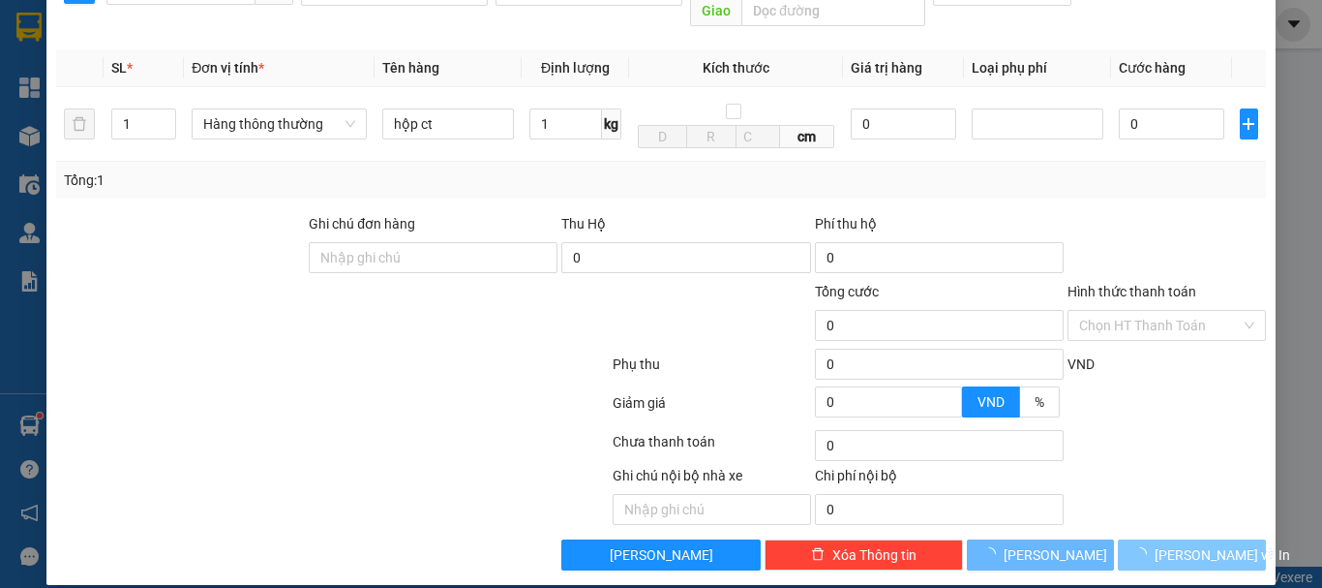
click at [1160, 539] on button "Lưu và In" at bounding box center [1192, 554] width 148 height 31
type input "30.000"
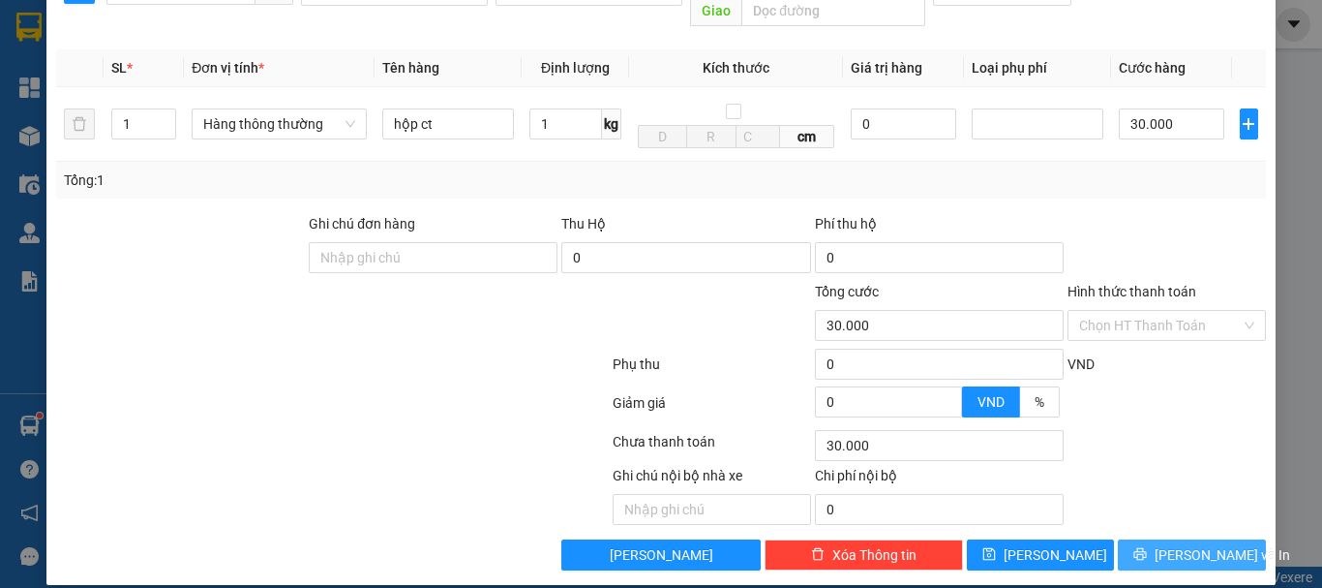
click at [1160, 539] on button "Lưu và In" at bounding box center [1192, 554] width 148 height 31
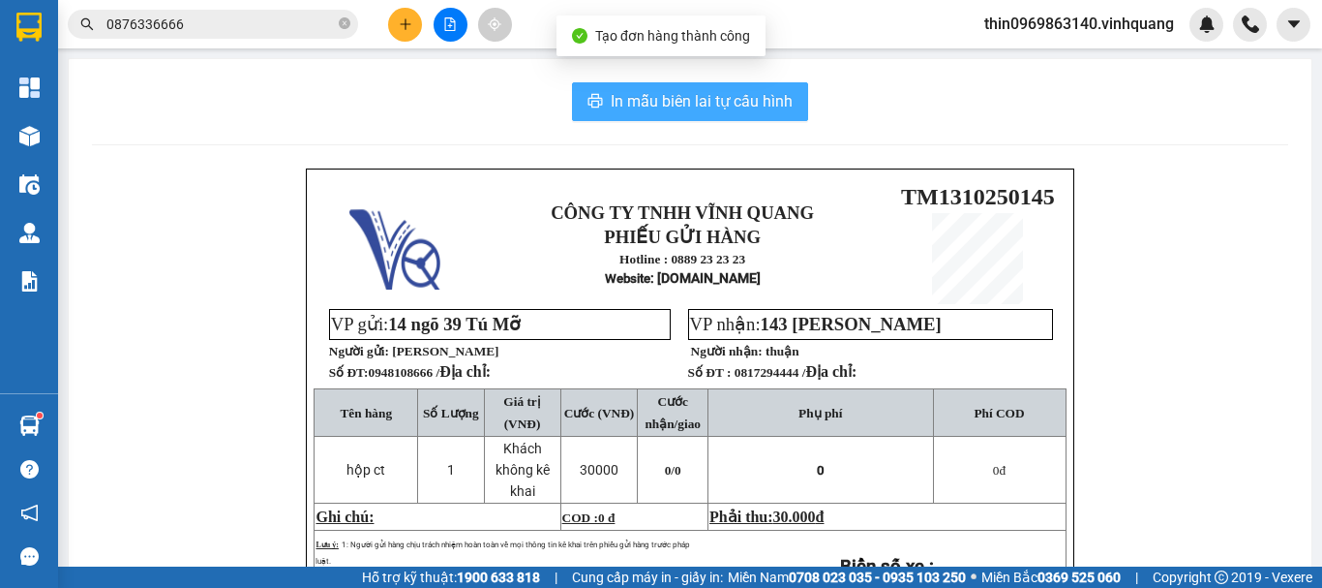
click at [638, 99] on span "In mẫu biên lai tự cấu hình" at bounding box center [702, 101] width 182 height 24
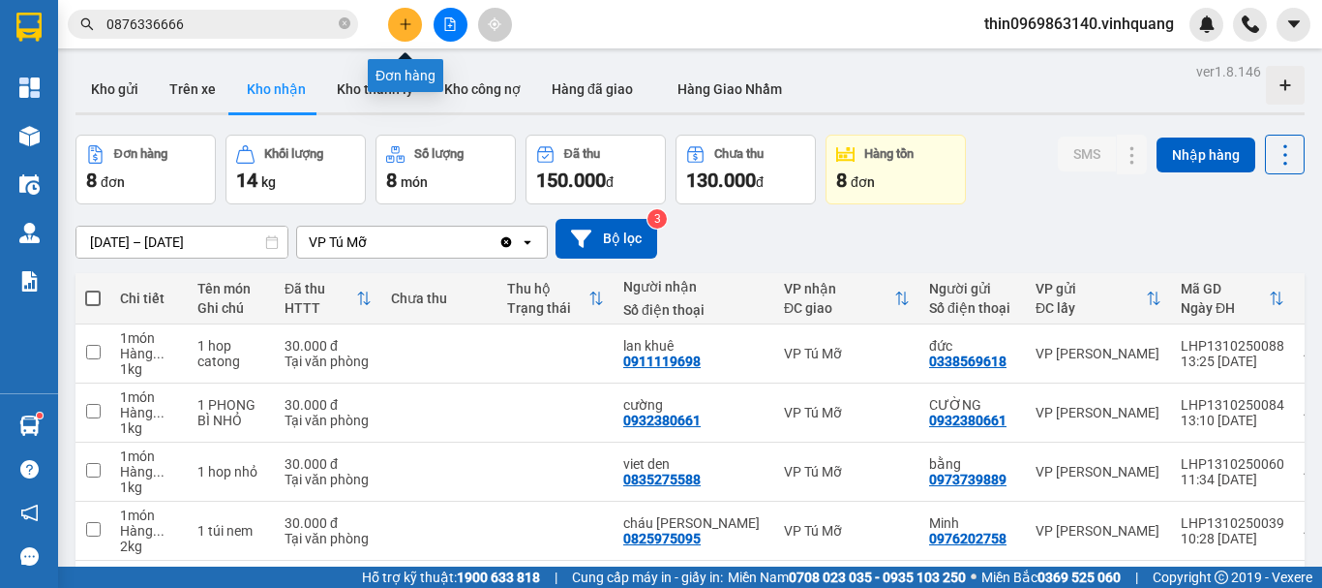
click at [402, 11] on button at bounding box center [405, 25] width 34 height 34
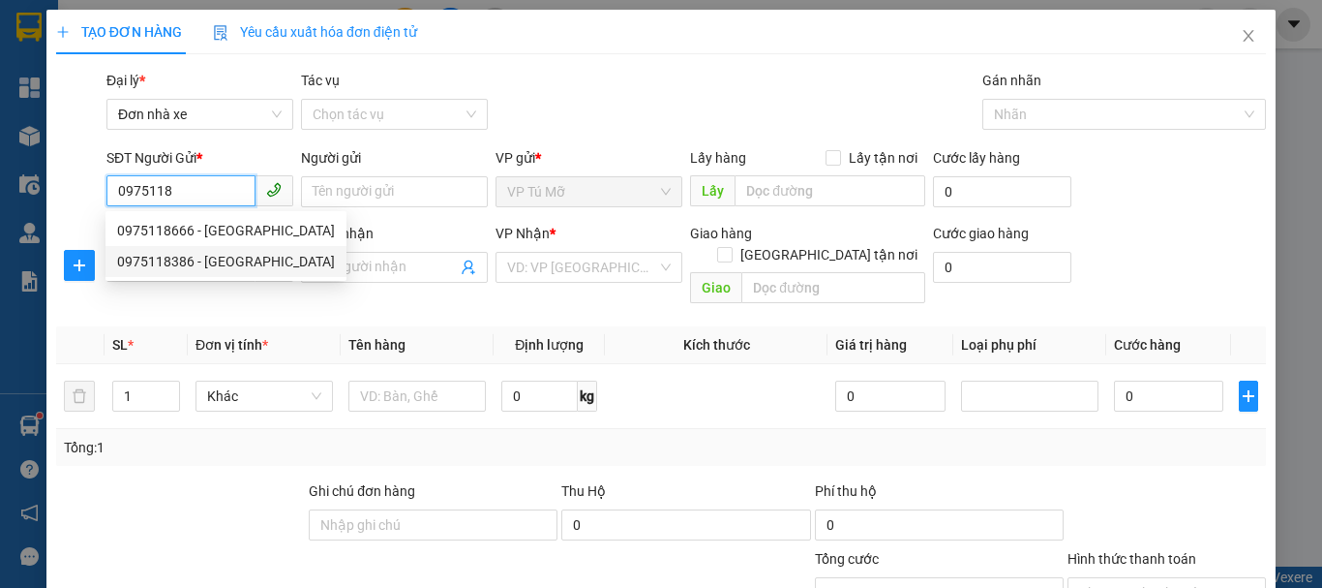
click at [265, 260] on div "0975118386 - ĐỨC PHÚ" at bounding box center [226, 261] width 218 height 21
type input "0975118386"
type input "ĐỨC PHÚ"
type input "0981021789"
type input "Sơn Sim"
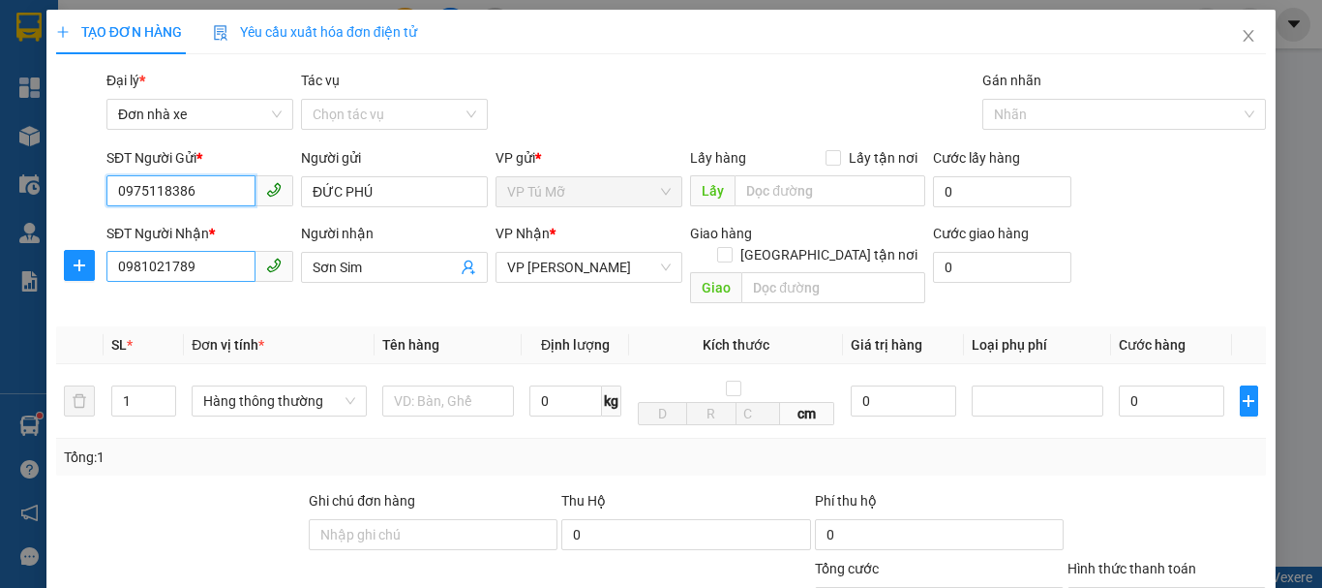
type input "0975118386"
click at [222, 262] on input "0981021789" at bounding box center [180, 266] width 149 height 31
type input "0979945909"
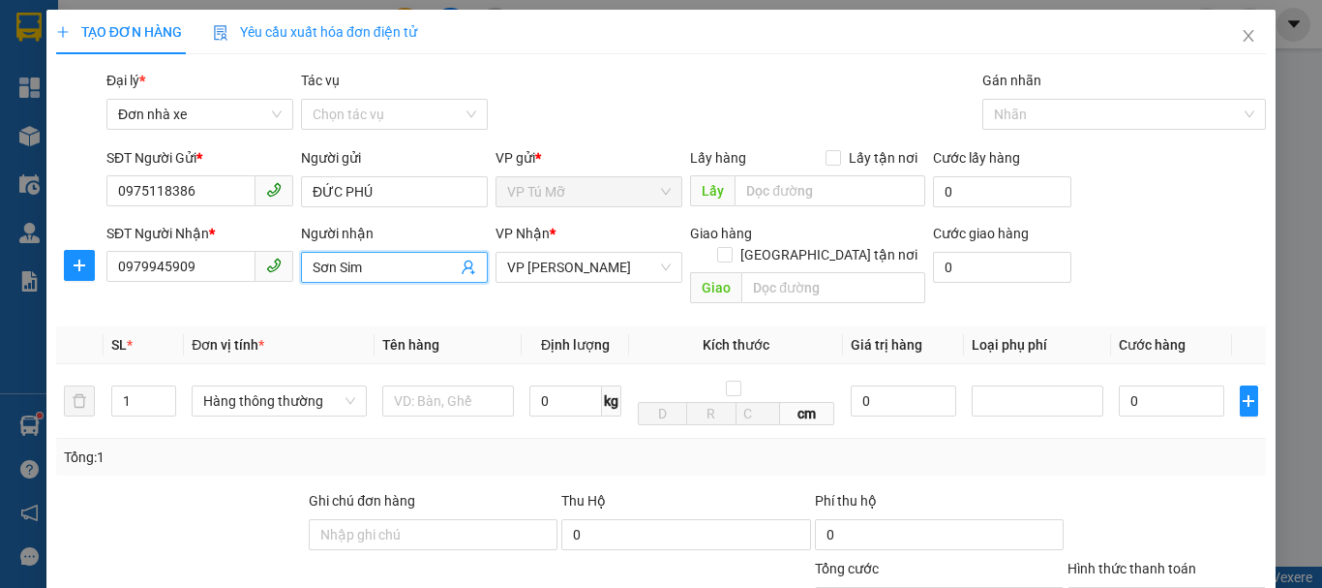
click at [409, 274] on input "Sơn Sim" at bounding box center [385, 267] width 144 height 21
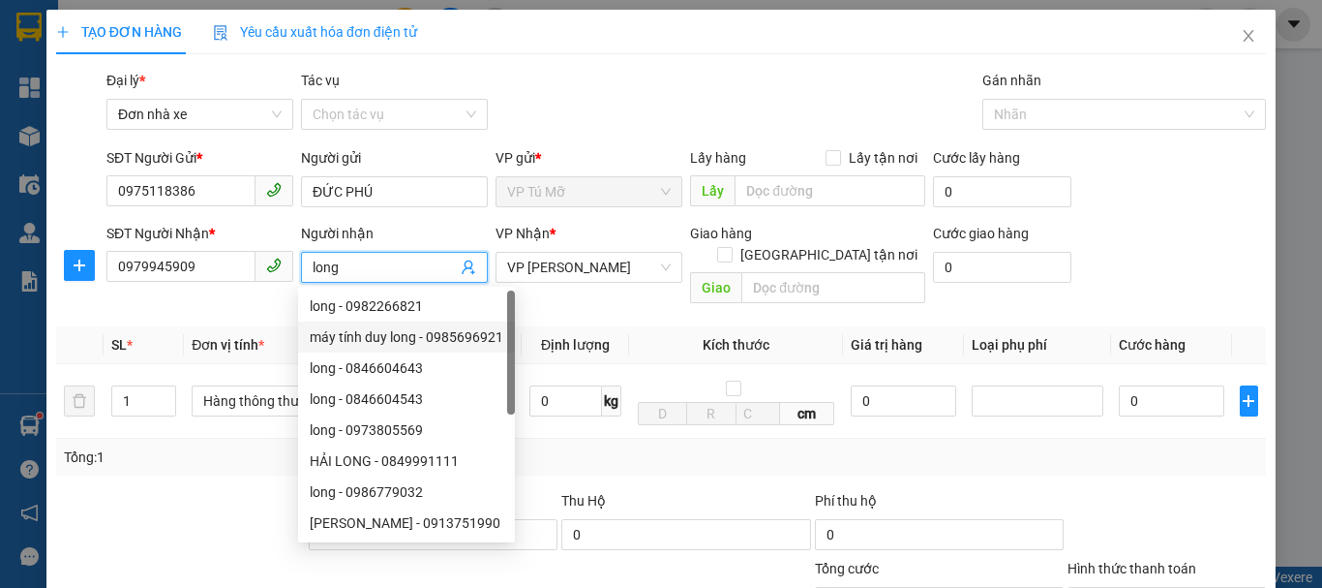
type input "long"
click at [650, 326] on th "Kích thước" at bounding box center [736, 345] width 214 height 38
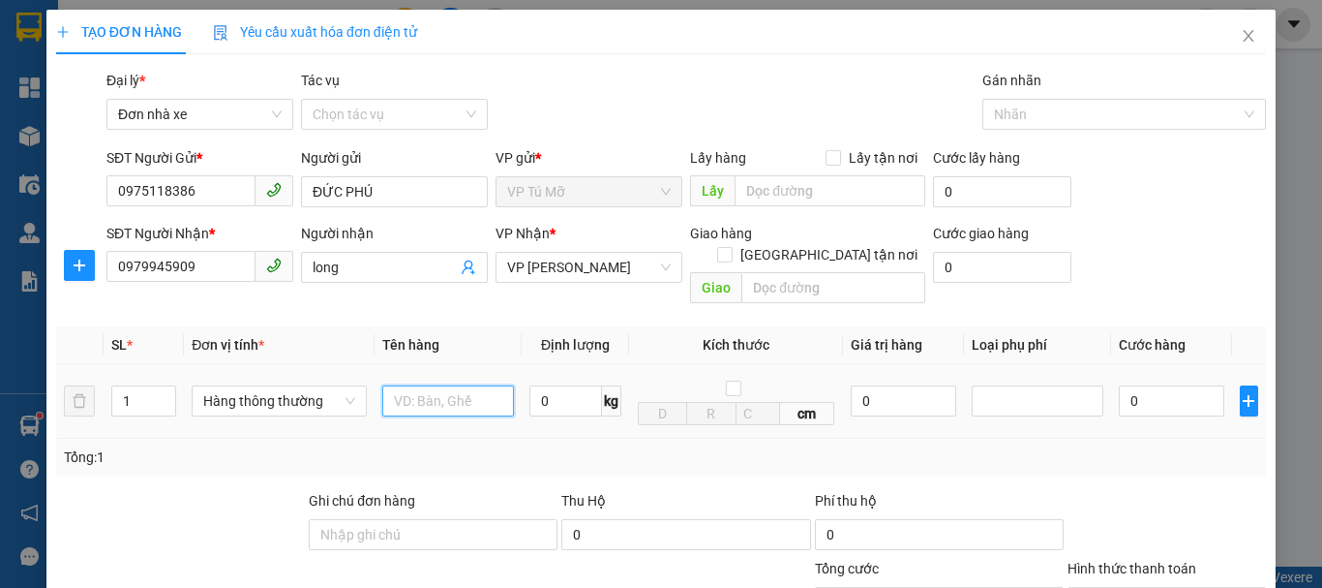
click at [466, 385] on input "text" at bounding box center [448, 400] width 132 height 31
type input "ct đen"
click at [554, 386] on input "0" at bounding box center [566, 400] width 73 height 31
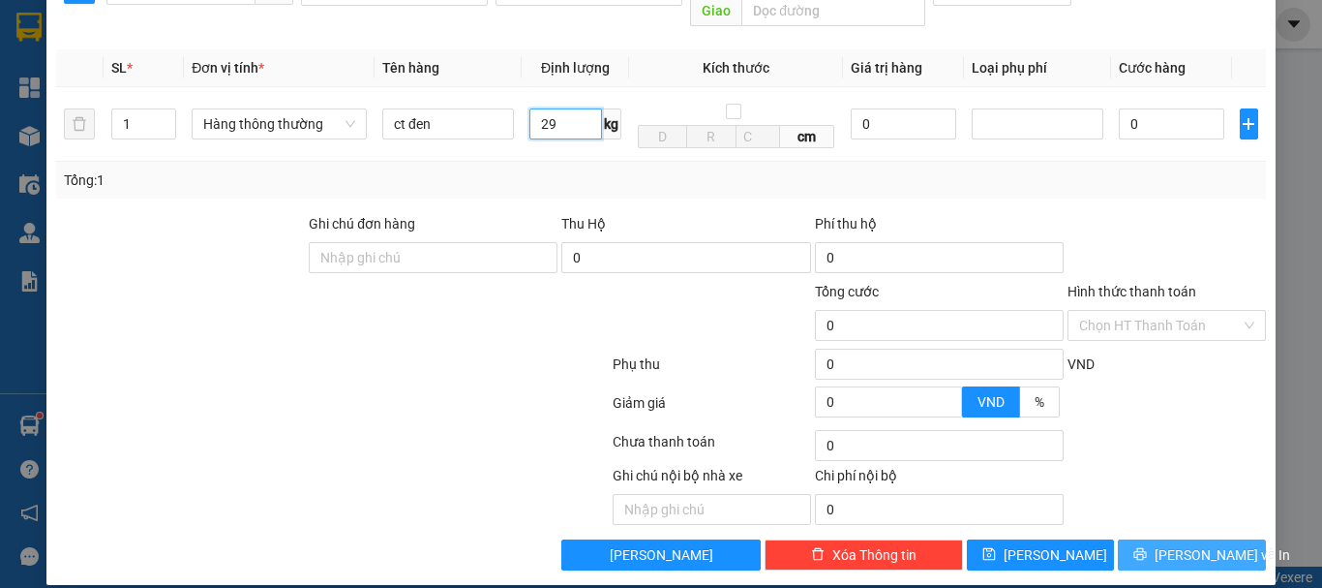
type input "29"
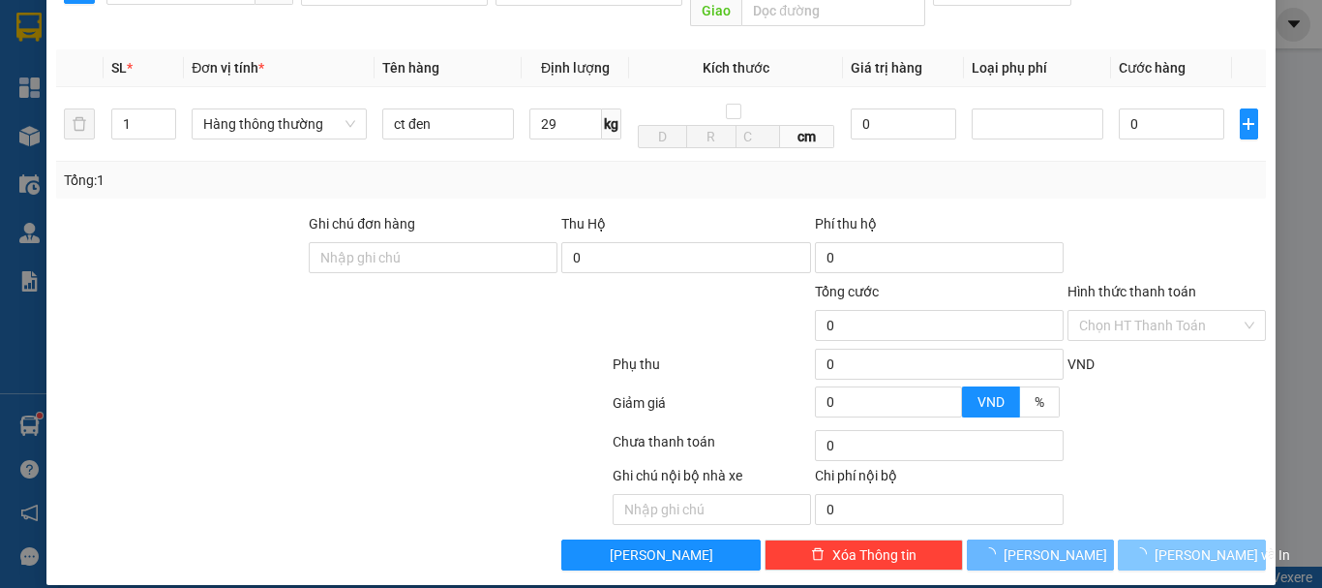
click at [1203, 544] on span "Lưu và In" at bounding box center [1223, 554] width 136 height 21
type input "60.000"
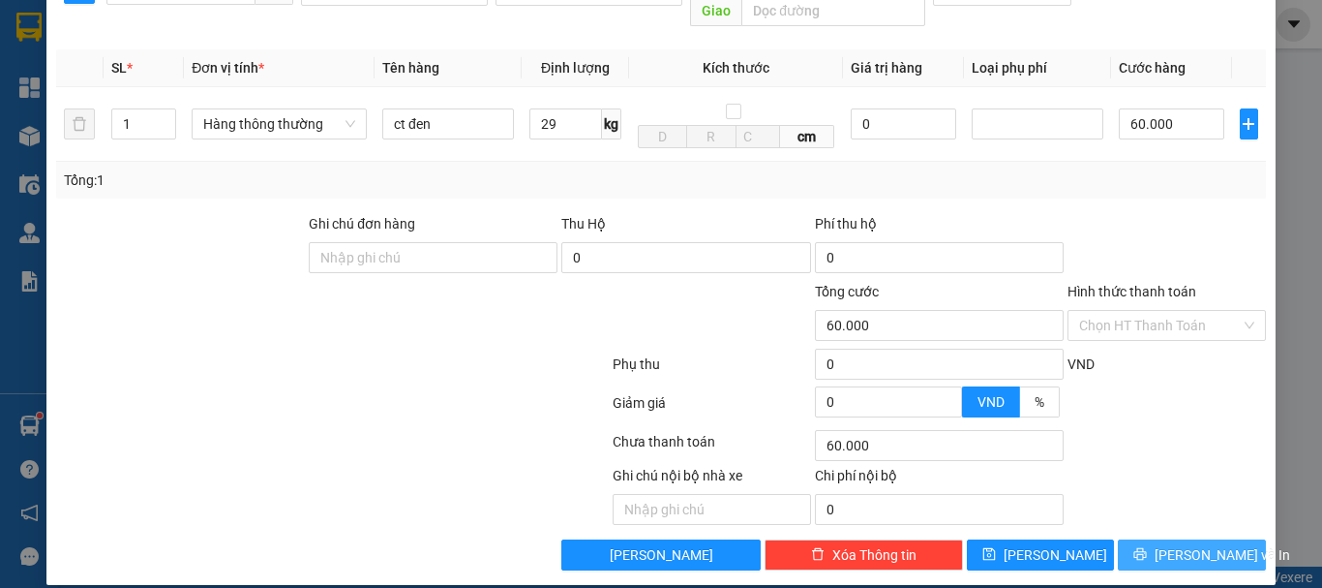
click at [1203, 544] on span "Lưu và In" at bounding box center [1223, 554] width 136 height 21
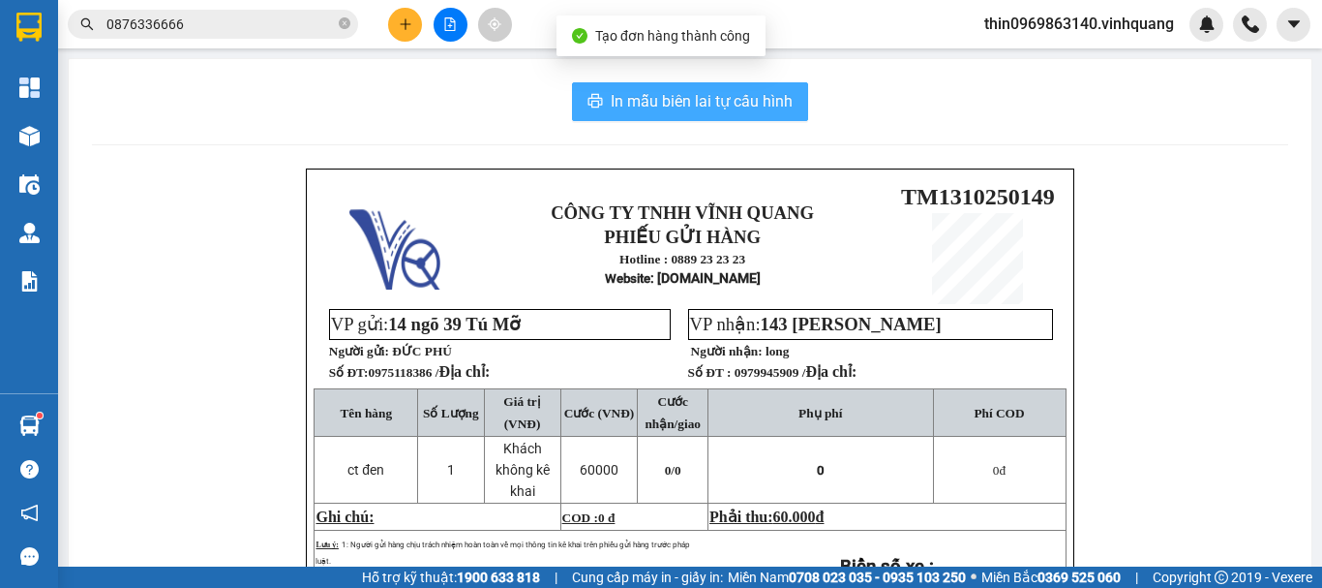
click at [631, 114] on button "In mẫu biên lai tự cấu hình" at bounding box center [690, 101] width 236 height 39
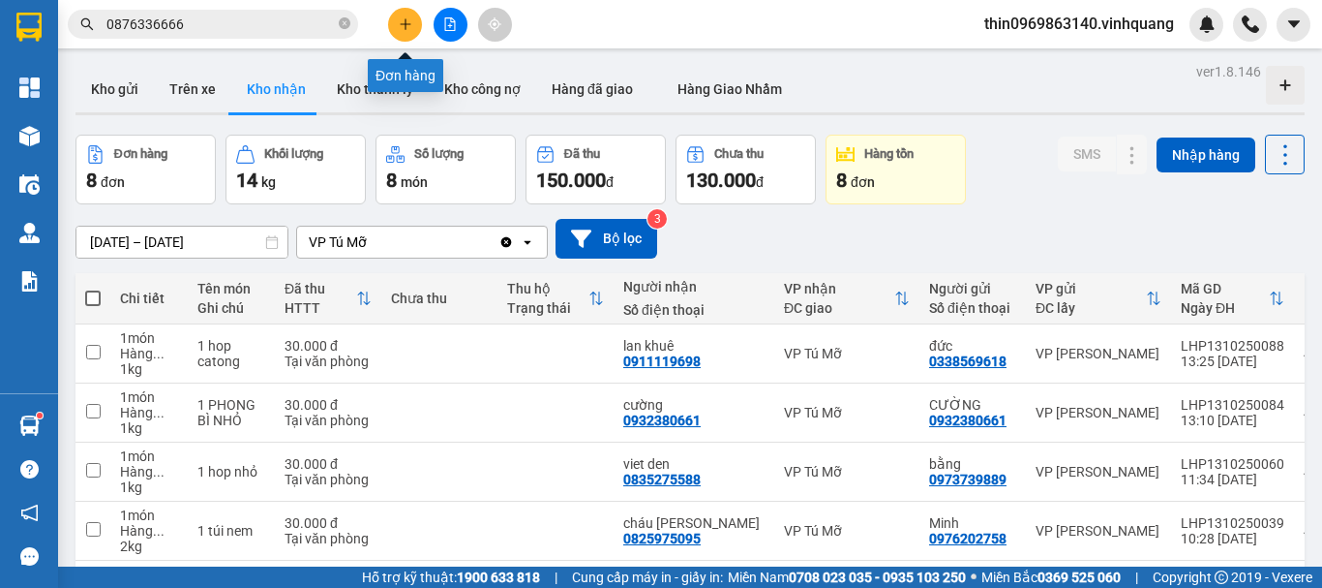
click at [391, 25] on button at bounding box center [405, 25] width 34 height 34
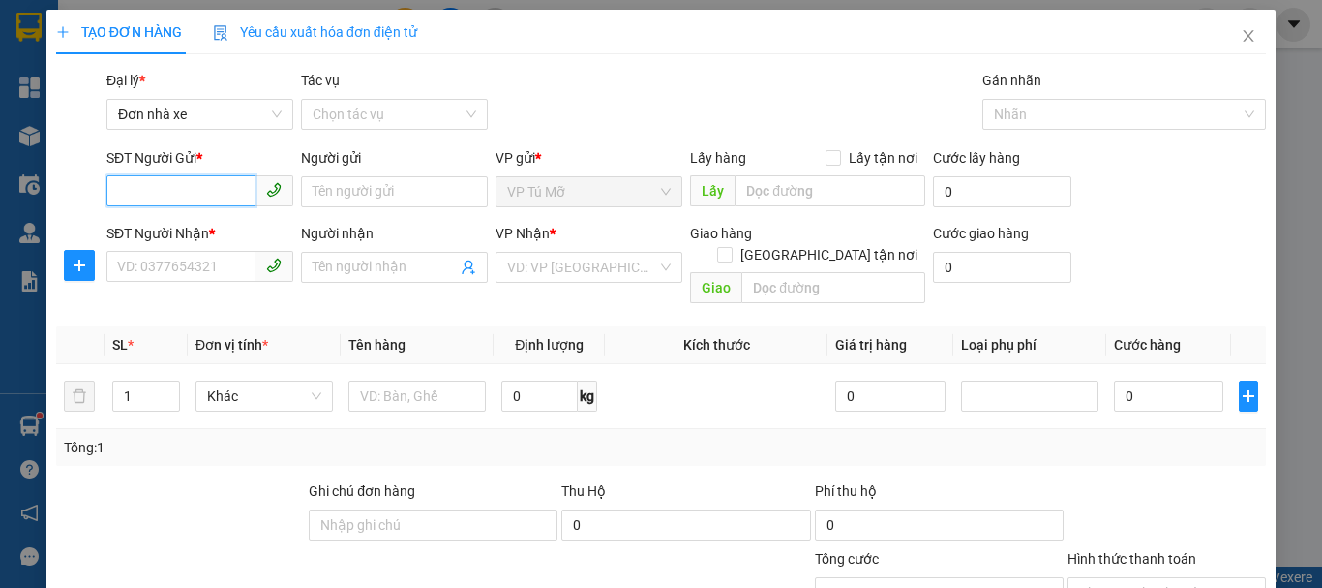
click at [196, 195] on input "SĐT Người Gửi *" at bounding box center [180, 190] width 149 height 31
click at [223, 235] on div "0969639397 - khang" at bounding box center [198, 230] width 162 height 21
type input "0969639397"
type input "khang"
type input "0856418888"
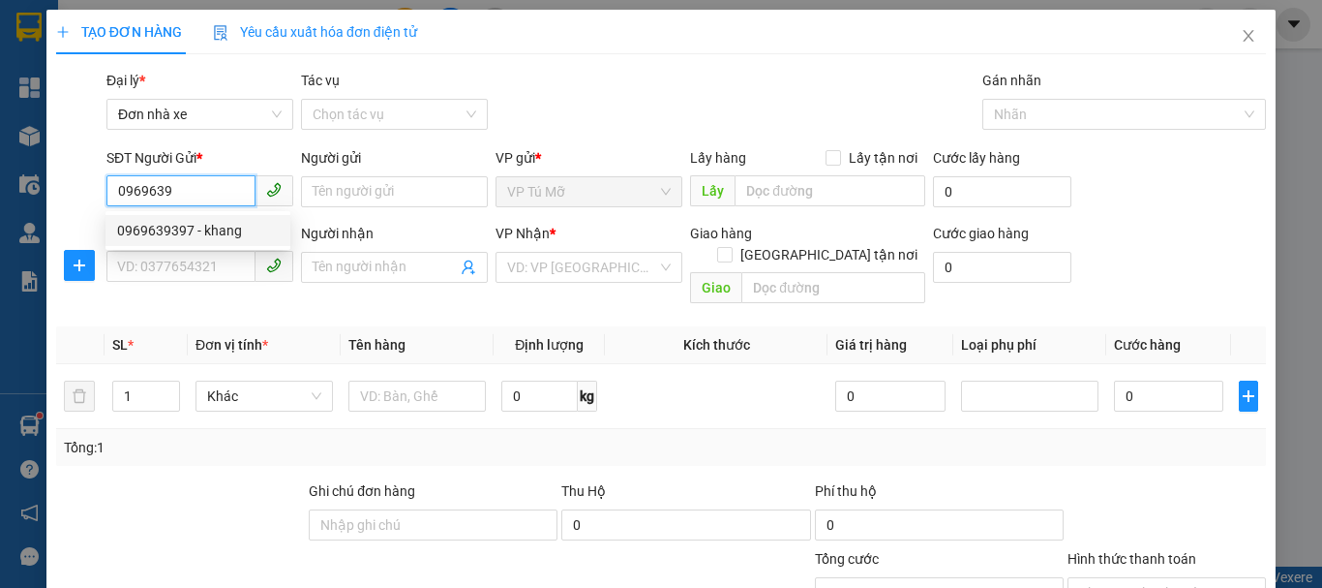
type input "TÙNG"
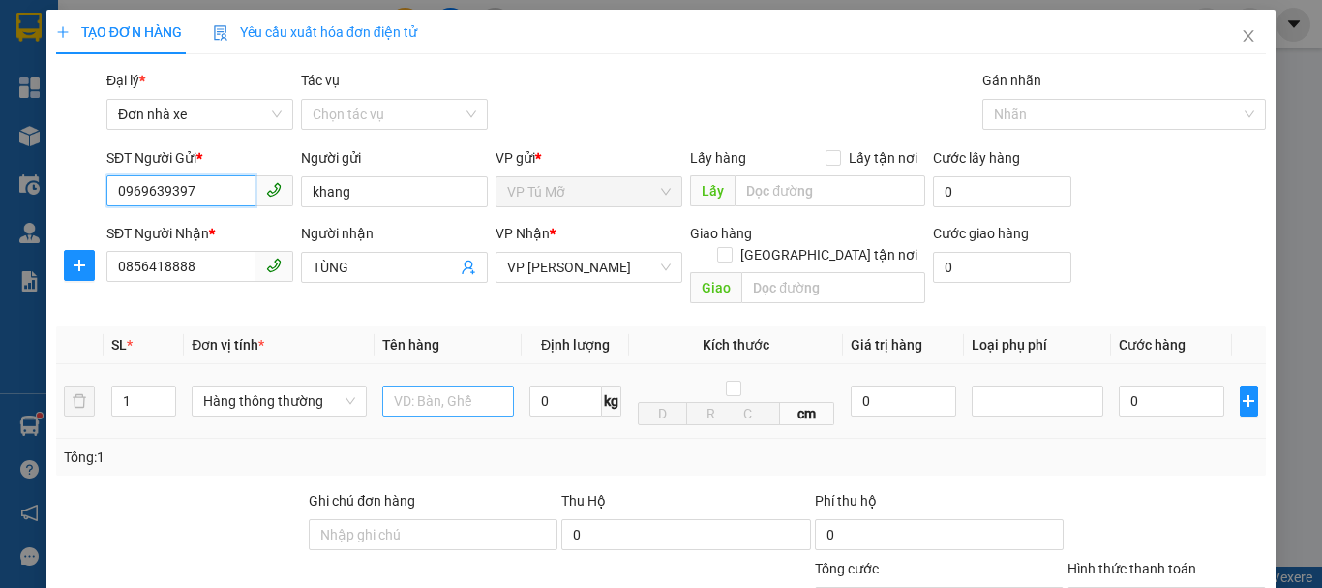
type input "0969639397"
click at [443, 385] on input "text" at bounding box center [448, 400] width 132 height 31
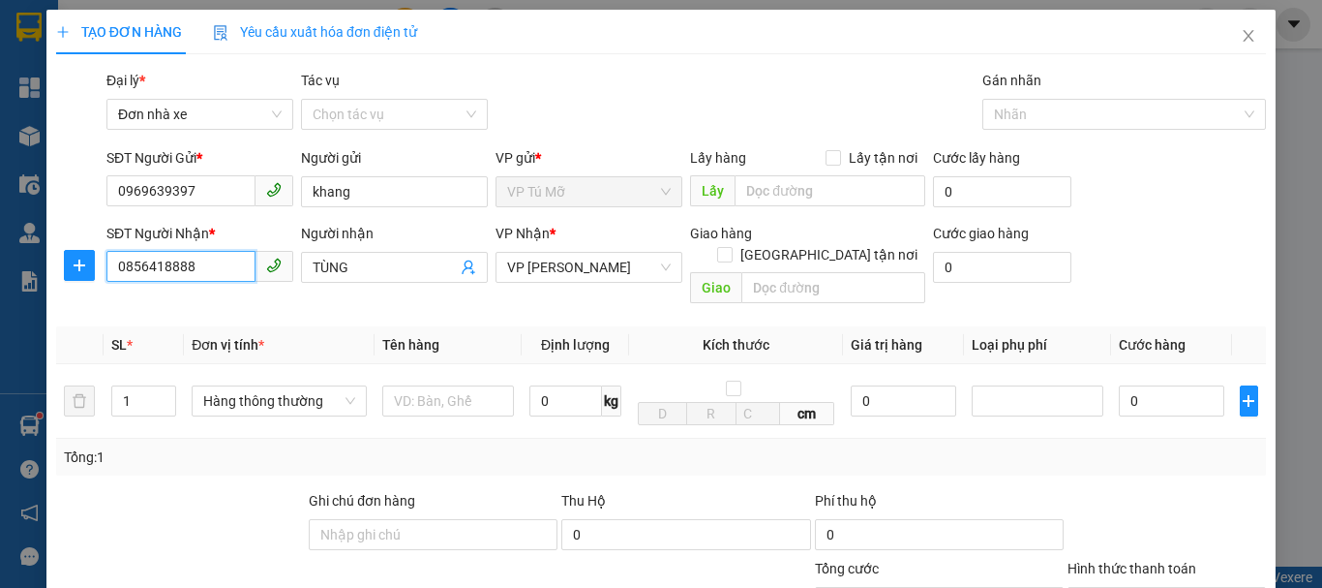
click at [209, 265] on input "0856418888" at bounding box center [180, 266] width 149 height 31
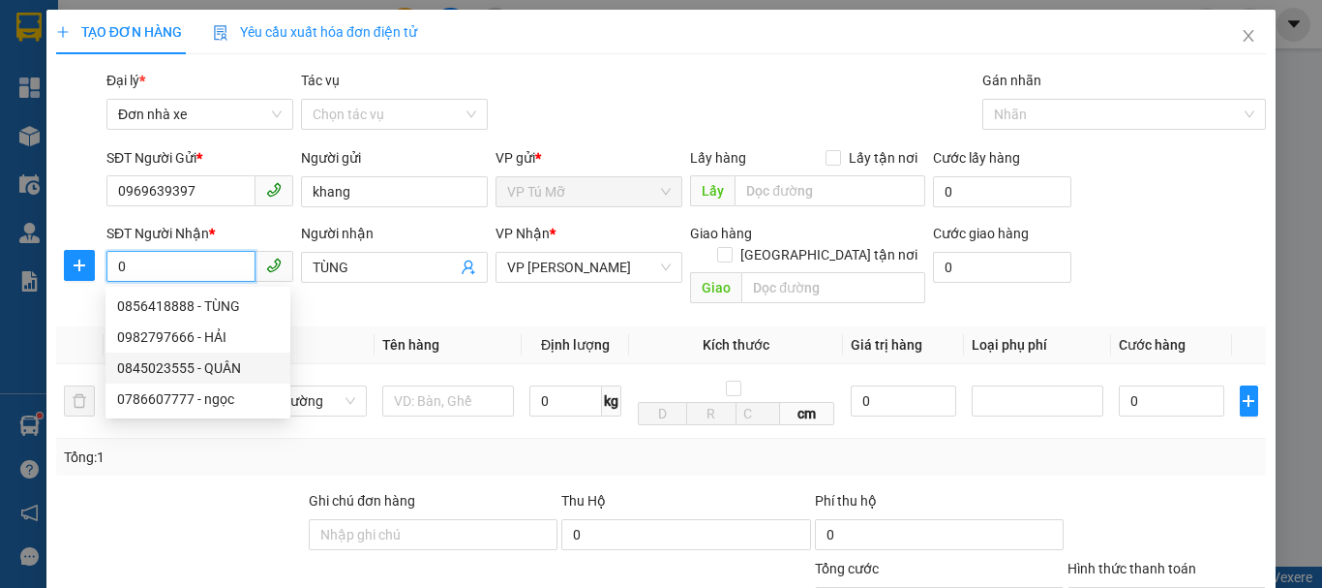
click at [193, 369] on div "0845023555 - QUÂN" at bounding box center [198, 367] width 162 height 21
type input "0845023555"
type input "QUÂN"
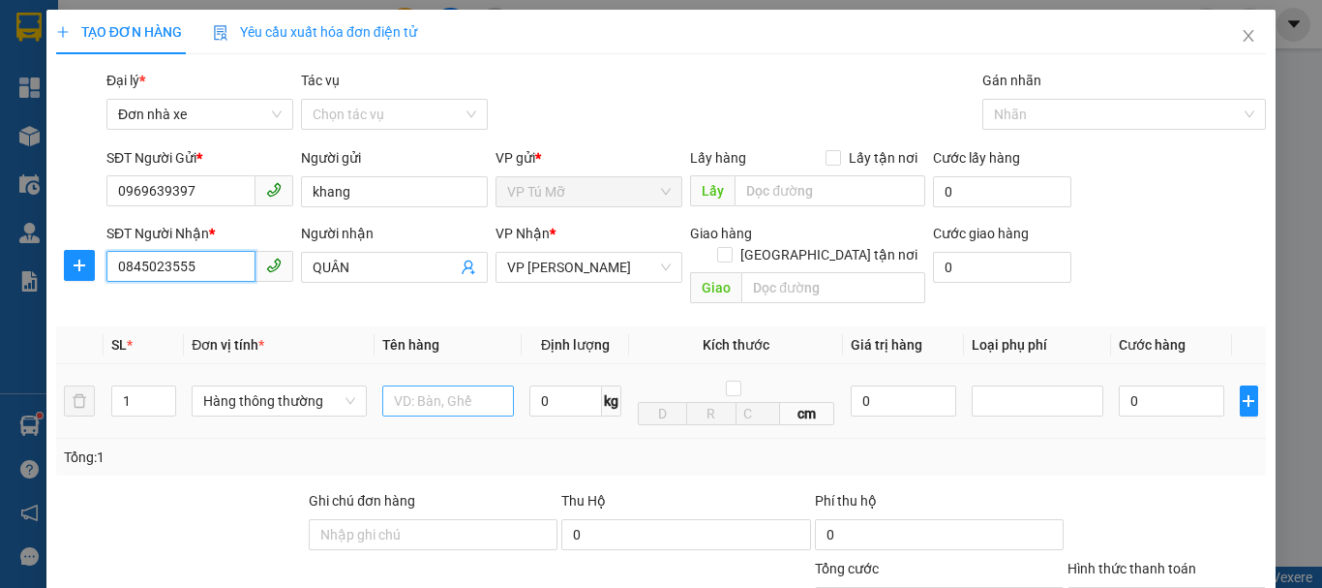
type input "0845023555"
click at [424, 386] on input "text" at bounding box center [448, 400] width 132 height 31
type input "ct vàng"
click at [563, 385] on input "0" at bounding box center [566, 400] width 73 height 31
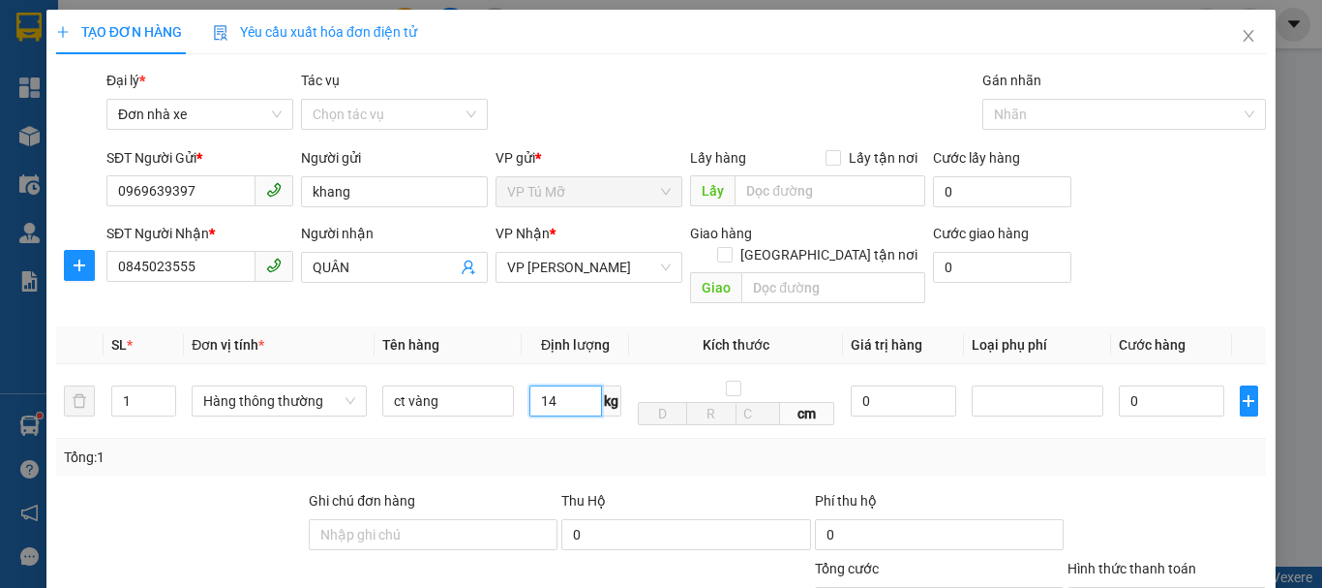
scroll to position [277, 0]
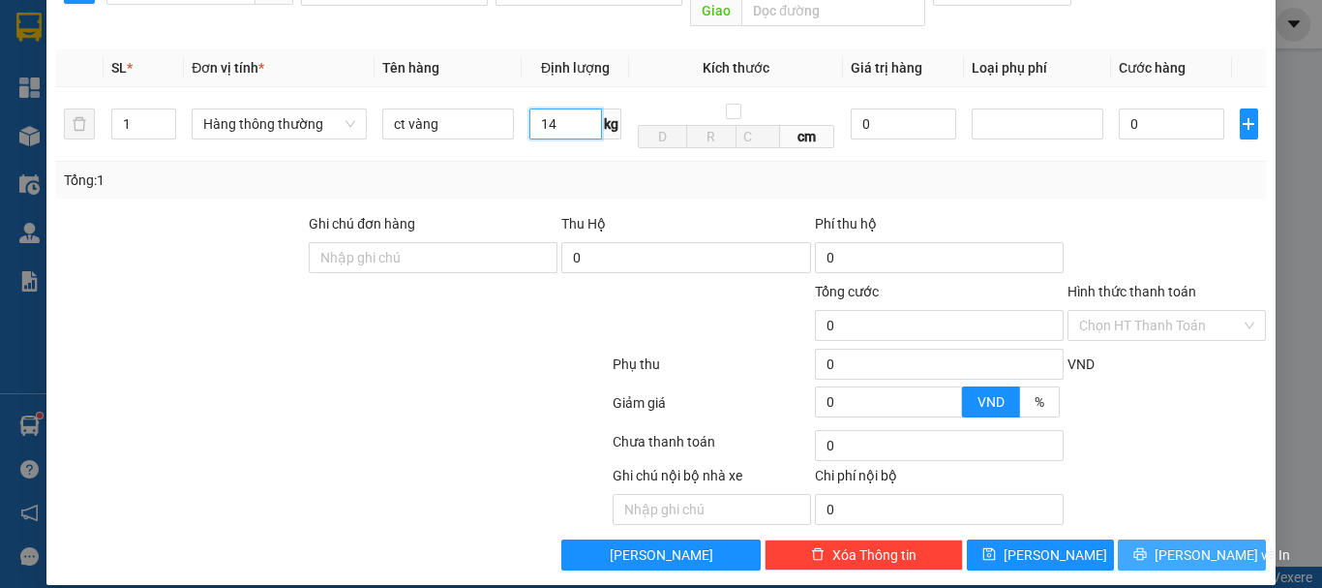
type input "14"
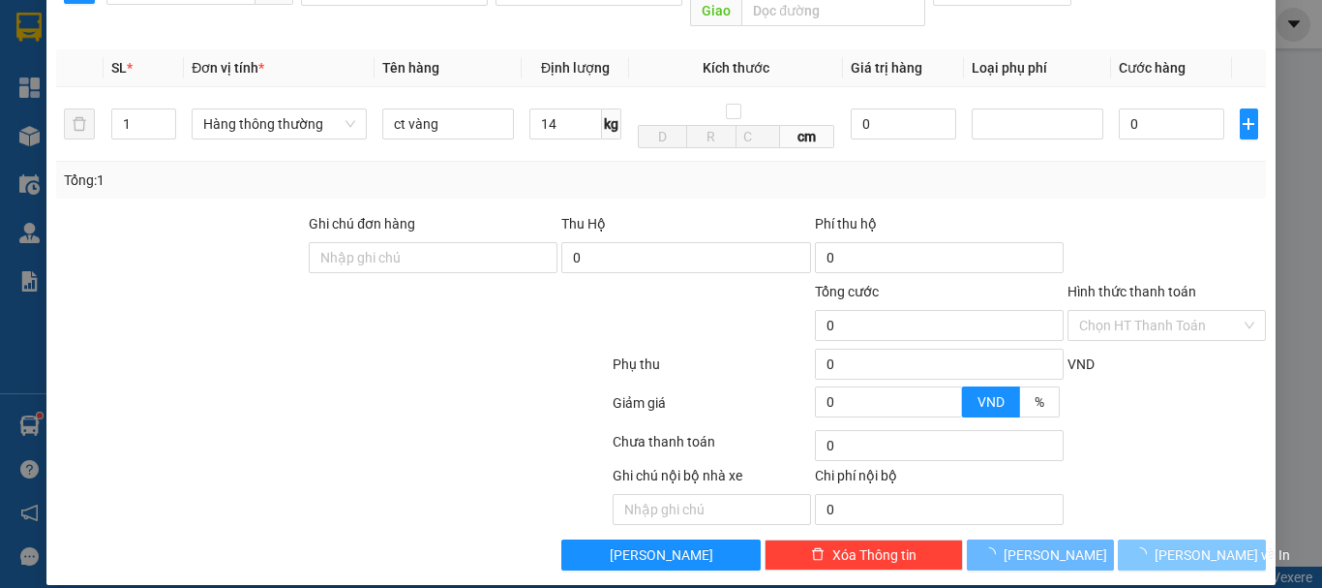
click at [1167, 544] on span "Lưu và In" at bounding box center [1223, 554] width 136 height 21
type input "40.000"
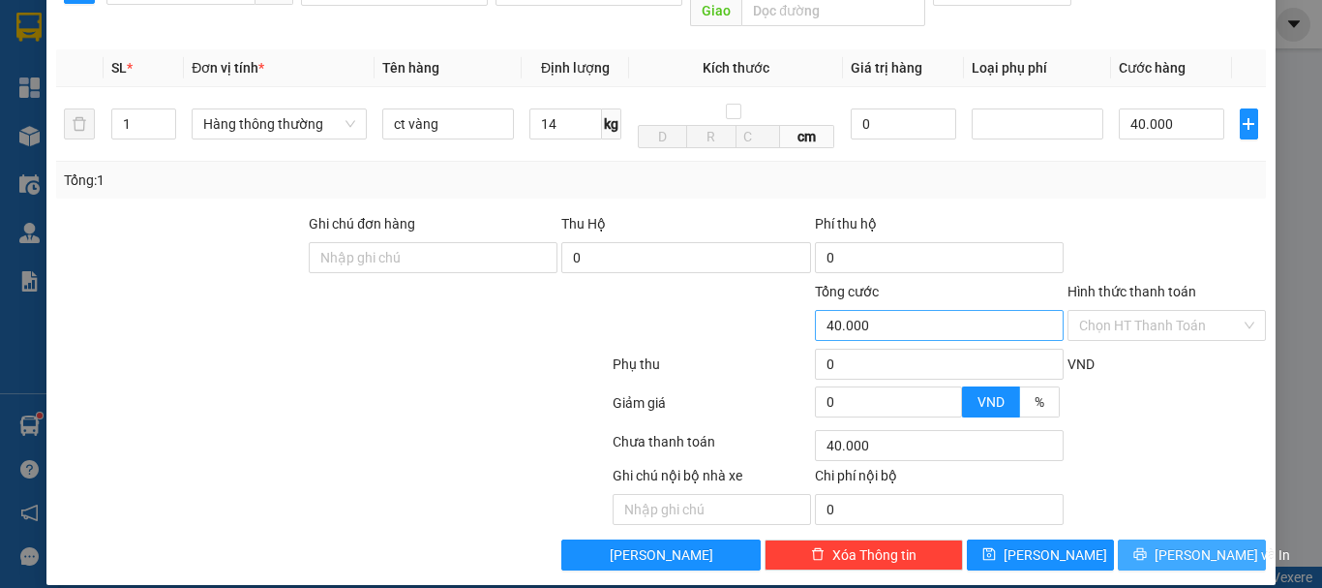
drag, startPoint x: 1166, startPoint y: 531, endPoint x: 929, endPoint y: 294, distance: 334.7
click at [1165, 544] on span "Lưu và In" at bounding box center [1223, 554] width 136 height 21
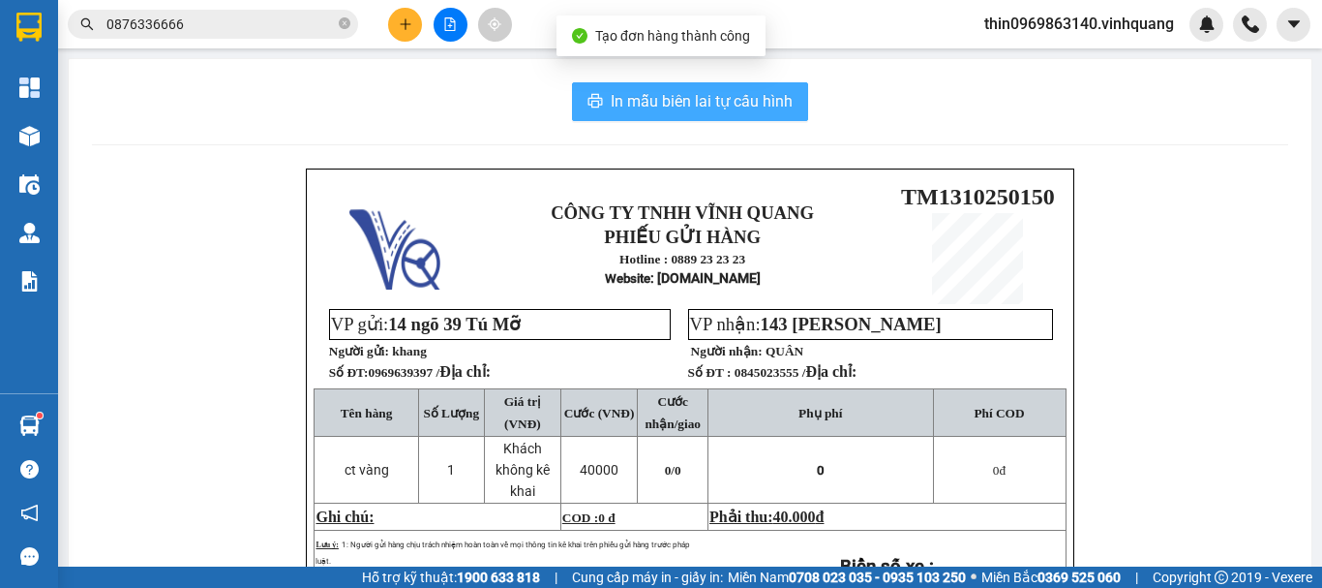
click at [748, 109] on span "In mẫu biên lai tự cấu hình" at bounding box center [702, 101] width 182 height 24
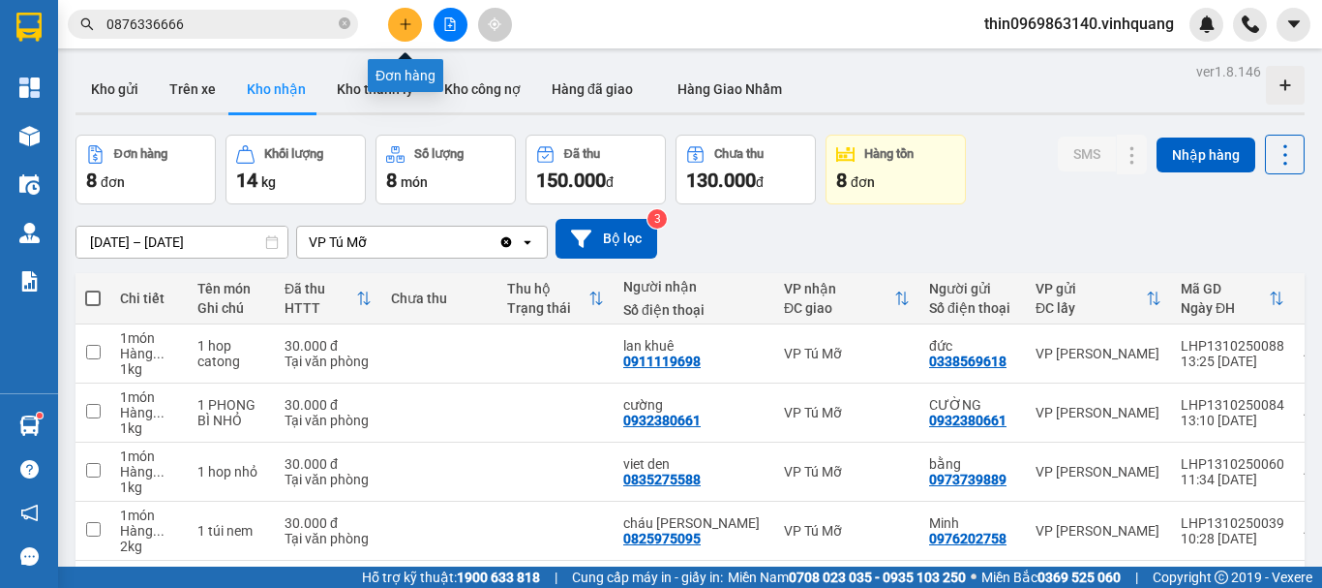
click at [402, 23] on icon "plus" at bounding box center [406, 24] width 14 height 14
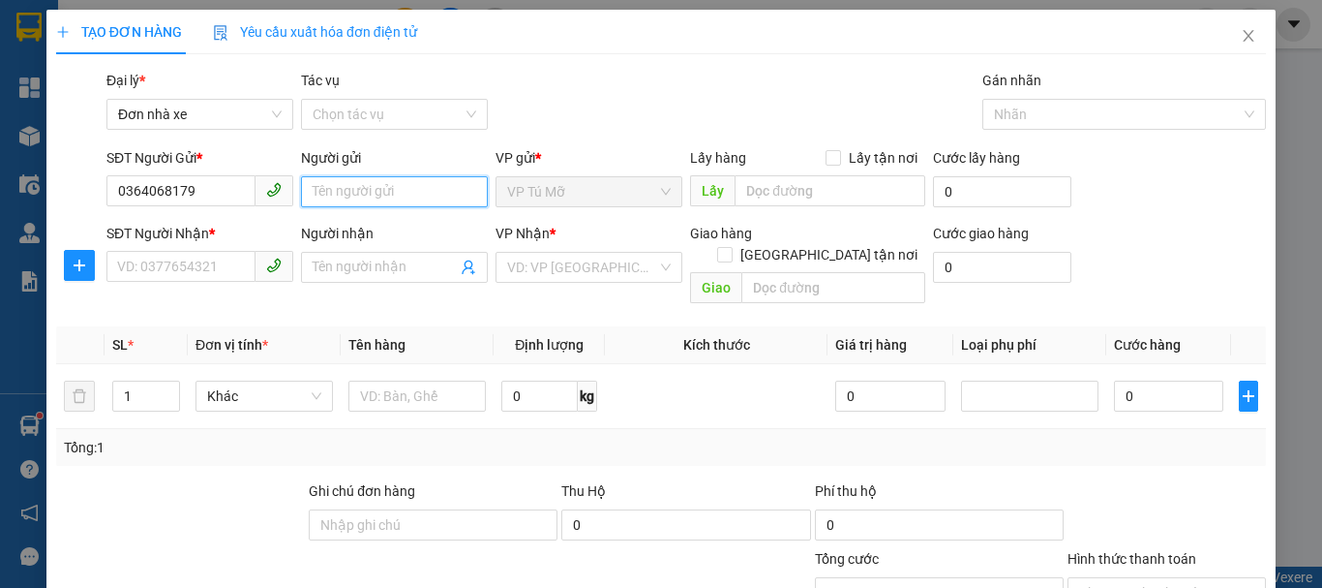
click at [417, 189] on input "Người gửi" at bounding box center [394, 191] width 187 height 31
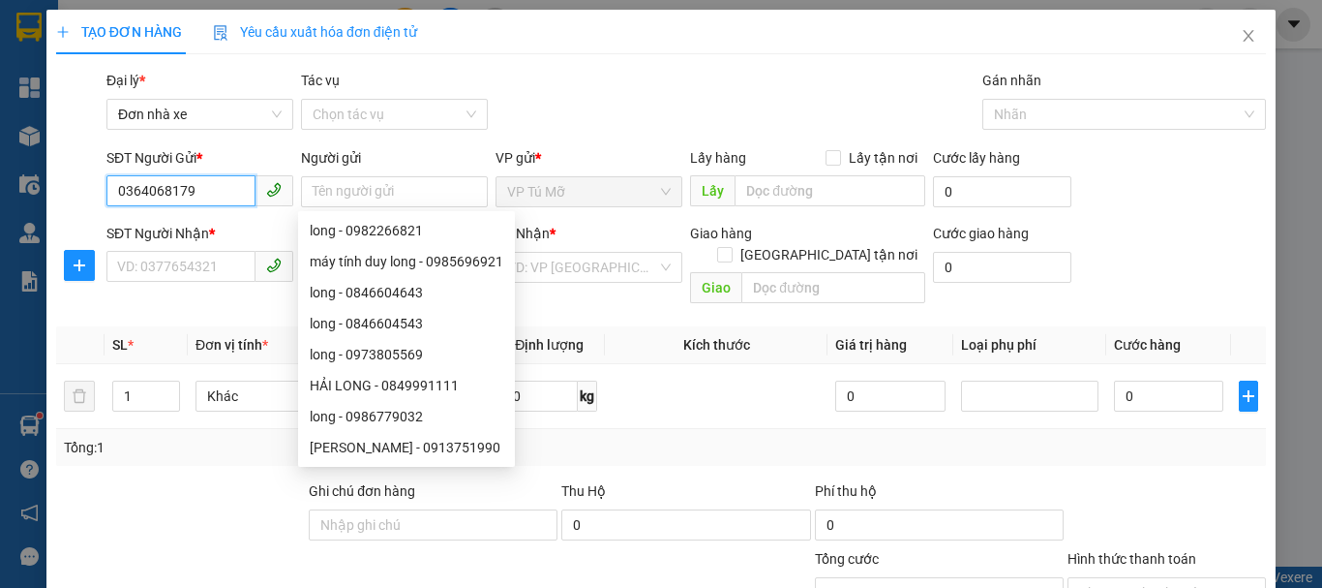
click at [141, 192] on input "0364068179" at bounding box center [180, 190] width 149 height 31
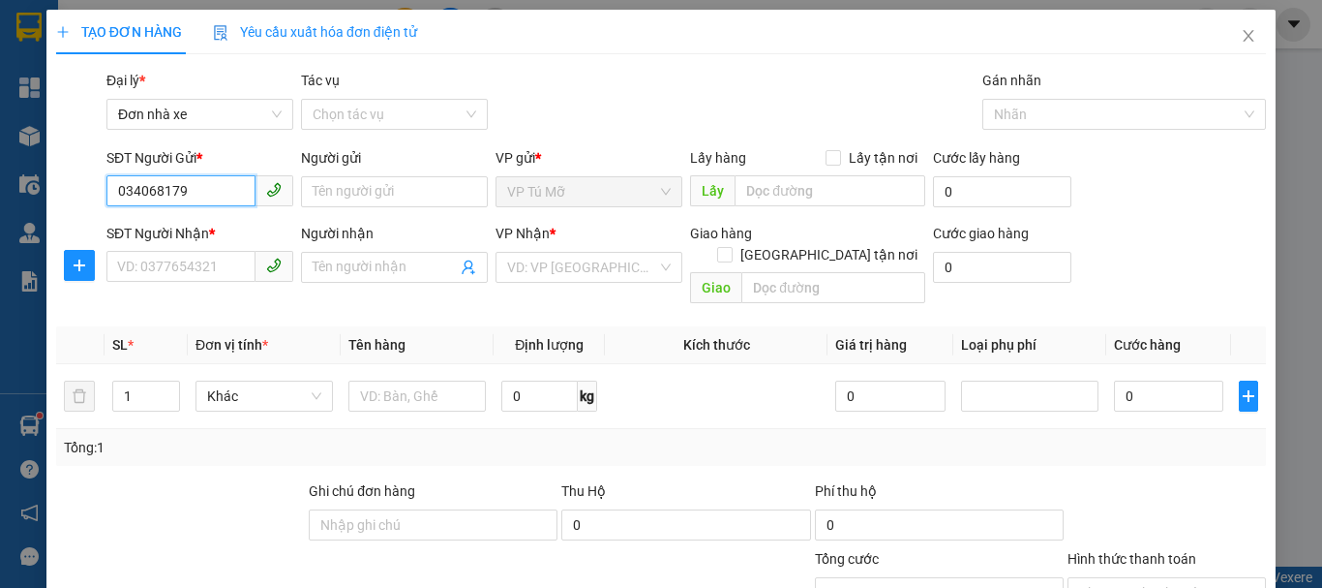
type input "0354068179"
click at [200, 230] on div "0354068179 - minh" at bounding box center [198, 230] width 162 height 21
type input "minh"
type input "0903021983"
type input "tuyên"
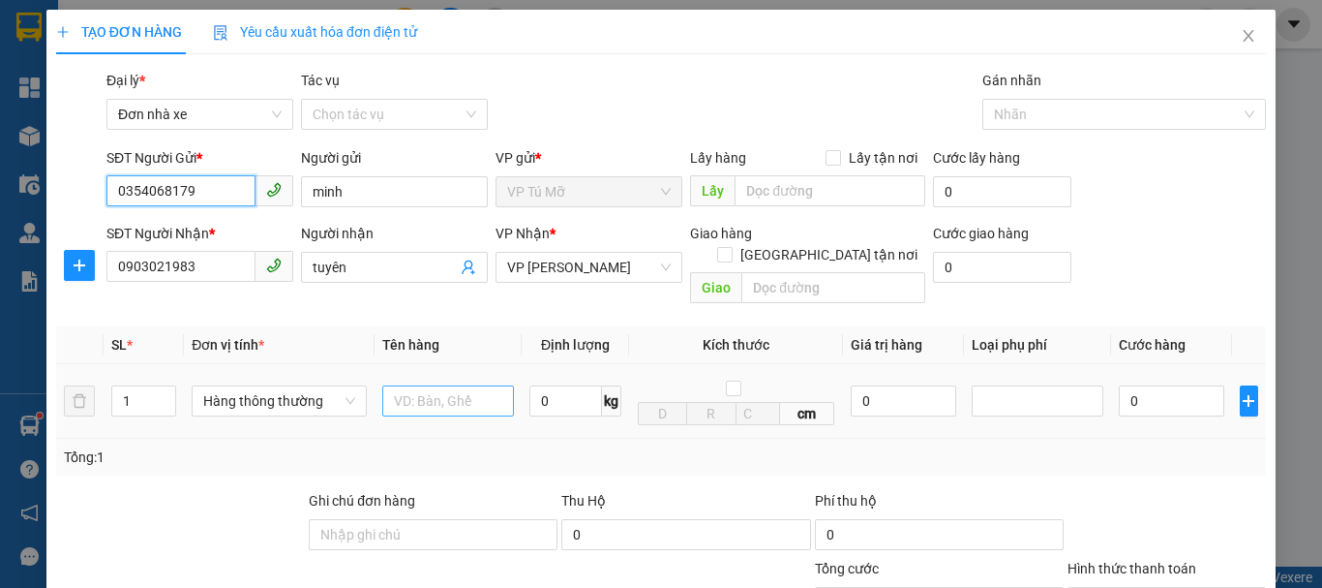
type input "0354068179"
click at [419, 385] on input "text" at bounding box center [448, 400] width 132 height 31
type input "ct to bọc nilong"
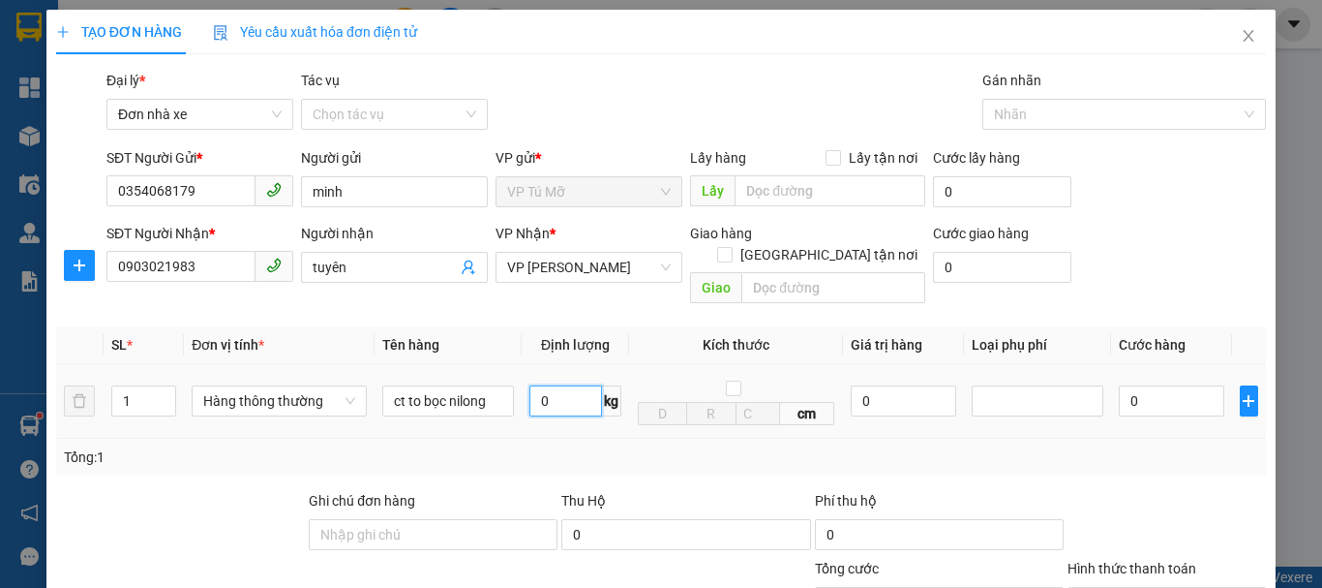
click at [541, 385] on input "0" at bounding box center [566, 400] width 73 height 31
type input "21"
click at [1241, 393] on icon "plus" at bounding box center [1248, 400] width 15 height 15
type input "60.000"
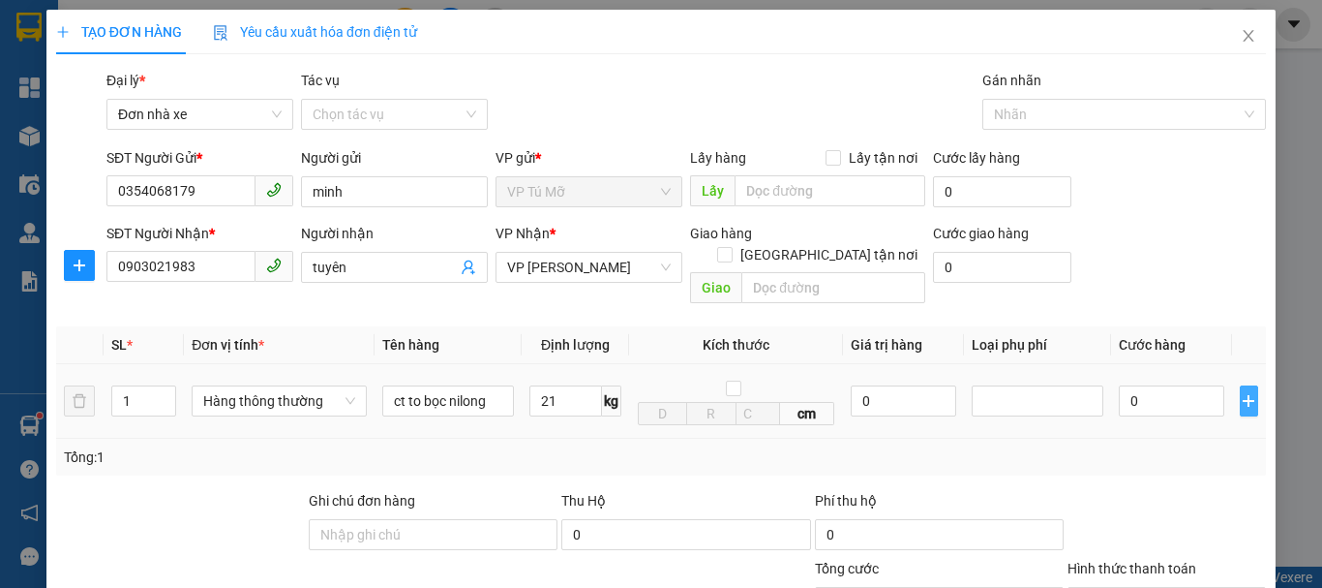
type input "60.000"
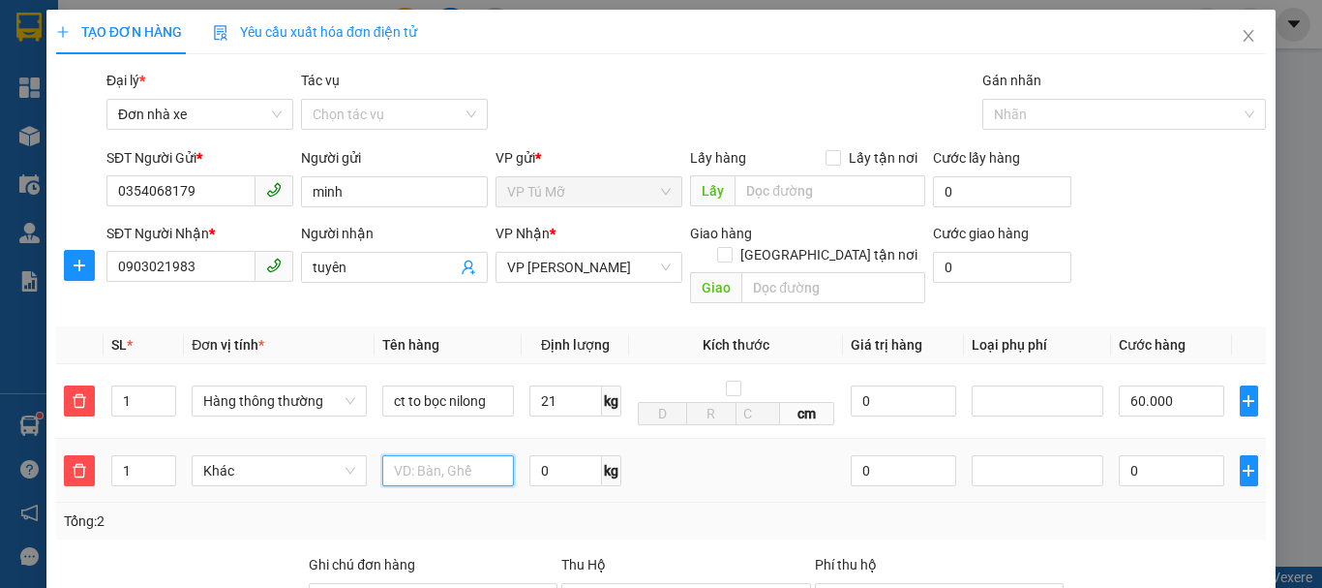
click at [428, 455] on input "text" at bounding box center [448, 470] width 132 height 31
click at [264, 456] on span "Khác" at bounding box center [279, 470] width 152 height 29
type input "ct bọc nilong"
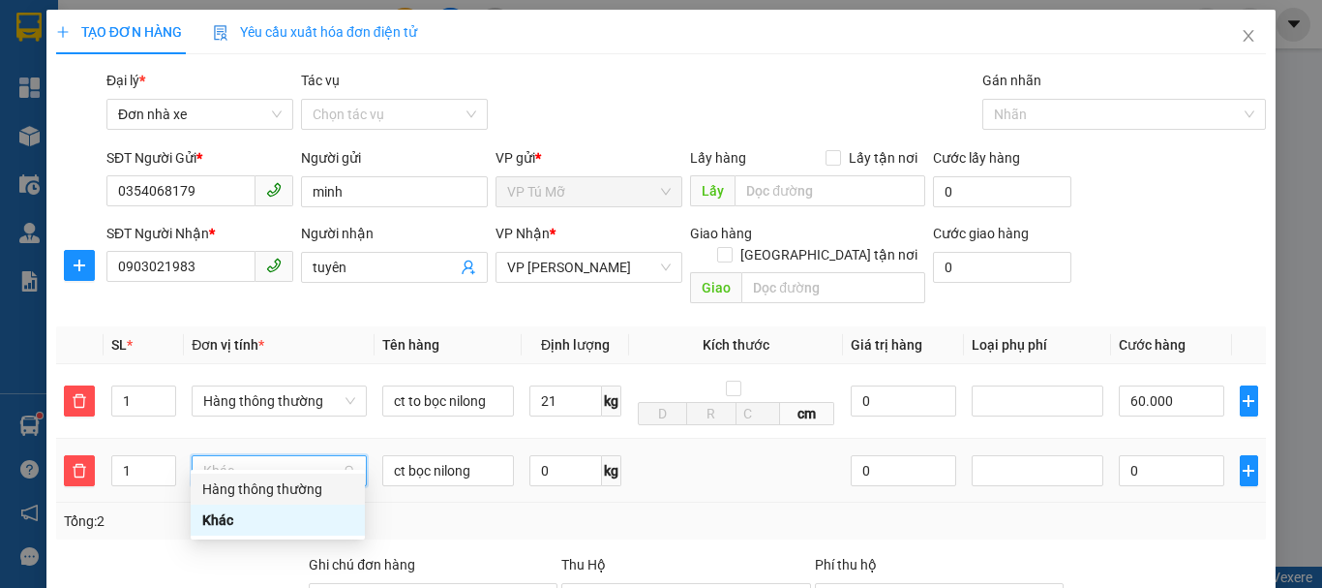
click at [276, 494] on div "Hàng thông thường" at bounding box center [277, 488] width 151 height 21
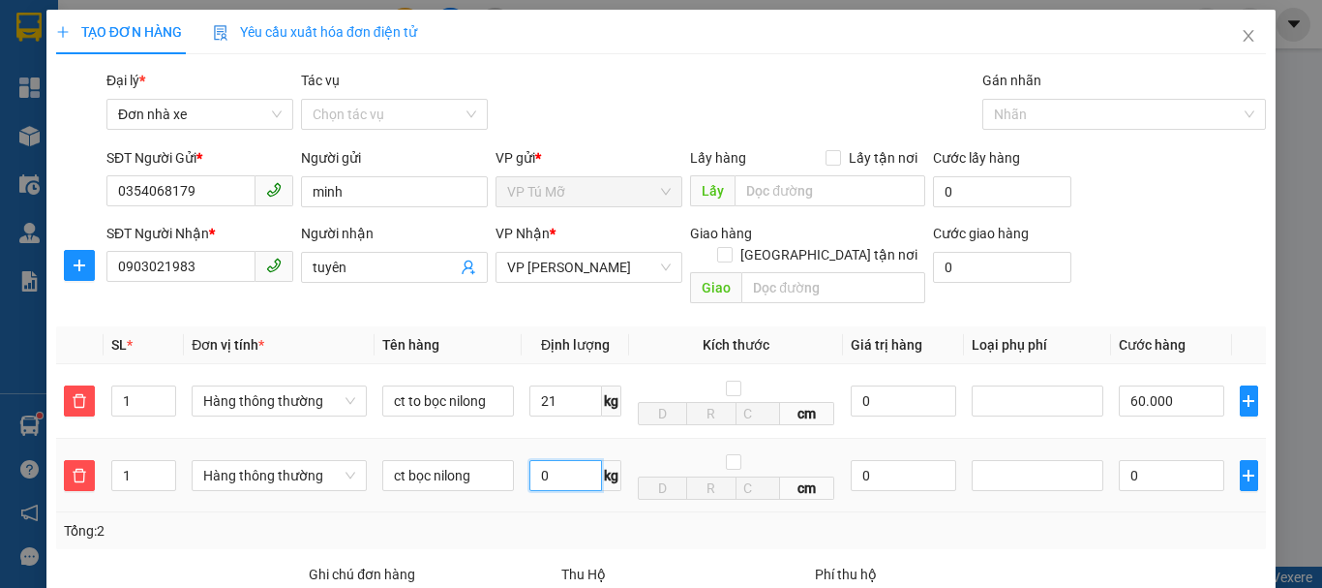
click at [547, 460] on input "0" at bounding box center [566, 475] width 73 height 31
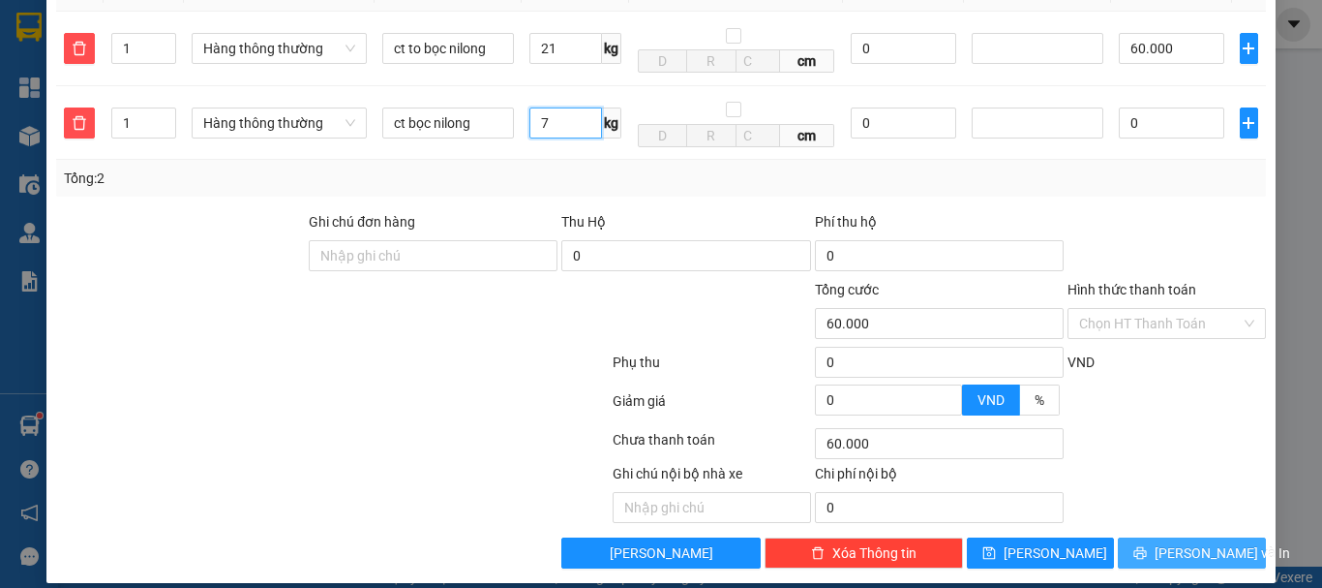
type input "7"
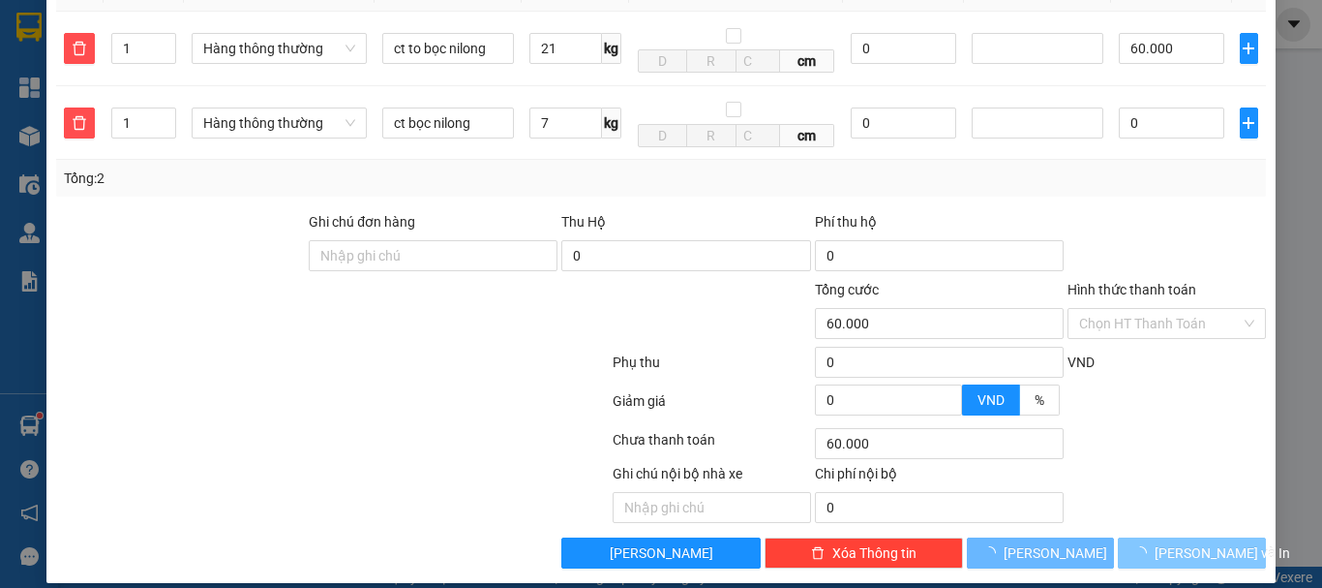
click at [1202, 542] on span "Lưu và In" at bounding box center [1223, 552] width 136 height 21
type input "100.000"
type input "40.000"
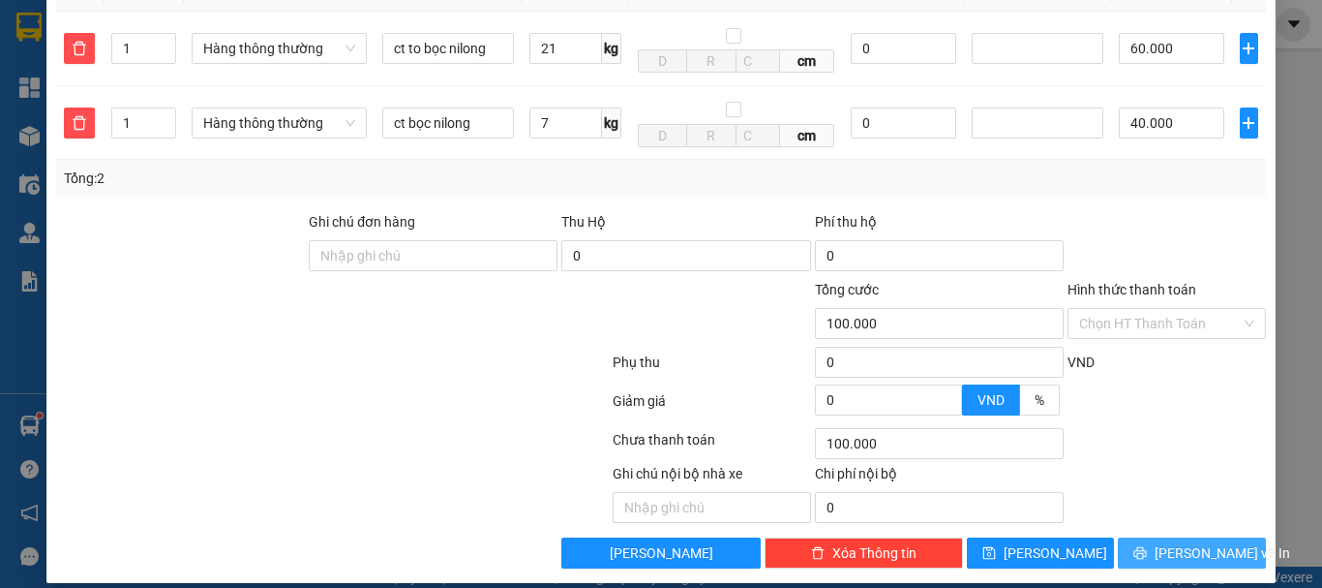
click at [1202, 542] on span "Lưu và In" at bounding box center [1223, 552] width 136 height 21
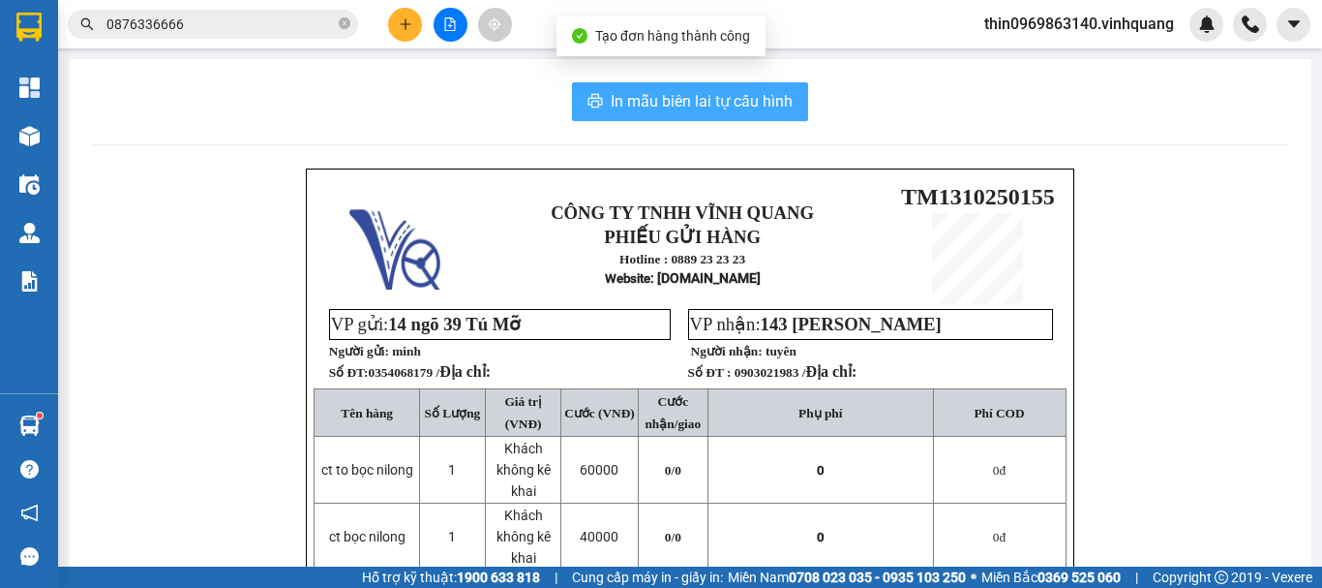
click at [654, 86] on button "In mẫu biên lai tự cấu hình" at bounding box center [690, 101] width 236 height 39
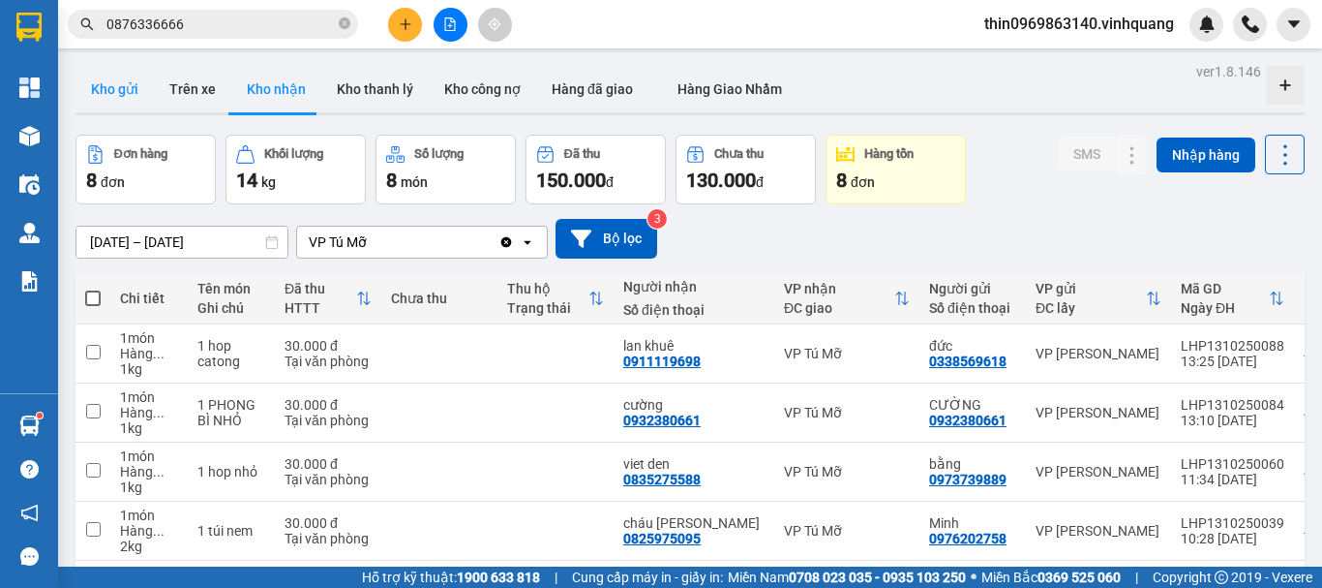
click at [105, 80] on button "Kho gửi" at bounding box center [115, 89] width 78 height 46
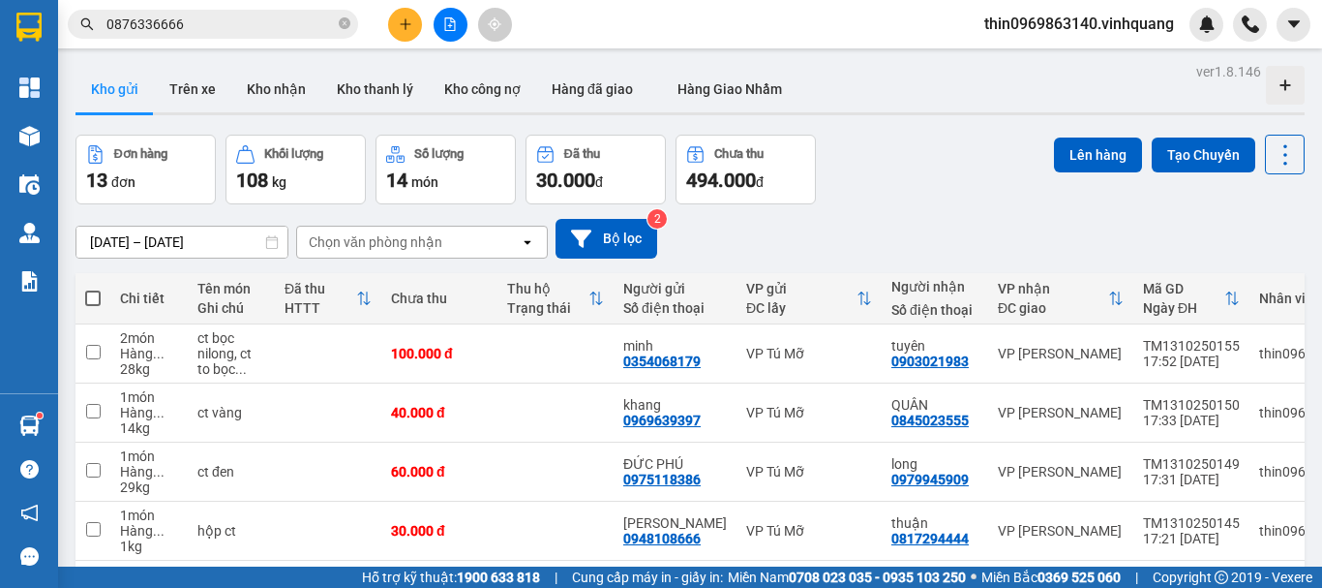
click at [92, 297] on span at bounding box center [92, 297] width 15 height 15
click at [93, 288] on input "checkbox" at bounding box center [93, 288] width 0 height 0
checkbox input "true"
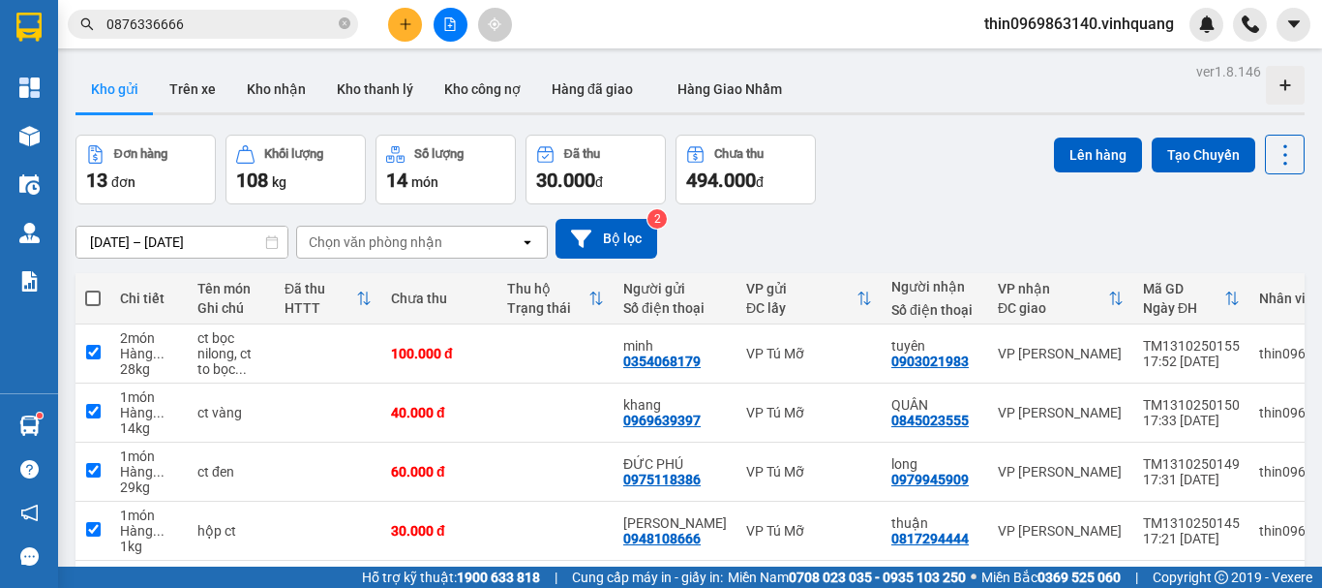
checkbox input "true"
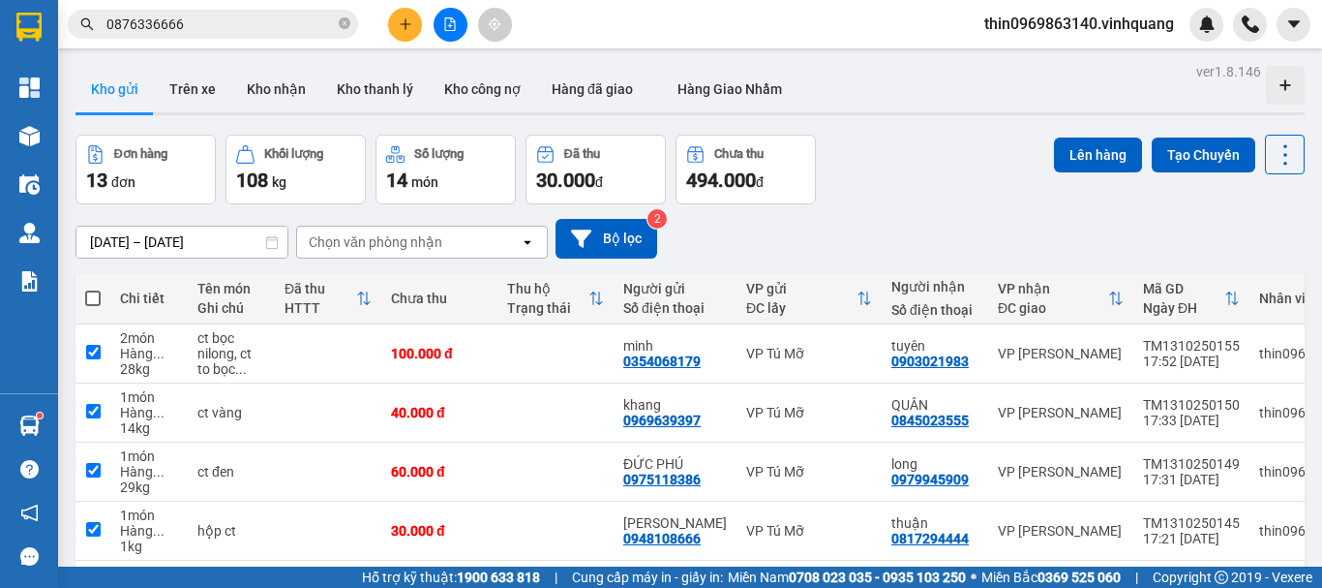
checkbox input "true"
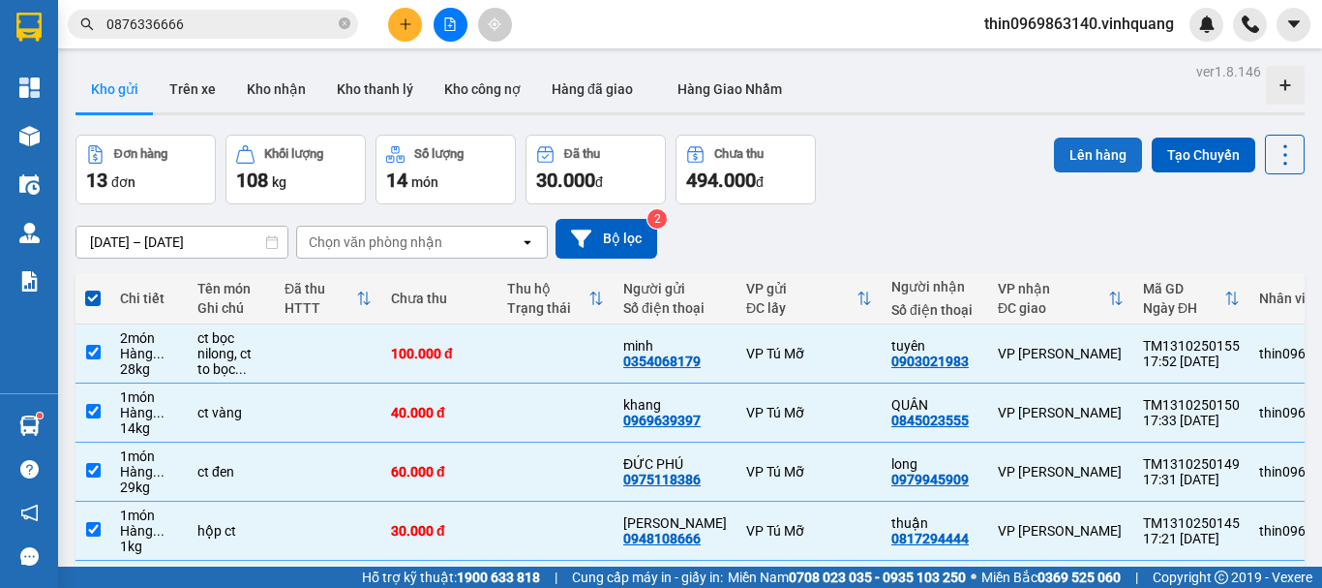
click at [1068, 159] on button "Lên hàng" at bounding box center [1098, 154] width 88 height 35
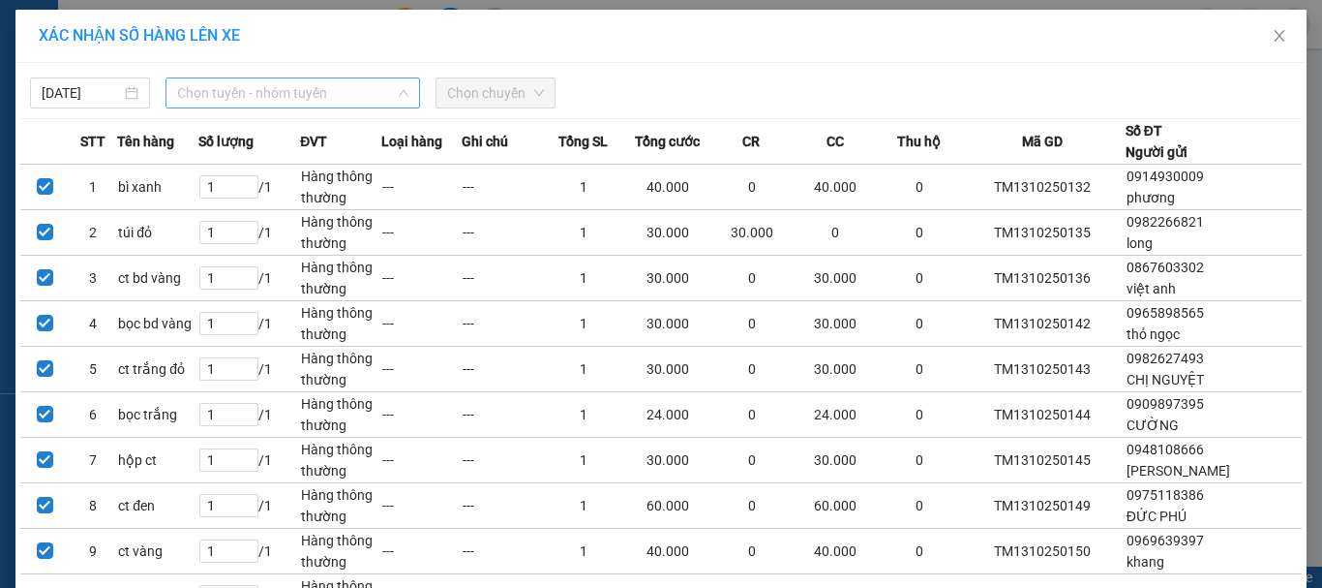
click at [285, 103] on span "Chọn tuyến - nhóm tuyến" at bounding box center [292, 92] width 231 height 29
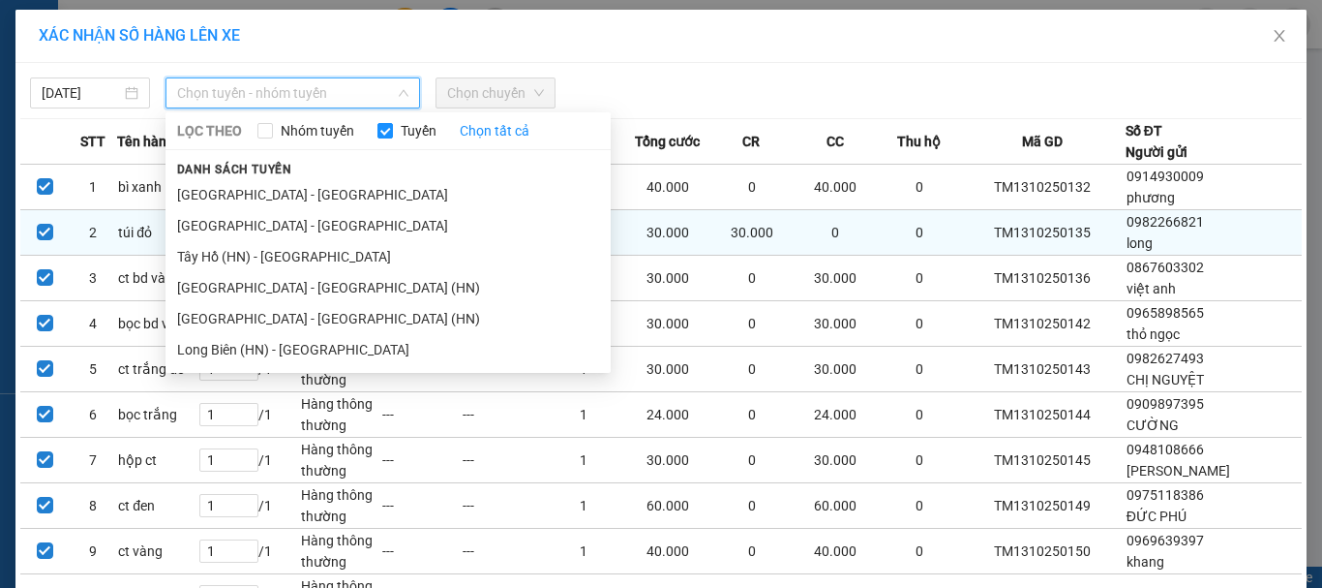
drag, startPoint x: 230, startPoint y: 227, endPoint x: 305, endPoint y: 210, distance: 76.3
click at [231, 226] on li "Hà Nội - Thanh Hóa" at bounding box center [388, 225] width 445 height 31
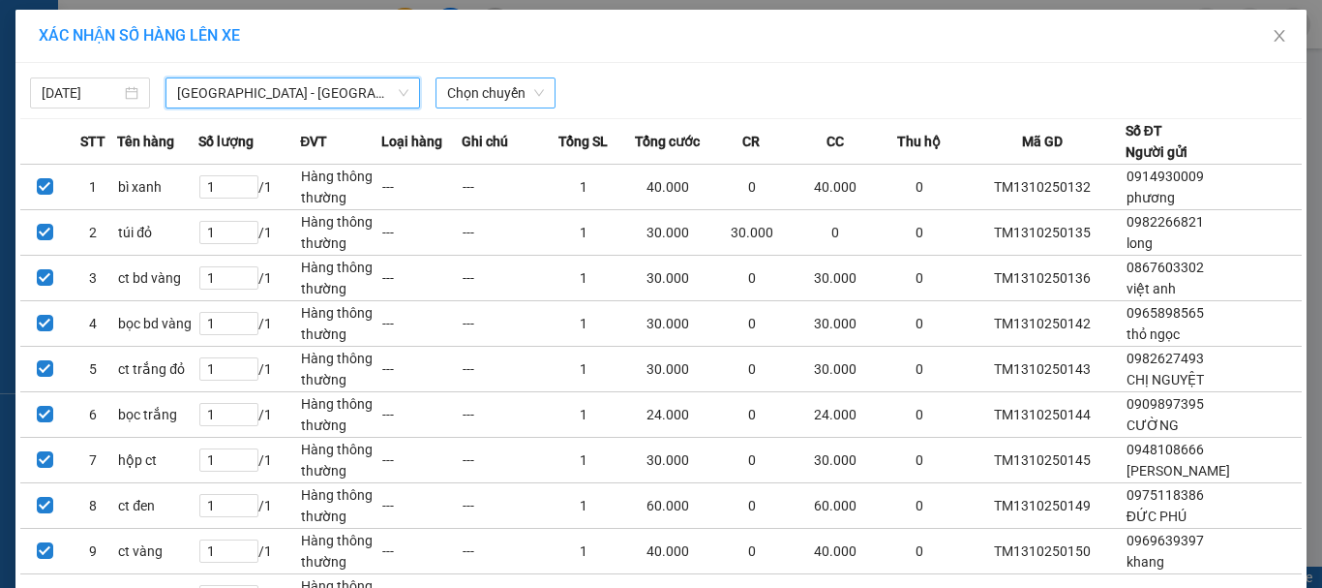
click at [501, 100] on span "Chọn chuyến" at bounding box center [495, 92] width 97 height 29
click at [1274, 33] on icon "close" at bounding box center [1279, 36] width 11 height 12
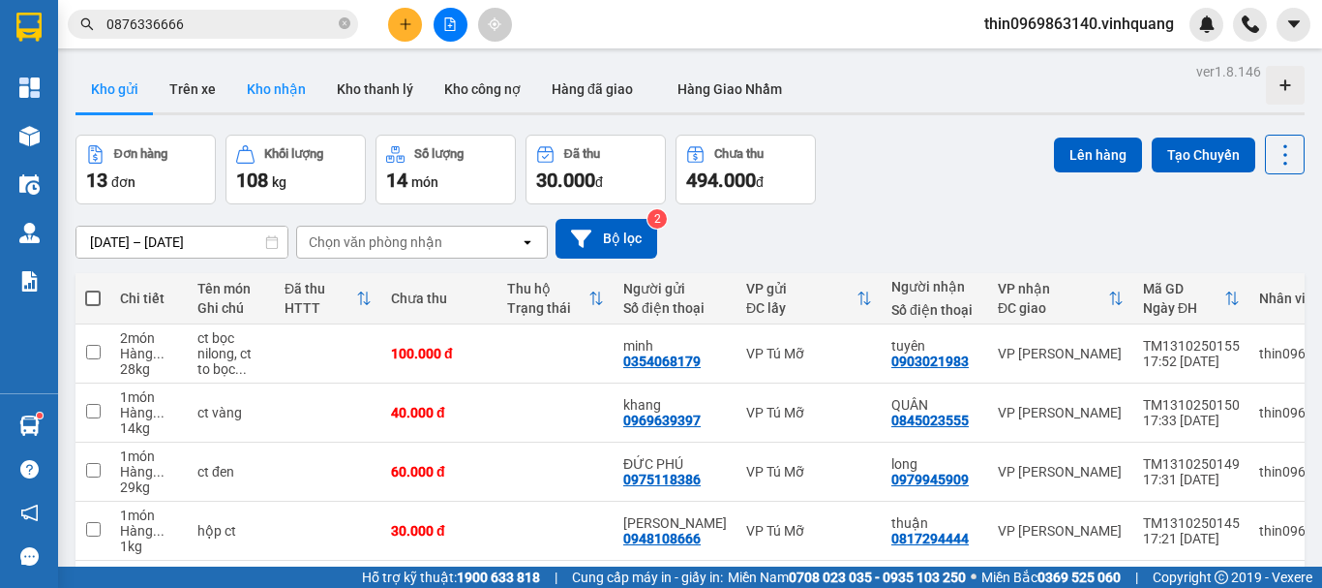
click at [294, 91] on button "Kho nhận" at bounding box center [276, 89] width 90 height 46
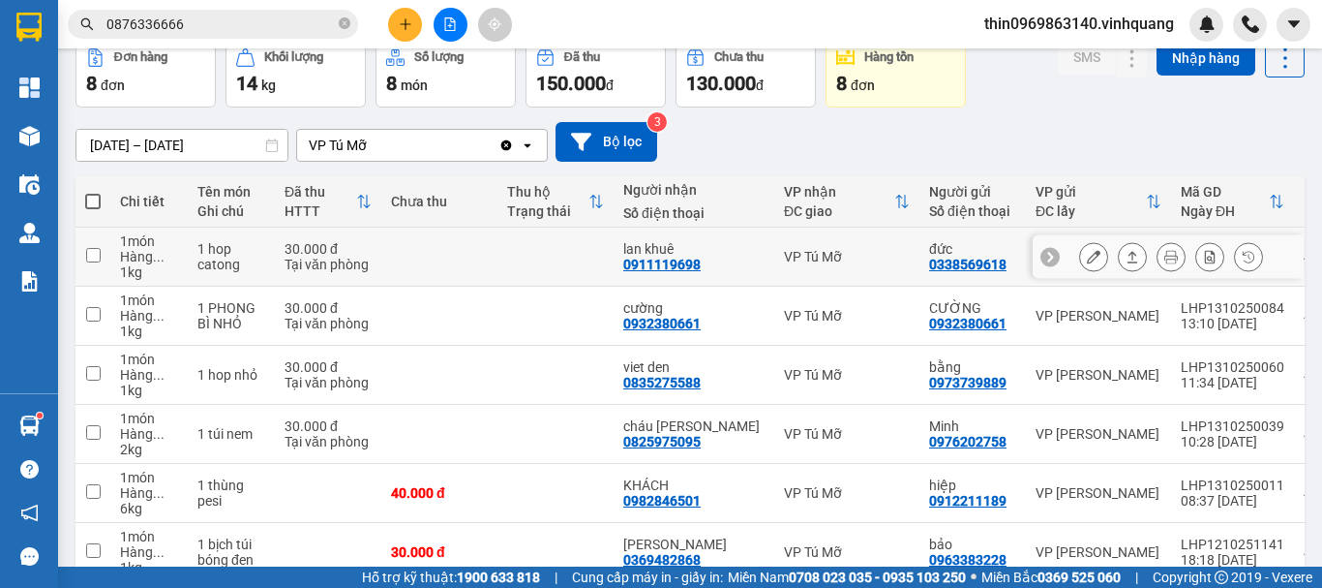
scroll to position [194, 0]
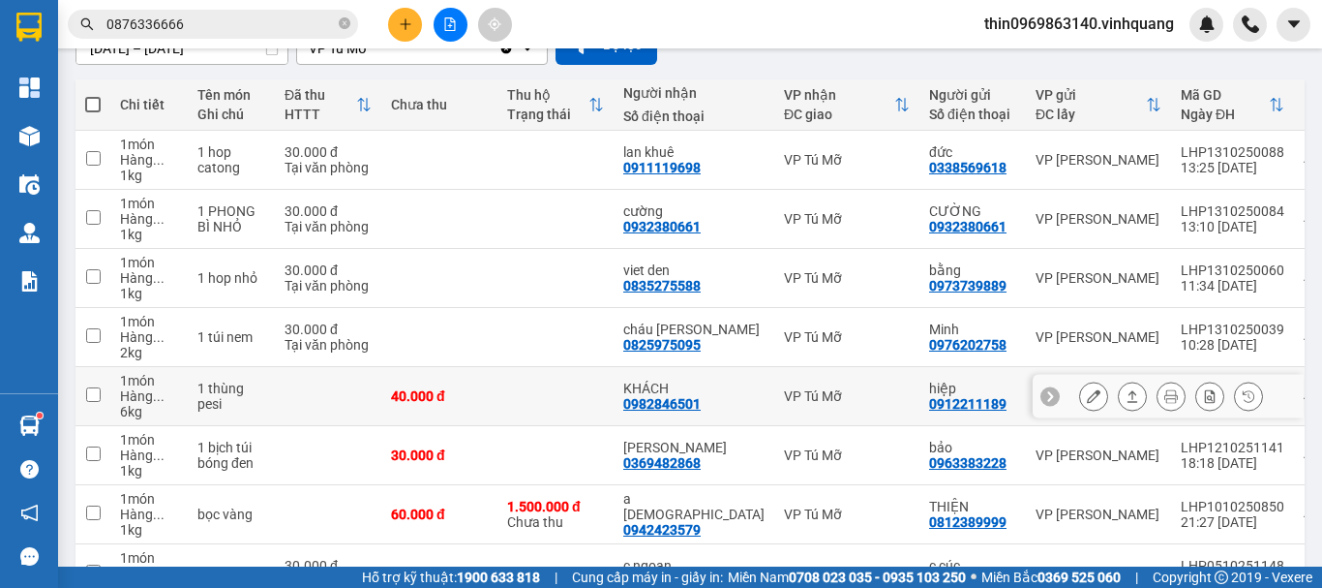
click at [97, 397] on input "checkbox" at bounding box center [93, 394] width 15 height 15
checkbox input "true"
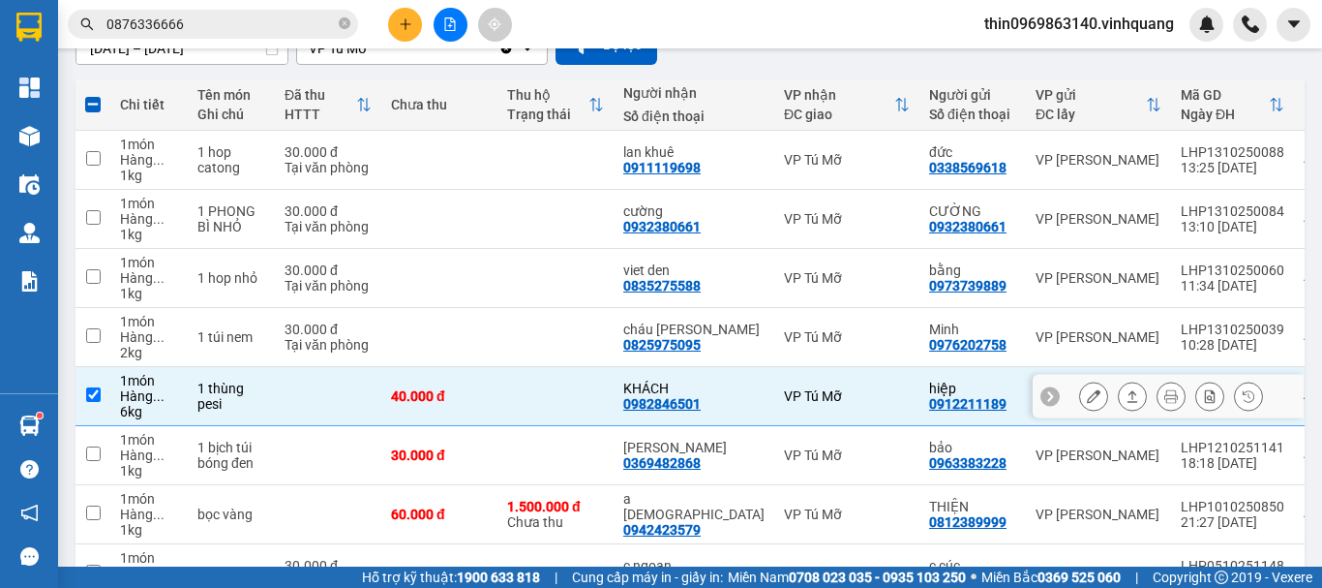
click at [1128, 393] on icon at bounding box center [1133, 396] width 11 height 12
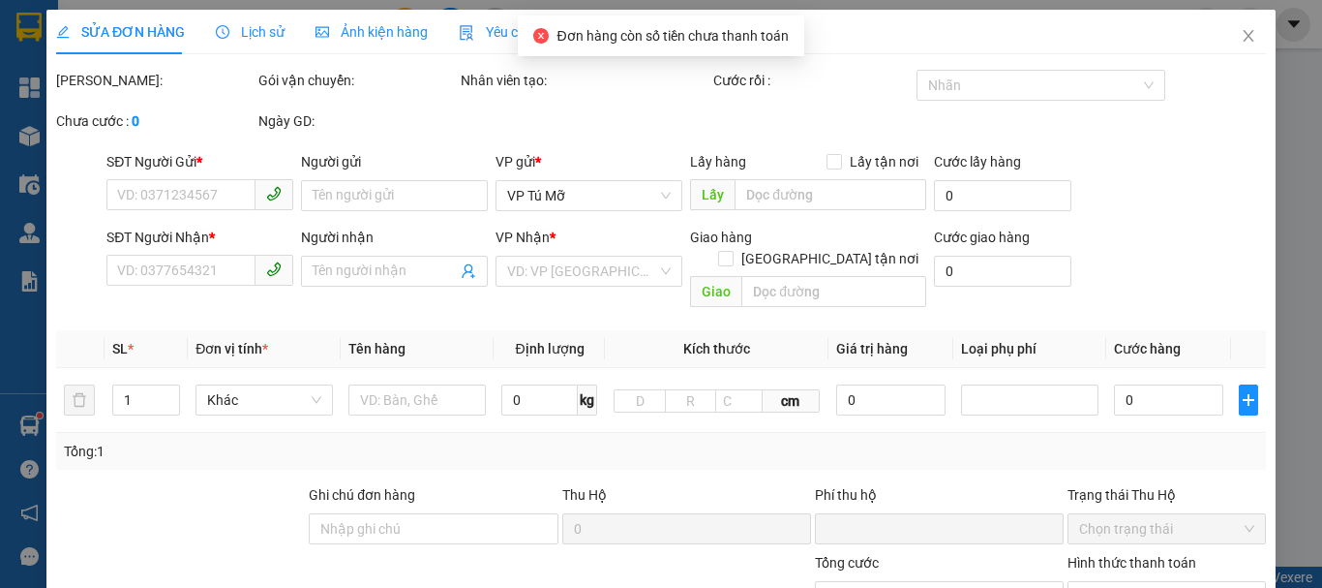
type input "0912211189"
type input "hiệp"
type input "0982846501"
type input "KHÁCH"
type input "0"
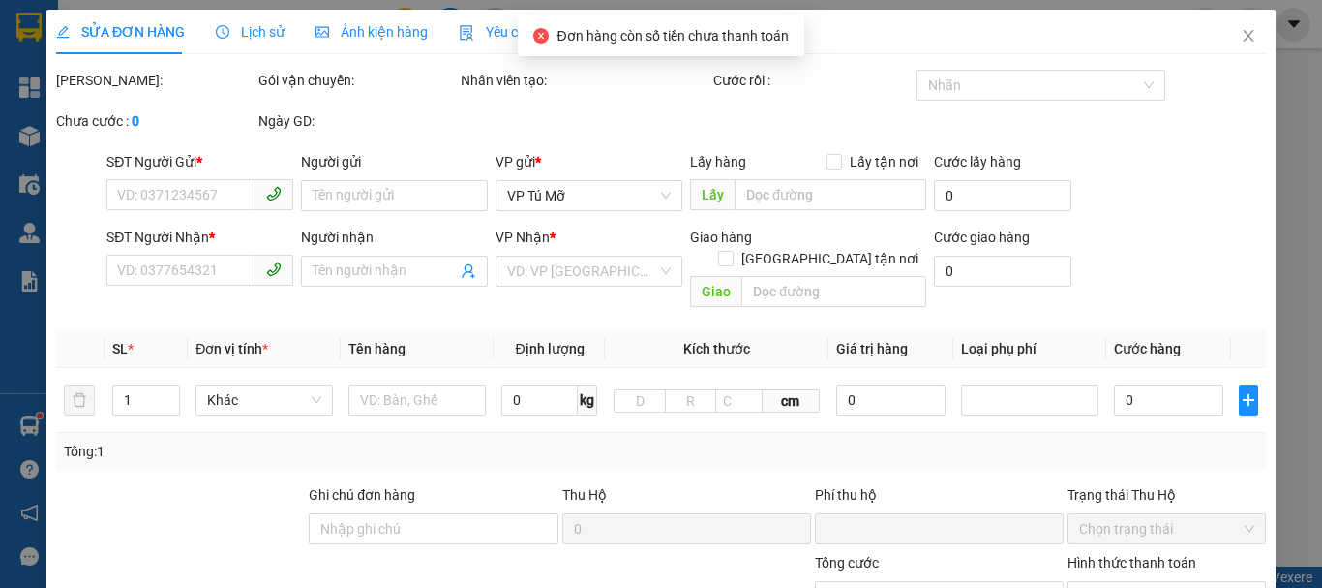
type input "40.000"
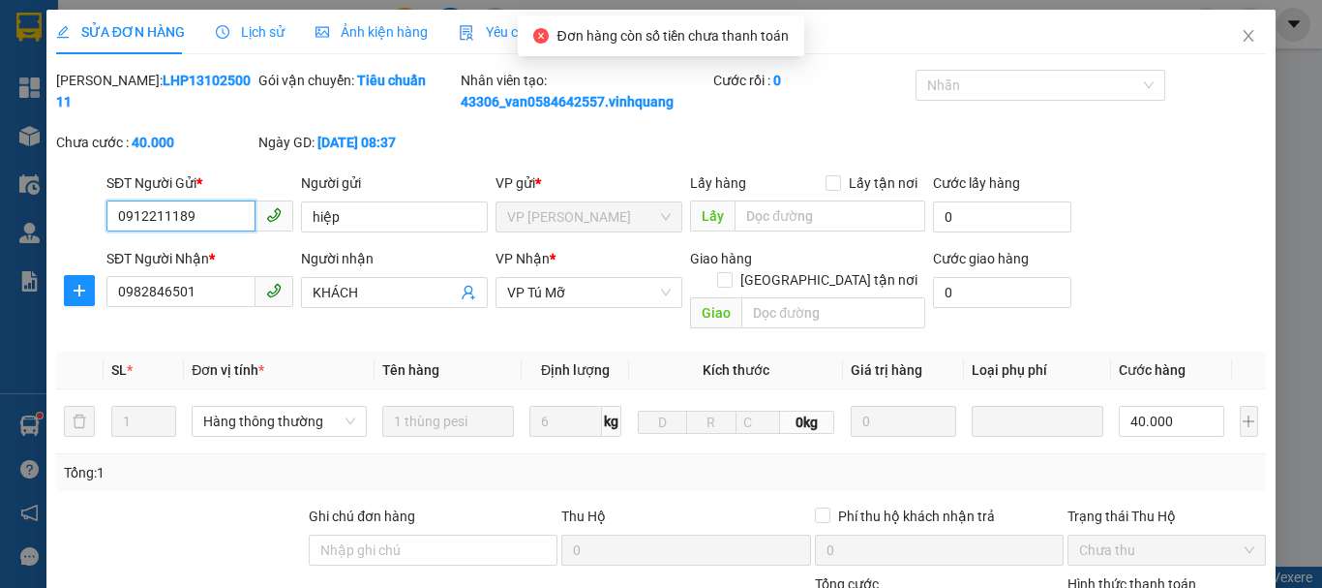
scroll to position [291, 0]
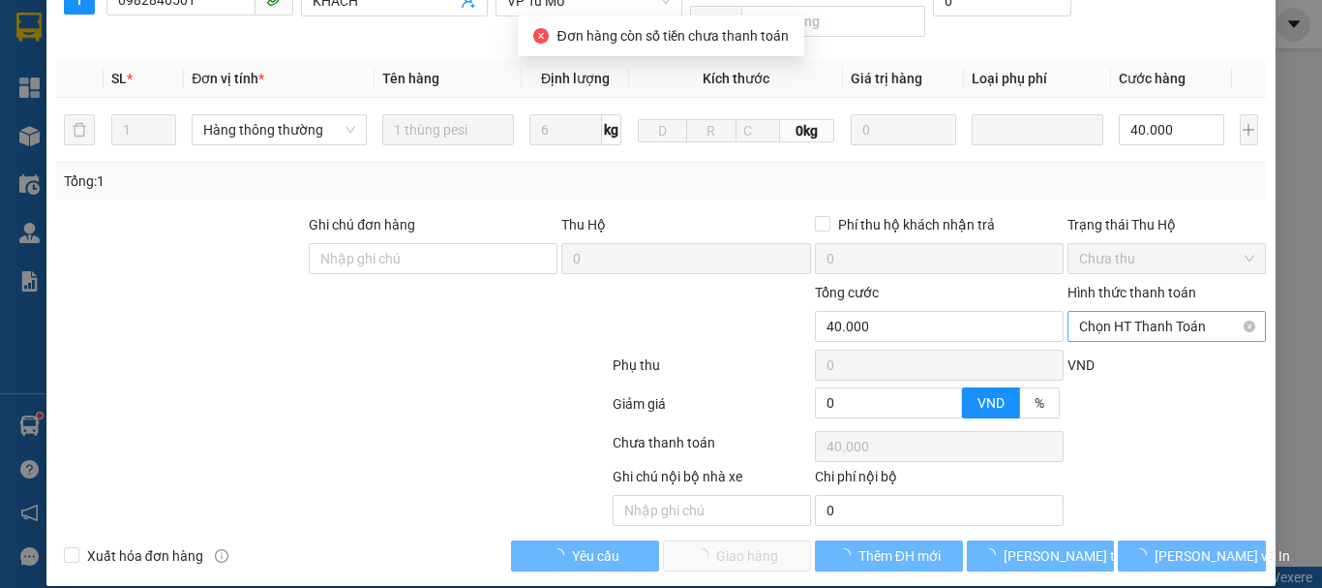
click at [1167, 316] on span "Chọn HT Thanh Toán" at bounding box center [1166, 326] width 175 height 29
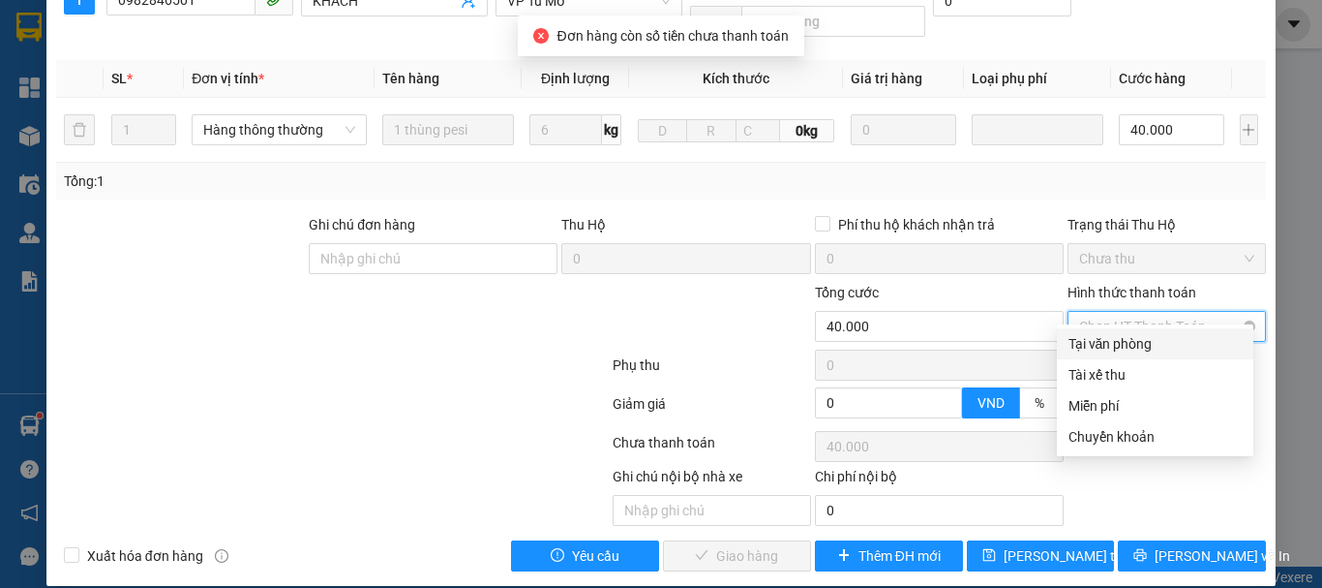
click at [1167, 316] on span "Chọn HT Thanh Toán" at bounding box center [1166, 326] width 175 height 29
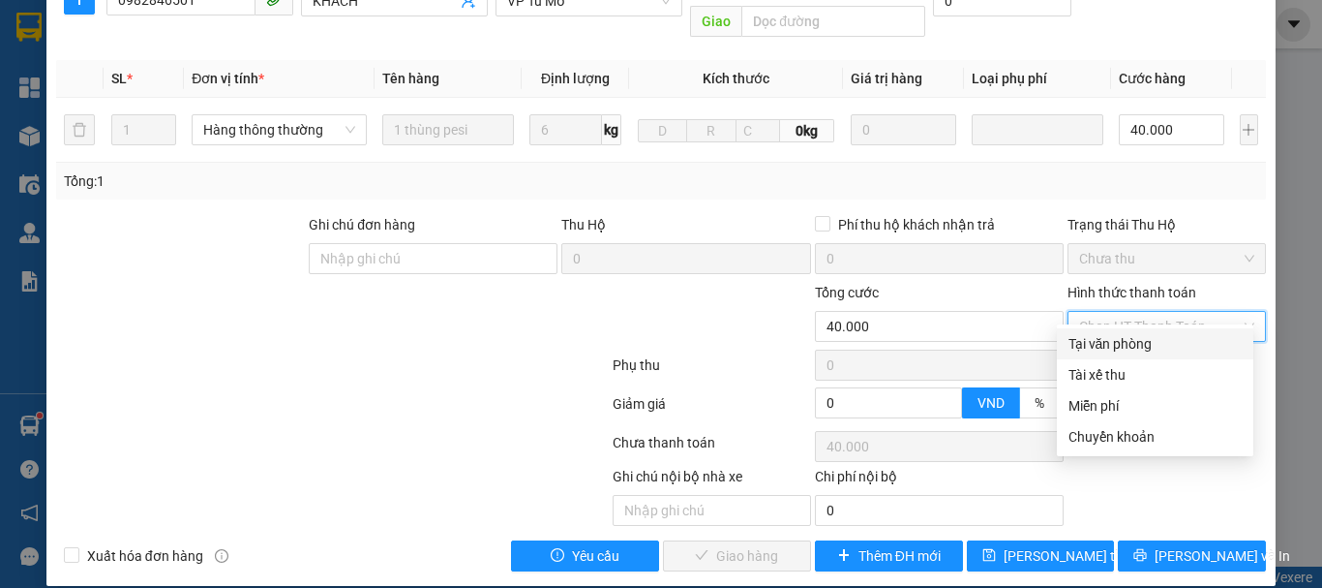
click at [1129, 344] on div "Tại văn phòng" at bounding box center [1155, 343] width 173 height 21
type input "0"
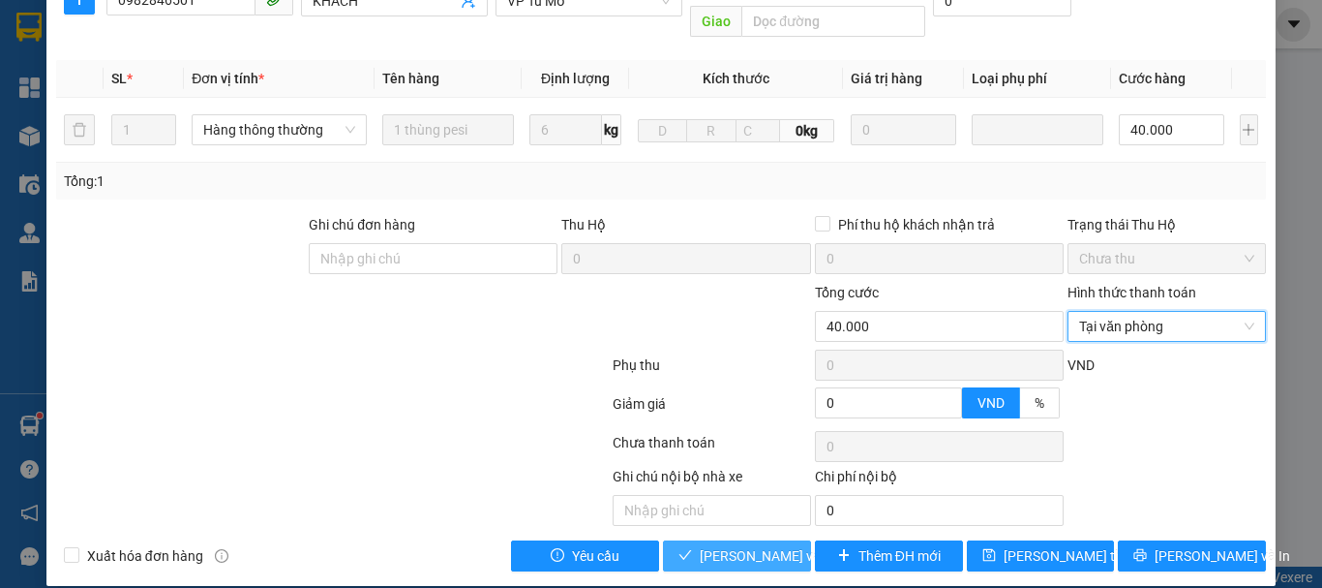
click at [700, 545] on span "Lưu và Giao hàng" at bounding box center [793, 555] width 186 height 21
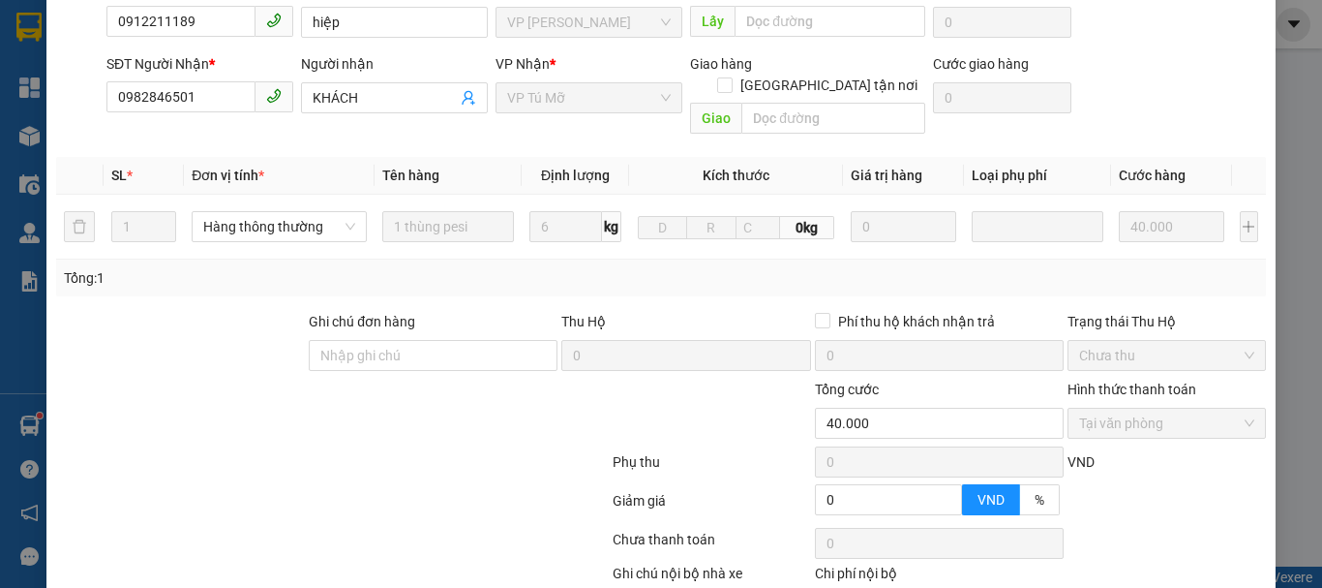
scroll to position [0, 0]
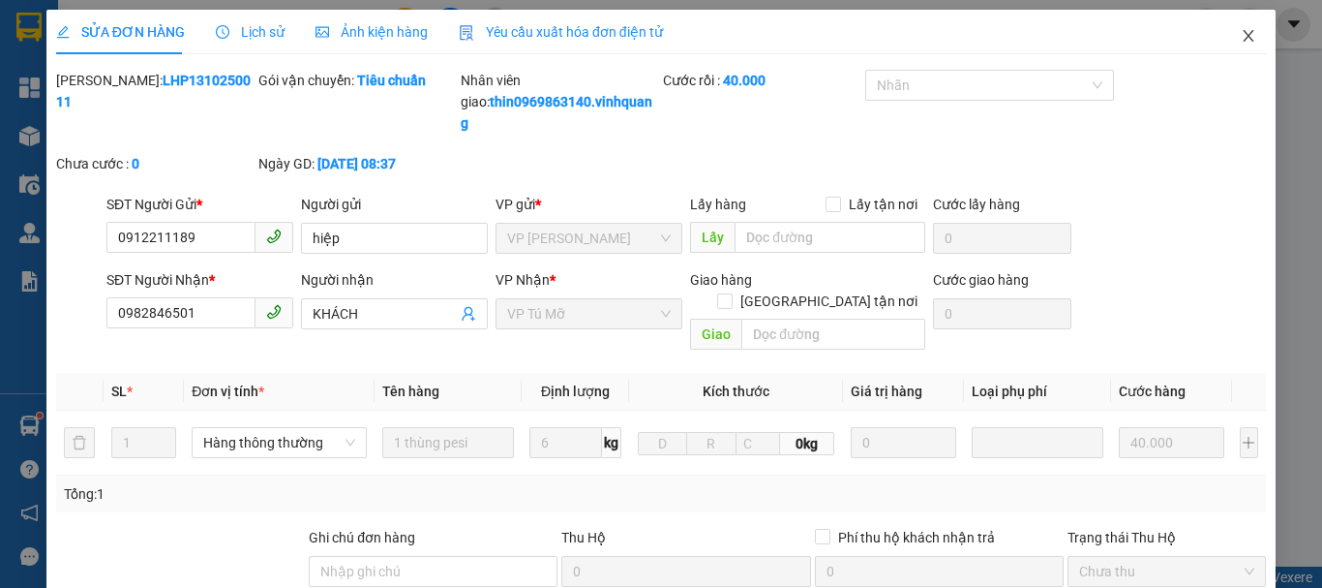
click at [1241, 40] on icon "close" at bounding box center [1248, 35] width 15 height 15
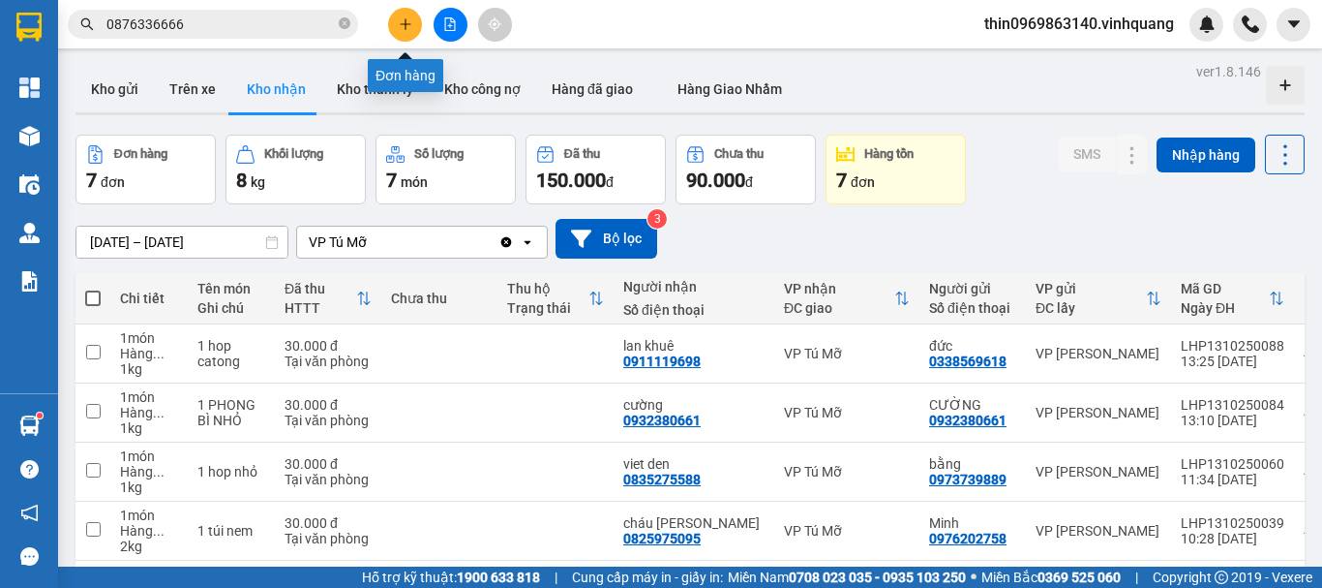
click at [404, 24] on icon "plus" at bounding box center [405, 23] width 11 height 1
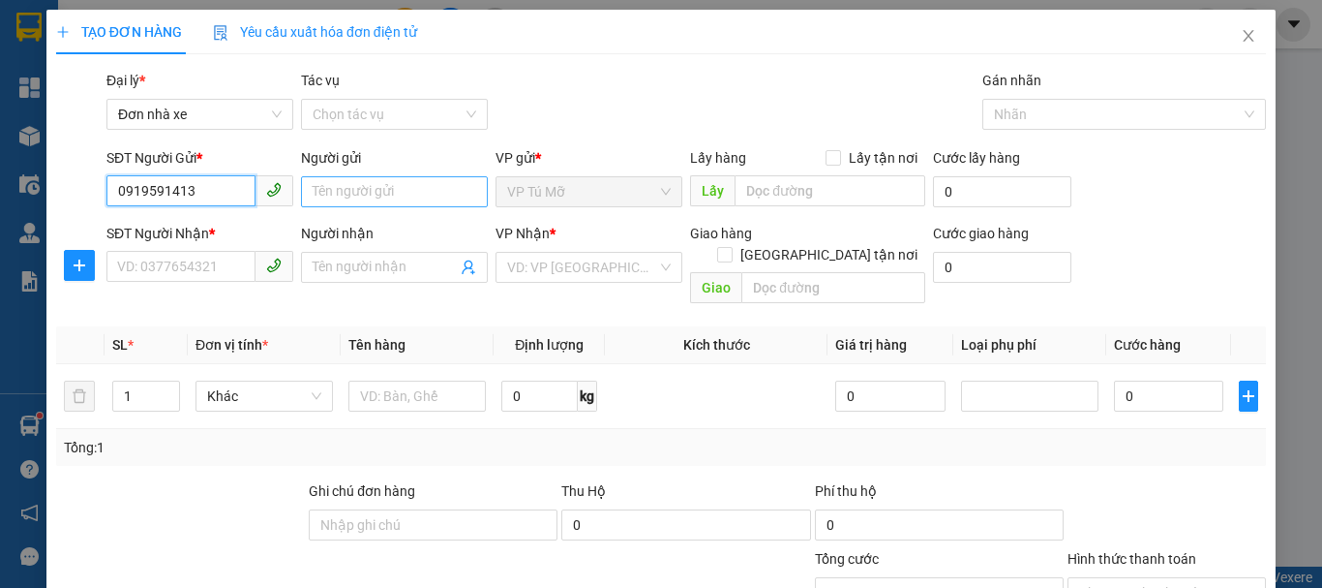
type input "0919591413"
click at [358, 181] on input "Người gửi" at bounding box center [394, 191] width 187 height 31
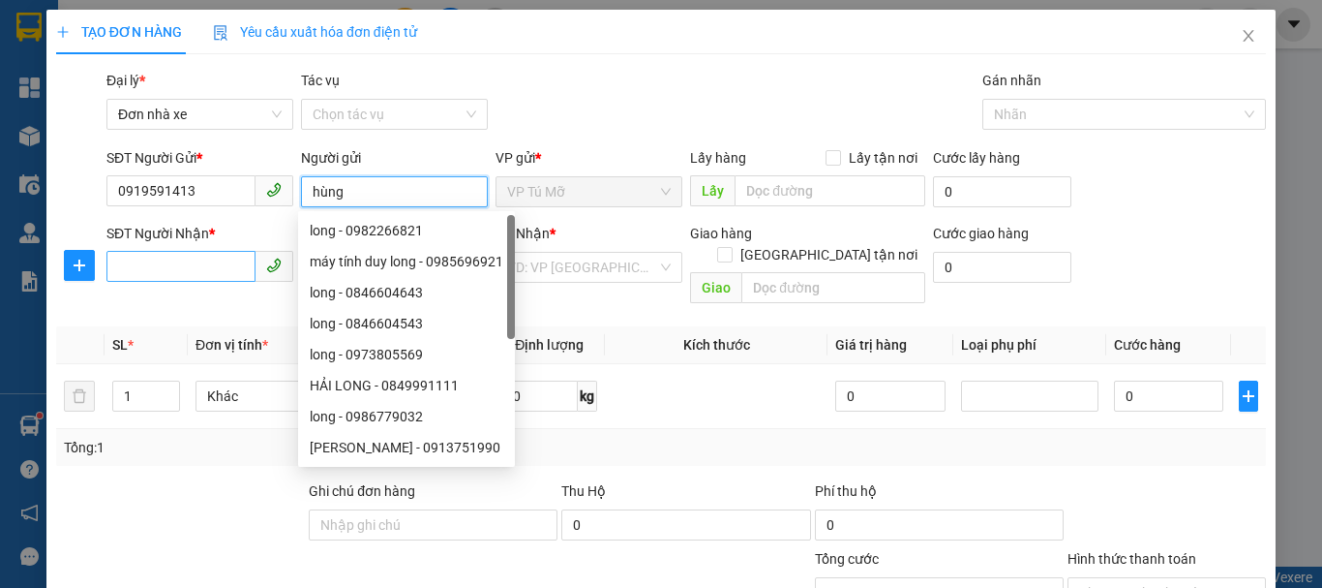
type input "hùng"
click at [149, 278] on input "SĐT Người Nhận *" at bounding box center [180, 266] width 149 height 31
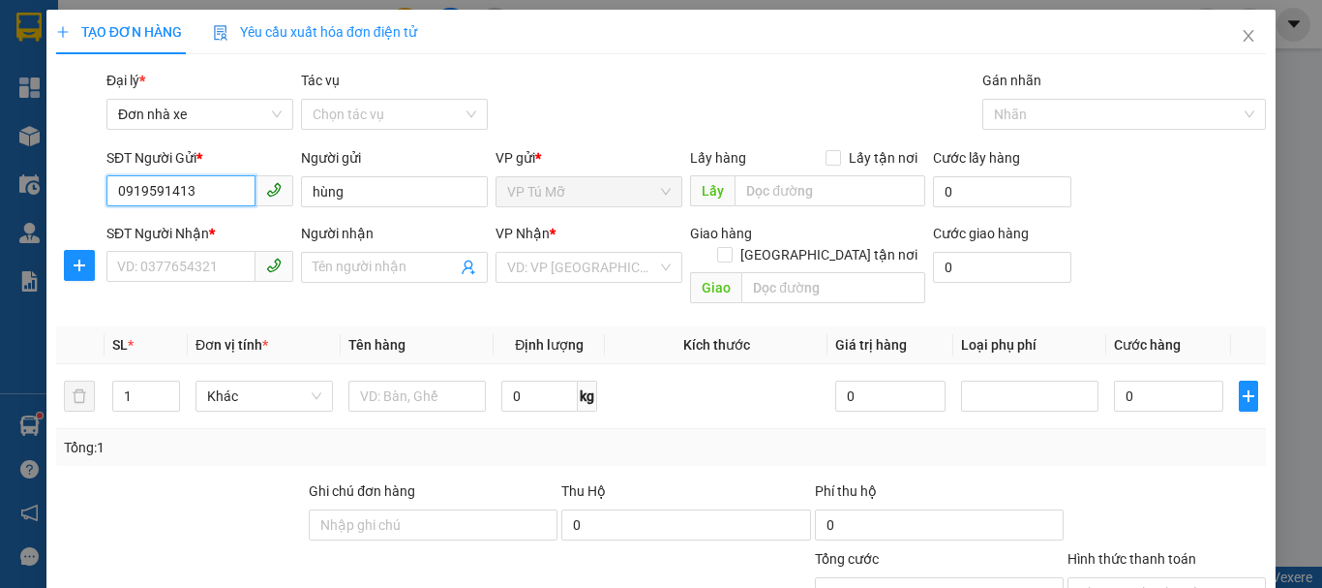
click at [209, 195] on input "0919591413" at bounding box center [180, 190] width 149 height 31
click at [174, 254] on input "SĐT Người Nhận *" at bounding box center [180, 266] width 149 height 31
paste input "0919591413"
type input "0919591413"
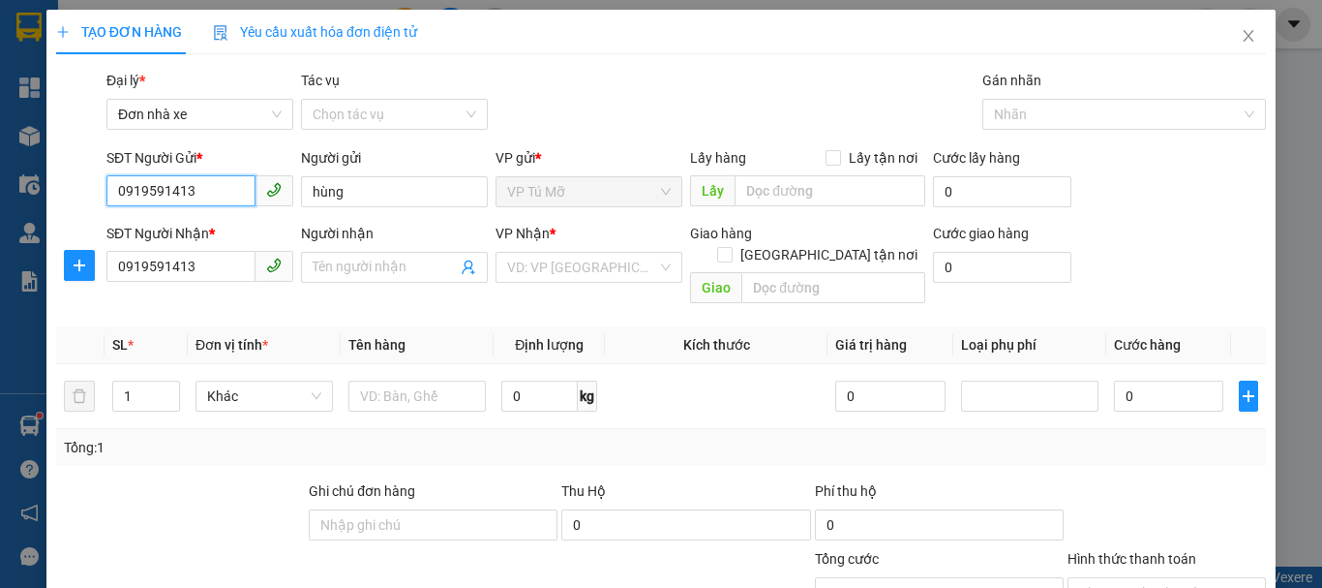
click at [208, 194] on input "0919591413" at bounding box center [180, 190] width 149 height 31
type input "0778539866"
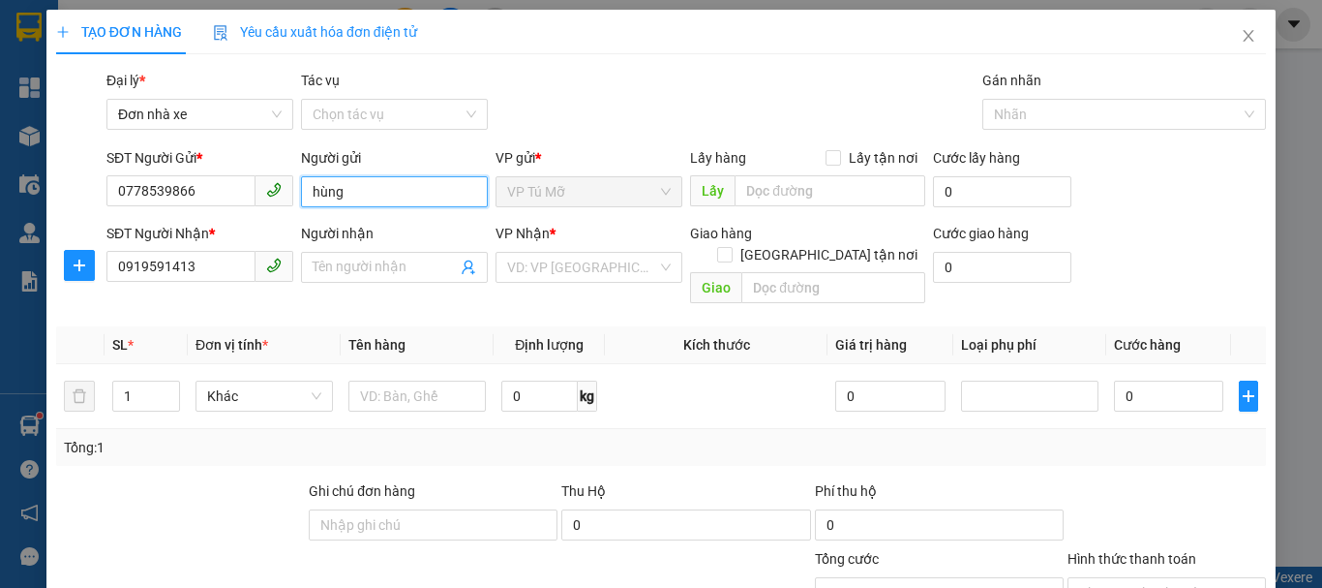
click at [387, 200] on input "hùng" at bounding box center [394, 191] width 187 height 31
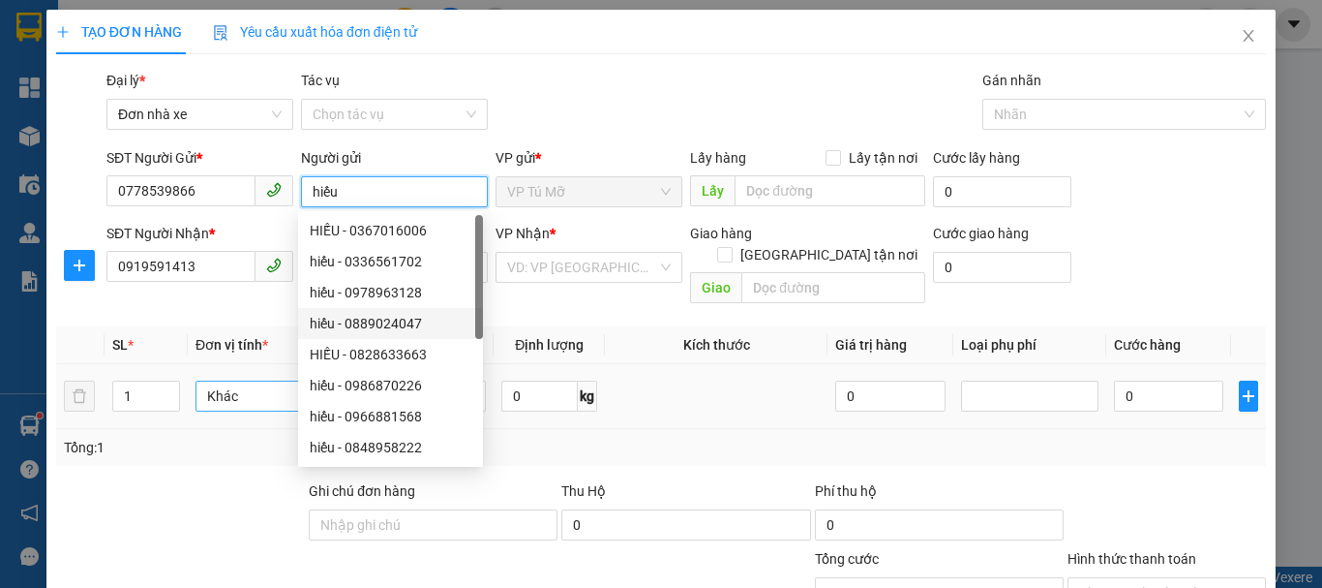
click at [255, 381] on span "Khác" at bounding box center [264, 395] width 114 height 29
type input "hiếu"
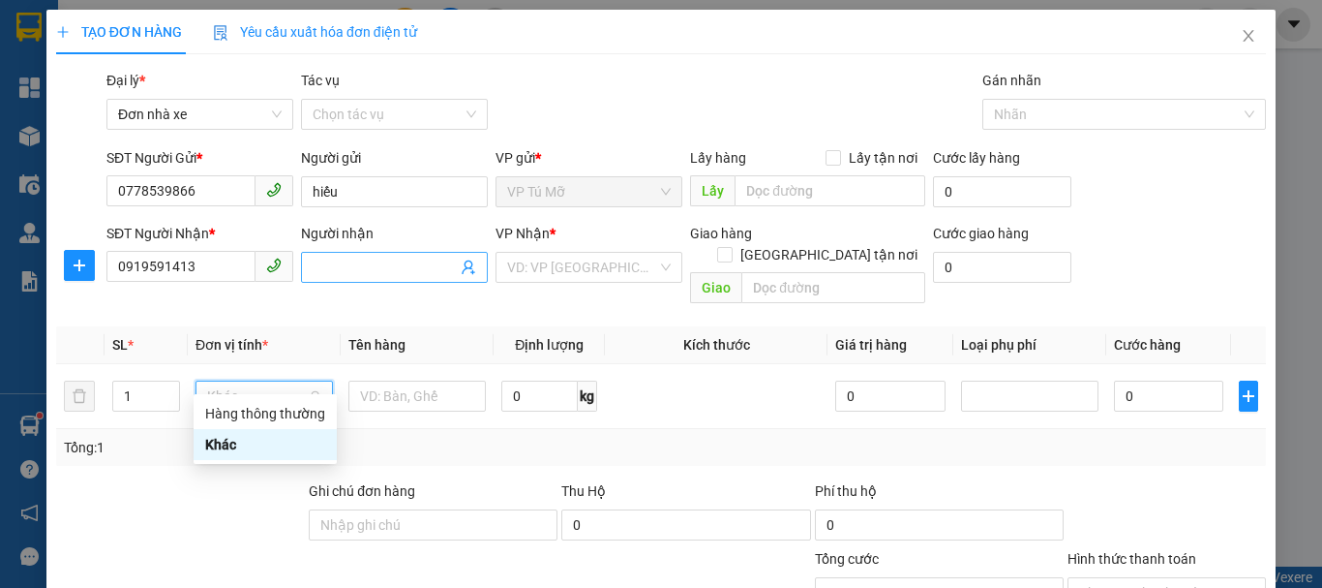
click at [373, 259] on input "Người nhận" at bounding box center [385, 267] width 144 height 21
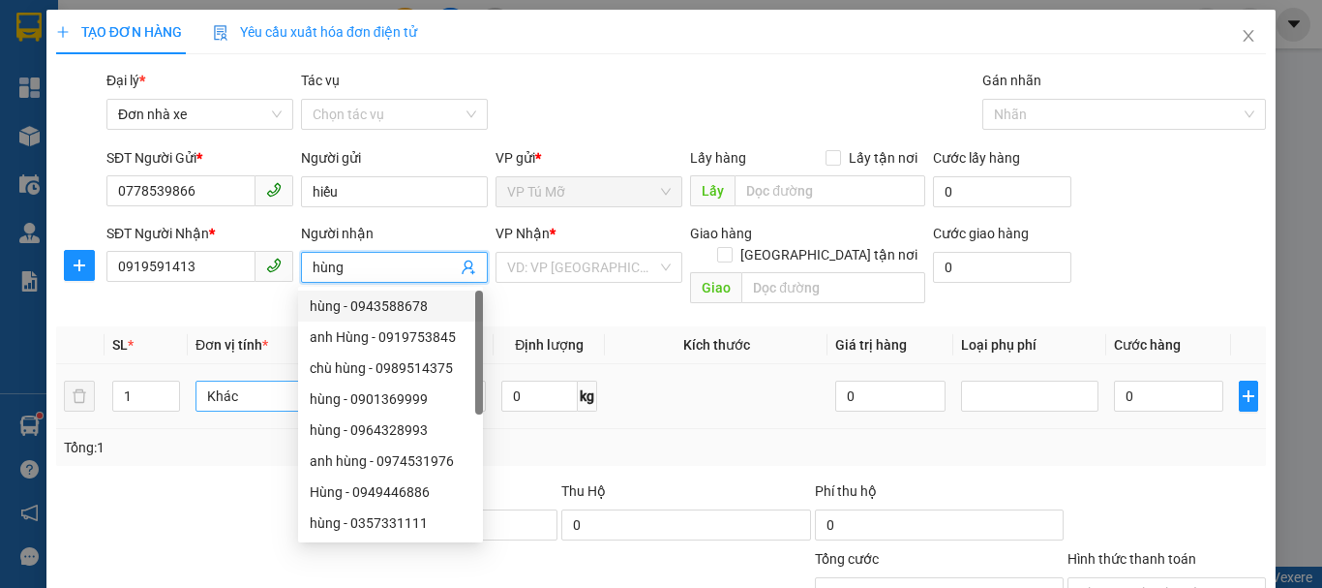
click at [258, 381] on span "Khác" at bounding box center [264, 395] width 114 height 29
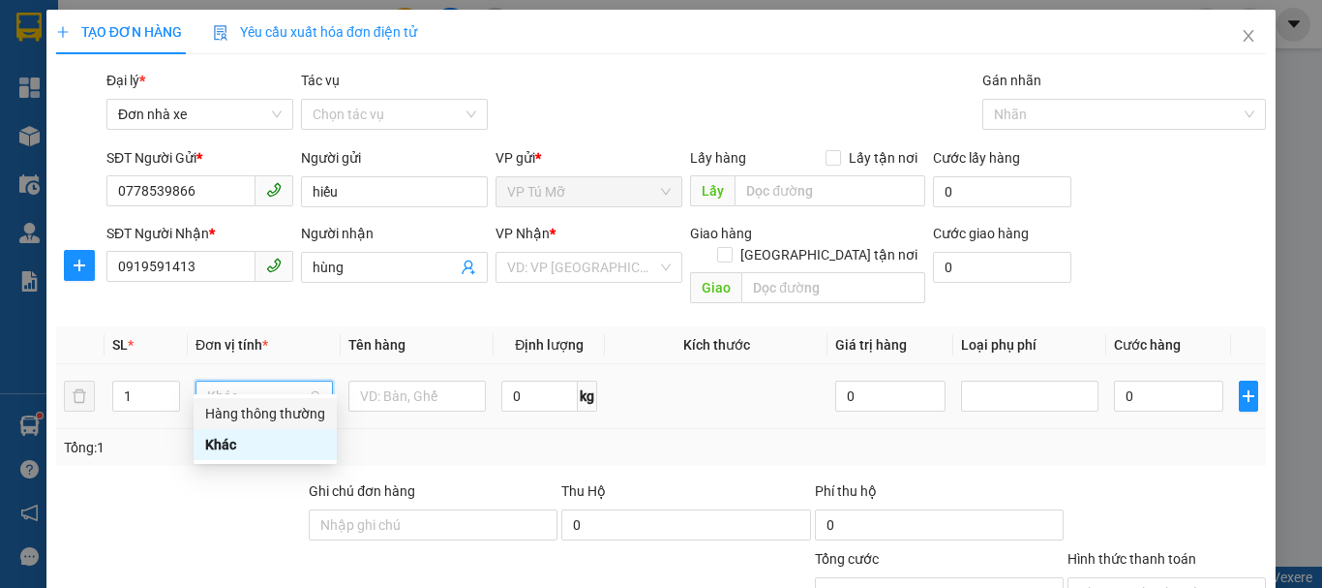
click at [236, 410] on div "Hàng thông thường" at bounding box center [265, 413] width 120 height 21
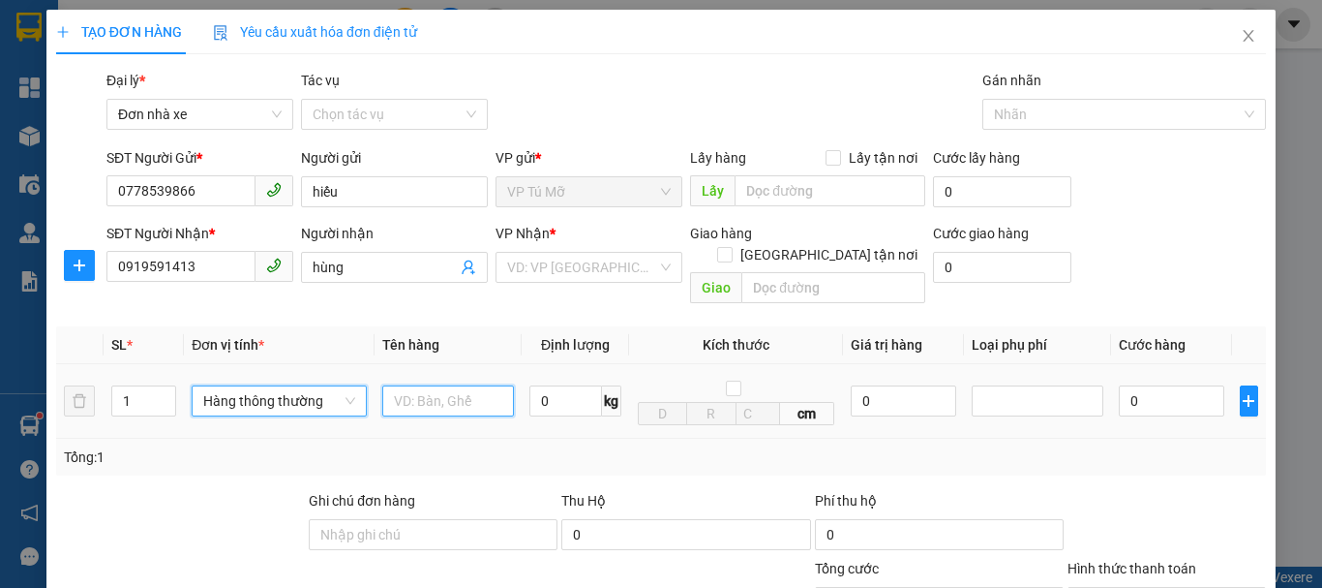
click at [410, 385] on input "text" at bounding box center [448, 400] width 132 height 31
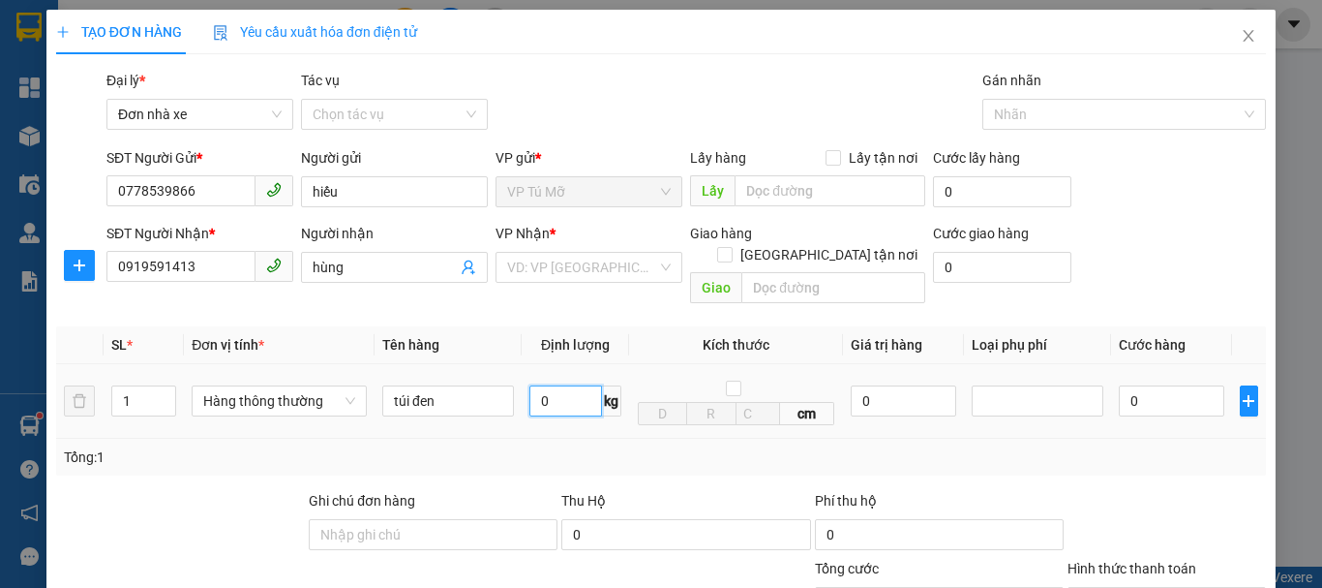
click at [550, 385] on input "0" at bounding box center [566, 400] width 73 height 31
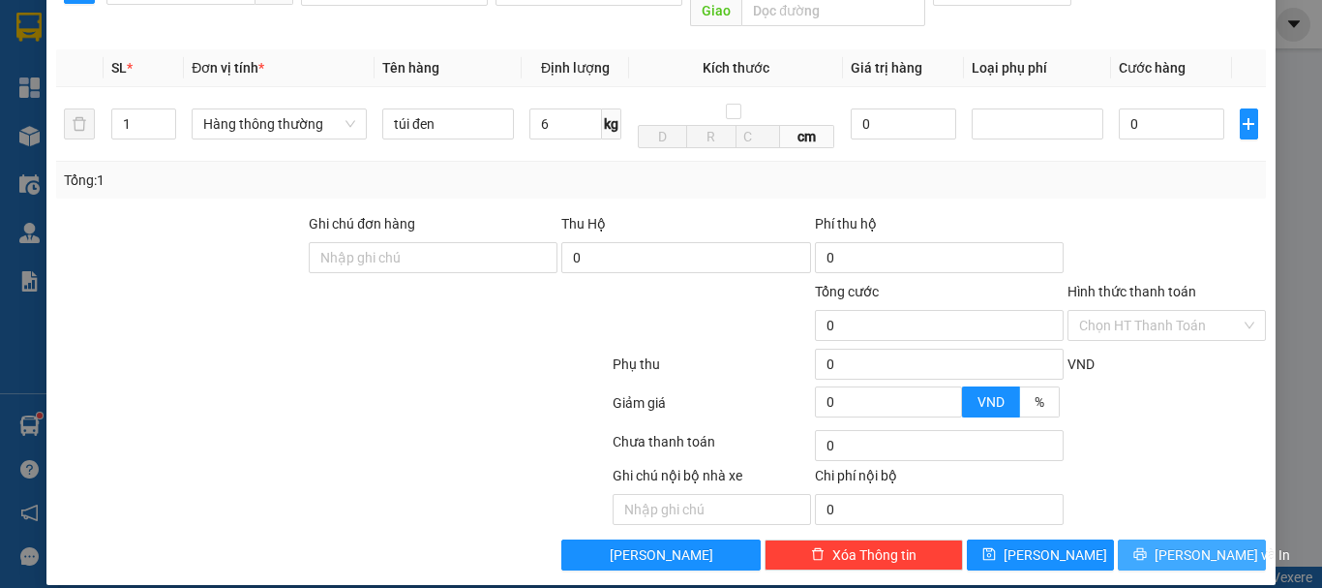
click at [1203, 544] on span "Lưu và In" at bounding box center [1223, 554] width 136 height 21
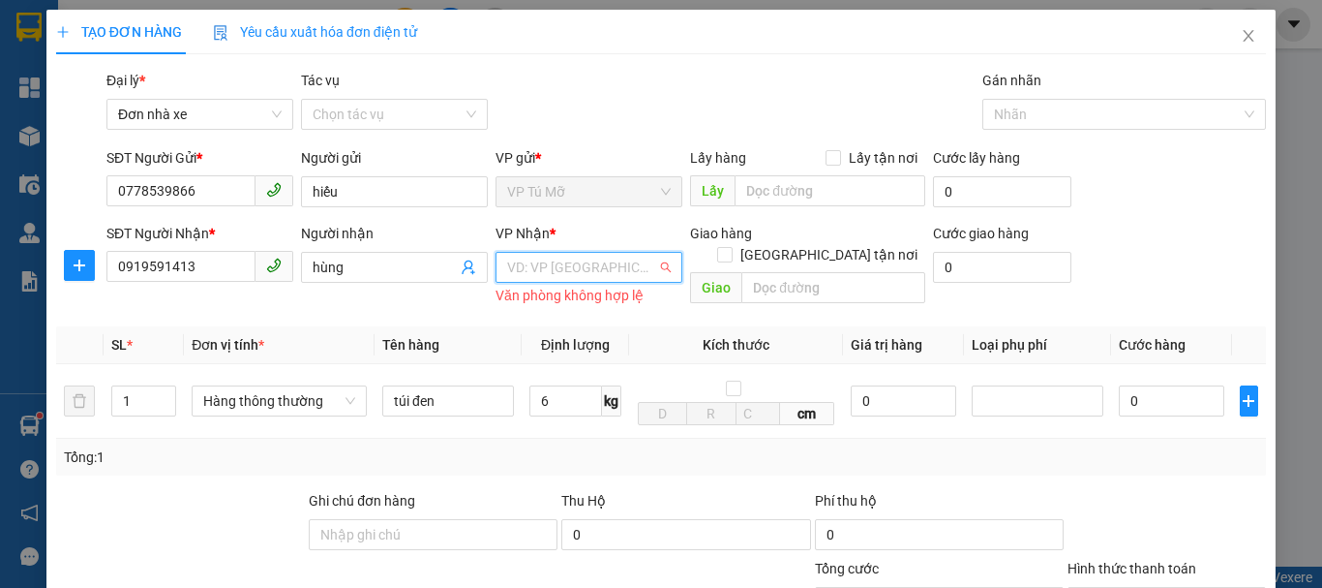
click at [605, 273] on input "search" at bounding box center [582, 267] width 150 height 29
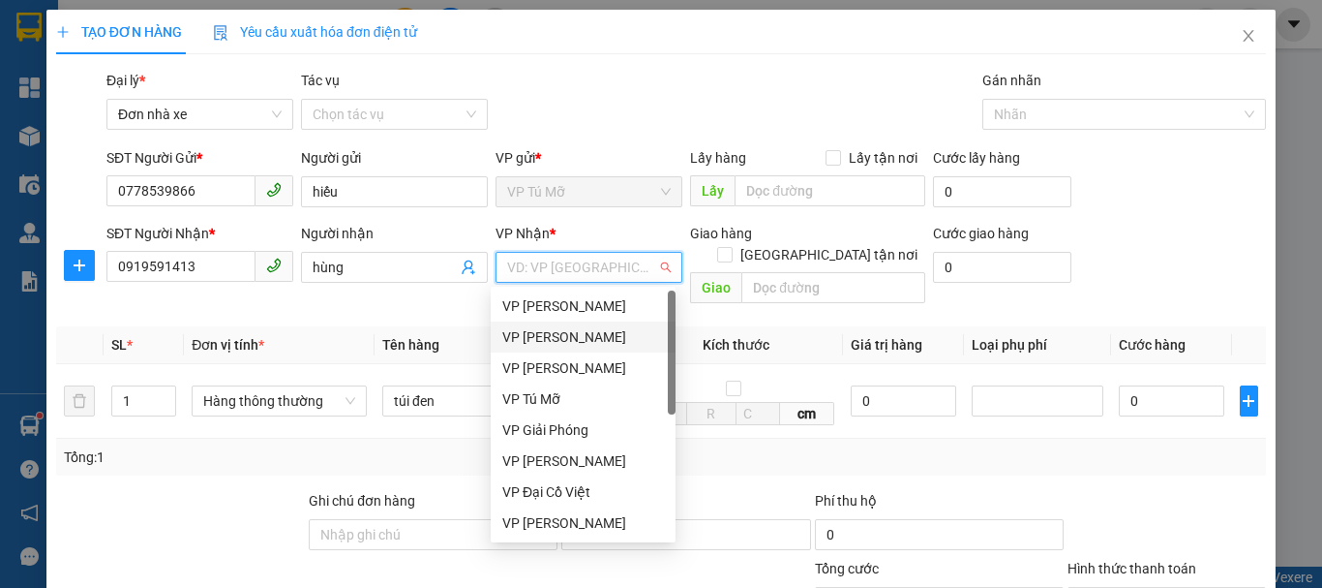
click at [601, 332] on div "VP LÊ HỒNG PHONG" at bounding box center [583, 336] width 162 height 21
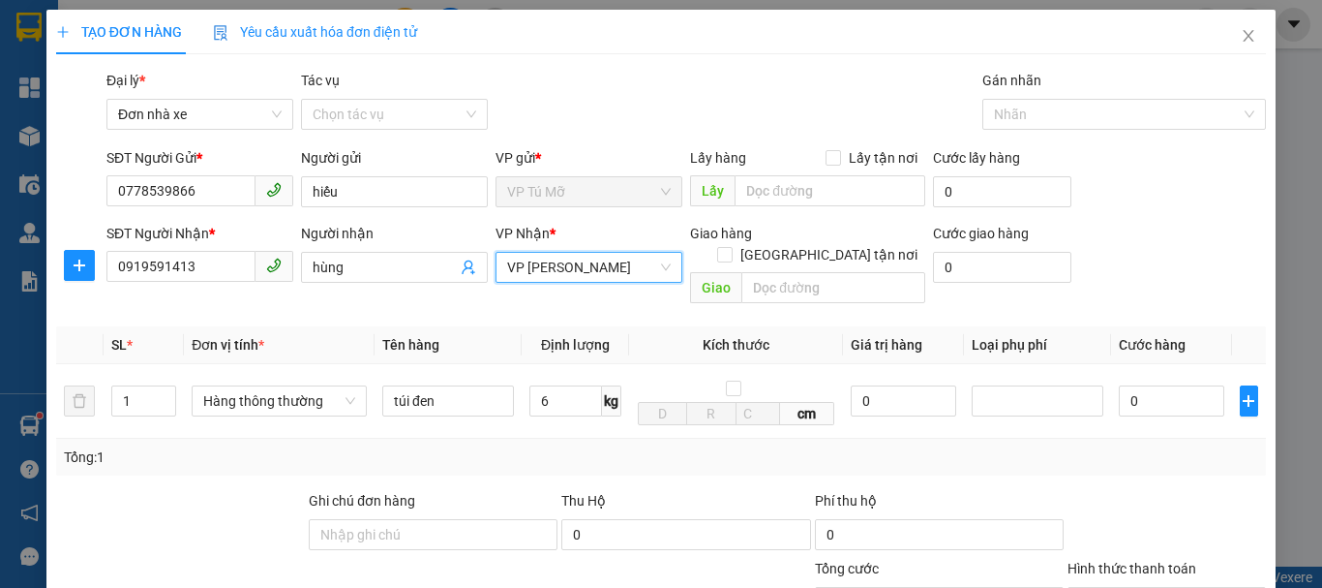
scroll to position [277, 0]
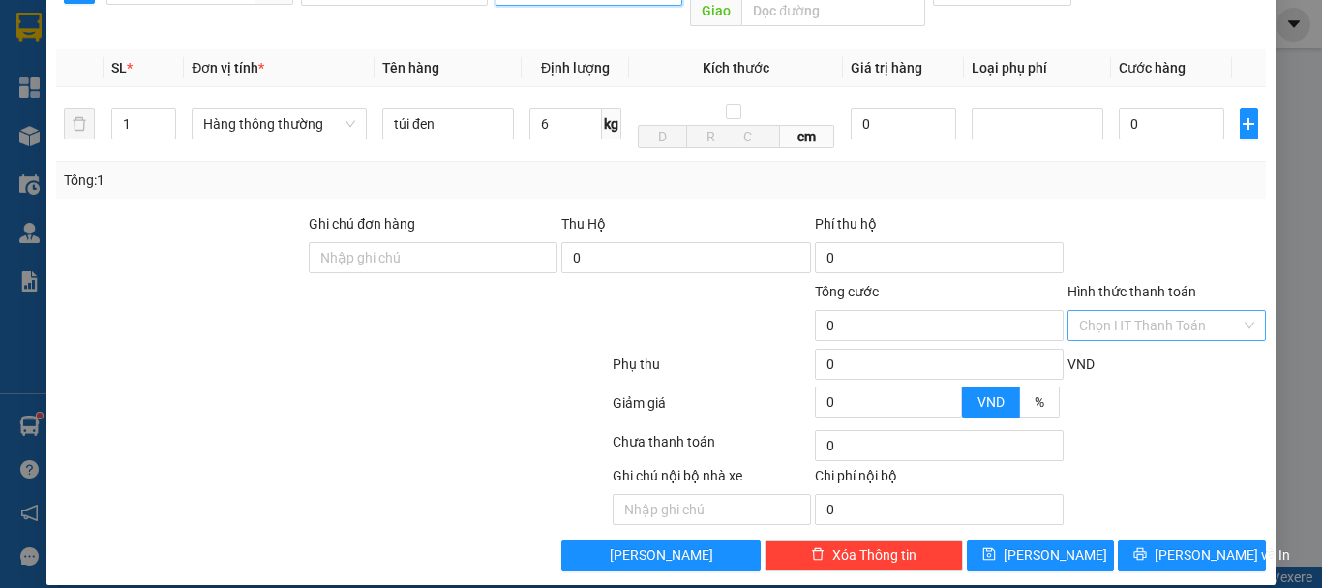
click at [1138, 311] on input "Hình thức thanh toán" at bounding box center [1160, 325] width 162 height 29
click at [545, 108] on input "6" at bounding box center [566, 123] width 73 height 31
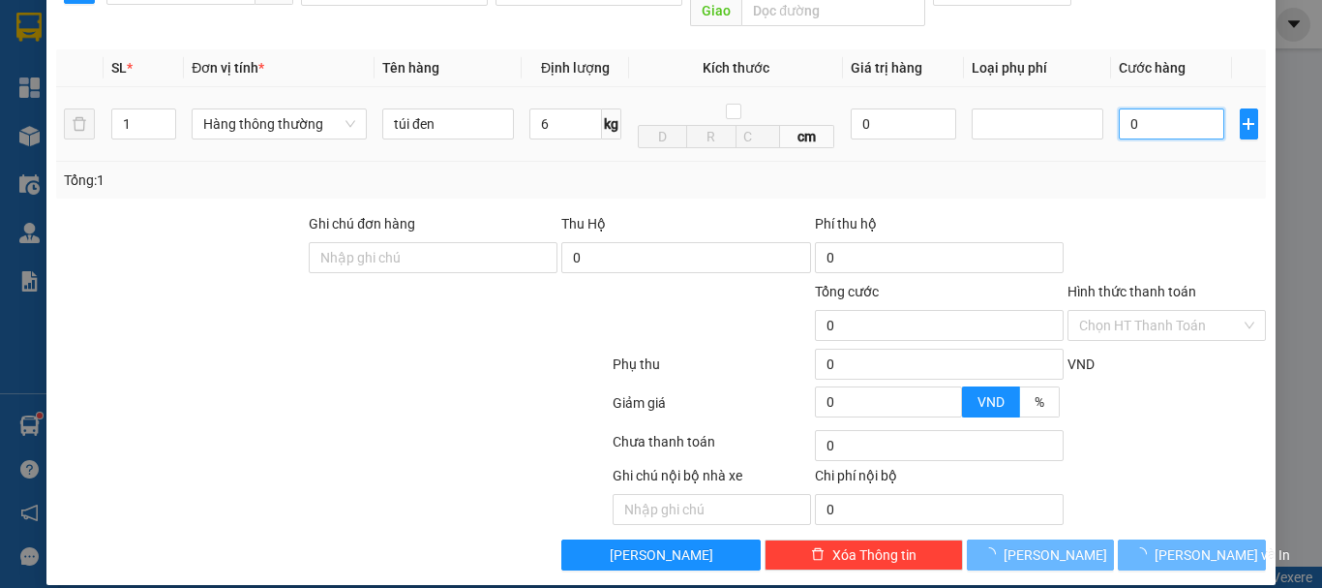
click at [1140, 108] on input "0" at bounding box center [1172, 123] width 106 height 31
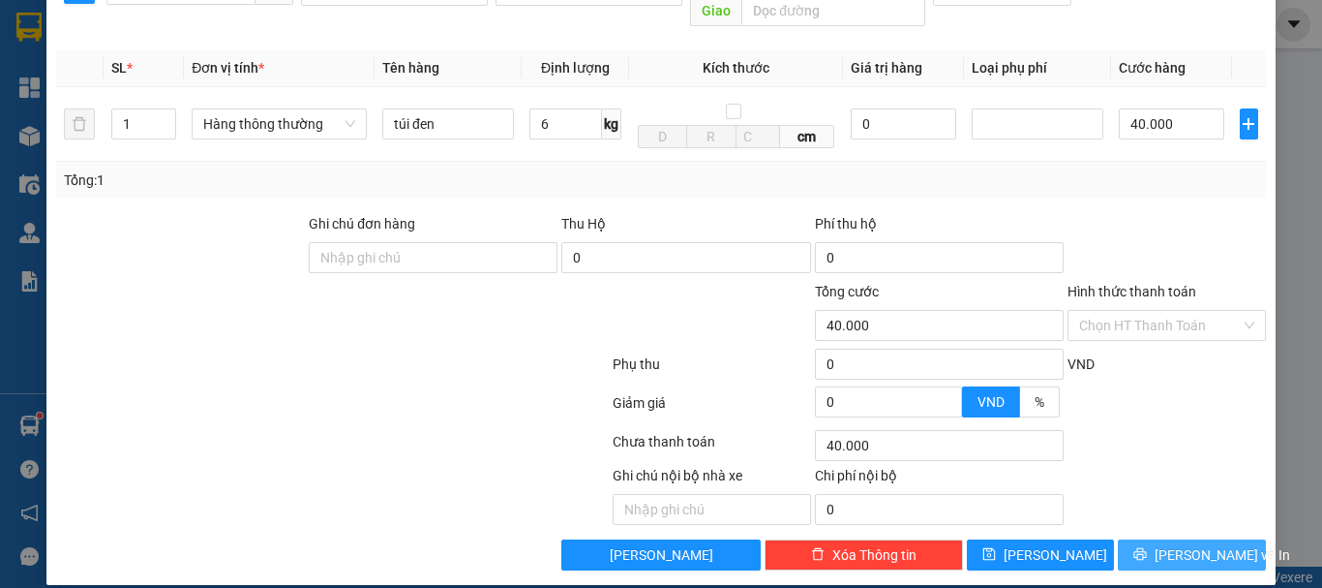
click at [1178, 544] on span "Lưu và In" at bounding box center [1223, 554] width 136 height 21
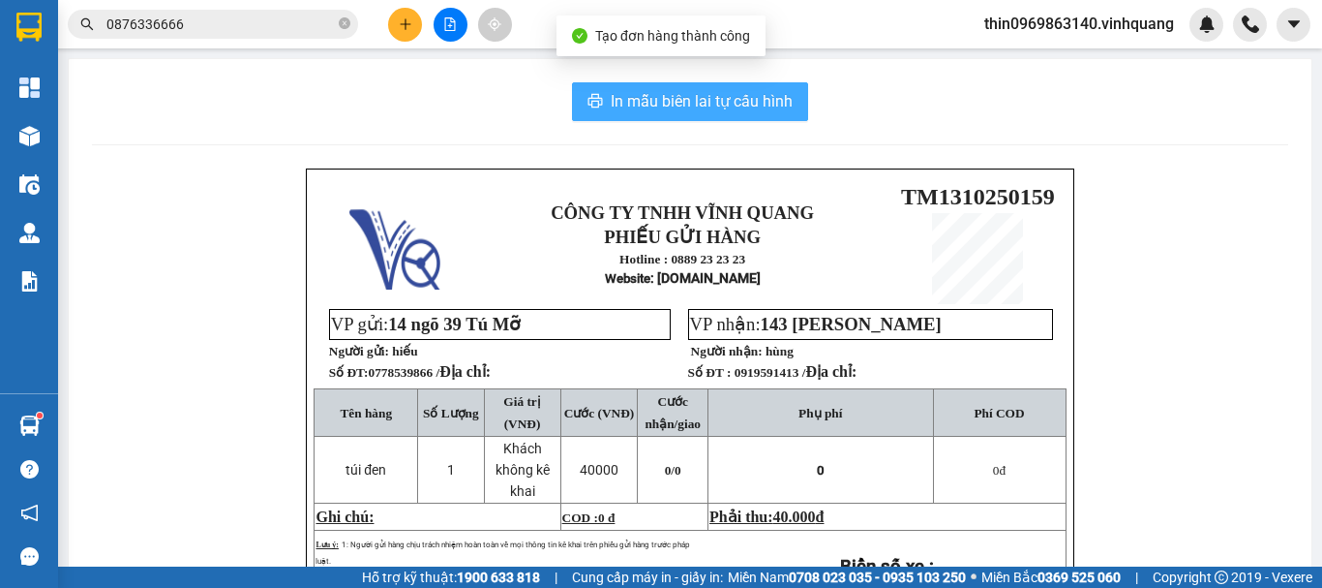
click at [669, 108] on span "In mẫu biên lai tự cấu hình" at bounding box center [702, 101] width 182 height 24
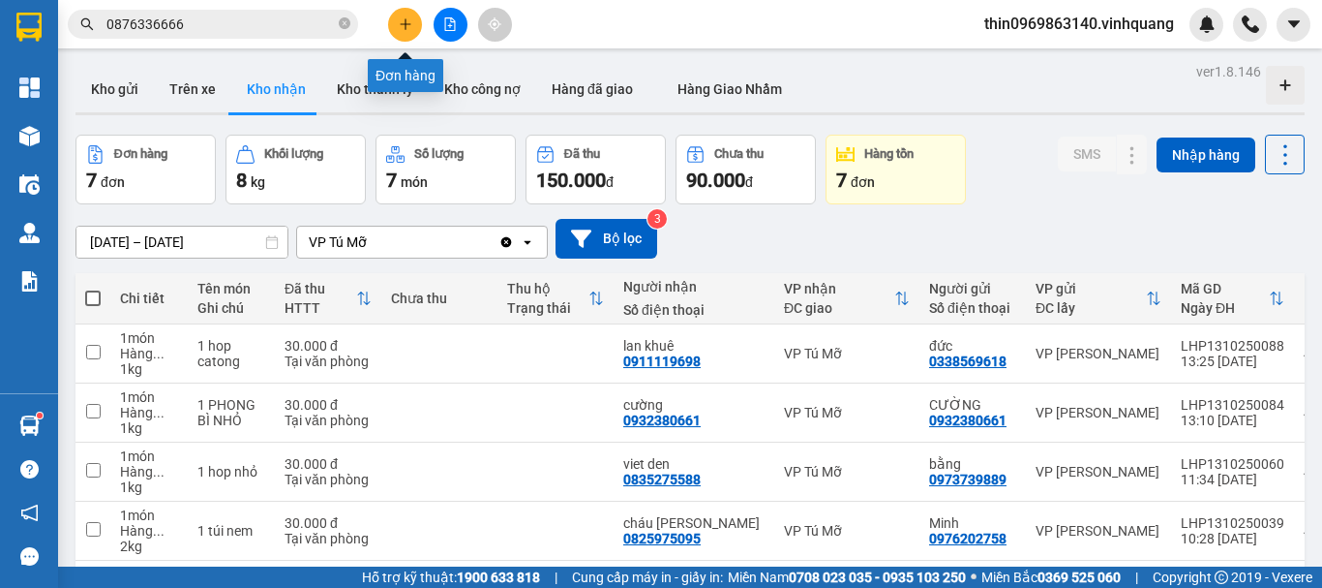
click at [398, 16] on button at bounding box center [405, 25] width 34 height 34
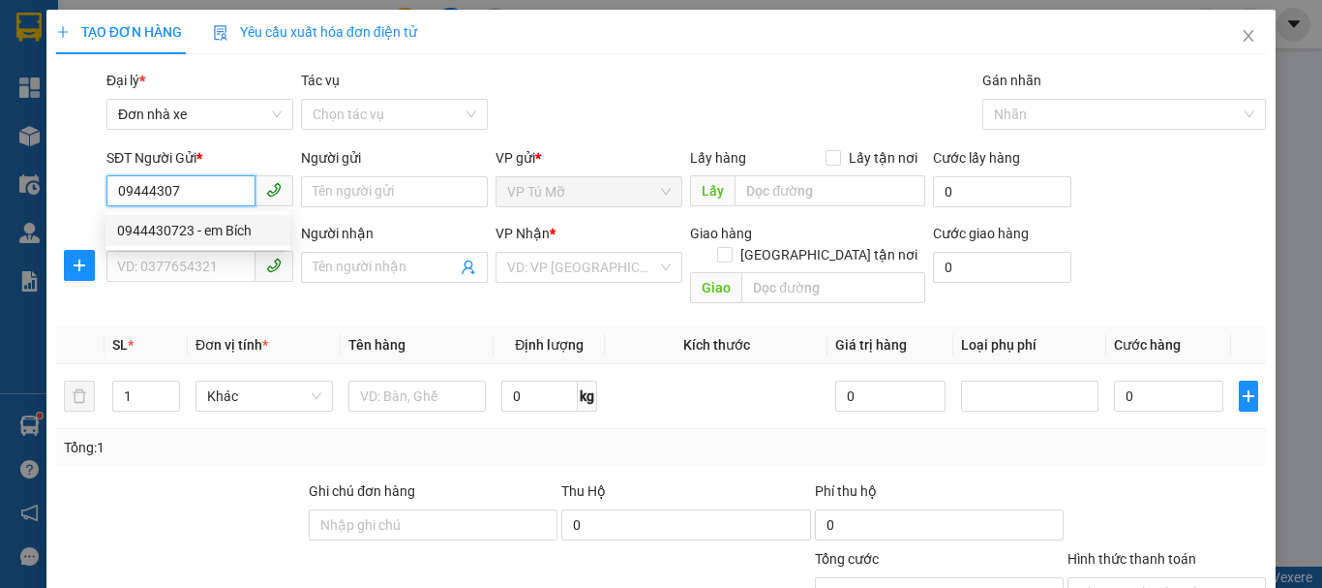
click at [228, 237] on div "0944430723 - em Bích" at bounding box center [198, 230] width 162 height 21
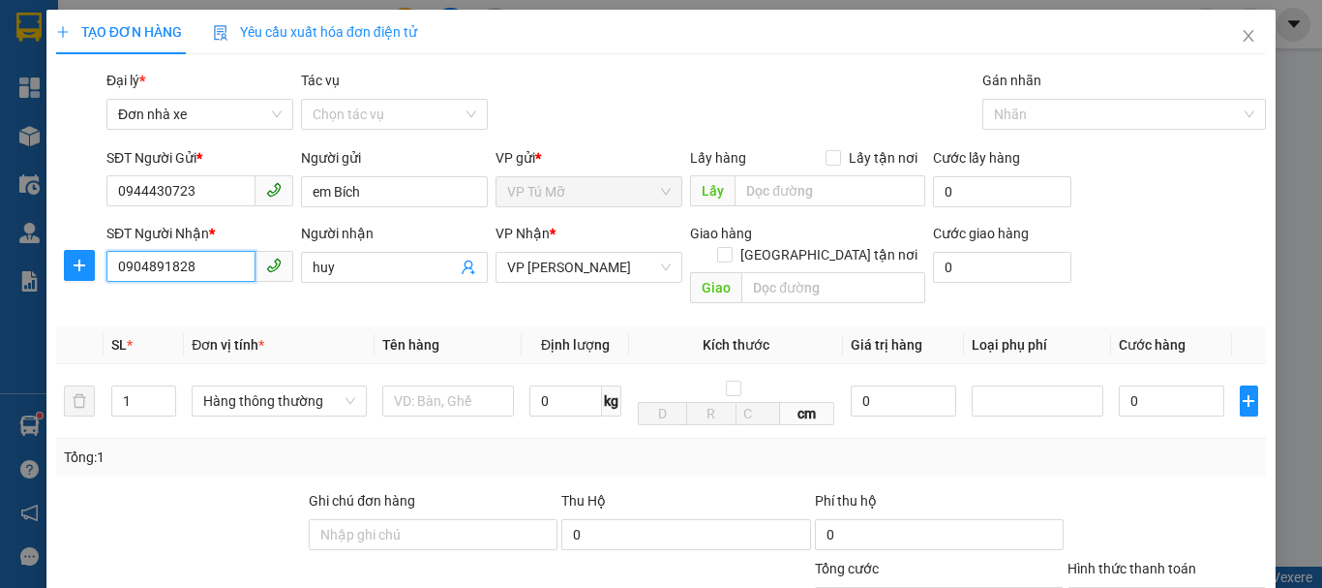
click at [215, 270] on input "0904891828" at bounding box center [180, 266] width 149 height 31
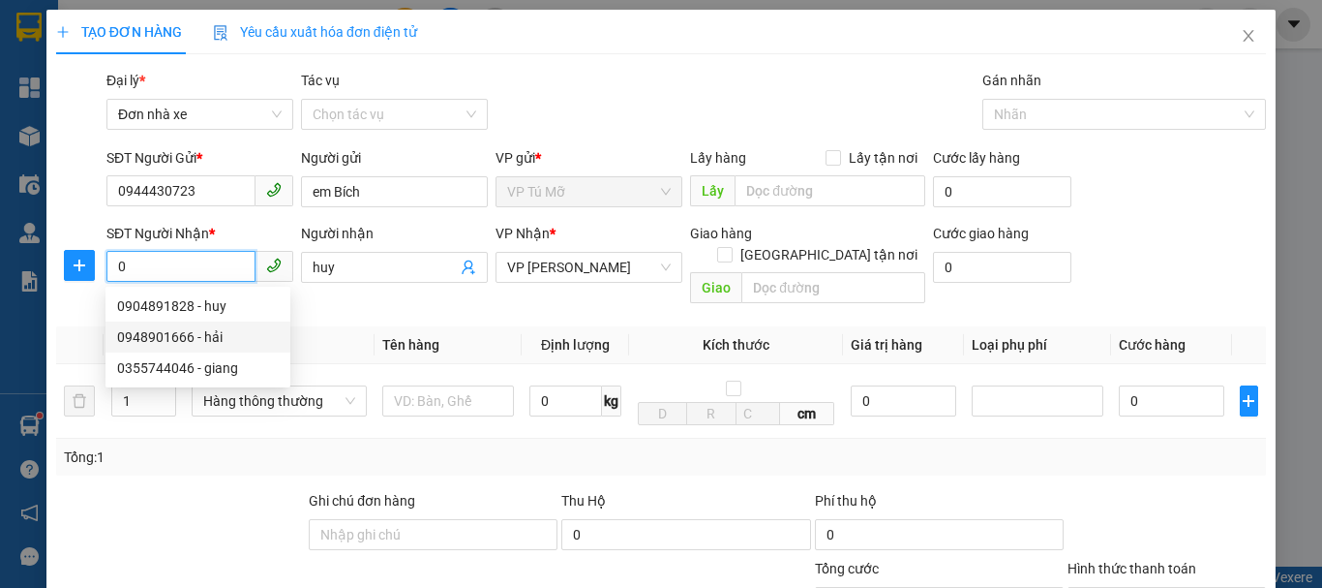
click at [224, 332] on div "0948901666 - hải" at bounding box center [198, 336] width 162 height 21
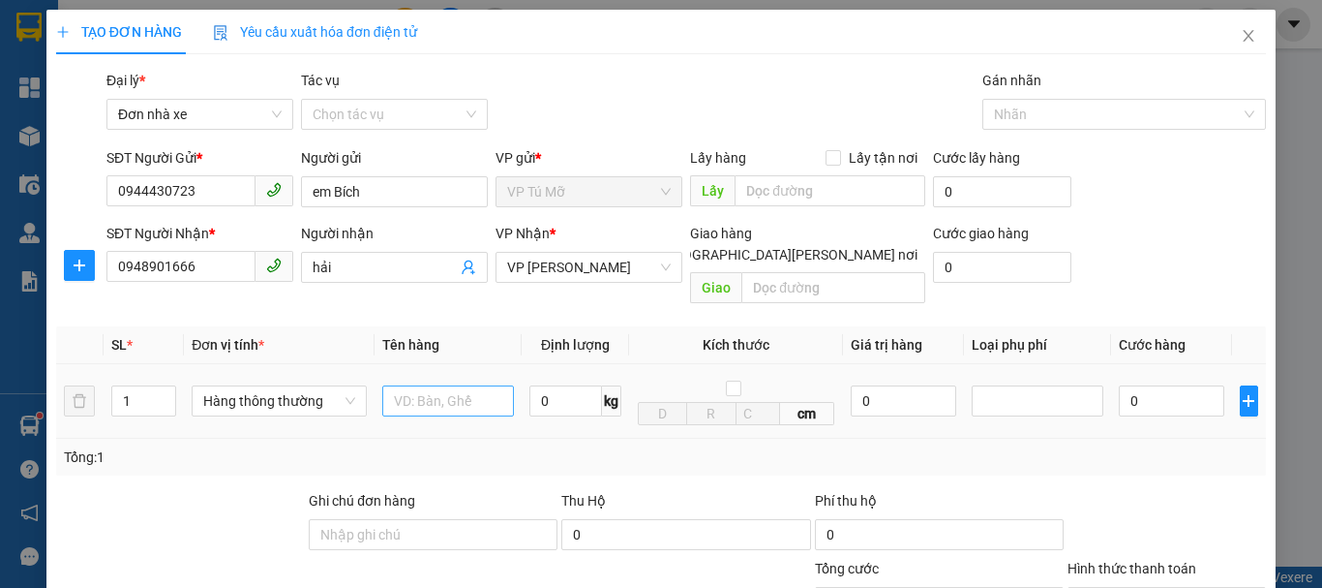
type input "0948901666"
click at [435, 387] on input "text" at bounding box center [448, 400] width 132 height 31
type input "phong thư to"
click at [555, 385] on input "0" at bounding box center [566, 400] width 73 height 31
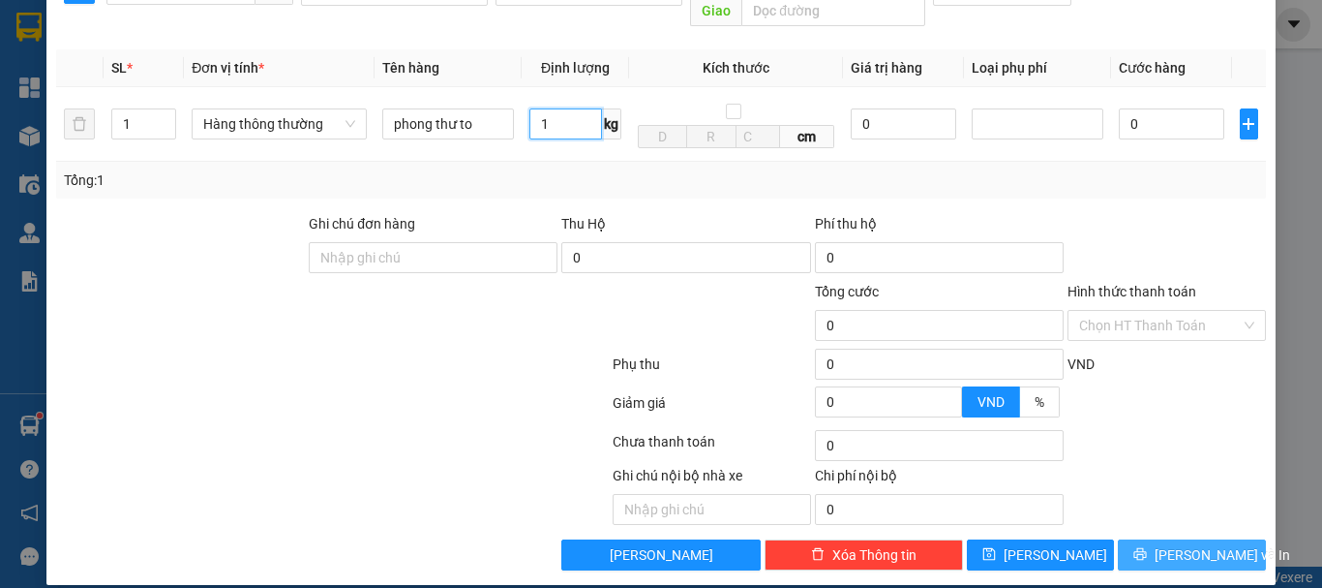
type input "1"
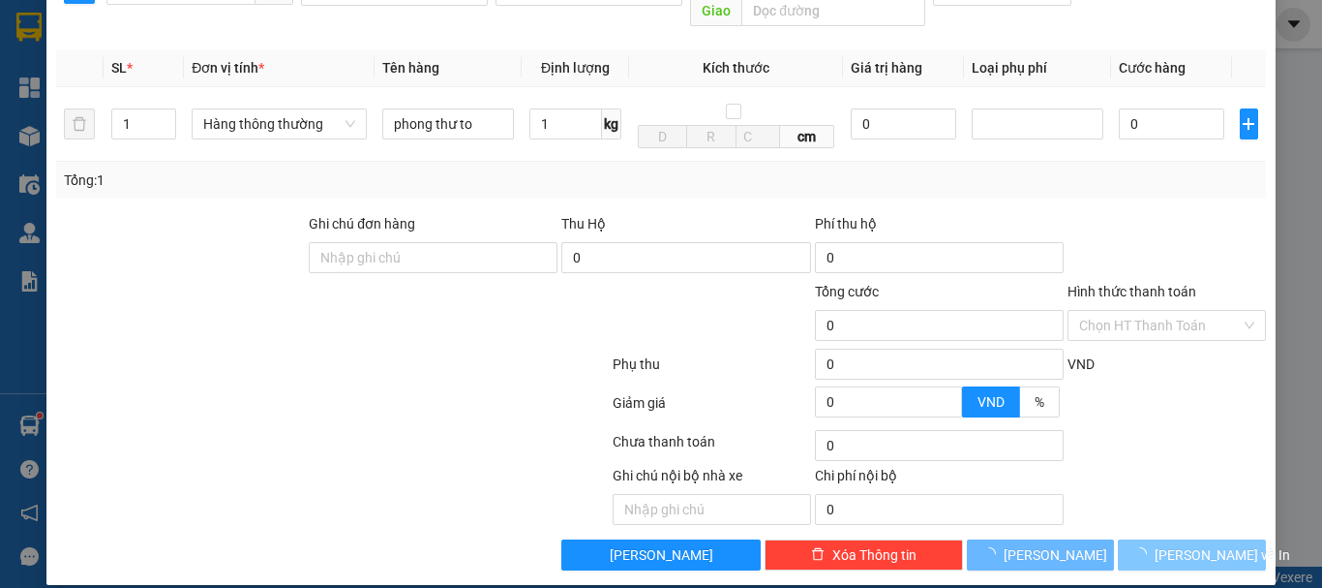
click at [1204, 544] on span "[PERSON_NAME] và In" at bounding box center [1223, 554] width 136 height 21
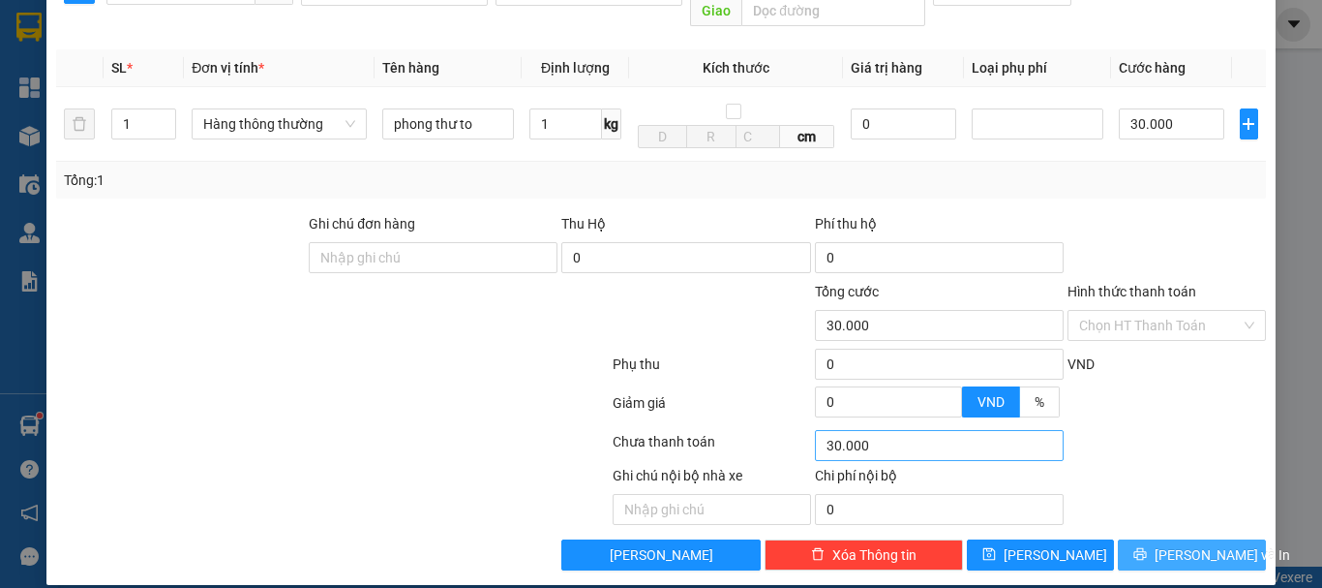
type input "30.000"
click at [1147, 539] on button "[PERSON_NAME] và In" at bounding box center [1192, 554] width 148 height 31
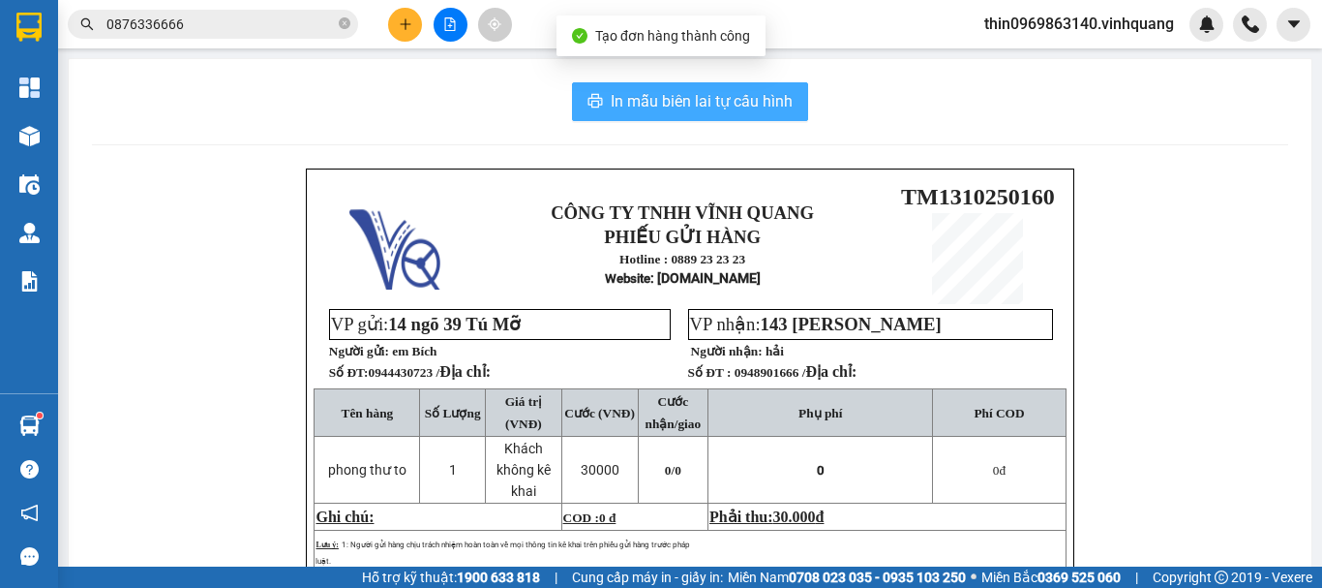
click at [727, 98] on span "In mẫu biên lai tự cấu hình" at bounding box center [702, 101] width 182 height 24
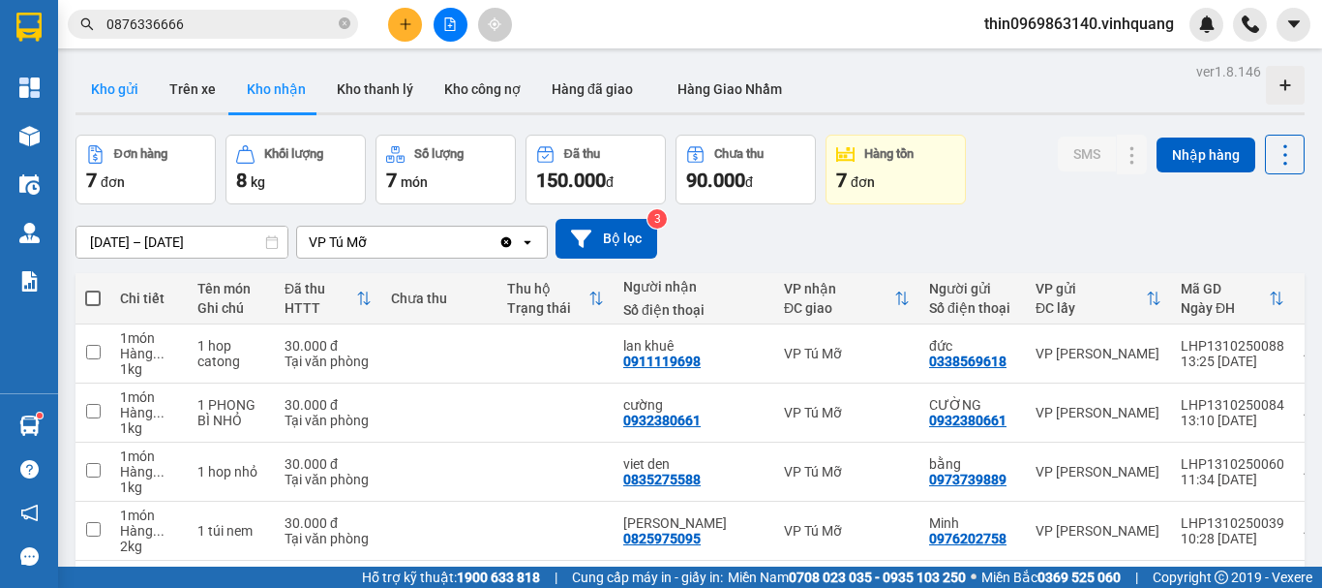
click at [127, 92] on button "Kho gửi" at bounding box center [115, 89] width 78 height 46
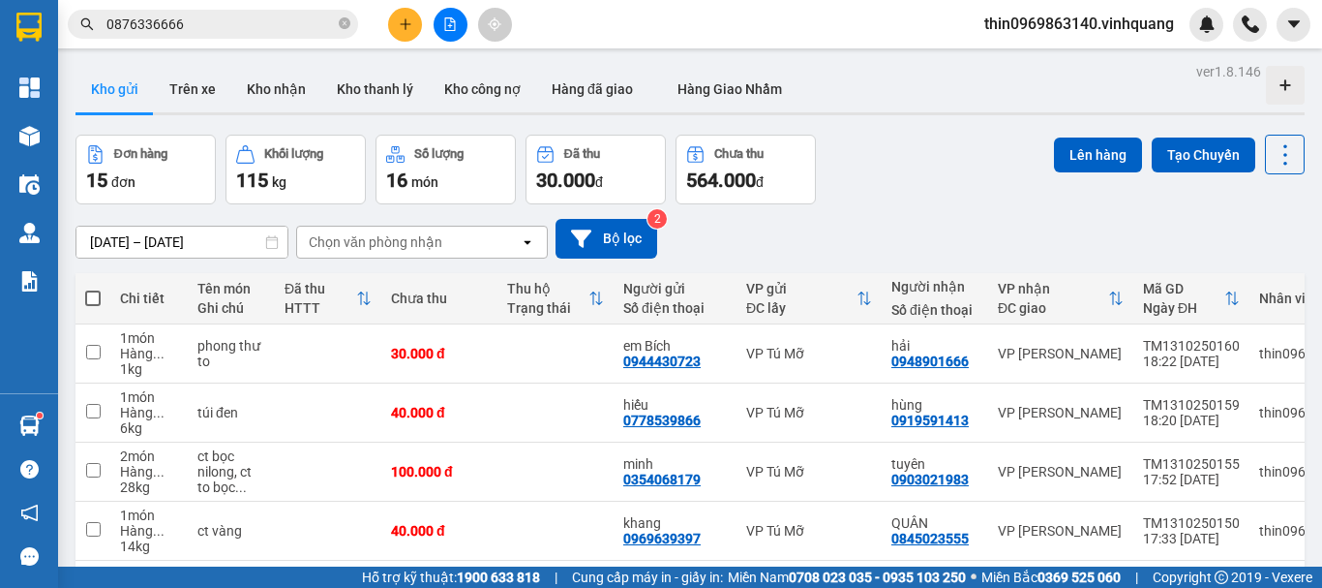
click at [93, 295] on span at bounding box center [92, 297] width 15 height 15
click at [93, 288] on input "checkbox" at bounding box center [93, 288] width 0 height 0
checkbox input "true"
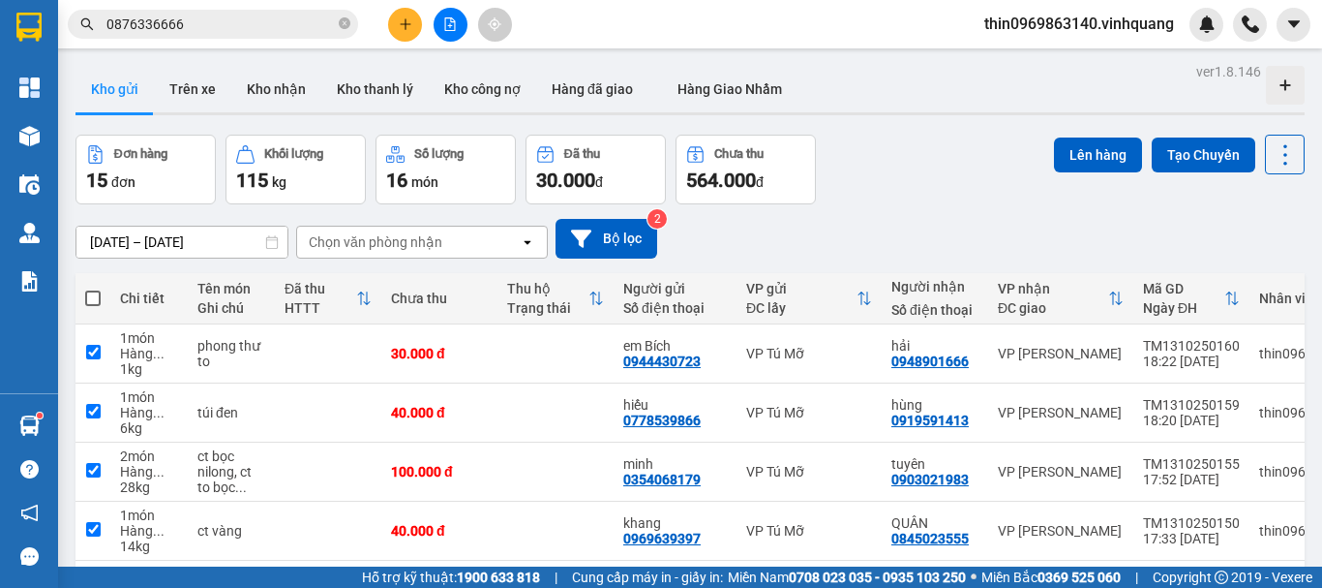
checkbox input "true"
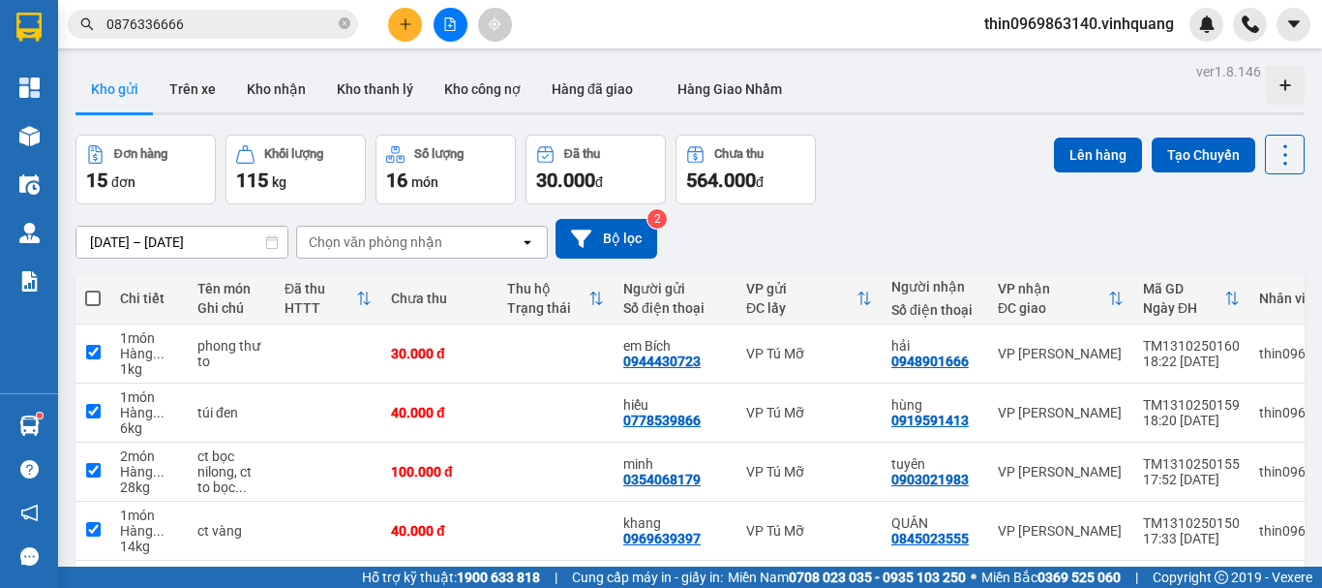
checkbox input "true"
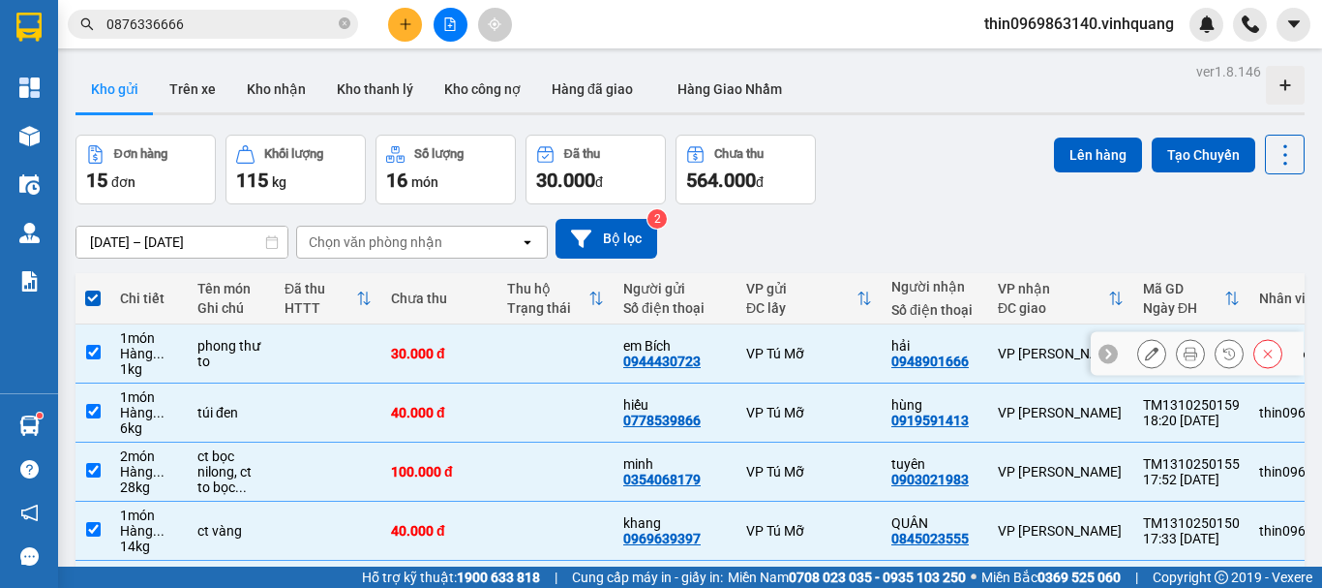
drag, startPoint x: 92, startPoint y: 356, endPoint x: 98, endPoint y: 381, distance: 25.8
click at [94, 359] on td at bounding box center [93, 353] width 35 height 59
checkbox input "false"
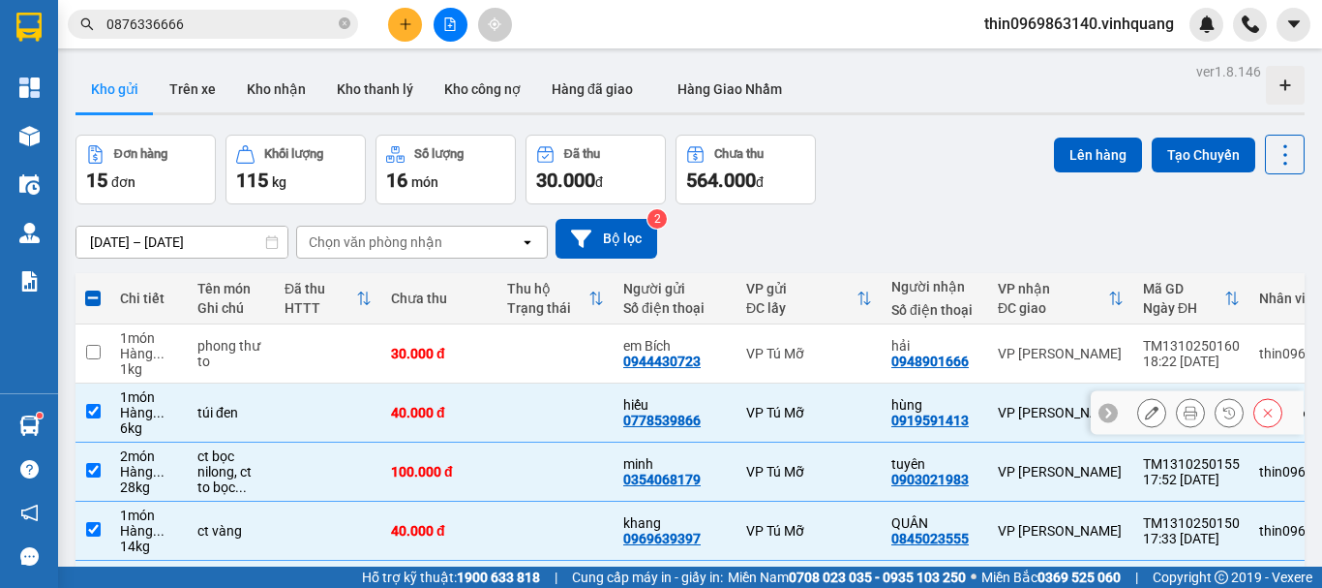
click at [96, 414] on input "checkbox" at bounding box center [93, 411] width 15 height 15
checkbox input "false"
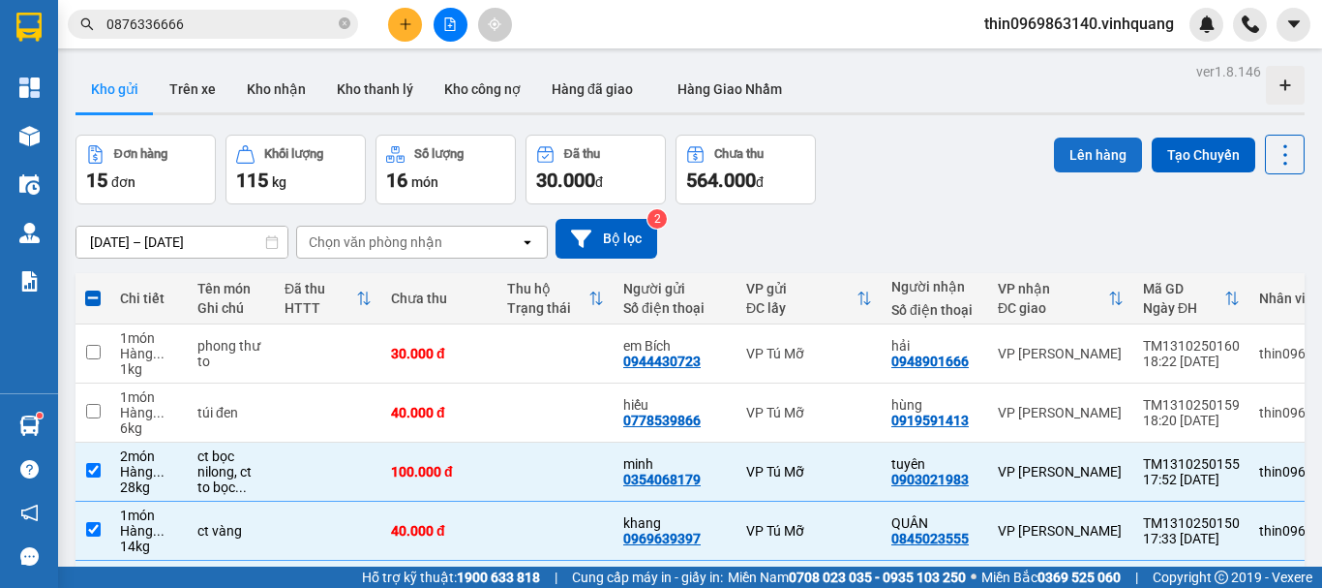
click at [1099, 144] on button "Lên hàng" at bounding box center [1098, 154] width 88 height 35
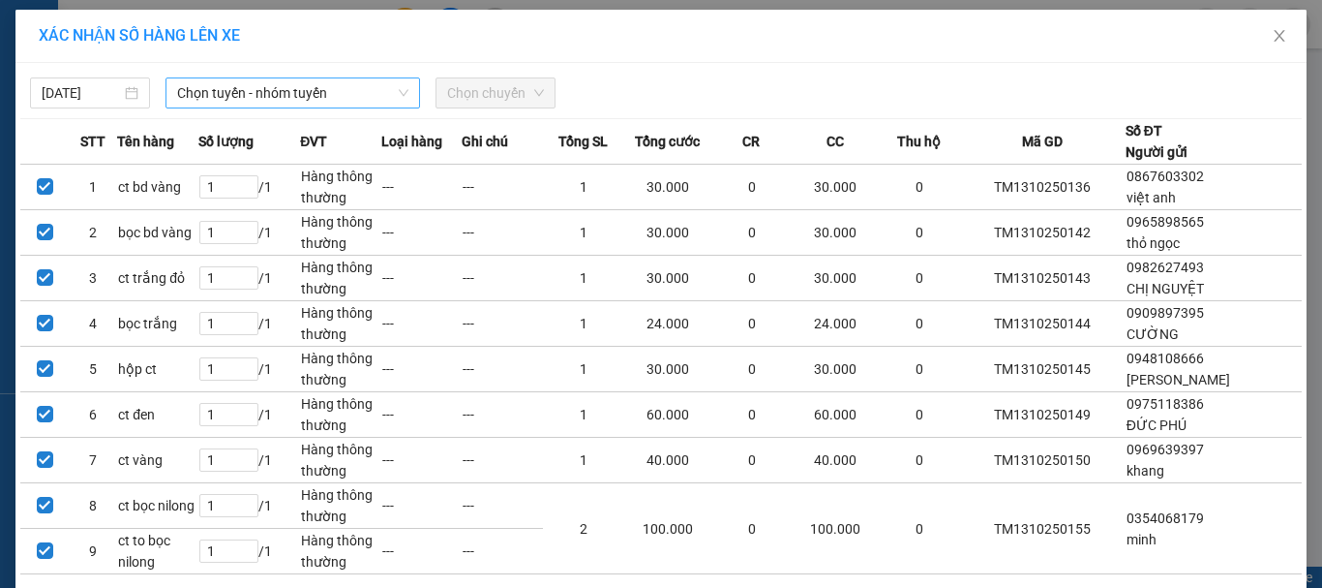
click at [249, 97] on span "Chọn tuyến - nhóm tuyến" at bounding box center [292, 92] width 231 height 29
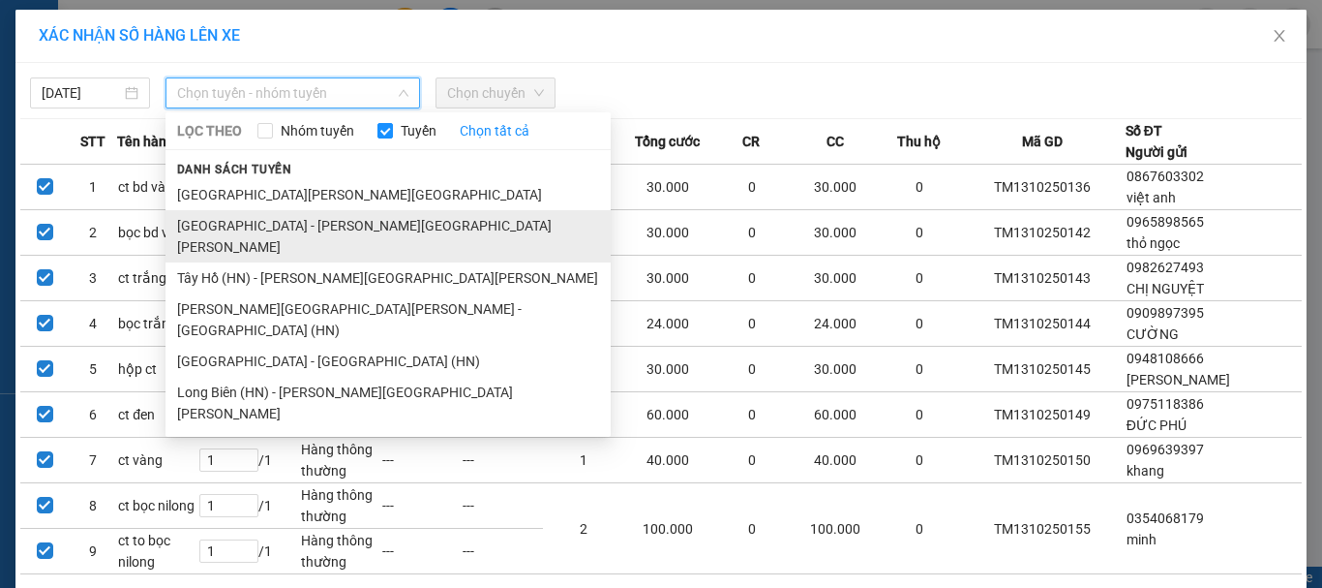
click at [255, 230] on li "[GEOGRAPHIC_DATA] - [GEOGRAPHIC_DATA]" at bounding box center [388, 236] width 445 height 52
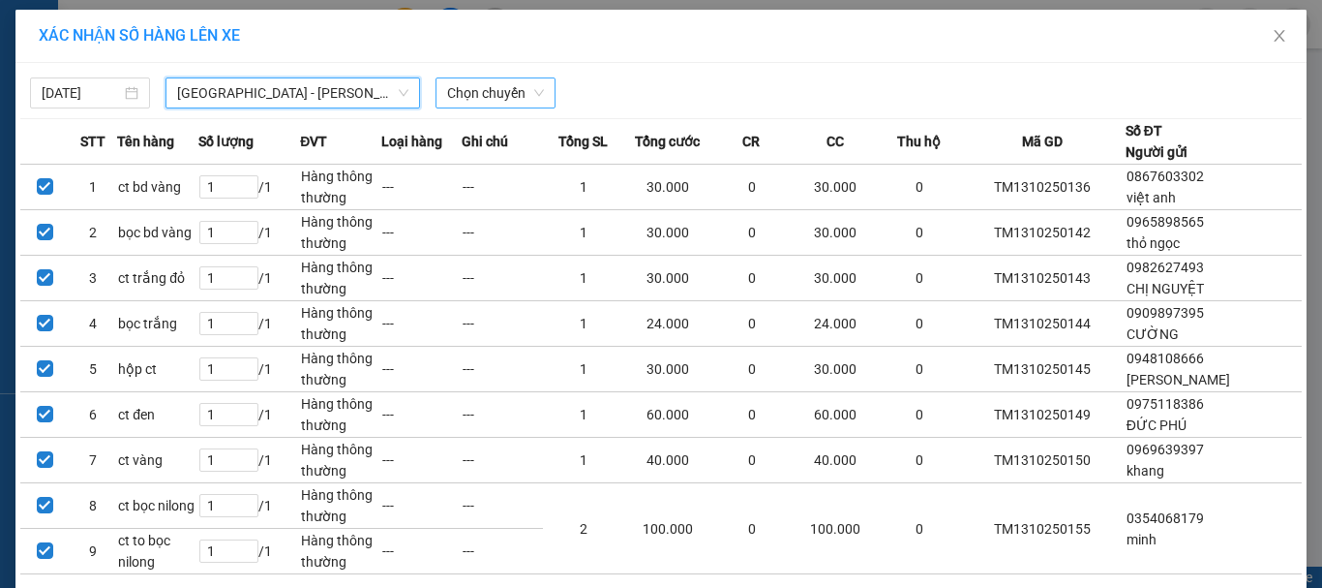
click at [505, 78] on span "Chọn chuyến" at bounding box center [495, 92] width 97 height 29
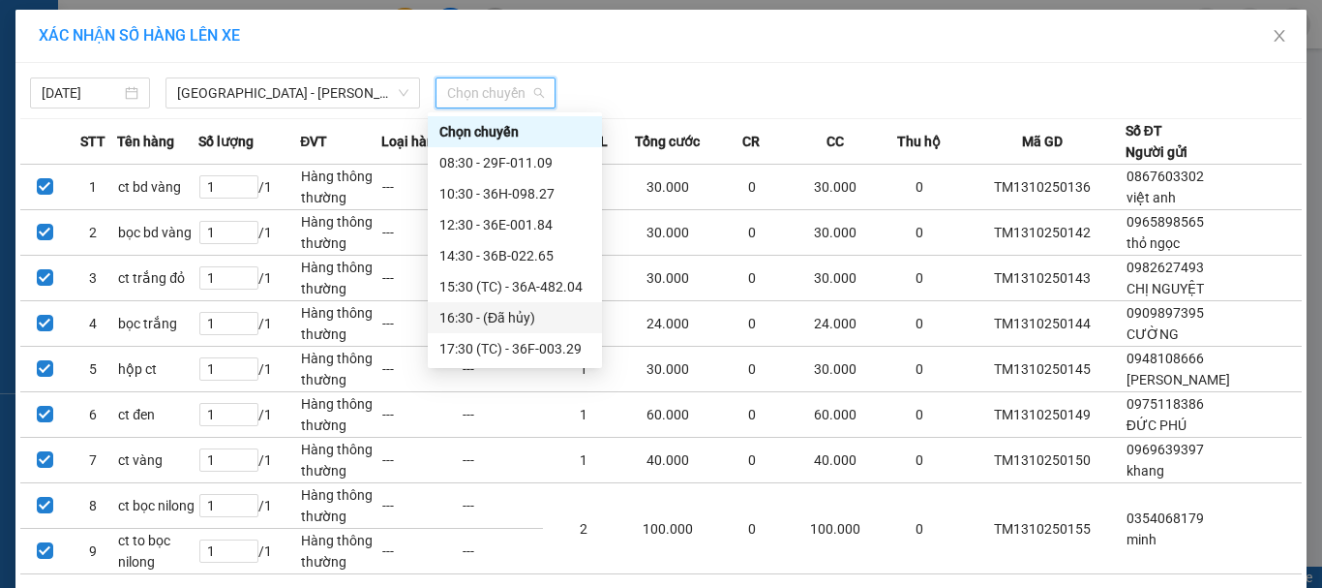
scroll to position [62, 0]
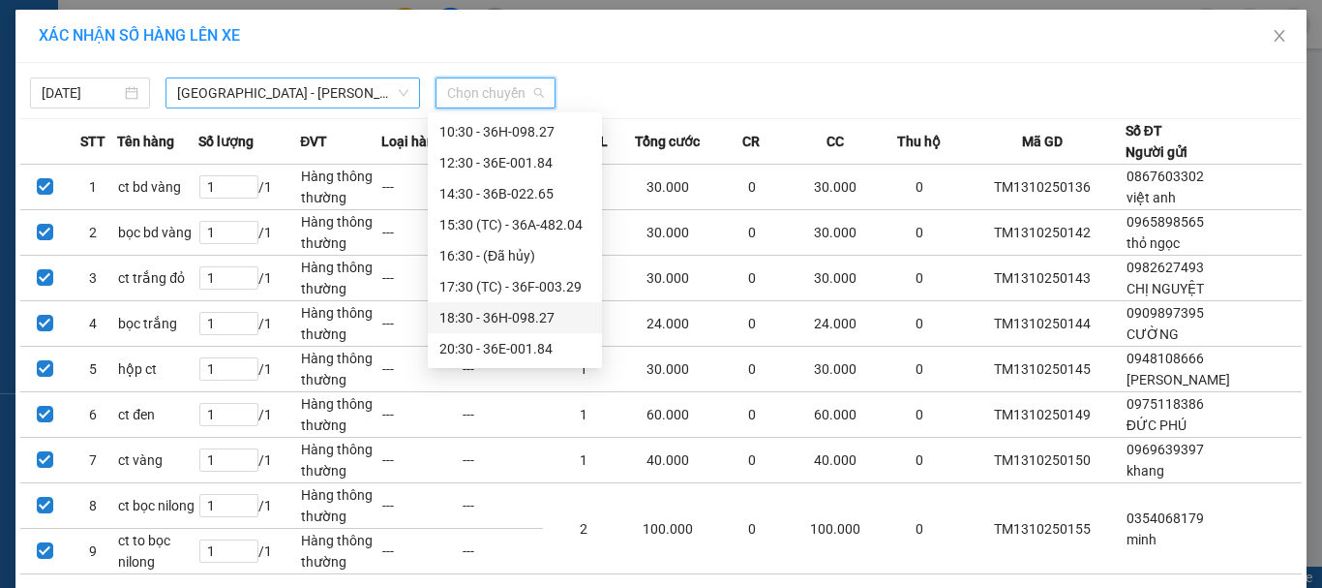
click at [219, 101] on span "[GEOGRAPHIC_DATA] - [GEOGRAPHIC_DATA]" at bounding box center [292, 92] width 231 height 29
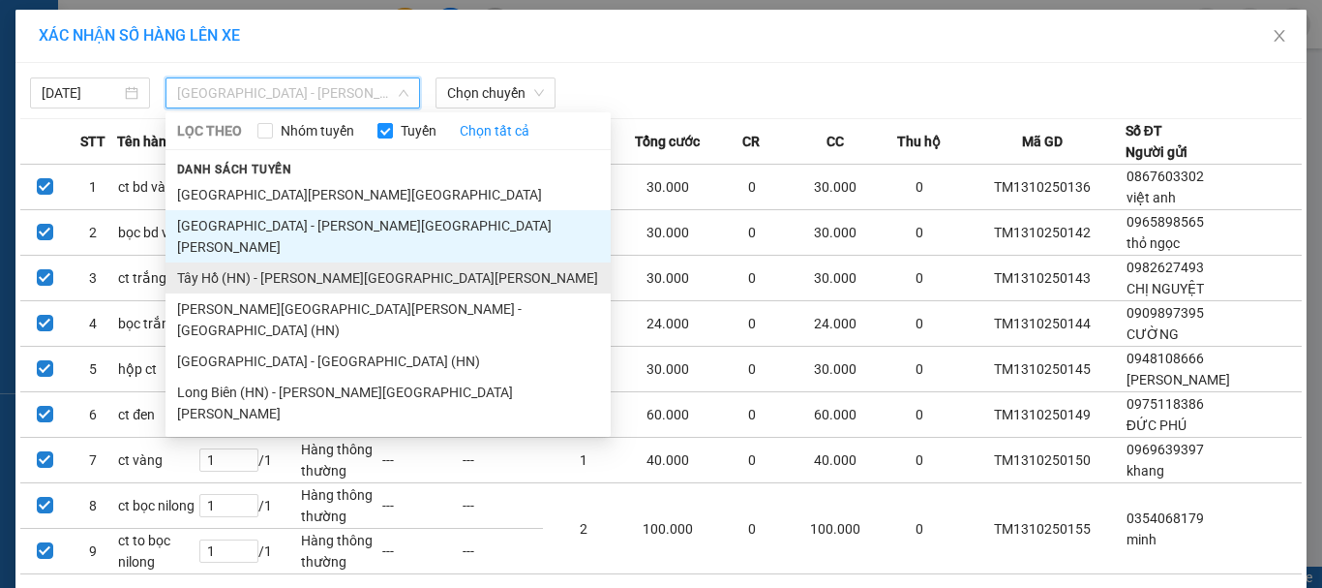
click at [204, 262] on li "Tây Hồ (HN) - [GEOGRAPHIC_DATA]" at bounding box center [388, 277] width 445 height 31
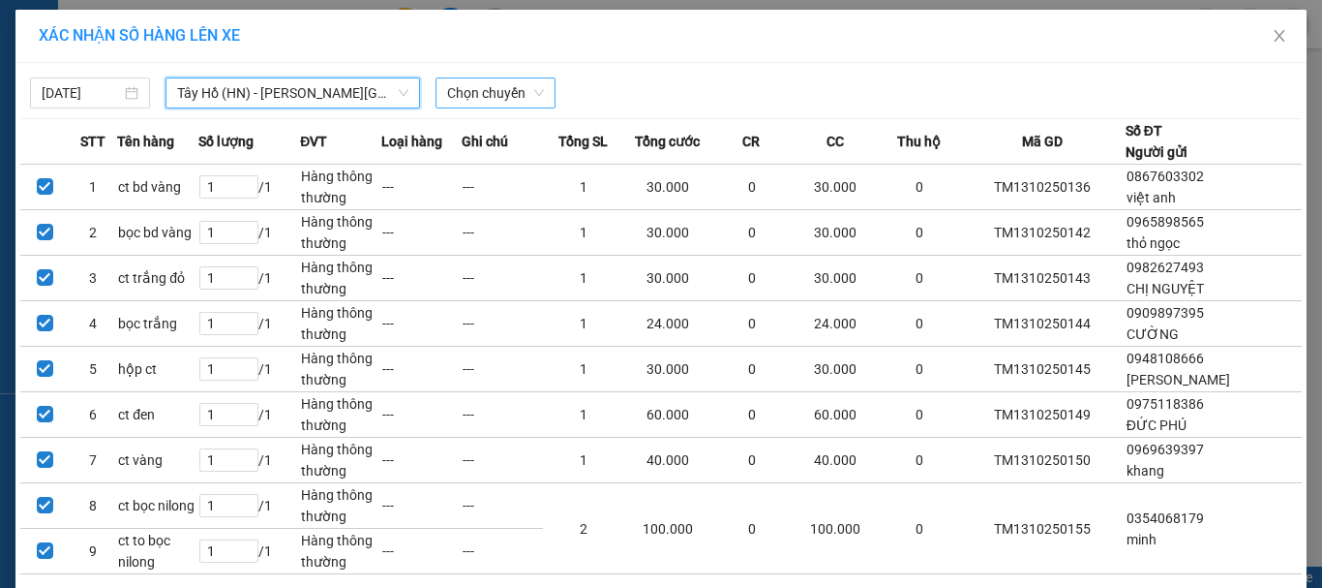
click at [508, 100] on span "Chọn chuyến" at bounding box center [495, 92] width 97 height 29
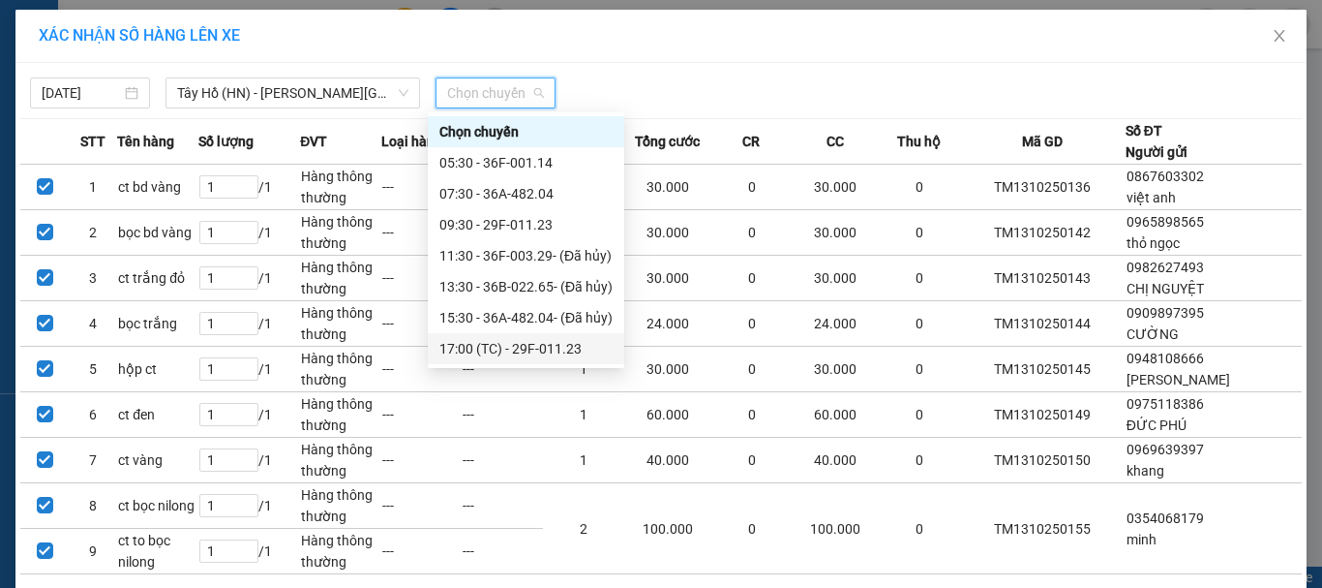
click at [520, 349] on div "17:00 (TC) - 29F-011.23" at bounding box center [526, 348] width 173 height 21
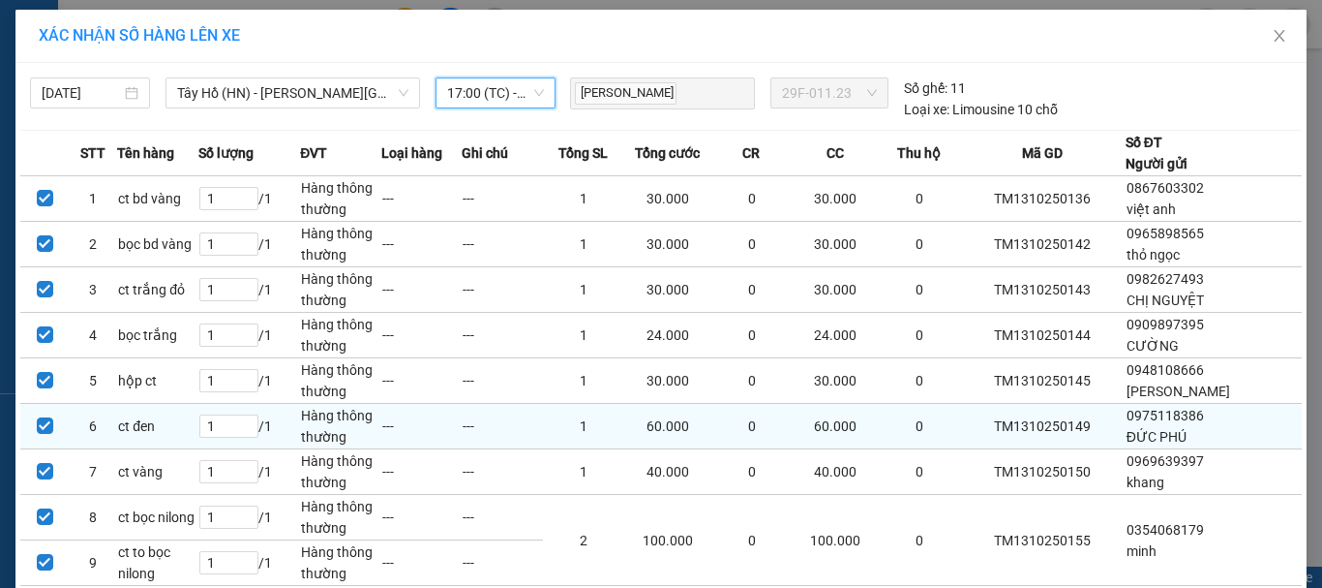
scroll to position [130, 0]
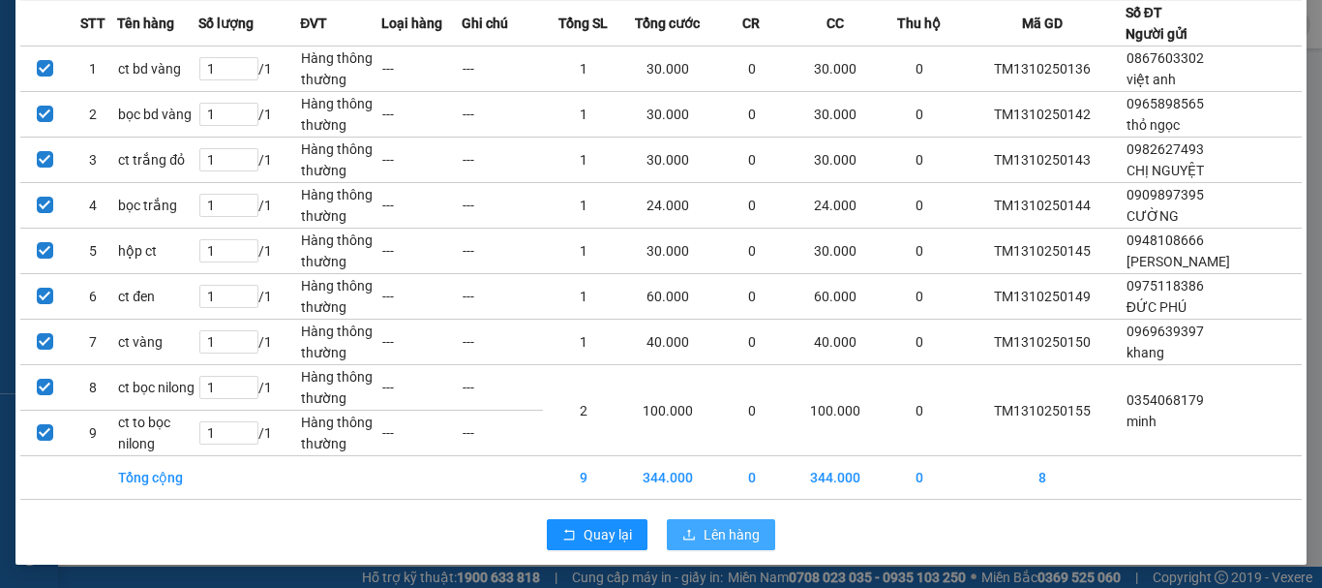
click at [714, 534] on span "Lên hàng" at bounding box center [732, 534] width 56 height 21
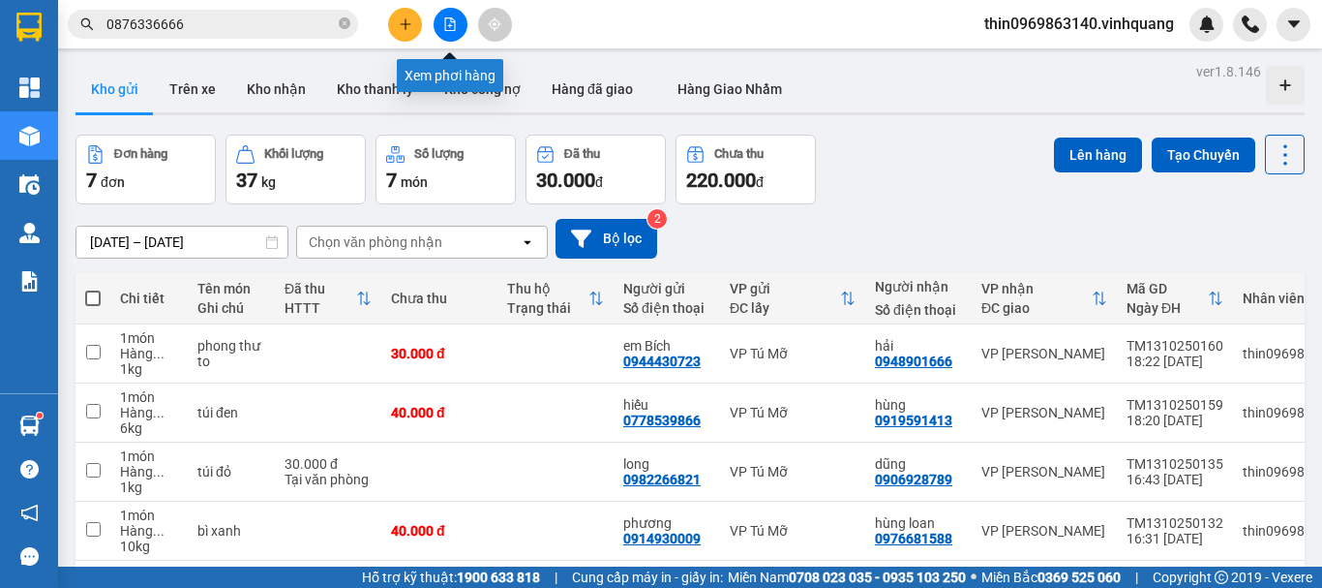
click at [443, 30] on icon "file-add" at bounding box center [450, 24] width 14 height 14
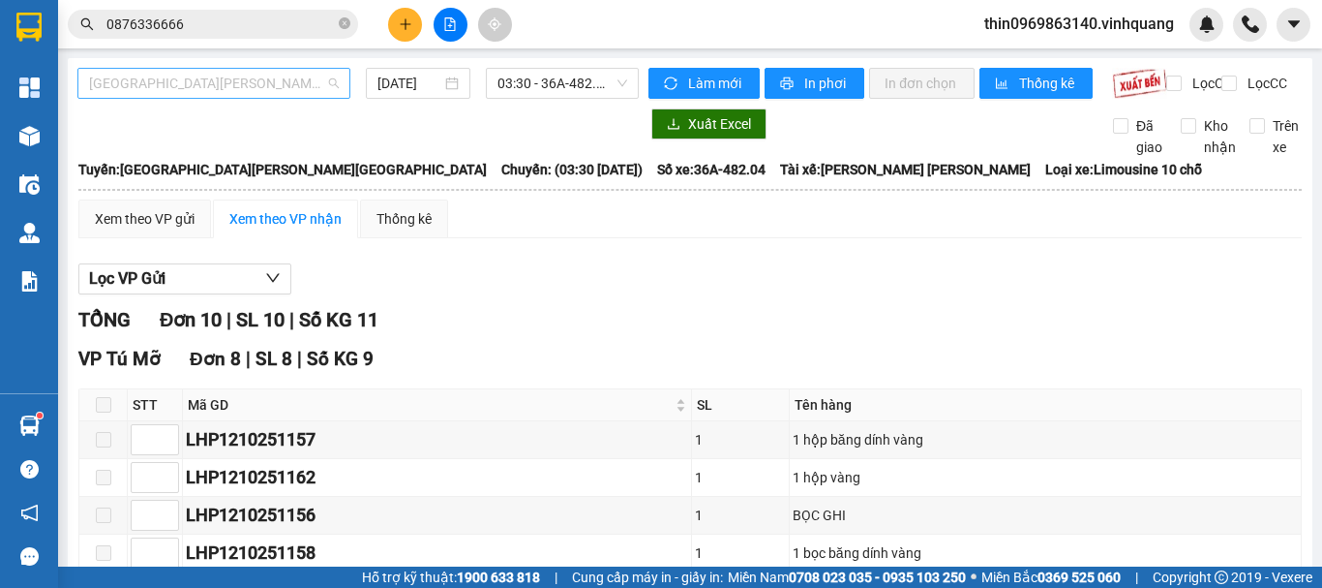
click at [273, 94] on span "[GEOGRAPHIC_DATA] - [GEOGRAPHIC_DATA]" at bounding box center [214, 83] width 250 height 29
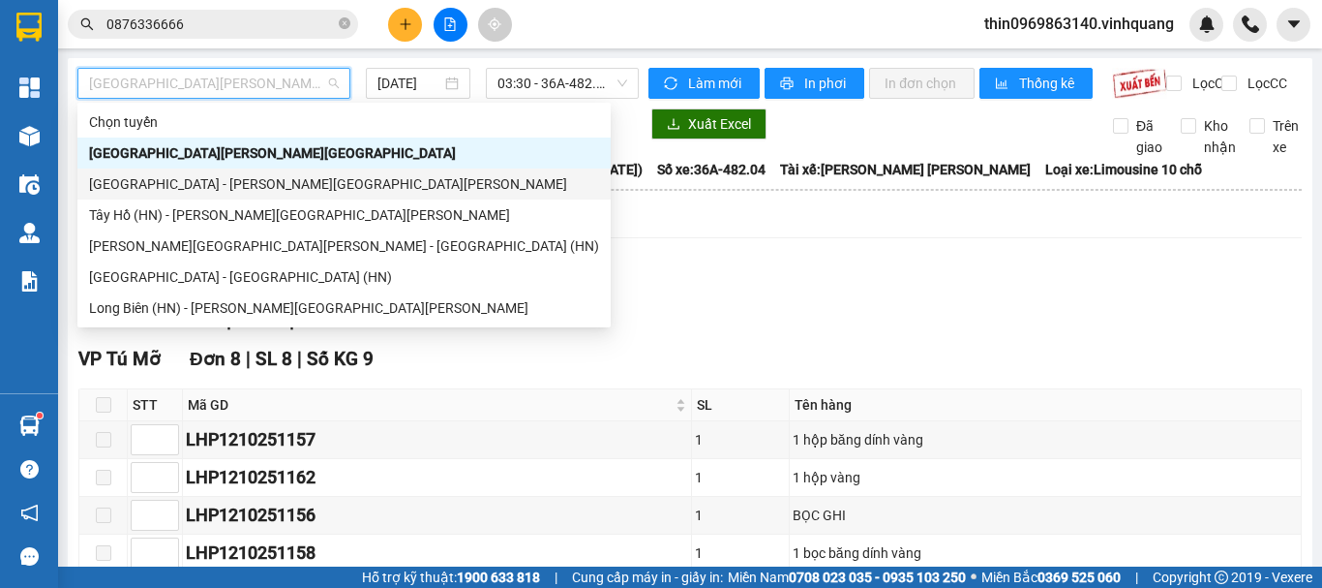
click at [134, 193] on div "[GEOGRAPHIC_DATA] - [GEOGRAPHIC_DATA]" at bounding box center [344, 183] width 510 height 21
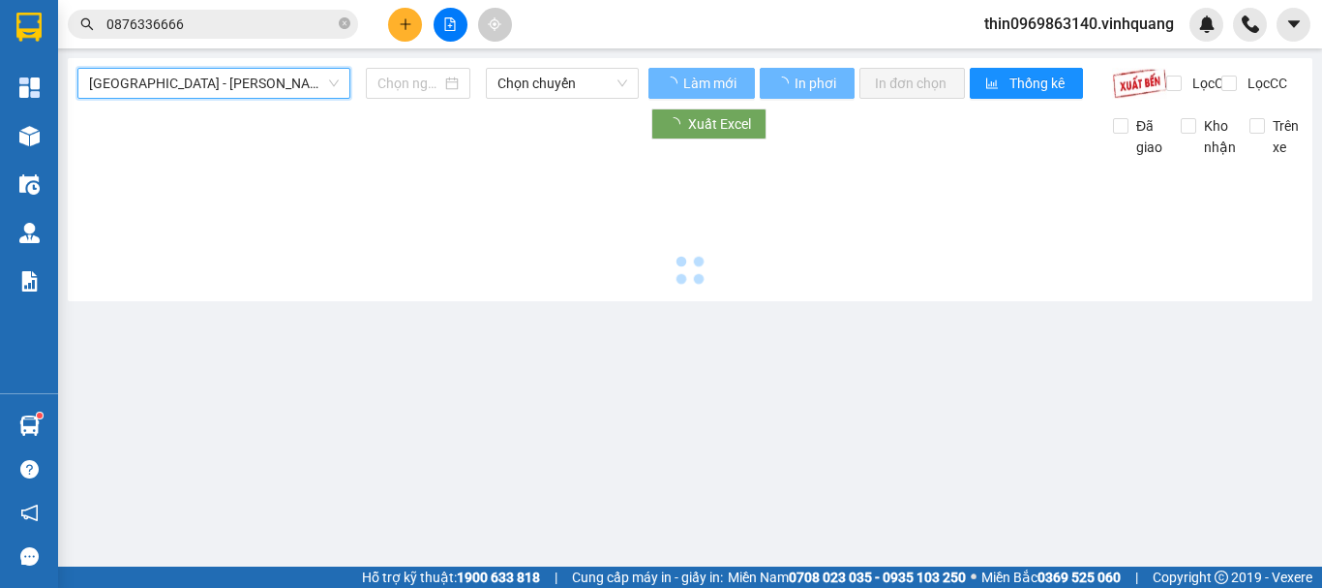
type input "[DATE]"
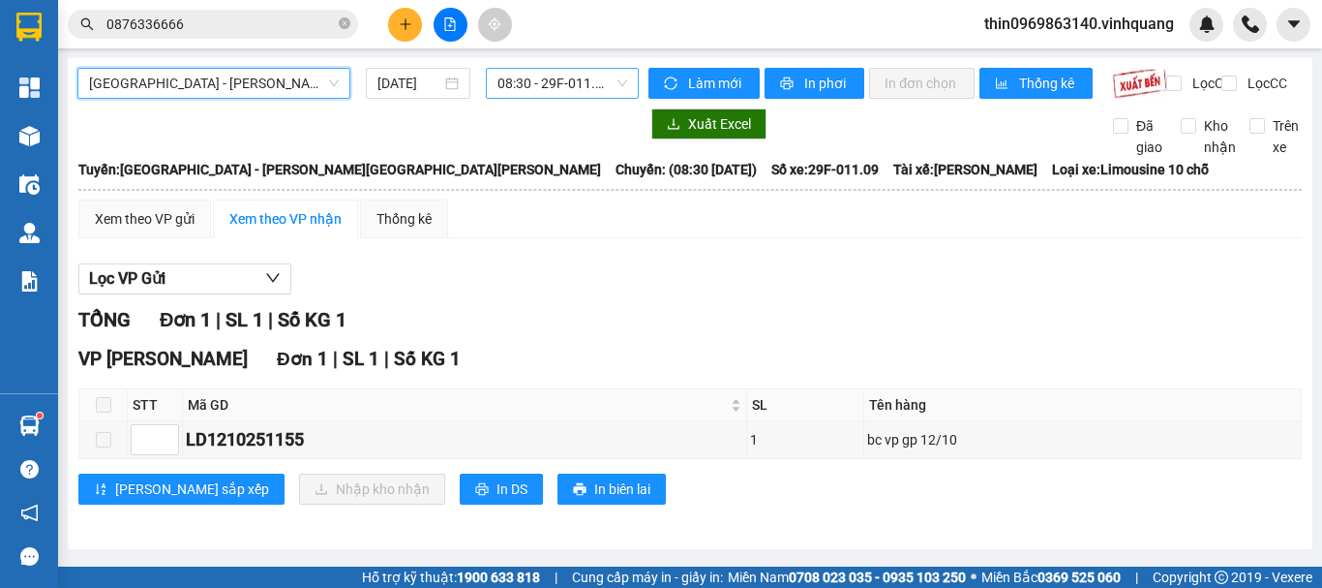
click at [518, 82] on span "08:30 - 29F-011.09" at bounding box center [563, 83] width 130 height 29
click at [162, 79] on span "[GEOGRAPHIC_DATA] - [GEOGRAPHIC_DATA]" at bounding box center [214, 83] width 250 height 29
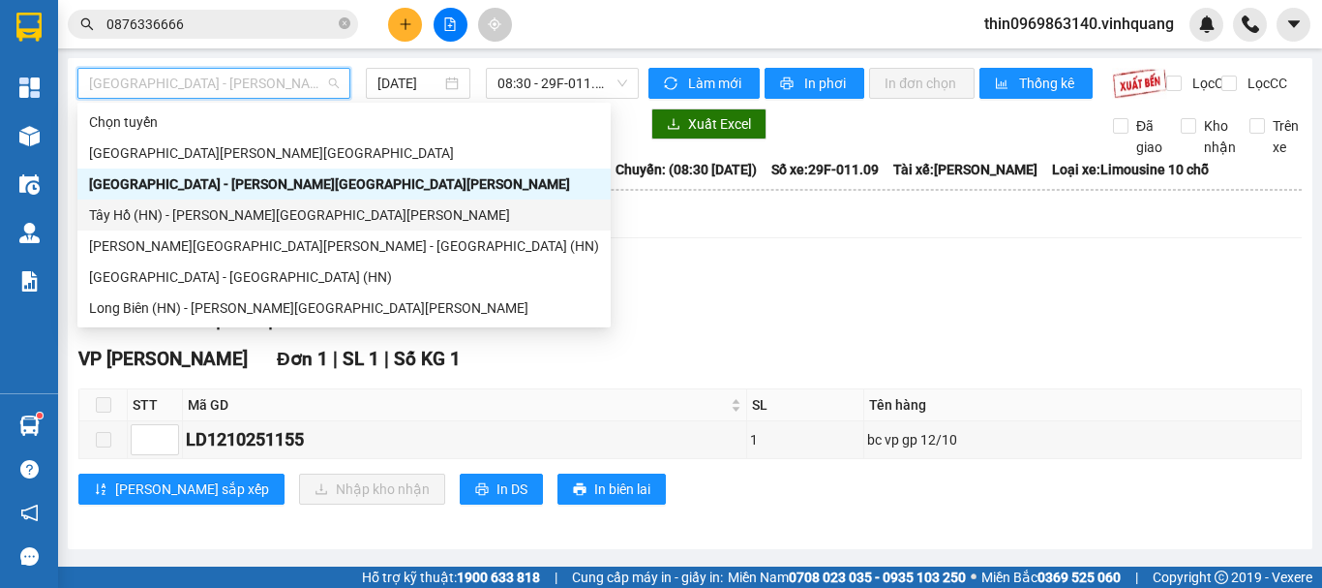
drag, startPoint x: 137, startPoint y: 210, endPoint x: 446, endPoint y: 101, distance: 327.6
click at [137, 211] on div "Tây Hồ (HN) - [GEOGRAPHIC_DATA]" at bounding box center [344, 214] width 510 height 21
type input "[DATE]"
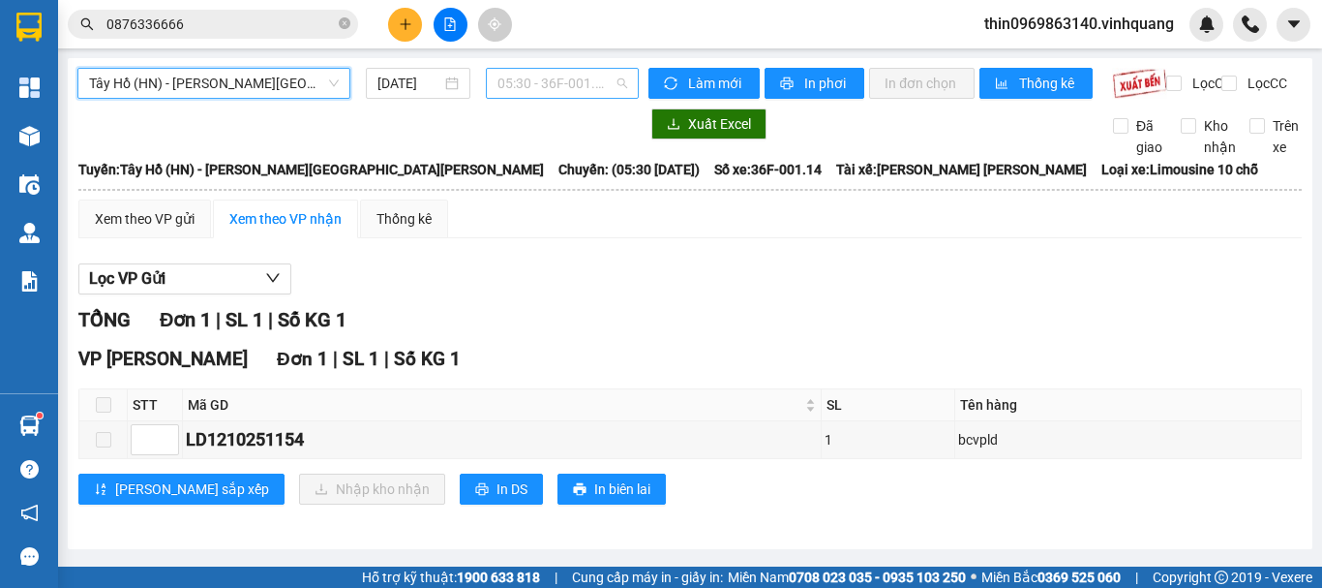
click at [573, 91] on span "05:30 - 36F-001.14" at bounding box center [563, 83] width 130 height 29
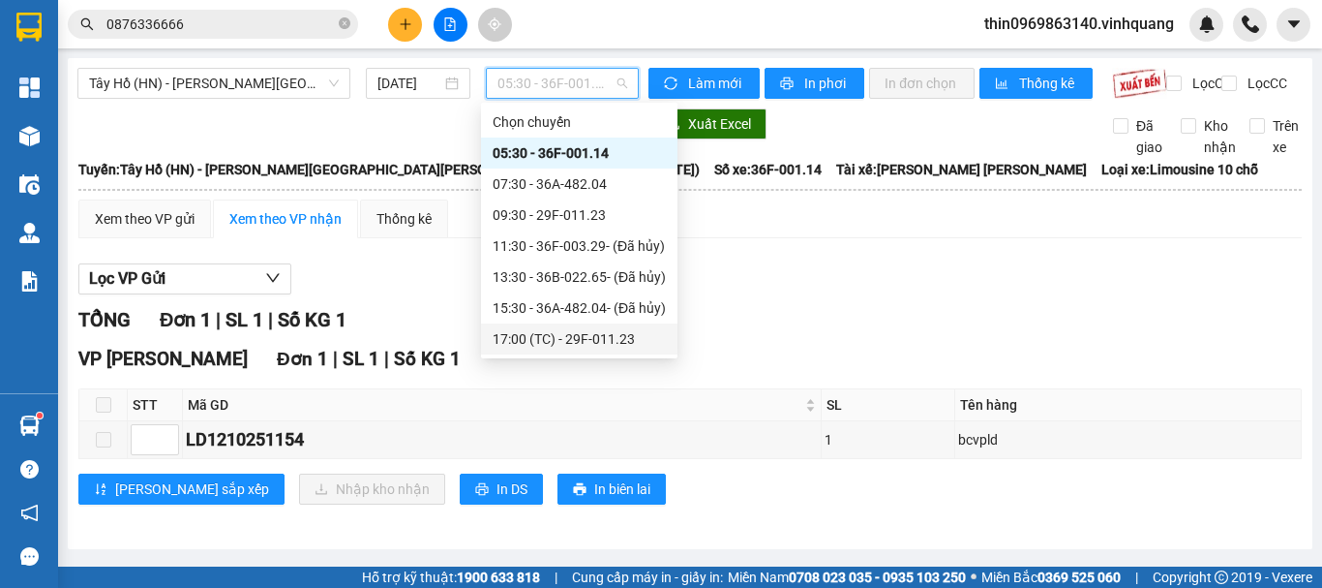
click at [553, 339] on div "17:00 (TC) - 29F-011.23" at bounding box center [579, 338] width 173 height 21
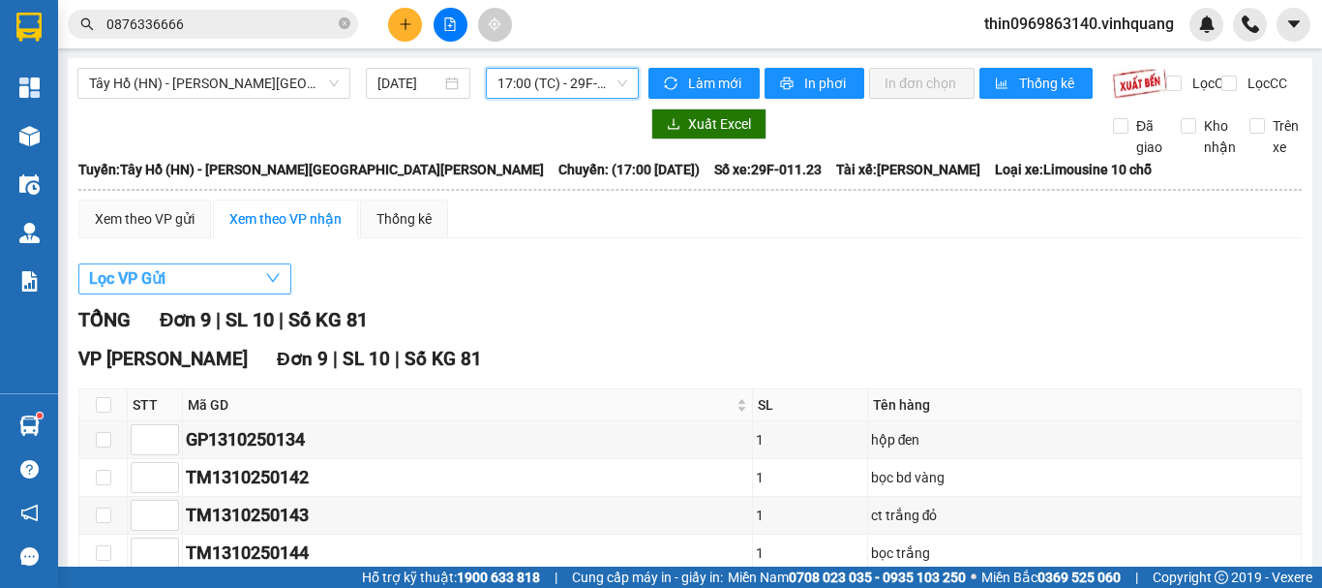
click at [197, 292] on button "Lọc VP Gửi" at bounding box center [184, 278] width 213 height 31
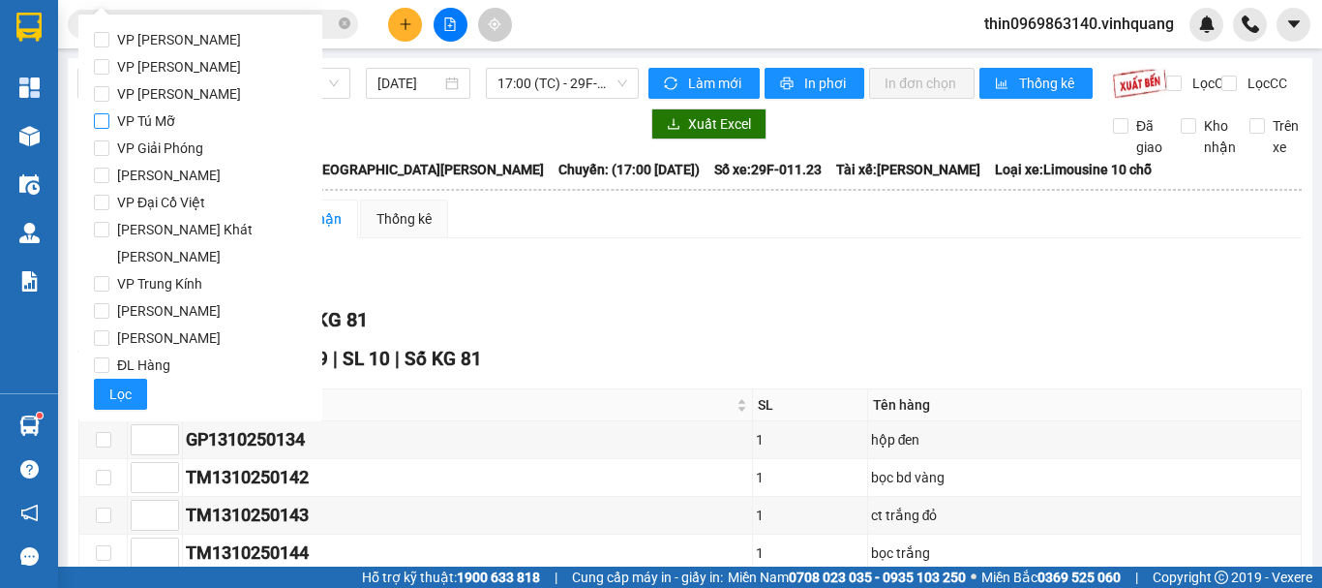
click at [102, 124] on input "VP Tú Mỡ" at bounding box center [101, 120] width 15 height 15
checkbox input "true"
drag, startPoint x: 115, startPoint y: 361, endPoint x: 135, endPoint y: 352, distance: 21.2
click at [116, 383] on span "Lọc" at bounding box center [120, 393] width 22 height 21
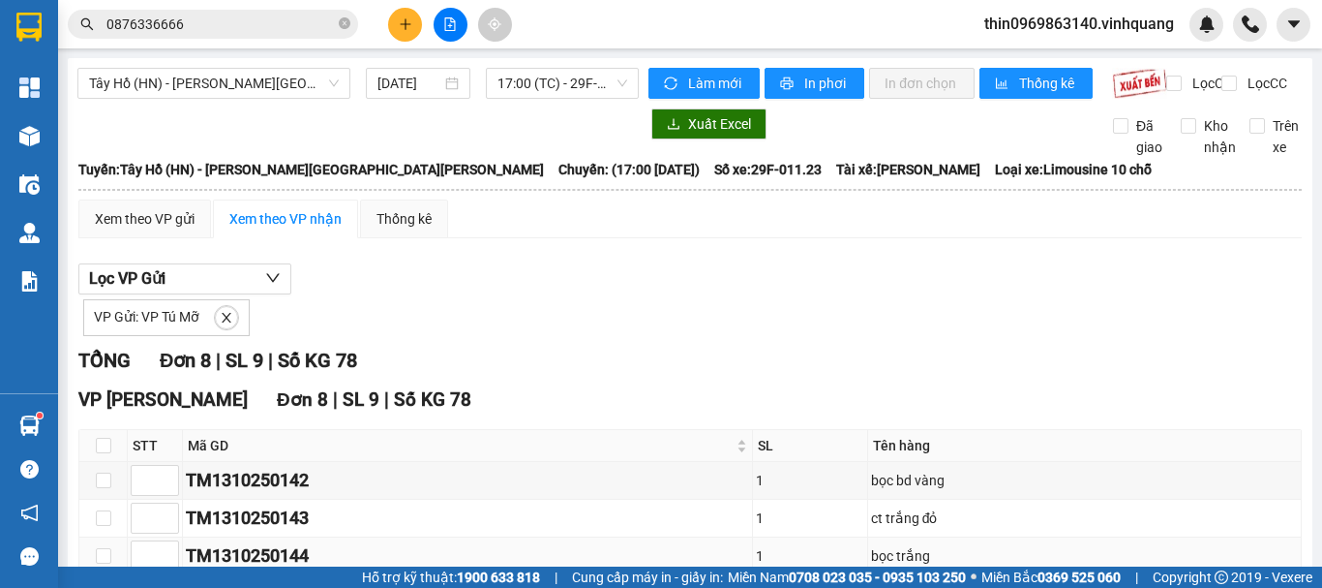
scroll to position [332, 0]
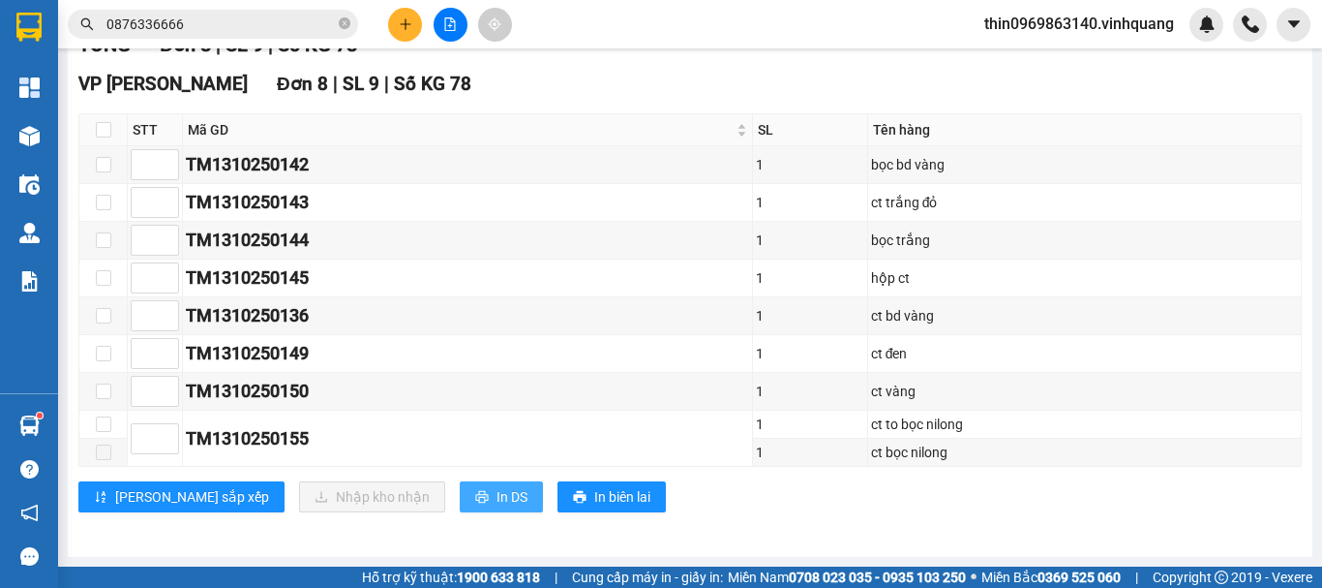
click at [497, 488] on span "In DS" at bounding box center [512, 496] width 31 height 21
click at [397, 25] on button at bounding box center [405, 25] width 34 height 34
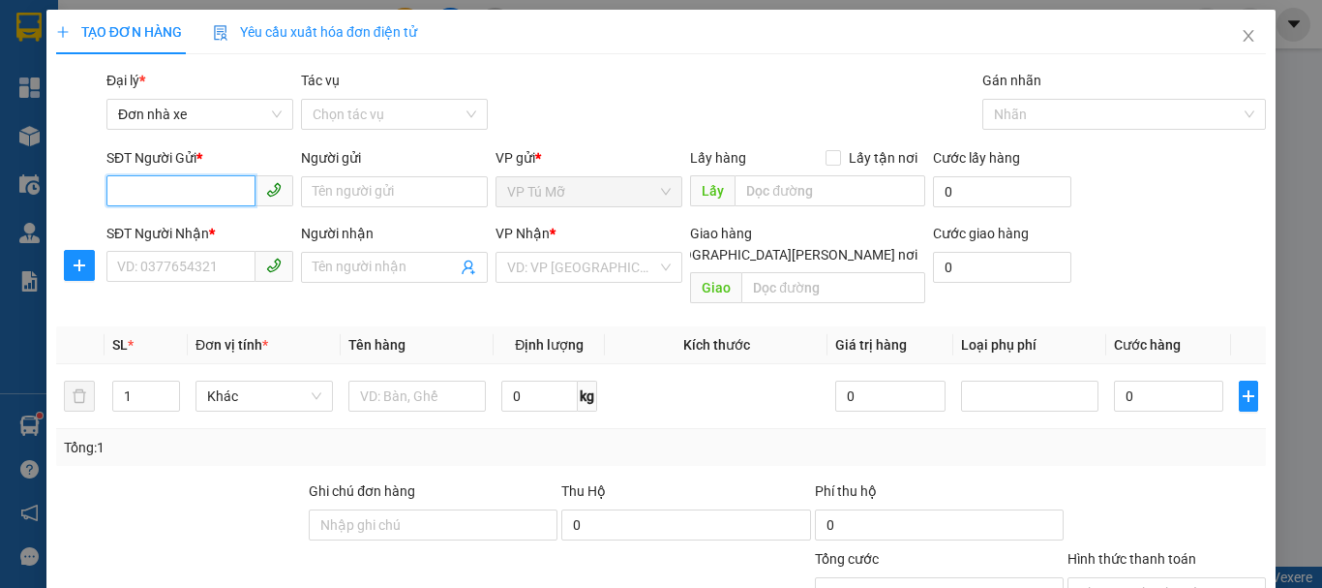
click at [198, 191] on input "SĐT Người Gửi *" at bounding box center [180, 190] width 149 height 31
click at [114, 197] on input "91287" at bounding box center [180, 190] width 149 height 31
click at [217, 233] on div "0912879292 - nga" at bounding box center [198, 230] width 162 height 21
type input "0912879292"
type input "nga"
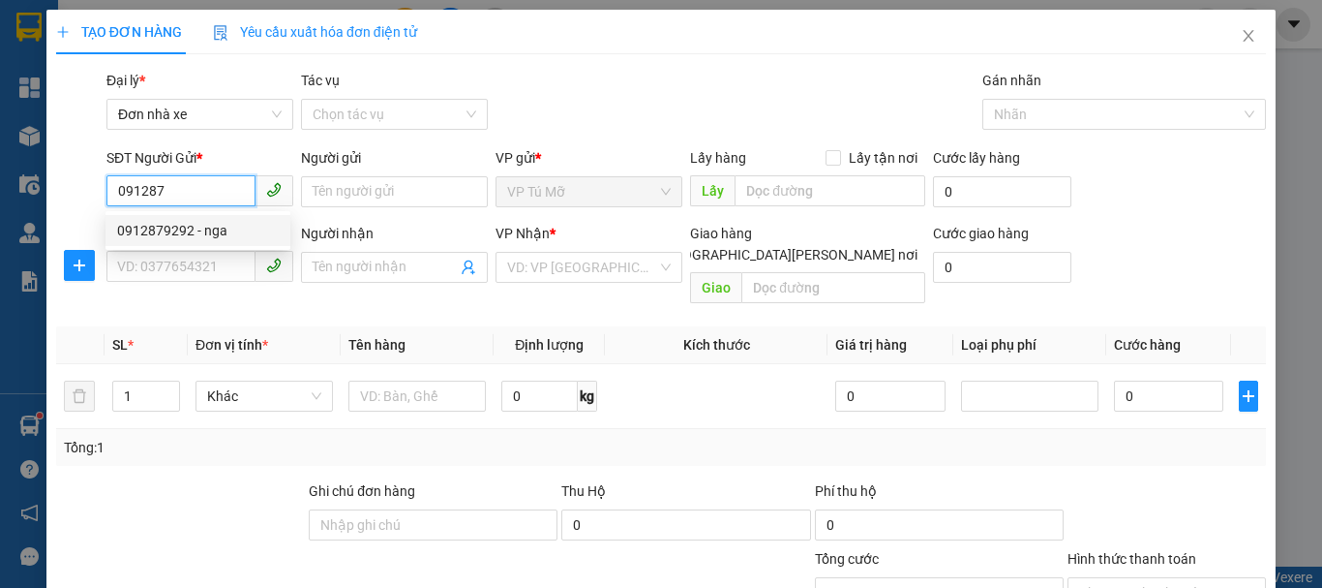
type input "0989228401"
type input "chị sâm"
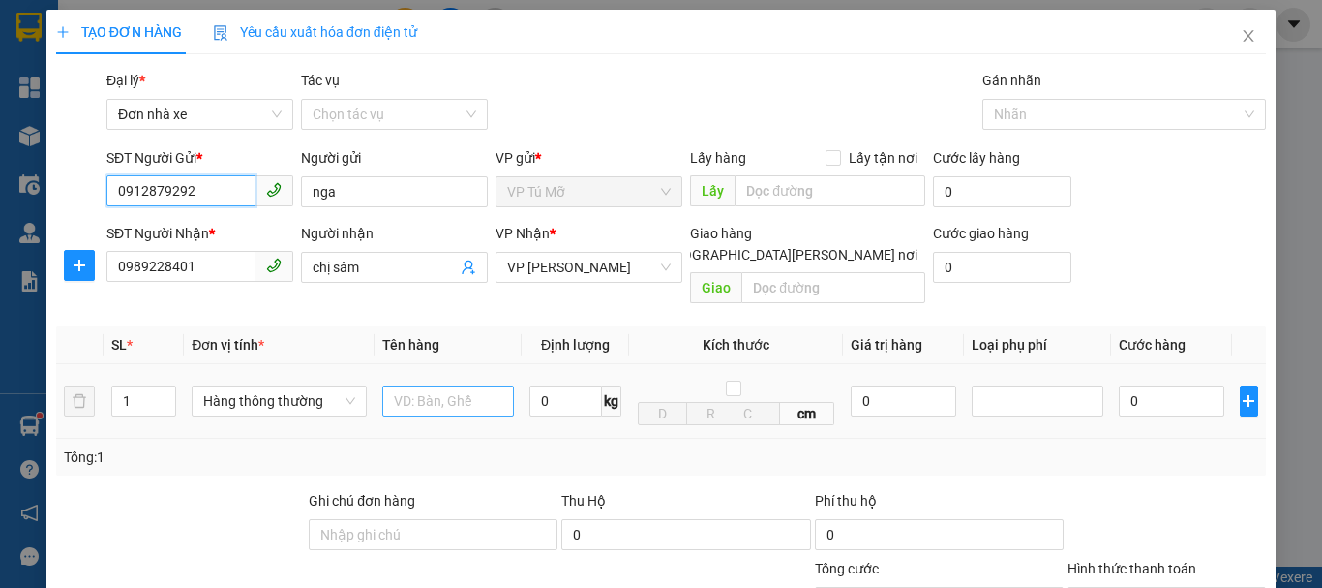
type input "0912879292"
drag, startPoint x: 431, startPoint y: 368, endPoint x: 398, endPoint y: 340, distance: 43.3
click at [430, 385] on input "text" at bounding box center [448, 400] width 132 height 31
type input "bọc đen"
click at [562, 388] on input "0" at bounding box center [566, 400] width 73 height 31
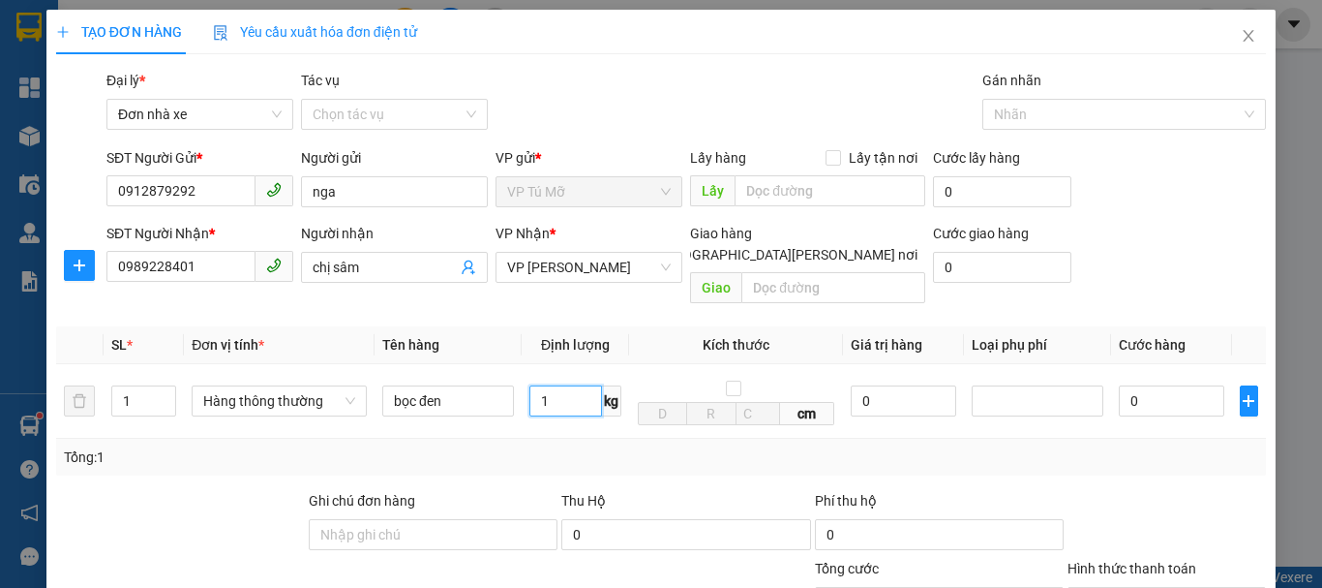
scroll to position [277, 0]
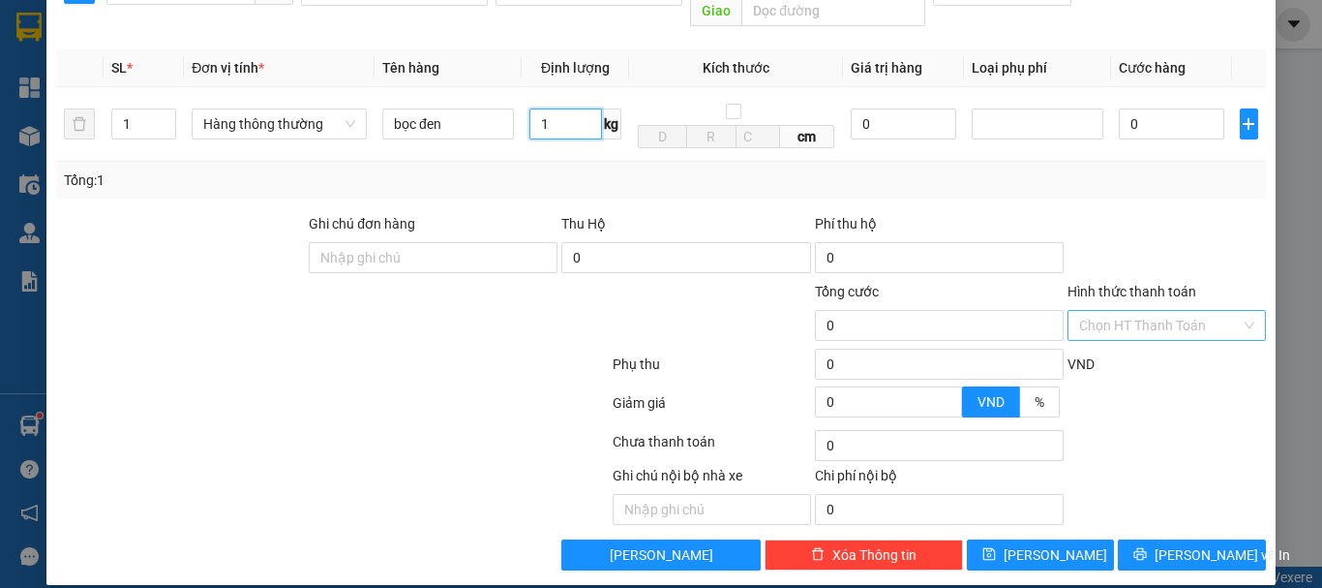
type input "1"
click at [1142, 314] on input "Hình thức thanh toán" at bounding box center [1160, 325] width 162 height 29
type input "30.000"
type input "0"
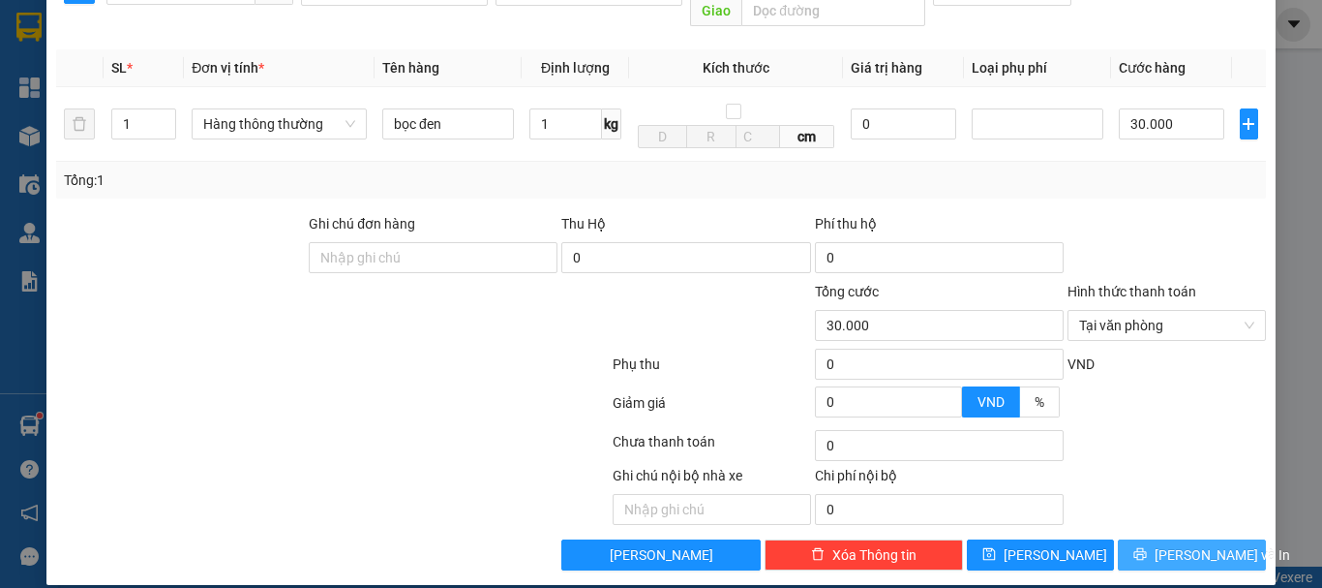
click at [1171, 544] on span "[PERSON_NAME] và In" at bounding box center [1223, 554] width 136 height 21
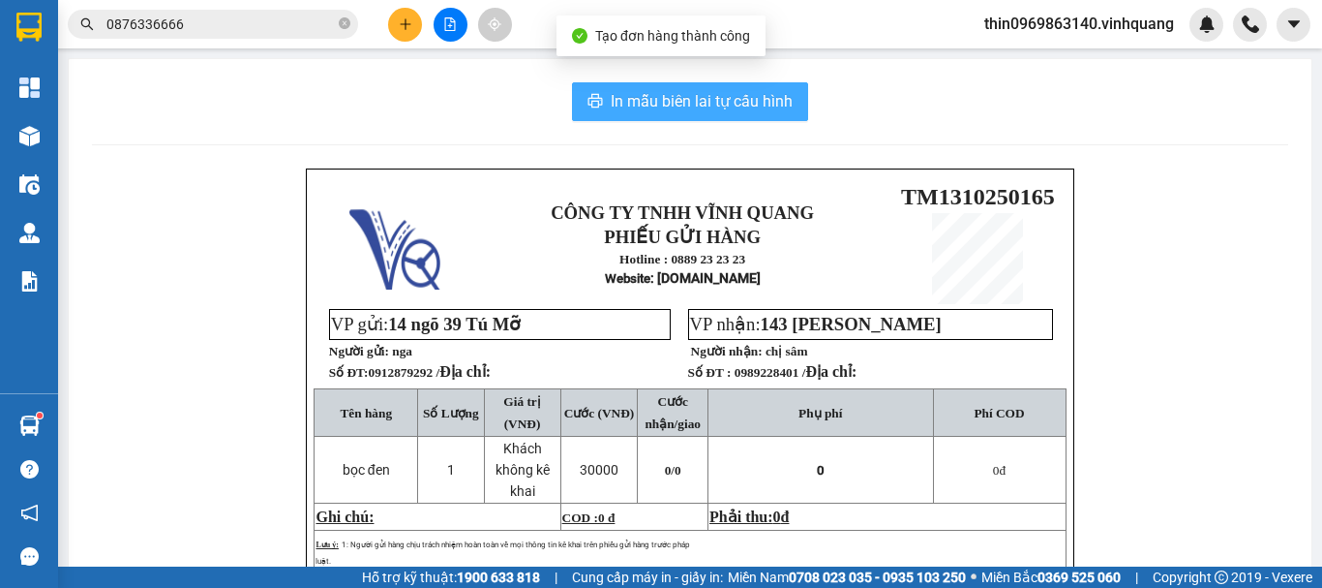
click at [703, 106] on span "In mẫu biên lai tự cấu hình" at bounding box center [702, 101] width 182 height 24
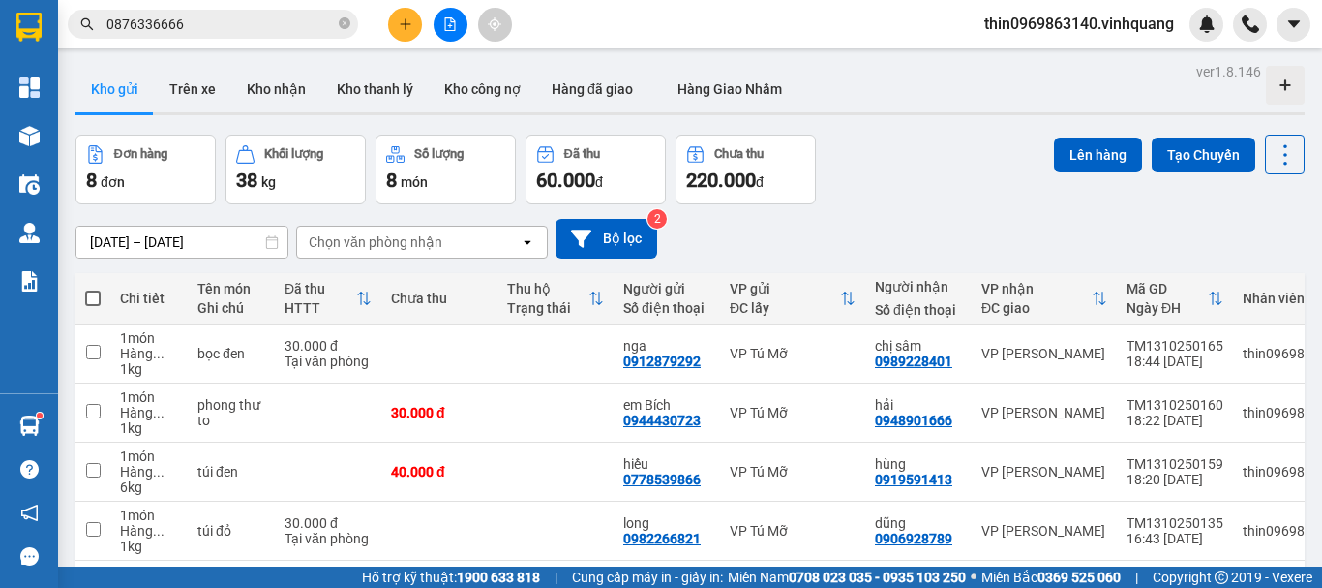
click at [264, 20] on input "0876336666" at bounding box center [220, 24] width 228 height 21
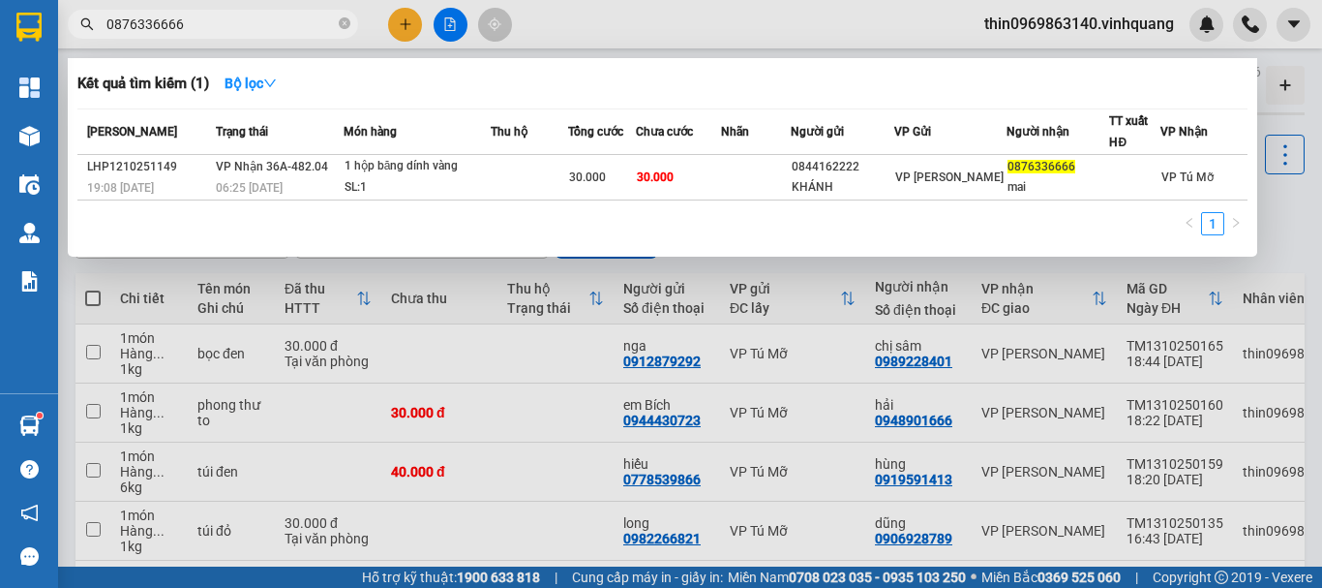
drag, startPoint x: 264, startPoint y: 20, endPoint x: 291, endPoint y: 20, distance: 27.1
click at [265, 20] on input "0876336666" at bounding box center [220, 24] width 228 height 21
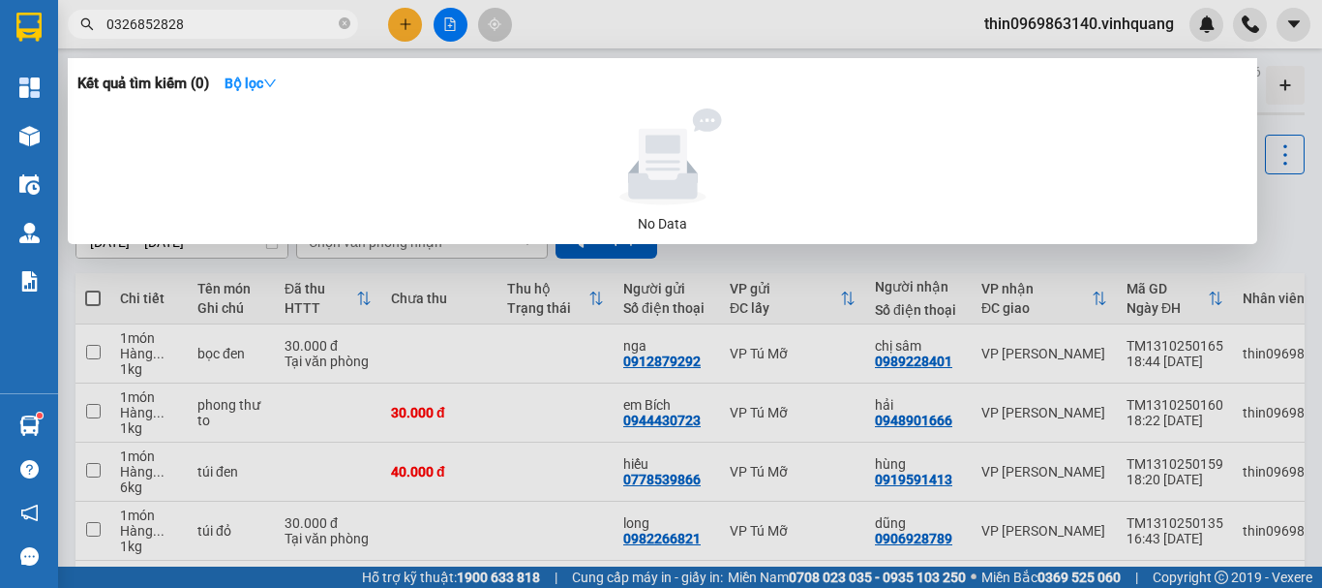
click at [211, 21] on input "0326852828" at bounding box center [220, 24] width 228 height 21
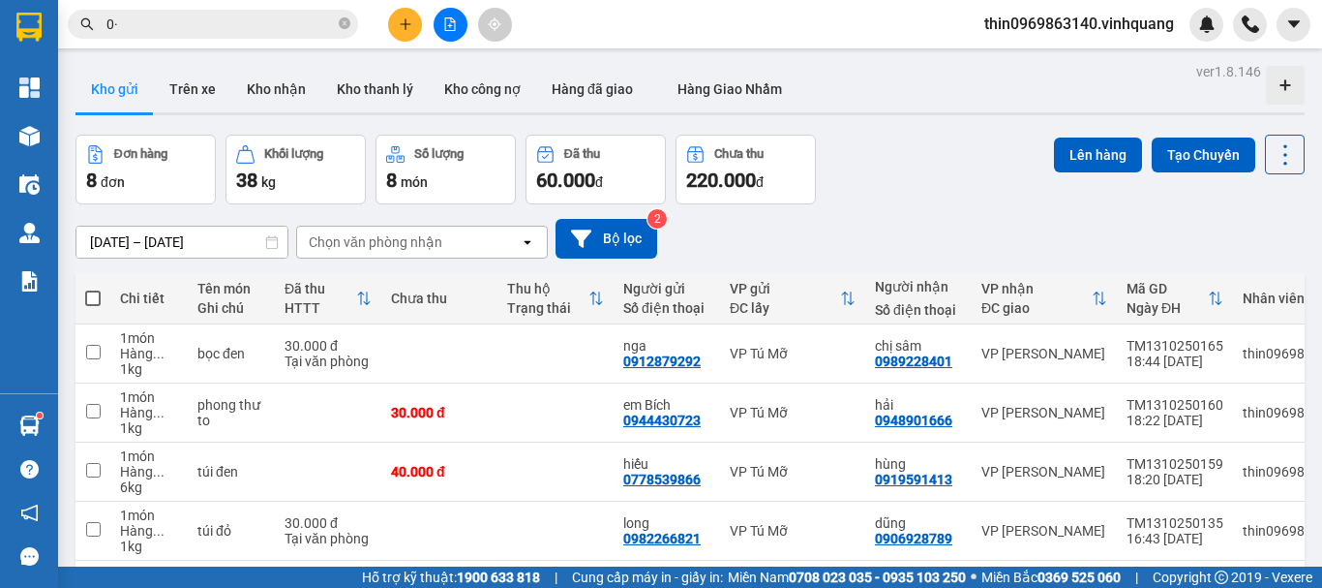
type input "0"
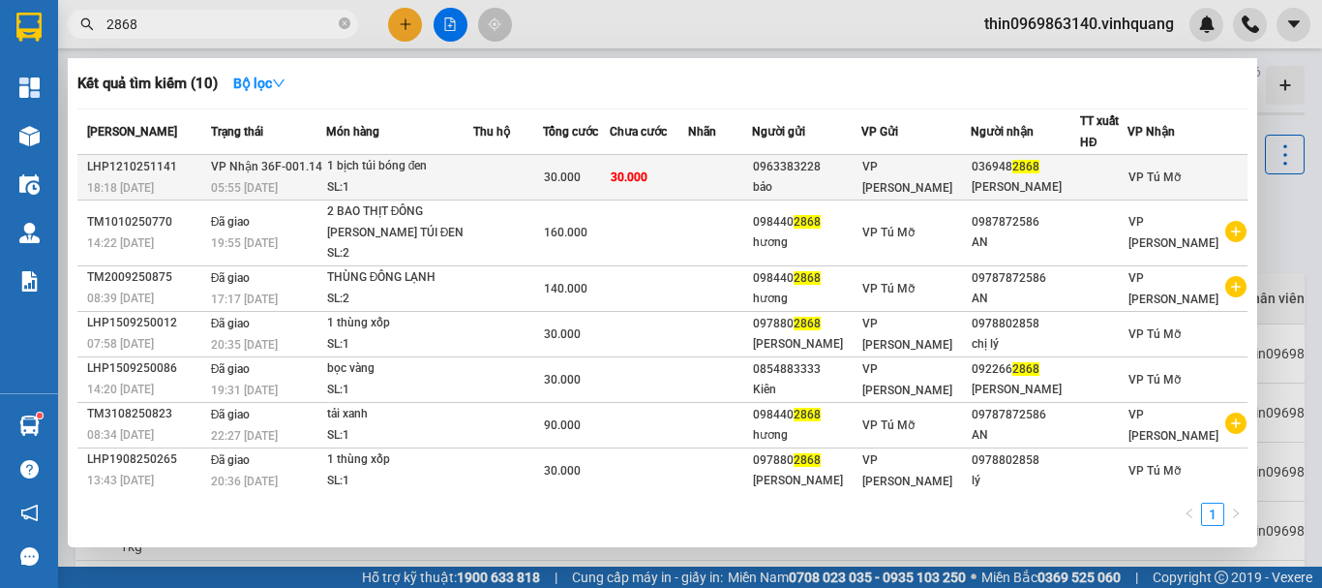
type input "2868"
click at [495, 171] on td at bounding box center [508, 178] width 70 height 46
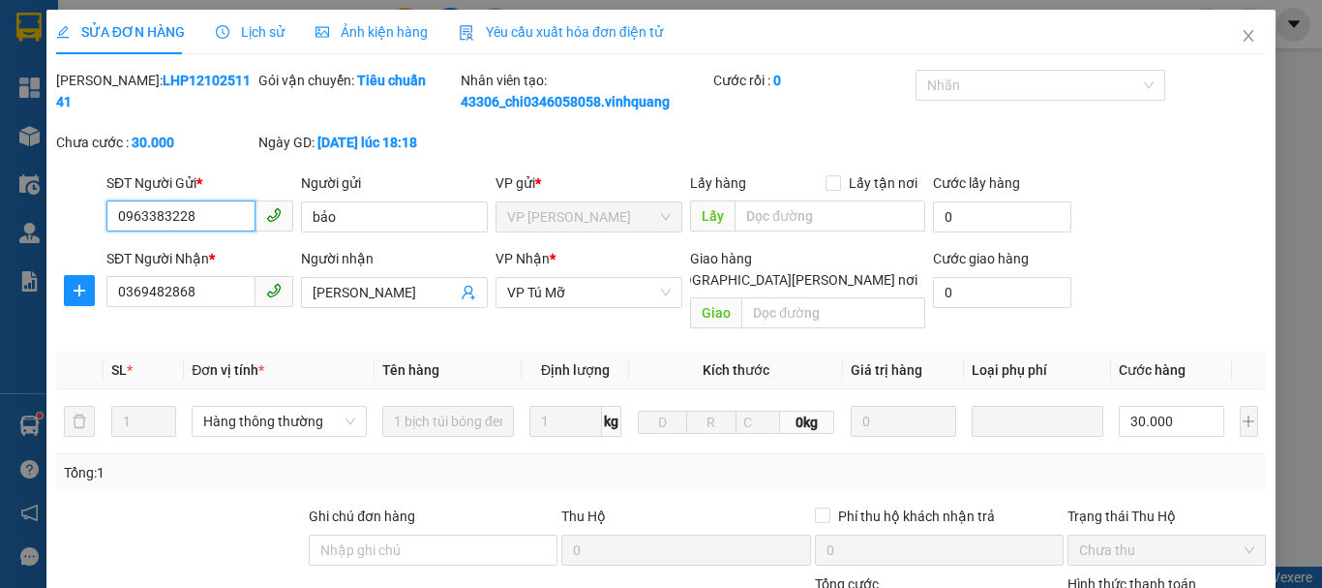
type input "0963383228"
type input "bảo"
type input "0369482868"
type input "minh anh"
type input "0"
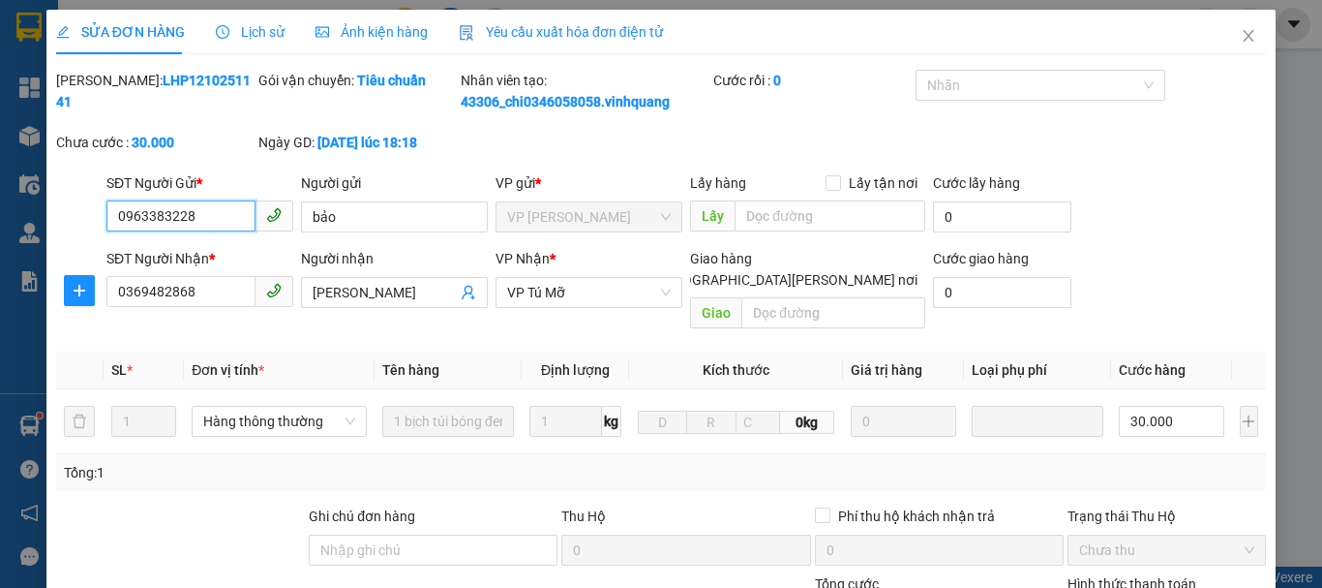
type input "30.000"
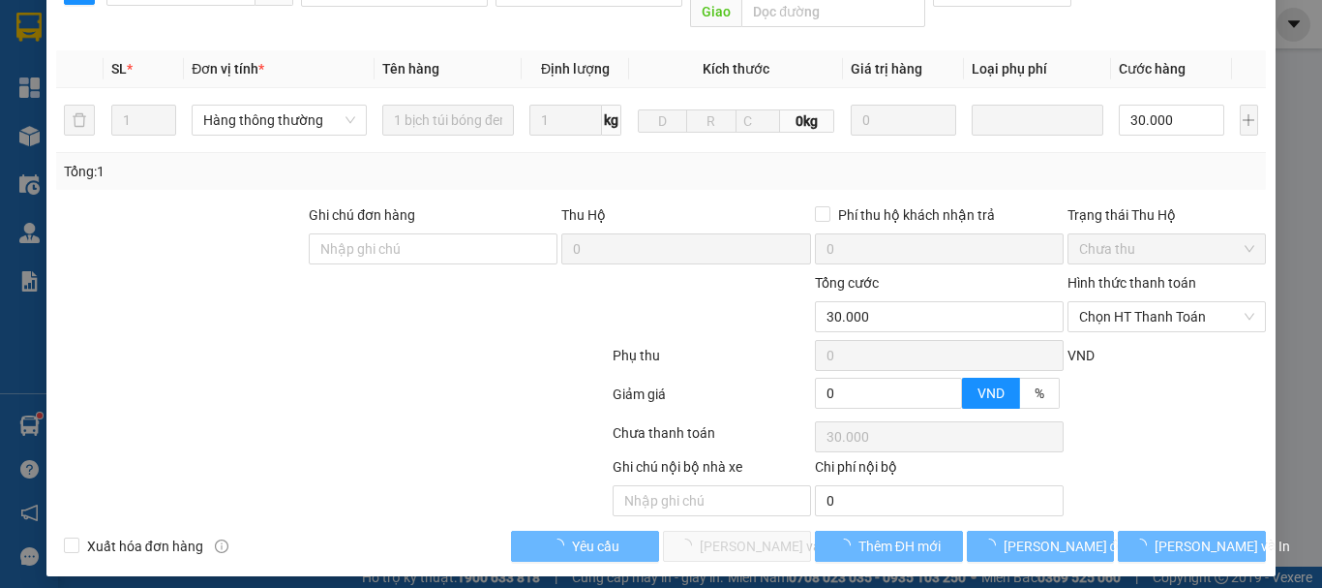
scroll to position [291, 0]
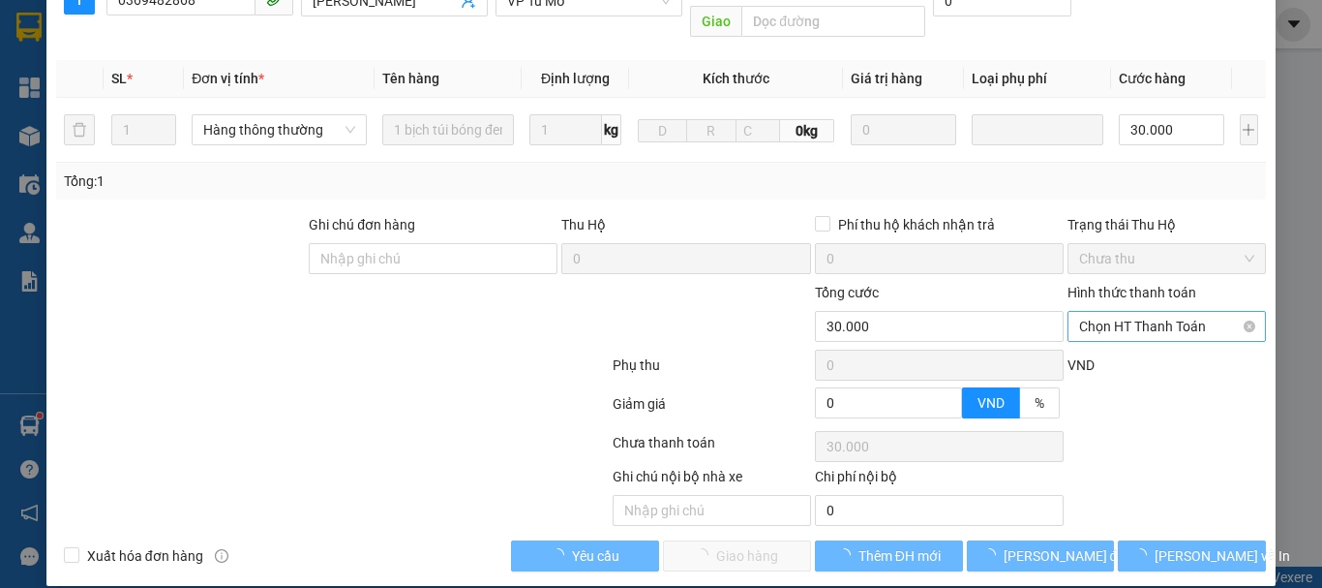
click at [1131, 313] on span "Chọn HT Thanh Toán" at bounding box center [1166, 326] width 175 height 29
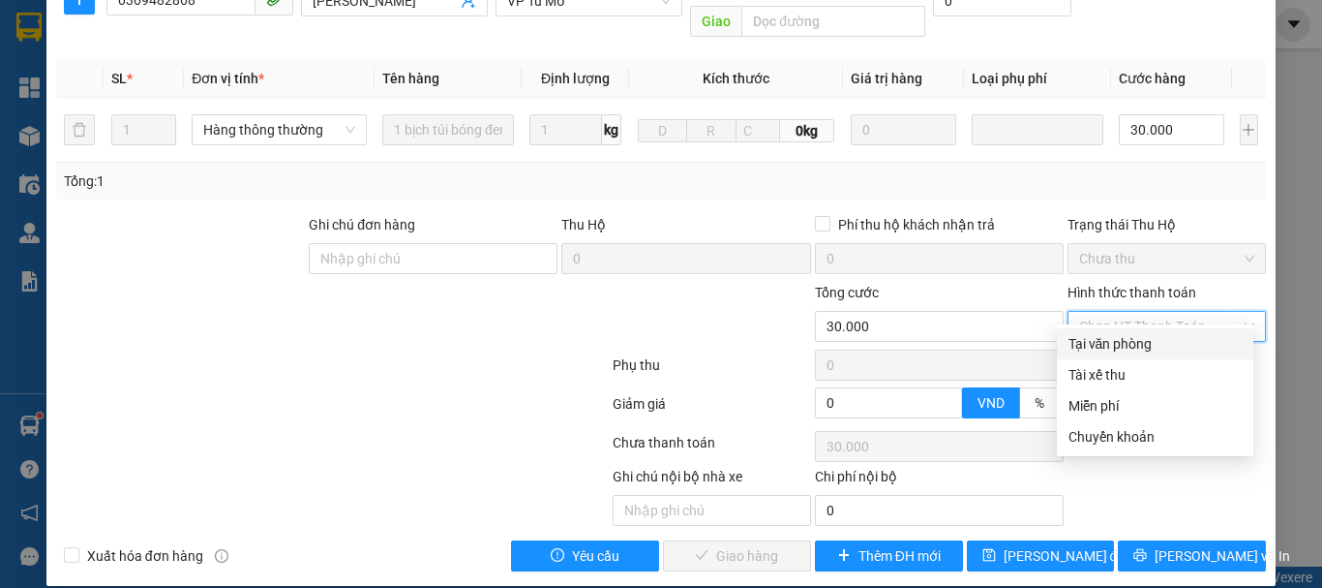
click at [1103, 344] on div "Tại văn phòng" at bounding box center [1155, 343] width 173 height 21
type input "0"
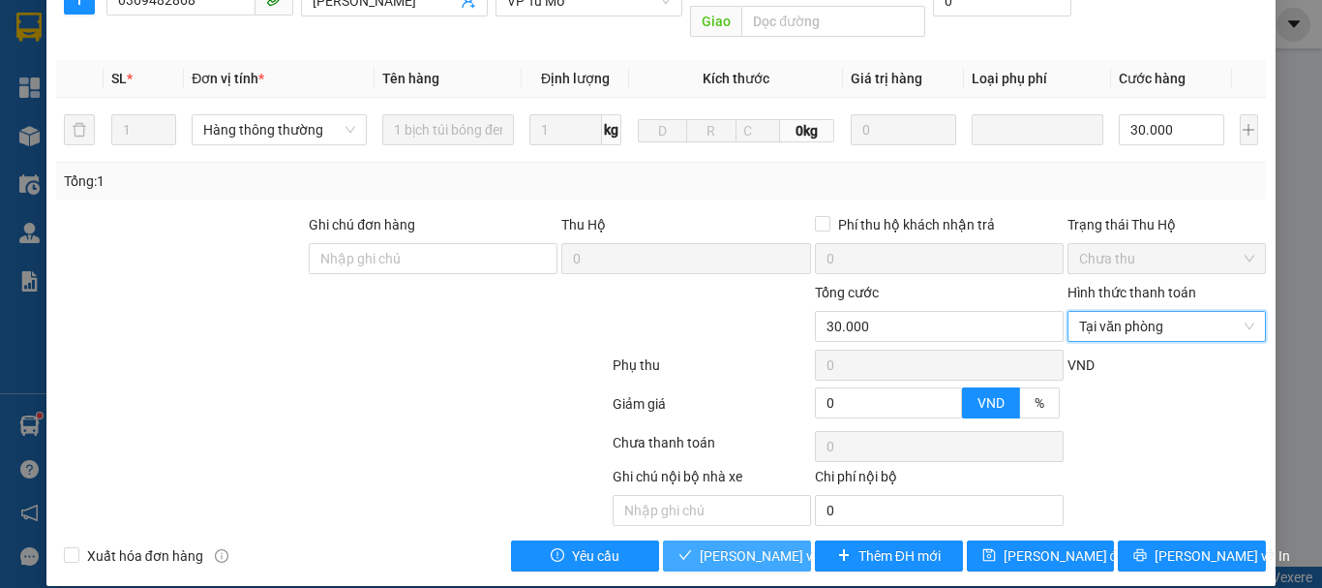
click at [700, 545] on span "Lưu và Giao hàng" at bounding box center [830, 555] width 261 height 21
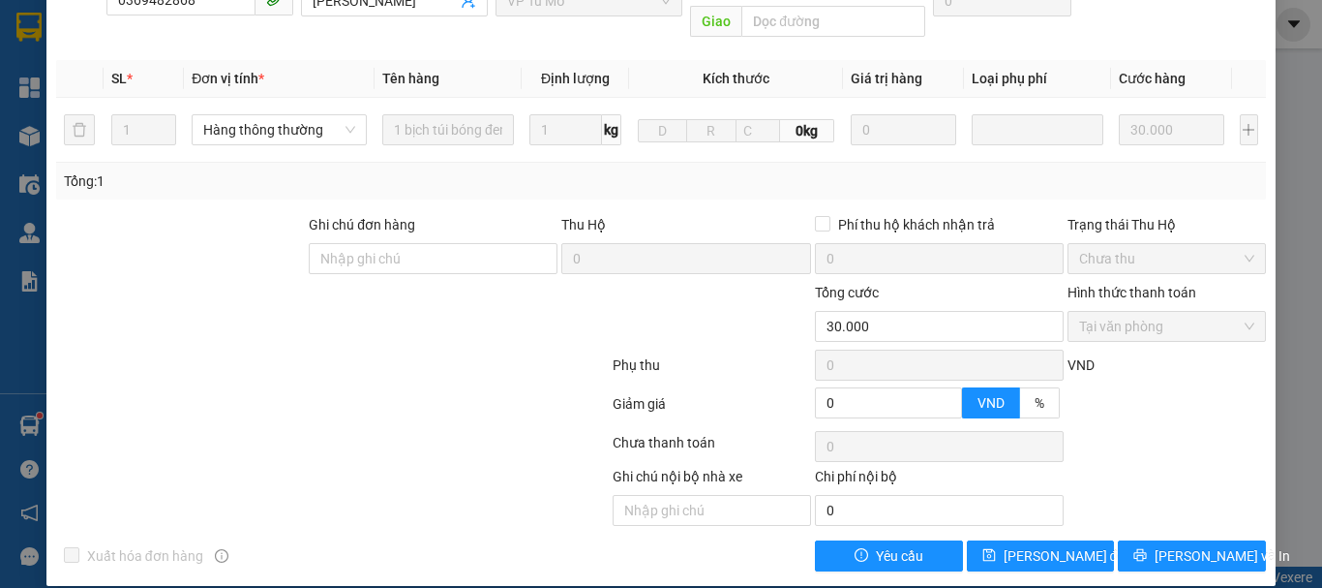
scroll to position [0, 0]
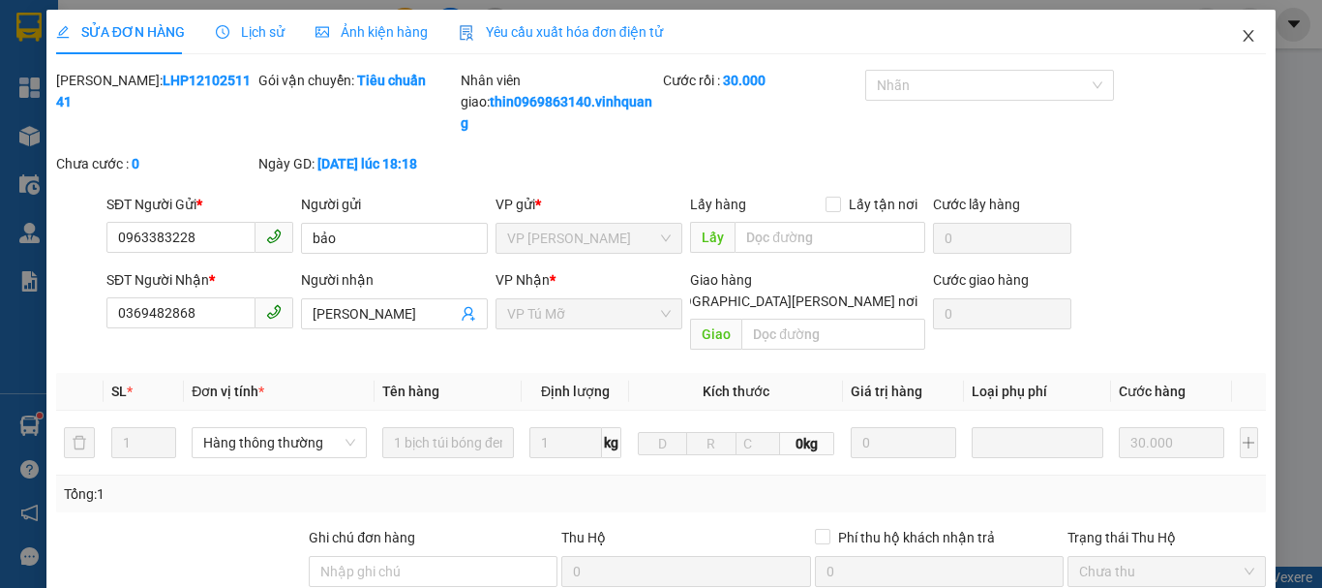
click at [1241, 32] on icon "close" at bounding box center [1248, 35] width 15 height 15
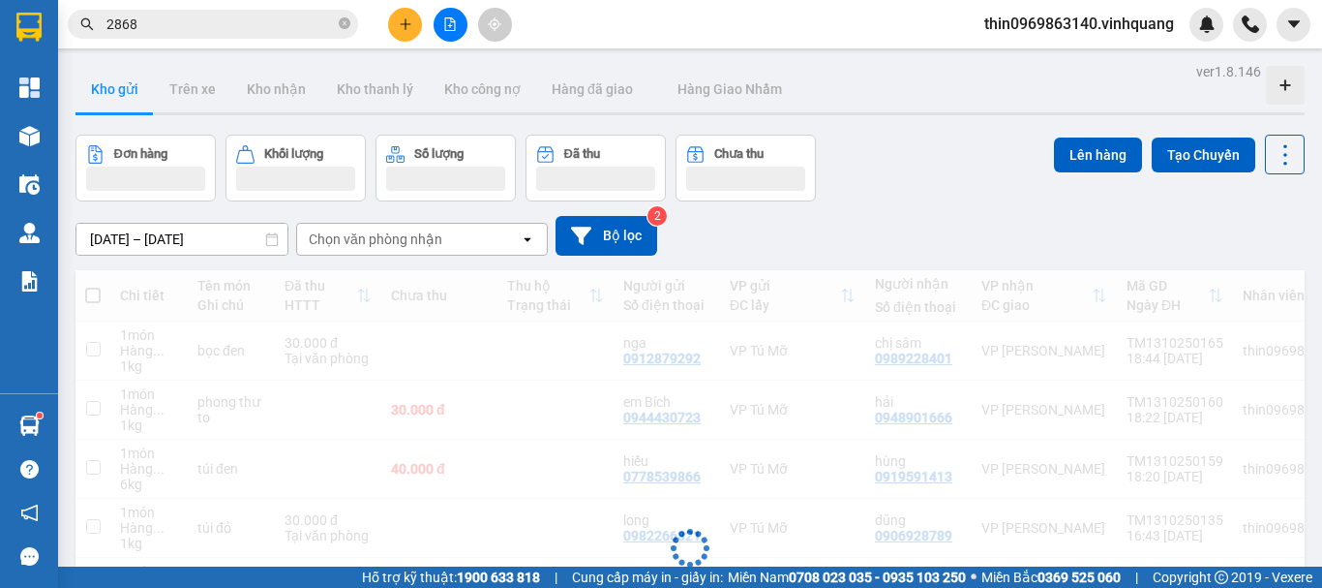
click at [407, 26] on icon "plus" at bounding box center [406, 24] width 14 height 14
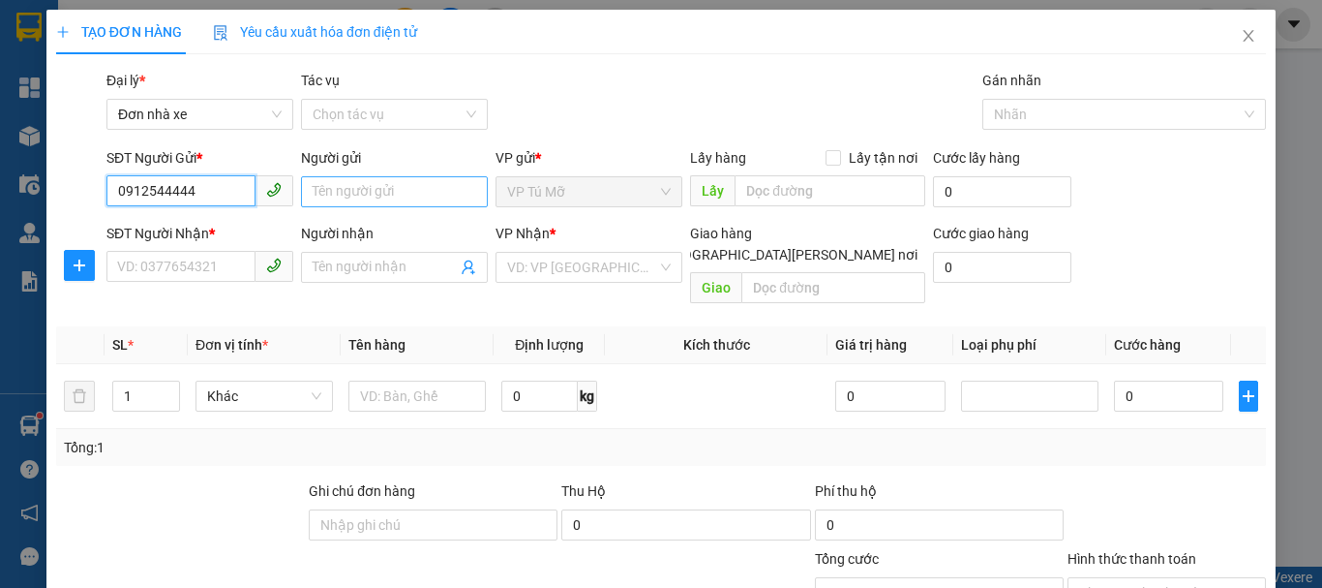
type input "0912544444"
click at [336, 195] on input "Người gửi" at bounding box center [394, 191] width 187 height 31
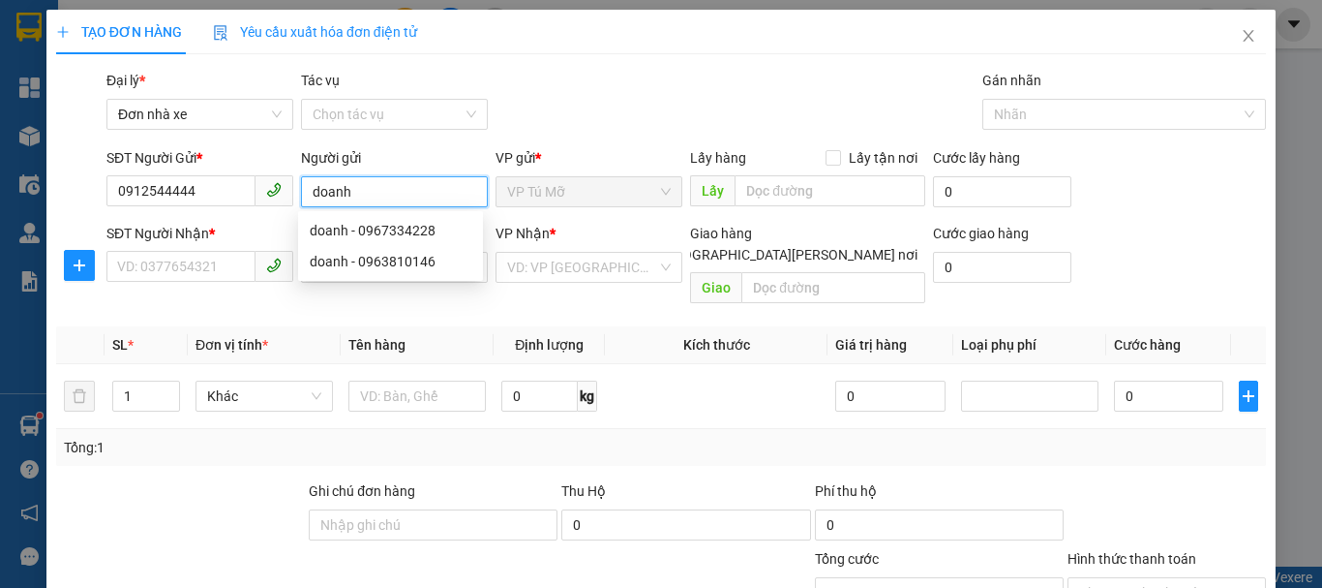
type input "doanh"
click at [166, 250] on div "SĐT Người Nhận *" at bounding box center [199, 237] width 187 height 29
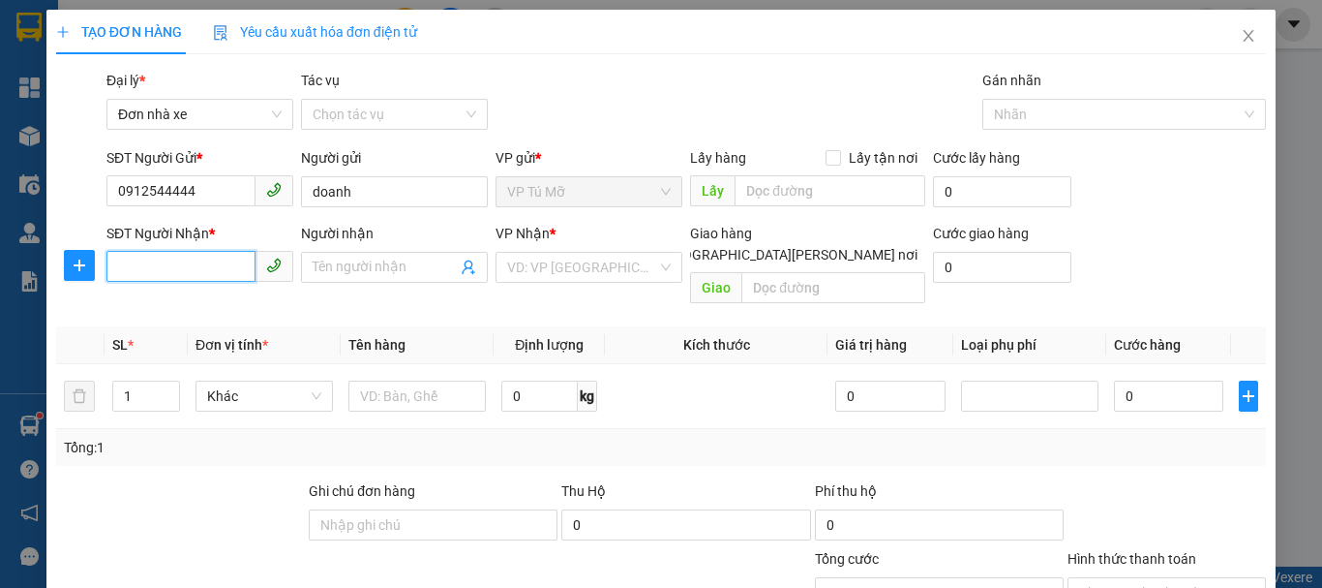
click at [160, 267] on input "SĐT Người Nhận *" at bounding box center [180, 266] width 149 height 31
type input "0988529999"
click at [211, 305] on div "0988529999 - THÌN" at bounding box center [198, 305] width 162 height 21
type input "THÌN"
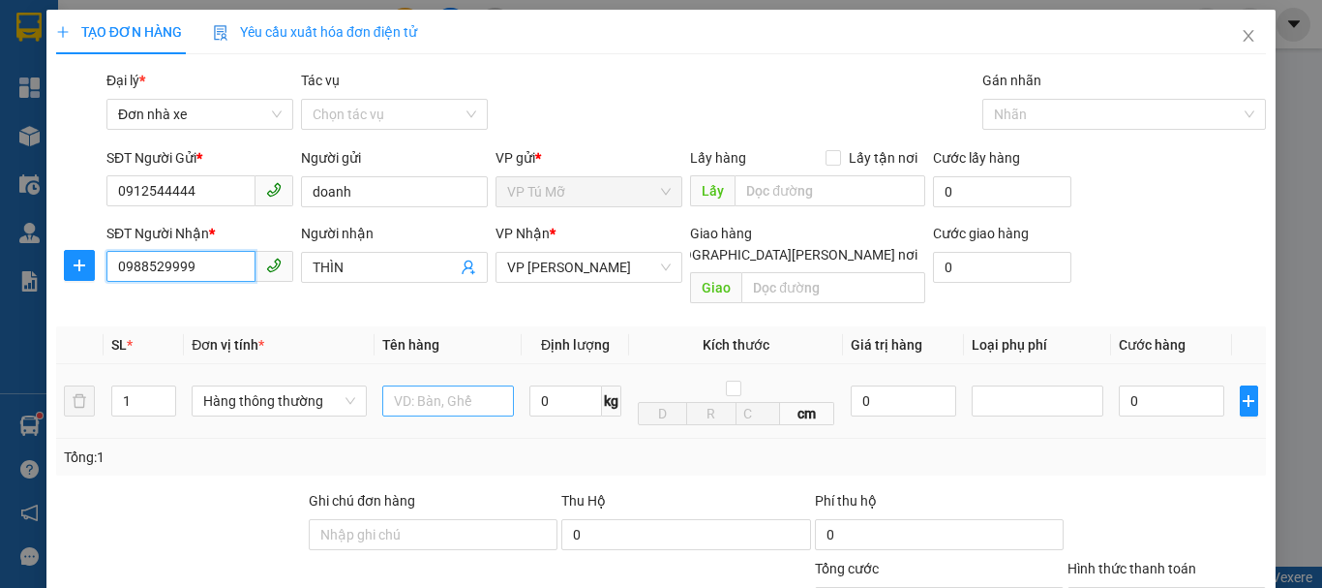
type input "0988529999"
drag, startPoint x: 429, startPoint y: 384, endPoint x: 371, endPoint y: 332, distance: 78.1
click at [426, 385] on input "text" at bounding box center [448, 400] width 132 height 31
type input "ct bd vàng"
click at [538, 385] on input "0" at bounding box center [566, 400] width 73 height 31
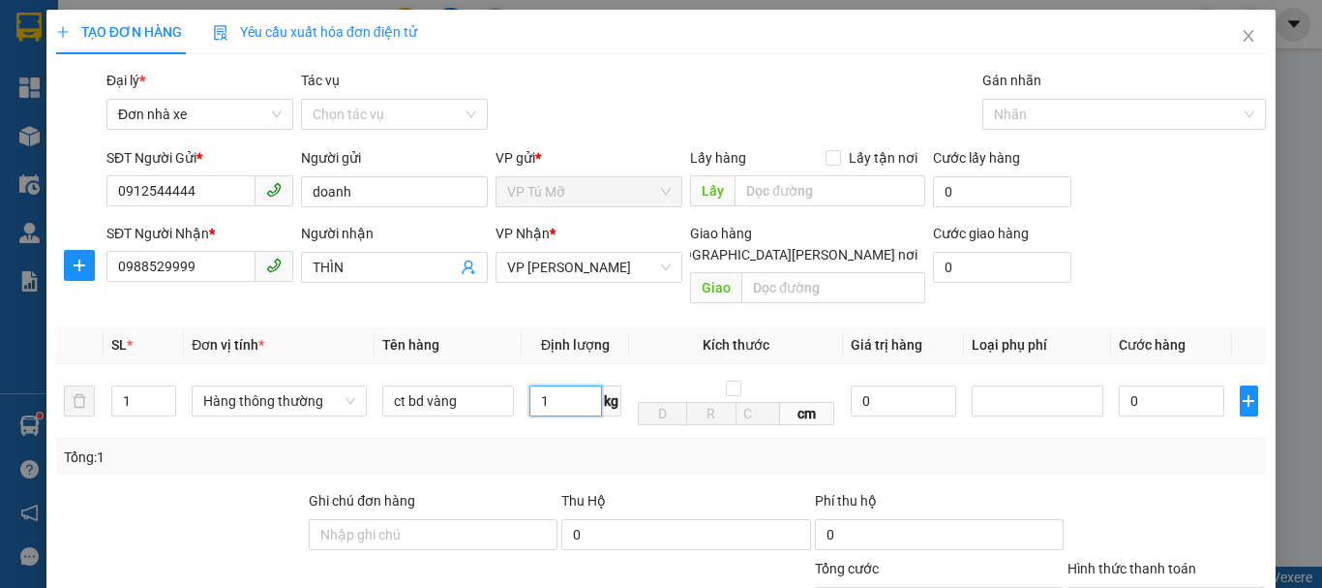
scroll to position [277, 0]
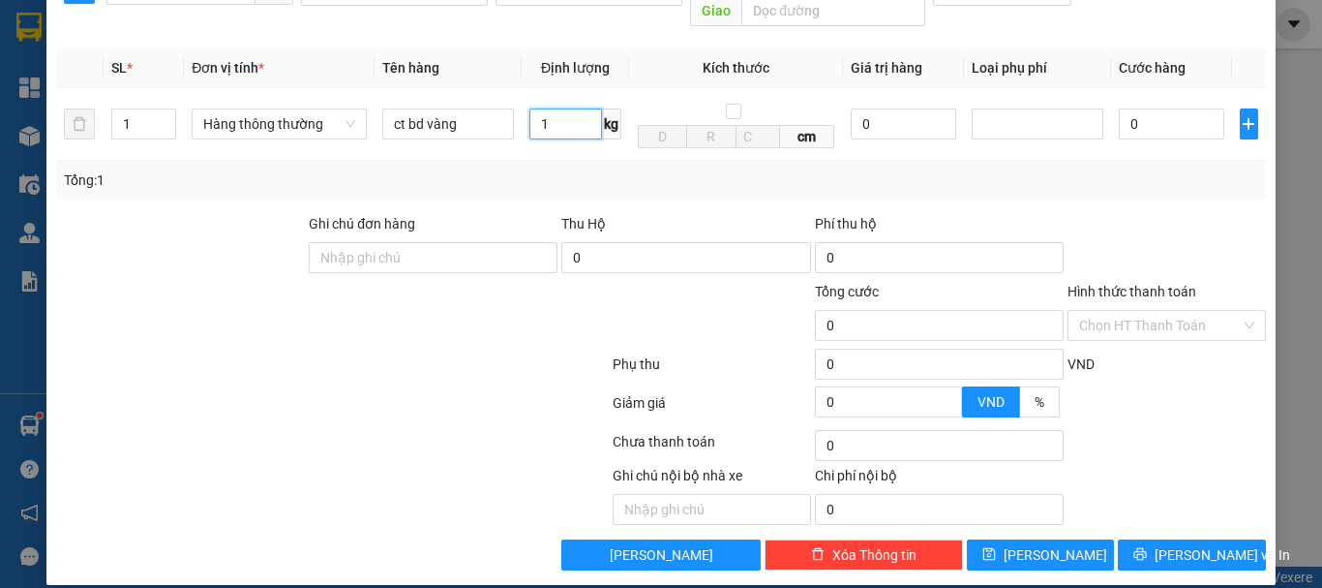
type input "1"
click at [1153, 517] on div "Transit Pickup Surcharge Ids Transit Deliver Surcharge Ids Transit Deliver Surc…" at bounding box center [661, 181] width 1210 height 777
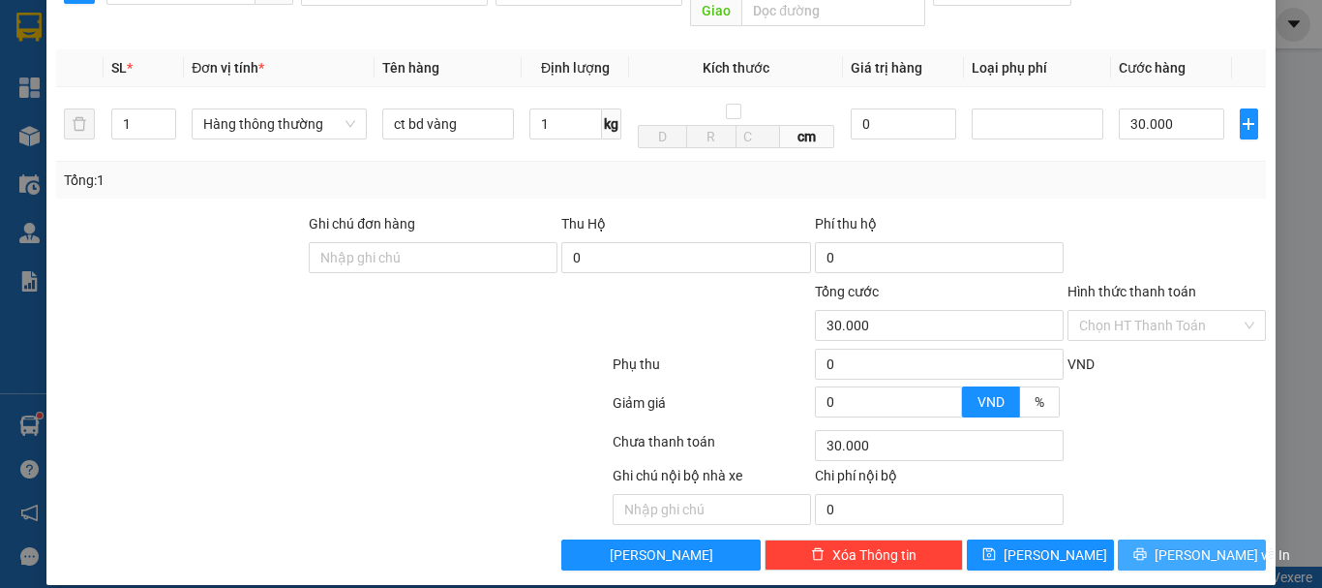
type input "30.000"
click at [1146, 548] on icon "printer" at bounding box center [1141, 554] width 13 height 13
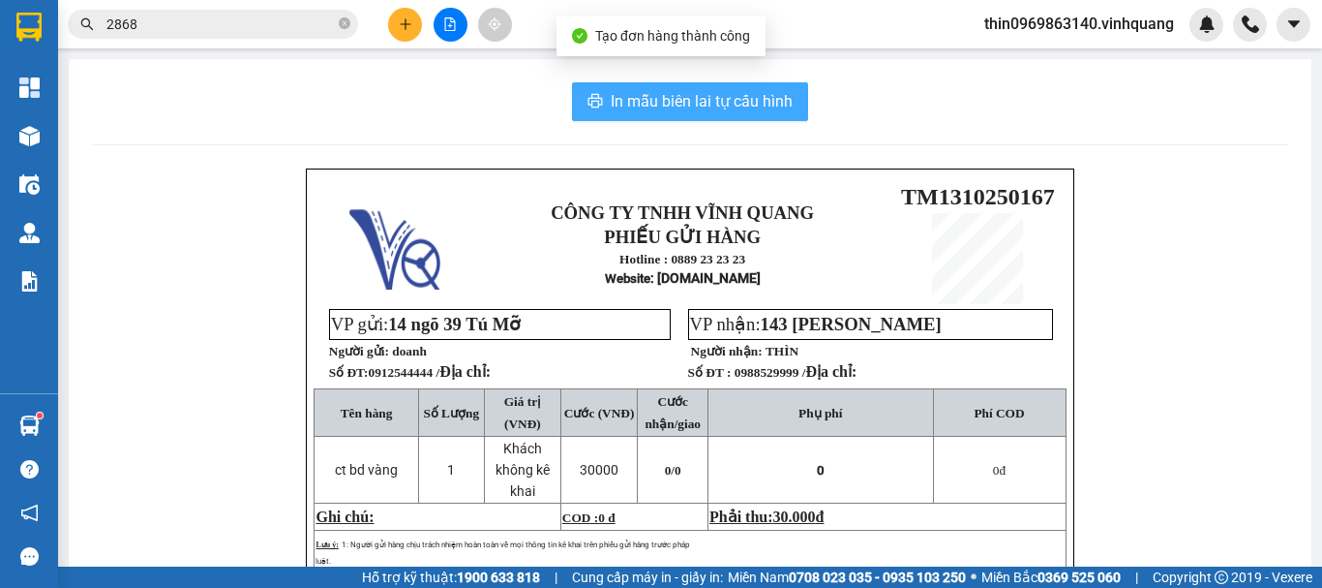
click at [690, 95] on span "In mẫu biên lai tự cấu hình" at bounding box center [702, 101] width 182 height 24
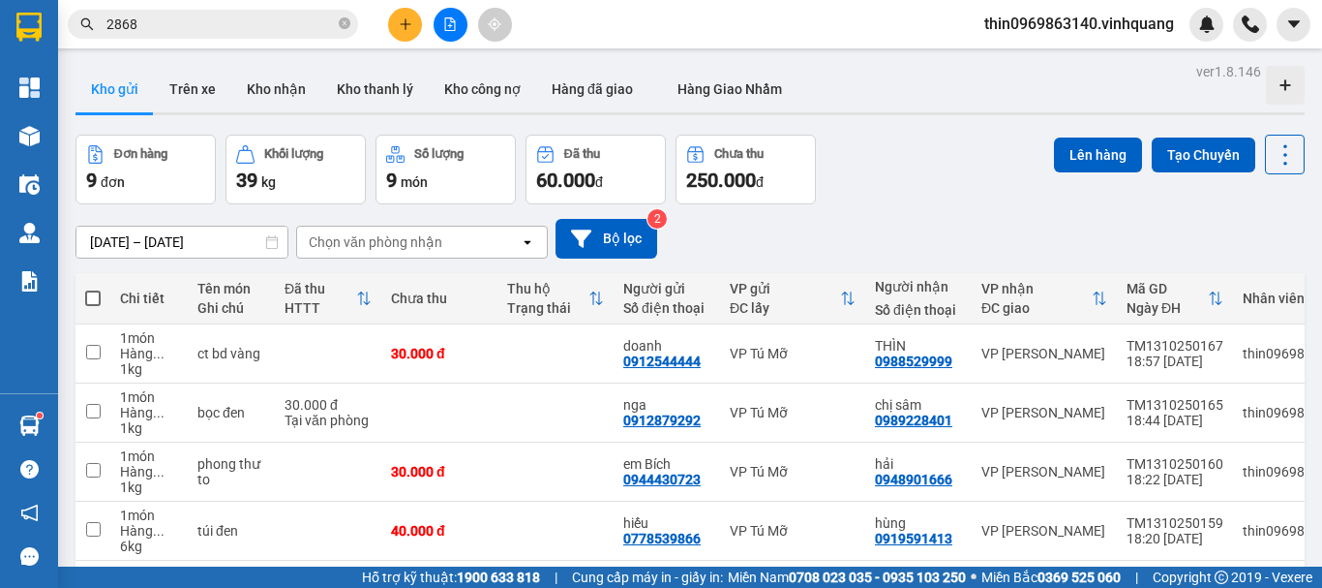
click at [403, 23] on icon "plus" at bounding box center [406, 24] width 14 height 14
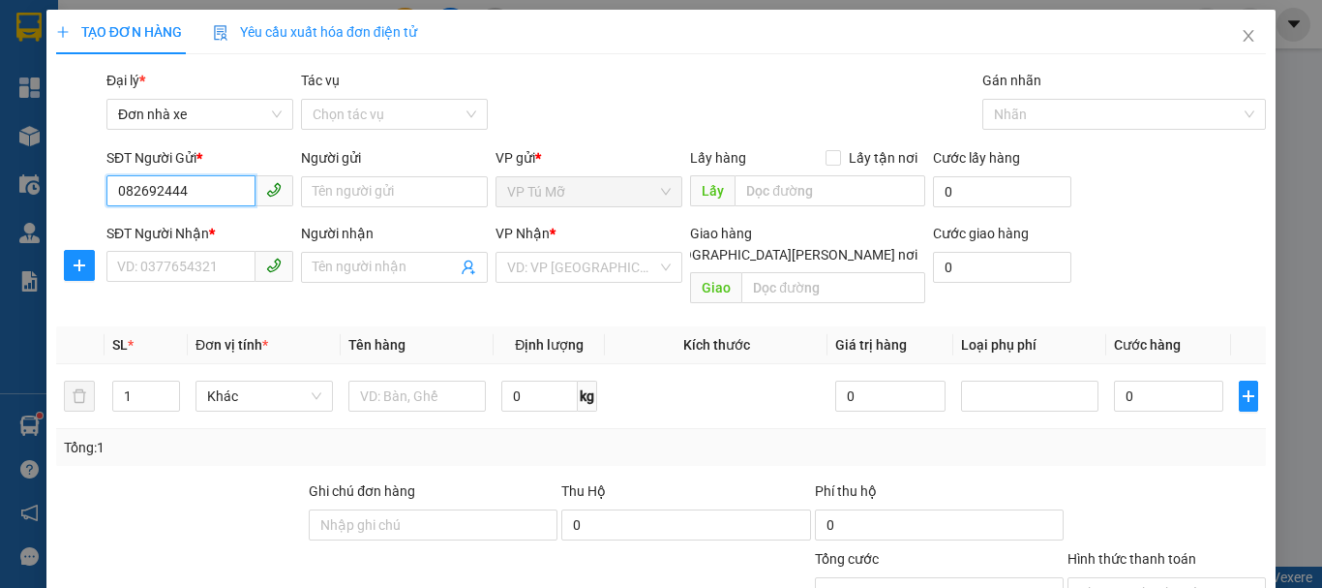
type input "0826924444"
click at [228, 238] on div "0826924444 - tuấn anh" at bounding box center [212, 230] width 191 height 21
type input "tuấn anh"
type input "0979236336"
type input "sơn"
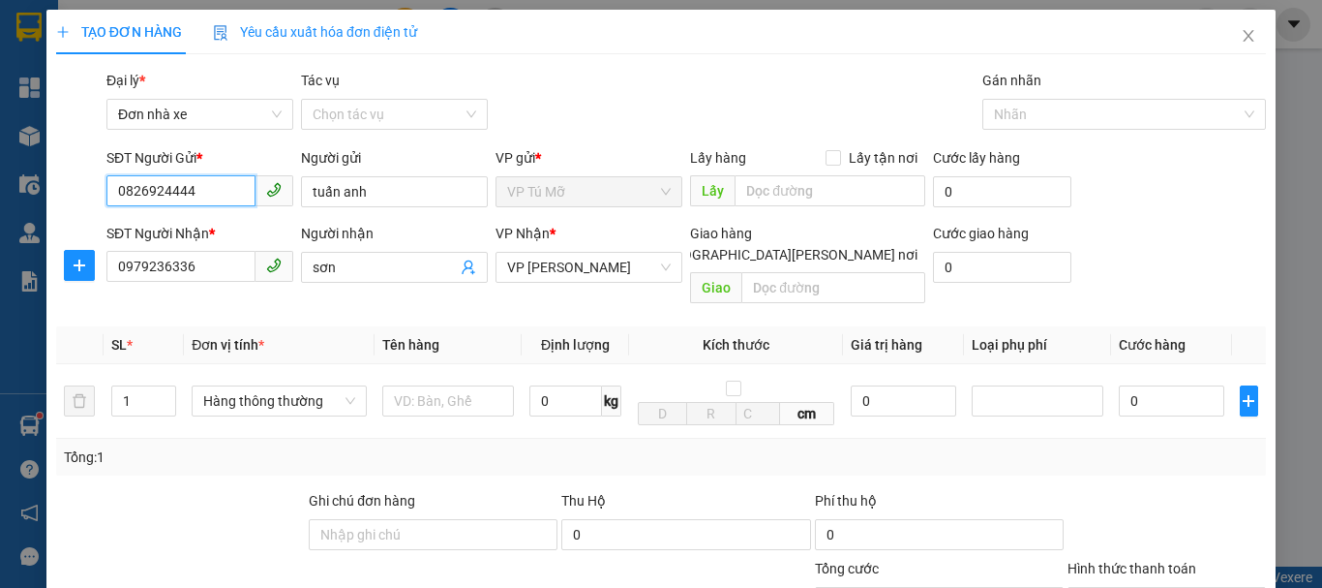
click at [213, 184] on input "0826924444" at bounding box center [180, 190] width 149 height 31
type input "0826924444"
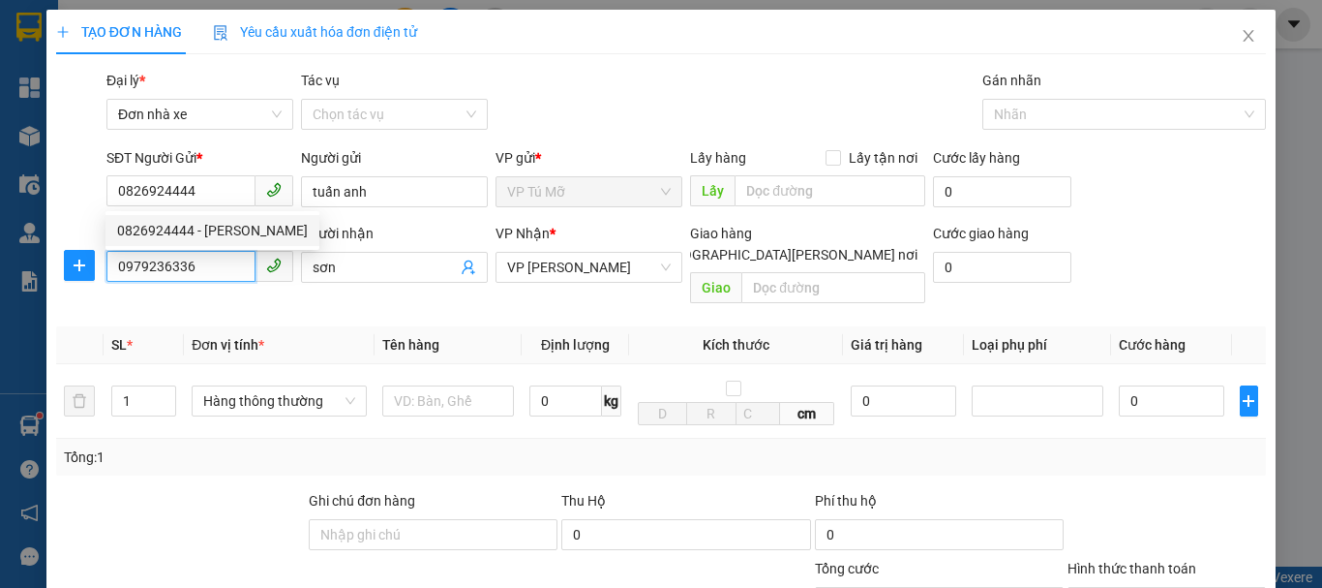
click at [199, 264] on input "0979236336" at bounding box center [180, 266] width 149 height 31
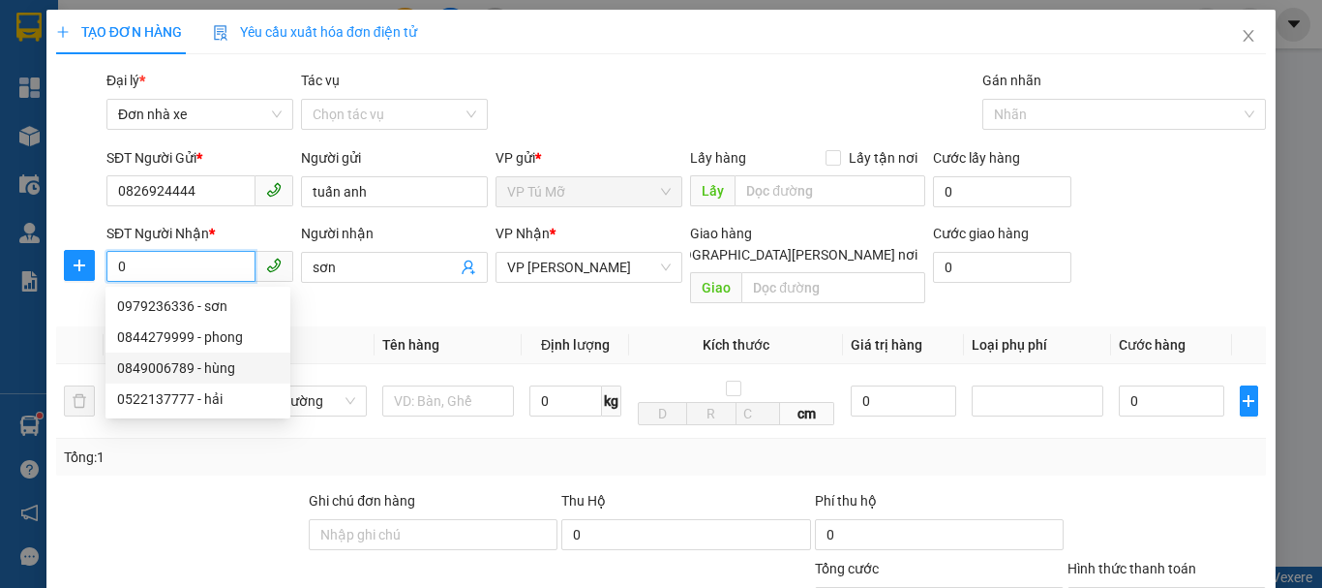
click at [219, 373] on div "0849006789 - hùng" at bounding box center [198, 367] width 162 height 21
type input "0849006789"
type input "hùng"
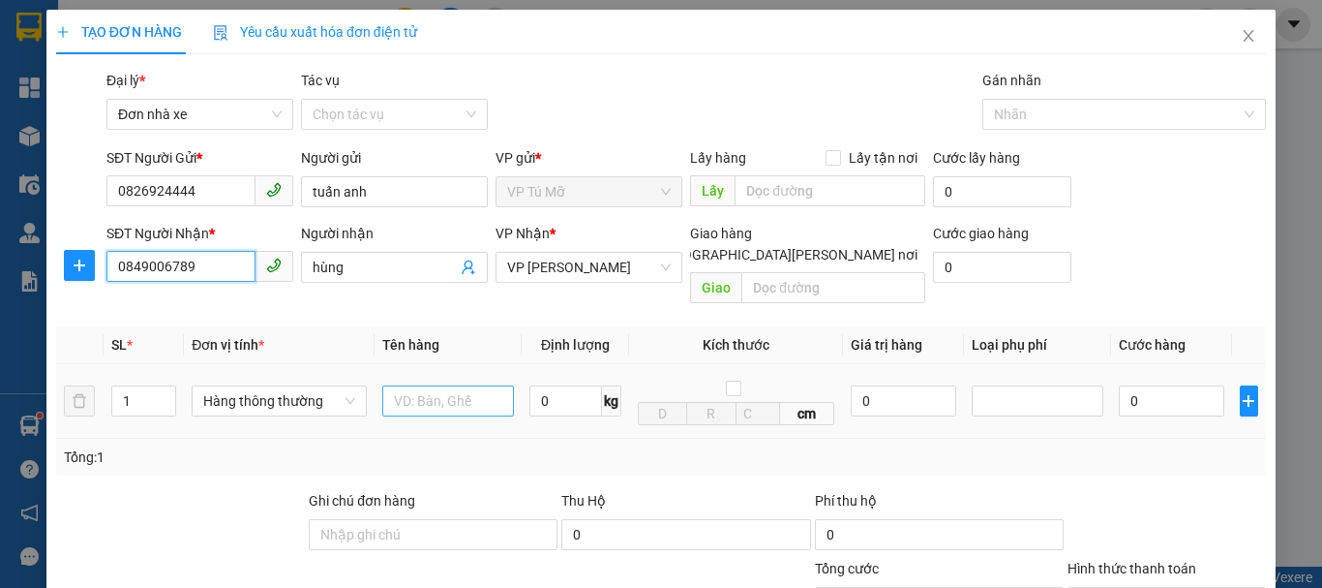
type input "0849006789"
click at [433, 385] on input "text" at bounding box center [448, 400] width 132 height 31
click at [426, 388] on input "hoopj ct" at bounding box center [448, 400] width 132 height 31
type input "hop ct"
click at [549, 391] on input "0" at bounding box center [566, 400] width 73 height 31
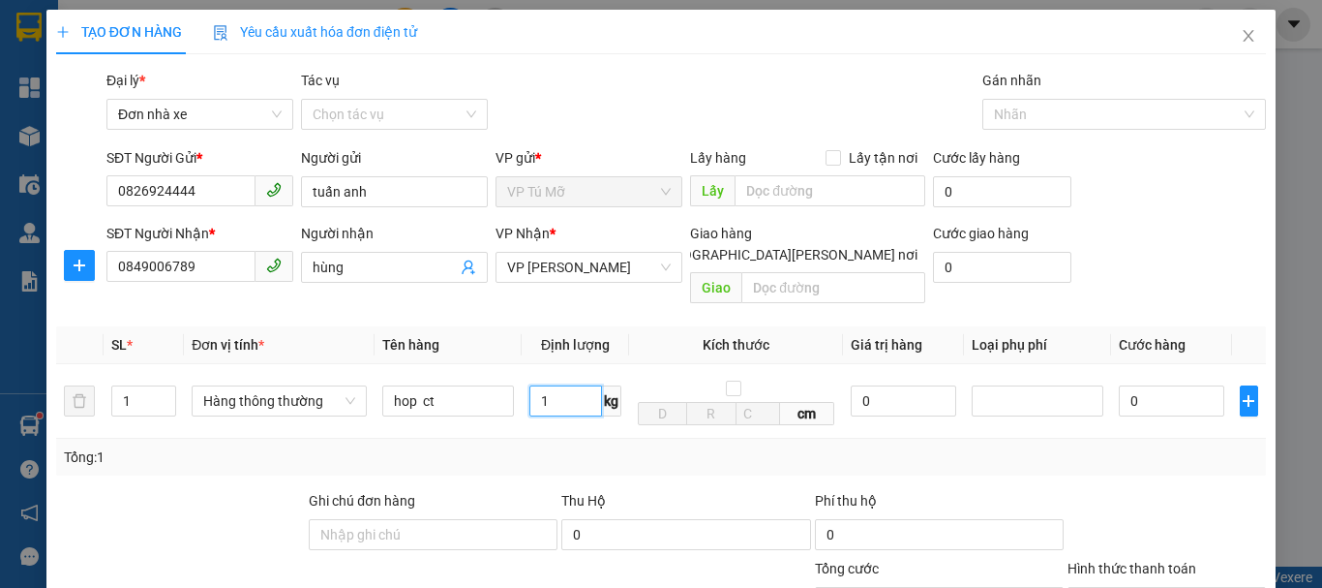
scroll to position [277, 0]
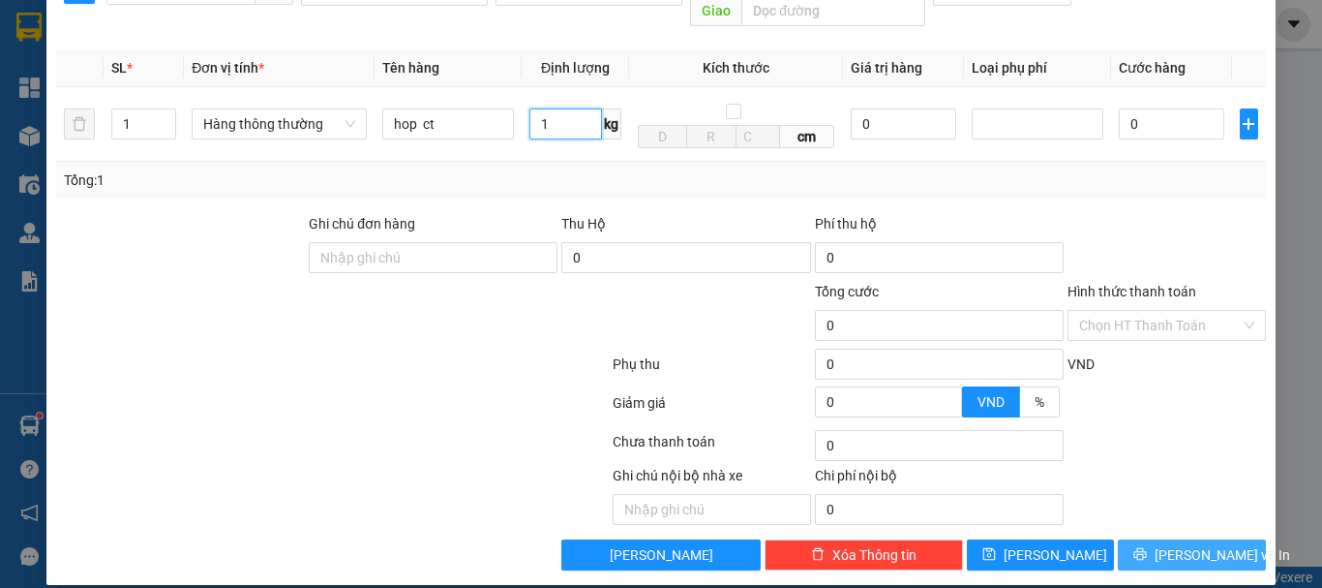
type input "1"
click at [1185, 544] on span "Lưu và In" at bounding box center [1223, 554] width 136 height 21
type input "30.000"
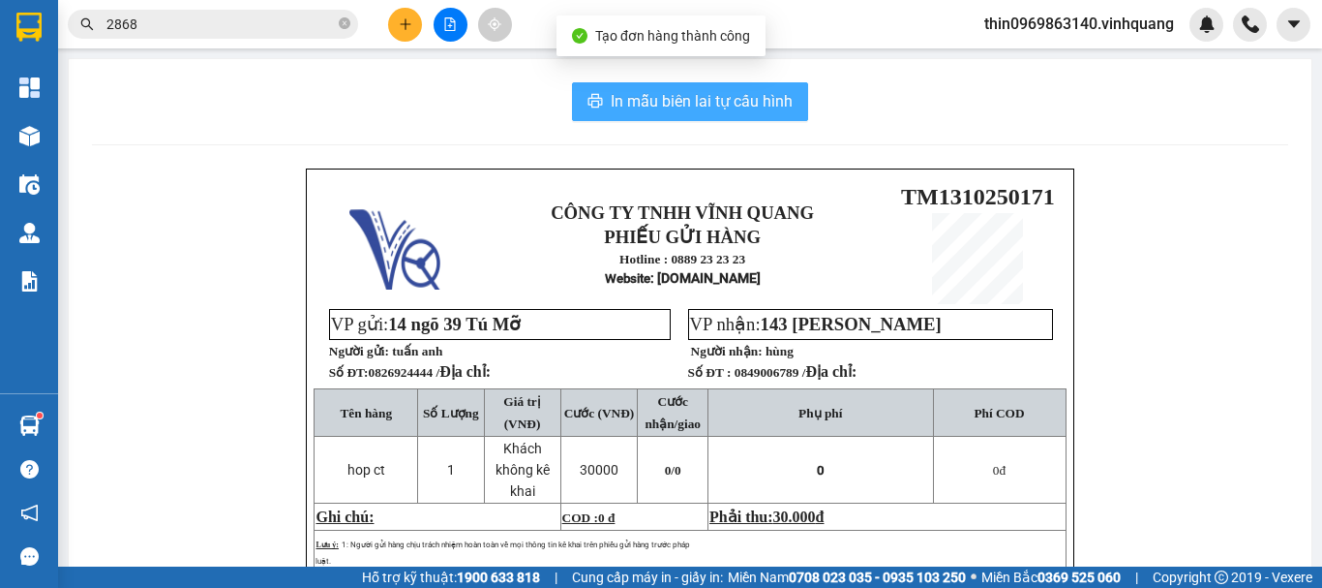
click at [633, 90] on span "In mẫu biên lai tự cấu hình" at bounding box center [702, 101] width 182 height 24
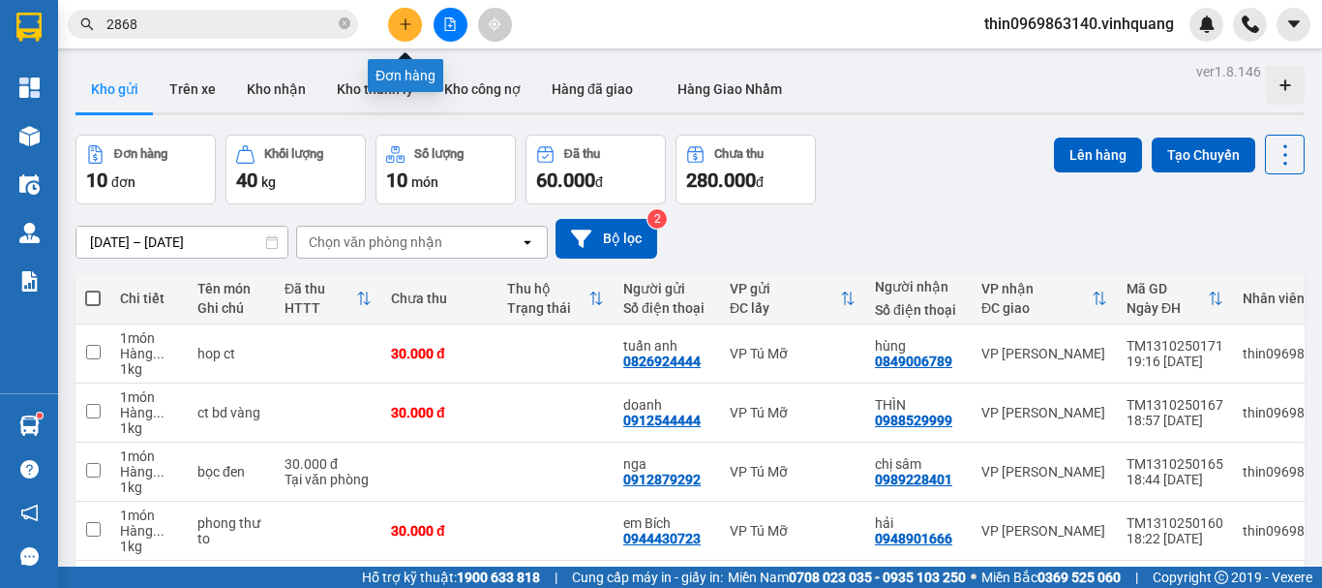
click at [406, 14] on button at bounding box center [405, 25] width 34 height 34
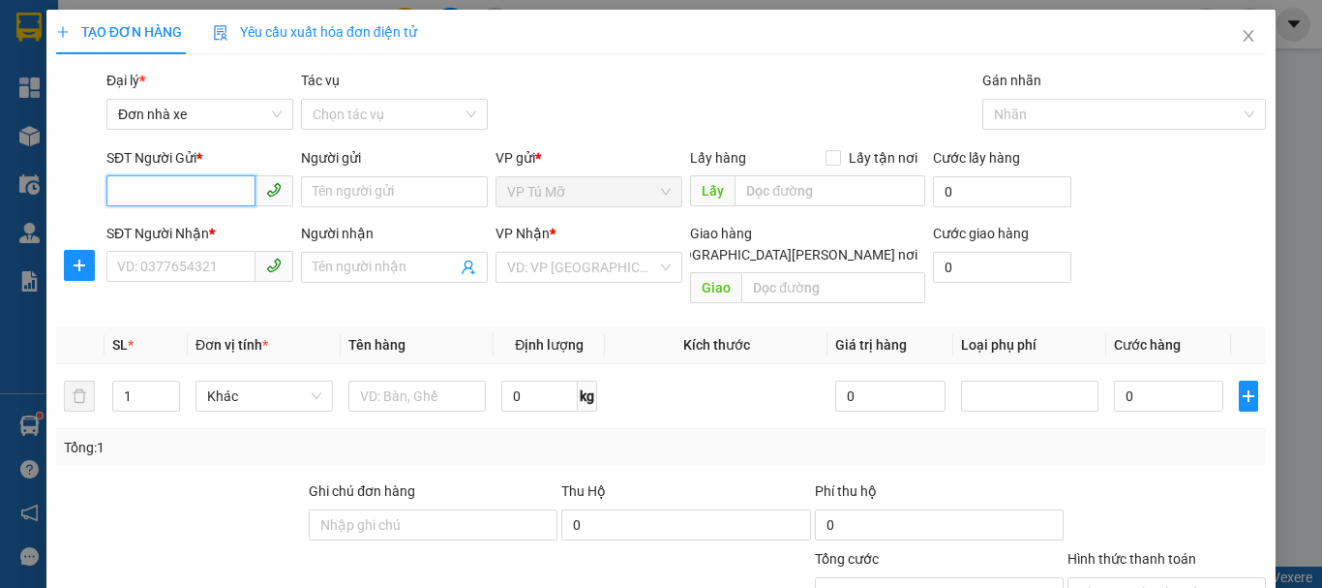
paste input "0826924444"
type input "0826924444"
click at [240, 226] on div "0826924444 - tuấn anh" at bounding box center [212, 230] width 191 height 21
type input "tuấn anh"
type input "0849006789"
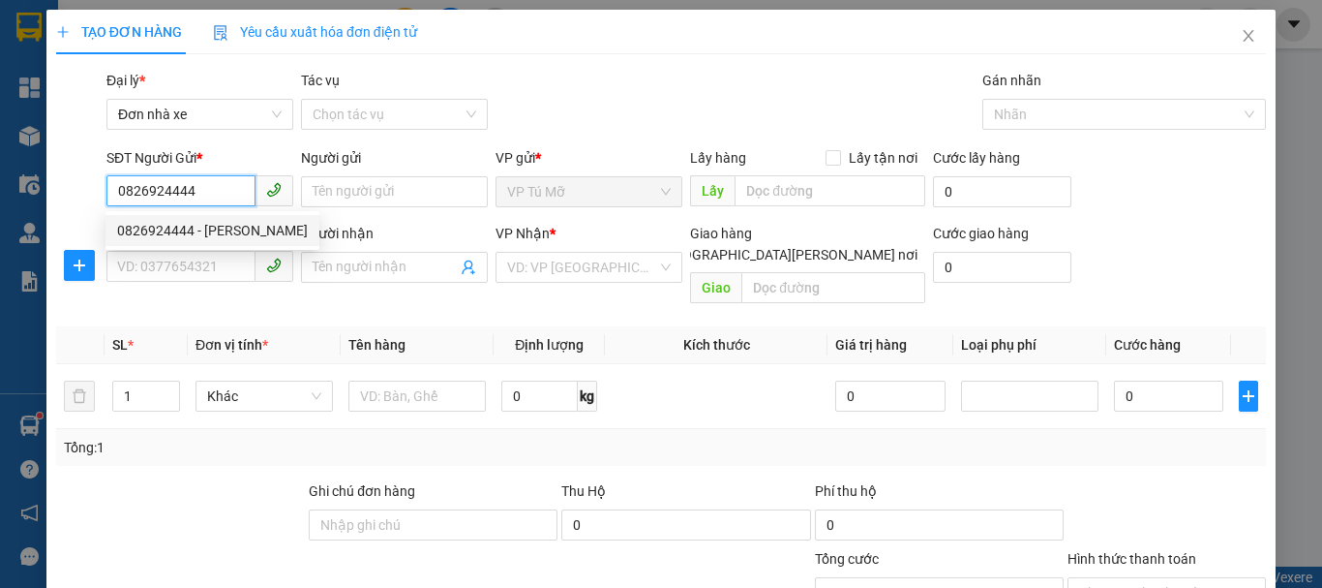
type input "hùng"
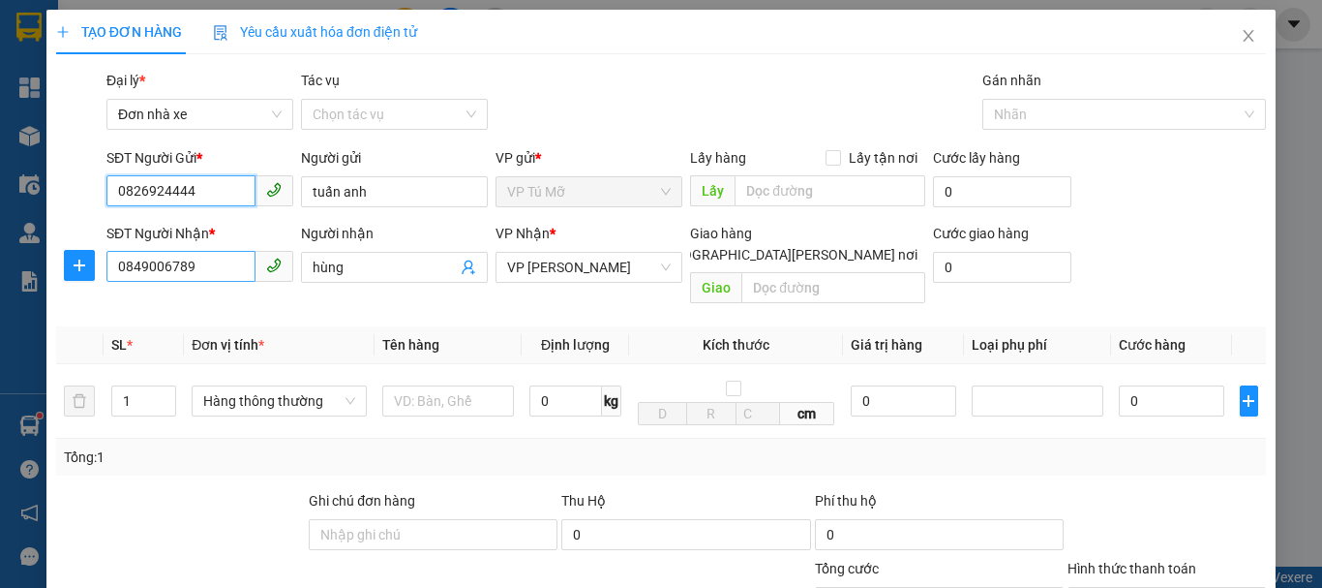
type input "0826924444"
click at [209, 260] on input "0849006789" at bounding box center [180, 266] width 149 height 31
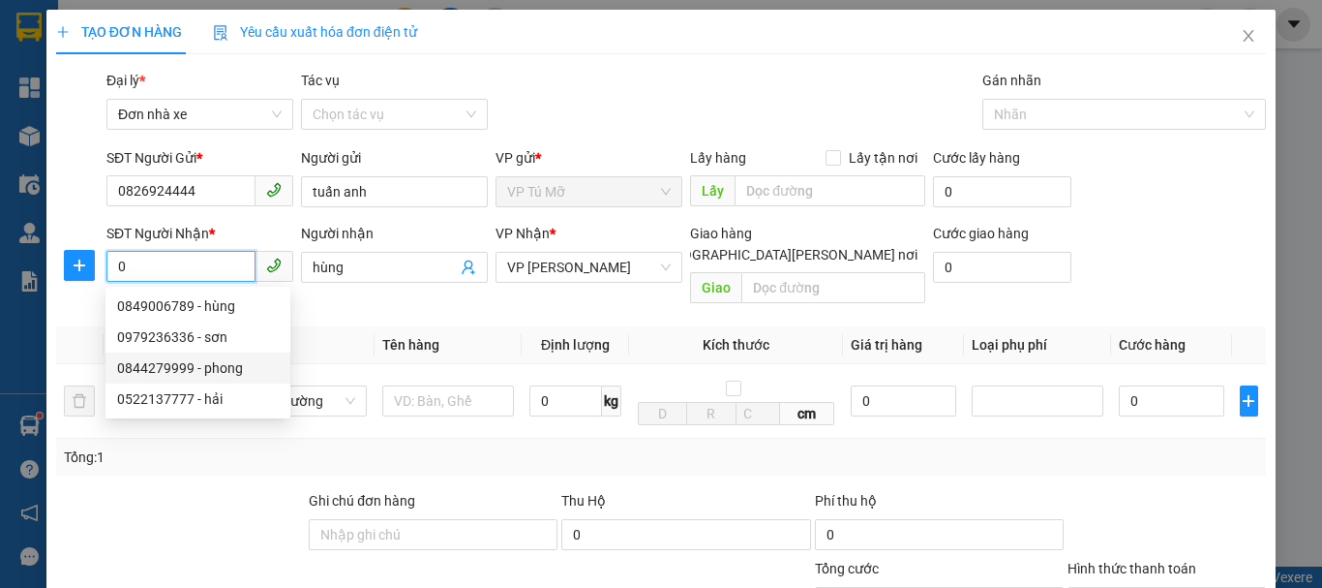
click at [206, 363] on div "0844279999 - phong" at bounding box center [198, 367] width 162 height 21
type input "0844279999"
type input "phong"
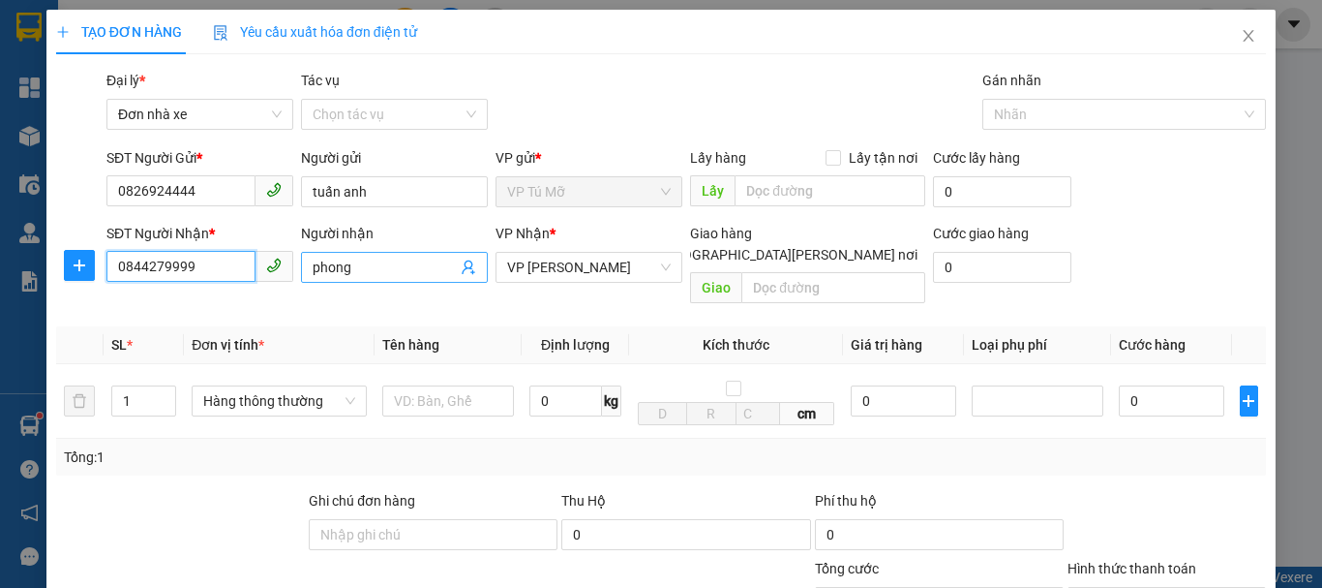
type input "0844279999"
click at [363, 265] on input "phong" at bounding box center [385, 267] width 144 height 21
type input "phong vỹ"
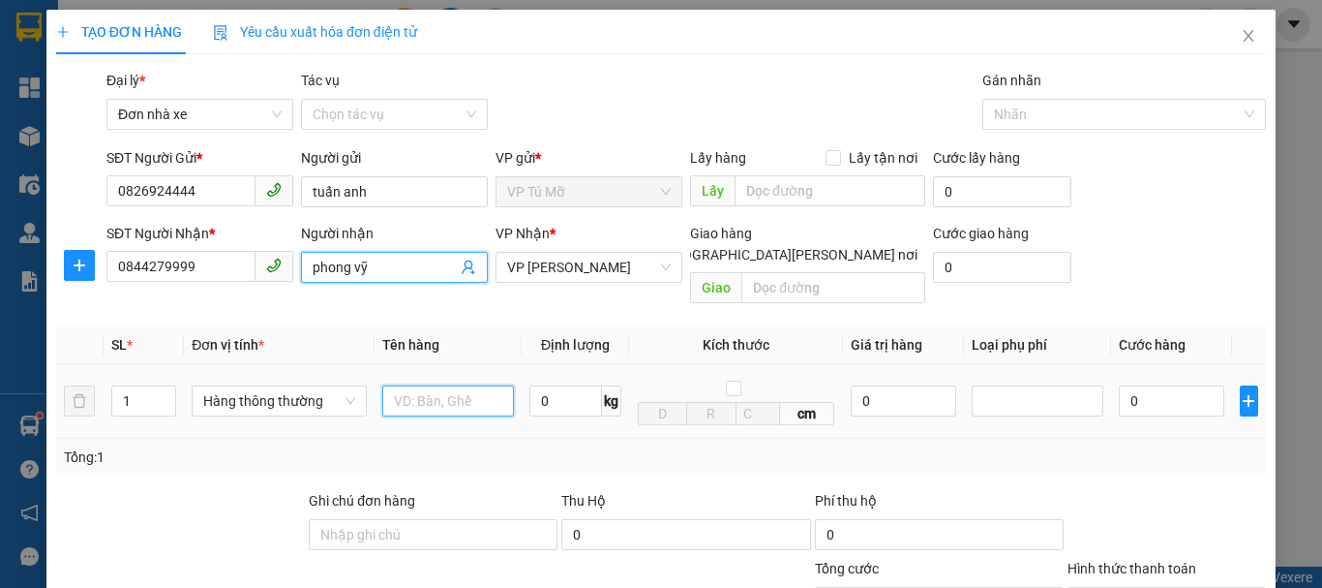
click at [441, 385] on input "text" at bounding box center [448, 400] width 132 height 31
type input "hộp ct"
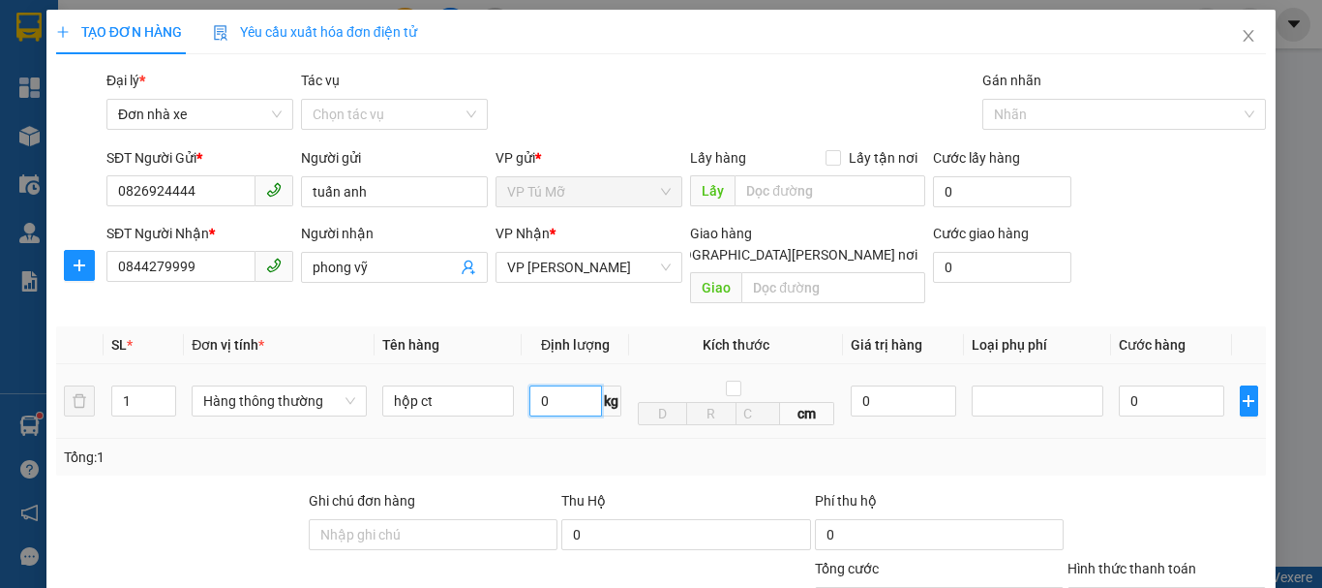
click at [590, 387] on input "0" at bounding box center [566, 400] width 73 height 31
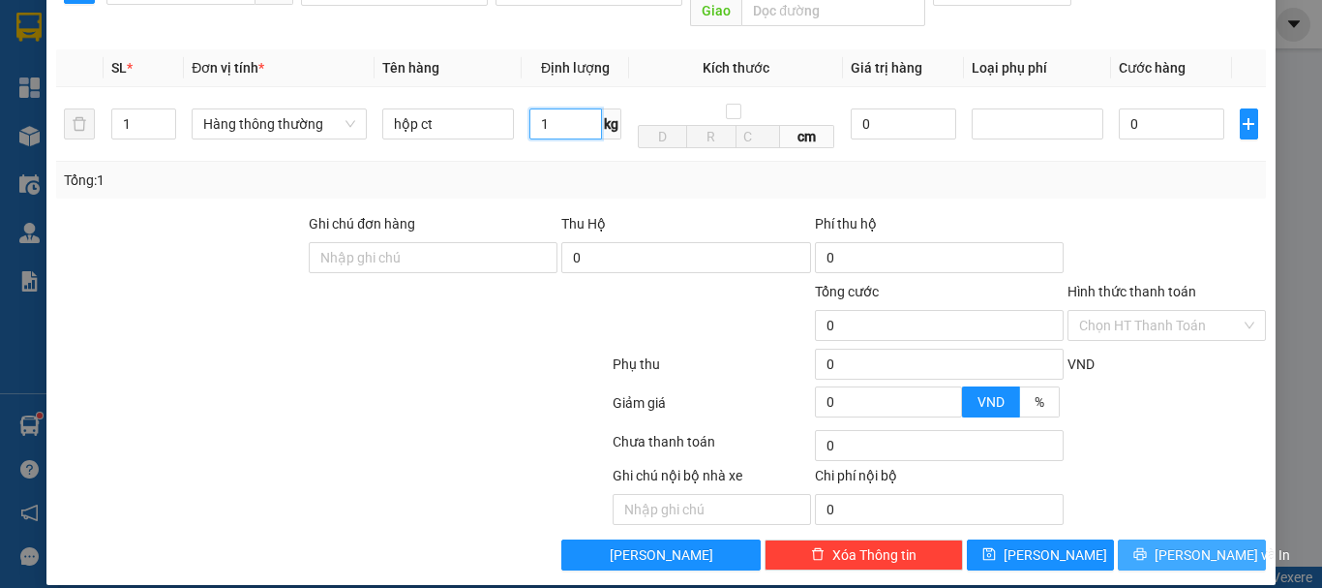
type input "1"
click at [1159, 539] on button "Lưu và In" at bounding box center [1192, 554] width 148 height 31
type input "30.000"
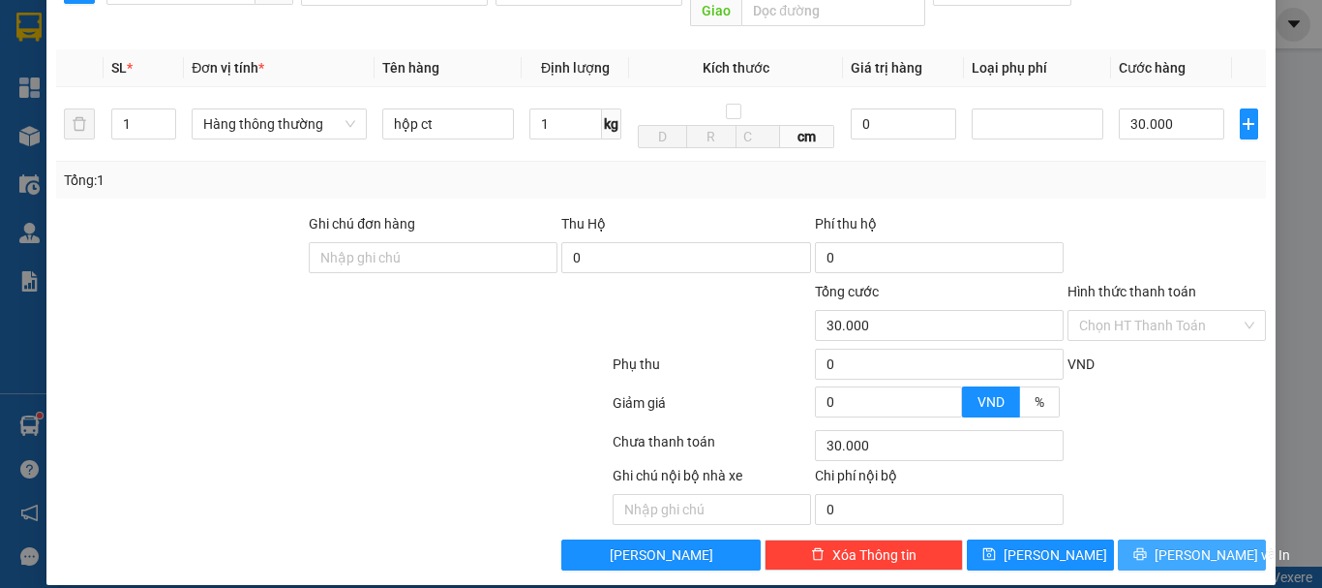
click at [1159, 539] on button "Lưu và In" at bounding box center [1192, 554] width 148 height 31
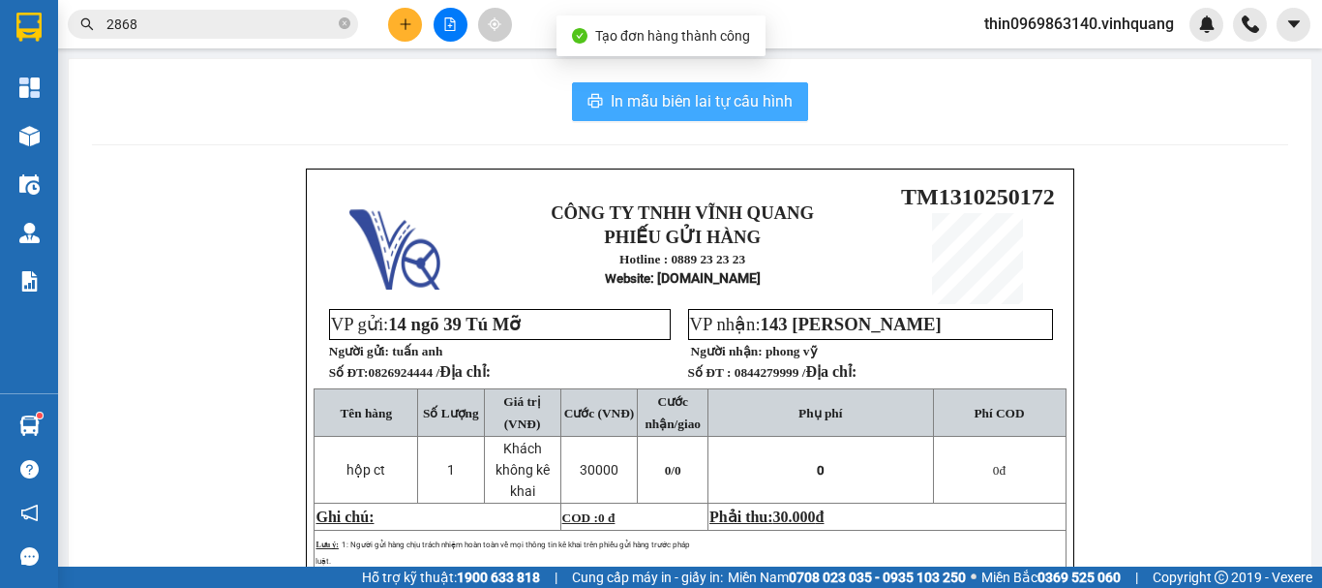
click at [666, 101] on span "In mẫu biên lai tự cấu hình" at bounding box center [702, 101] width 182 height 24
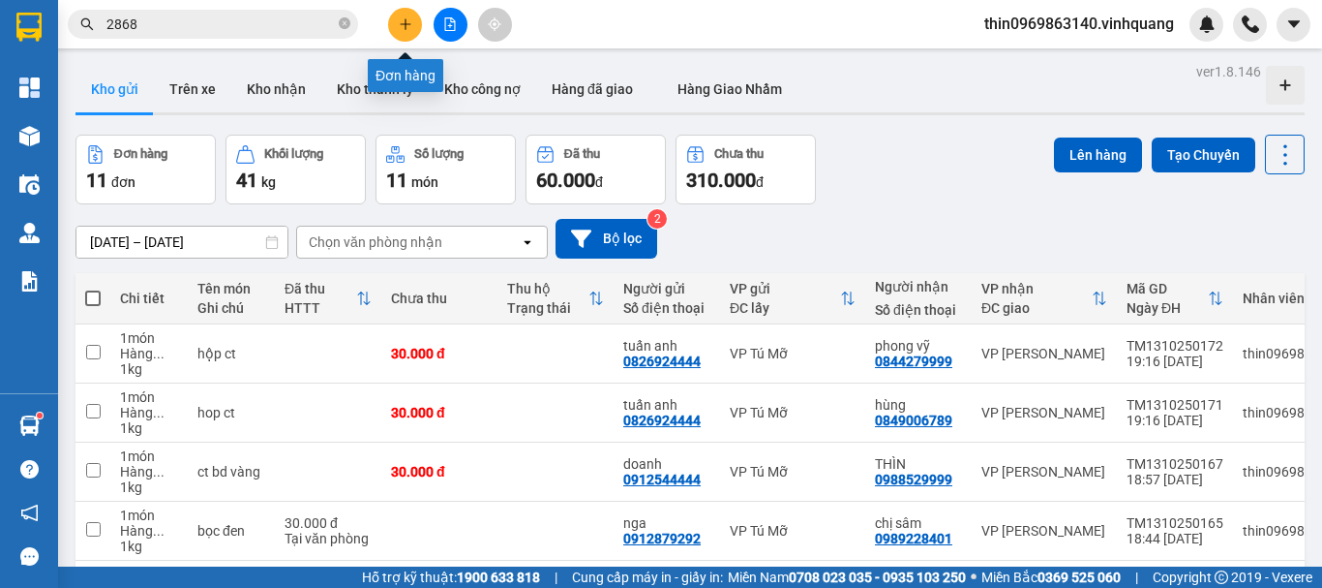
click at [410, 17] on icon "plus" at bounding box center [406, 24] width 14 height 14
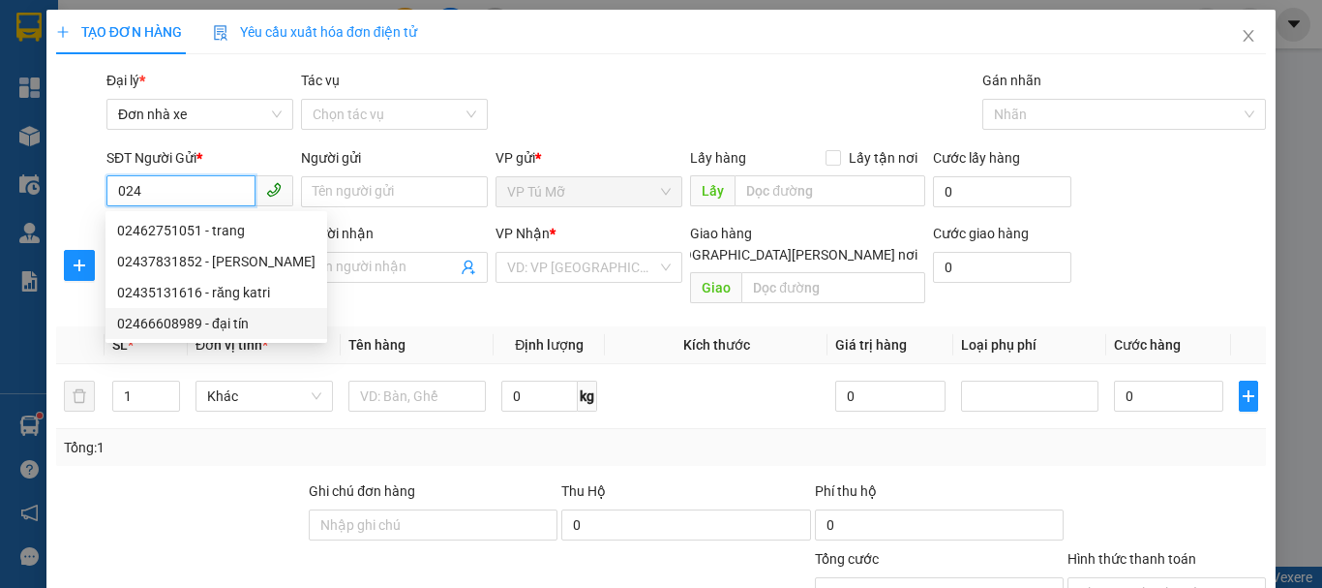
click at [233, 322] on div "02466608989 - đại tín" at bounding box center [216, 323] width 198 height 21
type input "02466608989"
type input "đại tín"
type input "0984127808"
type input "lab đại tín"
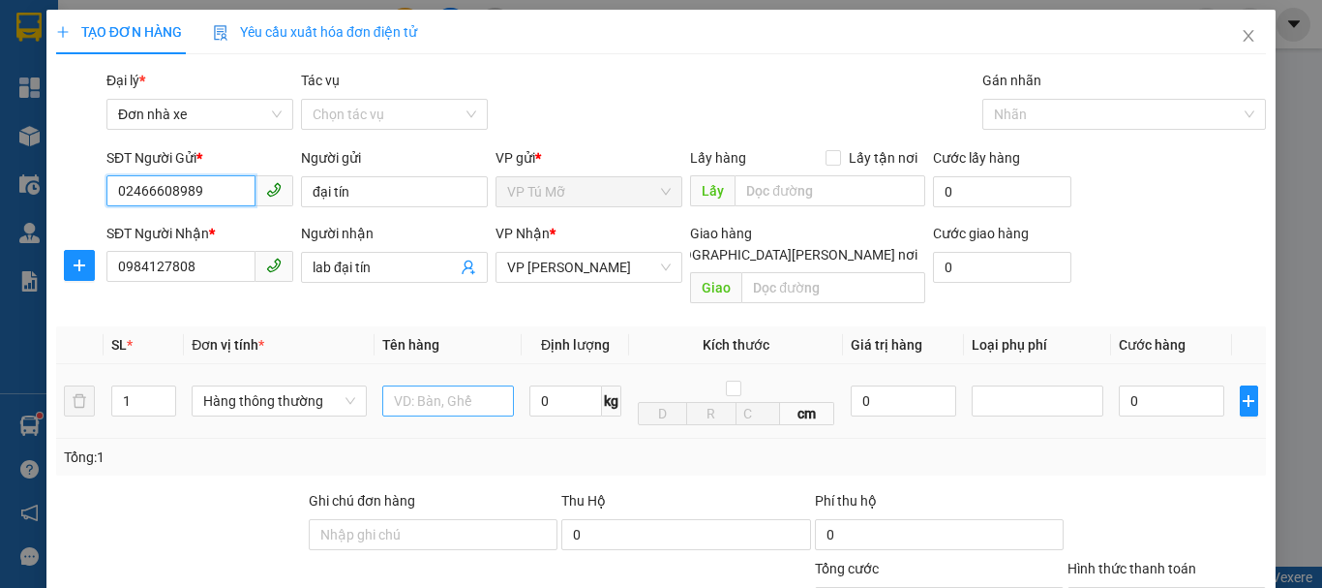
type input "02466608989"
click at [448, 393] on input "text" at bounding box center [448, 400] width 132 height 31
type input "ct trắng"
click at [563, 392] on input "0" at bounding box center [566, 400] width 73 height 31
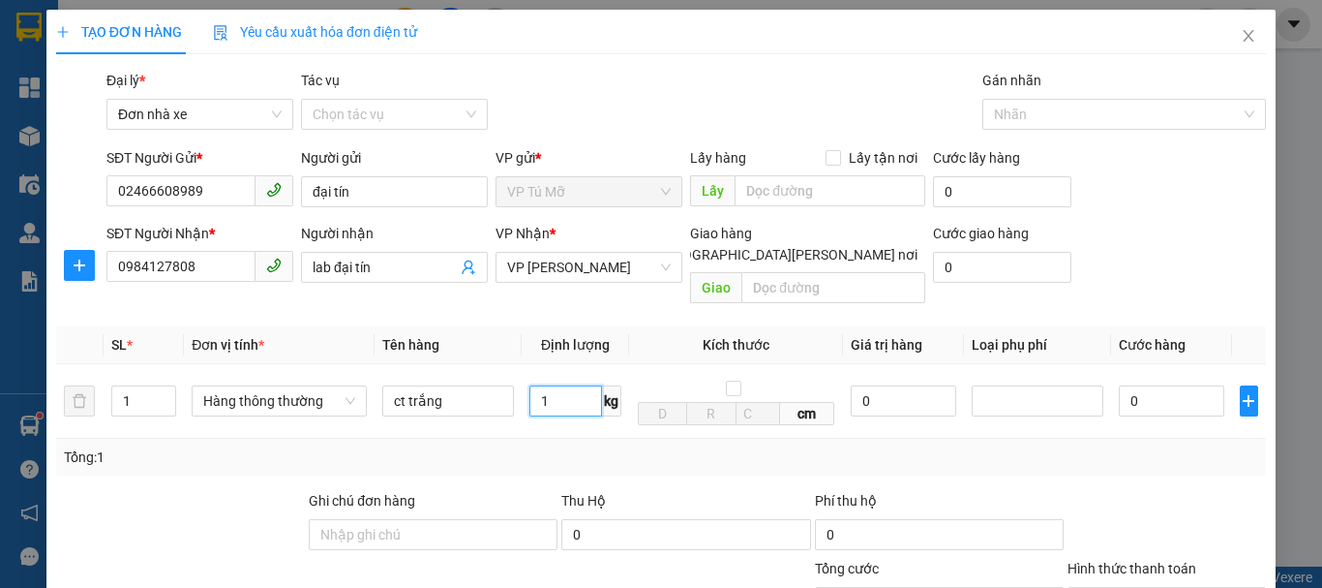
scroll to position [277, 0]
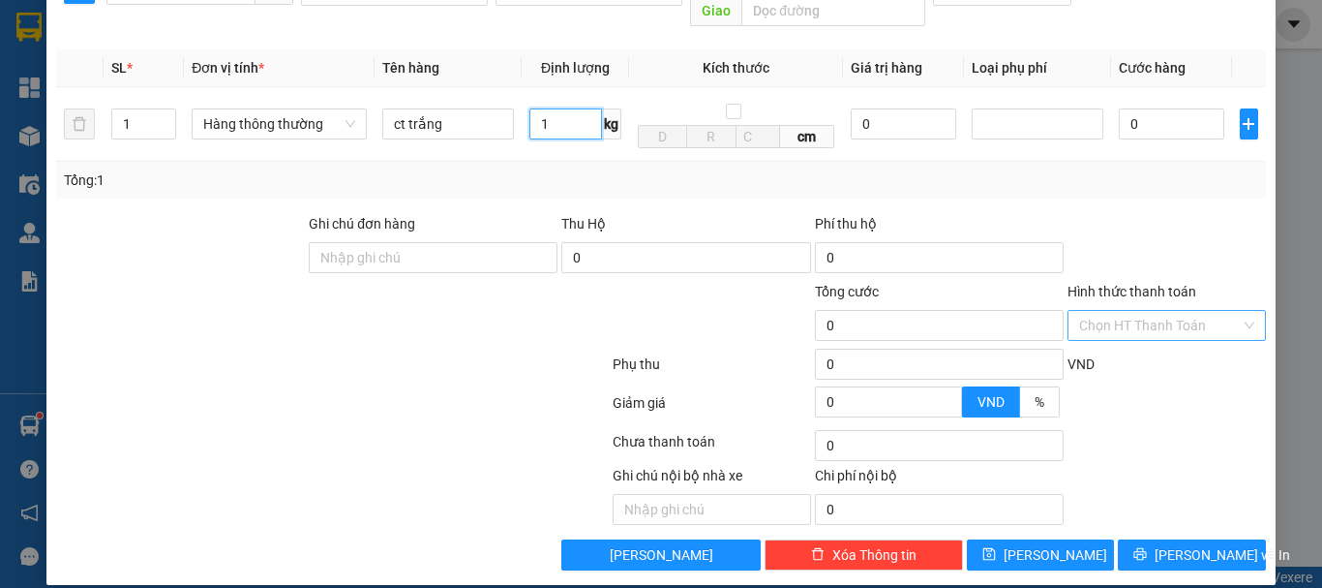
type input "1"
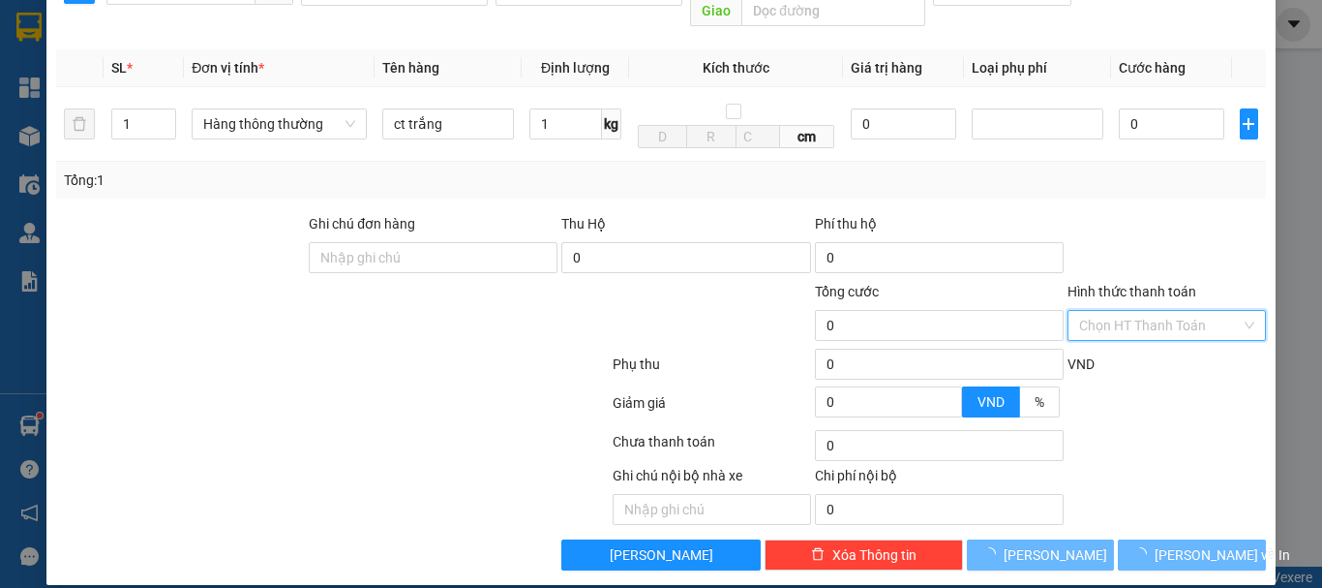
click at [1127, 312] on input "Hình thức thanh toán" at bounding box center [1160, 325] width 162 height 29
type input "30.000"
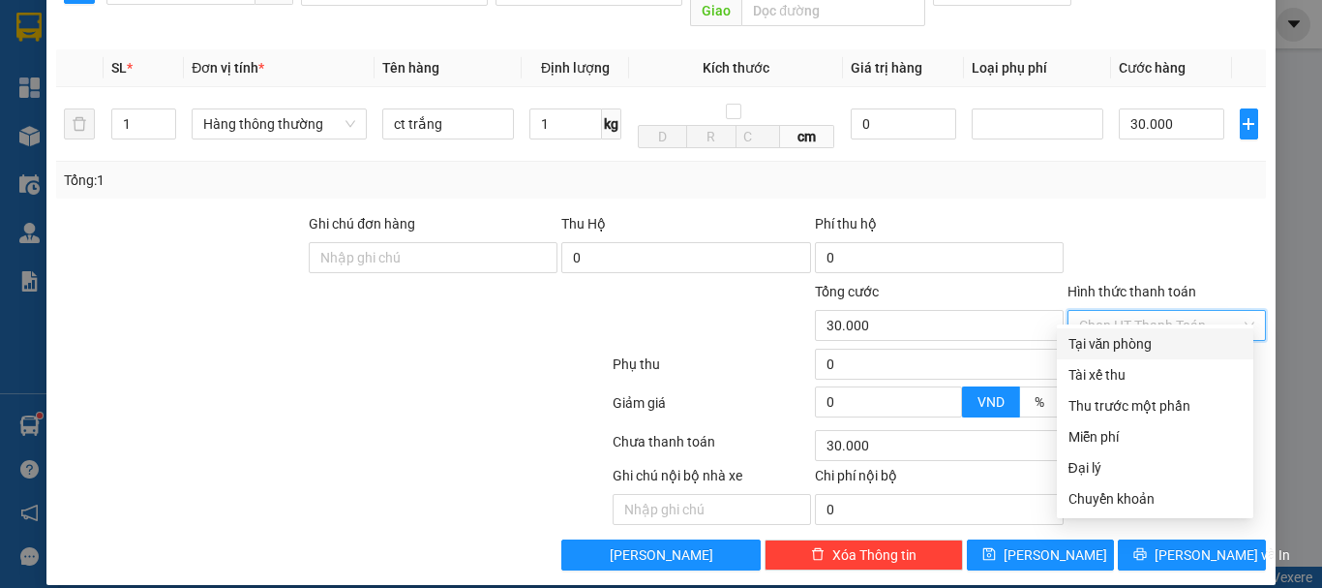
click at [1124, 339] on div "Tại văn phòng" at bounding box center [1155, 343] width 173 height 21
type input "0"
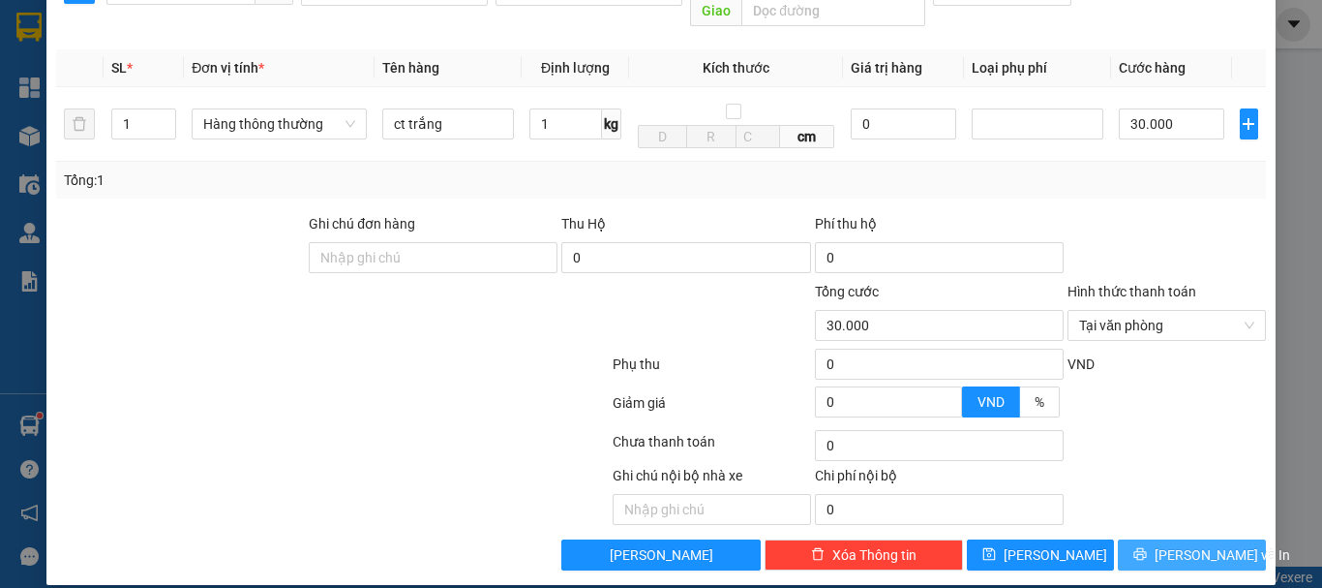
click at [1151, 539] on button "Lưu và In" at bounding box center [1192, 554] width 148 height 31
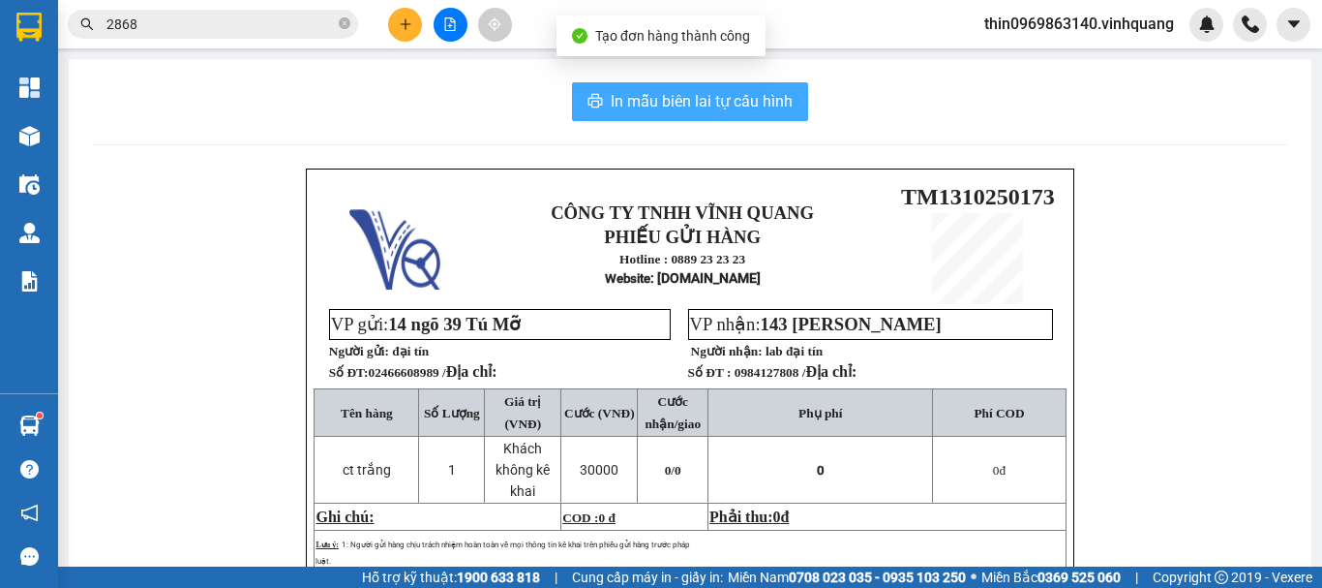
click at [688, 110] on span "In mẫu biên lai tự cấu hình" at bounding box center [702, 101] width 182 height 24
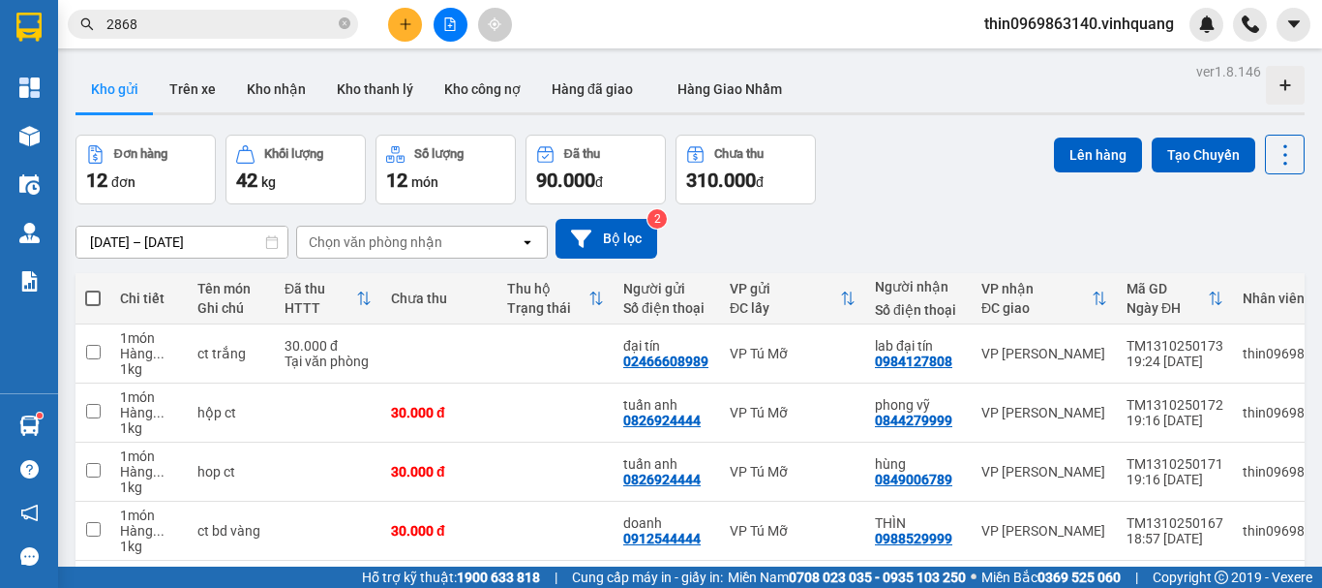
click at [88, 291] on span at bounding box center [92, 297] width 15 height 15
click at [93, 288] on input "checkbox" at bounding box center [93, 288] width 0 height 0
checkbox input "true"
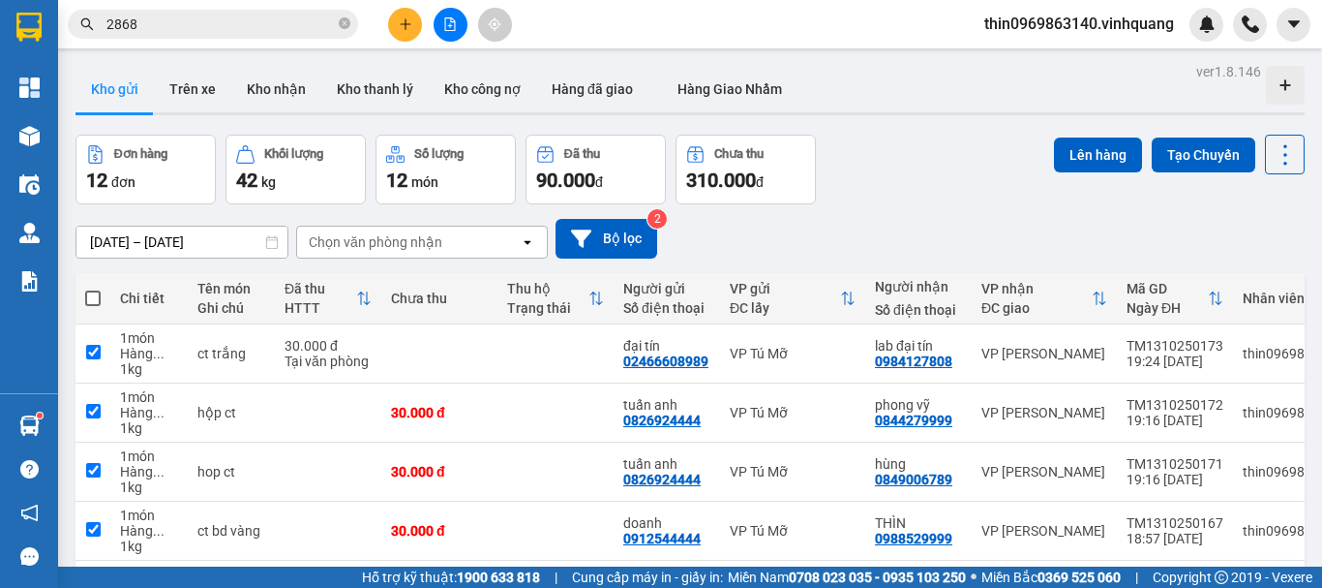
checkbox input "true"
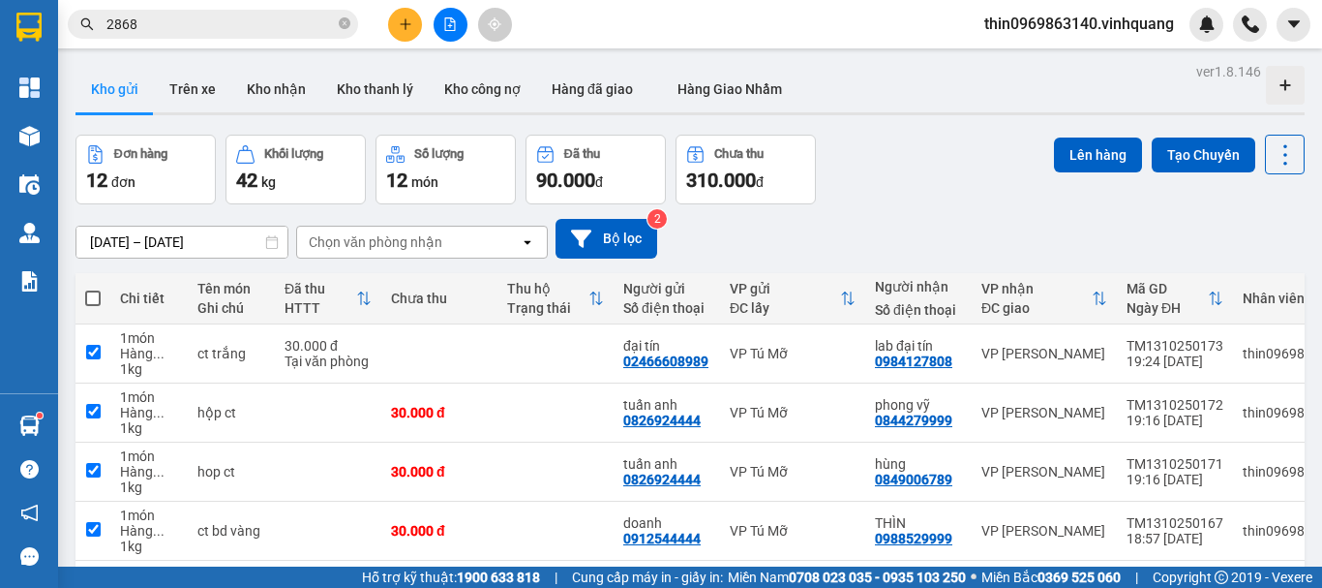
checkbox input "true"
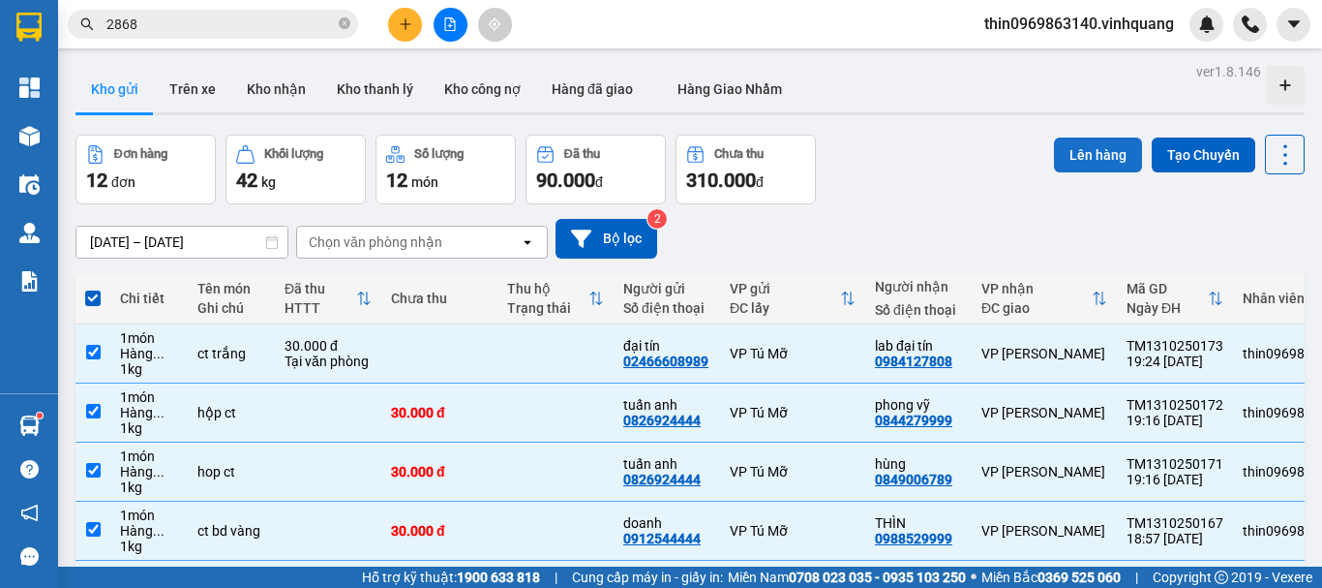
click at [1070, 160] on button "Lên hàng" at bounding box center [1098, 154] width 88 height 35
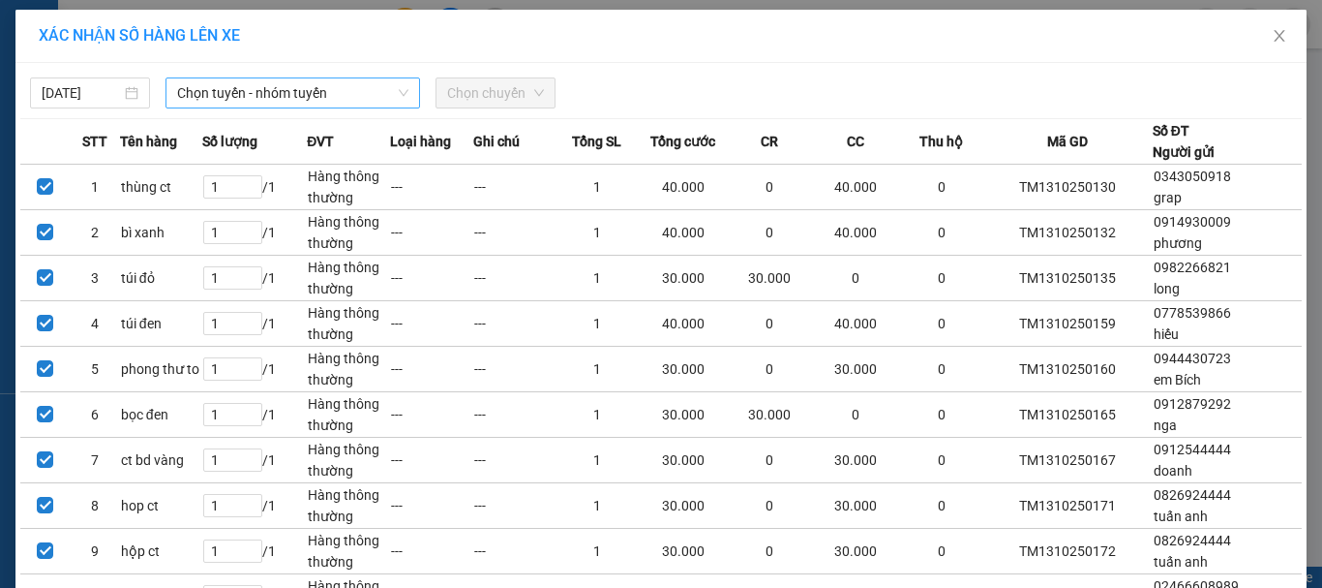
click at [232, 82] on span "Chọn tuyến - nhóm tuyến" at bounding box center [292, 92] width 231 height 29
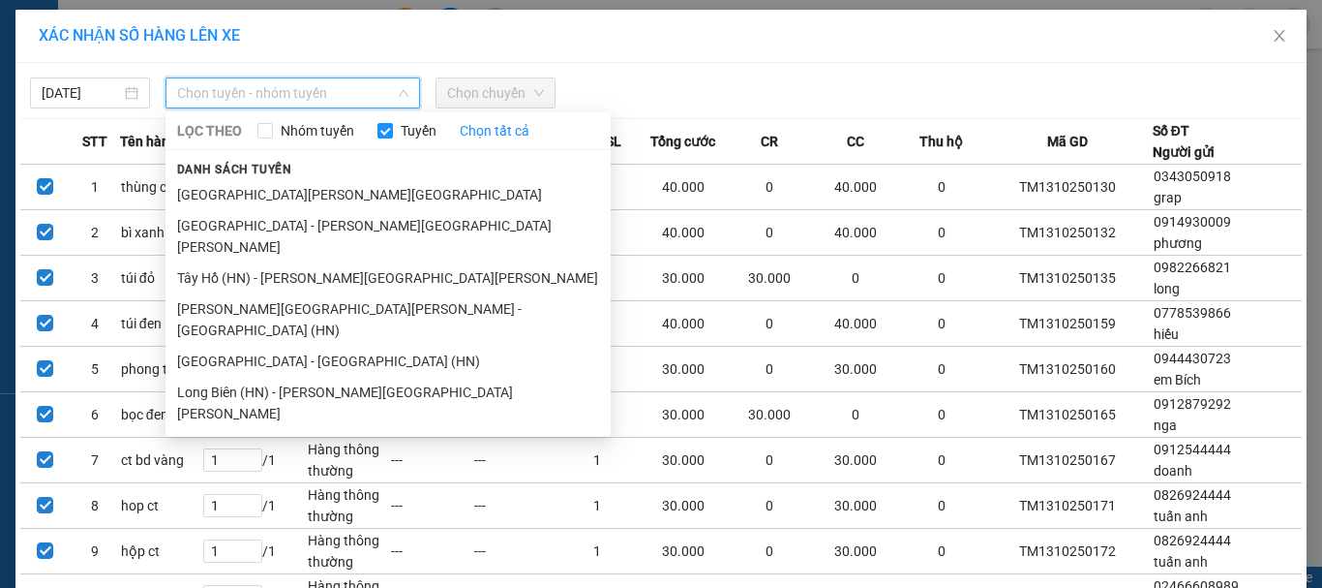
drag, startPoint x: 221, startPoint y: 221, endPoint x: 395, endPoint y: 147, distance: 189.2
click at [224, 221] on li "Hà Nội - Thanh Hóa" at bounding box center [388, 236] width 445 height 52
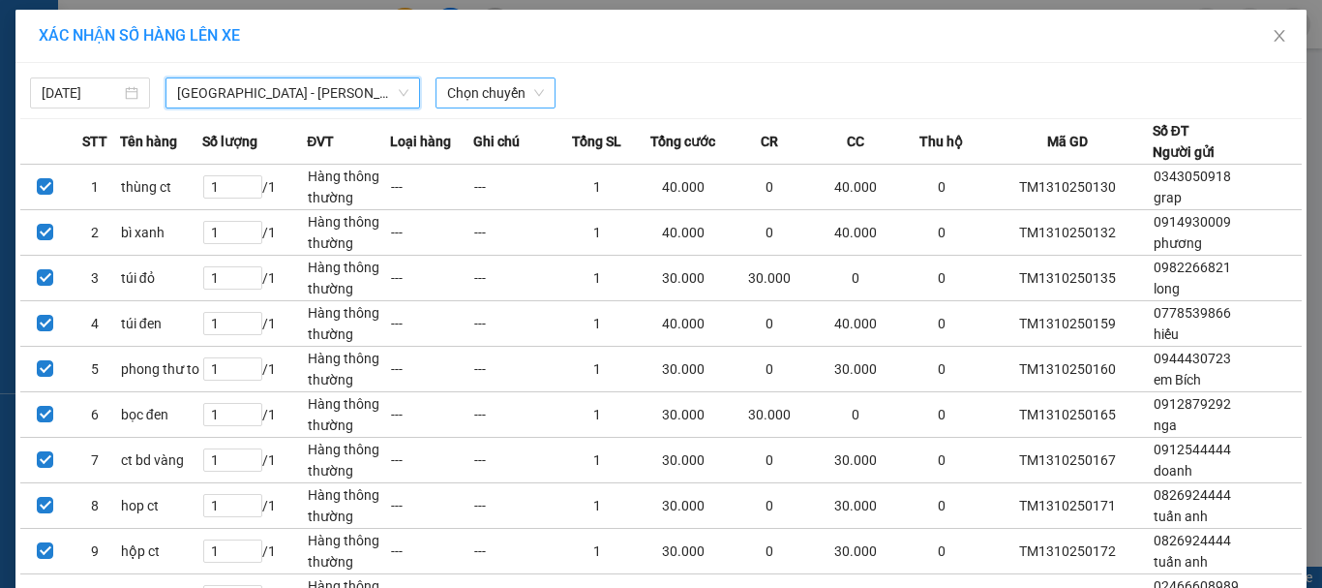
click at [474, 105] on span "Chọn chuyến" at bounding box center [495, 92] width 97 height 29
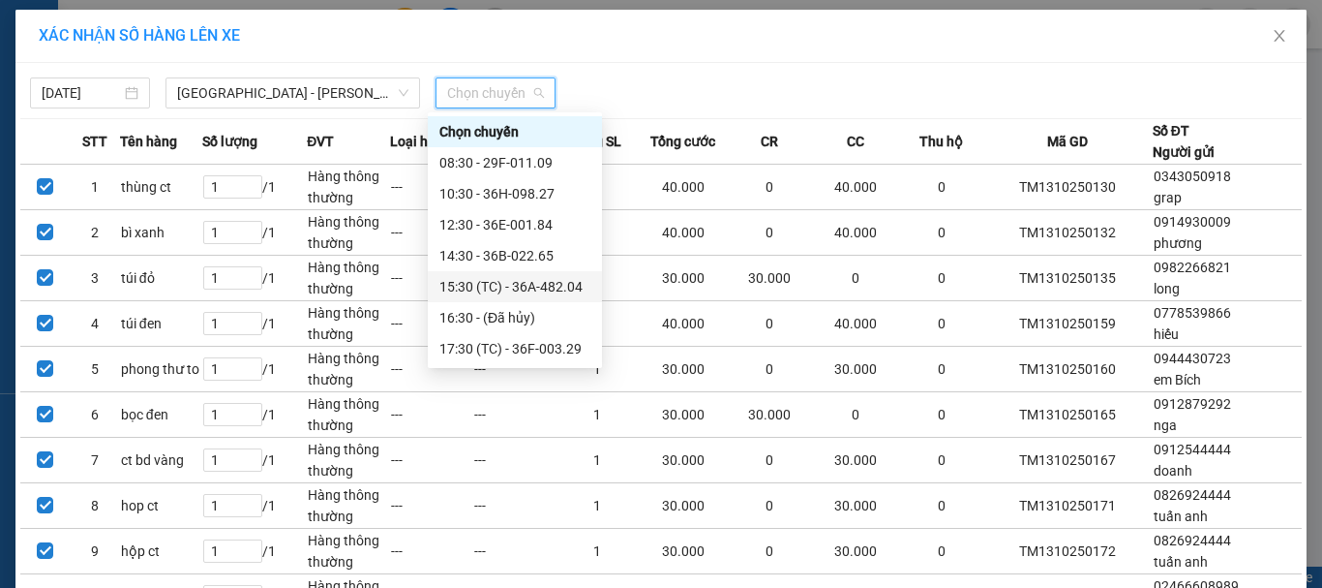
scroll to position [62, 0]
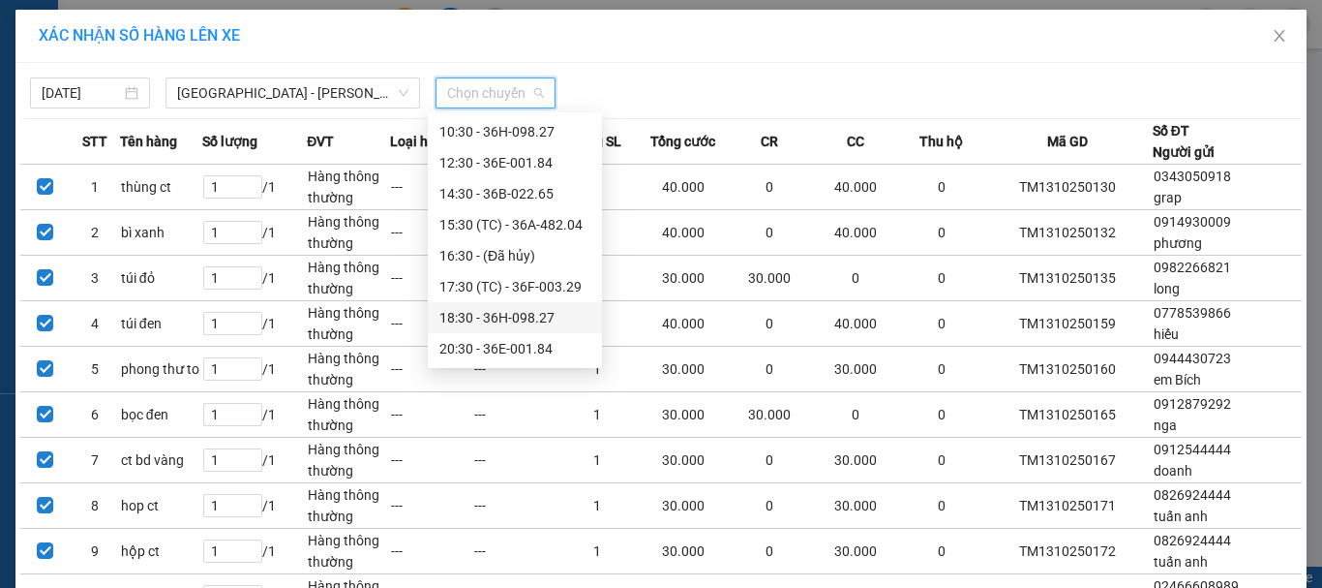
click at [517, 318] on div "18:30 - 36H-098.27" at bounding box center [515, 317] width 151 height 21
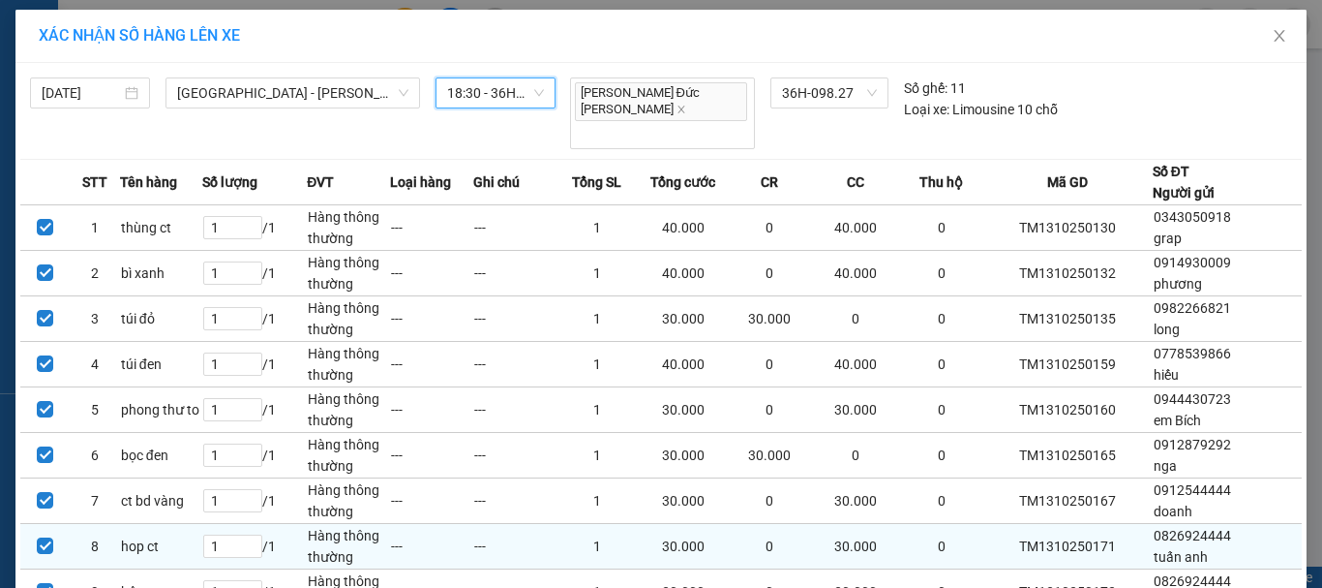
scroll to position [175, 0]
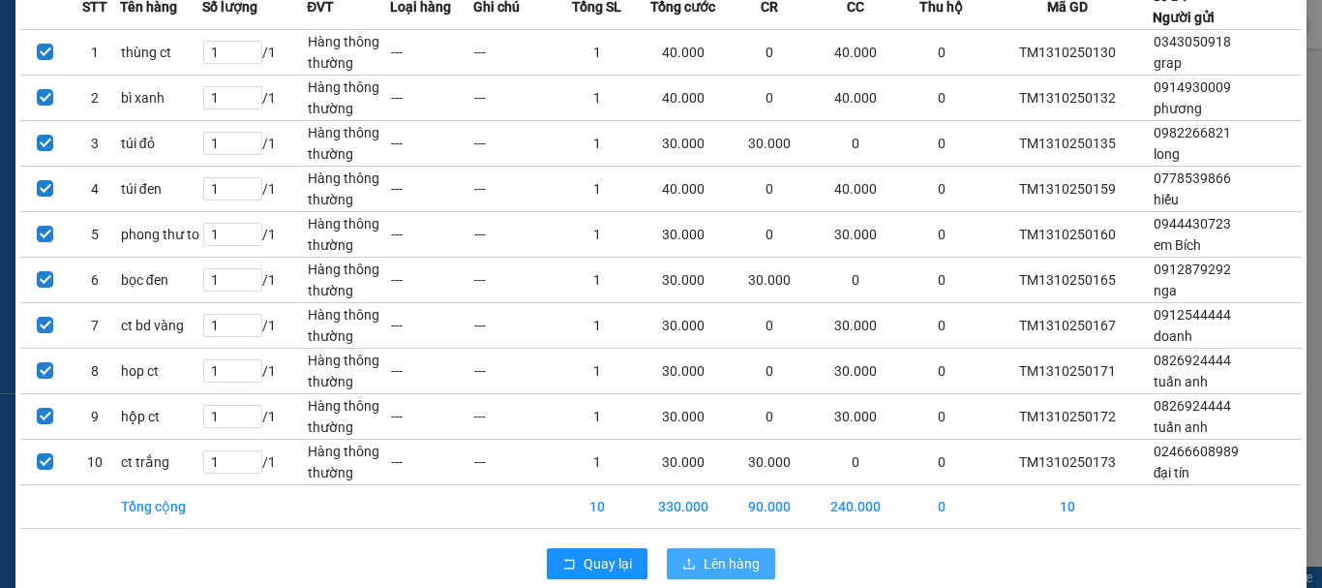
click at [691, 548] on button "Lên hàng" at bounding box center [721, 563] width 108 height 31
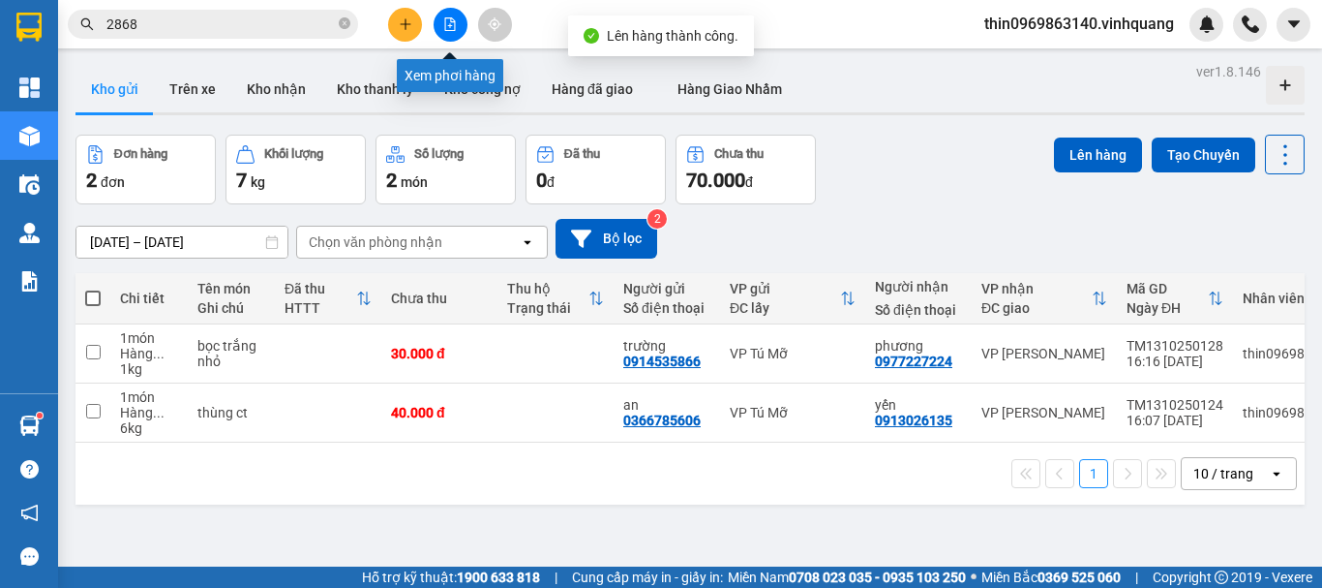
click at [457, 17] on button at bounding box center [451, 25] width 34 height 34
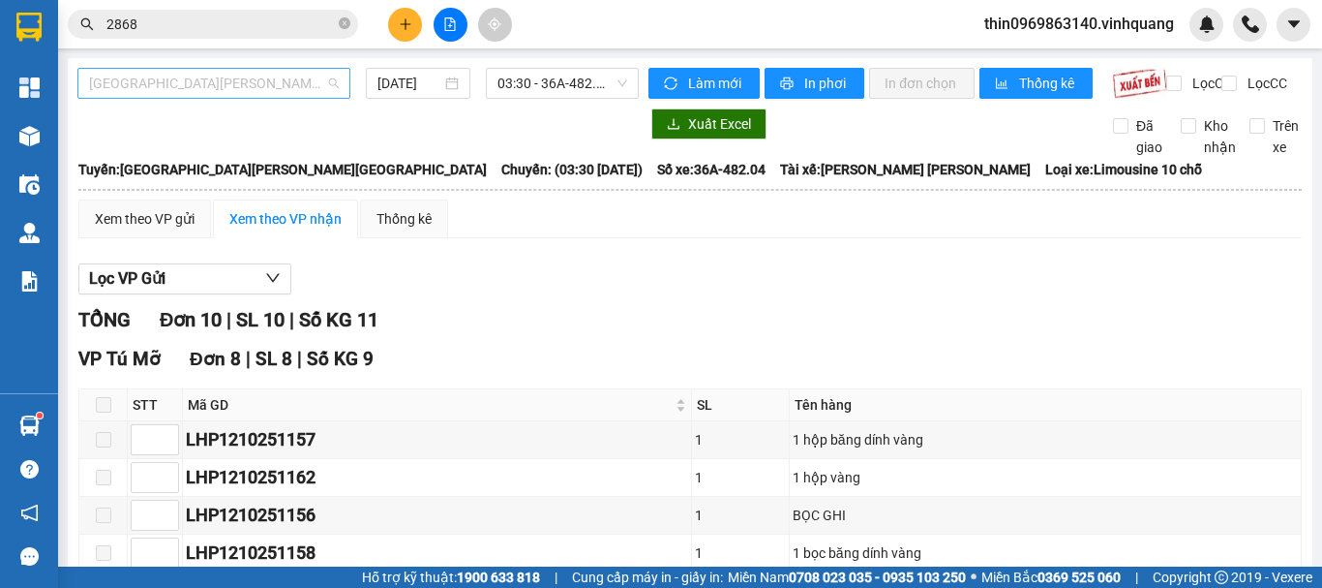
click at [173, 85] on span "Thanh Hóa - Hà Nội" at bounding box center [214, 83] width 250 height 29
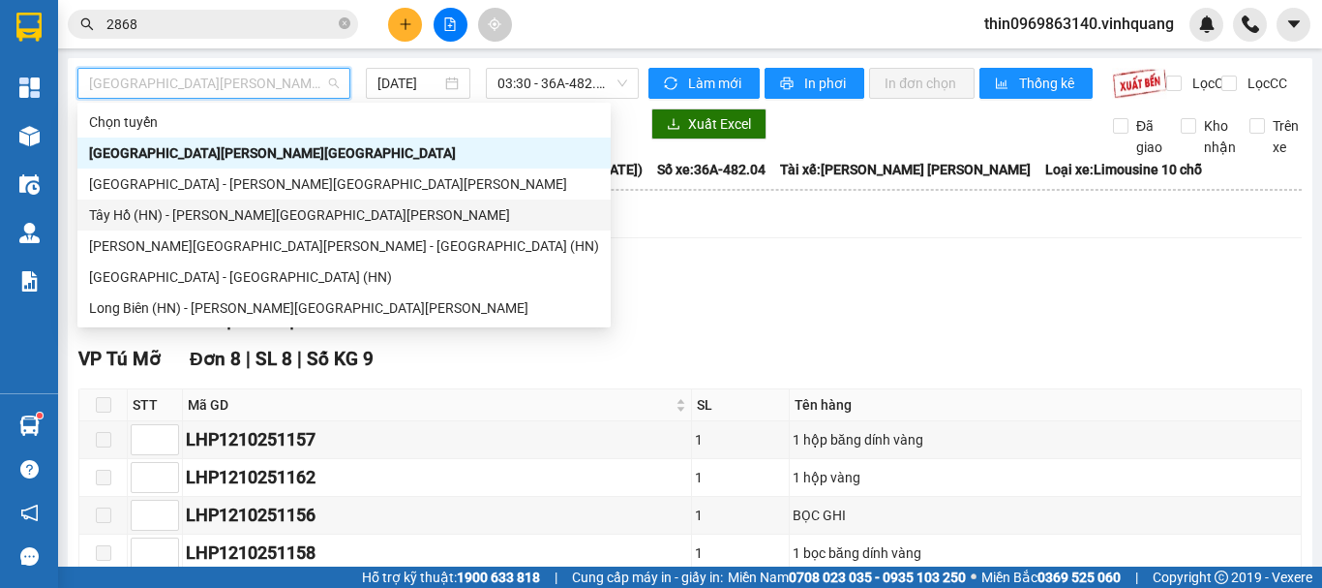
click at [163, 205] on div "Tây Hồ (HN) - Thanh Hóa" at bounding box center [344, 214] width 510 height 21
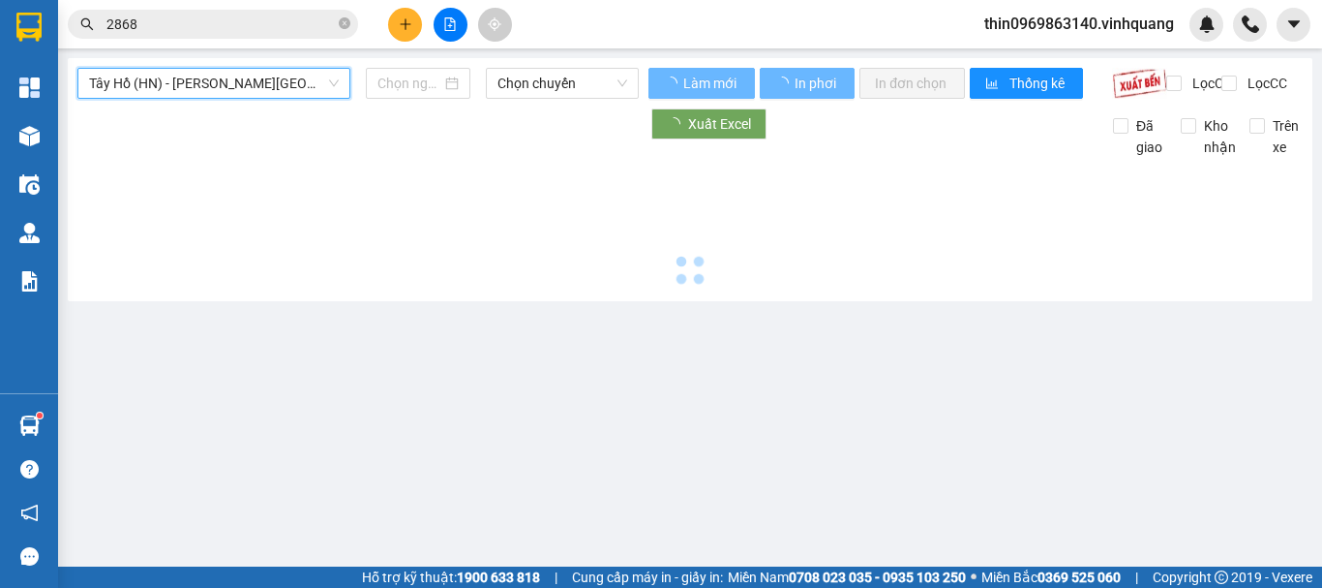
type input "13/10/2025"
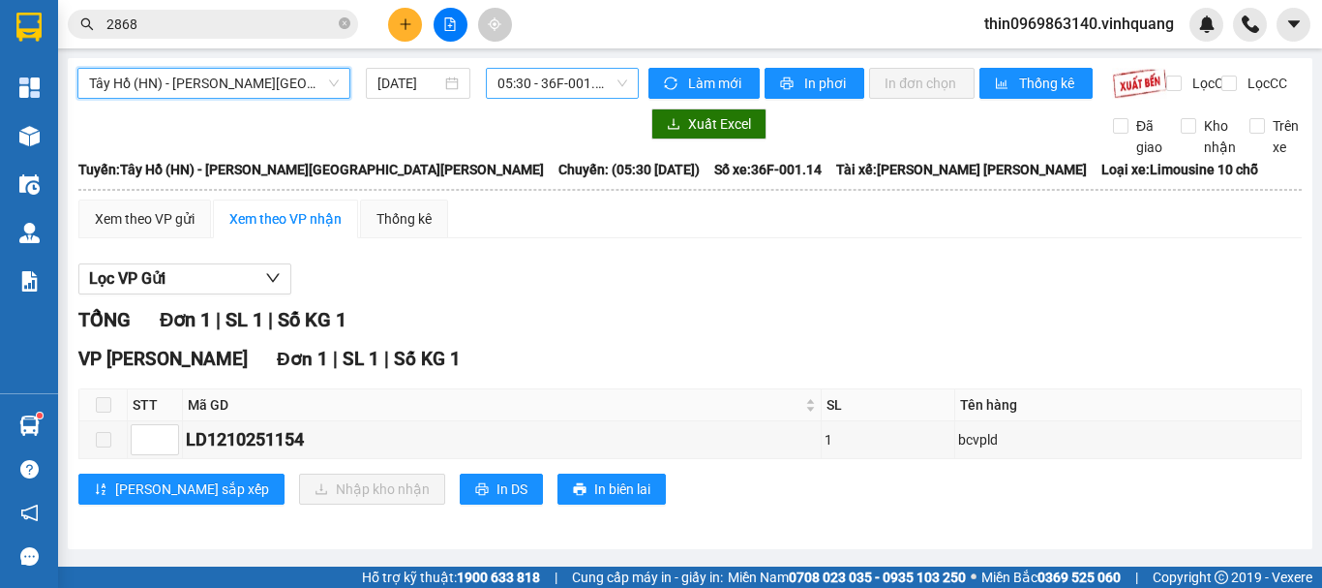
click at [537, 83] on span "05:30 - 36F-001.14" at bounding box center [563, 83] width 130 height 29
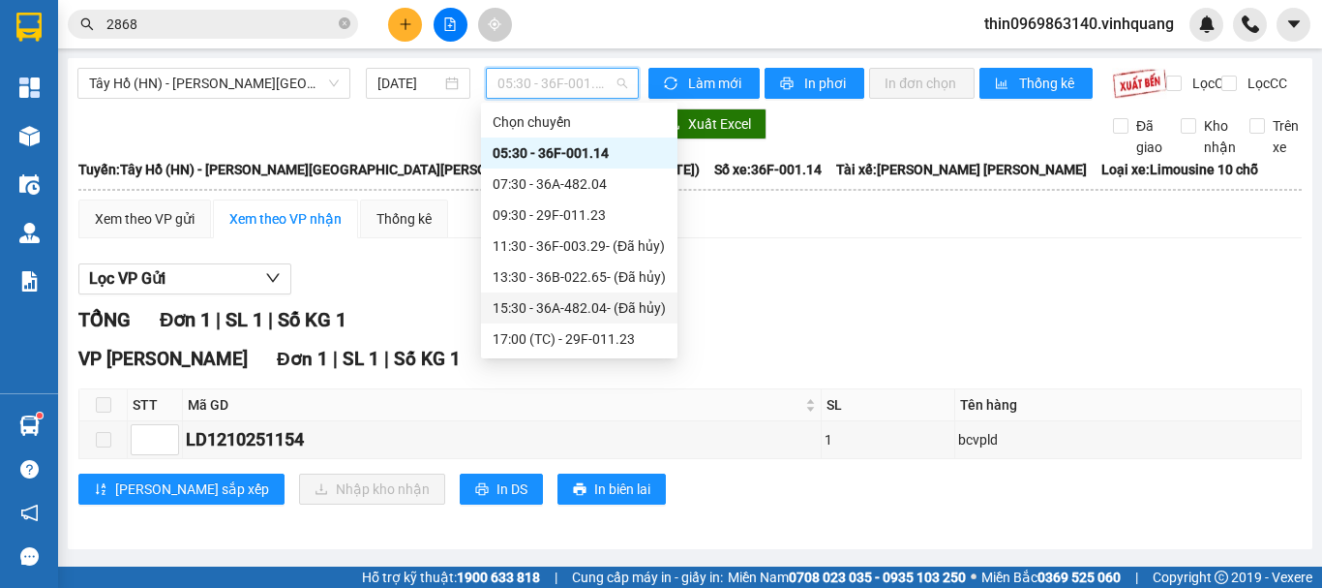
scroll to position [62, 0]
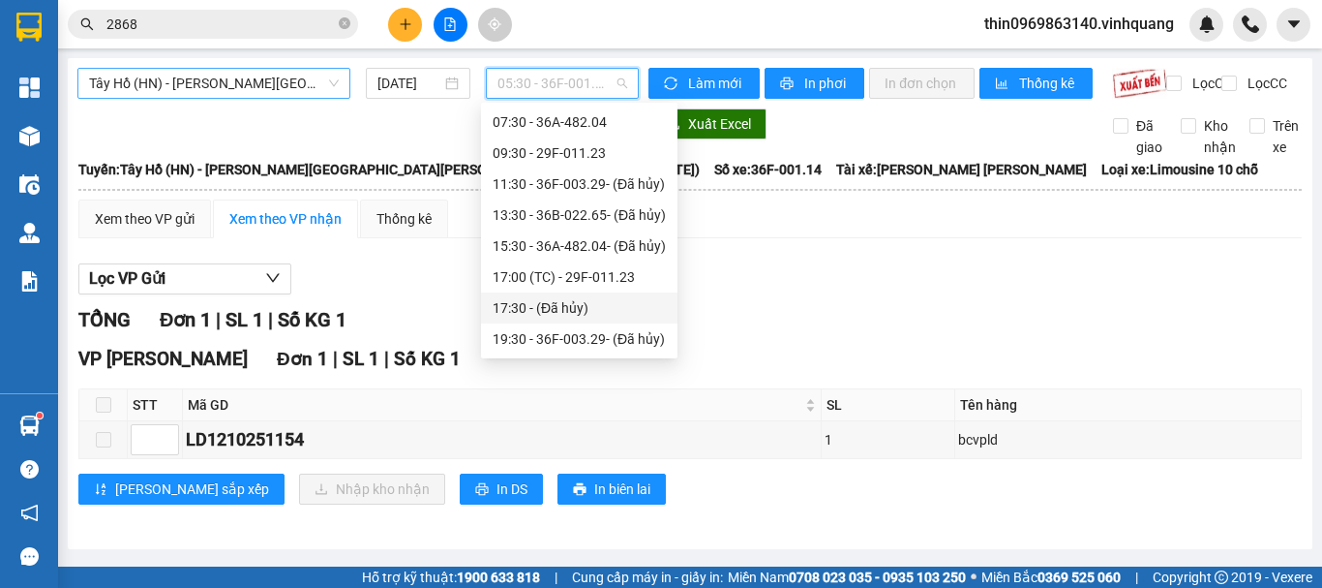
click at [199, 82] on span "Tây Hồ (HN) - Thanh Hóa" at bounding box center [214, 83] width 250 height 29
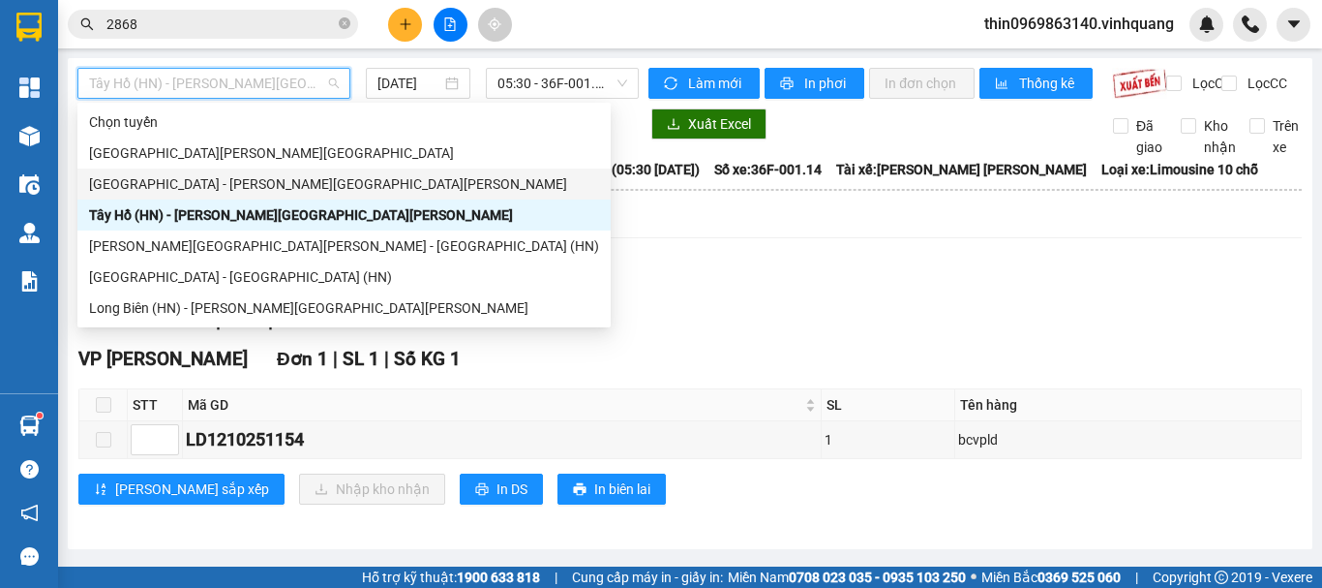
click at [140, 180] on div "Hà Nội - Thanh Hóa" at bounding box center [344, 183] width 510 height 21
type input "13/10/2025"
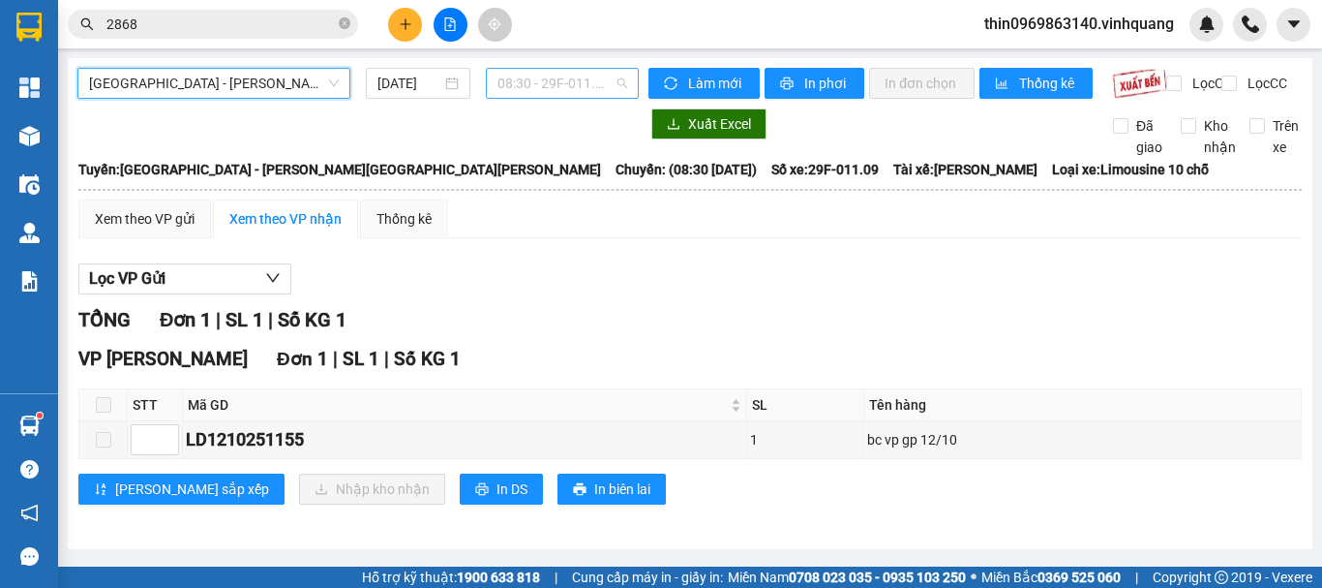
click at [545, 94] on span "08:30 - 29F-011.09" at bounding box center [563, 83] width 130 height 29
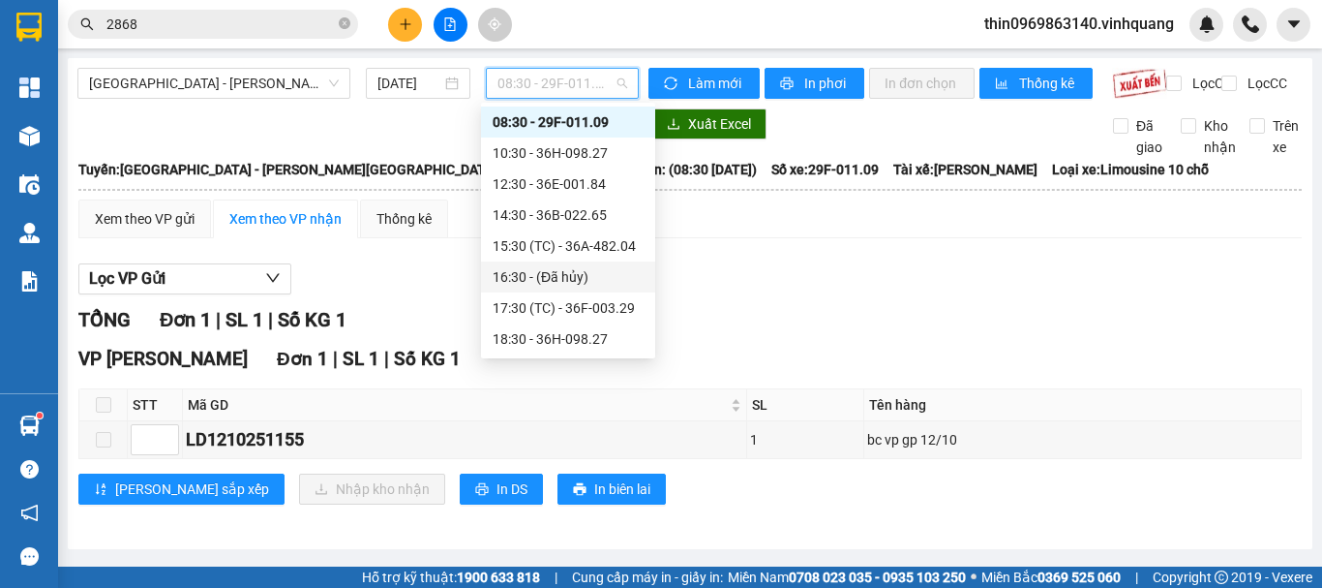
scroll to position [62, 0]
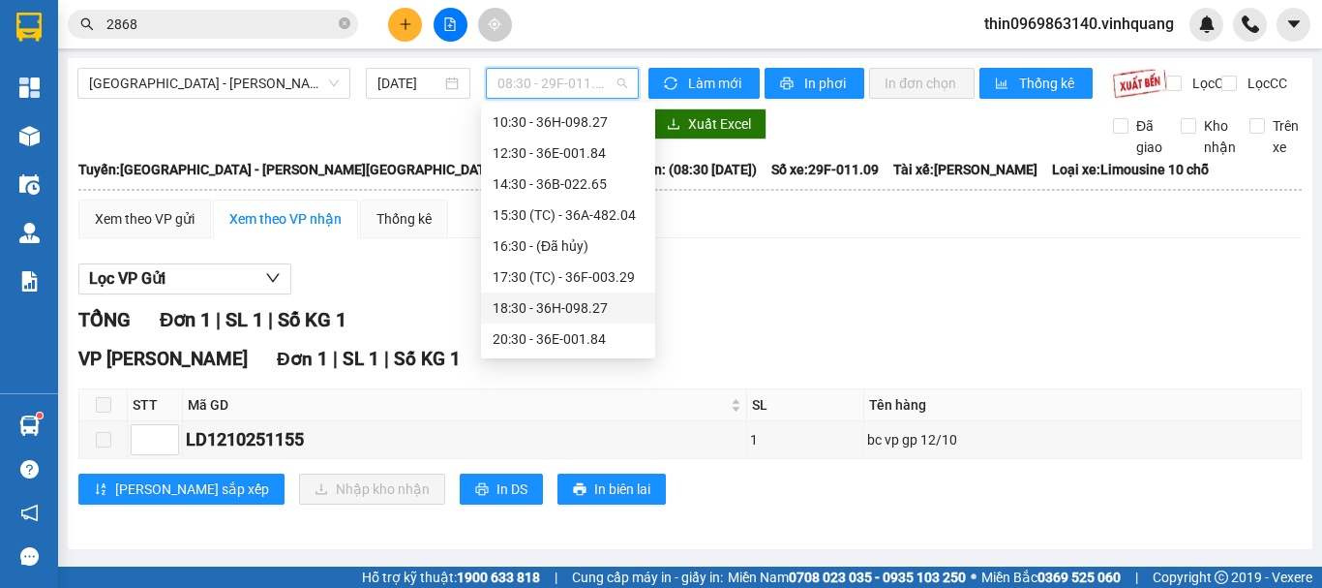
click at [567, 313] on div "18:30 - 36H-098.27" at bounding box center [568, 307] width 151 height 21
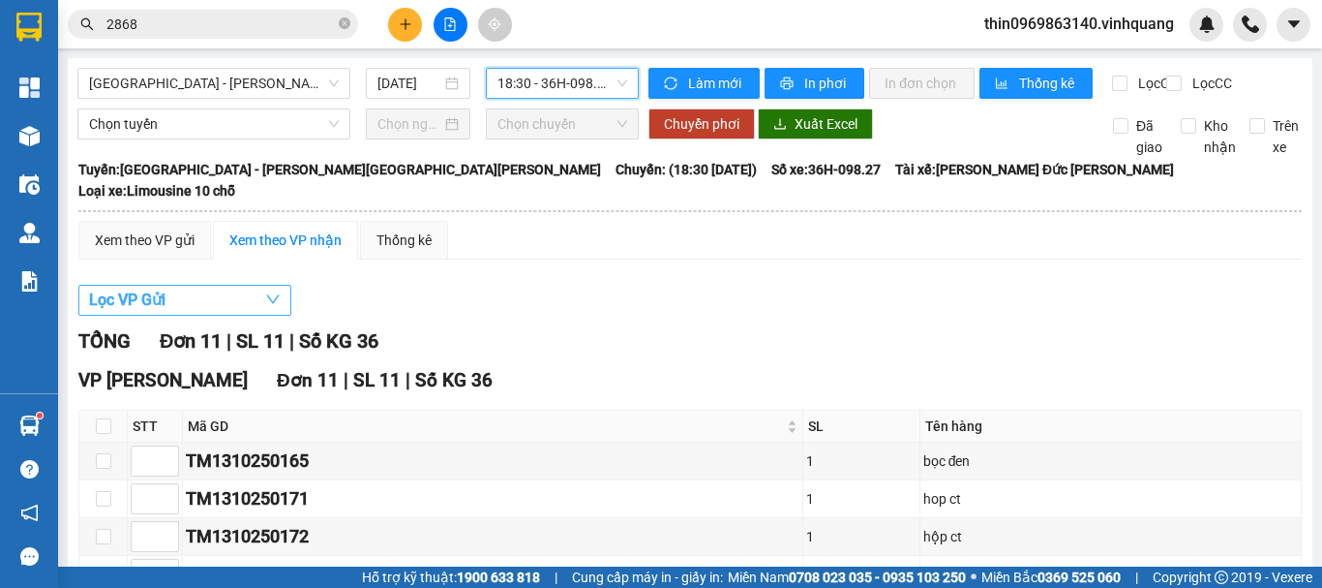
click at [168, 299] on button "Lọc VP Gửi" at bounding box center [184, 300] width 213 height 31
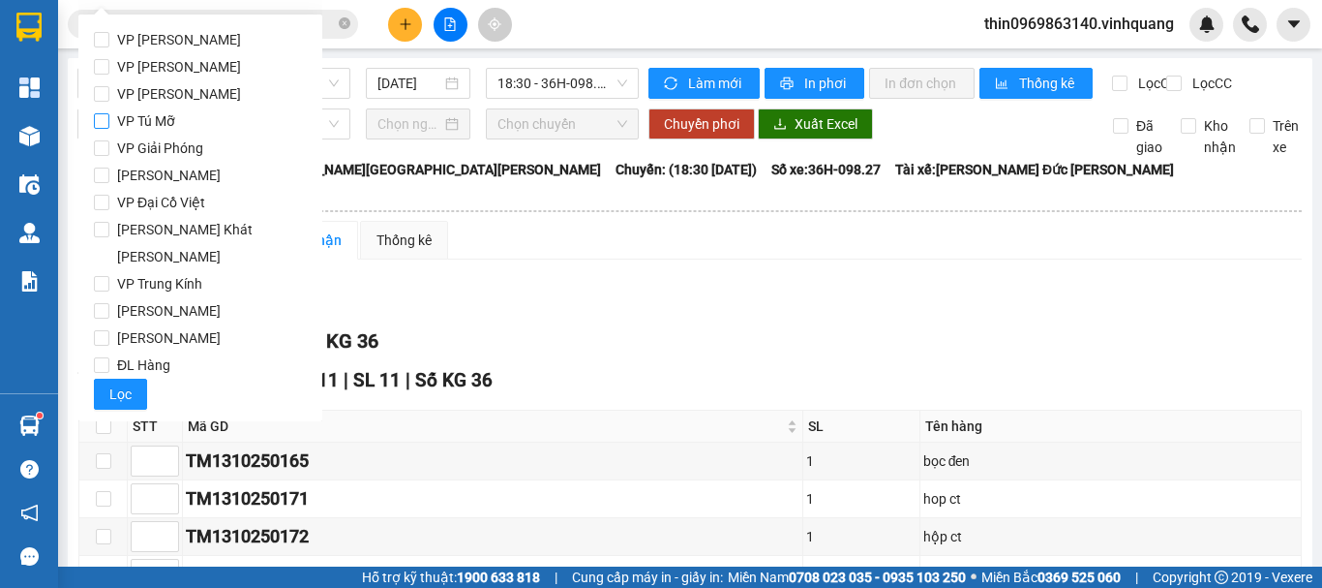
click at [101, 118] on input "VP Tú Mỡ" at bounding box center [101, 120] width 15 height 15
checkbox input "true"
click at [121, 383] on span "Lọc" at bounding box center [120, 393] width 22 height 21
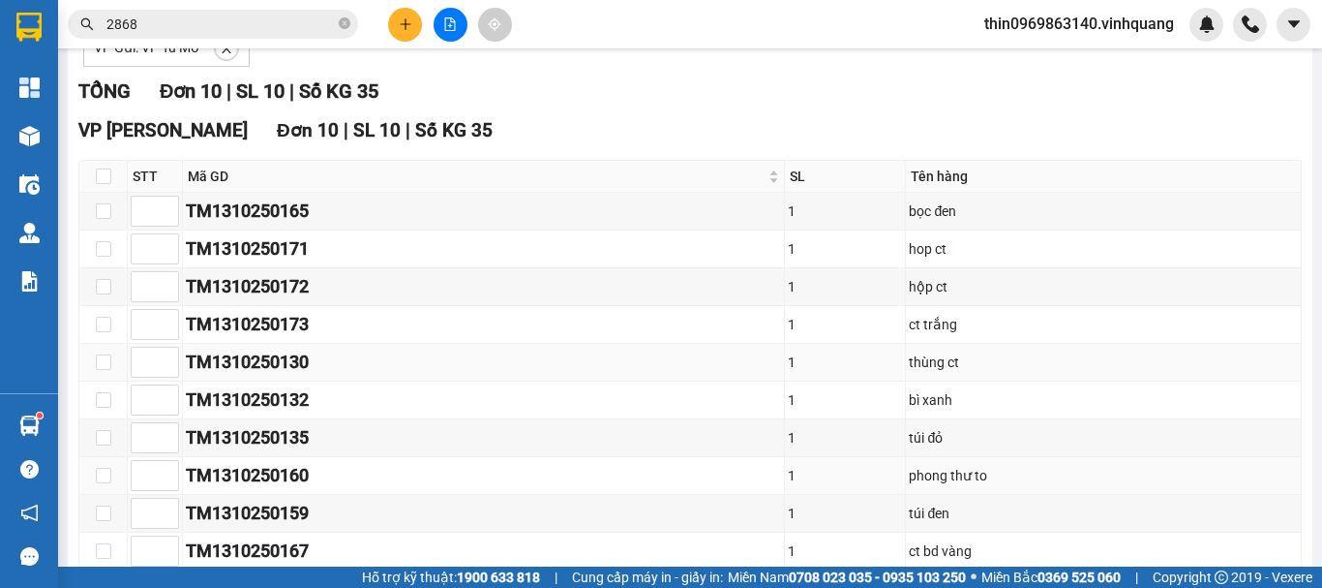
scroll to position [389, 0]
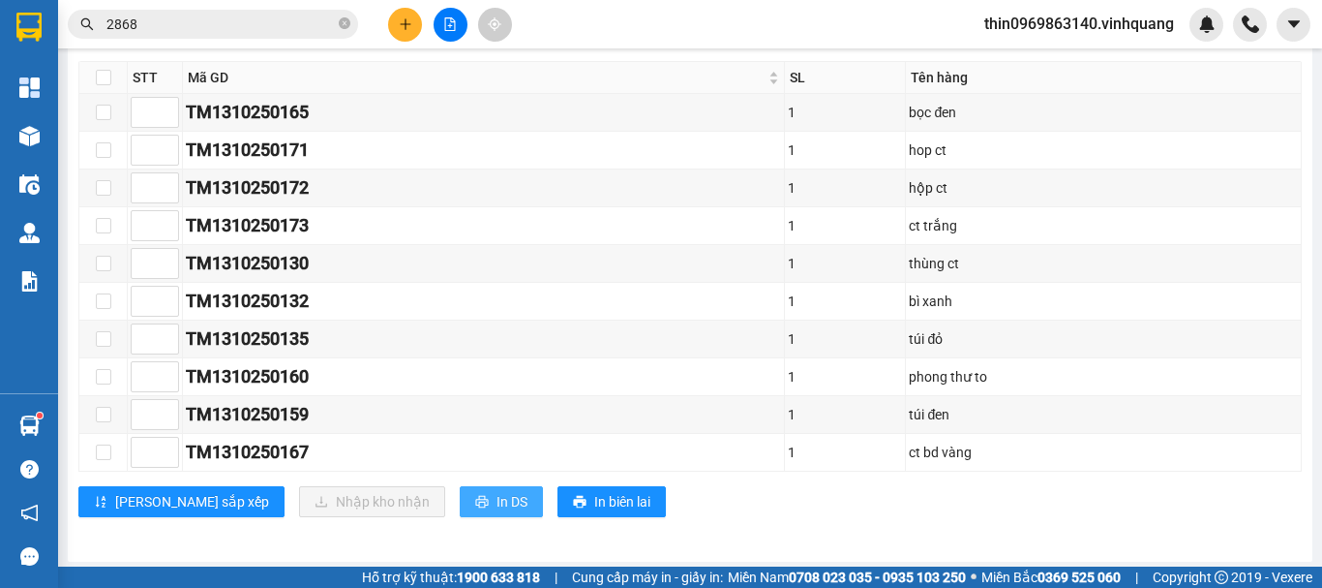
click at [475, 502] on icon "printer" at bounding box center [482, 502] width 14 height 14
click at [188, 21] on input "2868" at bounding box center [220, 24] width 228 height 21
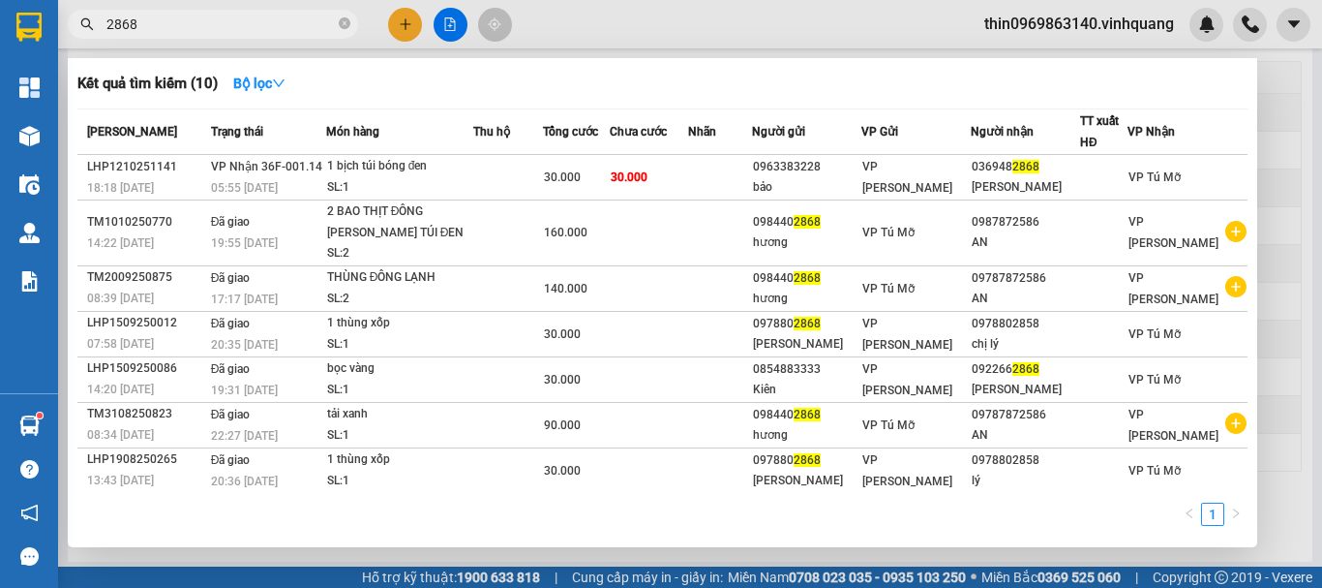
click at [188, 21] on input "2868" at bounding box center [220, 24] width 228 height 21
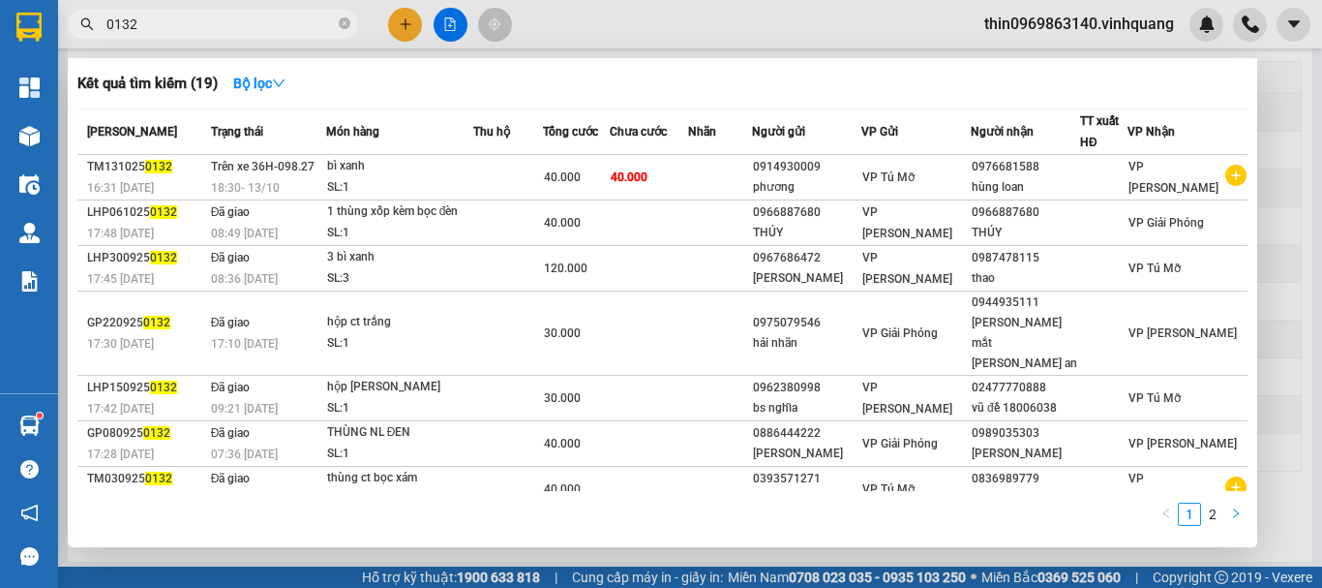
type input "0132"
click at [1233, 510] on icon "right" at bounding box center [1236, 513] width 12 height 12
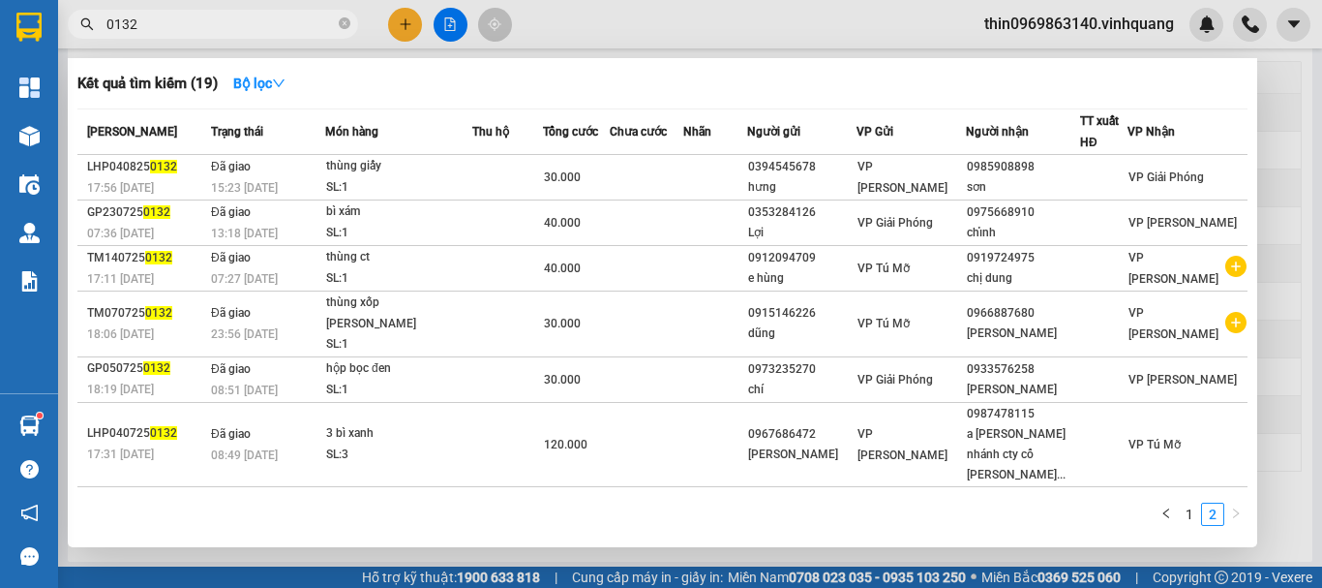
click at [1288, 133] on div at bounding box center [661, 294] width 1322 height 588
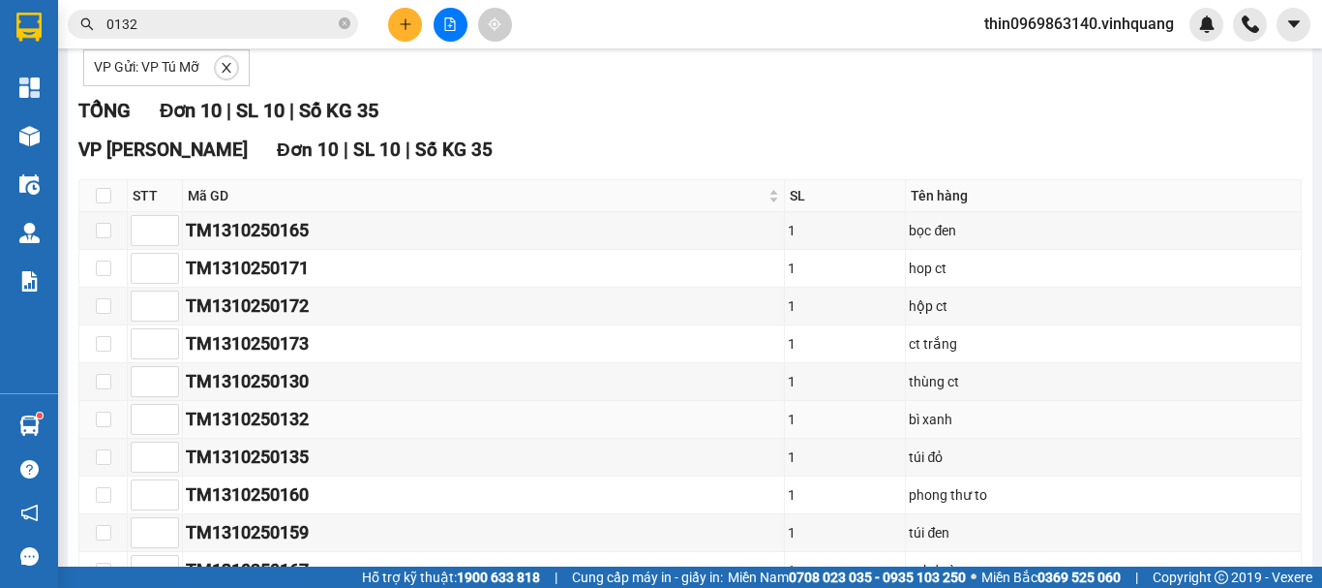
scroll to position [389, 0]
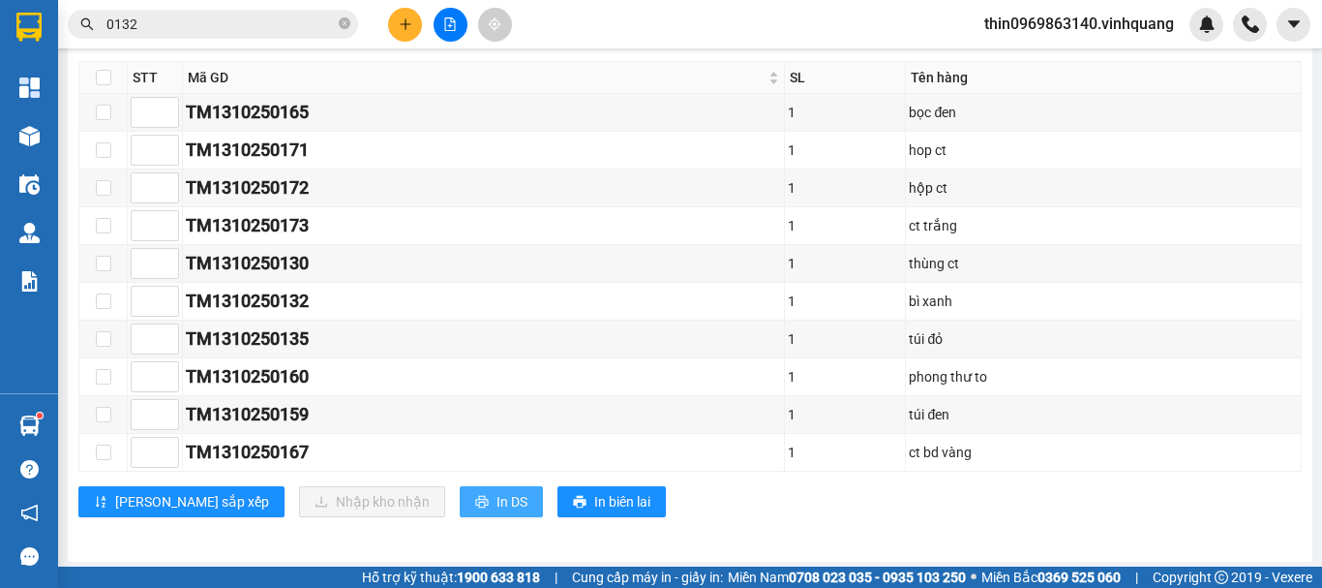
click at [497, 495] on span "In DS" at bounding box center [512, 501] width 31 height 21
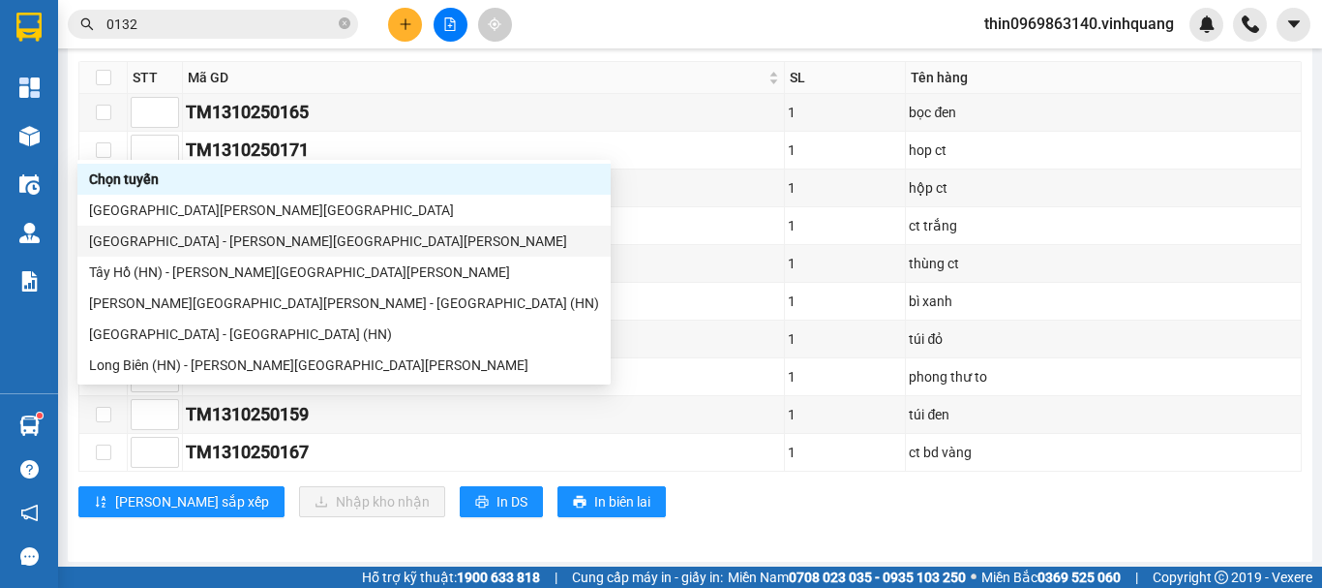
click at [191, 236] on div "Hà Nội - Thanh Hóa" at bounding box center [344, 240] width 510 height 21
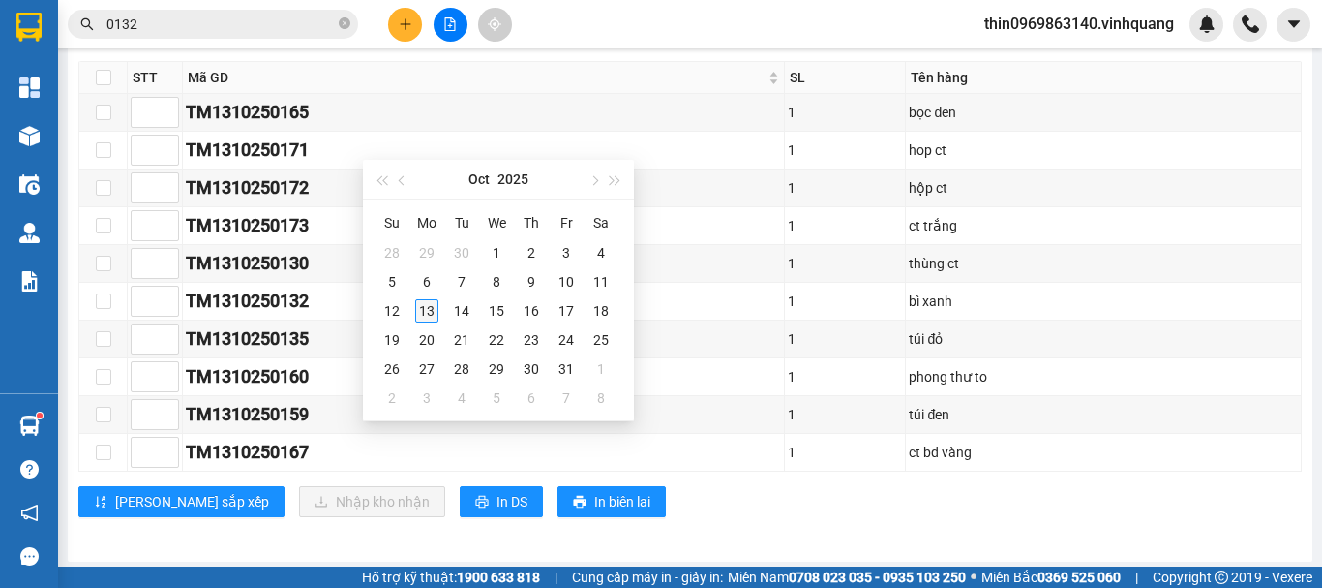
type input "13/10/2025"
drag, startPoint x: 425, startPoint y: 307, endPoint x: 494, endPoint y: 210, distance: 118.7
click at [427, 307] on div "13" at bounding box center [426, 310] width 23 height 23
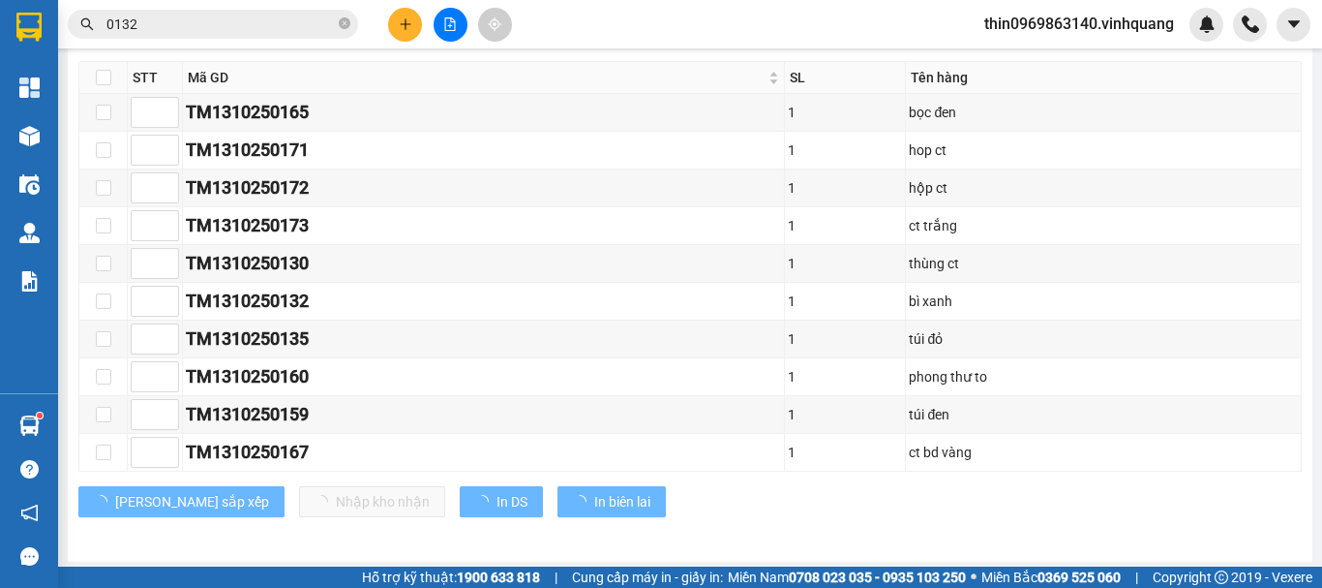
type input "13/10/2025"
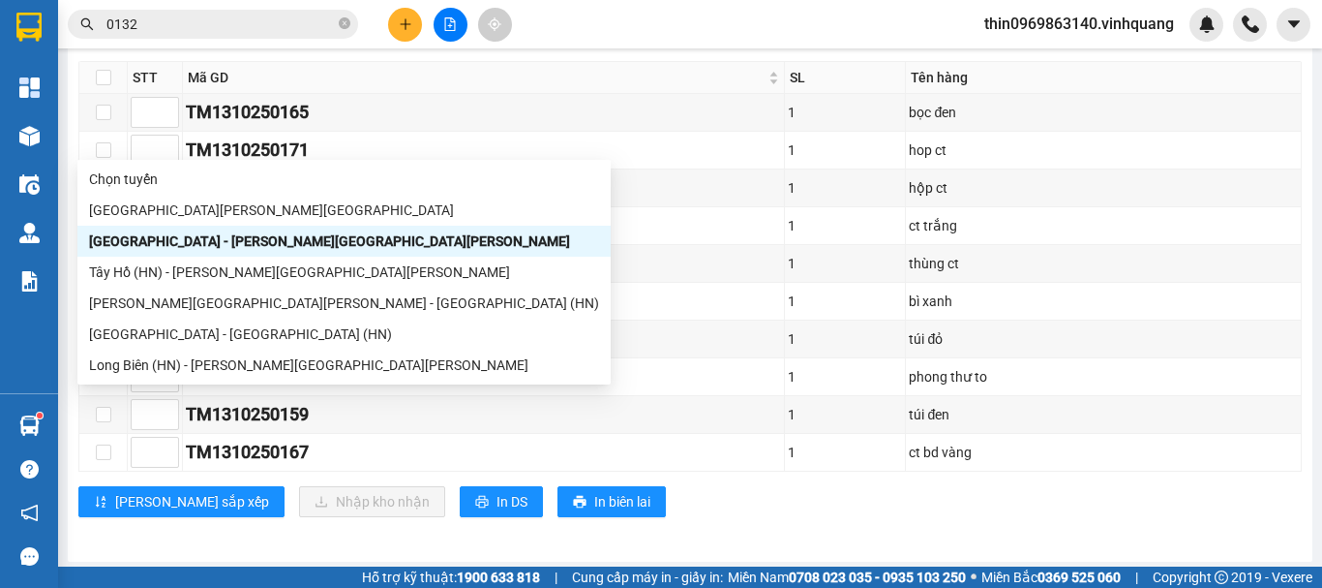
click at [160, 276] on div "Tây Hồ (HN) - Thanh Hóa" at bounding box center [344, 271] width 510 height 21
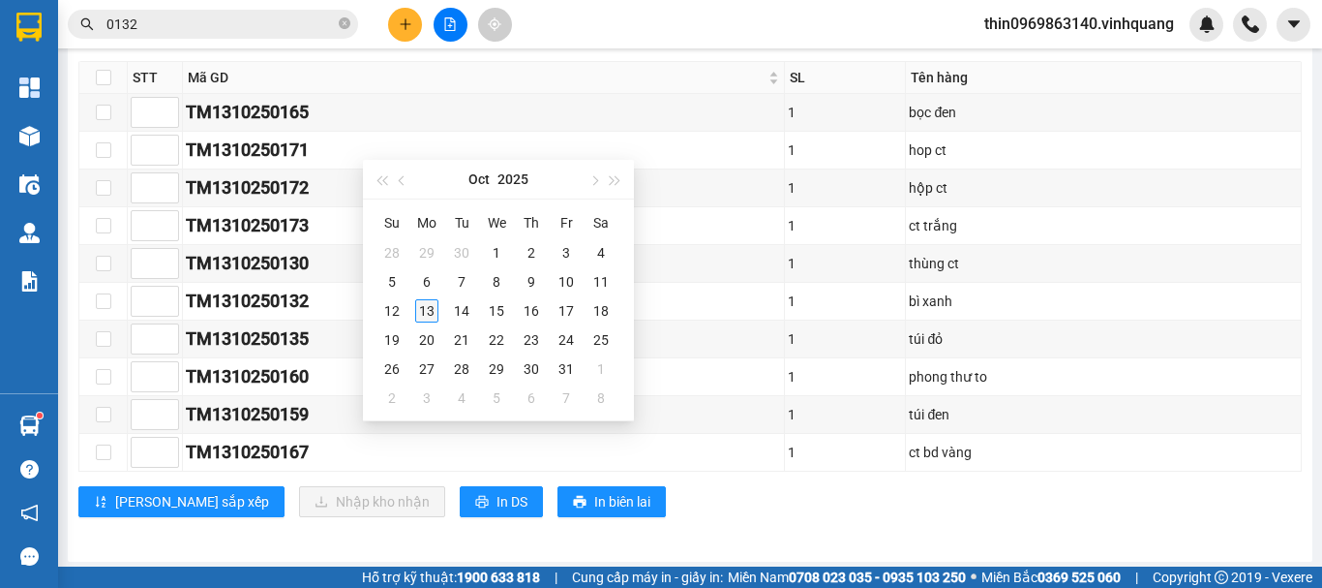
type input "13/10/2025"
click at [422, 315] on div "13" at bounding box center [426, 310] width 23 height 23
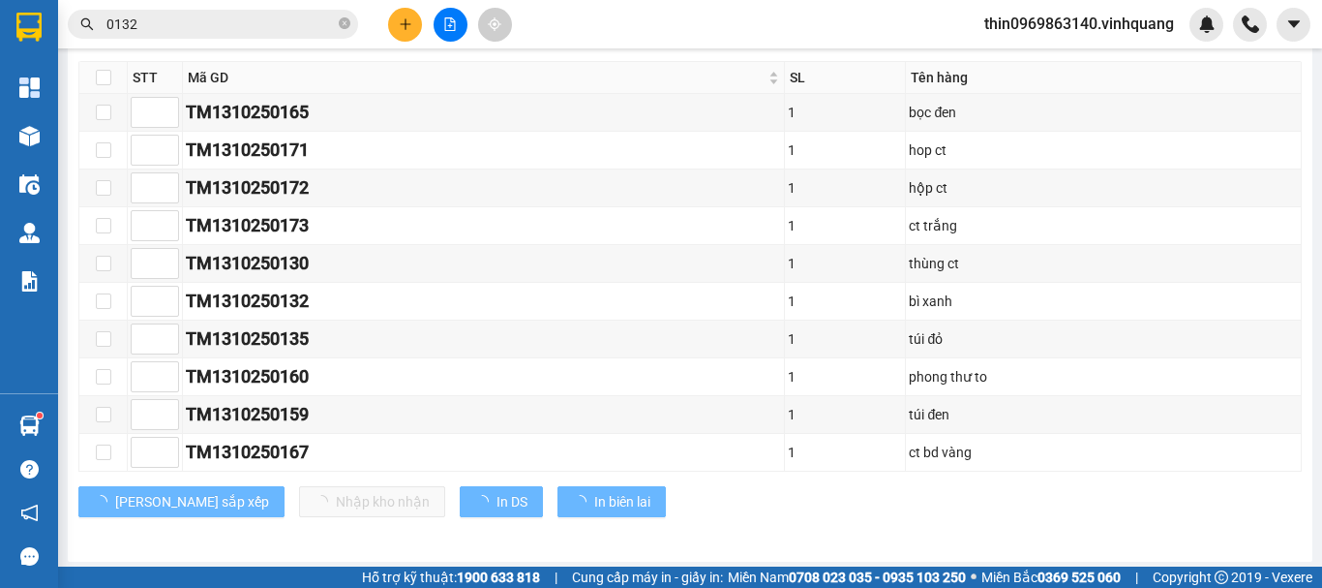
type input "13/10/2025"
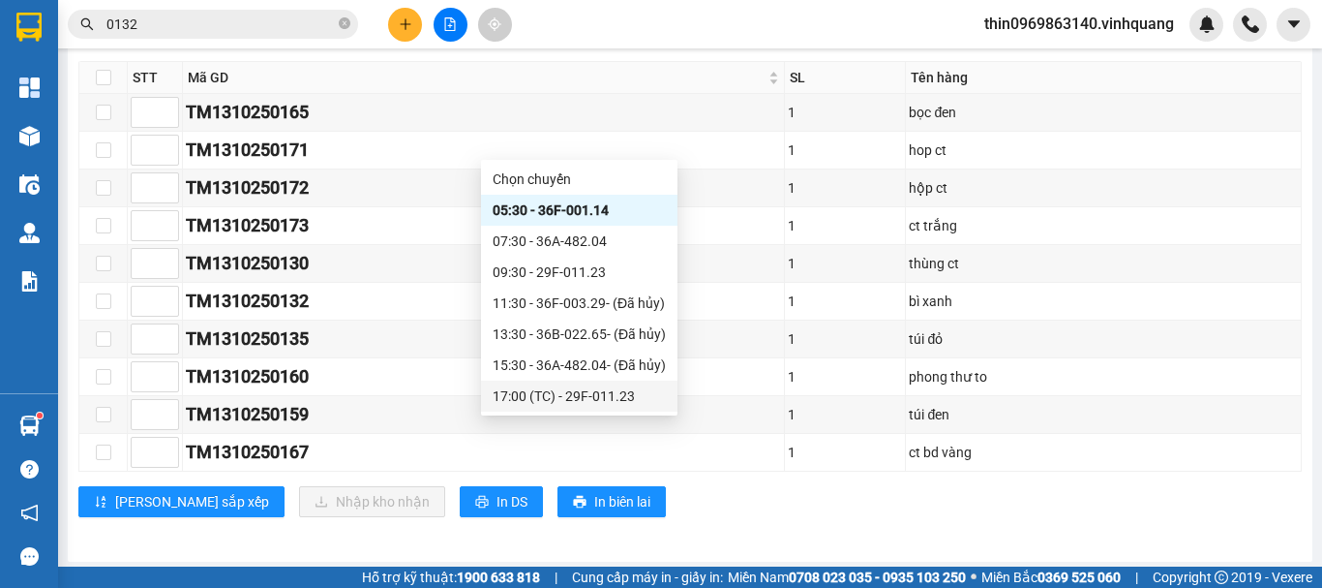
click at [557, 385] on div "17:00 (TC) - 29F-011.23" at bounding box center [579, 395] width 173 height 21
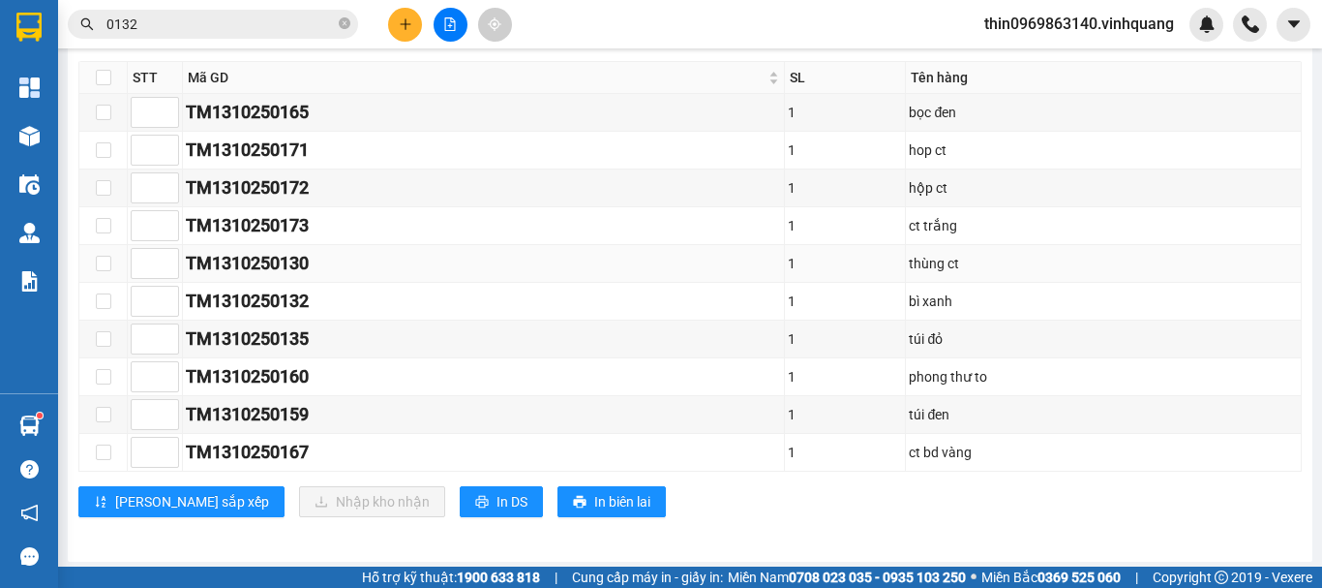
click at [369, 277] on div "TM1310250130" at bounding box center [483, 263] width 595 height 27
click at [330, 315] on div "TM1310250132" at bounding box center [483, 301] width 595 height 27
click at [99, 309] on input "checkbox" at bounding box center [103, 300] width 15 height 15
checkbox input "true"
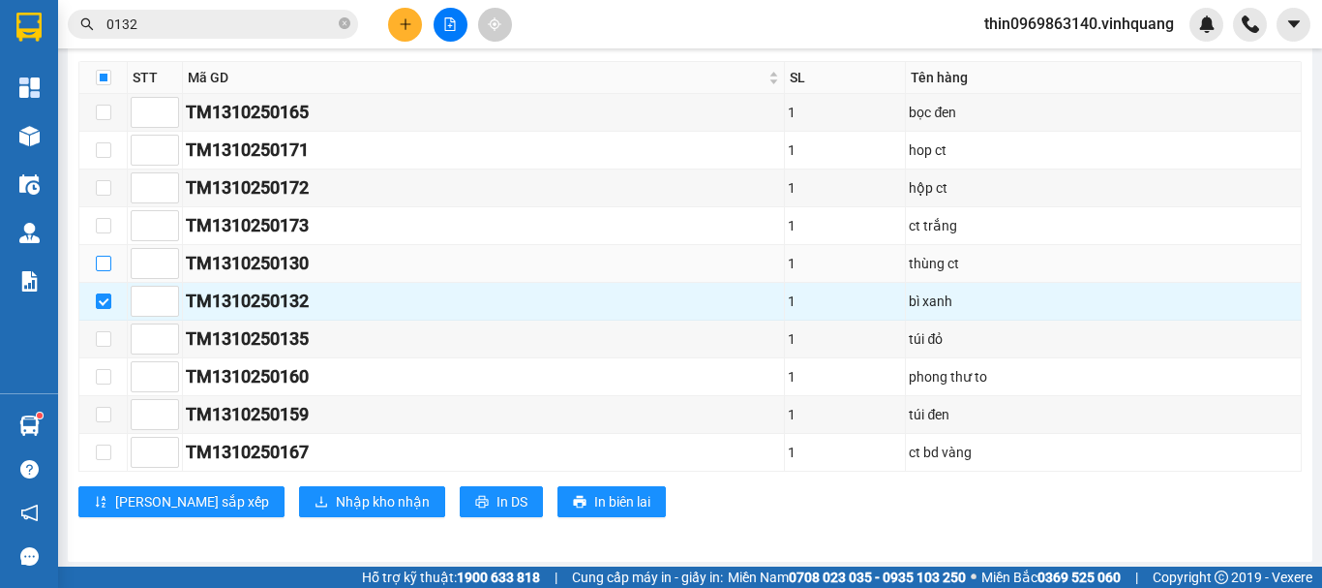
click at [106, 271] on input "checkbox" at bounding box center [103, 263] width 15 height 15
checkbox input "true"
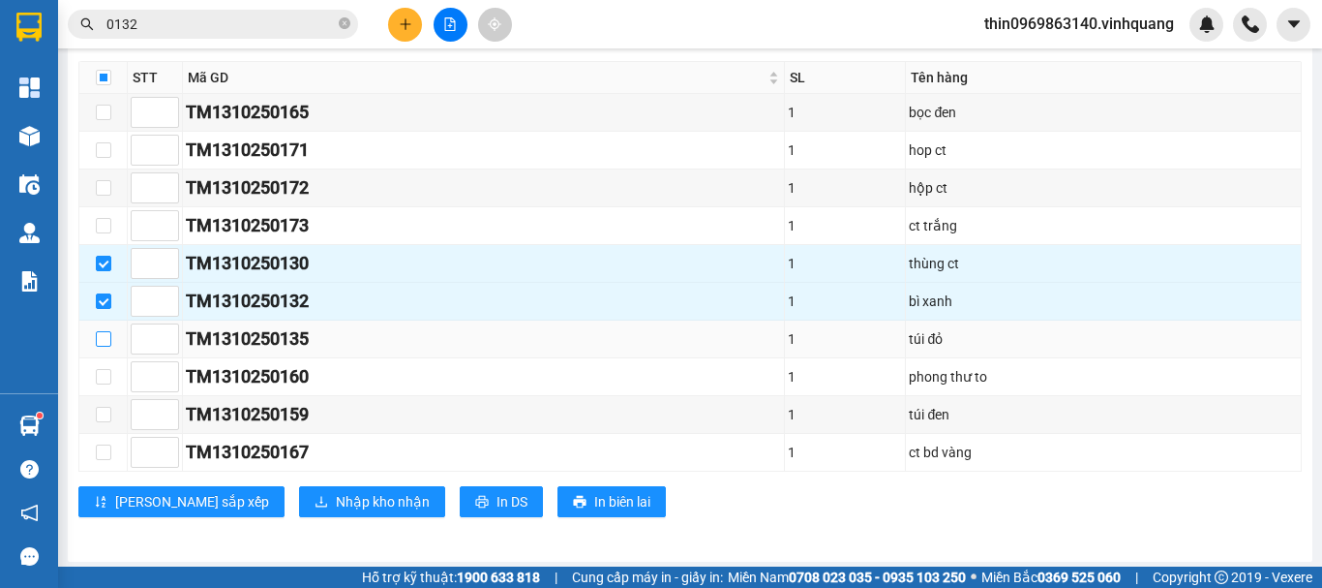
click at [102, 347] on input "checkbox" at bounding box center [103, 338] width 15 height 15
checkbox input "true"
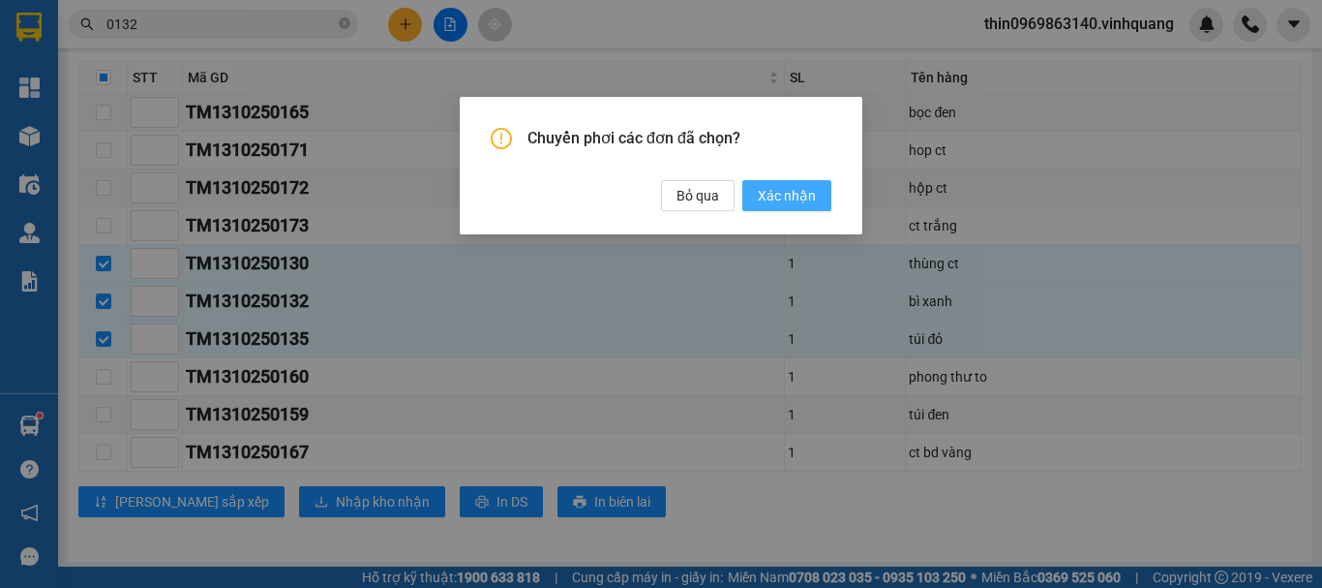
click at [777, 197] on span "Xác nhận" at bounding box center [787, 195] width 58 height 21
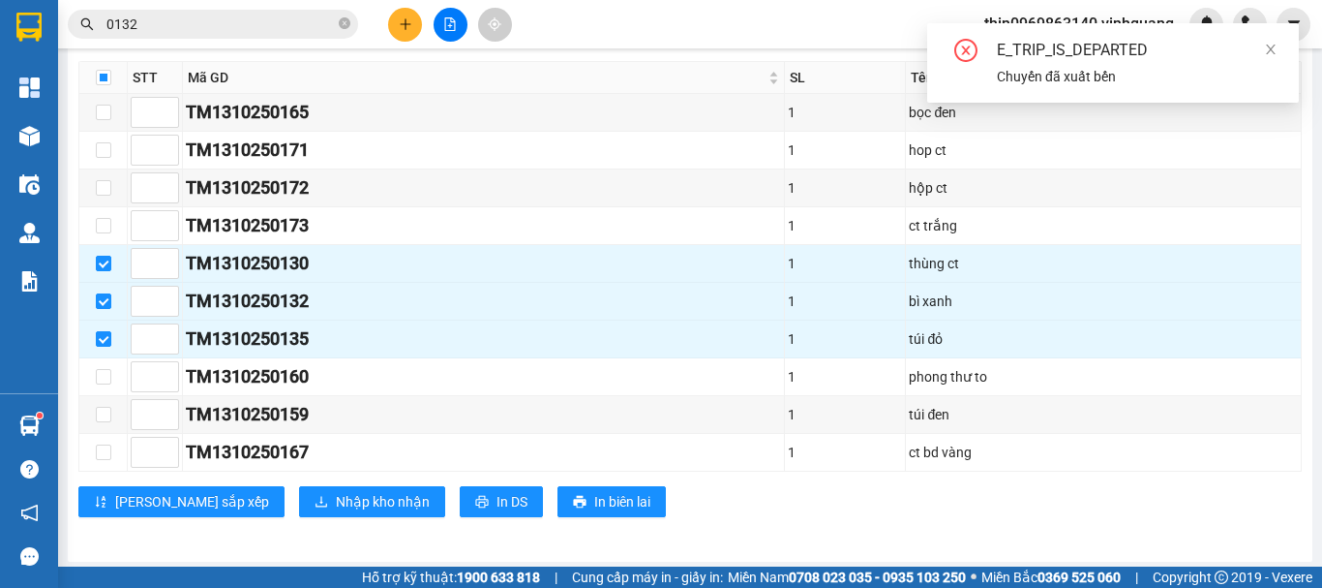
checkbox input "false"
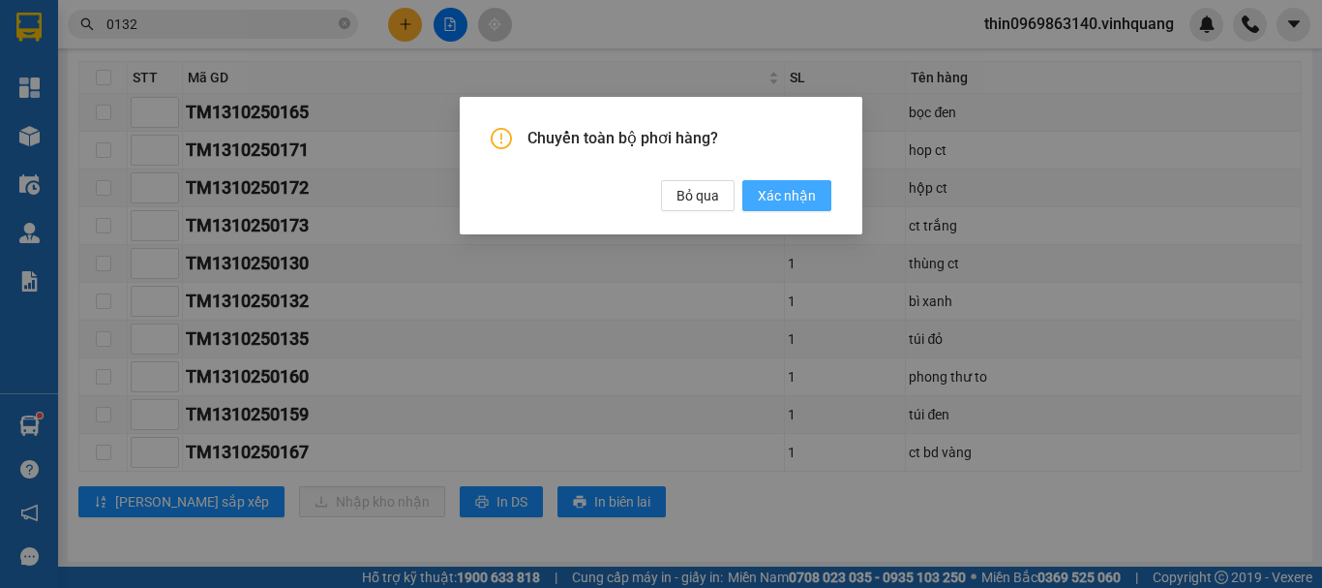
click at [780, 198] on span "Xác nhận" at bounding box center [787, 195] width 58 height 21
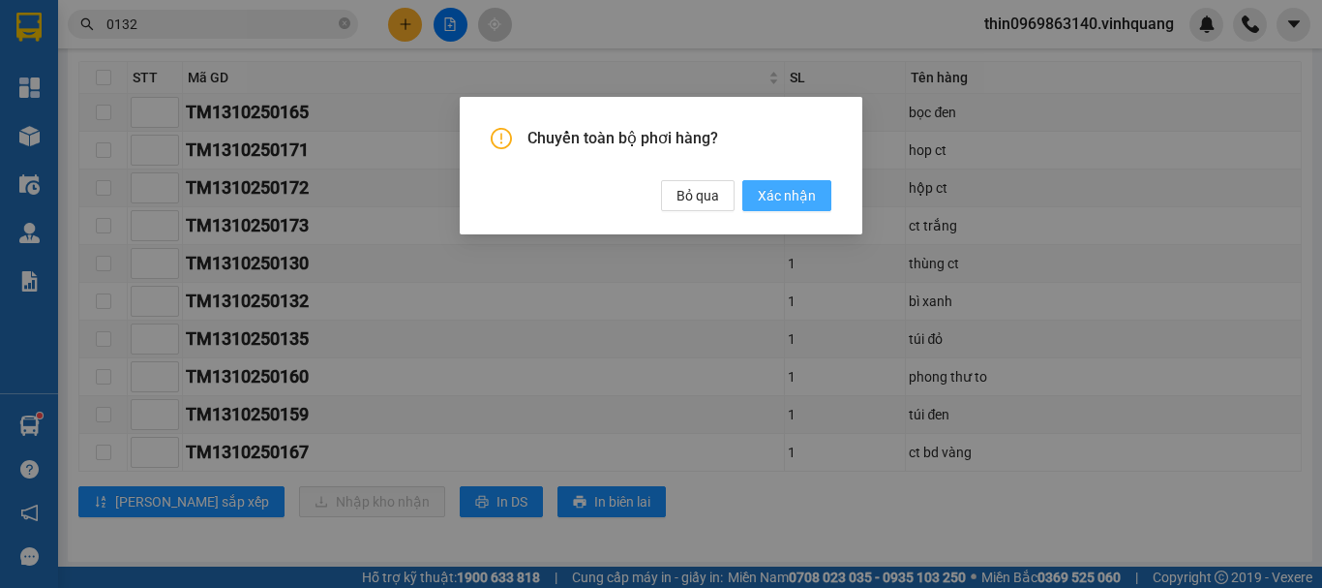
click at [796, 197] on span "Xác nhận" at bounding box center [787, 195] width 58 height 21
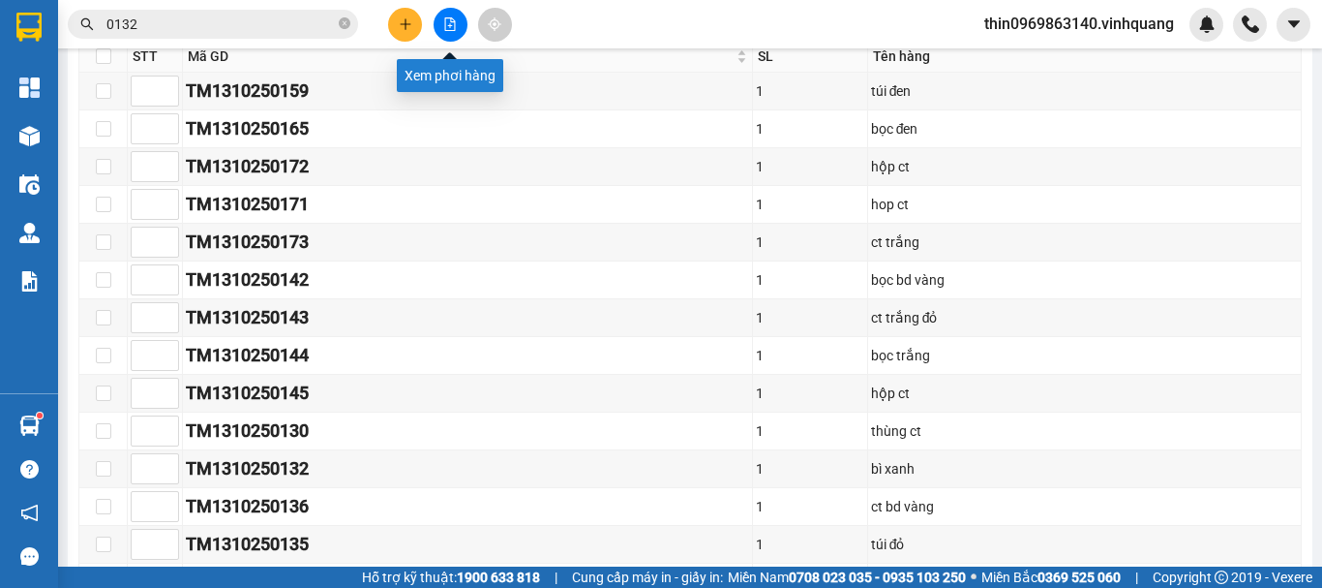
click at [451, 29] on icon "file-add" at bounding box center [450, 24] width 14 height 14
click at [451, 23] on icon "file-add" at bounding box center [450, 24] width 14 height 14
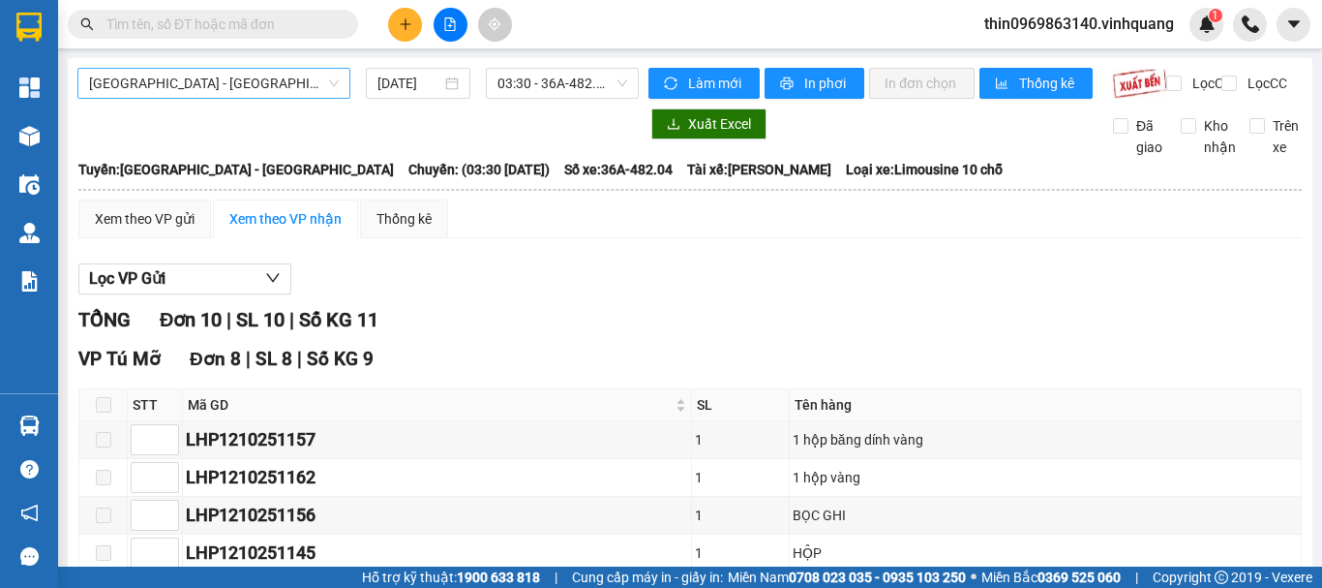
click at [235, 78] on span "[GEOGRAPHIC_DATA][PERSON_NAME][GEOGRAPHIC_DATA]" at bounding box center [214, 83] width 250 height 29
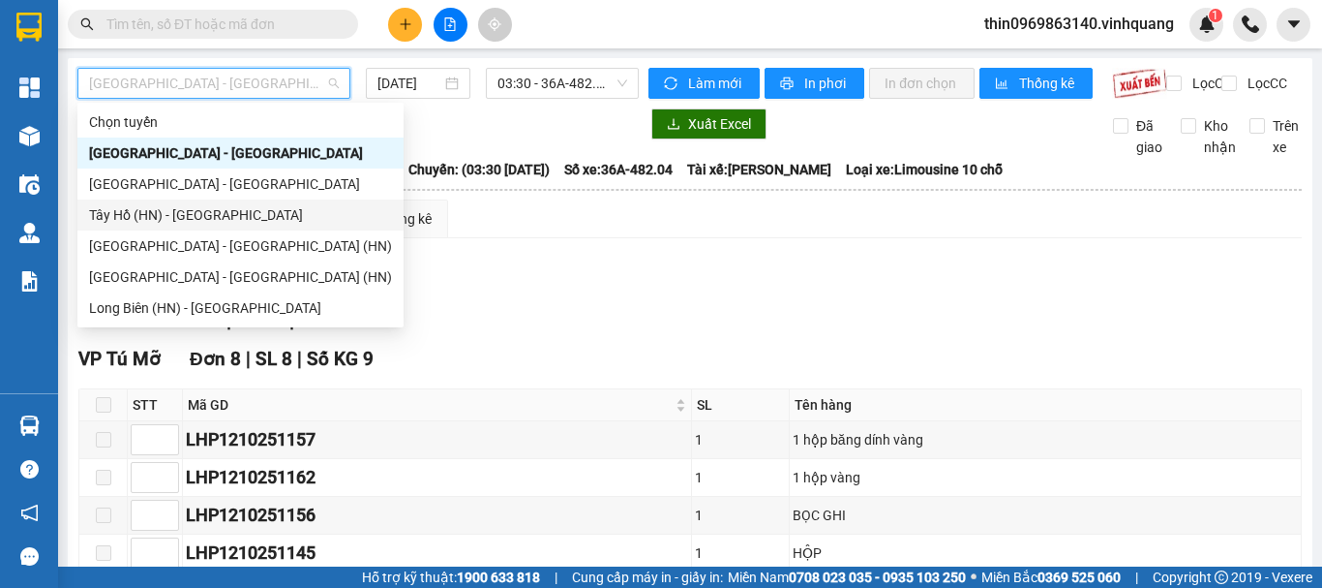
click at [106, 216] on div "Tây Hồ (HN) - [GEOGRAPHIC_DATA]" at bounding box center [240, 214] width 303 height 21
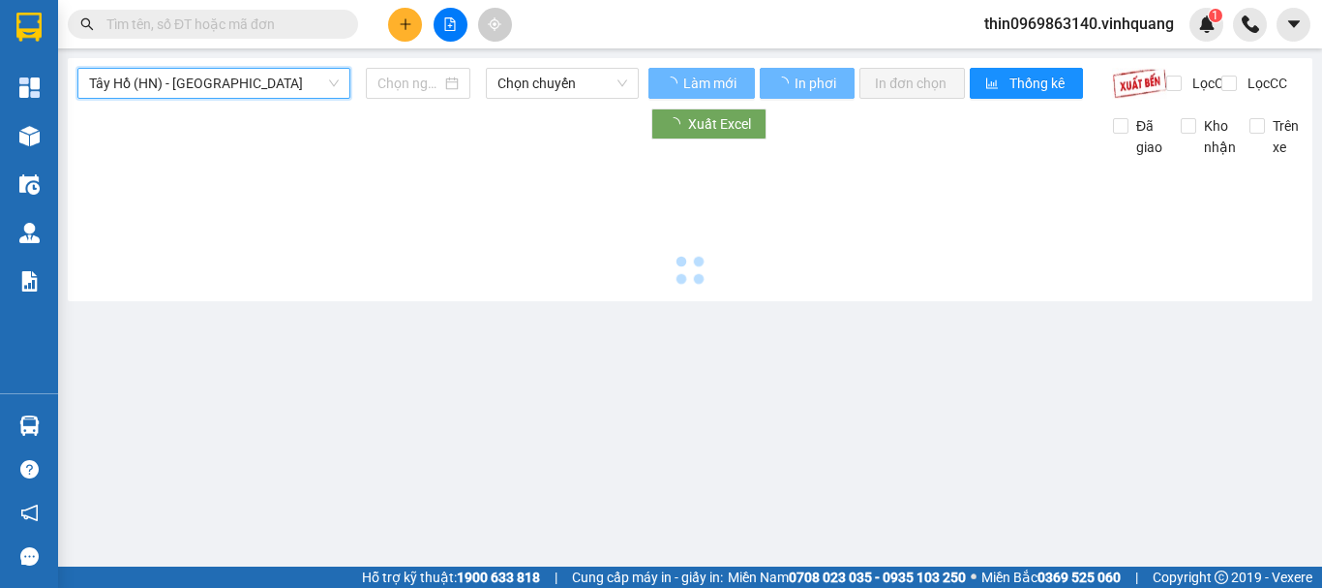
type input "[DATE]"
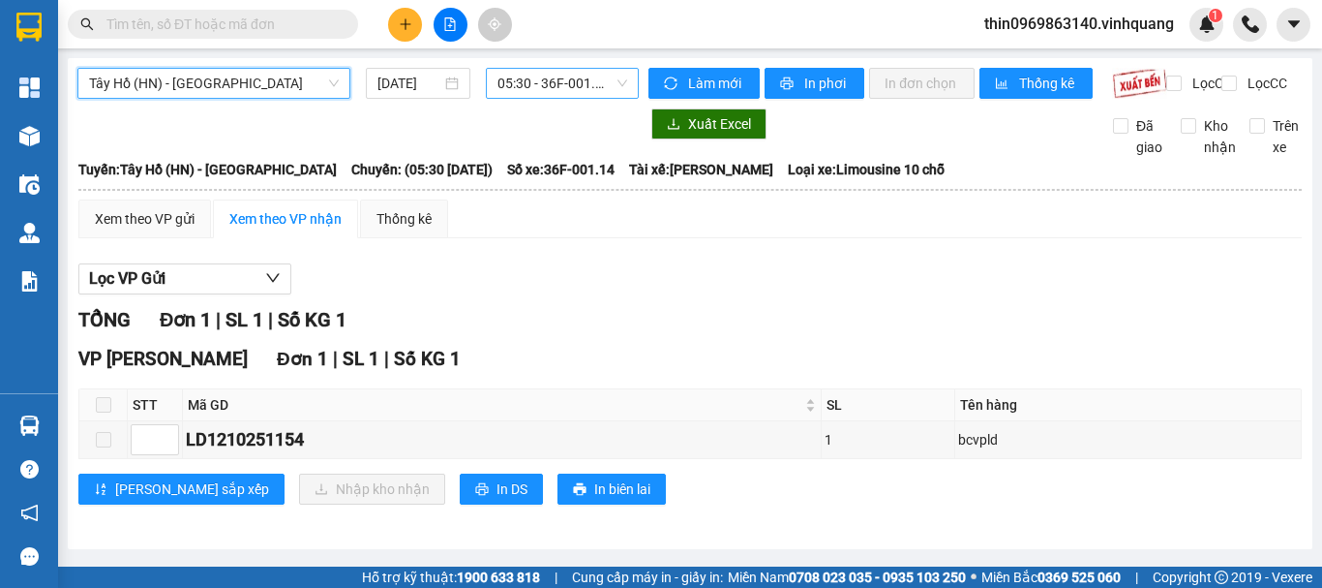
click at [523, 76] on span "05:30 - 36F-001.14" at bounding box center [563, 83] width 130 height 29
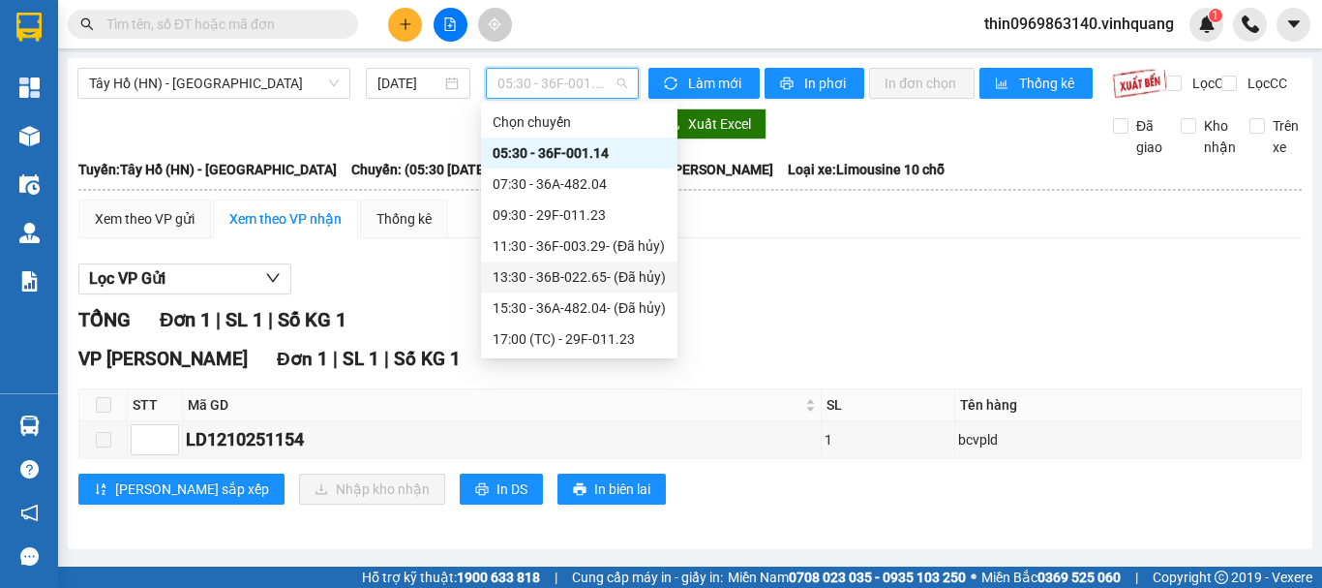
scroll to position [62, 0]
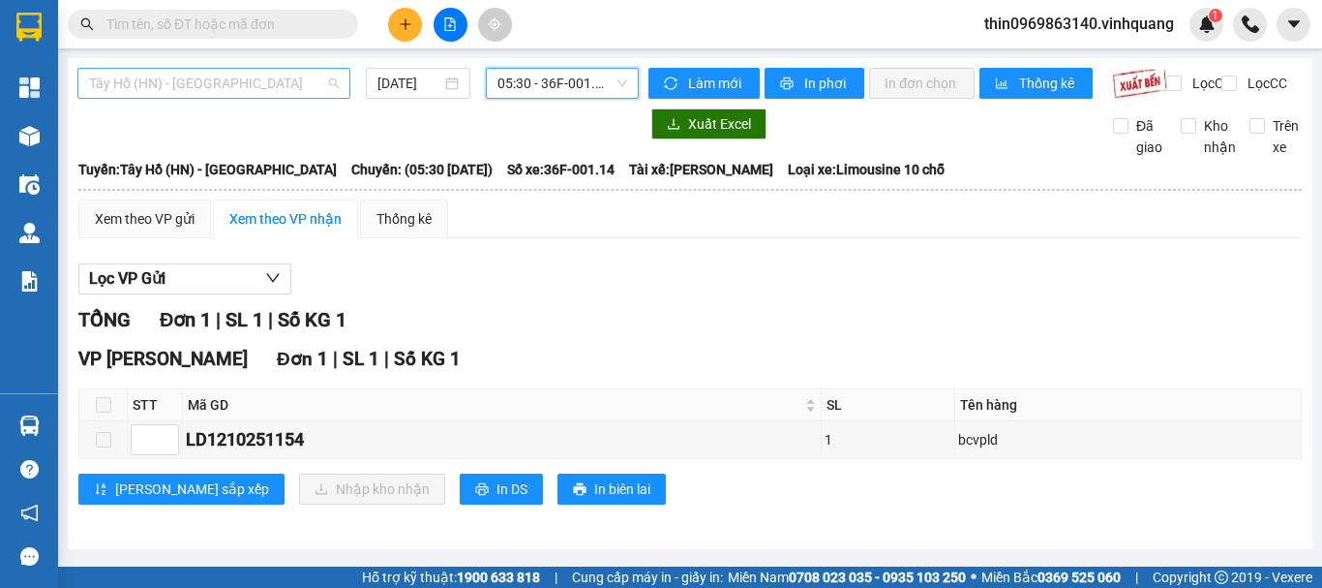
click at [207, 83] on span "Tây Hồ (HN) - [PERSON_NAME][GEOGRAPHIC_DATA][PERSON_NAME]" at bounding box center [214, 83] width 250 height 29
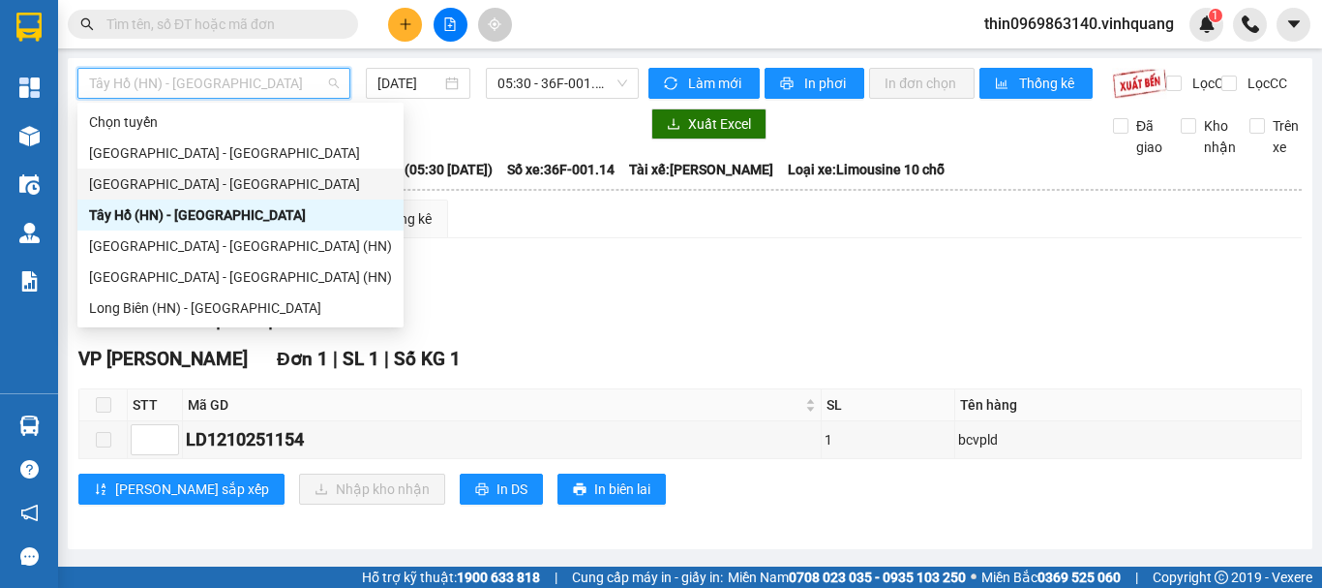
click at [132, 187] on div "[GEOGRAPHIC_DATA] - [PERSON_NAME][GEOGRAPHIC_DATA][PERSON_NAME]" at bounding box center [240, 183] width 303 height 21
type input "[DATE]"
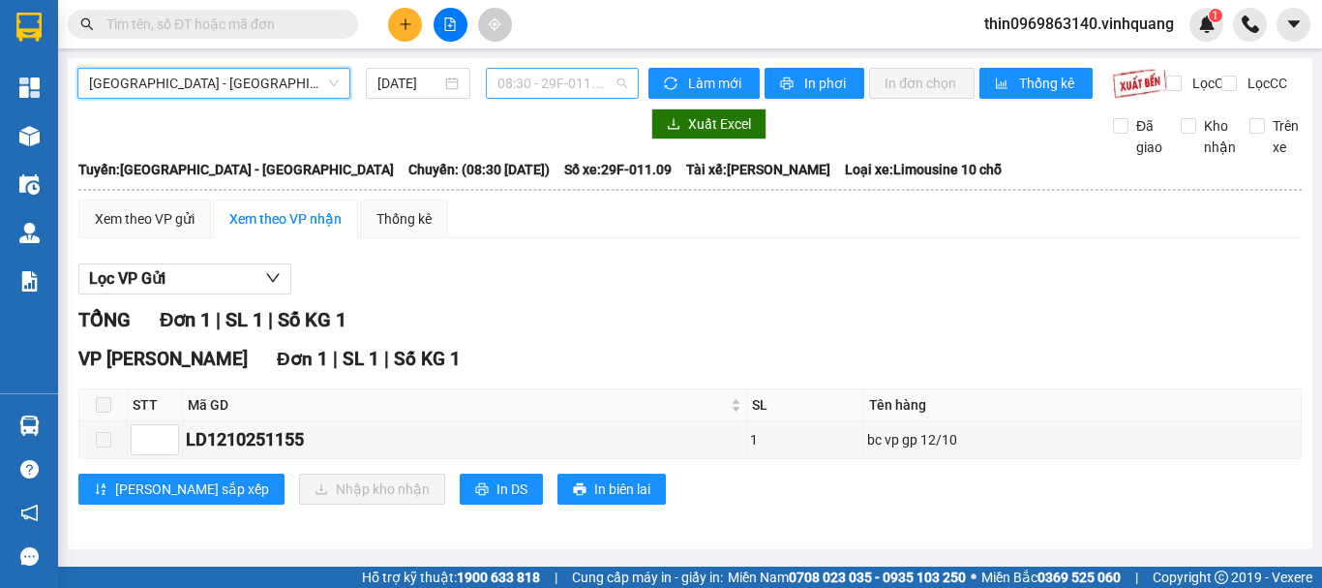
click at [558, 79] on span "08:30 - 29F-011.09" at bounding box center [563, 83] width 130 height 29
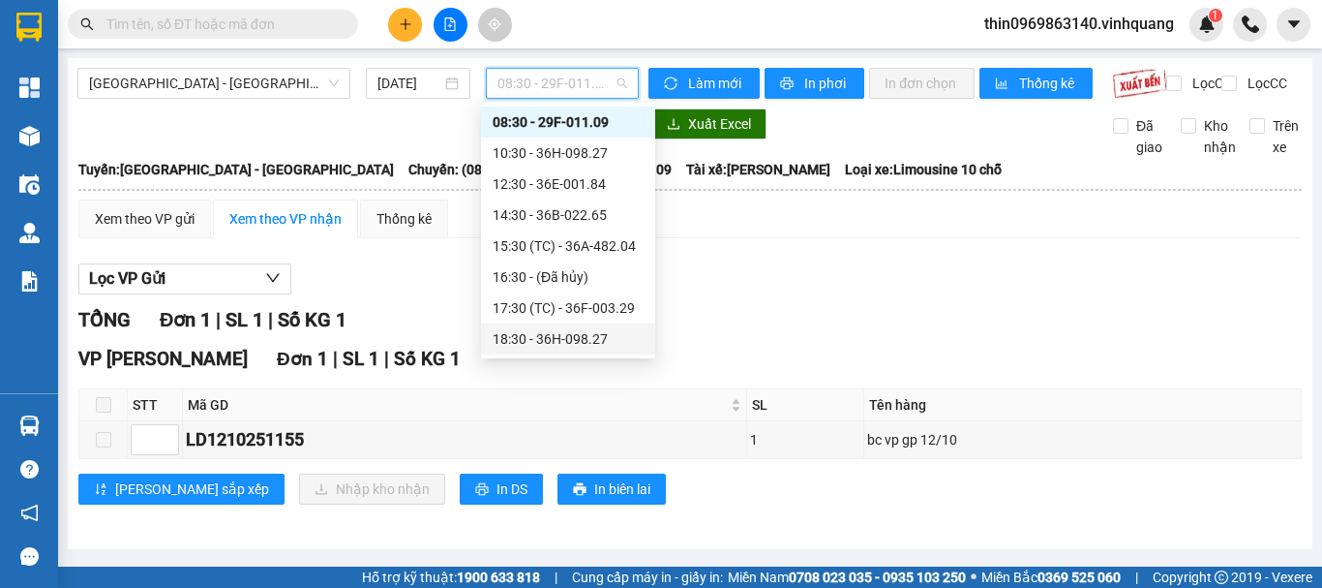
click at [571, 340] on div "18:30 - 36H-098.27" at bounding box center [568, 338] width 151 height 21
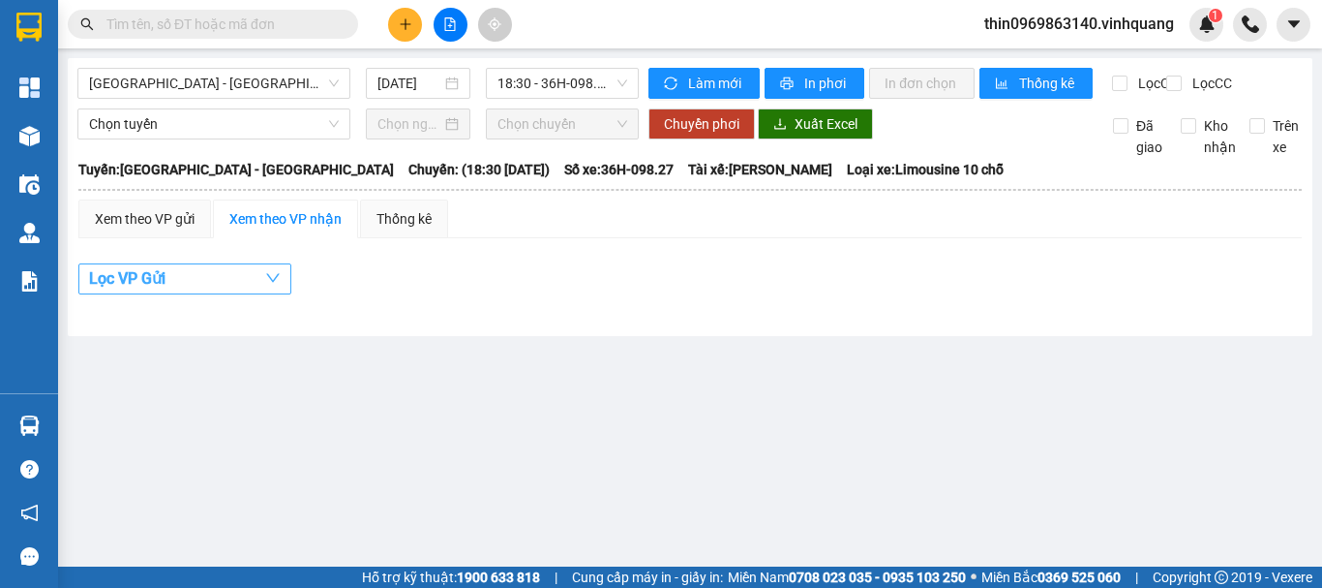
click at [143, 290] on span "Lọc VP Gửi" at bounding box center [127, 278] width 76 height 24
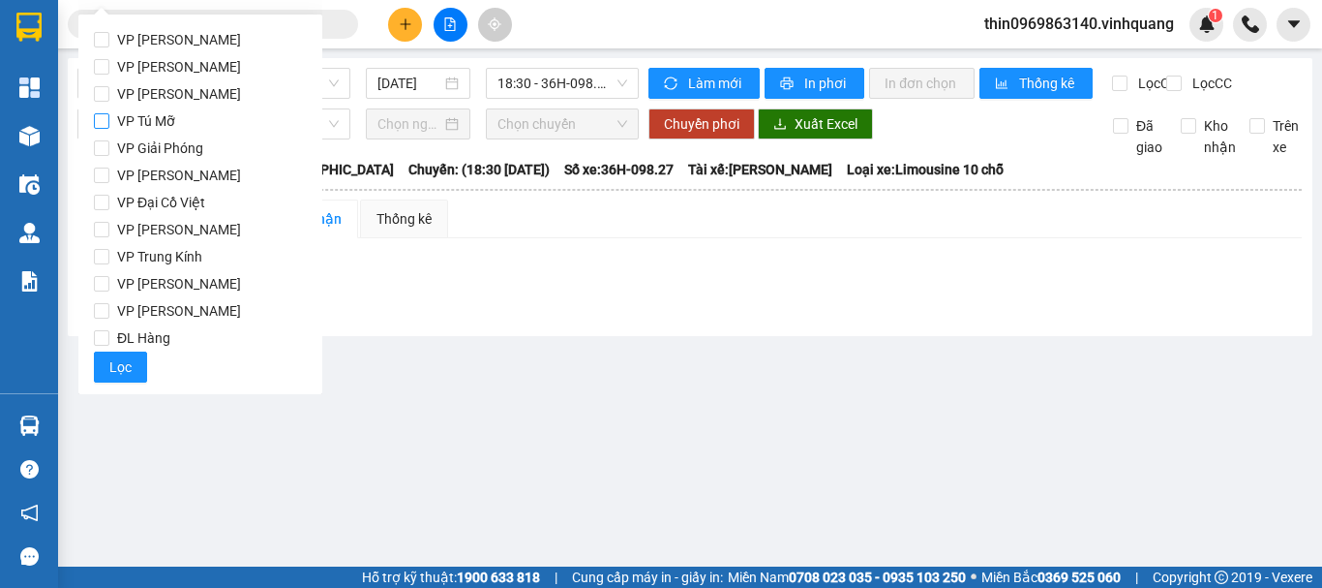
click at [102, 124] on input "VP Tú Mỡ" at bounding box center [101, 120] width 15 height 15
checkbox input "true"
click at [112, 368] on span "Lọc" at bounding box center [120, 366] width 22 height 21
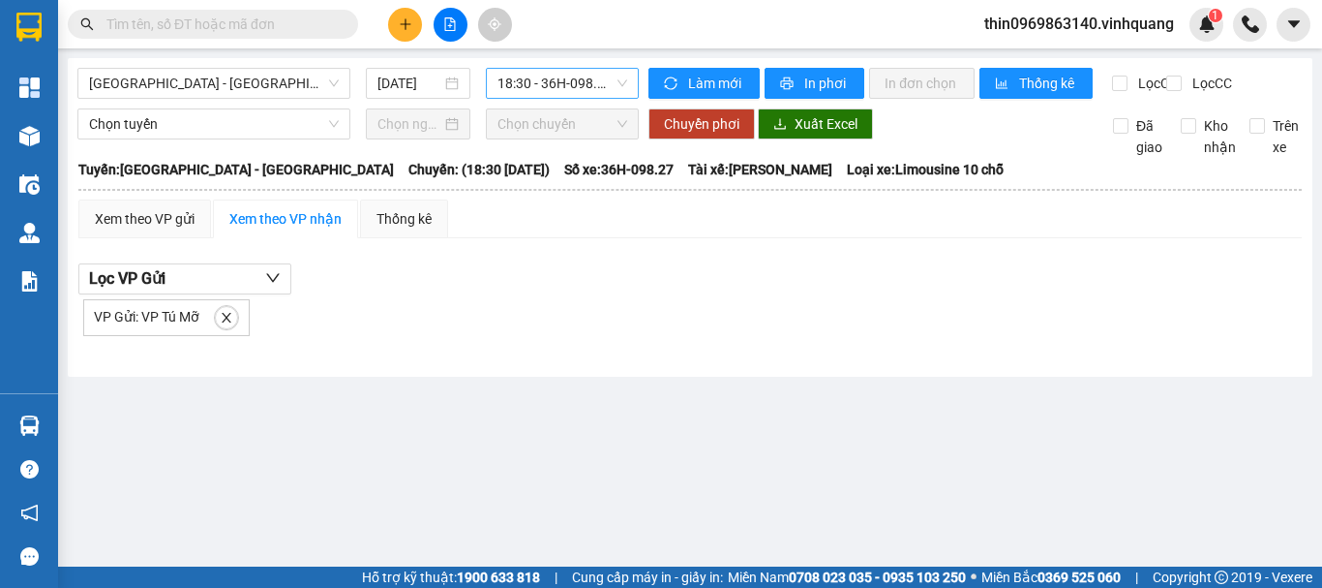
click at [544, 77] on span "18:30 - 36H-098.27" at bounding box center [563, 83] width 130 height 29
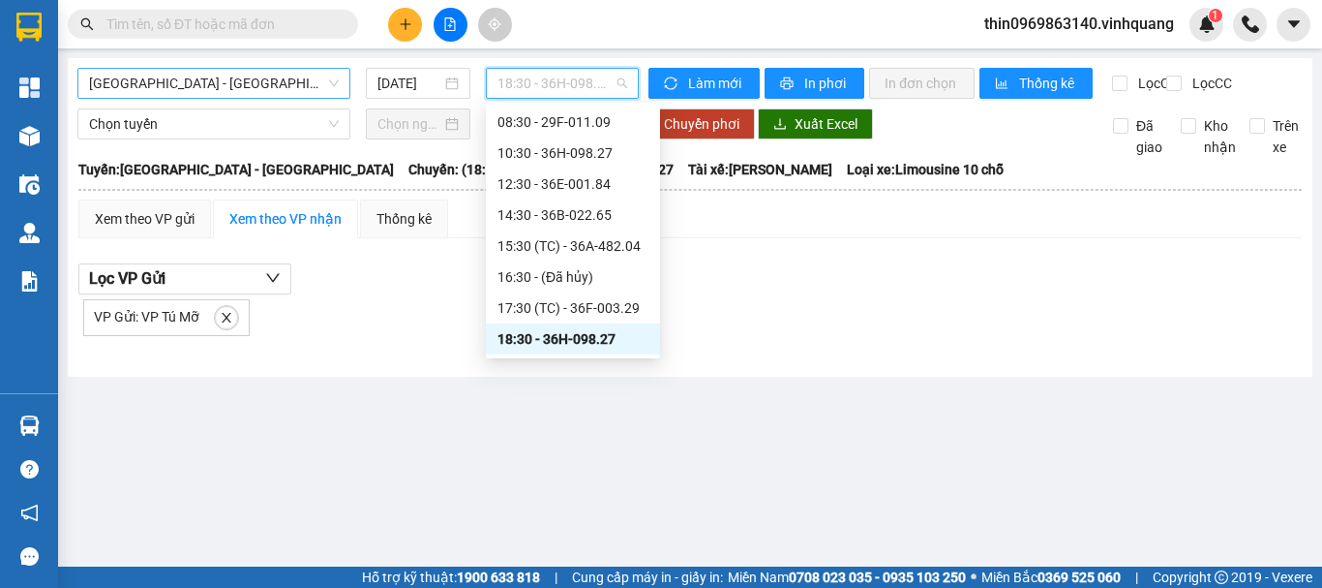
click at [209, 81] on span "[GEOGRAPHIC_DATA] - [PERSON_NAME][GEOGRAPHIC_DATA][PERSON_NAME]" at bounding box center [214, 83] width 250 height 29
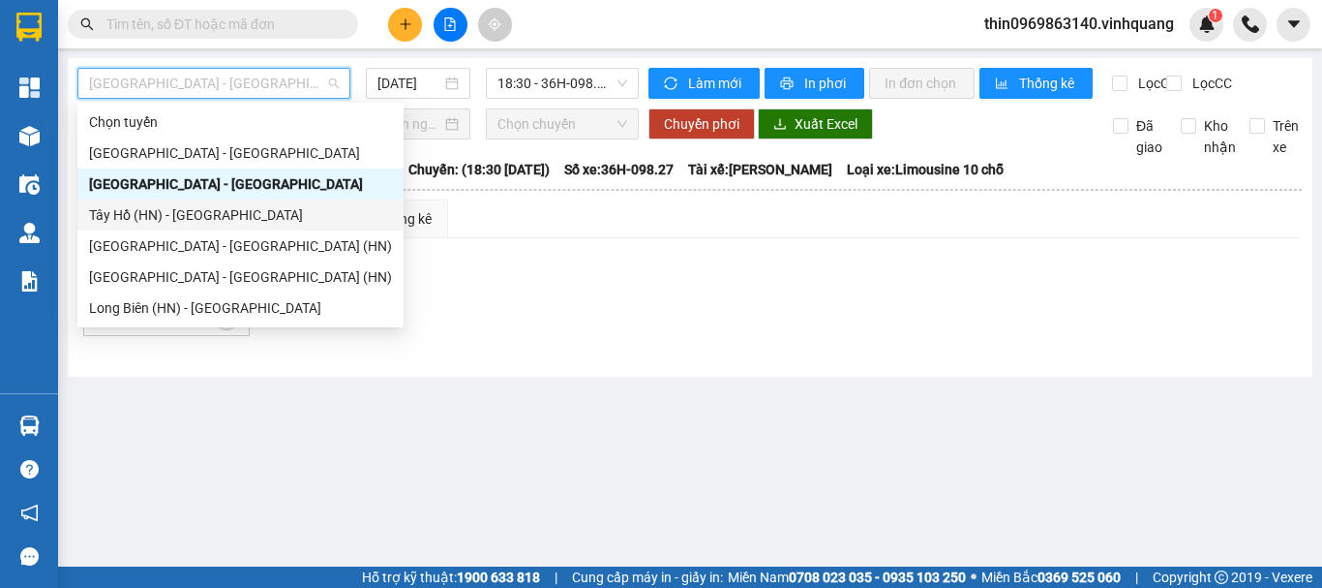
click at [165, 214] on div "Tây Hồ (HN) - [PERSON_NAME][GEOGRAPHIC_DATA][PERSON_NAME]" at bounding box center [240, 214] width 303 height 21
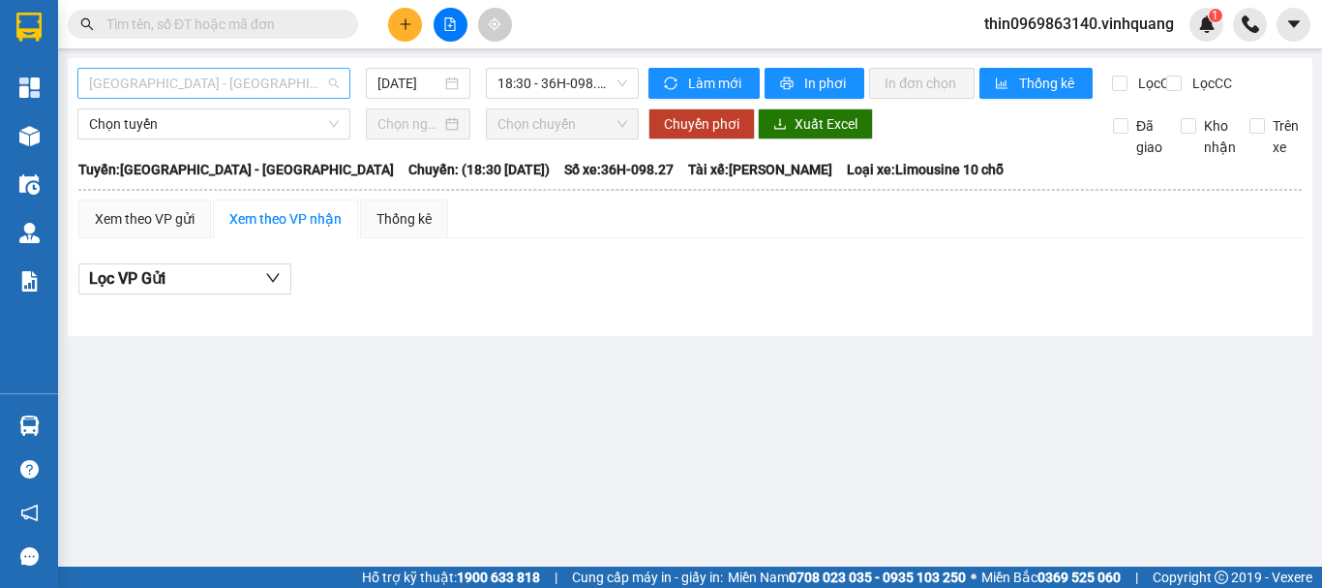
click at [212, 80] on span "[GEOGRAPHIC_DATA] - [GEOGRAPHIC_DATA]" at bounding box center [214, 83] width 250 height 29
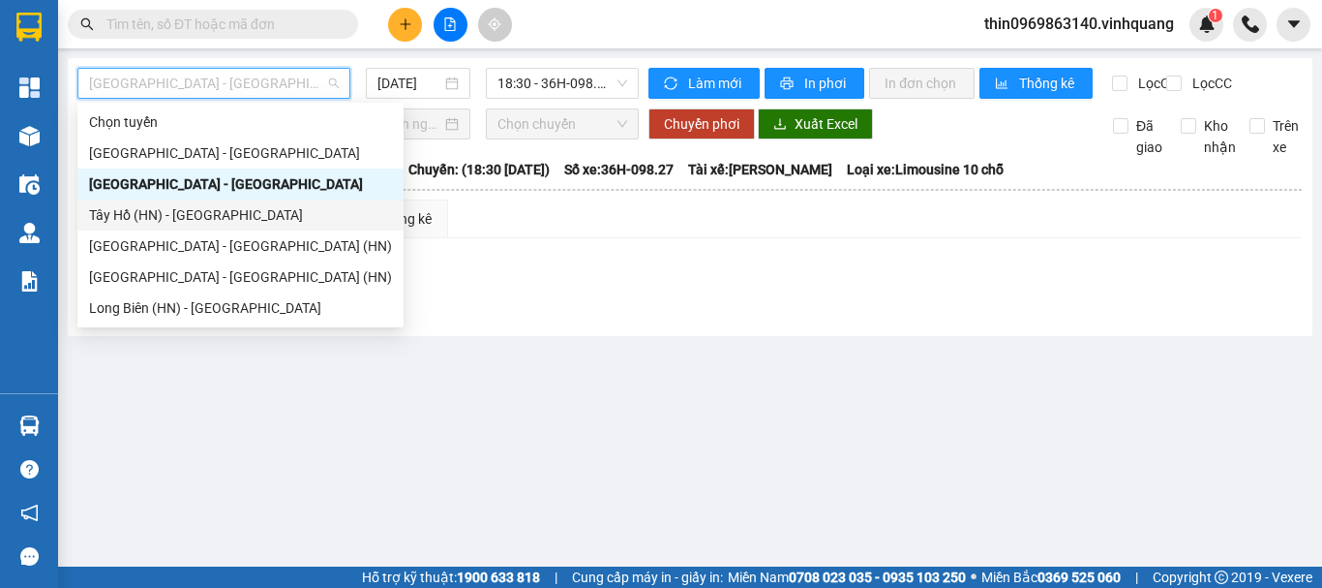
click at [138, 213] on div "Tây Hồ (HN) - [GEOGRAPHIC_DATA]" at bounding box center [240, 214] width 303 height 21
type input "[DATE]"
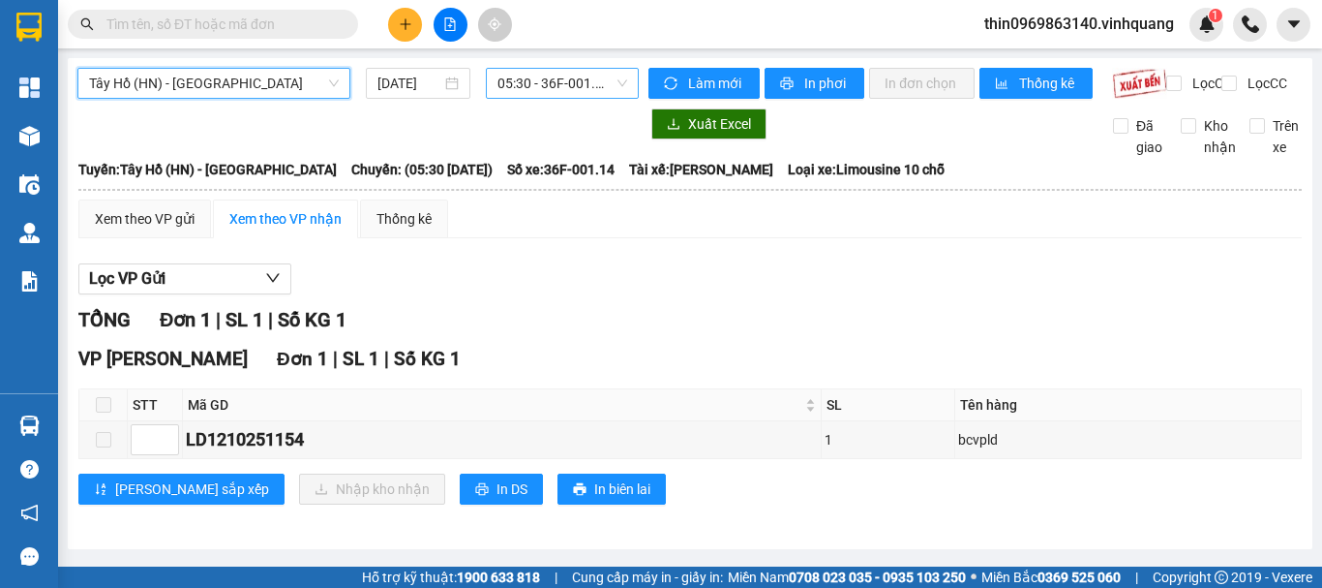
click at [553, 88] on span "05:30 - 36F-001.14" at bounding box center [563, 83] width 130 height 29
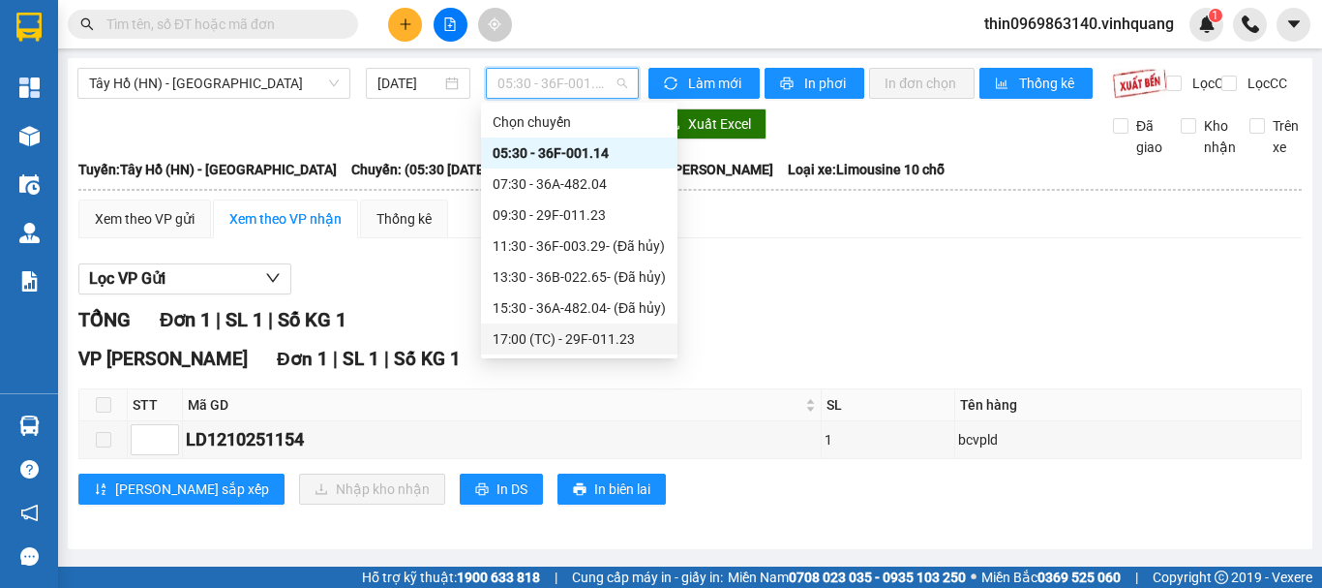
click at [607, 343] on div "17:00 (TC) - 29F-011.23" at bounding box center [579, 338] width 173 height 21
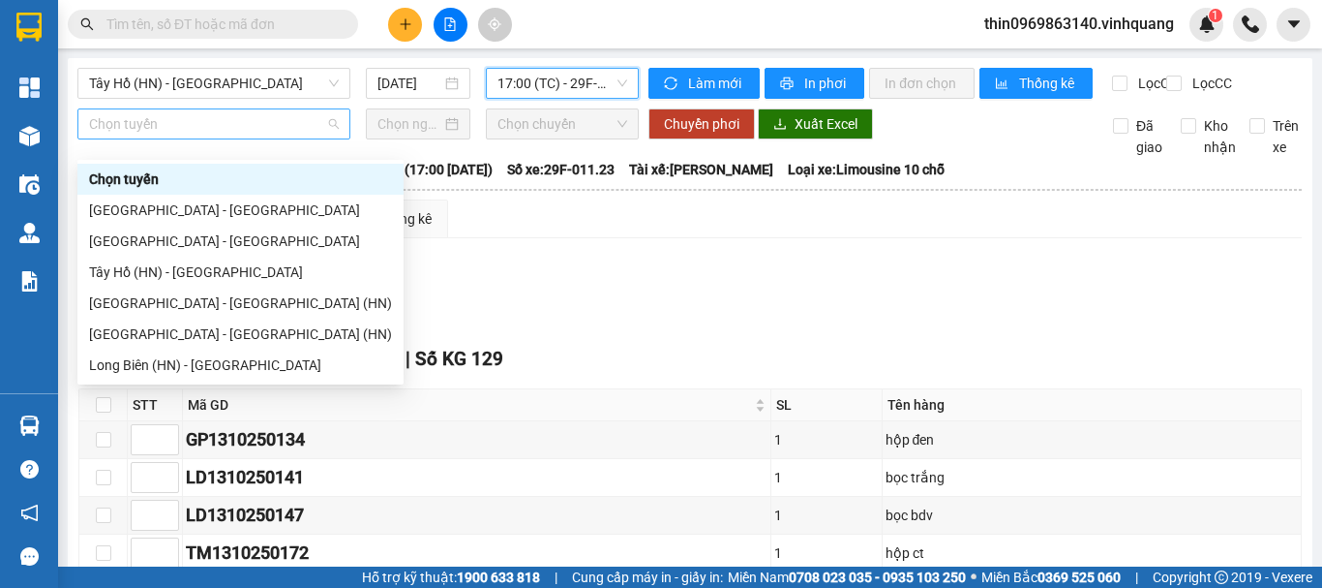
click at [158, 138] on span "Chọn tuyến" at bounding box center [214, 123] width 250 height 29
click at [169, 234] on div "[GEOGRAPHIC_DATA] - [GEOGRAPHIC_DATA]" at bounding box center [240, 240] width 303 height 21
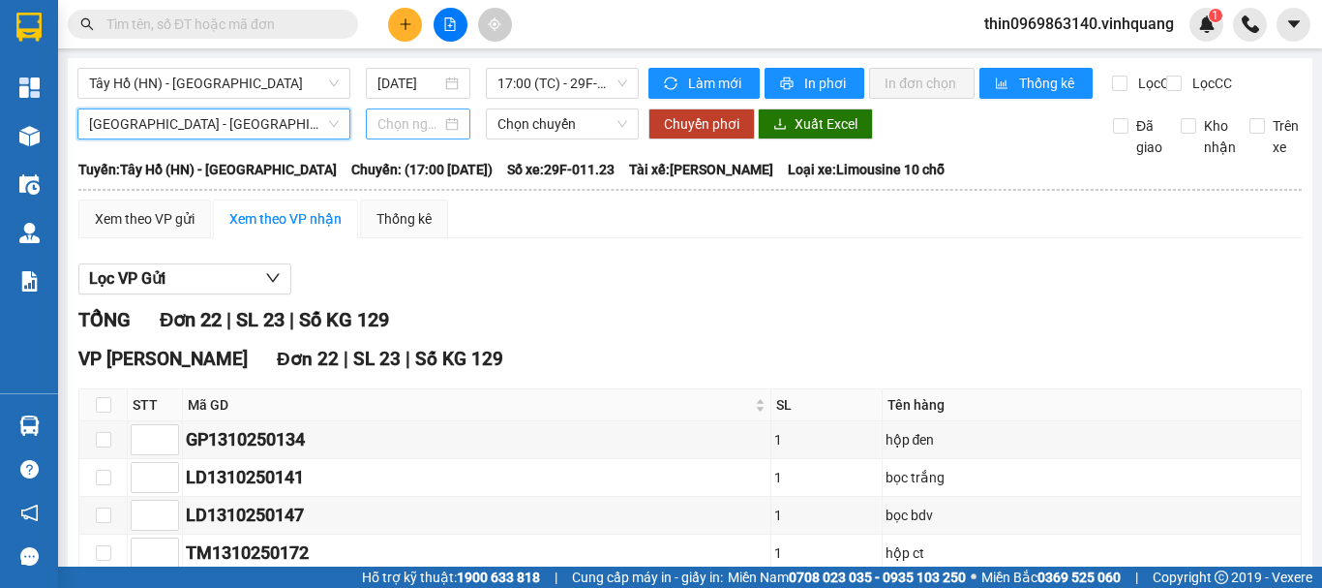
click at [419, 135] on input at bounding box center [410, 123] width 64 height 21
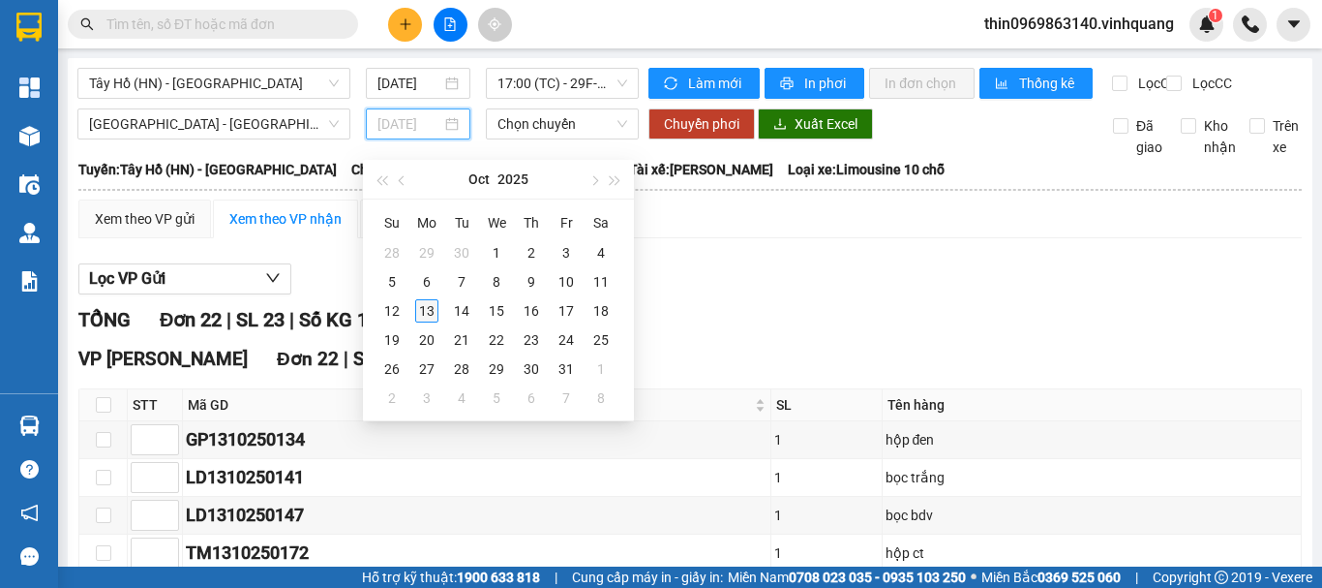
type input "[DATE]"
click at [427, 299] on div "13" at bounding box center [426, 310] width 23 height 23
type input "[DATE]"
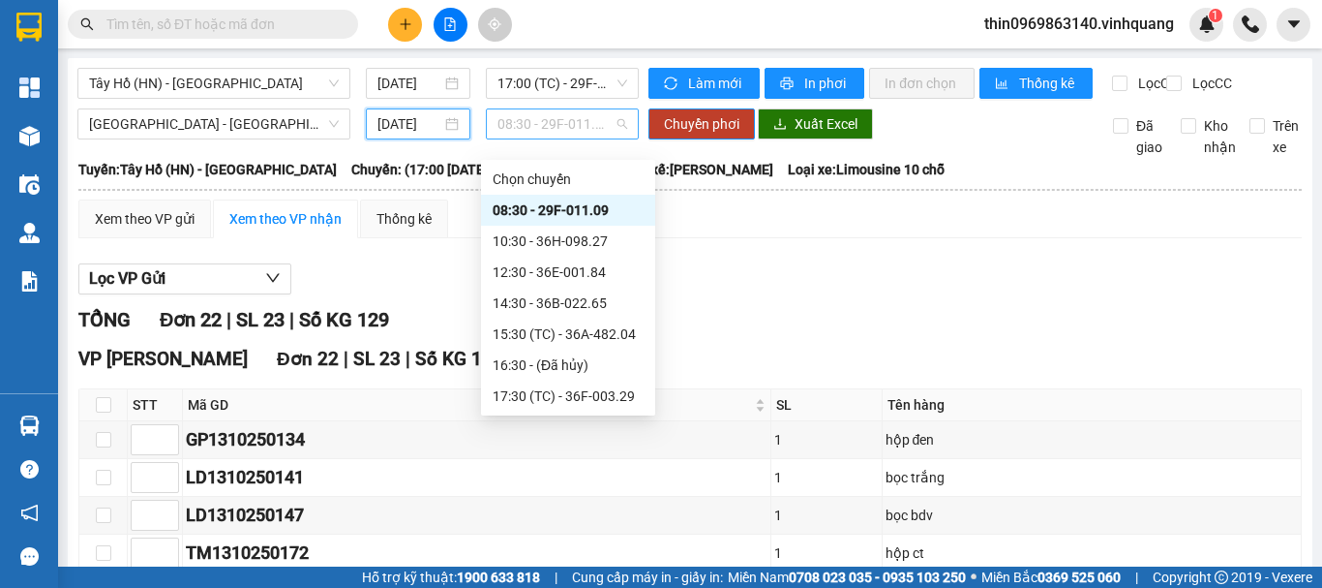
click at [528, 136] on span "08:30 - 29F-011.09" at bounding box center [563, 123] width 130 height 29
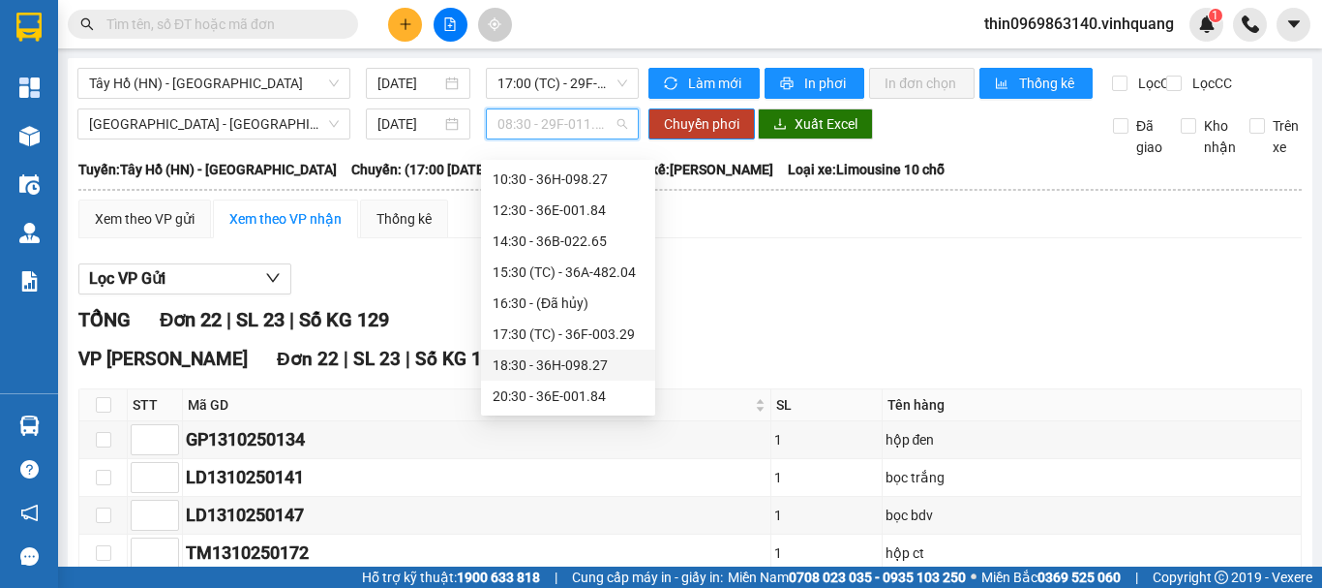
click at [552, 369] on div "18:30 - 36H-098.27" at bounding box center [568, 364] width 151 height 21
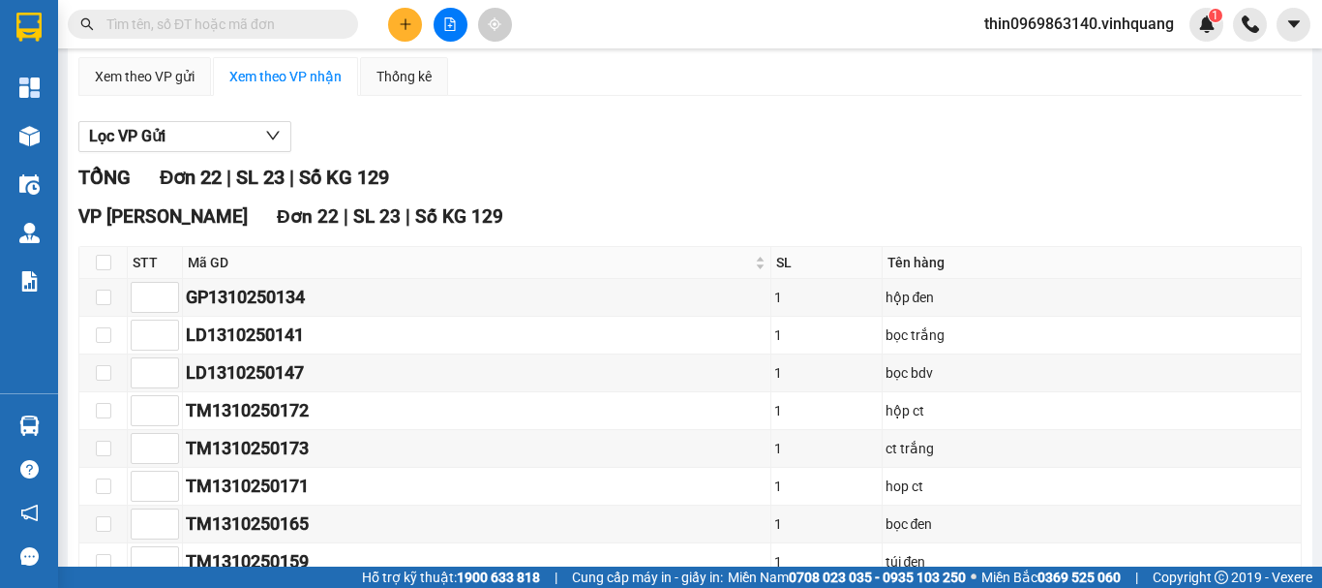
scroll to position [0, 0]
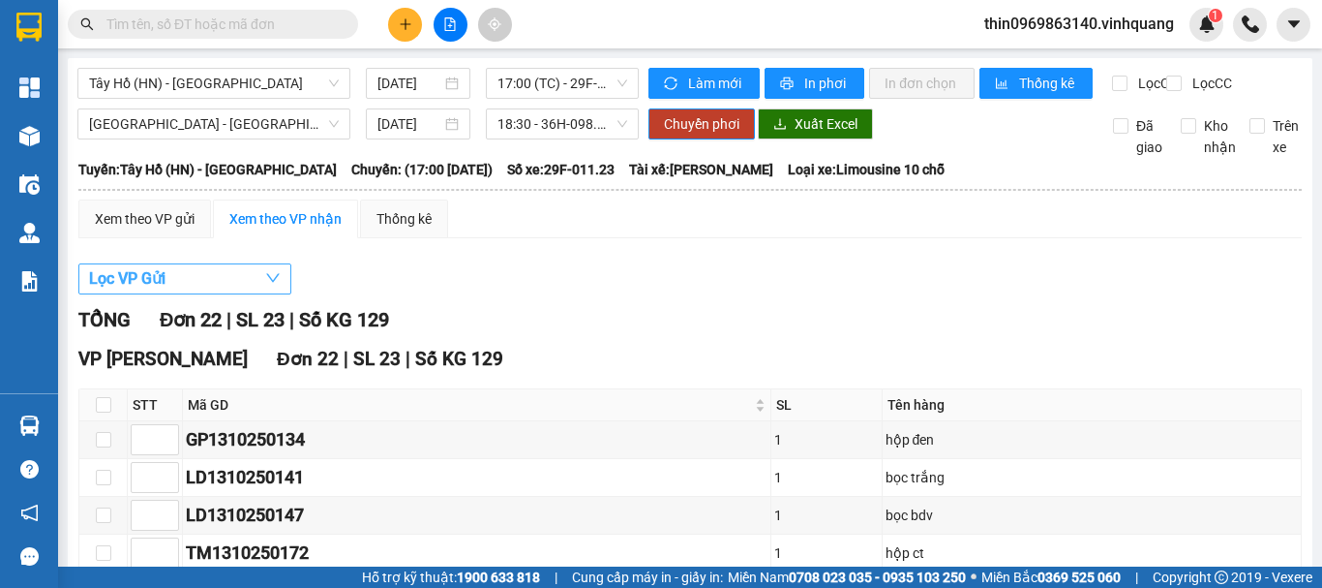
click at [218, 294] on button "Lọc VP Gửi" at bounding box center [184, 278] width 213 height 31
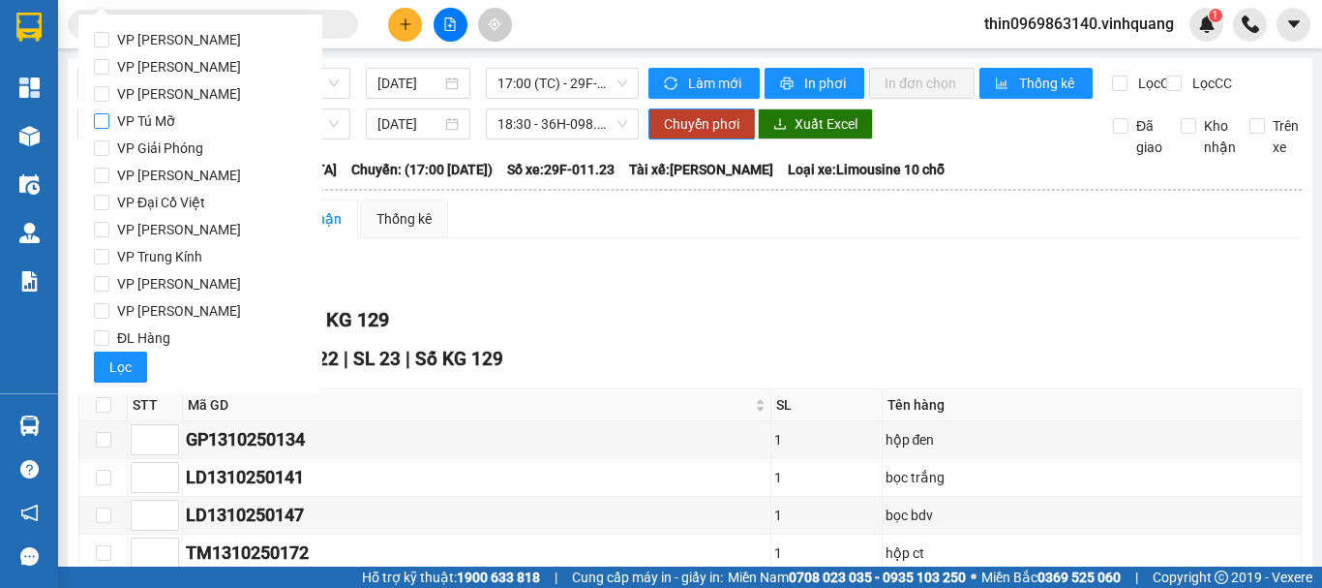
click at [100, 120] on input "VP Tú Mỡ" at bounding box center [101, 120] width 15 height 15
checkbox input "true"
click at [130, 362] on span "Lọc" at bounding box center [120, 366] width 22 height 21
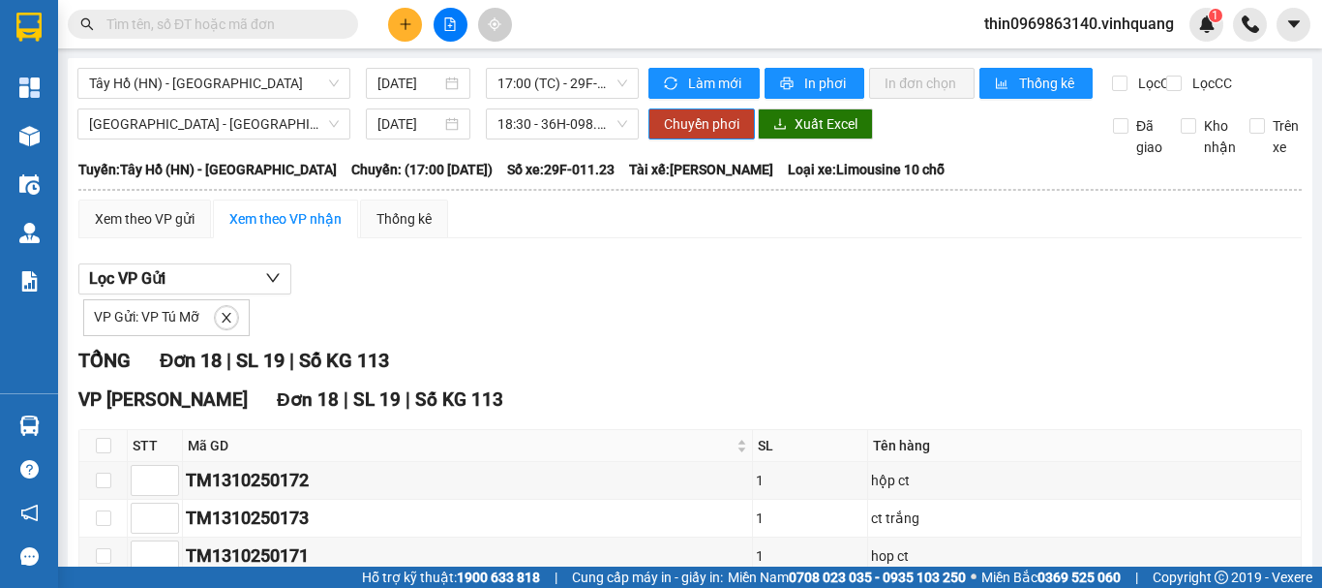
scroll to position [194, 0]
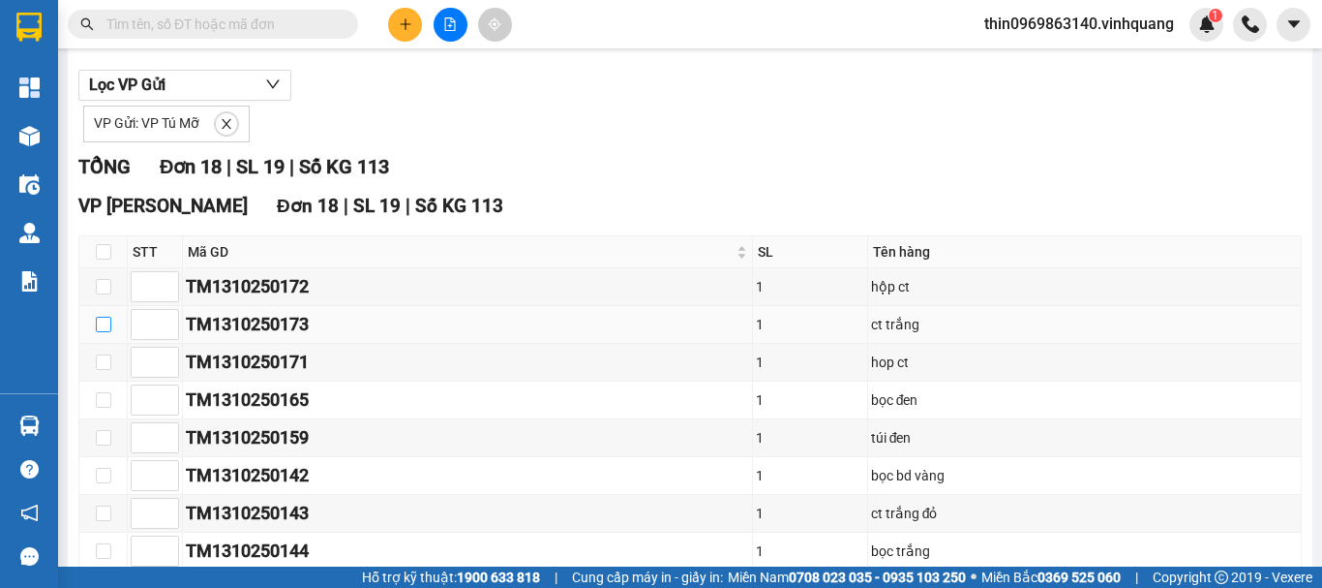
click at [101, 332] on input "checkbox" at bounding box center [103, 324] width 15 height 15
checkbox input "true"
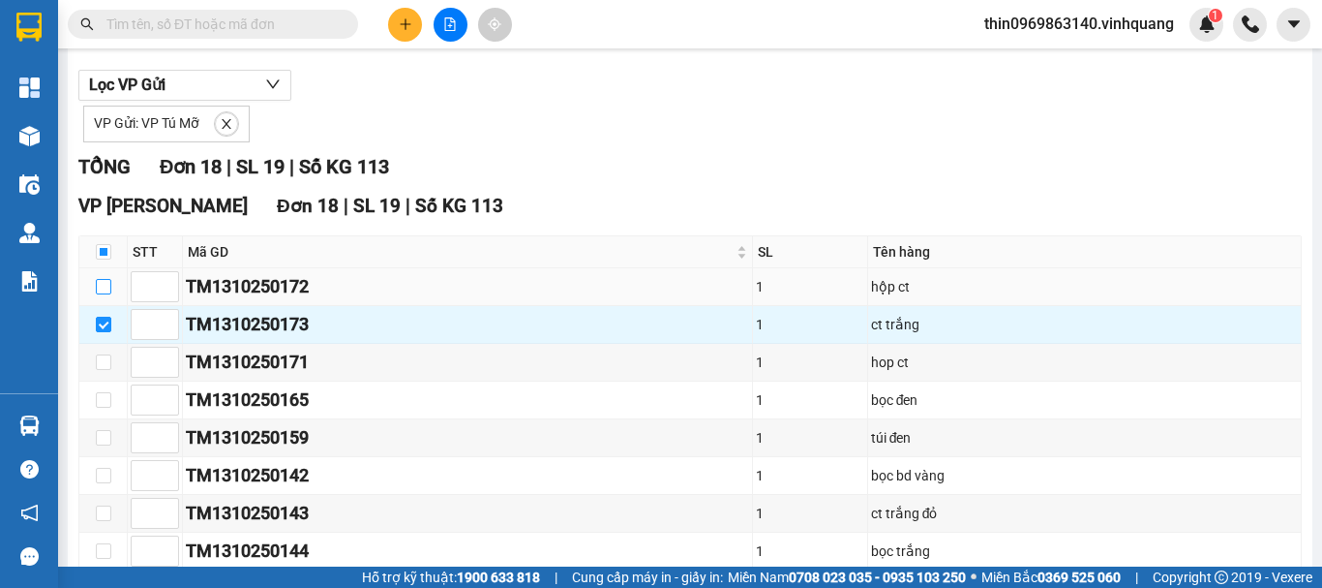
click at [103, 294] on input "checkbox" at bounding box center [103, 286] width 15 height 15
checkbox input "true"
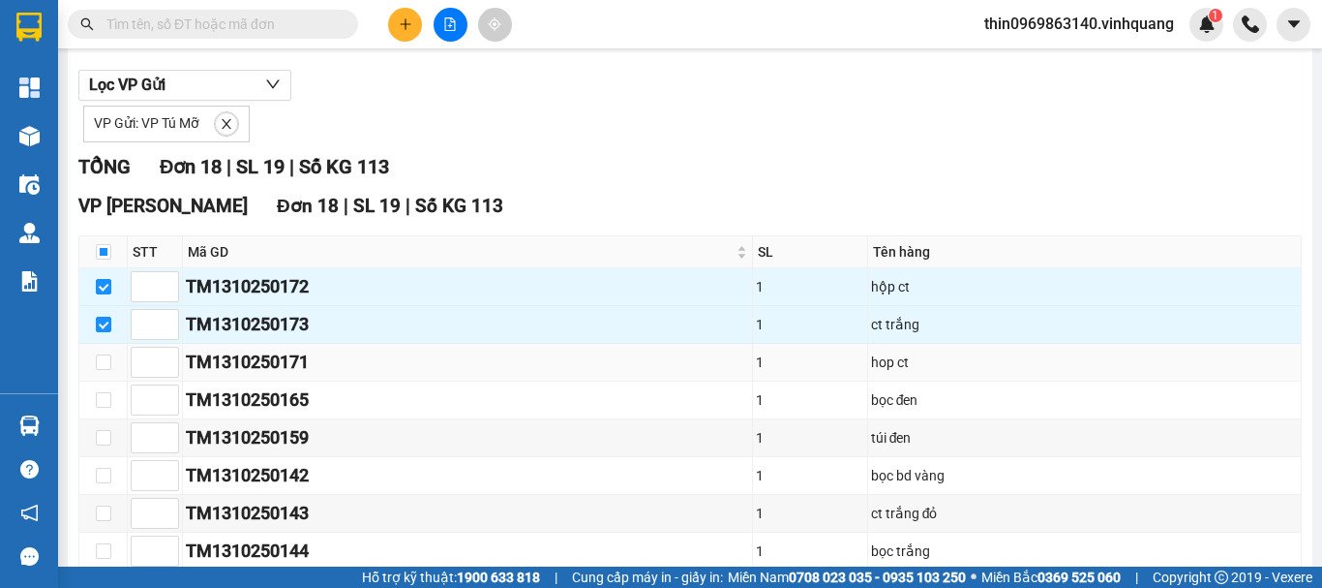
click at [112, 379] on td at bounding box center [103, 363] width 48 height 38
click at [98, 370] on input "checkbox" at bounding box center [103, 361] width 15 height 15
checkbox input "true"
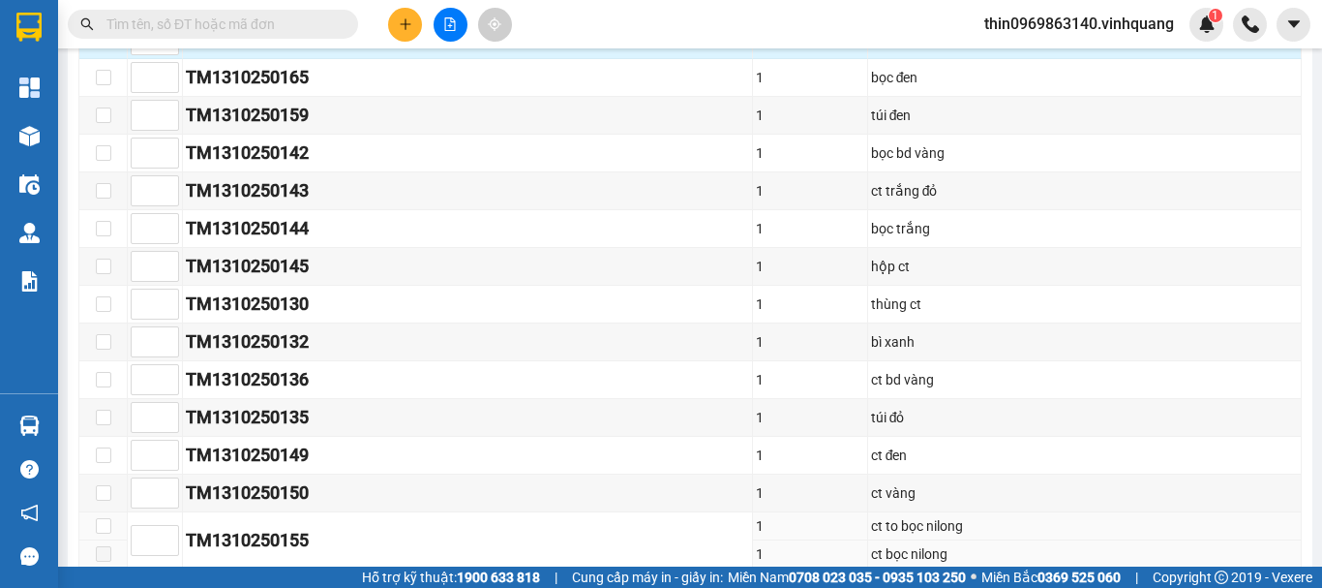
scroll to position [322, 0]
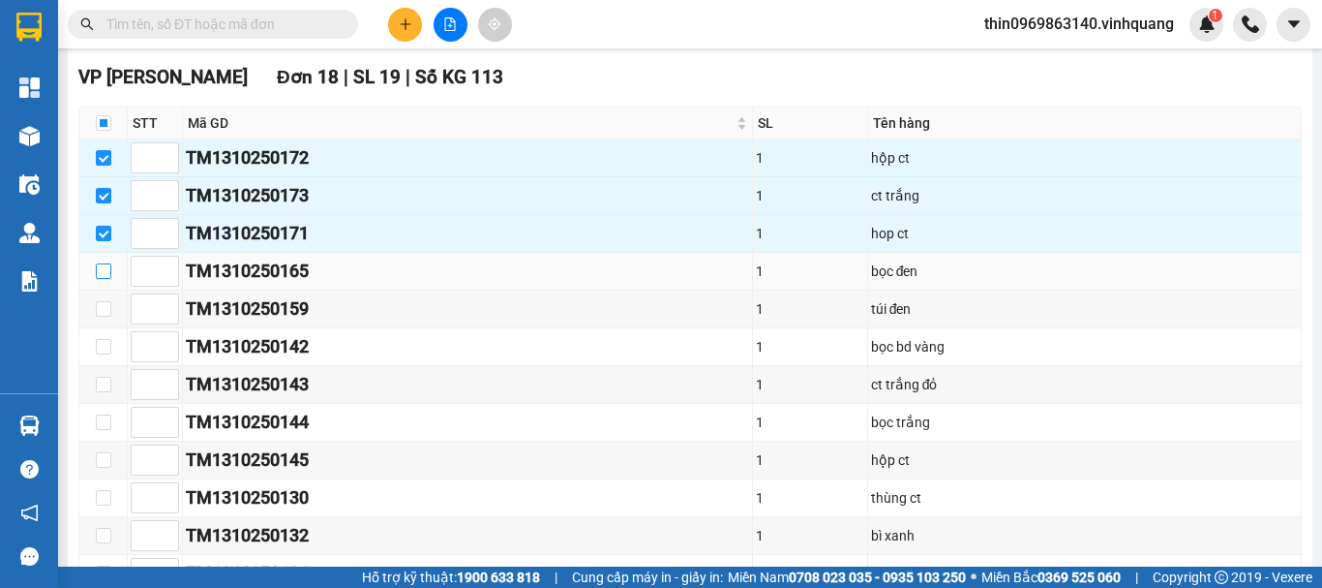
click at [106, 279] on input "checkbox" at bounding box center [103, 270] width 15 height 15
checkbox input "true"
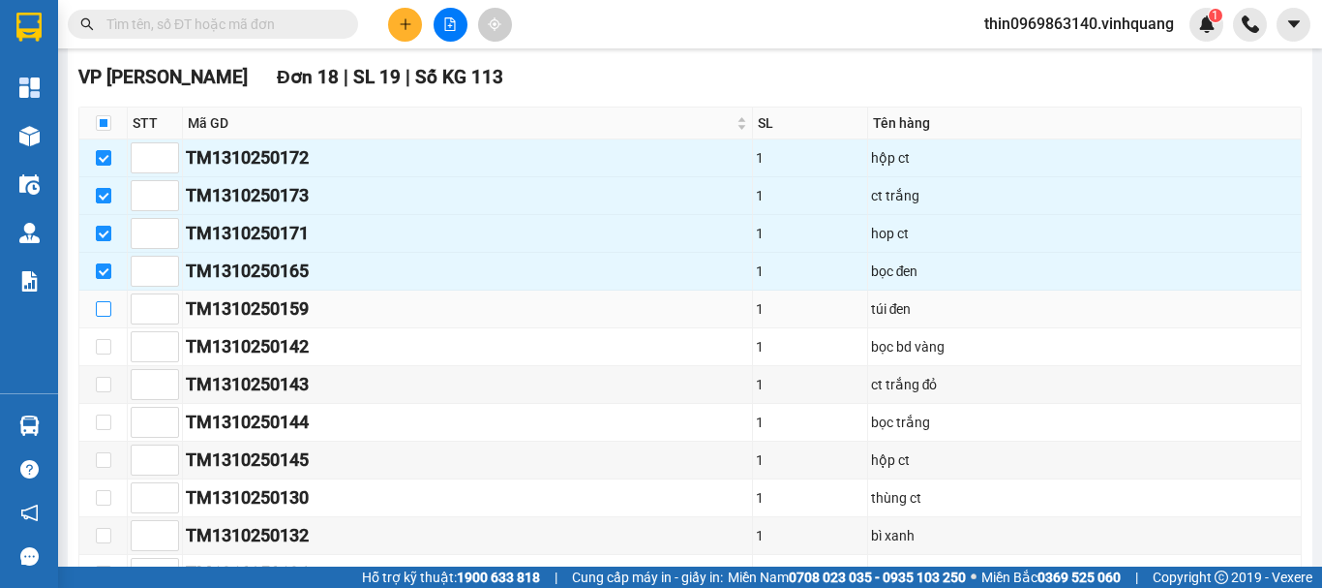
click at [103, 317] on input "checkbox" at bounding box center [103, 308] width 15 height 15
checkbox input "true"
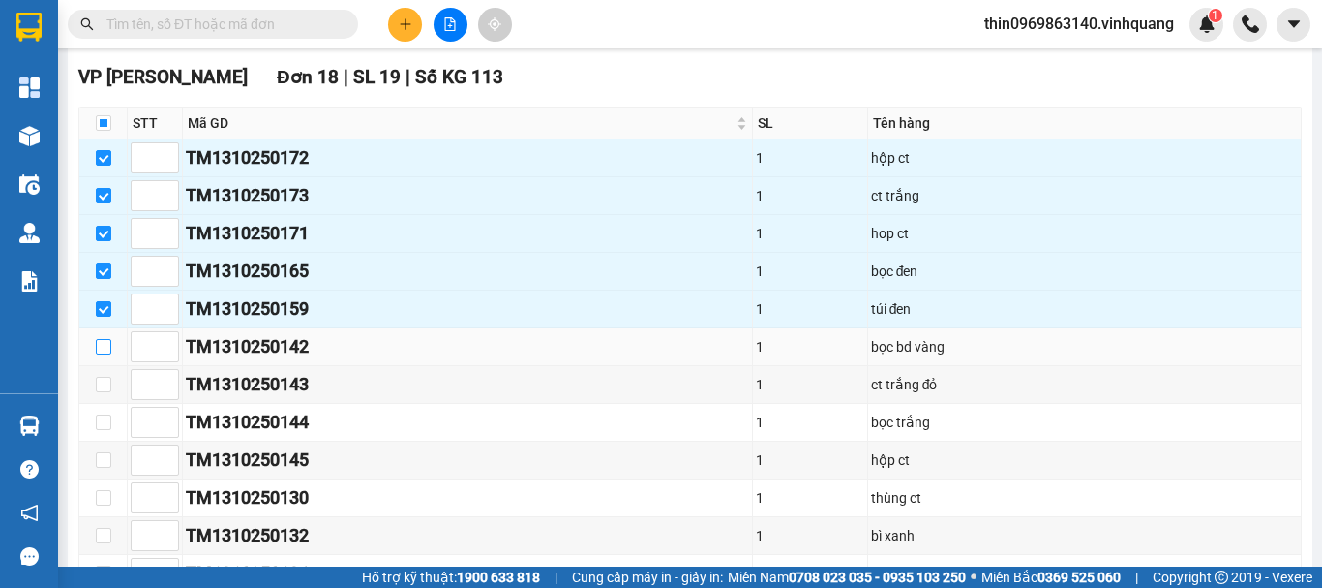
click at [106, 354] on input "checkbox" at bounding box center [103, 346] width 15 height 15
checkbox input "true"
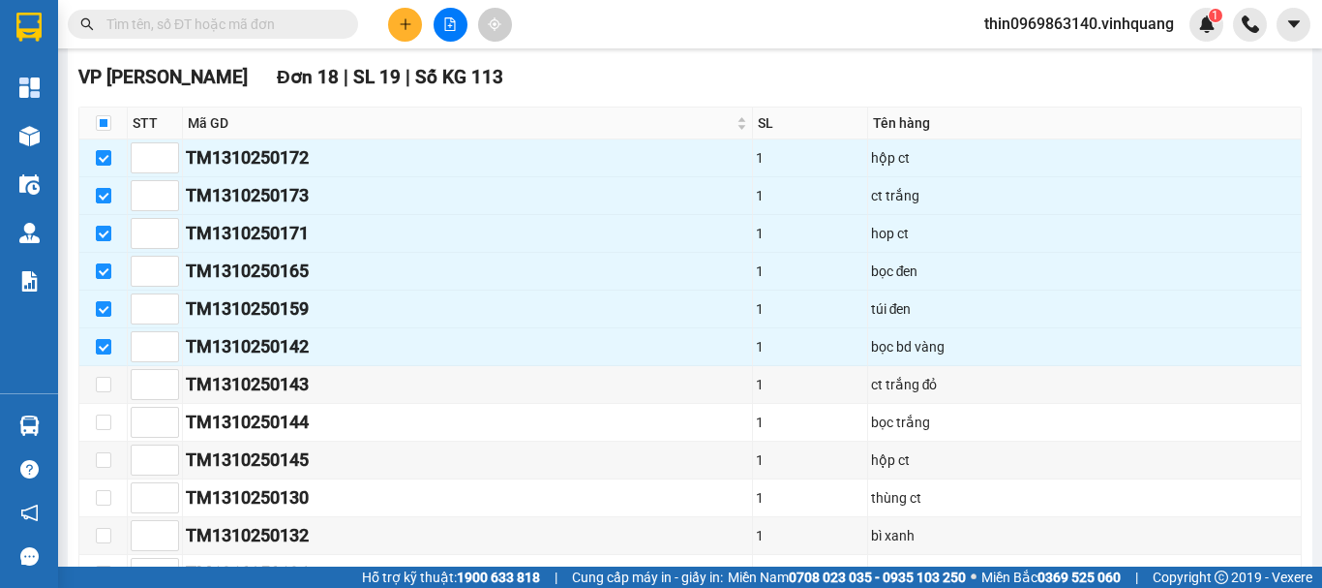
scroll to position [0, 0]
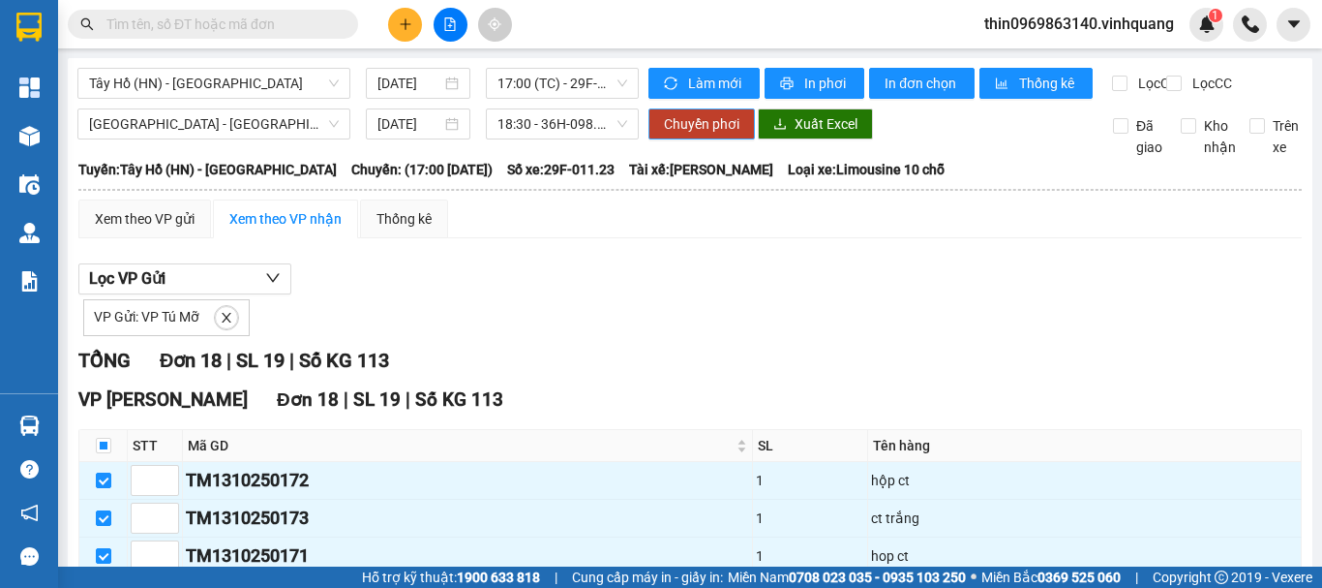
click at [691, 135] on span "Chuyển phơi" at bounding box center [702, 123] width 76 height 21
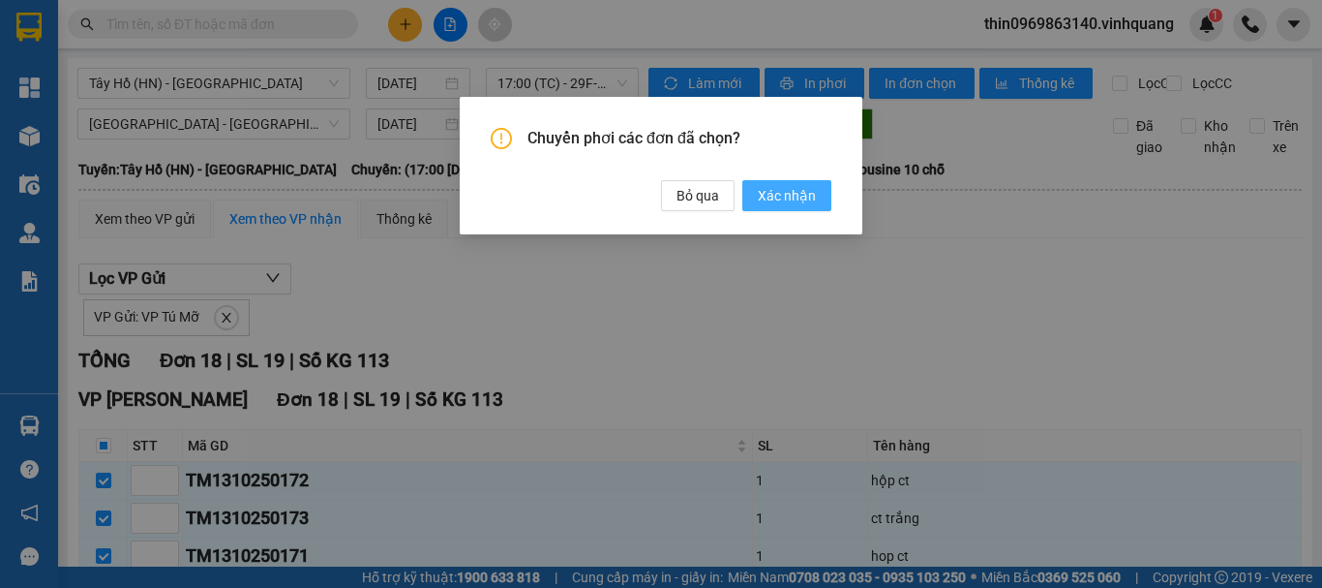
click at [761, 192] on span "Xác nhận" at bounding box center [787, 195] width 58 height 21
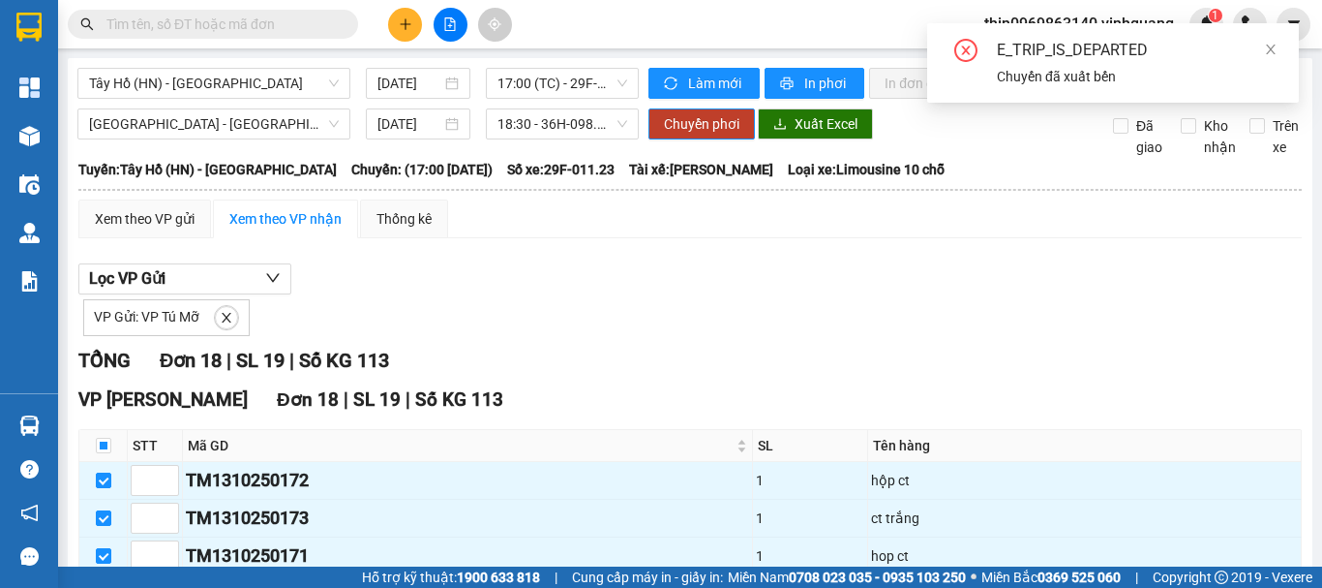
checkbox input "false"
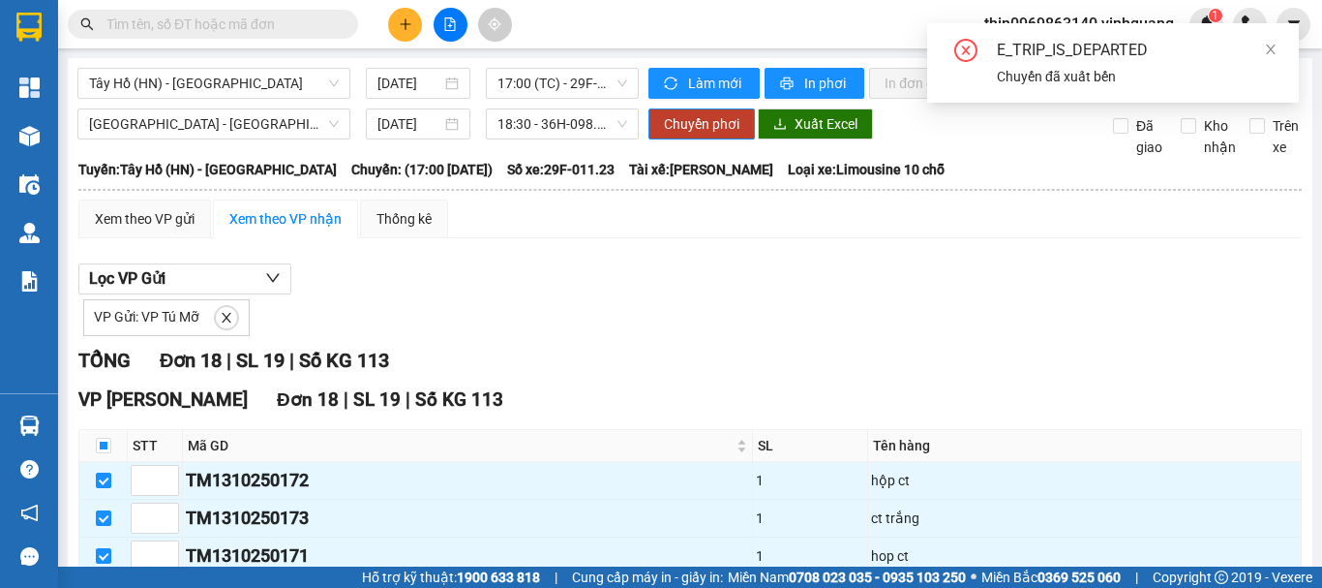
checkbox input "false"
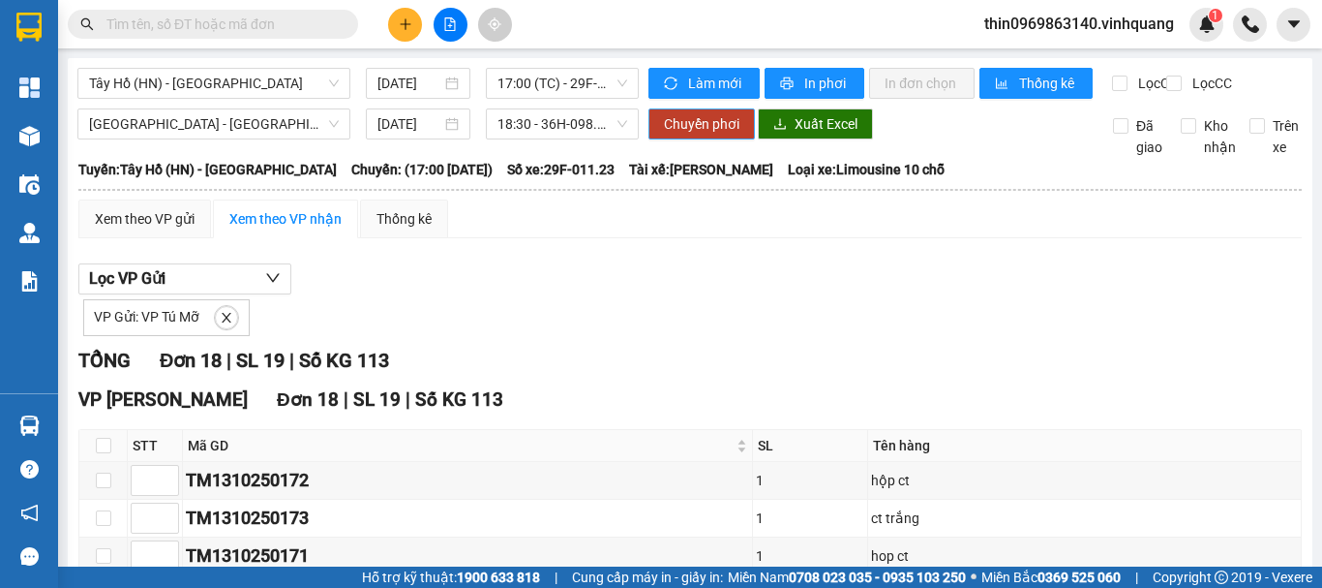
click at [674, 135] on span "Chuyển phơi" at bounding box center [702, 123] width 76 height 21
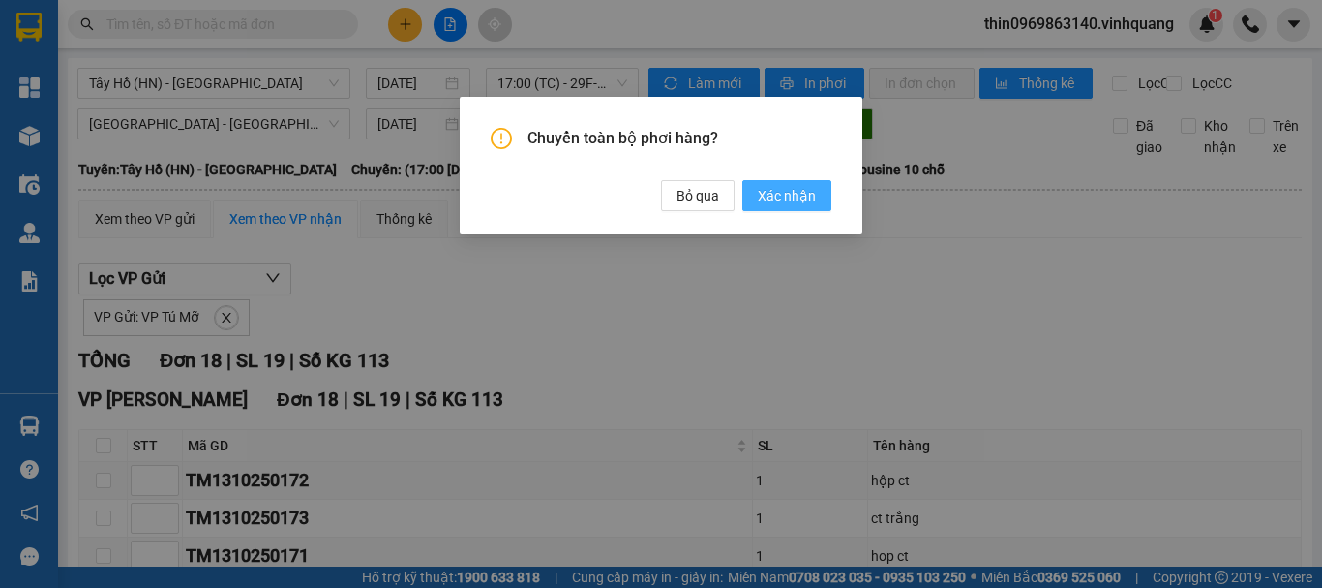
click at [786, 197] on span "Xác nhận" at bounding box center [787, 195] width 58 height 21
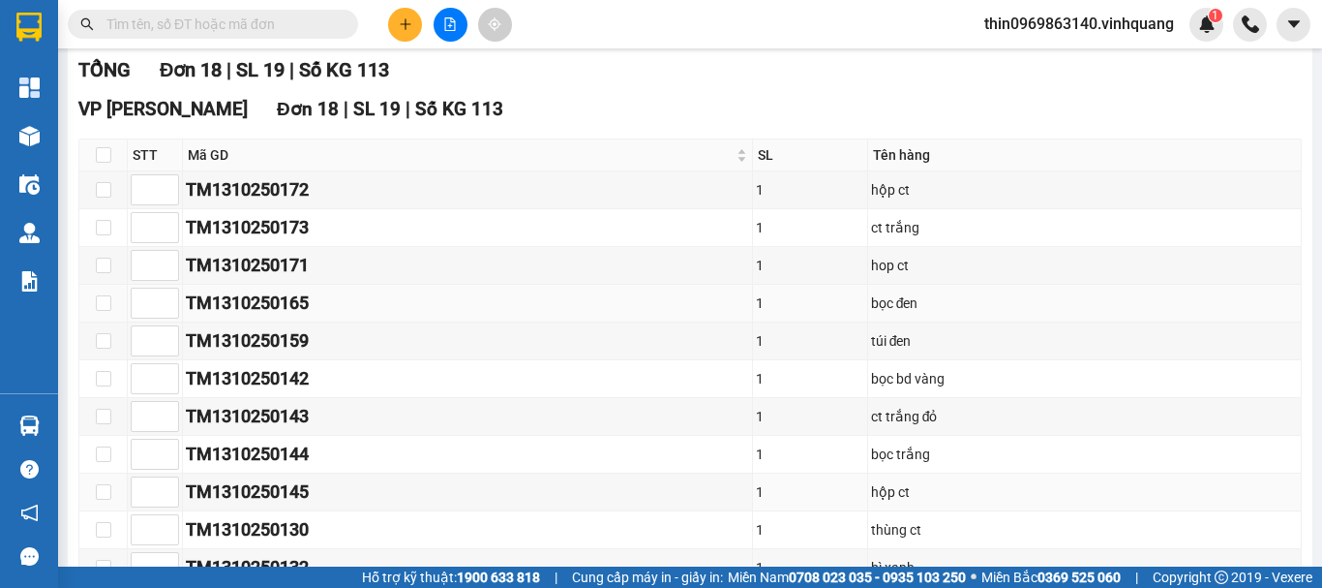
scroll to position [194, 0]
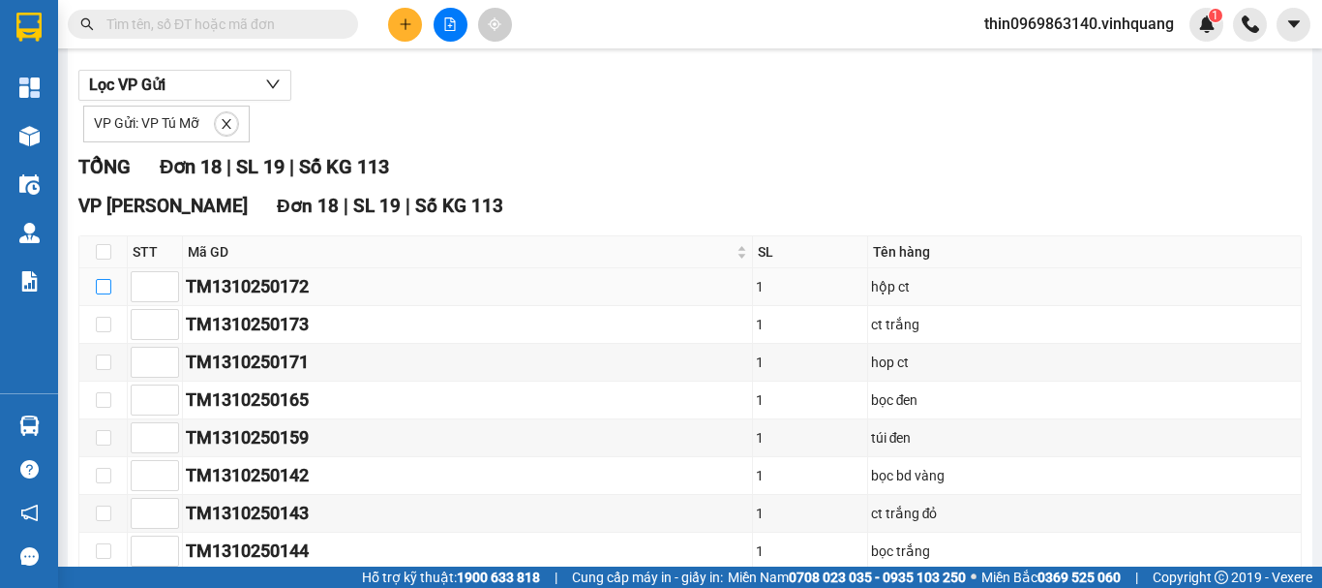
click at [108, 294] on input "checkbox" at bounding box center [103, 286] width 15 height 15
checkbox input "true"
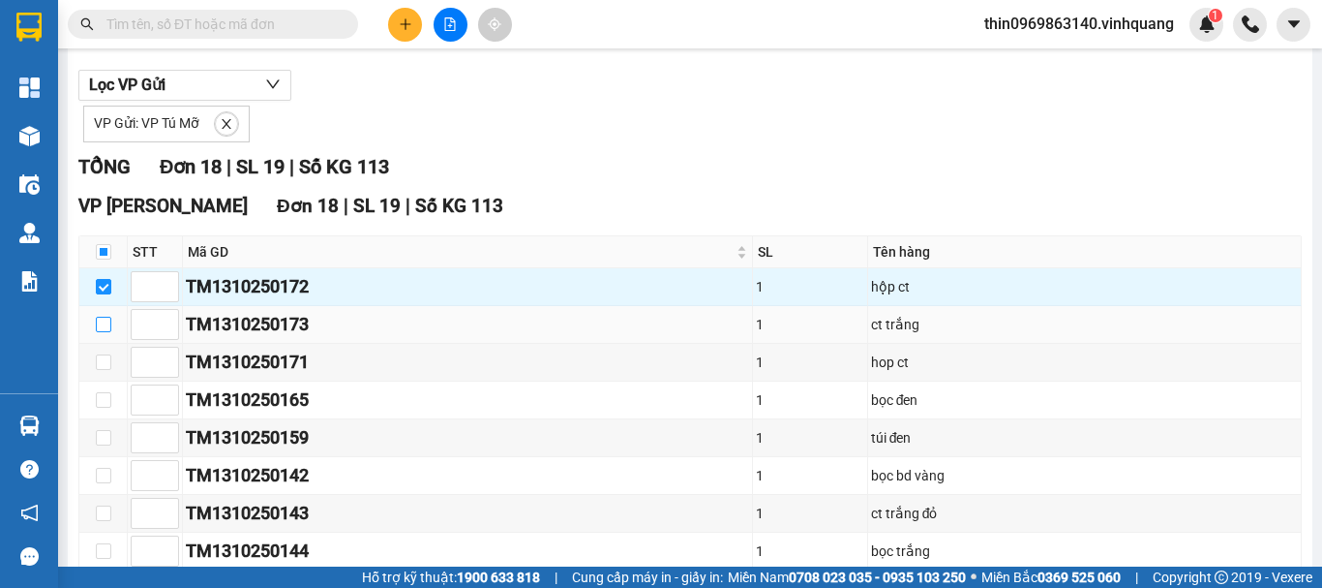
click at [107, 332] on input "checkbox" at bounding box center [103, 324] width 15 height 15
checkbox input "true"
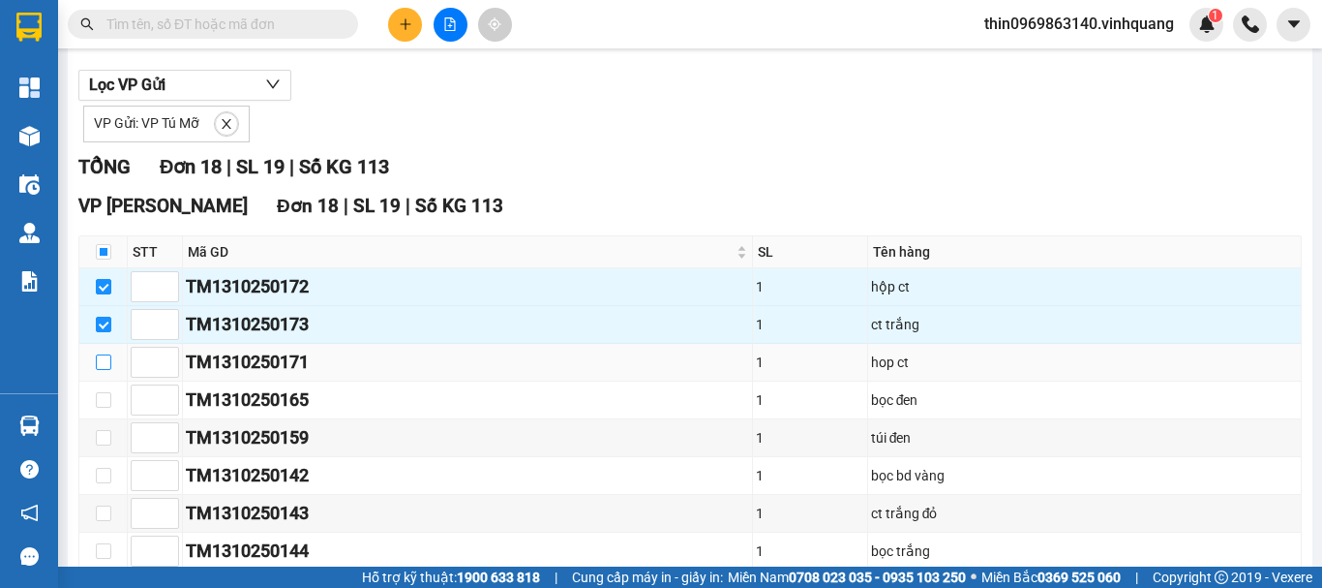
click at [106, 370] on input "checkbox" at bounding box center [103, 361] width 15 height 15
checkbox input "true"
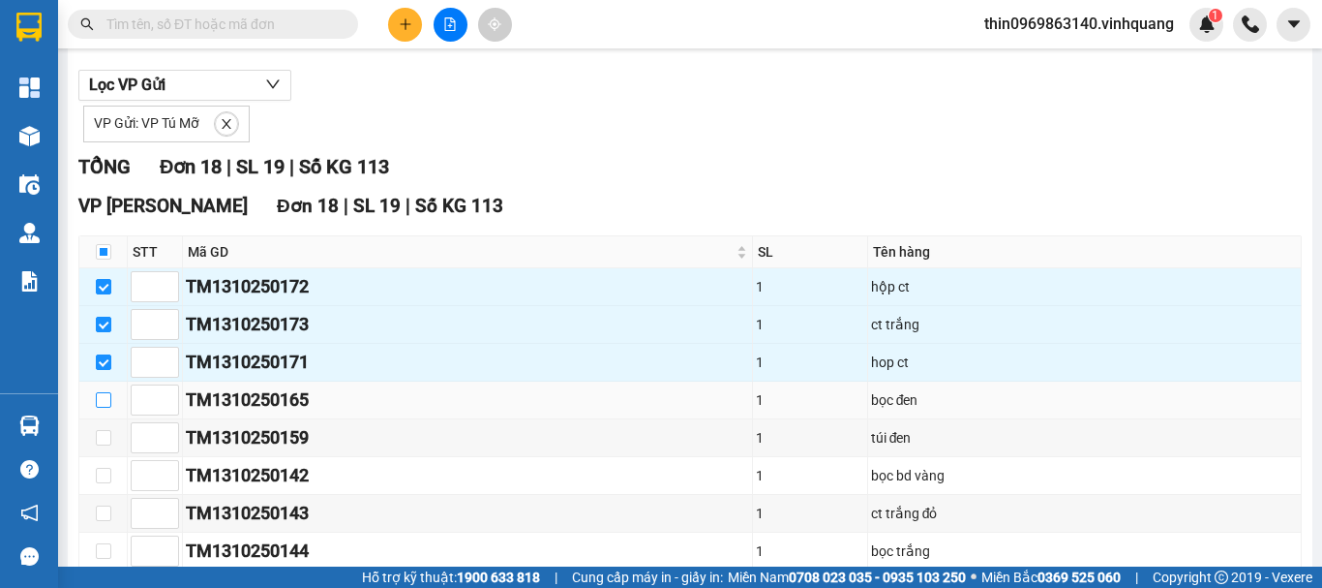
click at [106, 410] on label at bounding box center [103, 399] width 15 height 21
click at [106, 408] on input "checkbox" at bounding box center [103, 399] width 15 height 15
checkbox input "true"
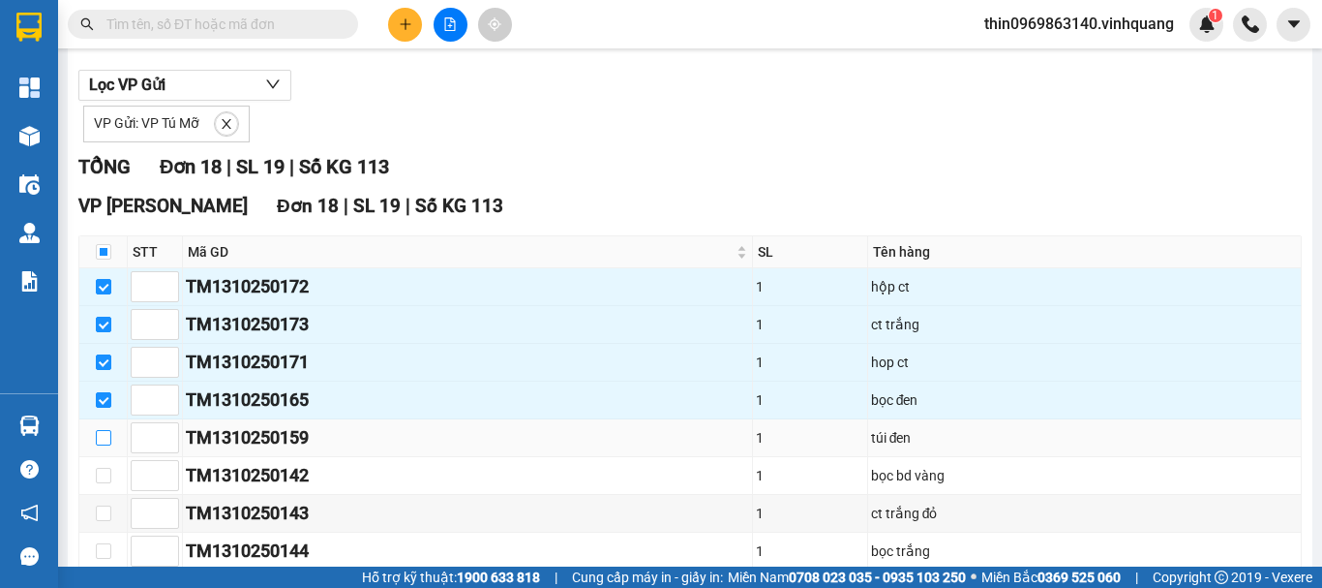
click at [105, 445] on input "checkbox" at bounding box center [103, 437] width 15 height 15
checkbox input "true"
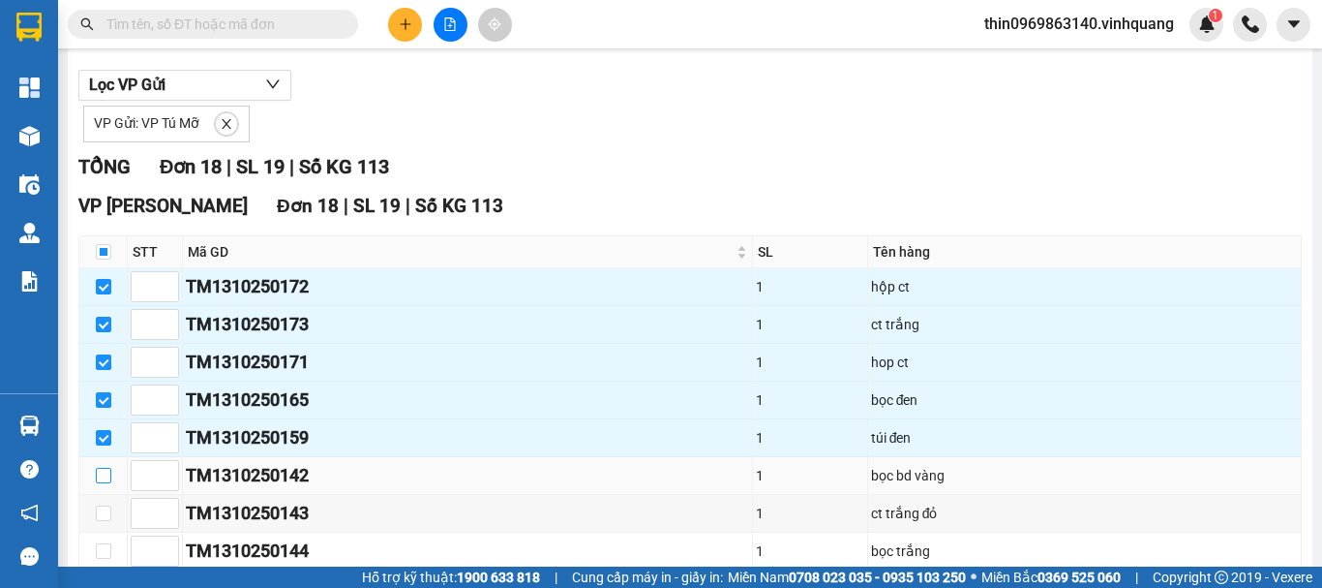
click at [110, 483] on input "checkbox" at bounding box center [103, 475] width 15 height 15
checkbox input "true"
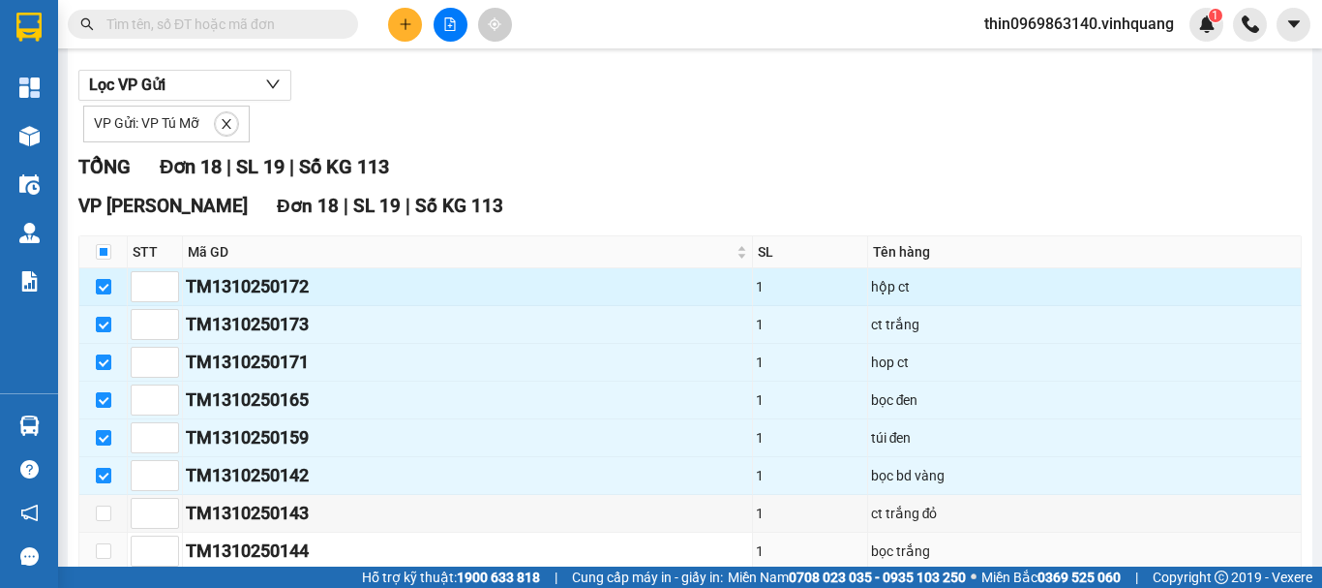
scroll to position [0, 0]
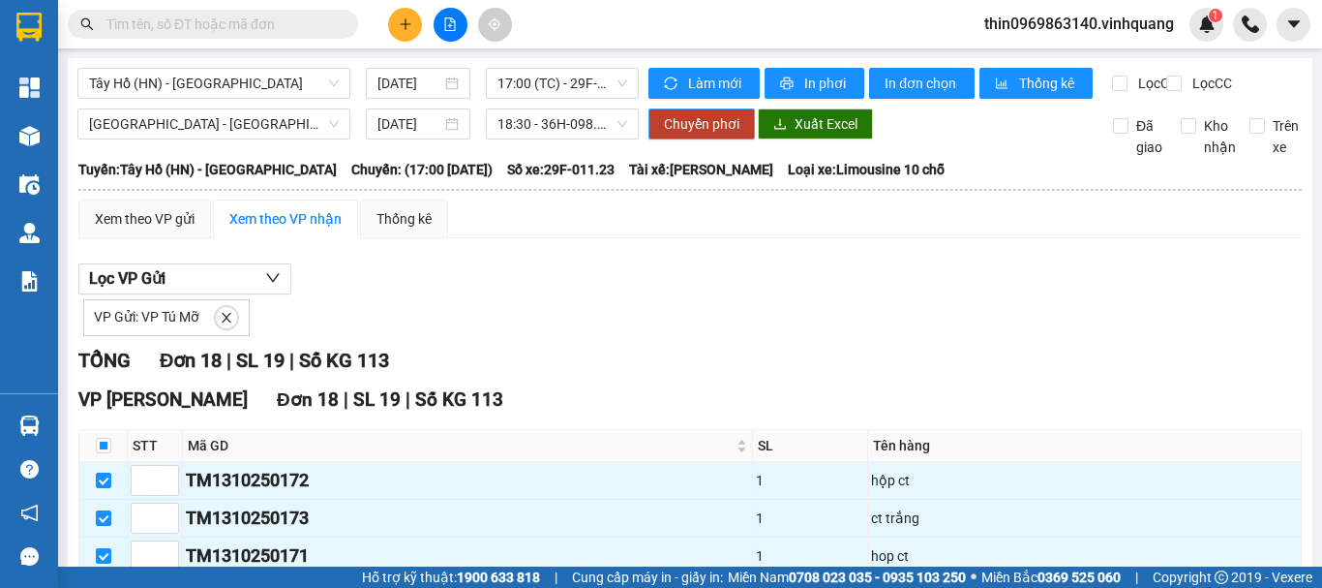
click at [694, 135] on span "Chuyển phơi" at bounding box center [702, 123] width 76 height 21
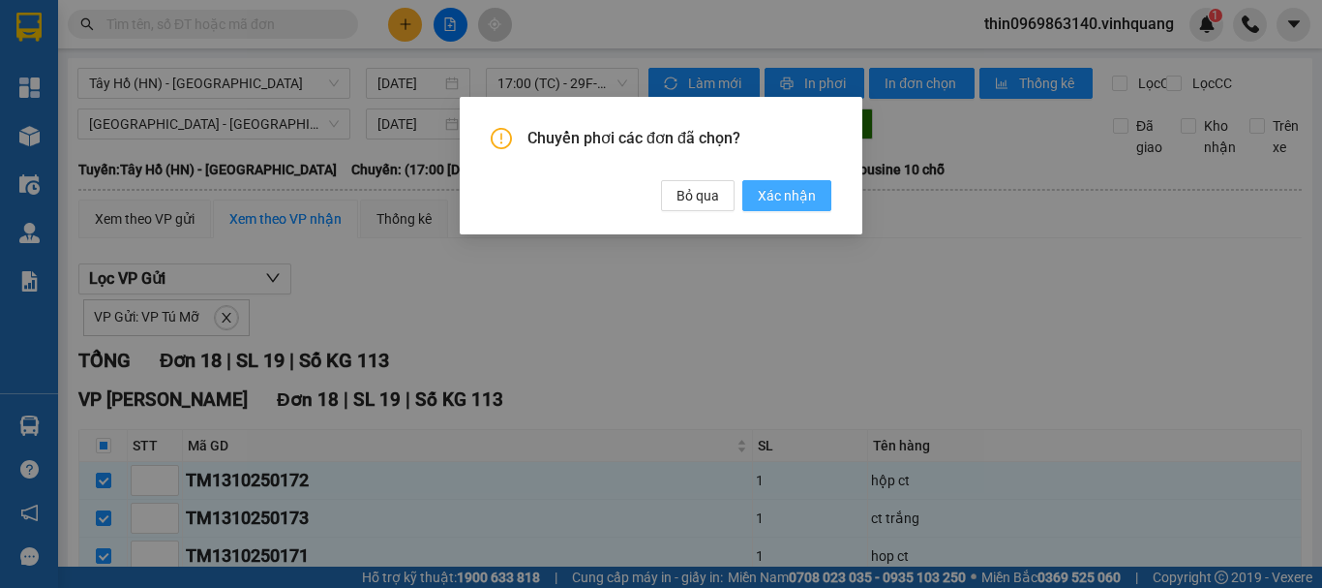
click at [785, 196] on span "Xác nhận" at bounding box center [787, 195] width 58 height 21
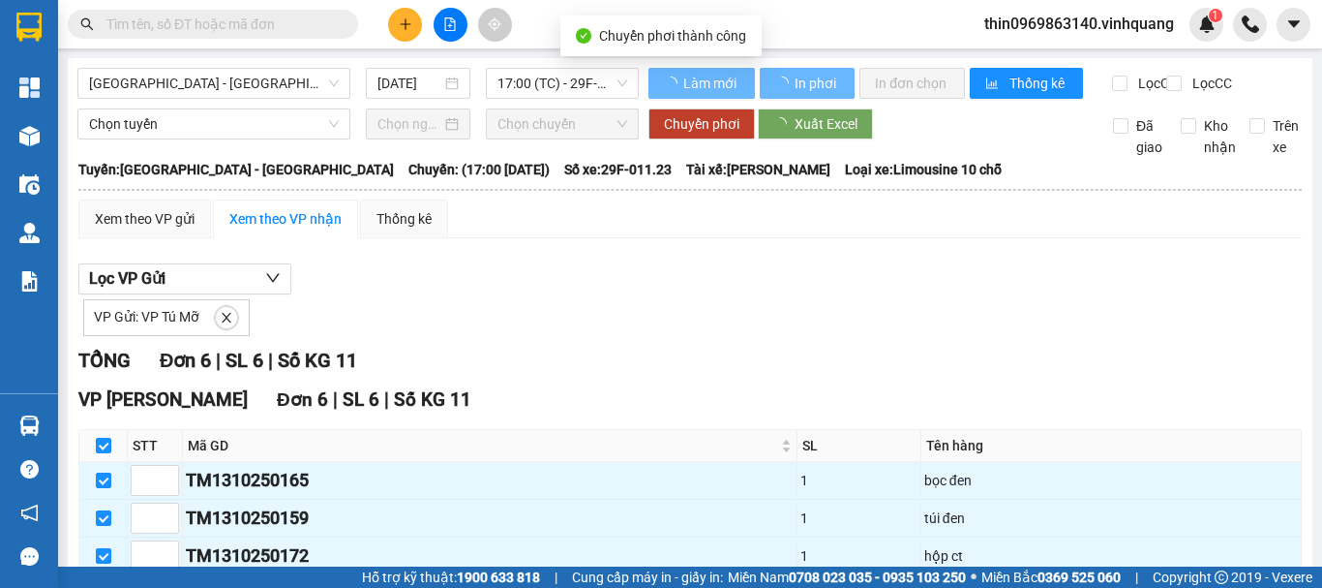
checkbox input "false"
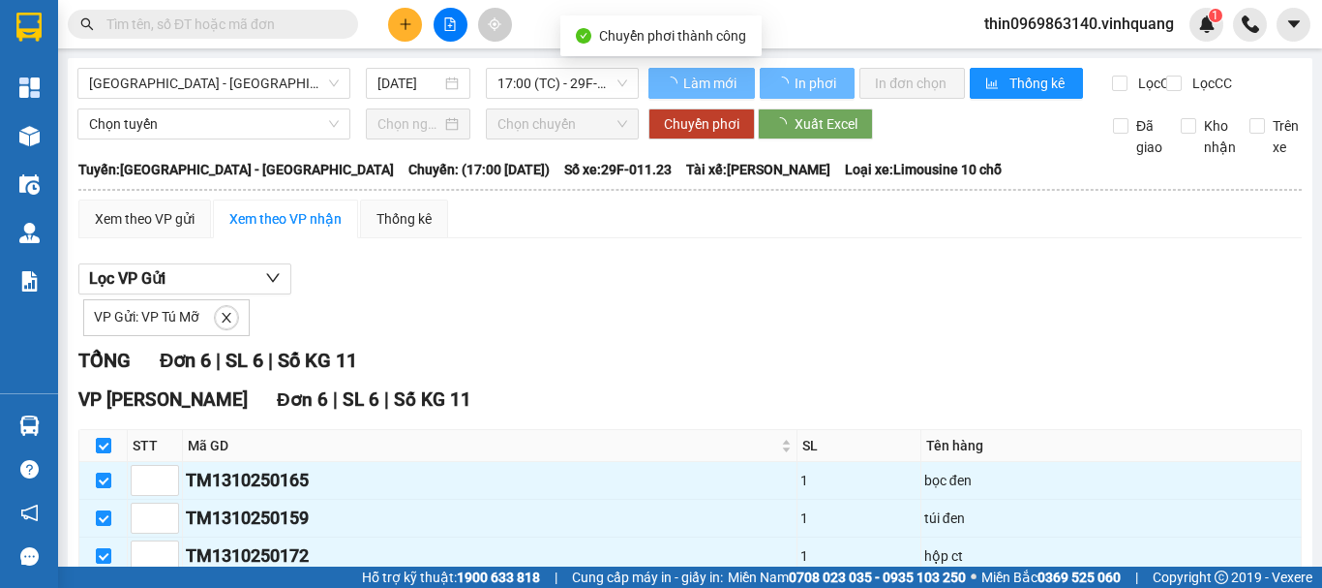
checkbox input "false"
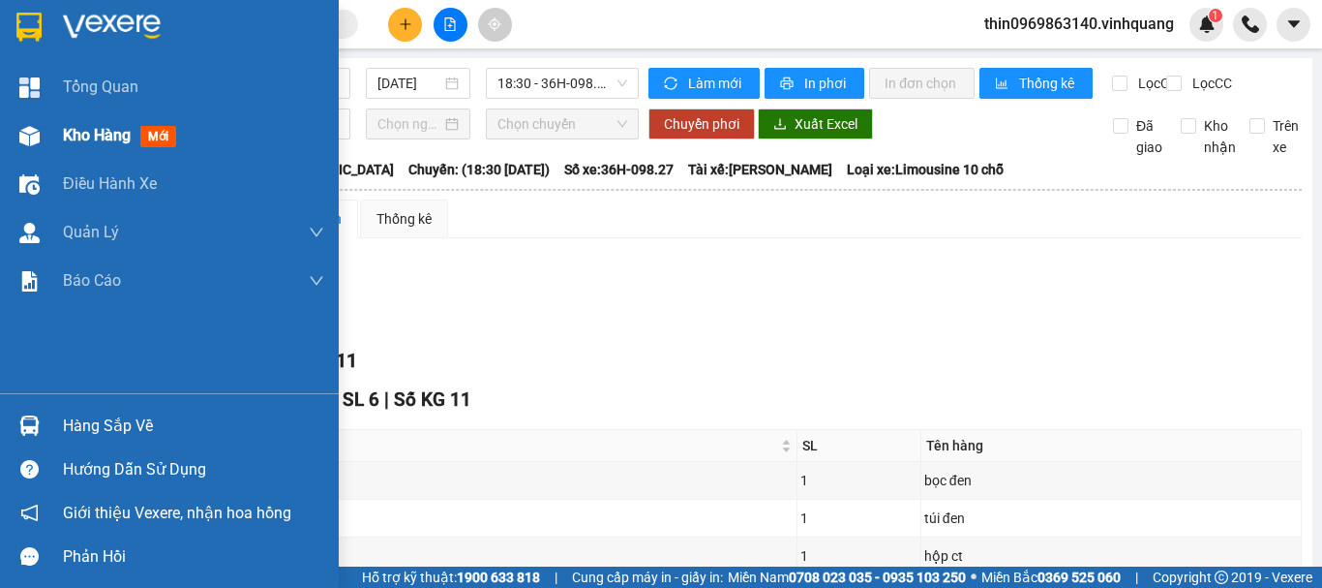
click at [76, 126] on span "Kho hàng" at bounding box center [97, 135] width 68 height 18
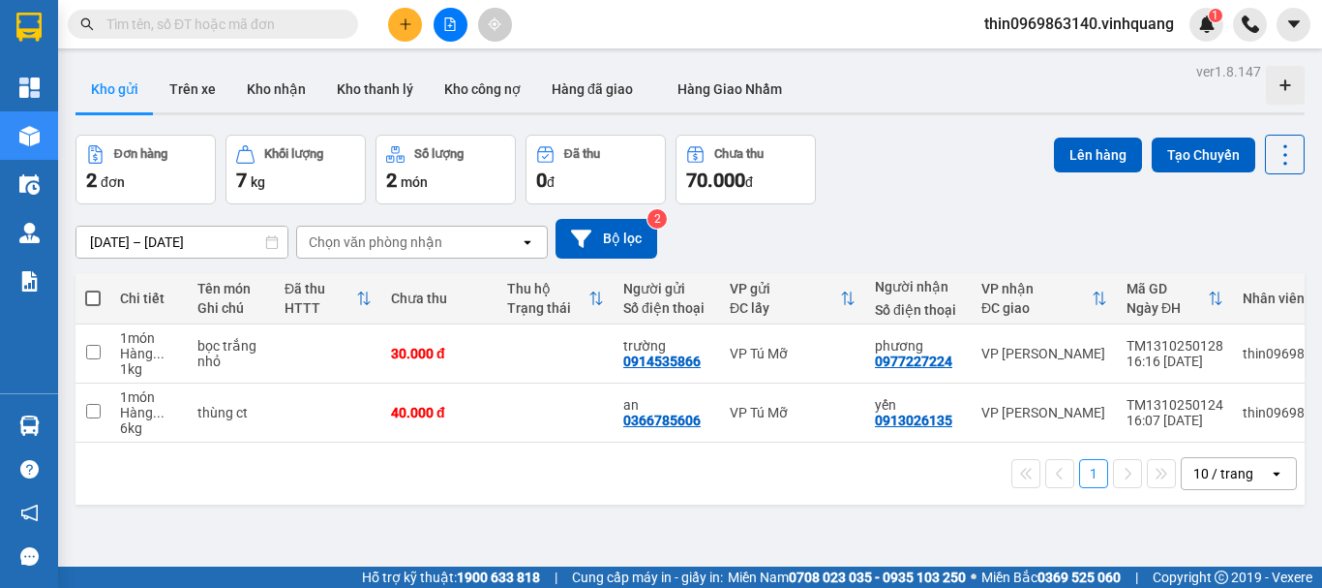
click at [93, 297] on span at bounding box center [92, 297] width 15 height 15
click at [93, 288] on input "checkbox" at bounding box center [93, 288] width 0 height 0
checkbox input "true"
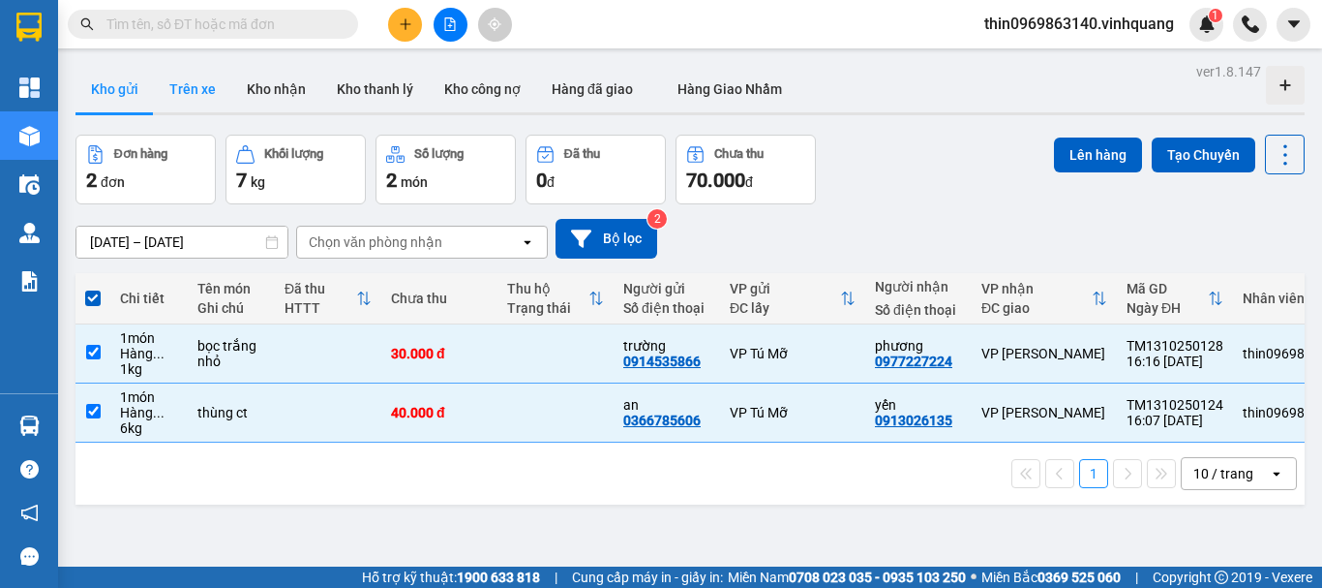
click at [183, 84] on button "Trên xe" at bounding box center [192, 89] width 77 height 46
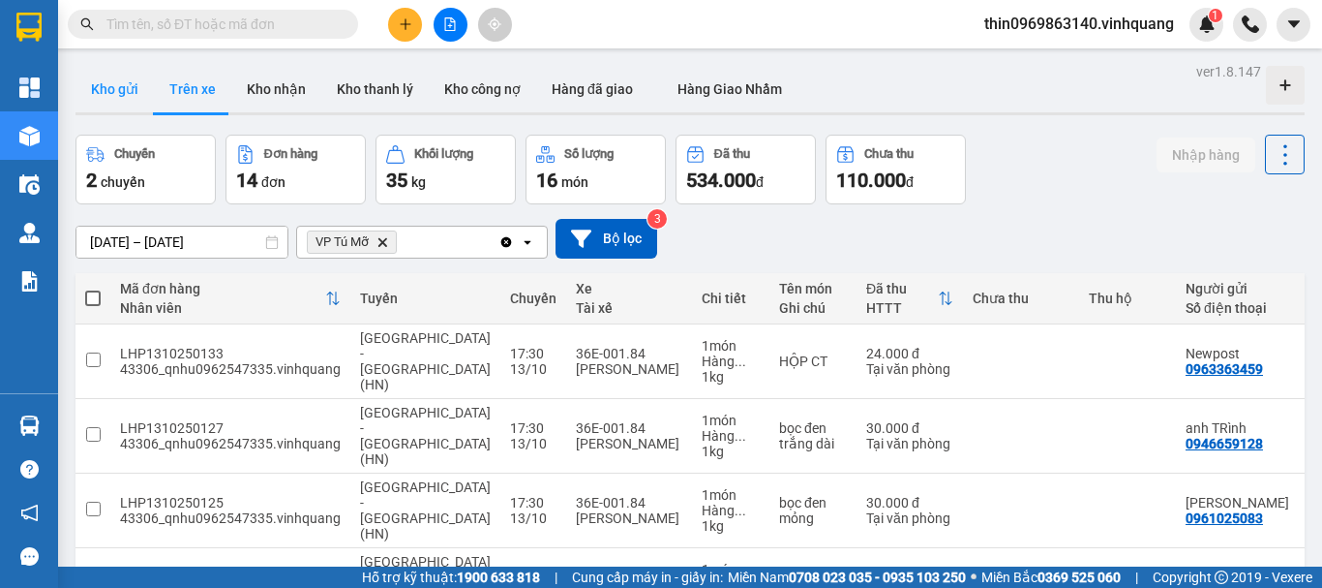
click at [127, 92] on button "Kho gửi" at bounding box center [115, 89] width 78 height 46
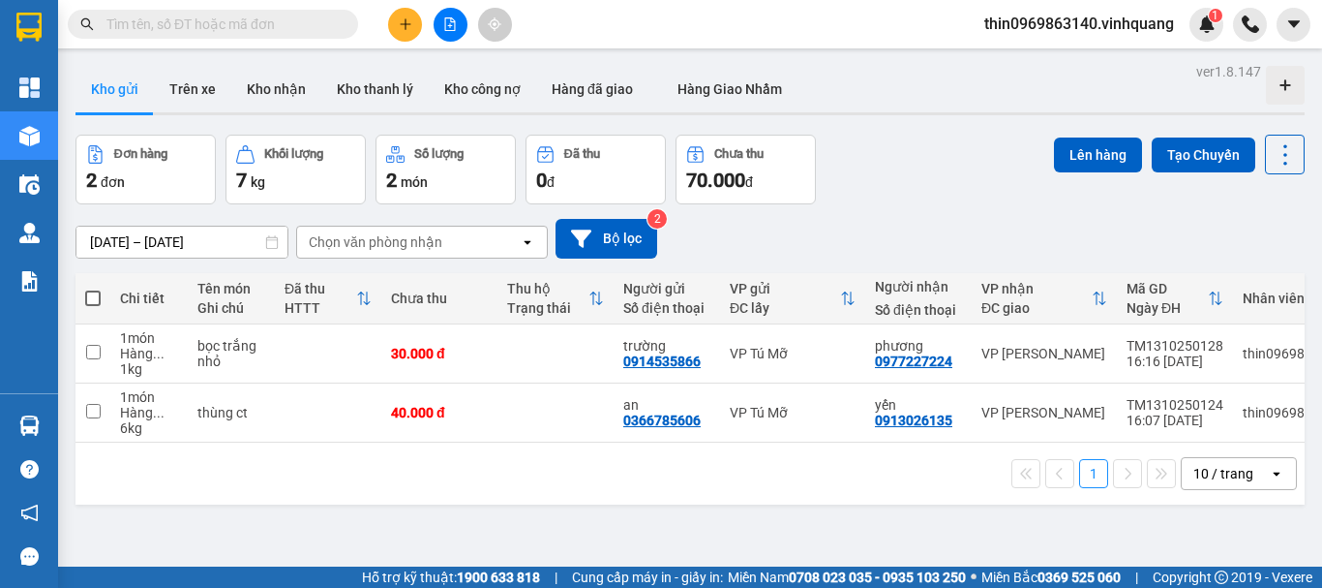
click at [85, 288] on label at bounding box center [92, 297] width 15 height 19
click at [93, 288] on input "checkbox" at bounding box center [93, 288] width 0 height 0
checkbox input "true"
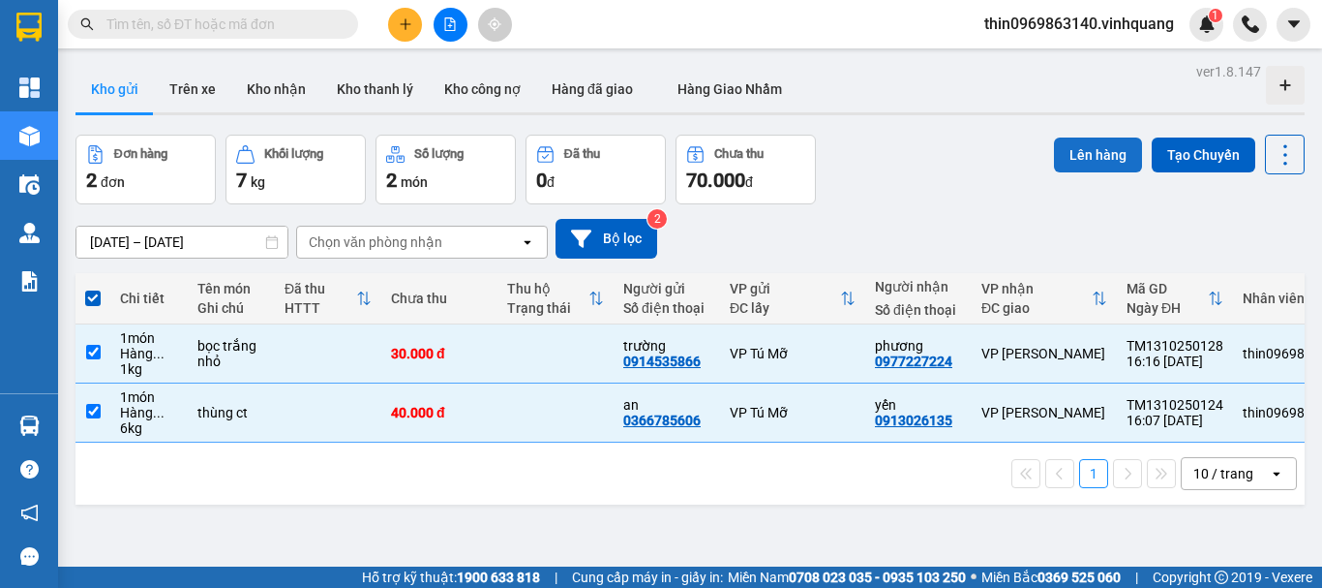
click at [1091, 156] on button "Lên hàng" at bounding box center [1098, 154] width 88 height 35
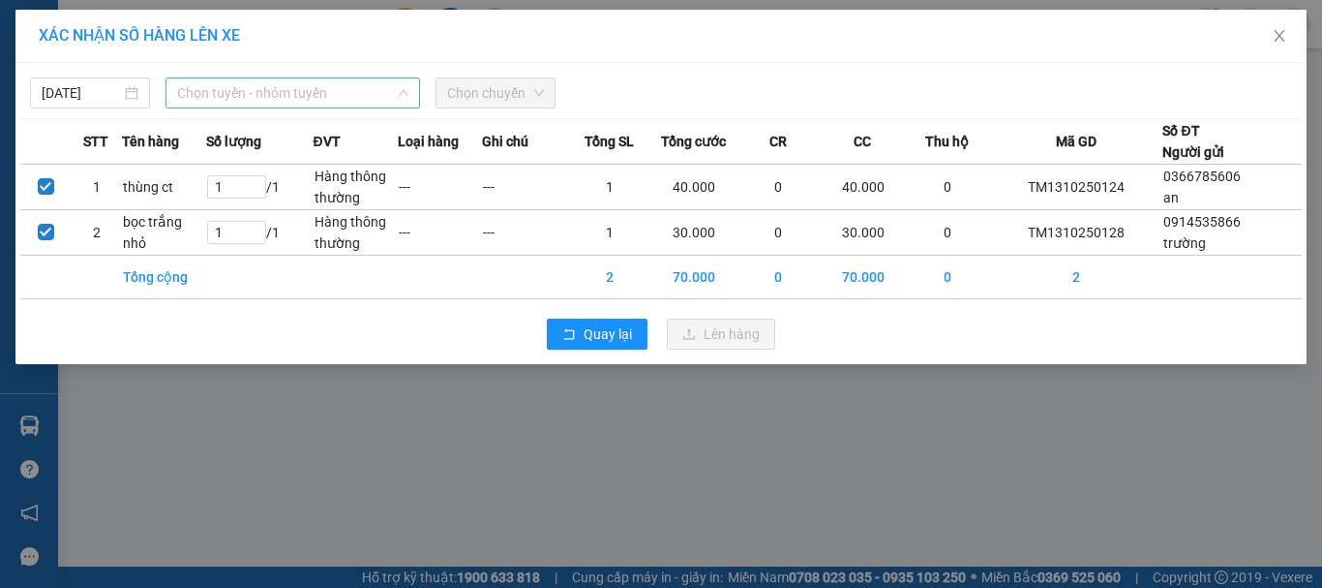
click at [364, 85] on span "Chọn tuyến - nhóm tuyến" at bounding box center [292, 92] width 231 height 29
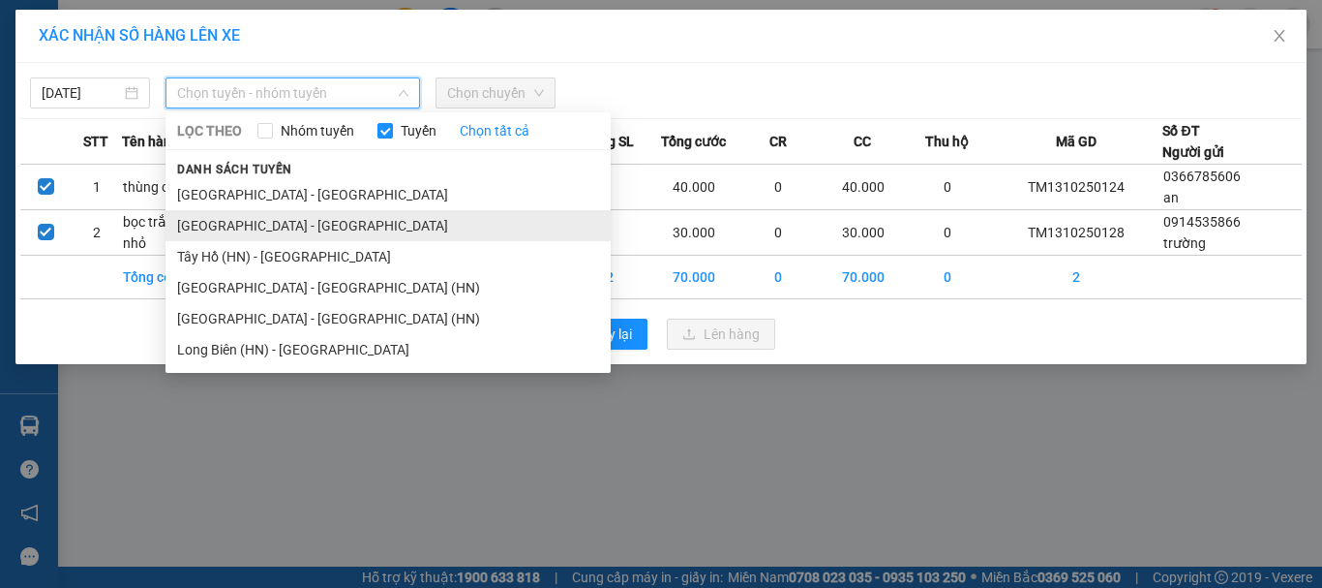
click at [267, 218] on li "[GEOGRAPHIC_DATA] - [GEOGRAPHIC_DATA]" at bounding box center [388, 225] width 445 height 31
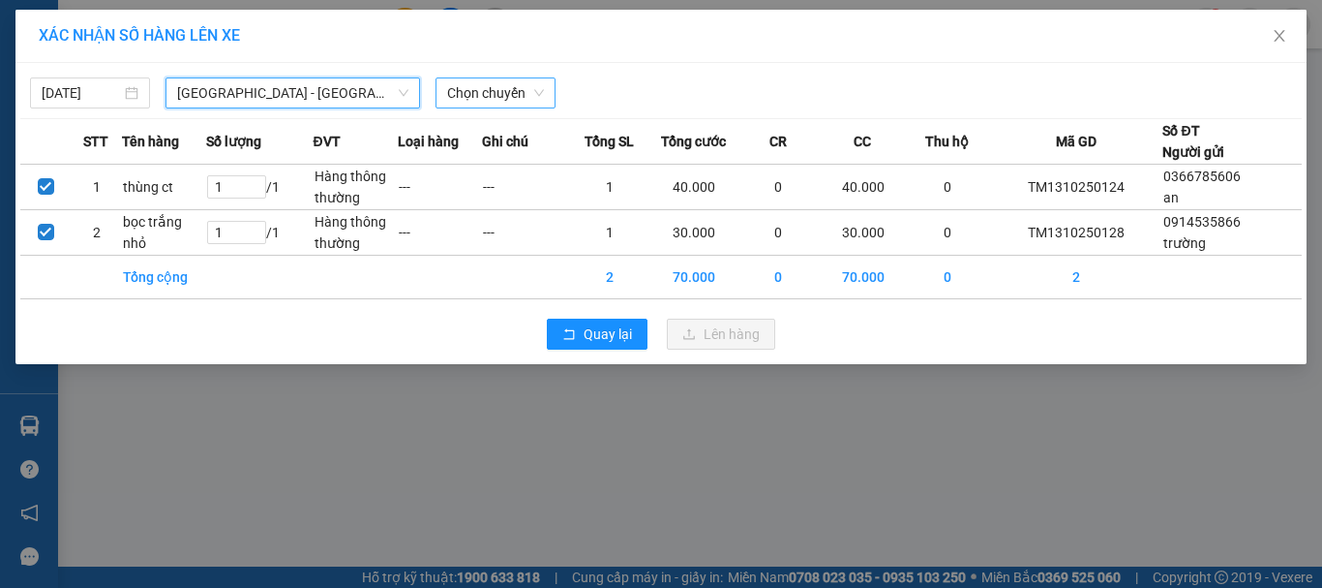
click at [483, 94] on span "Chọn chuyến" at bounding box center [495, 92] width 97 height 29
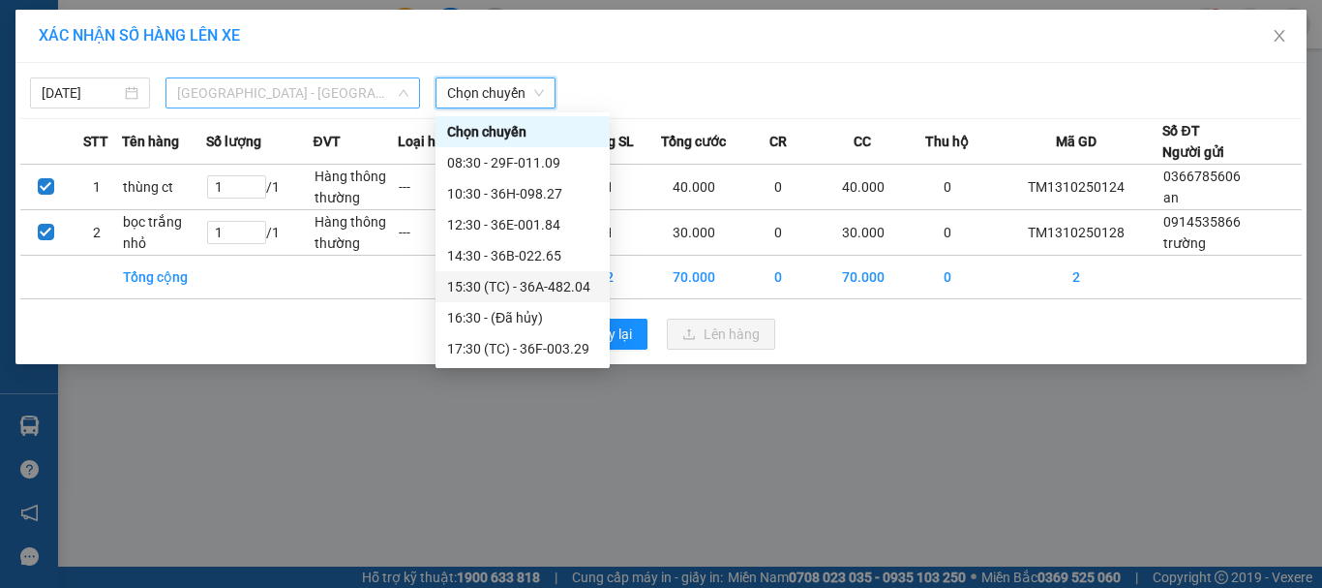
click at [183, 85] on span "[GEOGRAPHIC_DATA] - [GEOGRAPHIC_DATA]" at bounding box center [292, 92] width 231 height 29
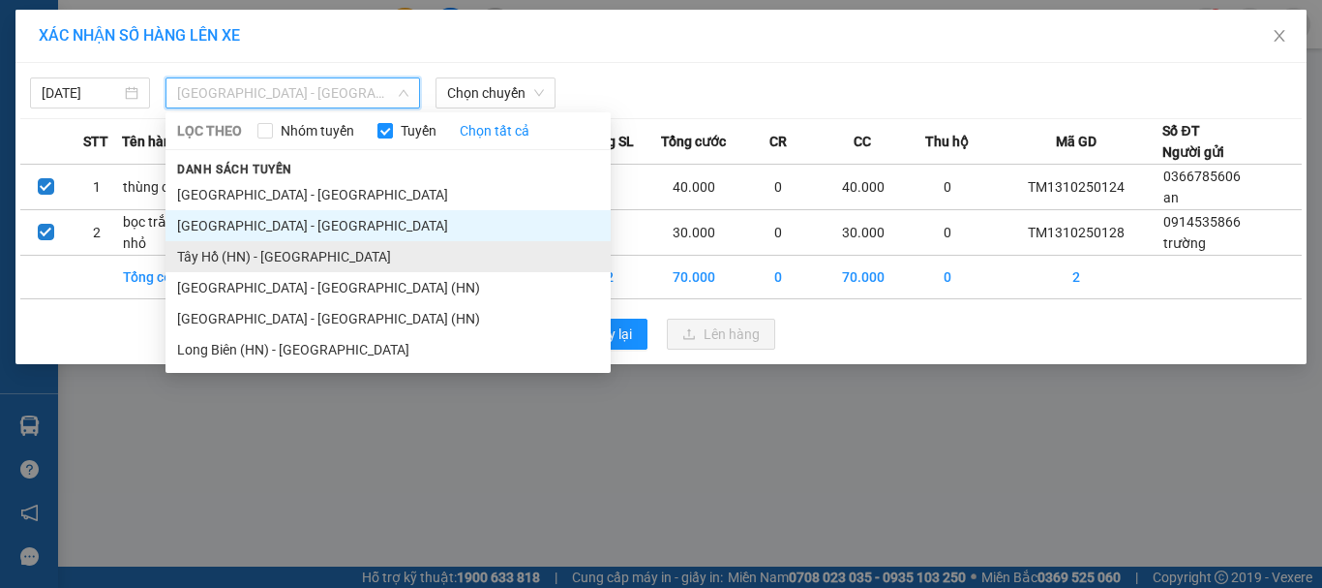
click at [228, 262] on li "Tây Hồ (HN) - [GEOGRAPHIC_DATA]" at bounding box center [388, 256] width 445 height 31
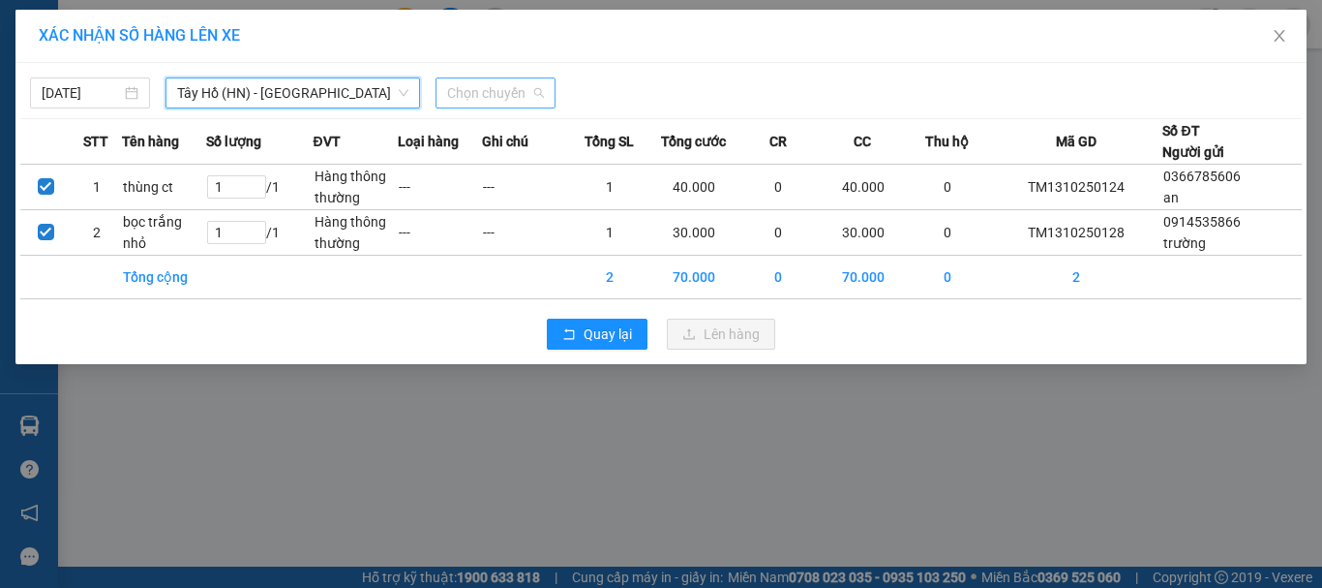
click at [502, 78] on span "Chọn chuyến" at bounding box center [495, 92] width 97 height 29
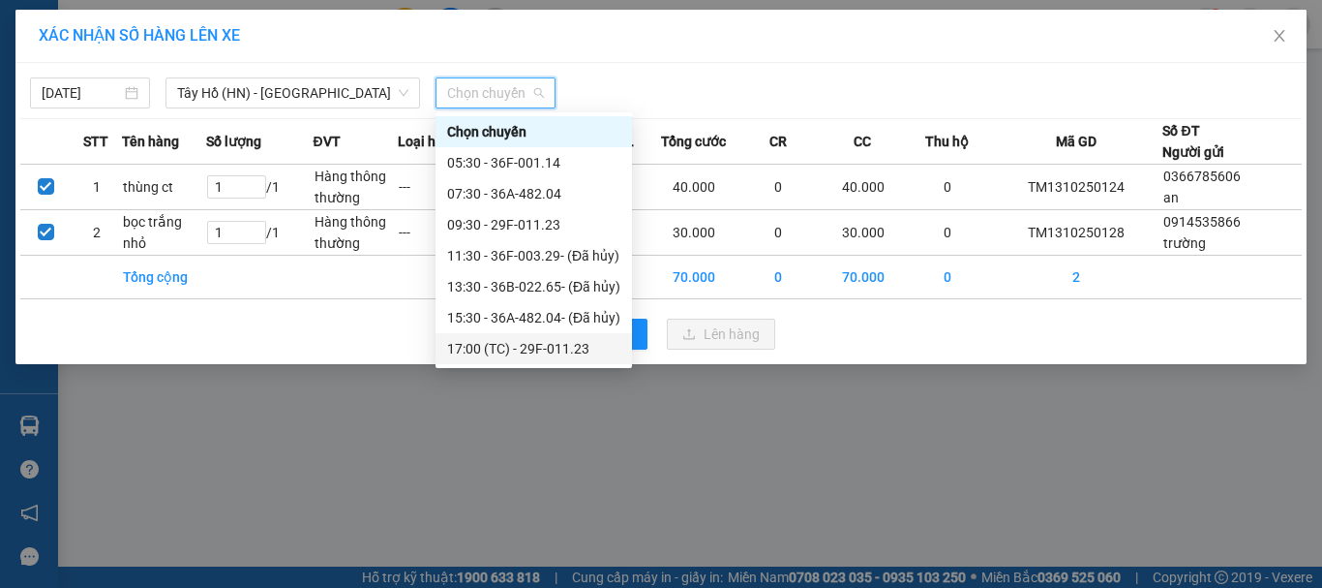
click at [578, 349] on div "17:00 (TC) - 29F-011.23" at bounding box center [533, 348] width 173 height 21
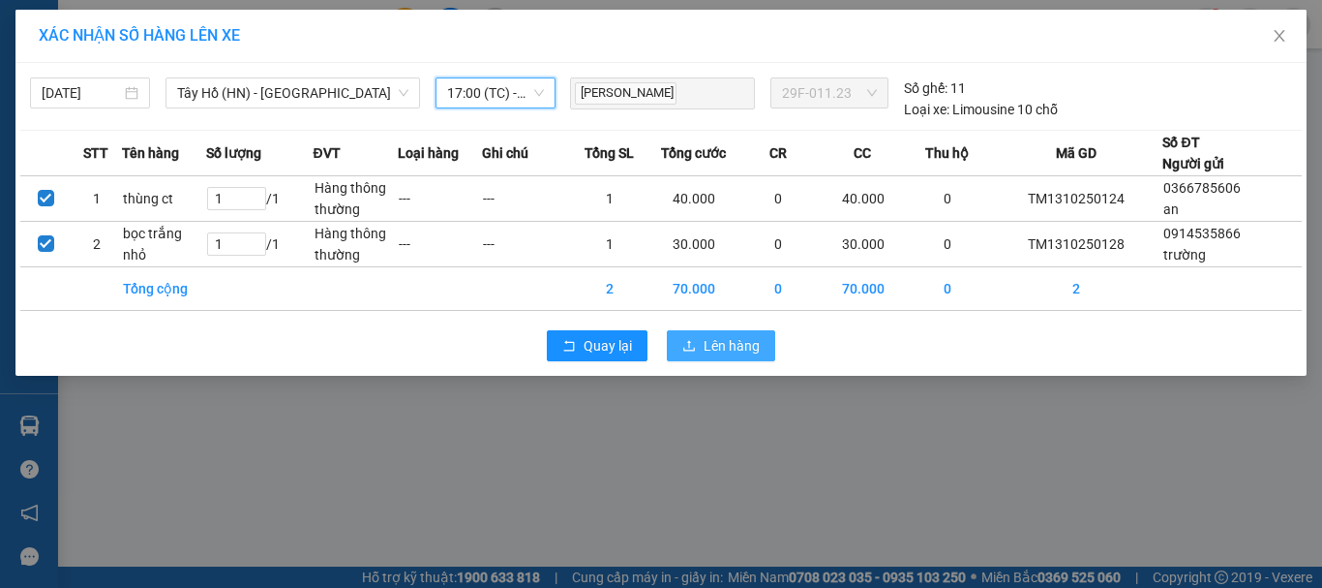
click at [721, 347] on span "Lên hàng" at bounding box center [732, 345] width 56 height 21
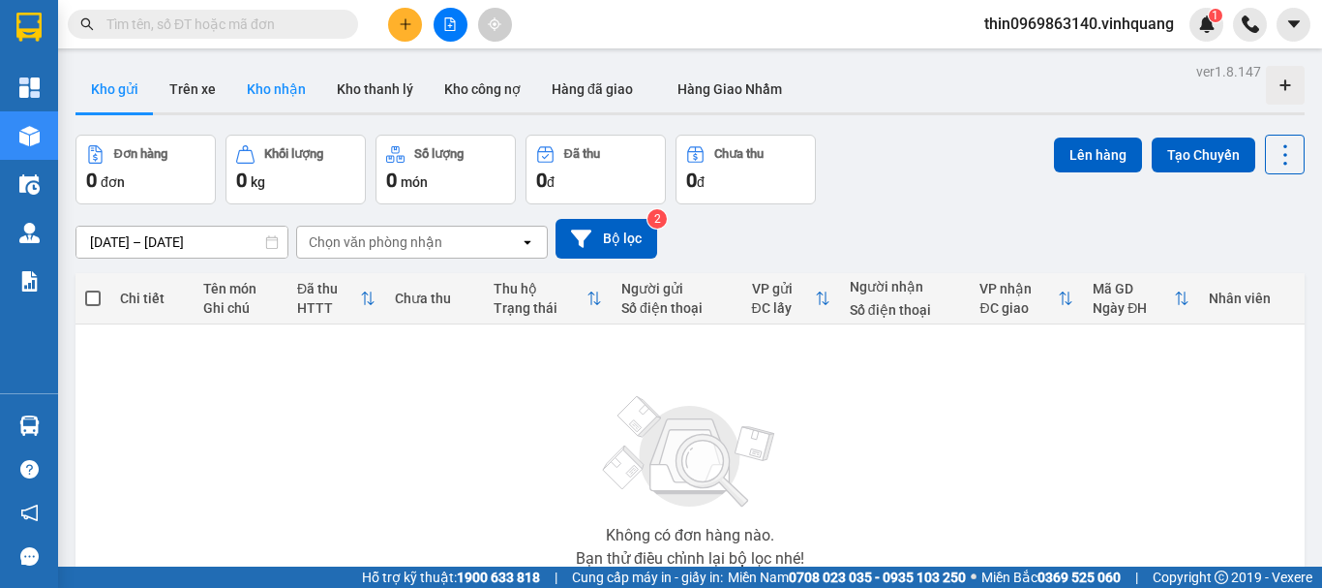
click at [307, 95] on button "Kho nhận" at bounding box center [276, 89] width 90 height 46
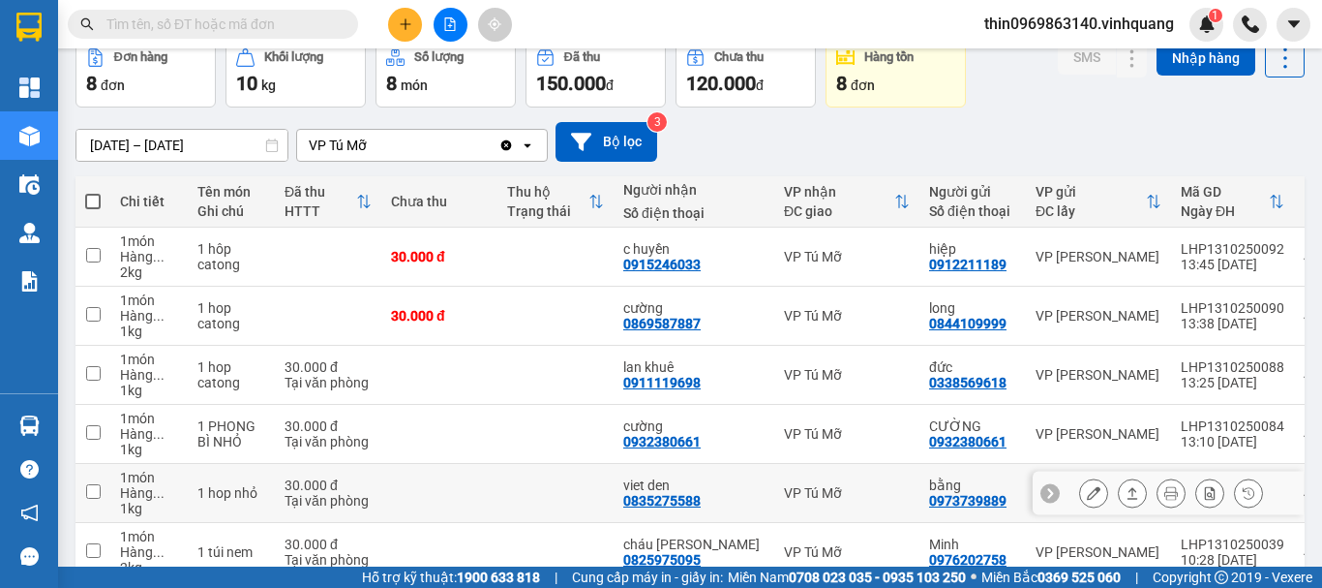
scroll to position [290, 0]
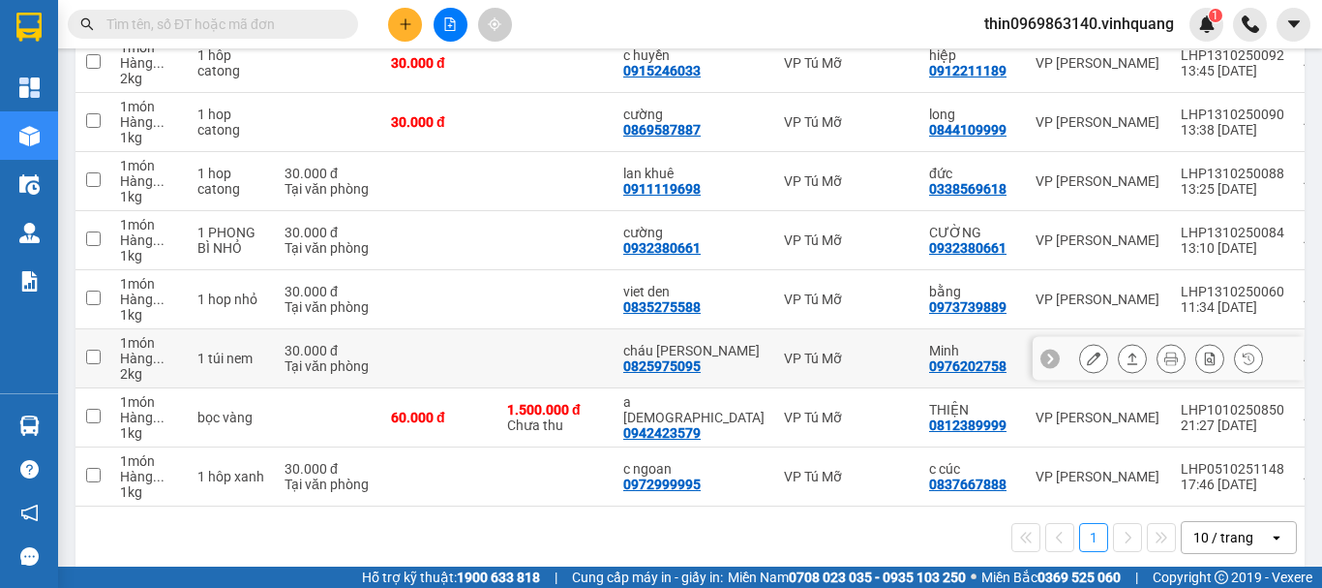
click at [94, 354] on input "checkbox" at bounding box center [93, 356] width 15 height 15
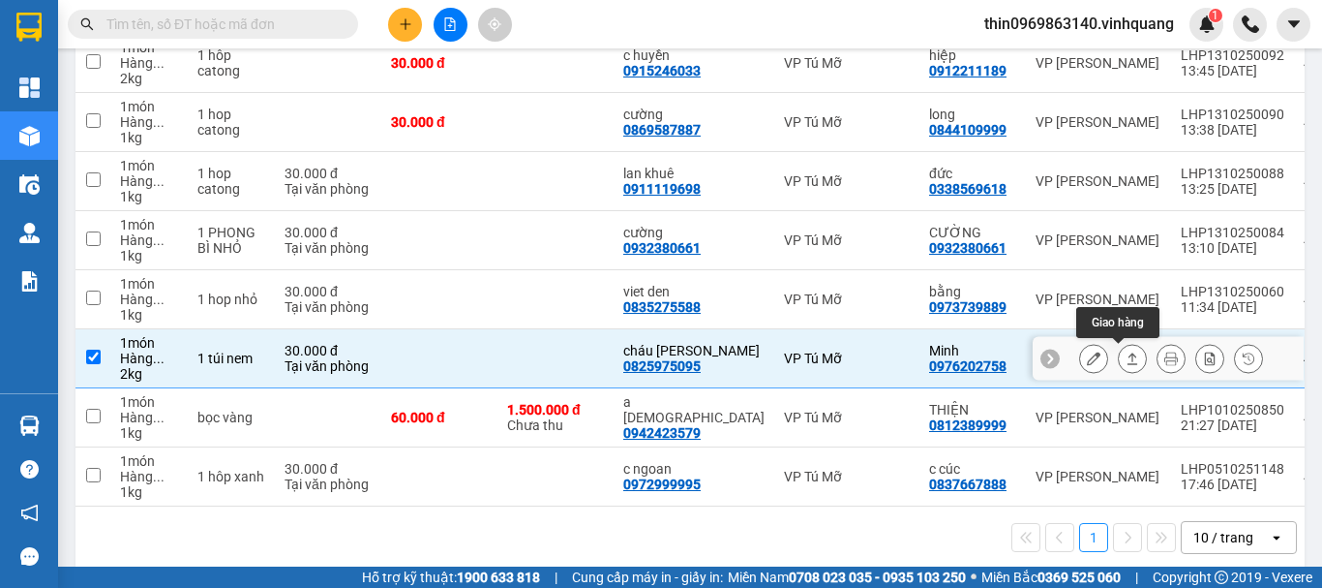
click at [1119, 350] on button at bounding box center [1132, 359] width 27 height 34
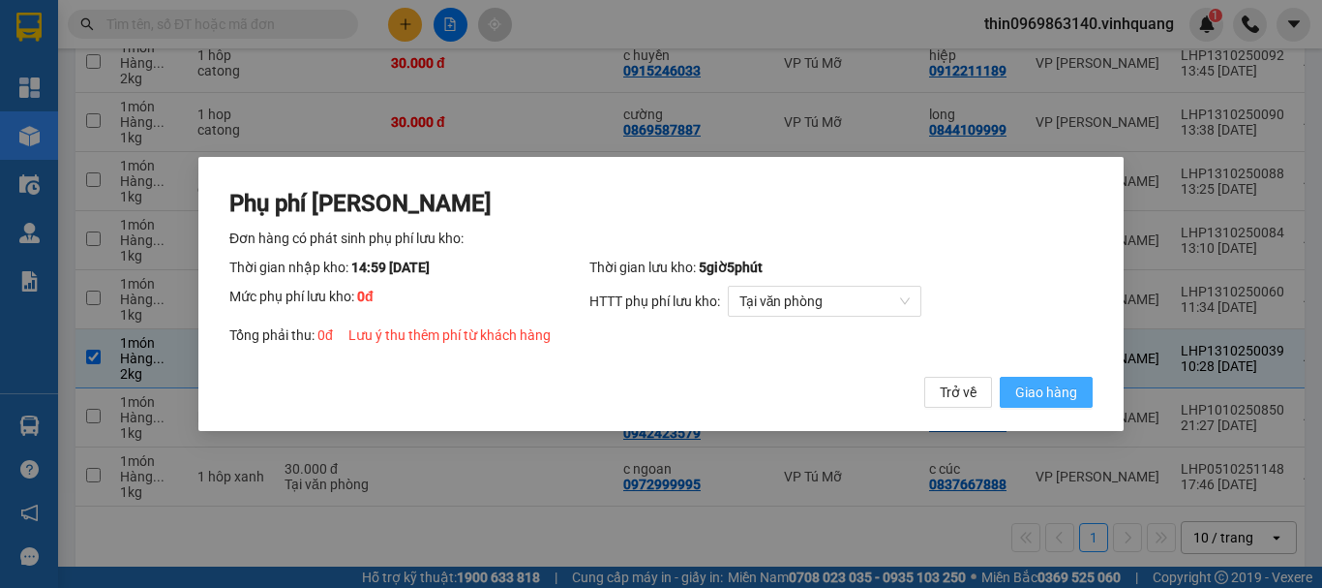
click at [1047, 389] on span "Giao hàng" at bounding box center [1047, 391] width 62 height 21
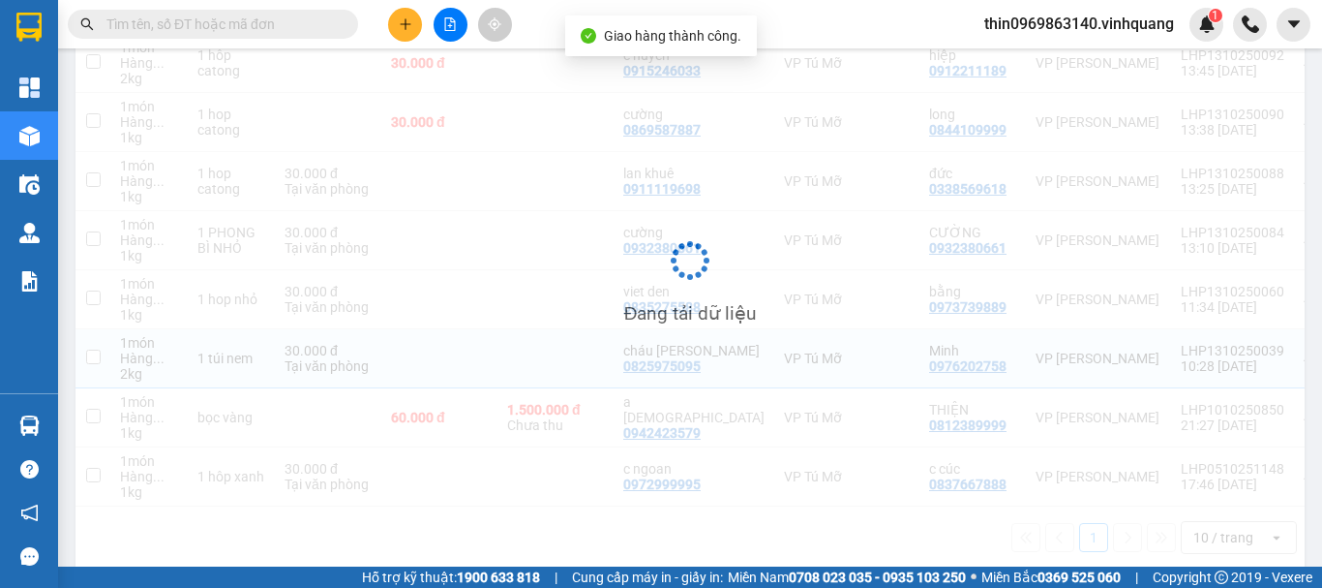
checkbox input "false"
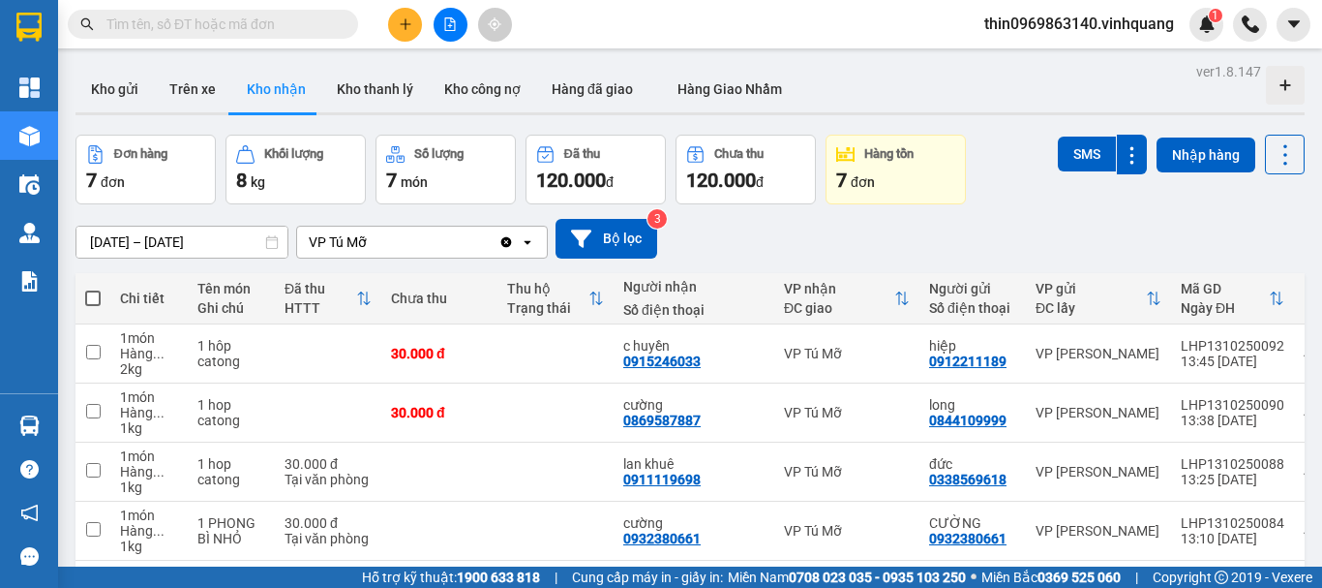
scroll to position [258, 0]
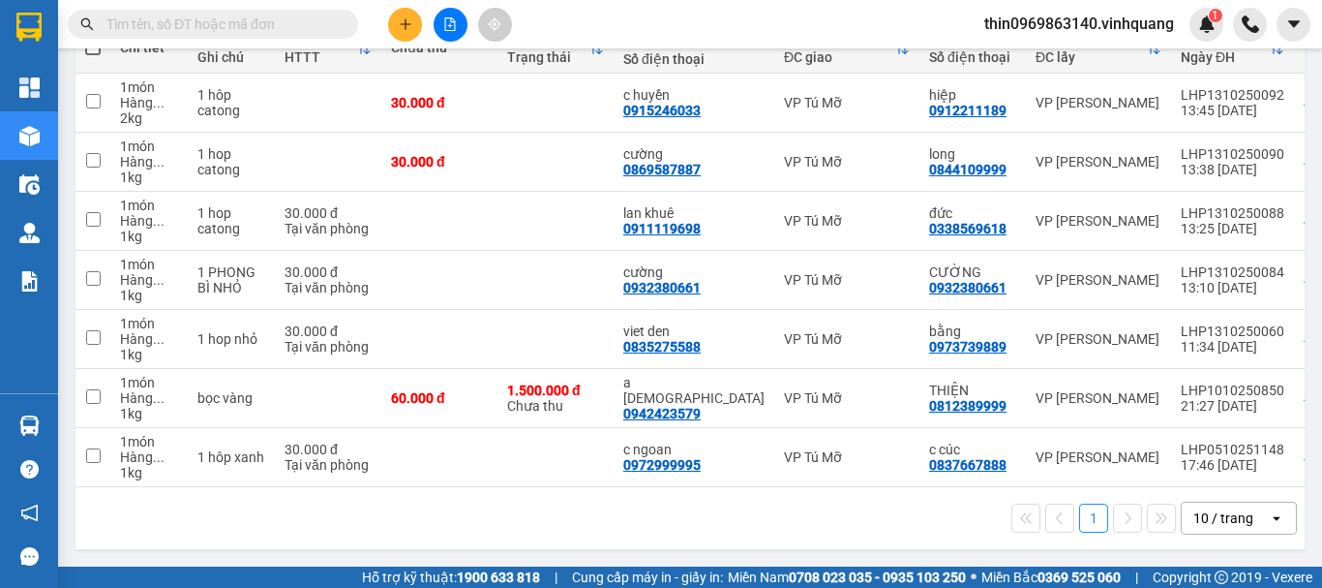
click at [171, 28] on input "text" at bounding box center [220, 24] width 228 height 21
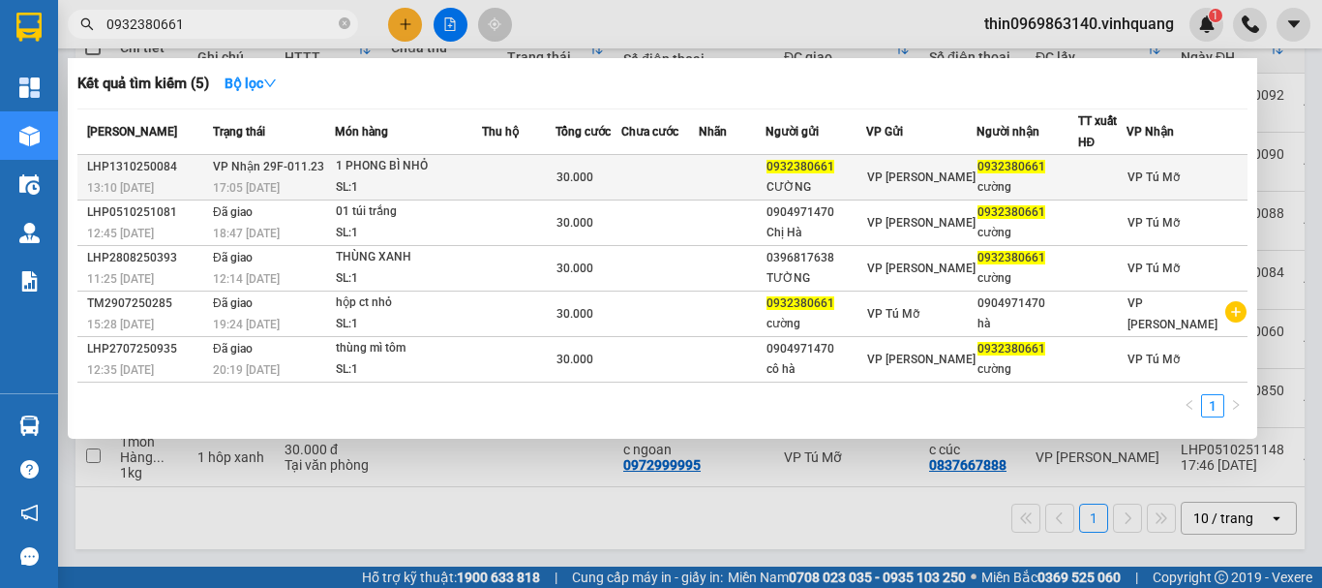
type input "0932380661"
click at [440, 166] on div "1 PHONG BÌ NHỎ" at bounding box center [408, 166] width 145 height 21
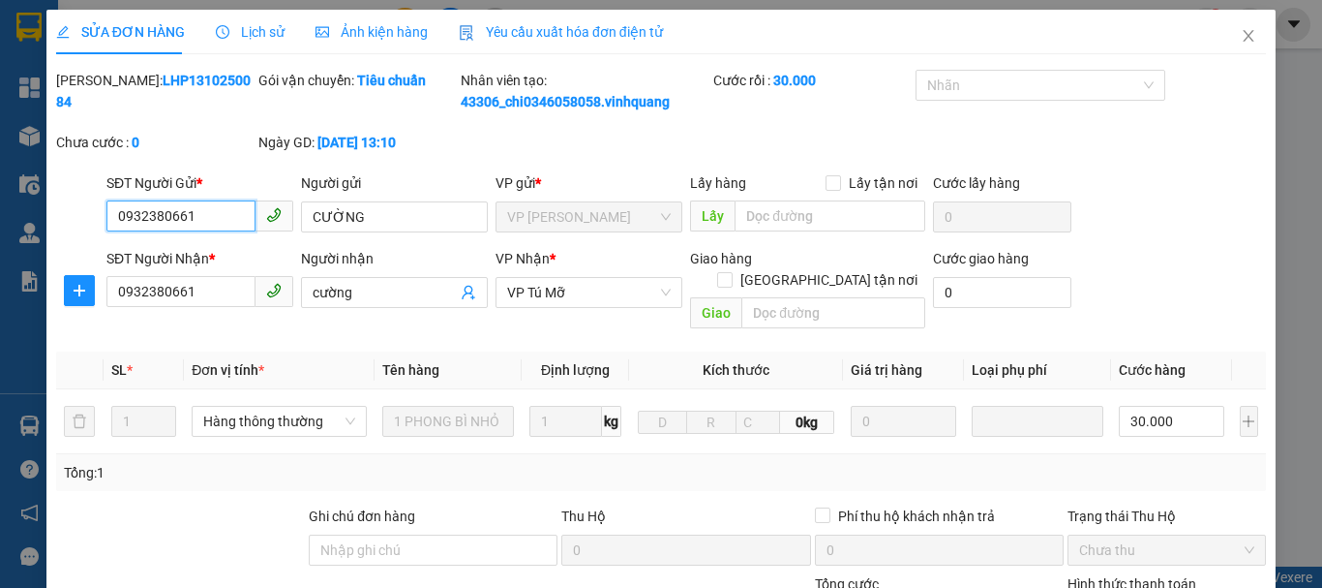
type input "0932380661"
type input "CƯỜNG"
type input "0932380661"
type input "cường"
type input "0"
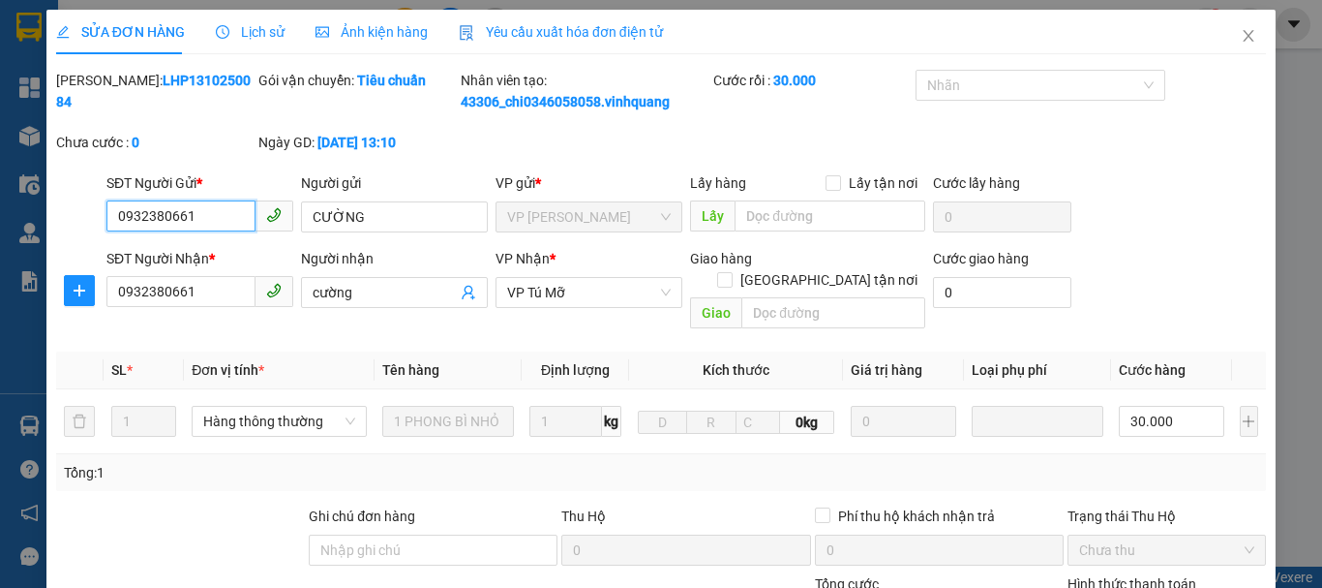
type input "30.000"
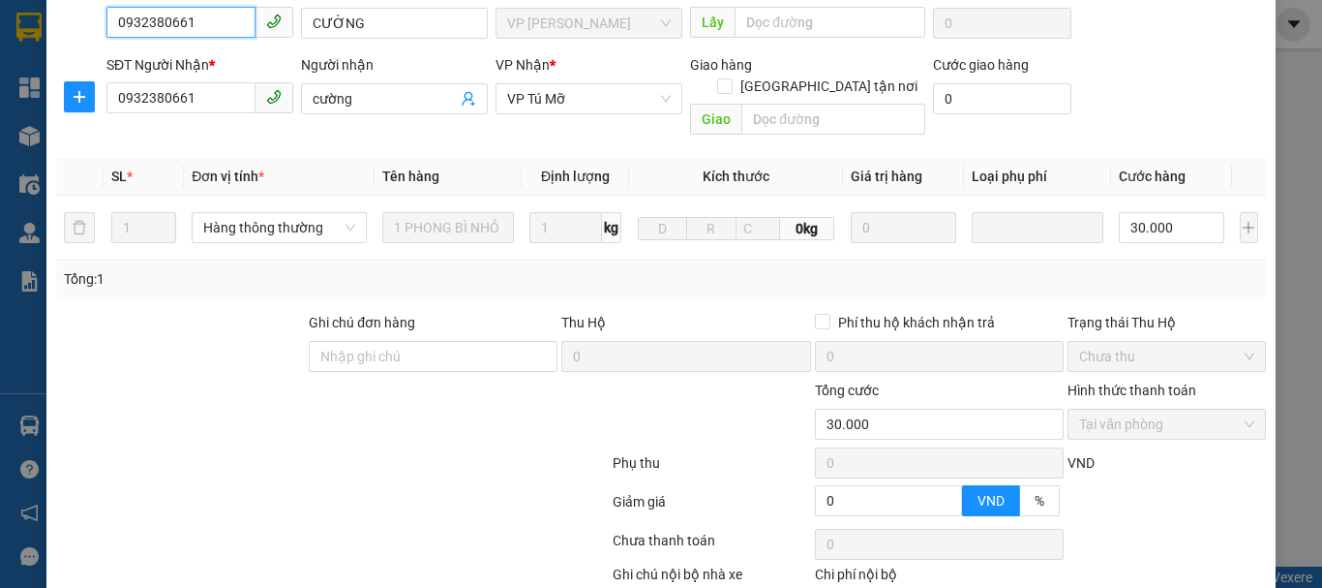
scroll to position [291, 0]
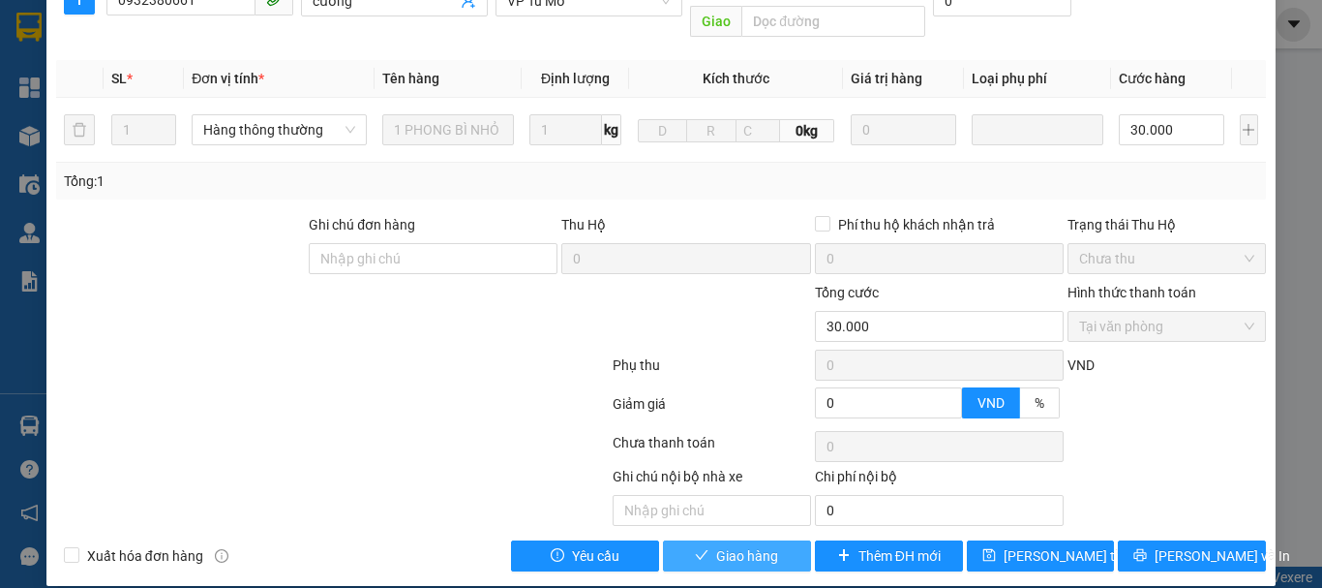
click at [723, 545] on span "Giao hàng" at bounding box center [747, 555] width 62 height 21
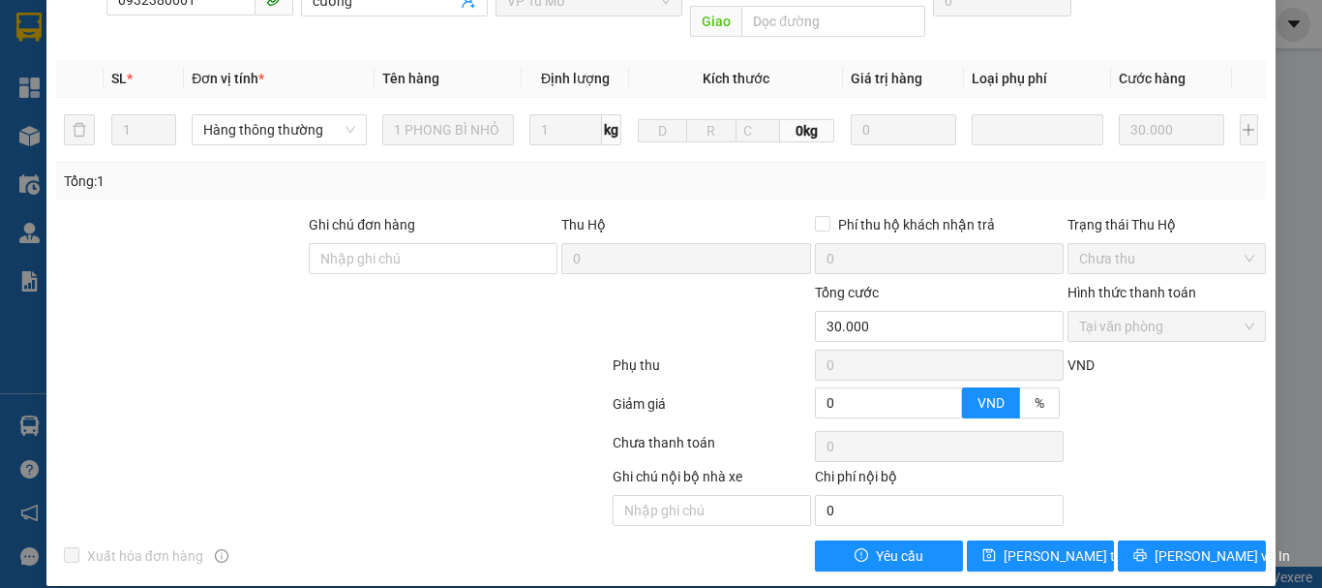
scroll to position [0, 0]
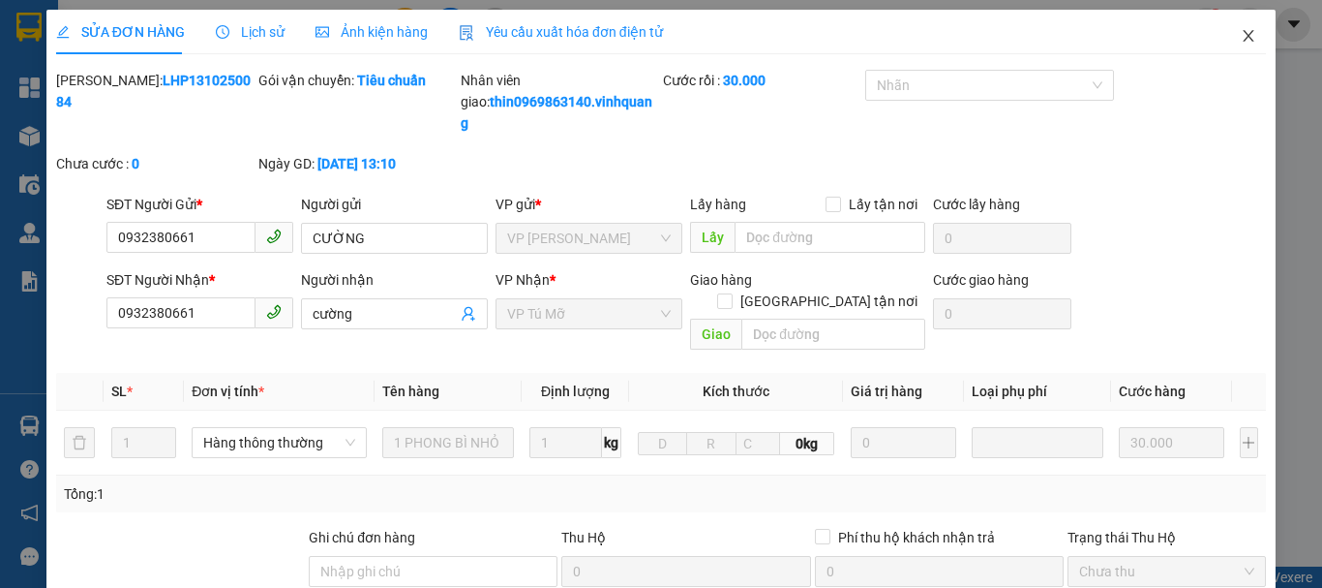
click at [1223, 37] on span "Close" at bounding box center [1249, 37] width 54 height 54
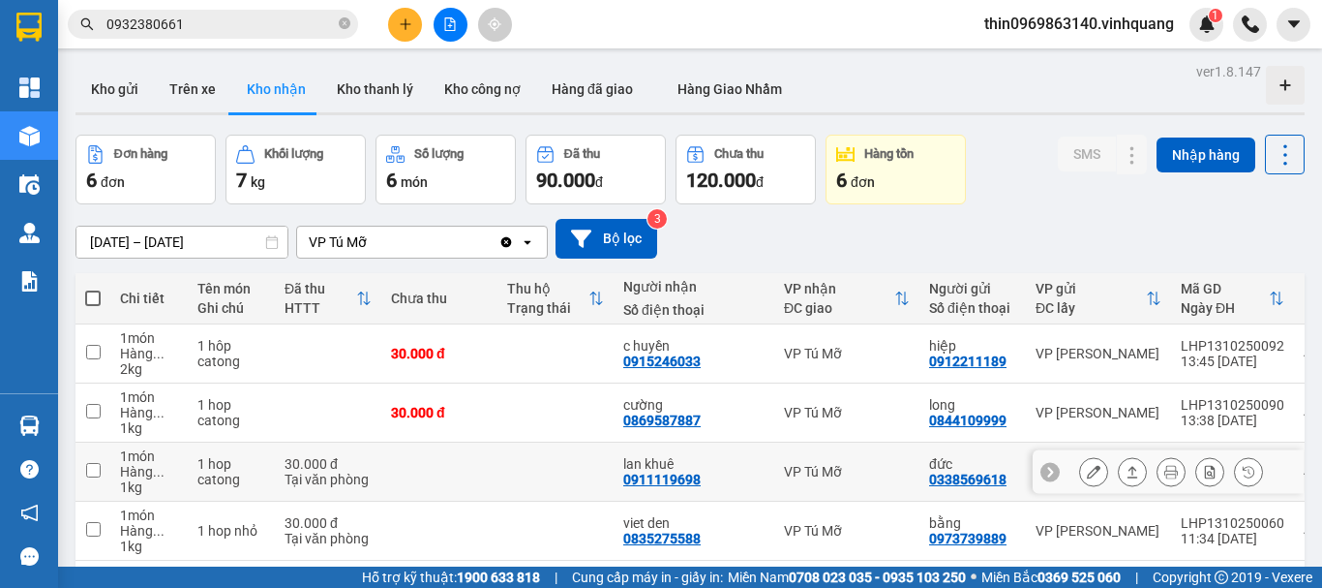
scroll to position [199, 0]
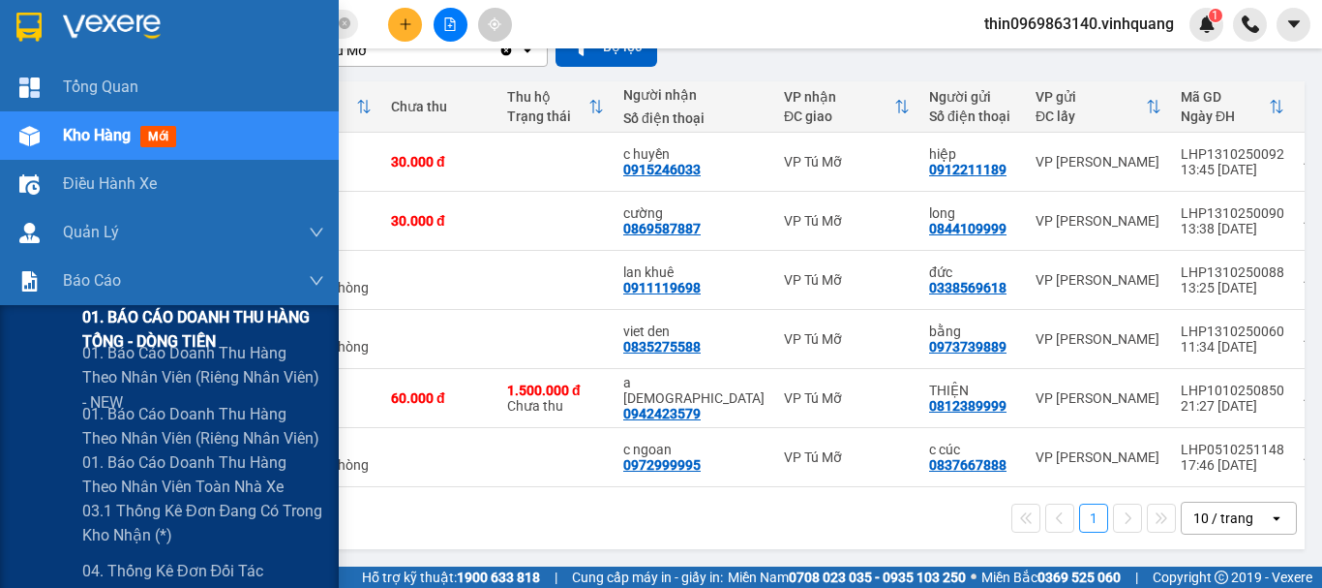
click at [168, 323] on span "01. BÁO CÁO DOANH THU HÀNG TỔNG - DÒNG TIỀN" at bounding box center [203, 329] width 242 height 48
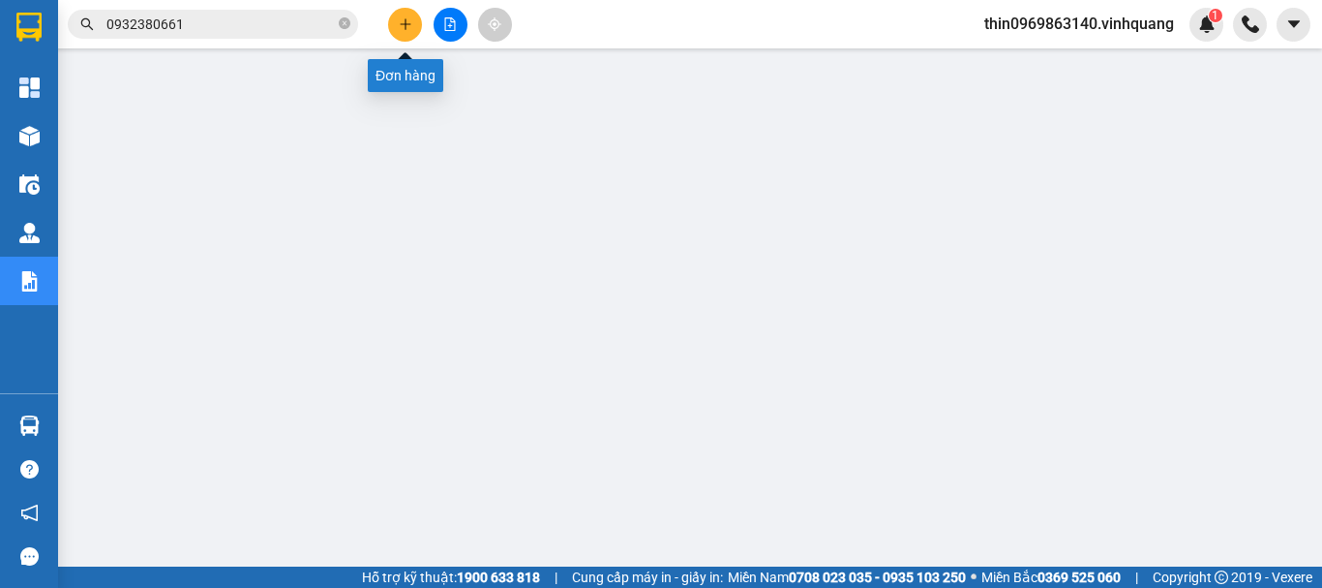
click at [409, 26] on icon "plus" at bounding box center [406, 24] width 14 height 14
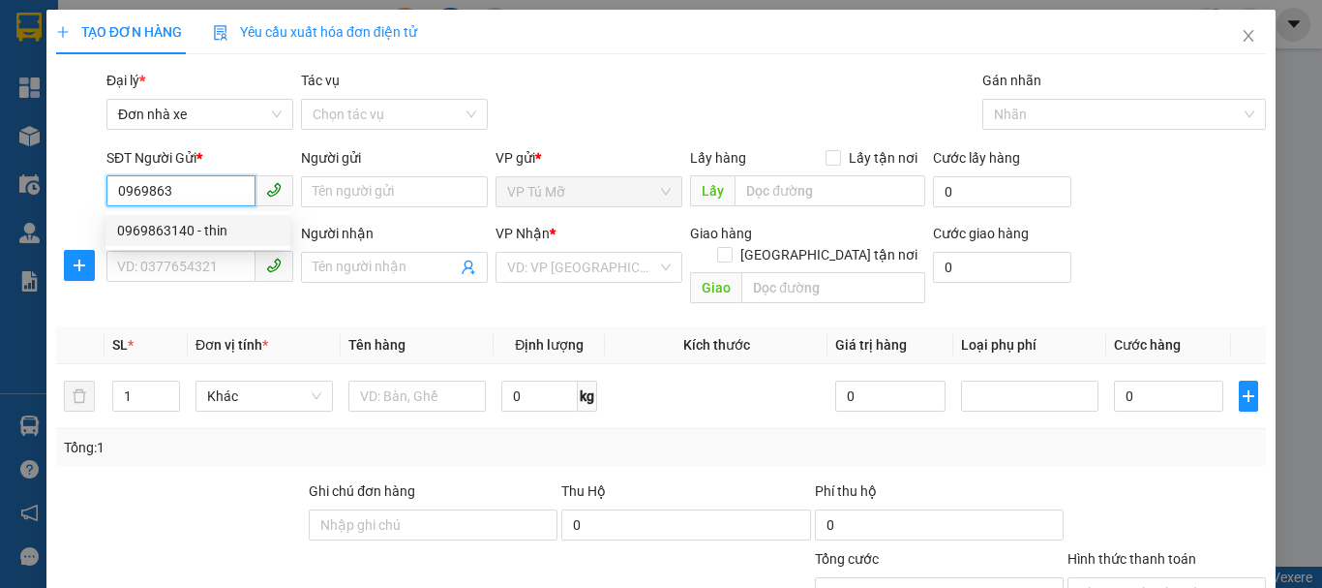
click at [232, 230] on div "0969863140 - thin" at bounding box center [198, 230] width 162 height 21
type input "0969863140"
type input "thin"
type input "0889232323"
type input "CTY. [GEOGRAPHIC_DATA]"
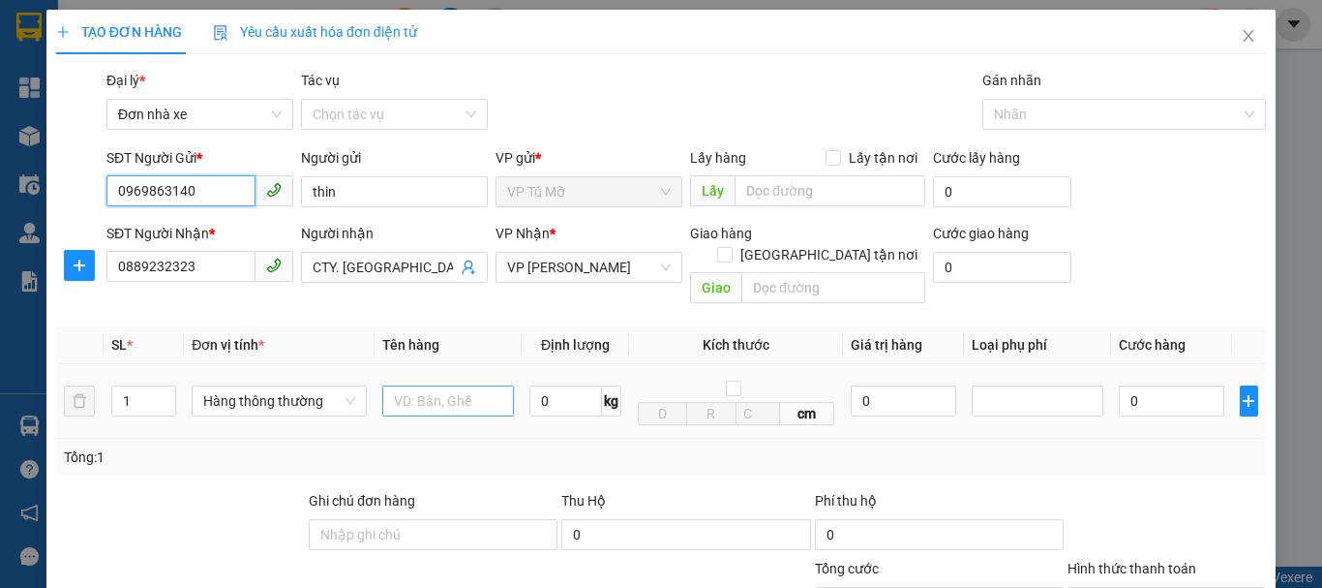
type input "0969863140"
click at [399, 385] on input "text" at bounding box center [448, 400] width 132 height 31
type input "bcvptm"
click at [561, 387] on input "0" at bounding box center [566, 400] width 73 height 31
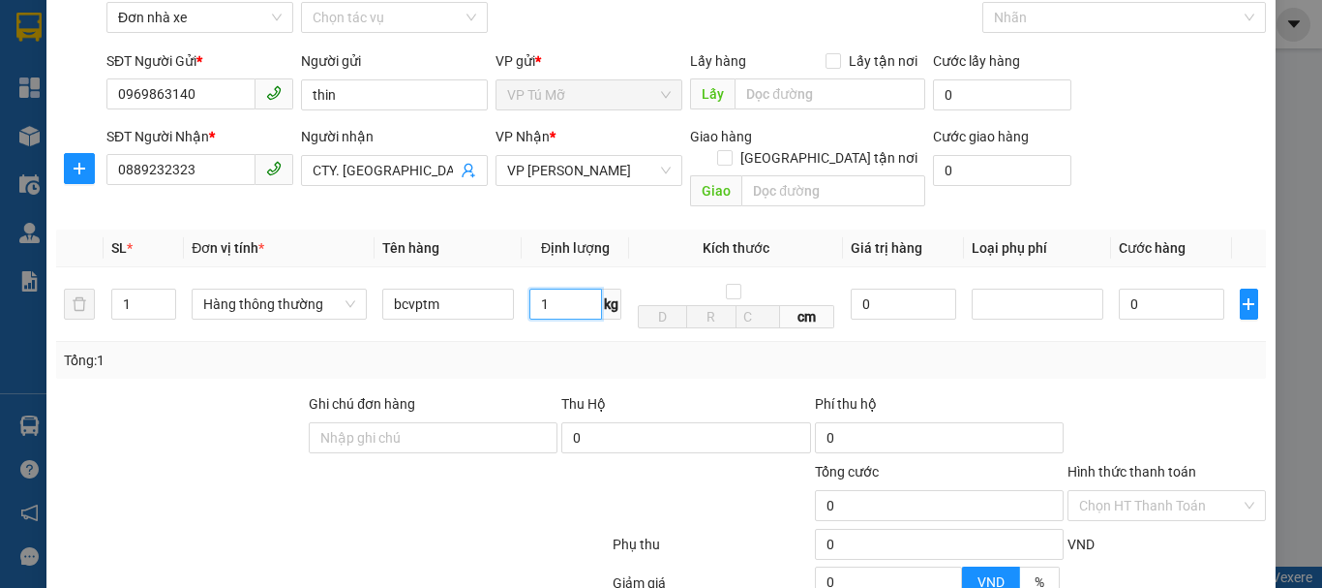
scroll to position [277, 0]
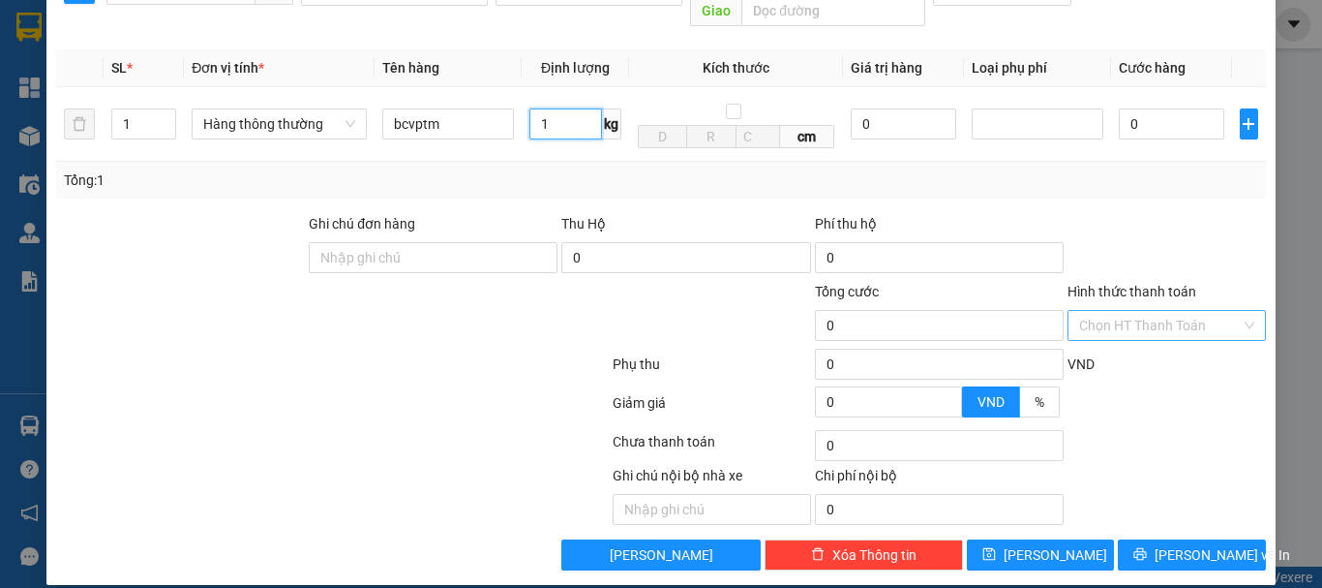
type input "1"
click at [1126, 311] on input "Hình thức thanh toán" at bounding box center [1160, 325] width 162 height 29
type input "30.000"
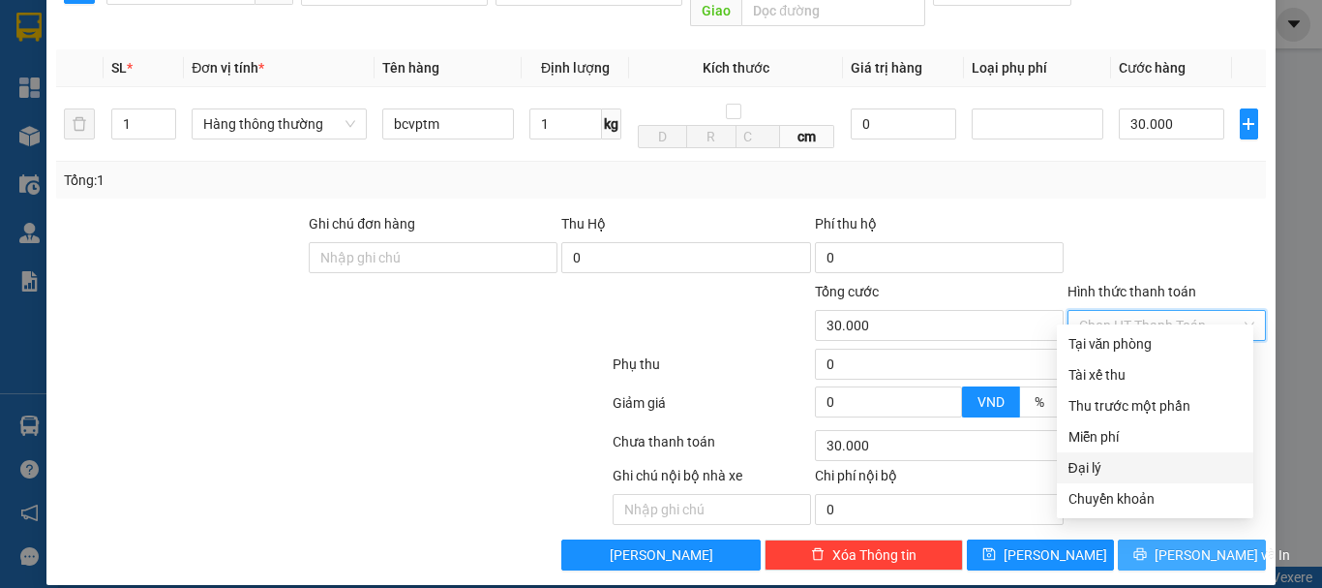
drag, startPoint x: 1110, startPoint y: 438, endPoint x: 1138, endPoint y: 531, distance: 98.0
click at [1110, 439] on div "Miễn phí" at bounding box center [1155, 436] width 173 height 21
type input "0"
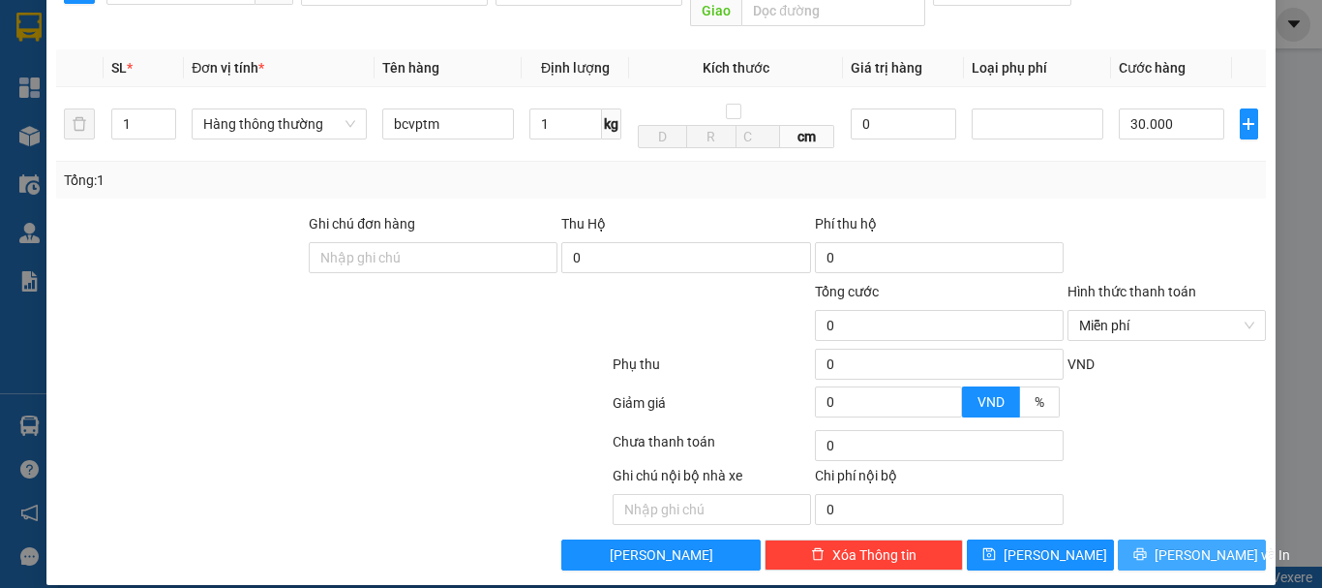
click at [1175, 544] on span "[PERSON_NAME] và In" at bounding box center [1223, 554] width 136 height 21
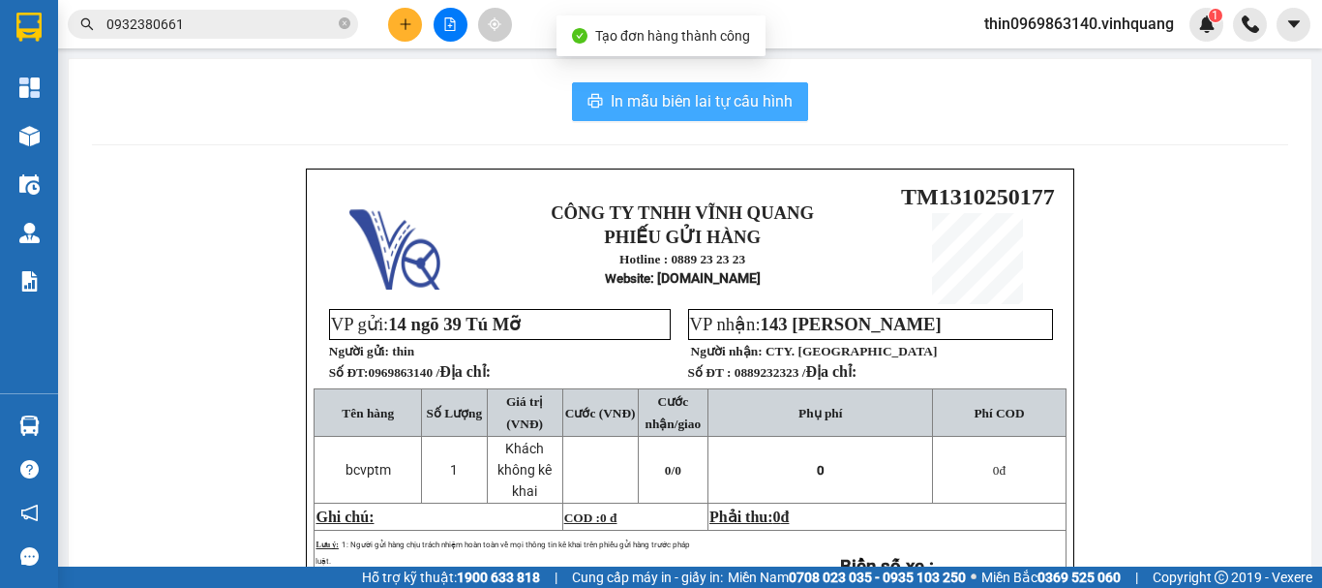
click at [638, 106] on span "In mẫu biên lai tự cấu hình" at bounding box center [702, 101] width 182 height 24
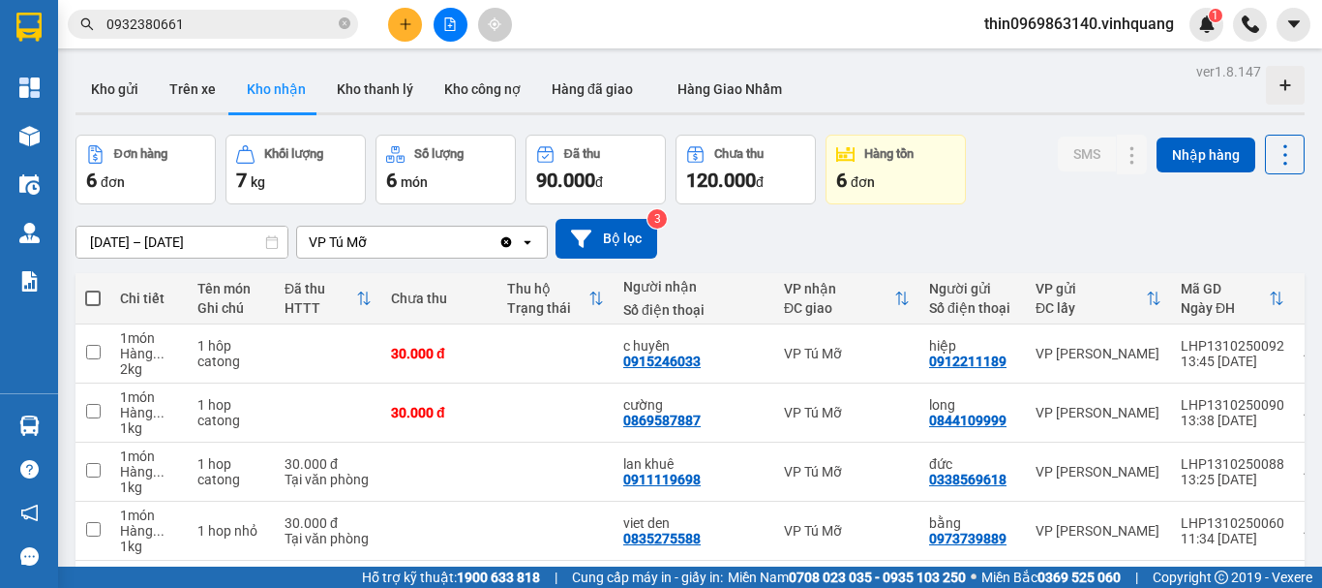
click at [1036, 15] on span "thin0969863140.vinhquang" at bounding box center [1079, 24] width 221 height 24
click at [1037, 65] on span "Đăng xuất" at bounding box center [1087, 59] width 181 height 21
